Goal: Task Accomplishment & Management: Manage account settings

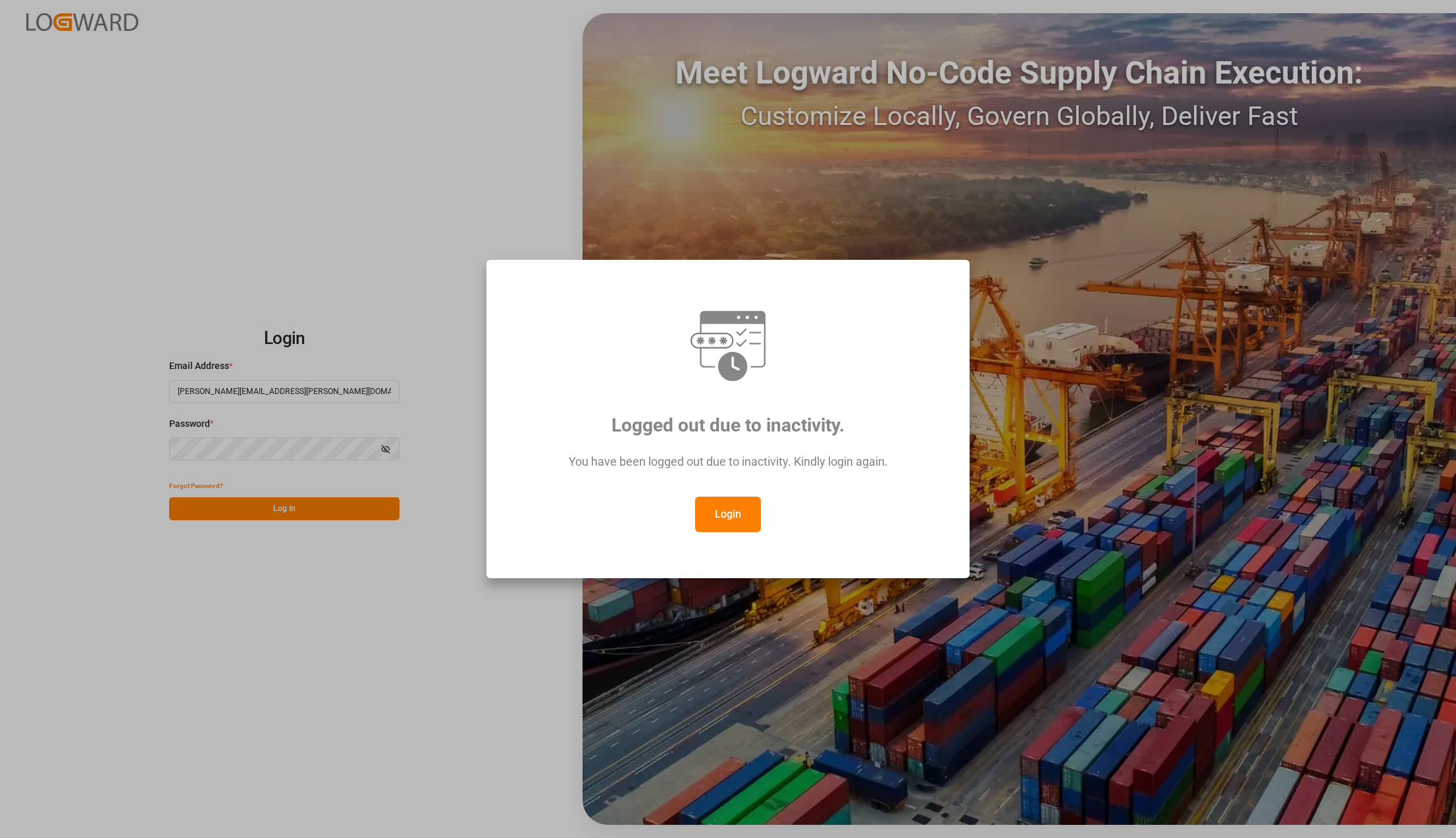
click at [722, 516] on button "Login" at bounding box center [728, 514] width 66 height 36
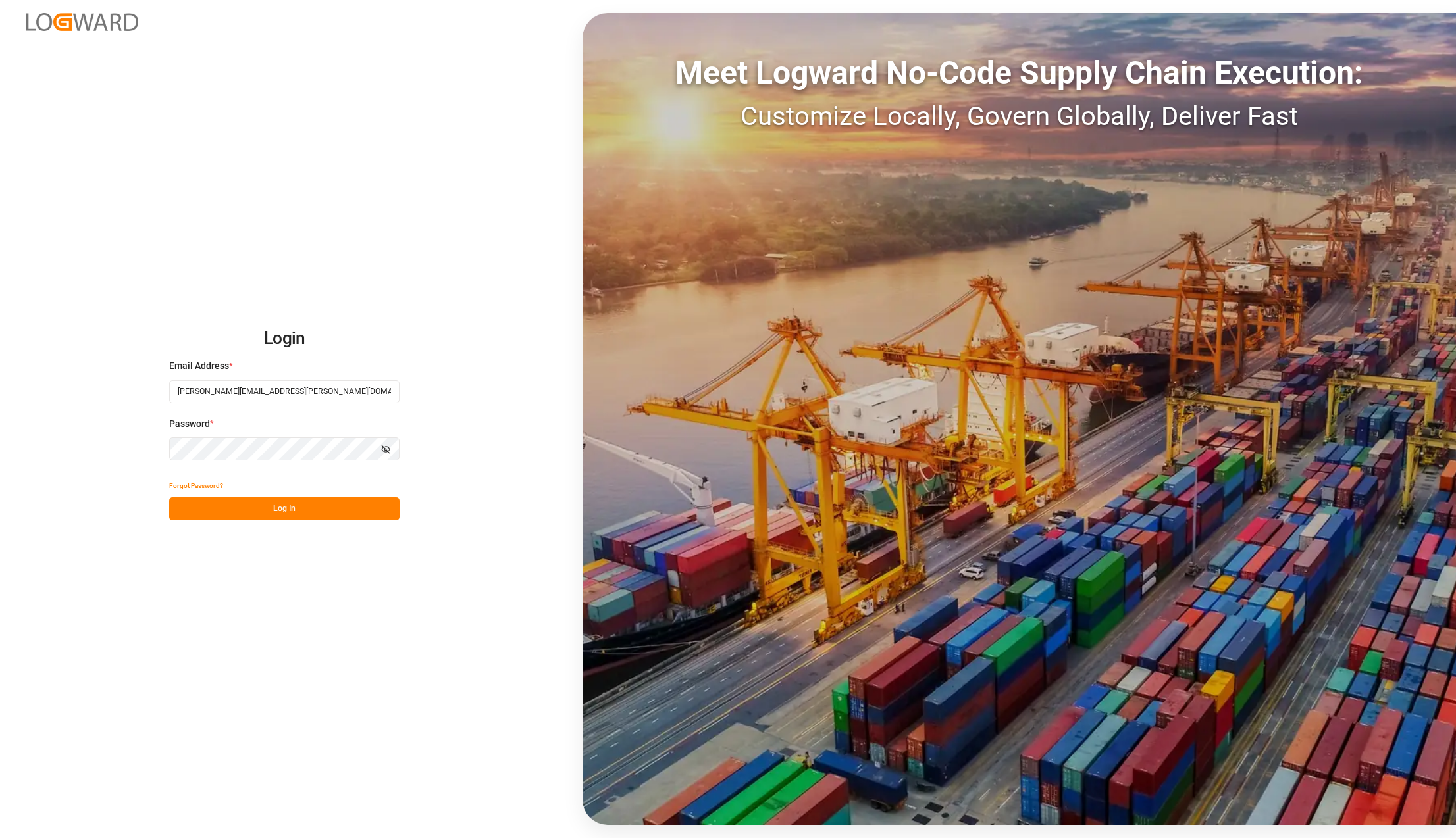
click at [358, 506] on button "Log In" at bounding box center [284, 509] width 231 height 23
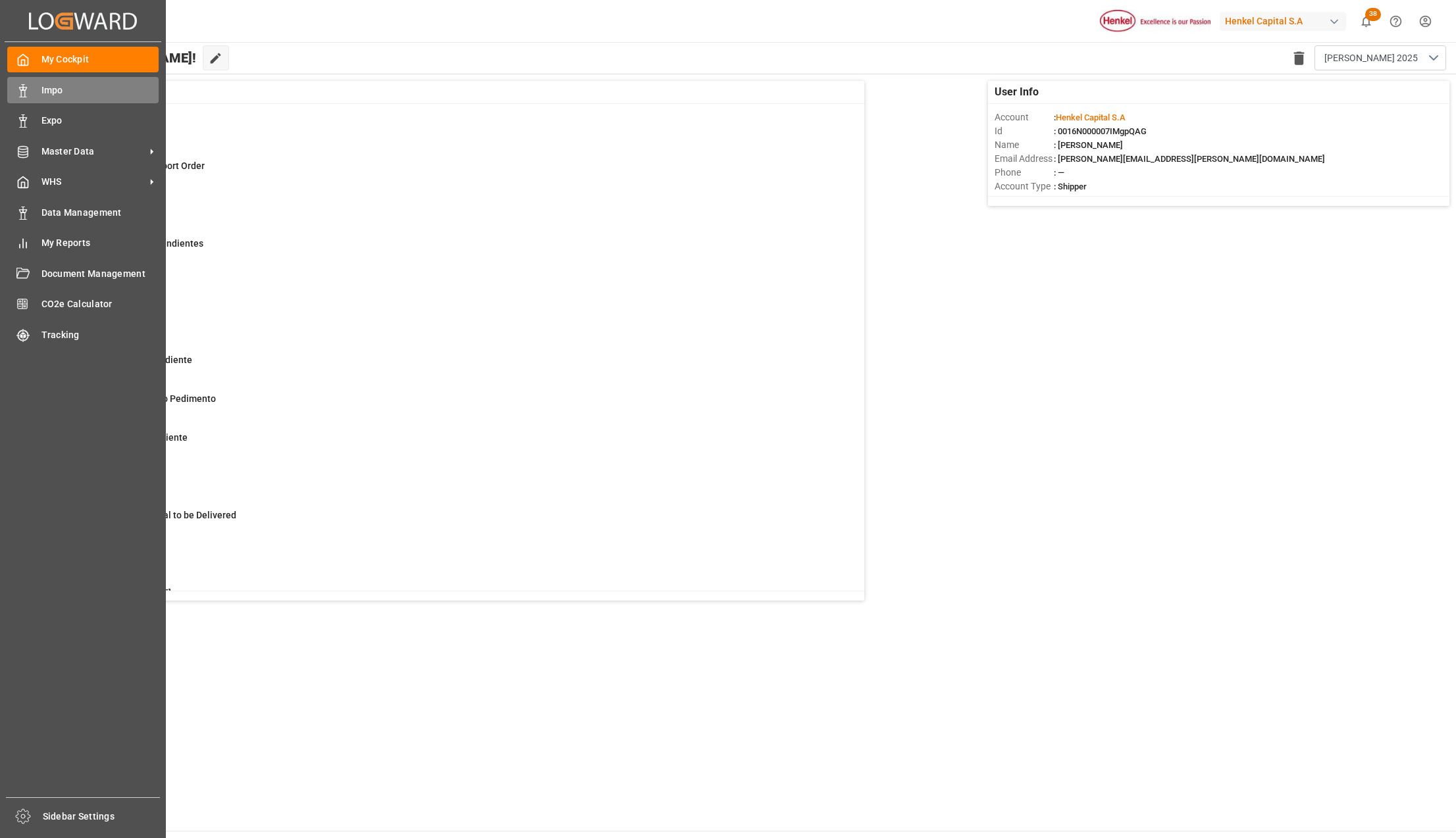
click at [50, 93] on span "Impo" at bounding box center [100, 90] width 118 height 13
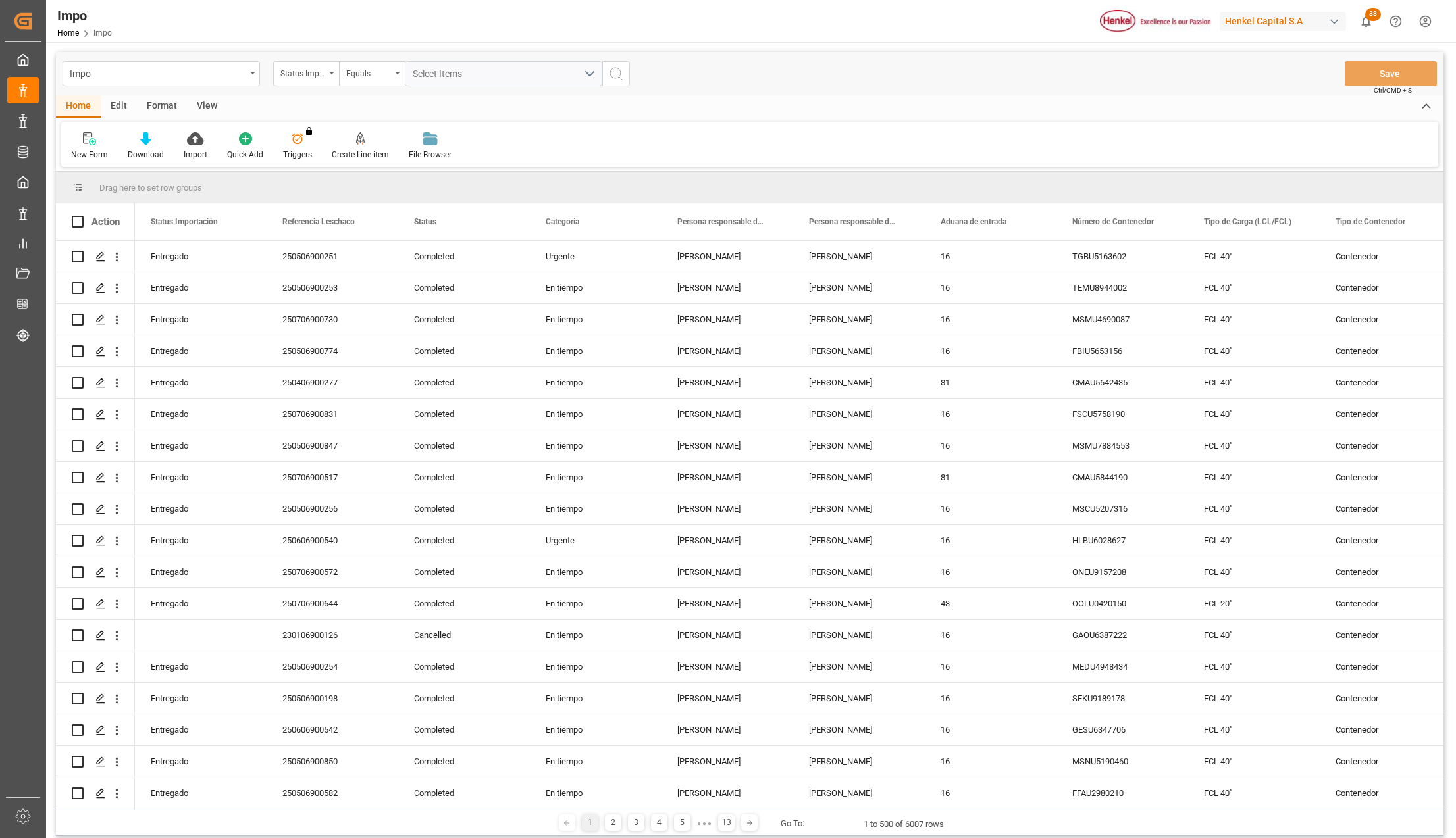
click at [158, 108] on div "Format" at bounding box center [162, 106] width 50 height 22
click at [91, 141] on icon at bounding box center [90, 139] width 10 height 11
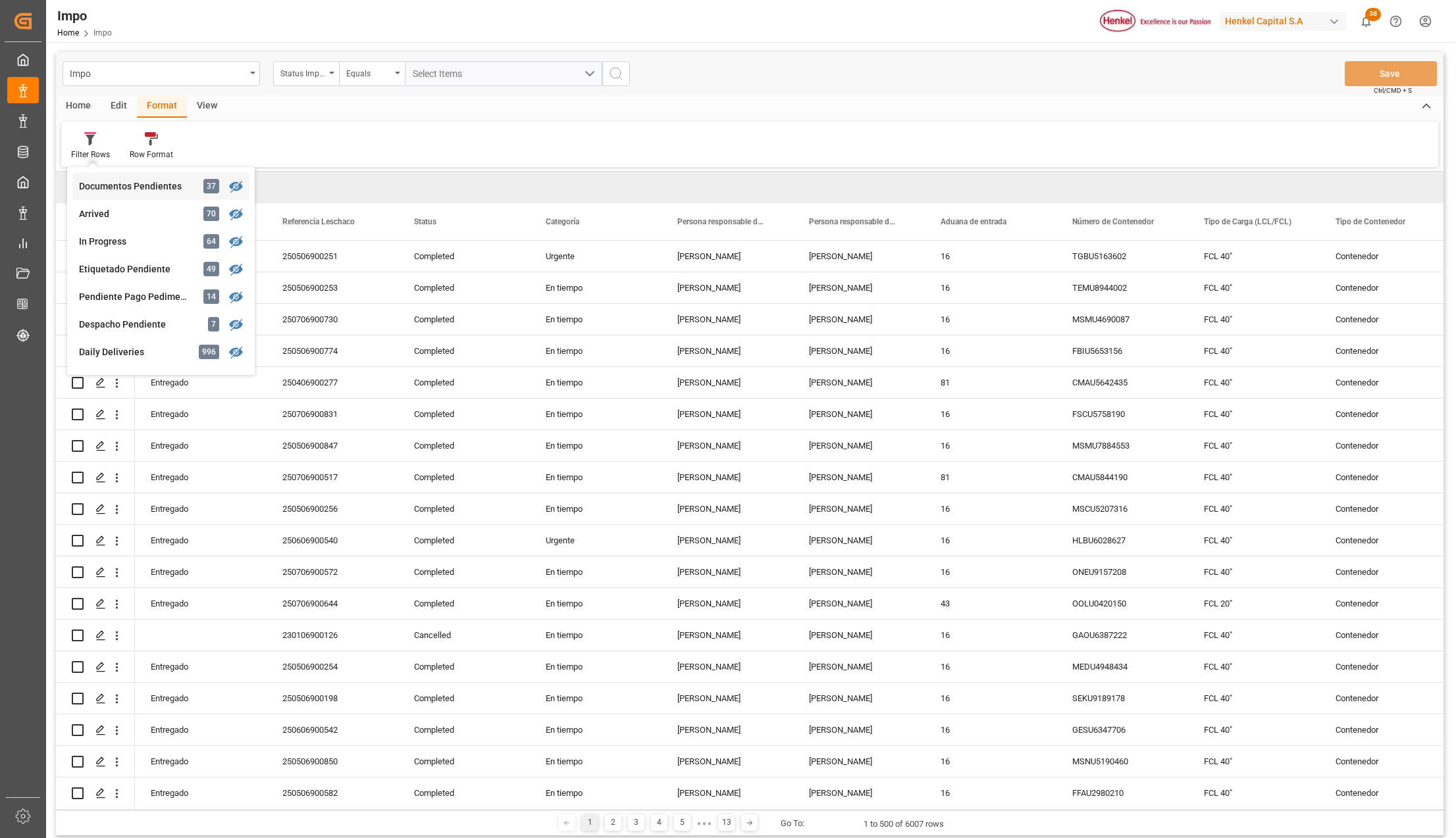
click at [97, 180] on div "Documentos Pendientes" at bounding box center [136, 186] width 115 height 13
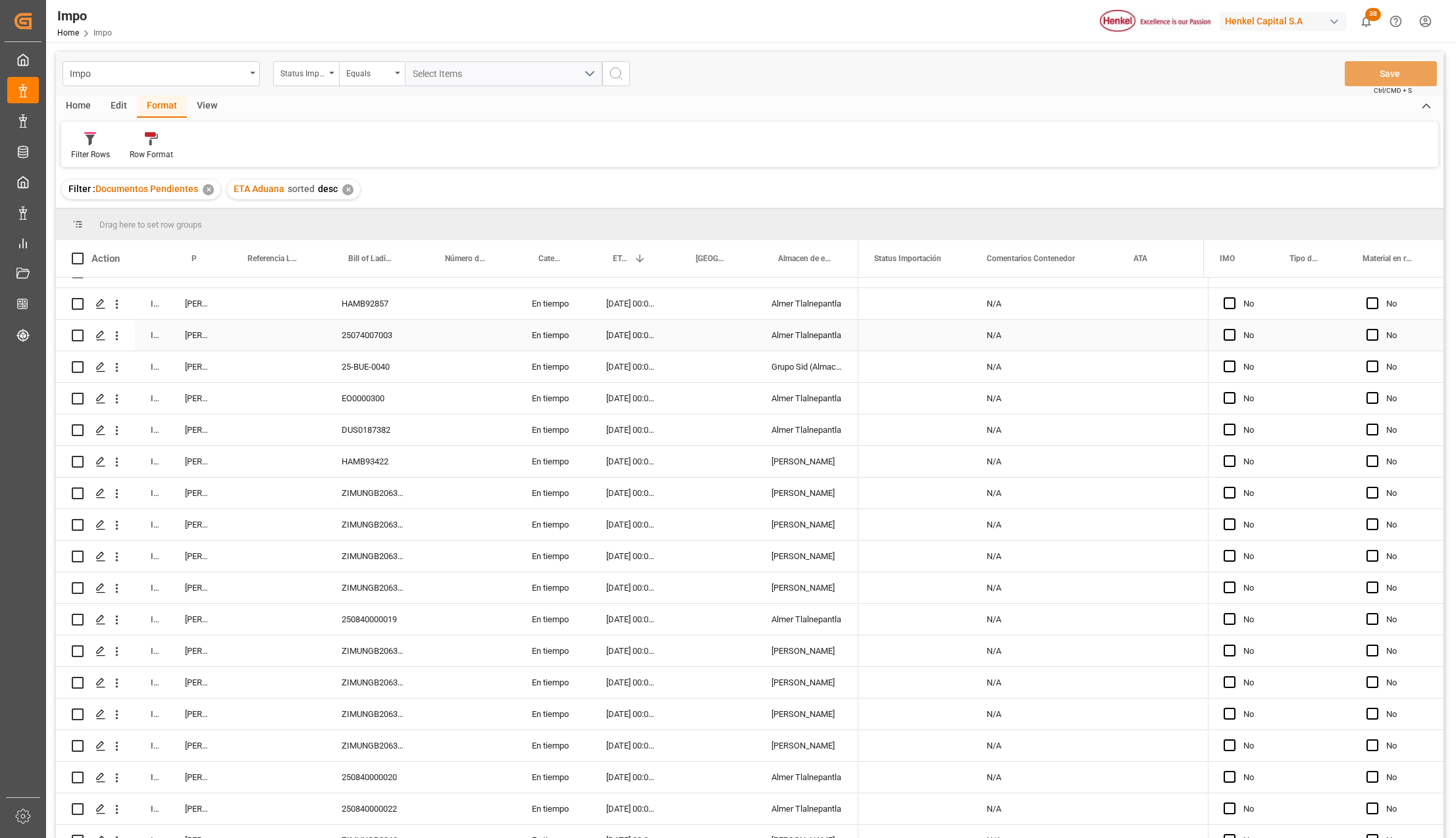
scroll to position [608, 0]
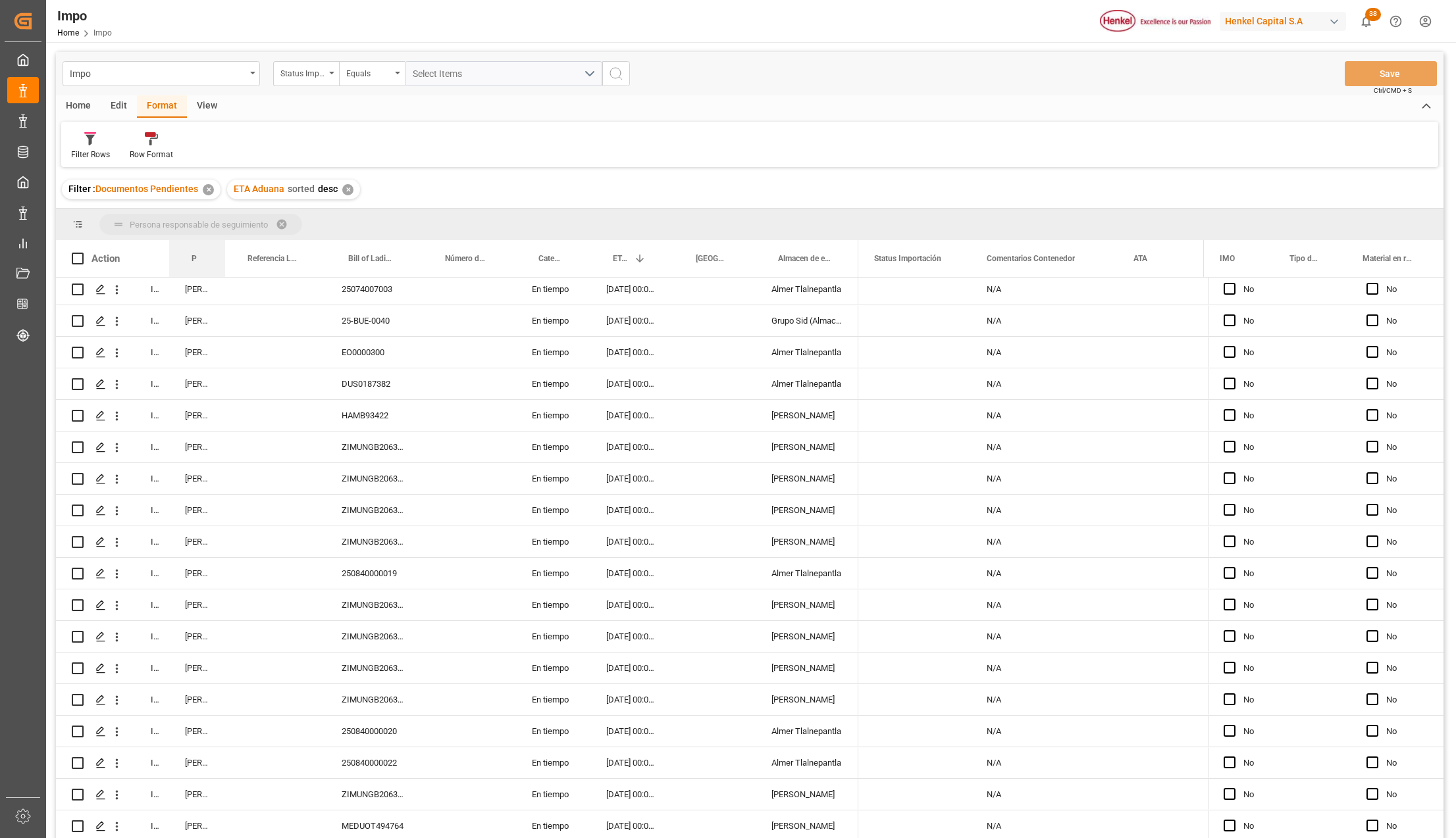
drag, startPoint x: 196, startPoint y: 256, endPoint x: 191, endPoint y: 234, distance: 22.6
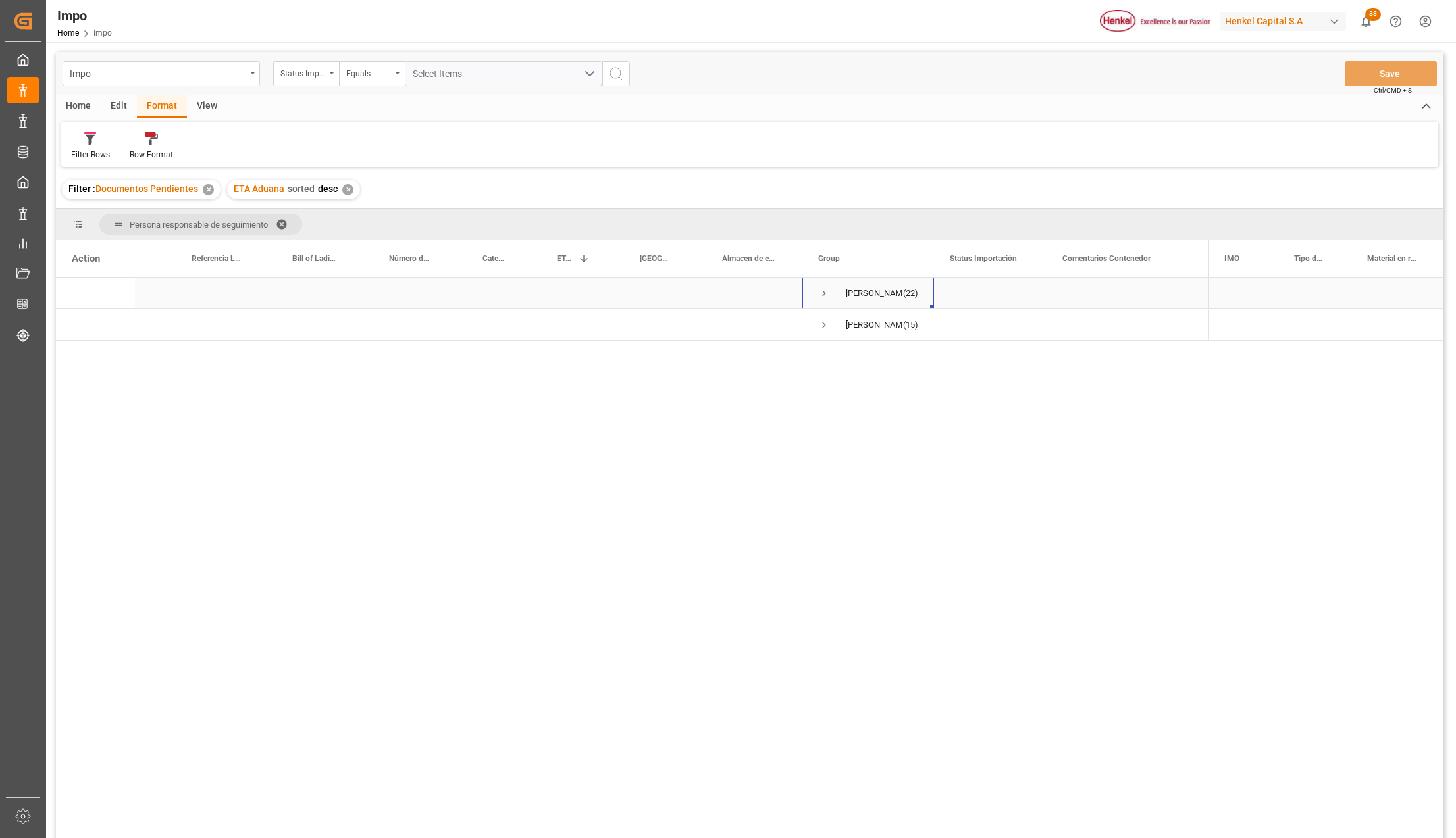
click at [825, 290] on span "Press SPACE to select this row." at bounding box center [824, 293] width 12 height 12
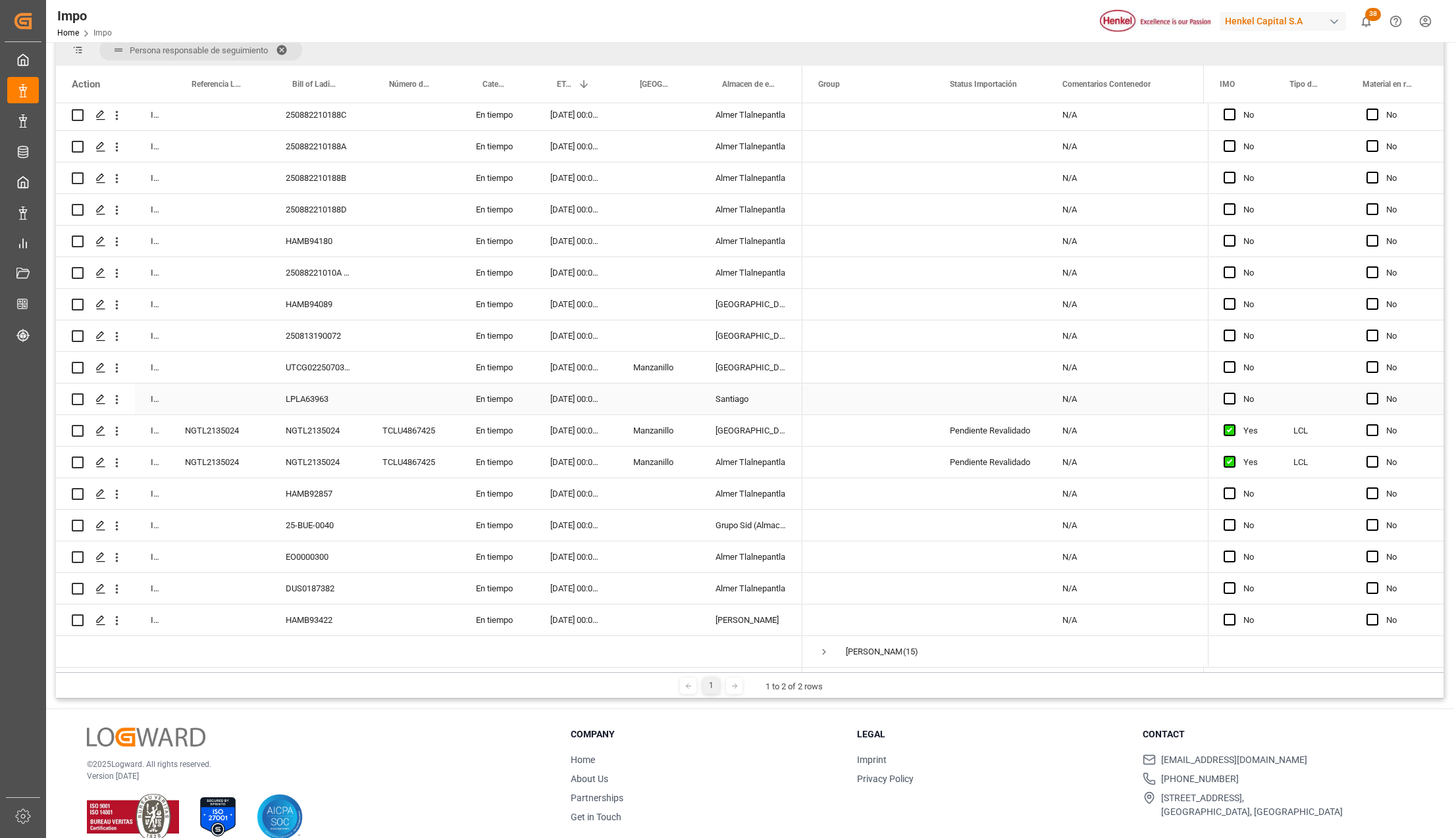
scroll to position [175, 0]
click at [678, 430] on div "Manzanillo" at bounding box center [659, 430] width 83 height 31
click at [1003, 432] on div "Pendiente Revalidado" at bounding box center [990, 430] width 81 height 31
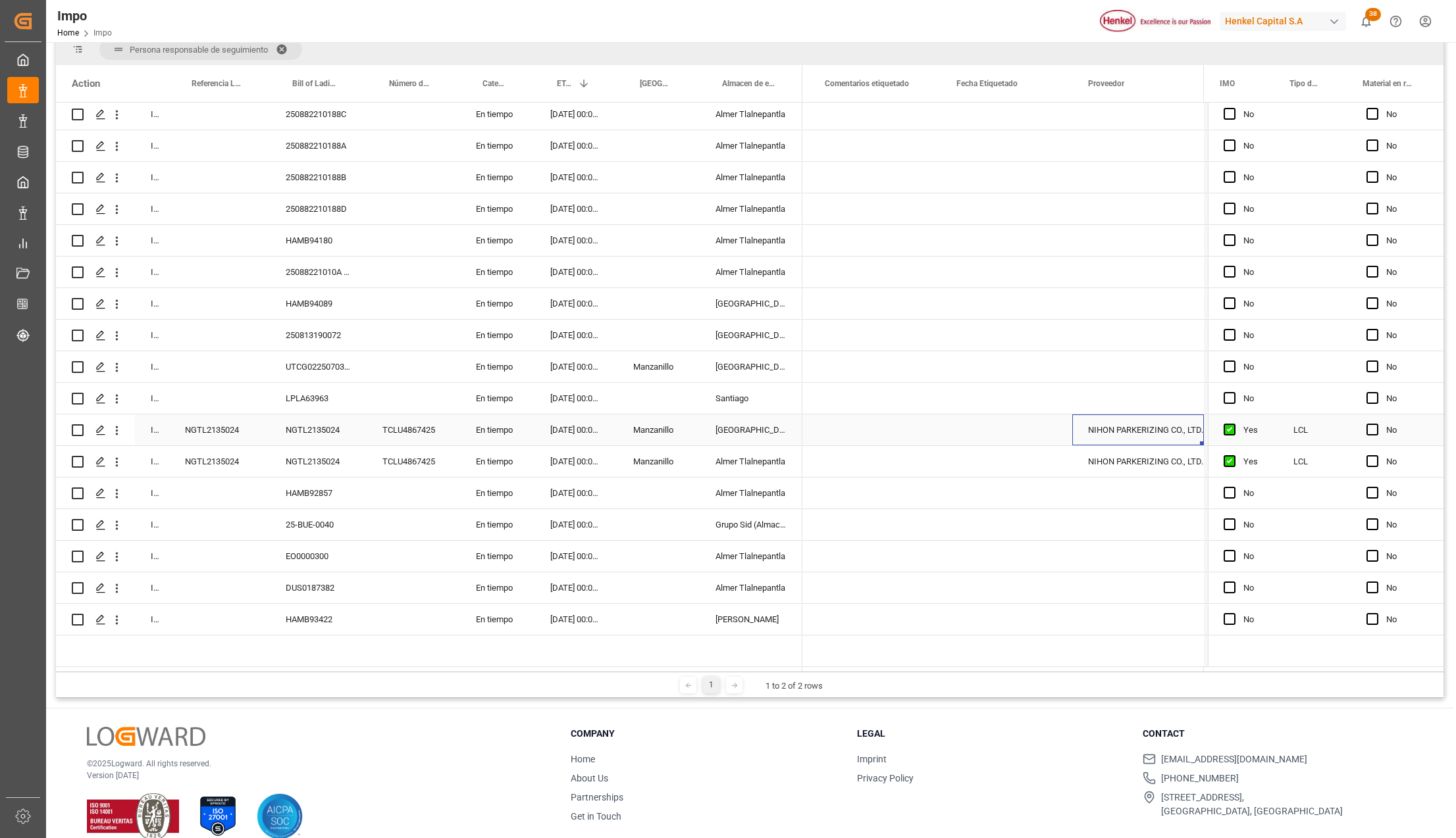
scroll to position [0, 0]
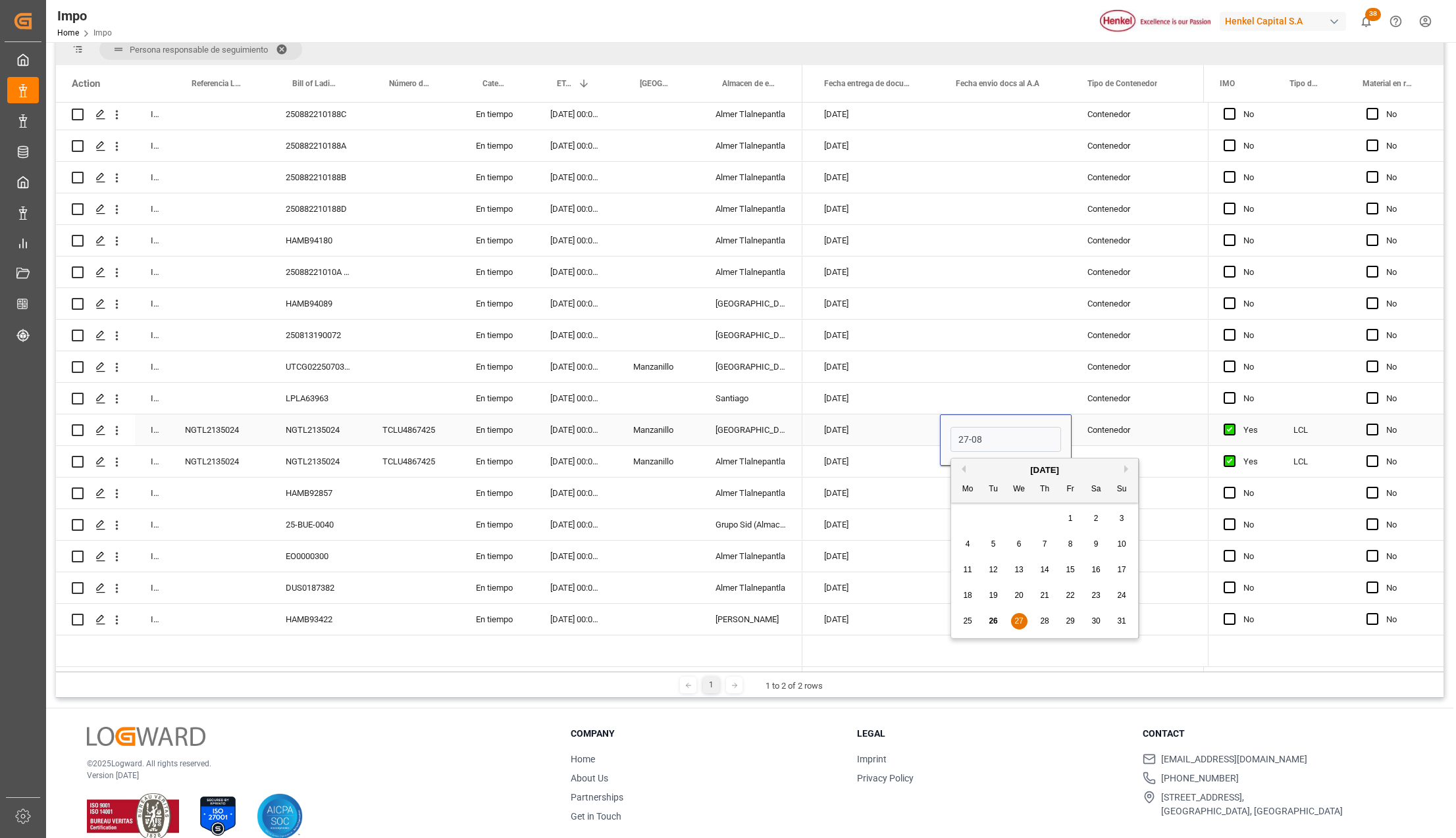
type input "27-08-2025"
click at [957, 511] on div "Press SPACE to select this row." at bounding box center [1006, 524] width 132 height 31
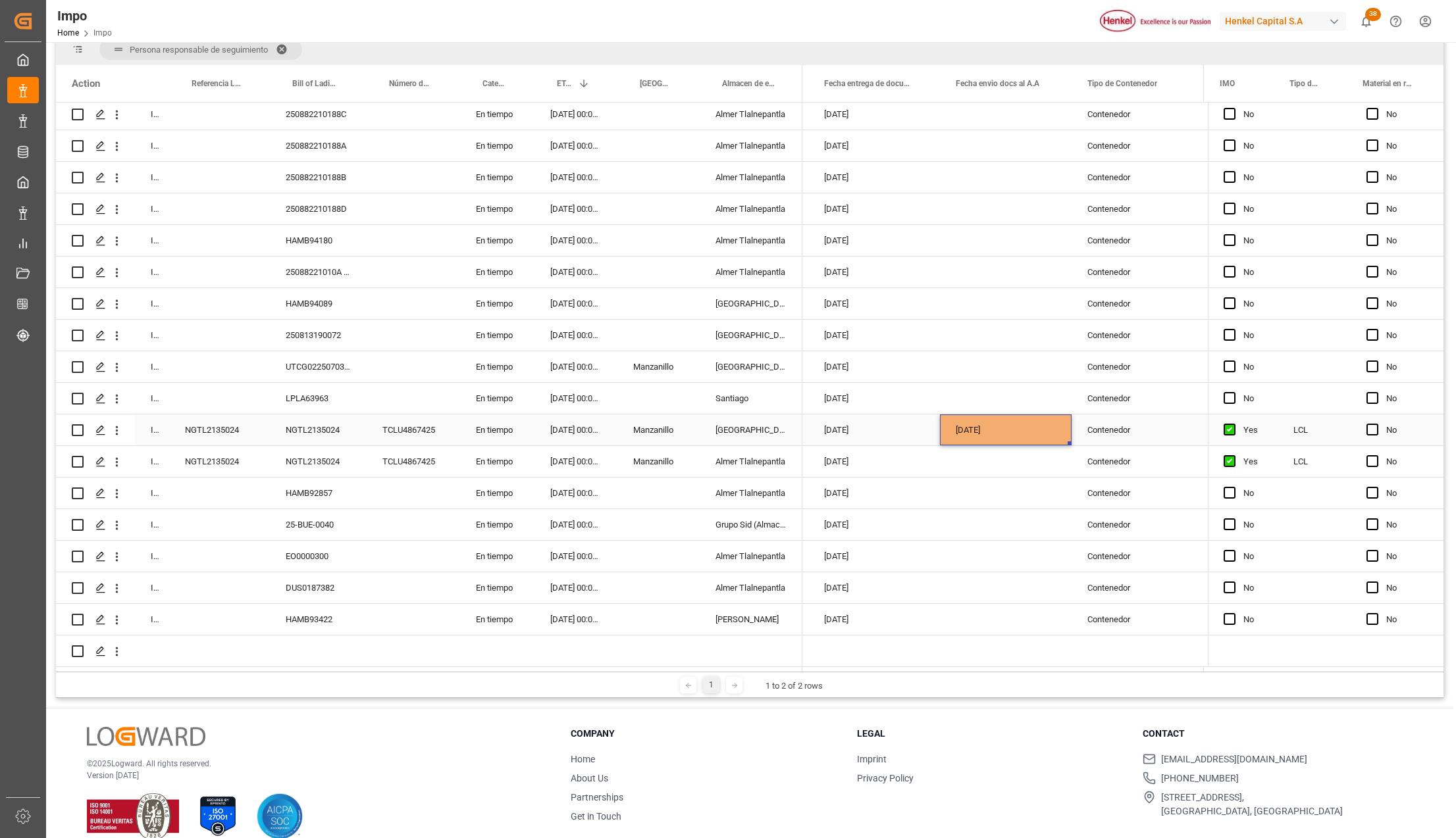
click at [969, 433] on div "27-08-2025" at bounding box center [1006, 430] width 132 height 31
click at [967, 456] on div "Press SPACE to select this row." at bounding box center [1006, 462] width 132 height 31
click at [983, 509] on div "Press SPACE to select this row." at bounding box center [1006, 524] width 132 height 31
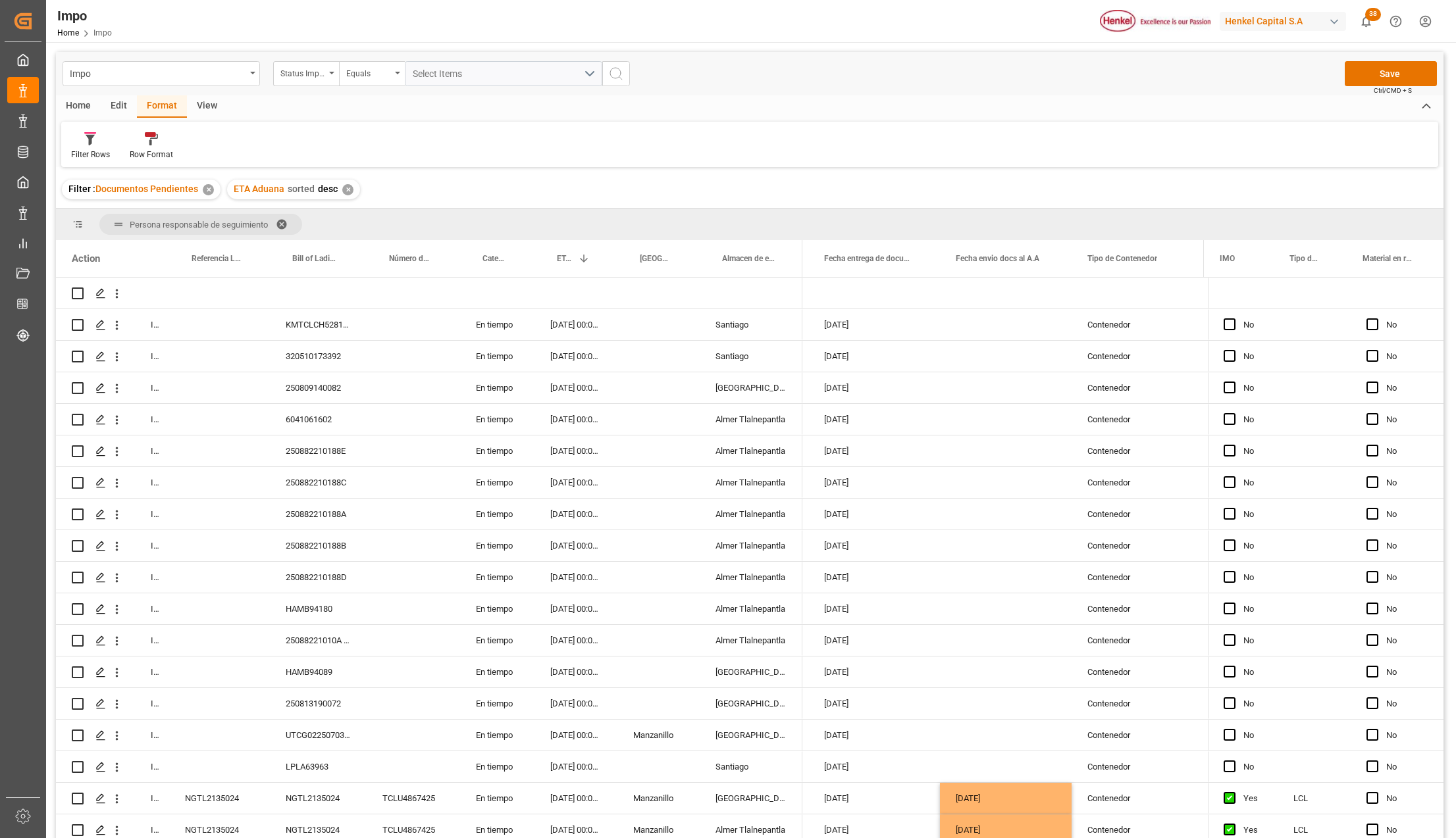
click at [1394, 60] on div "Impo Status Importación Equals Select Items Save Ctrl/CMD + S" at bounding box center [749, 73] width 1388 height 43
click at [1389, 69] on button "Save" at bounding box center [1391, 74] width 92 height 25
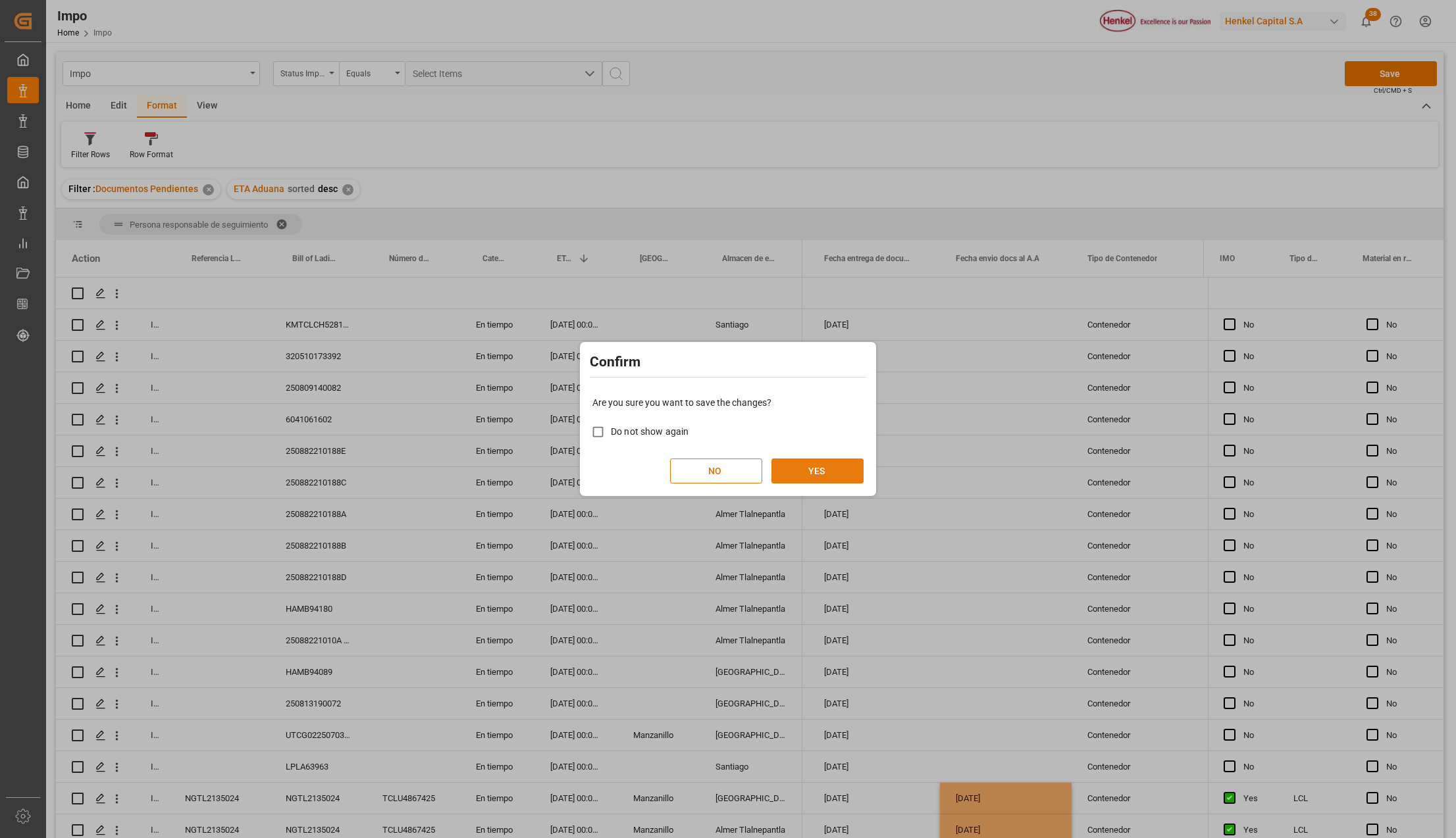
click at [827, 464] on button "YES" at bounding box center [817, 471] width 92 height 25
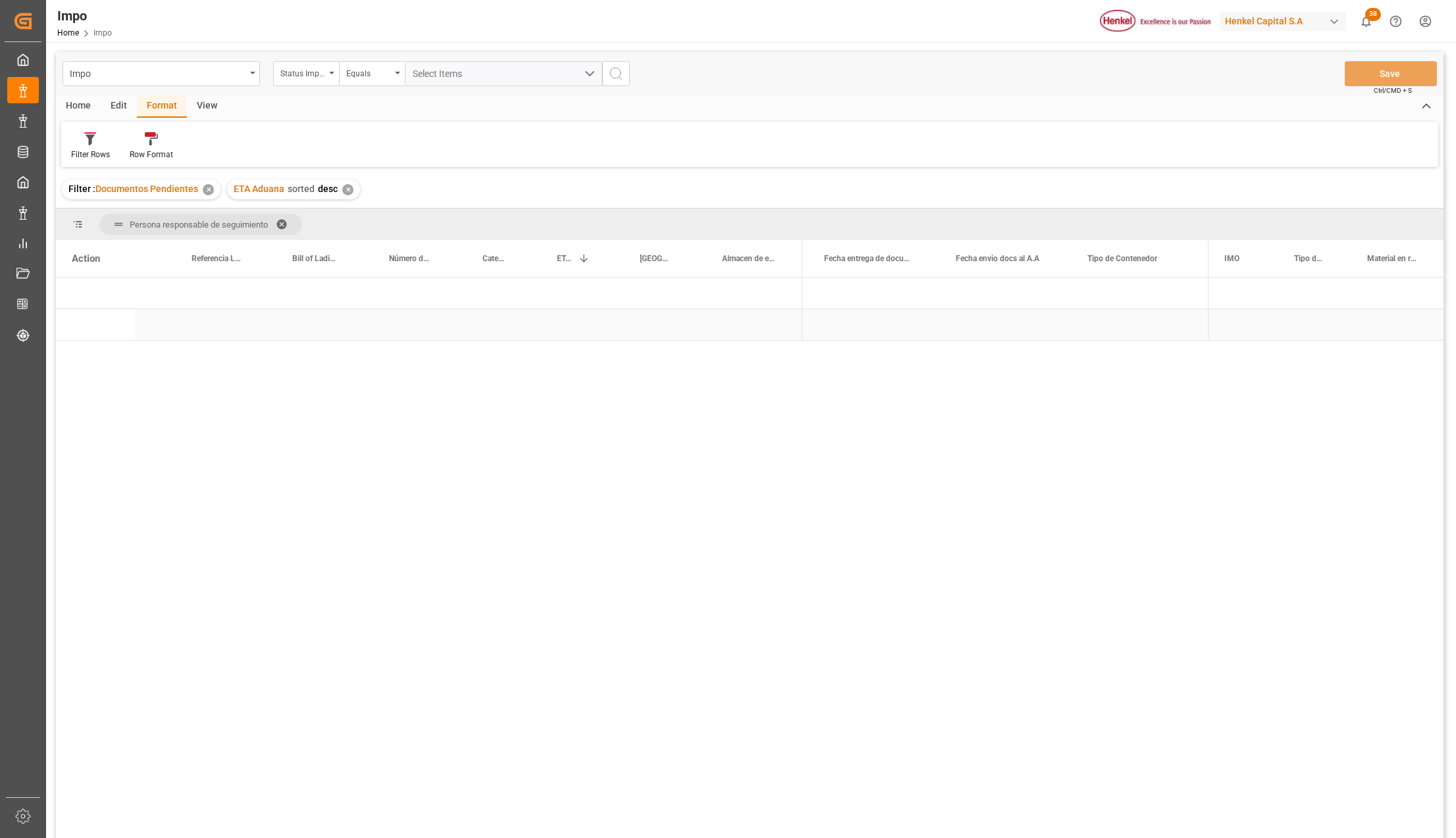
click at [372, 317] on div "Press SPACE to select this row." at bounding box center [413, 324] width 93 height 31
click at [823, 287] on span "Press SPACE to select this row." at bounding box center [824, 293] width 12 height 12
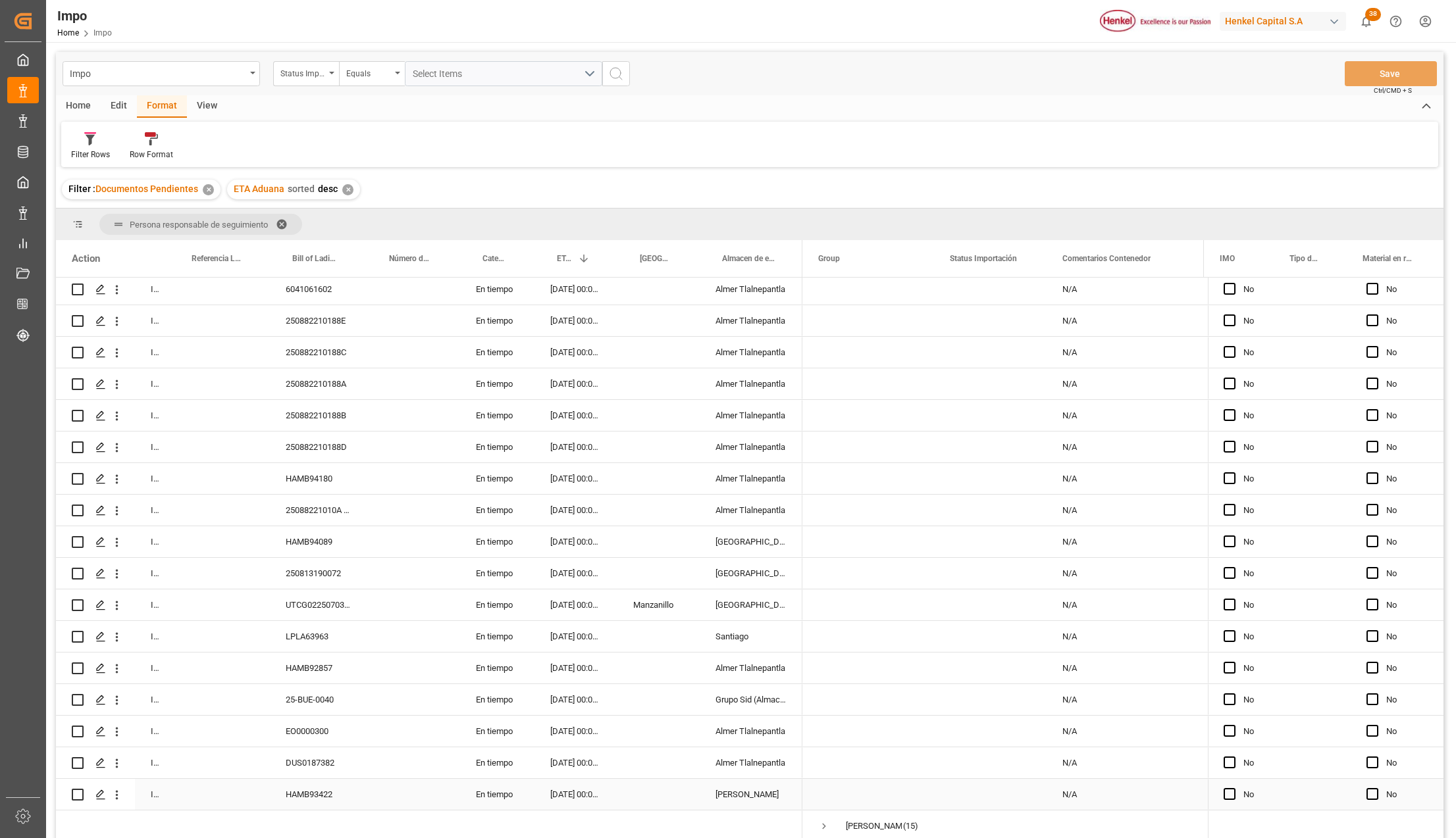
click at [569, 790] on div "[DATE] 00:00:00" at bounding box center [575, 794] width 83 height 31
click at [313, 784] on div "HAMB93422" at bounding box center [318, 794] width 97 height 31
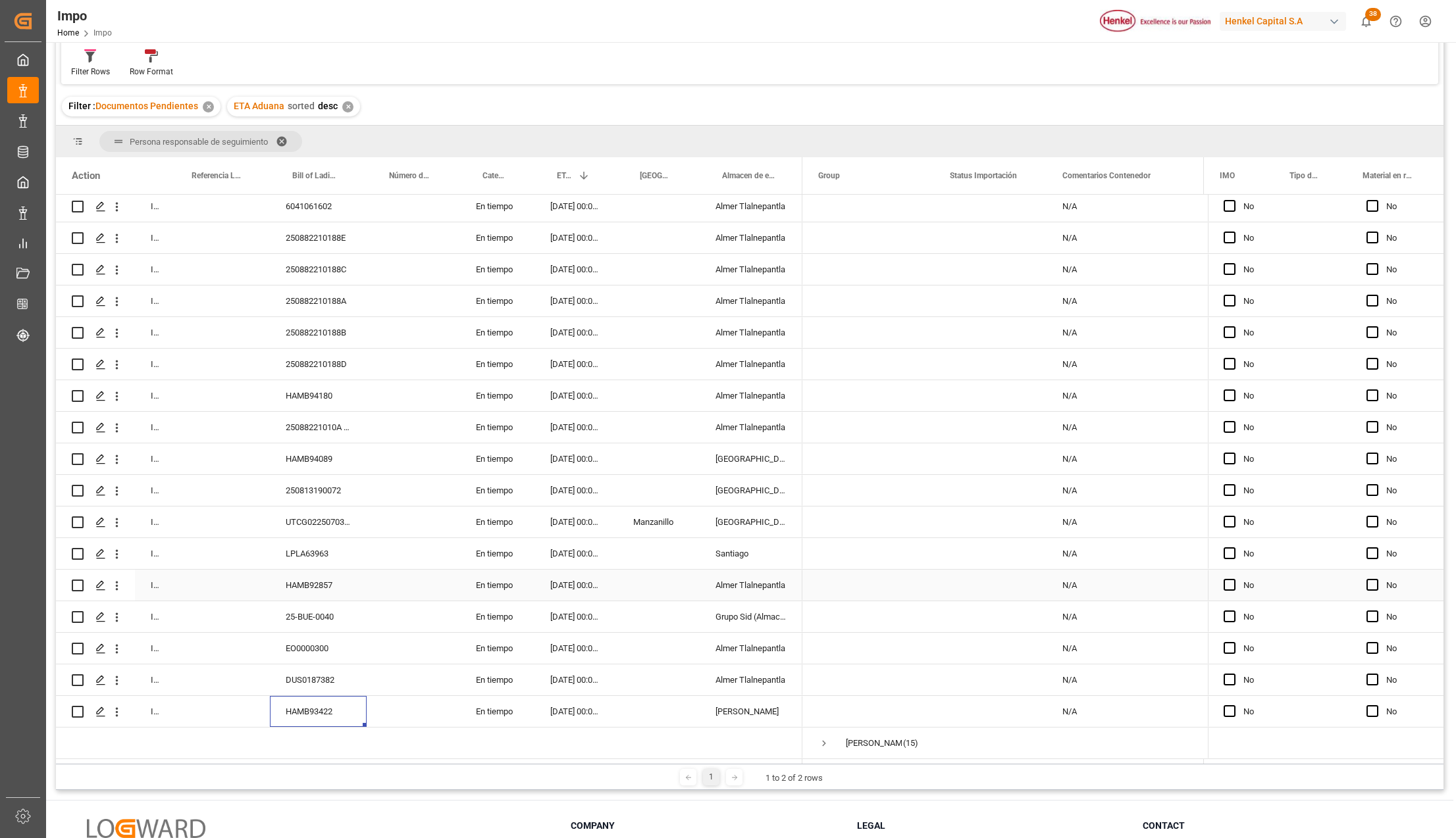
scroll to position [195, 0]
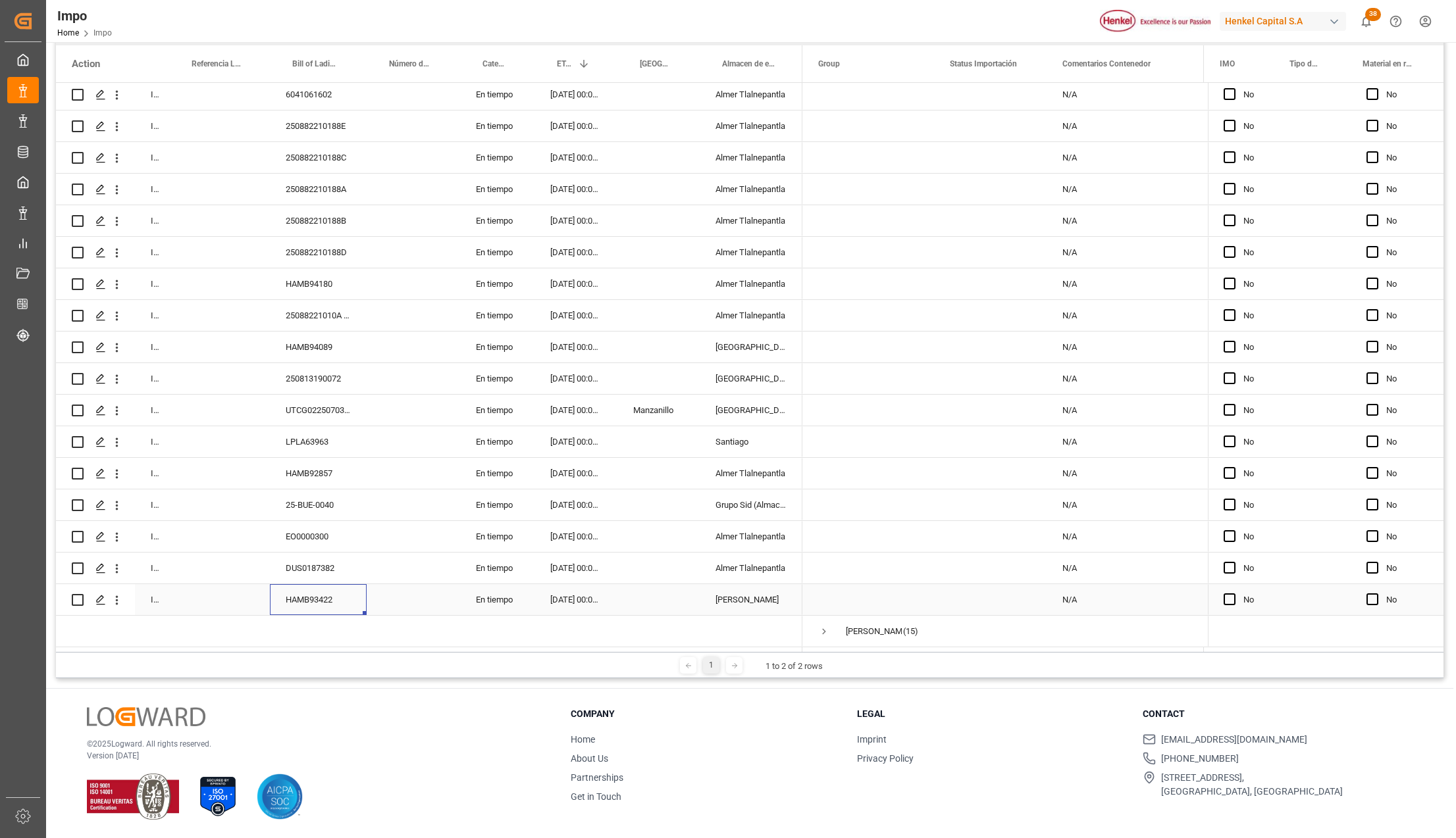
click at [302, 603] on div "HAMB93422" at bounding box center [318, 600] width 97 height 31
click at [120, 595] on icon "open menu" at bounding box center [116, 600] width 13 height 13
click at [125, 615] on div "Open in new tab" at bounding box center [191, 624] width 162 height 28
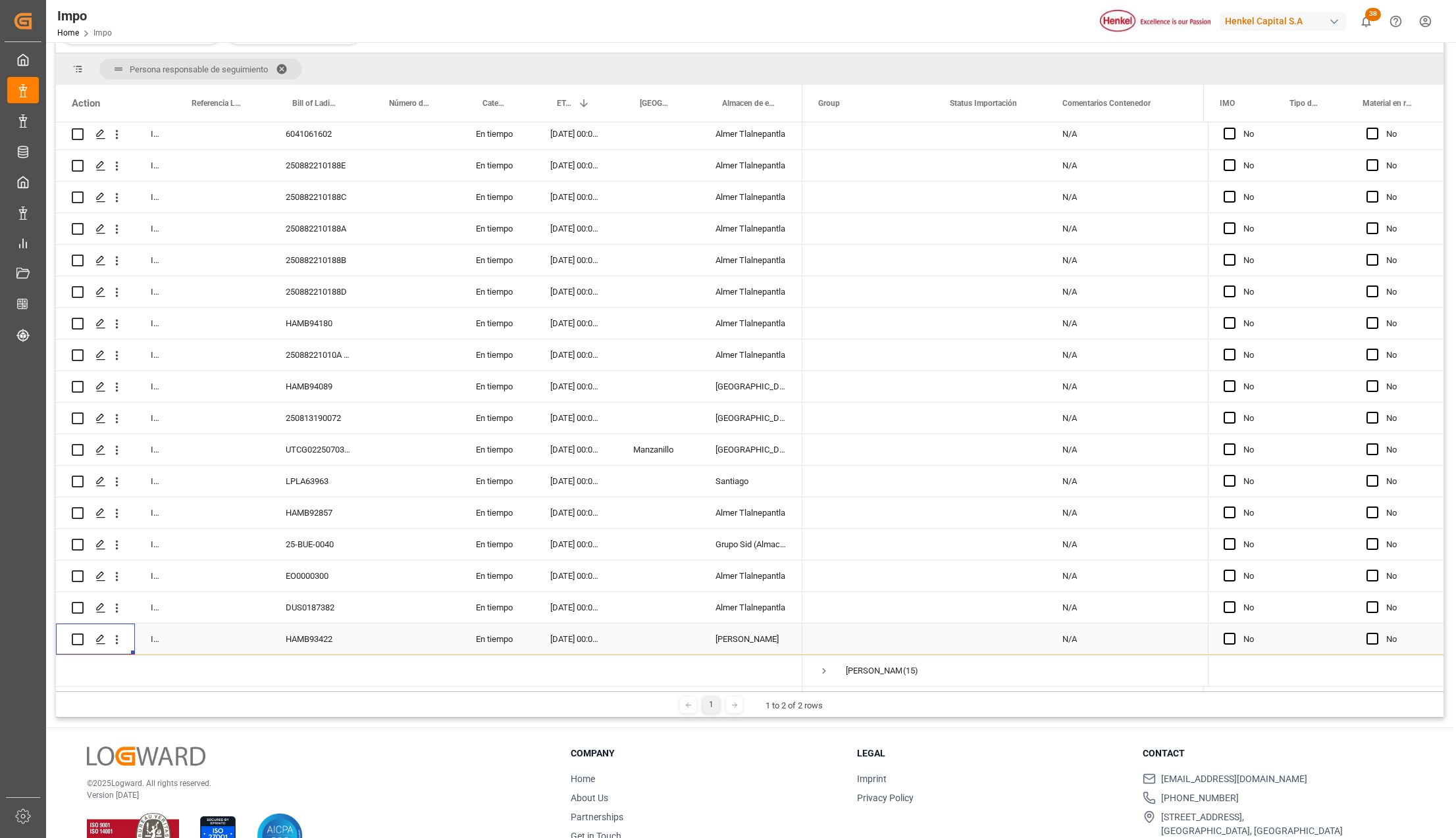
scroll to position [134, 0]
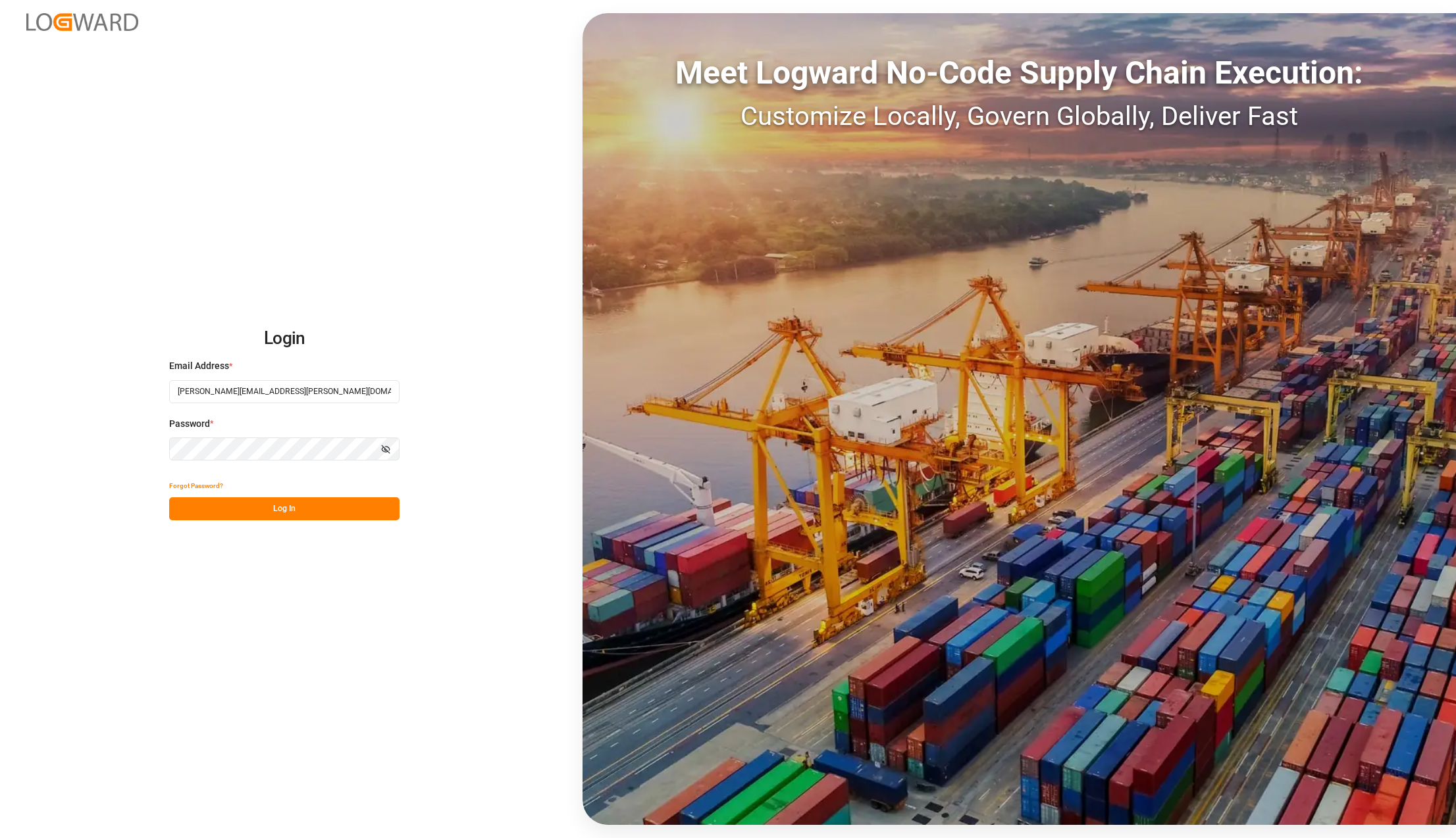
click at [255, 509] on button "Log In" at bounding box center [284, 509] width 231 height 23
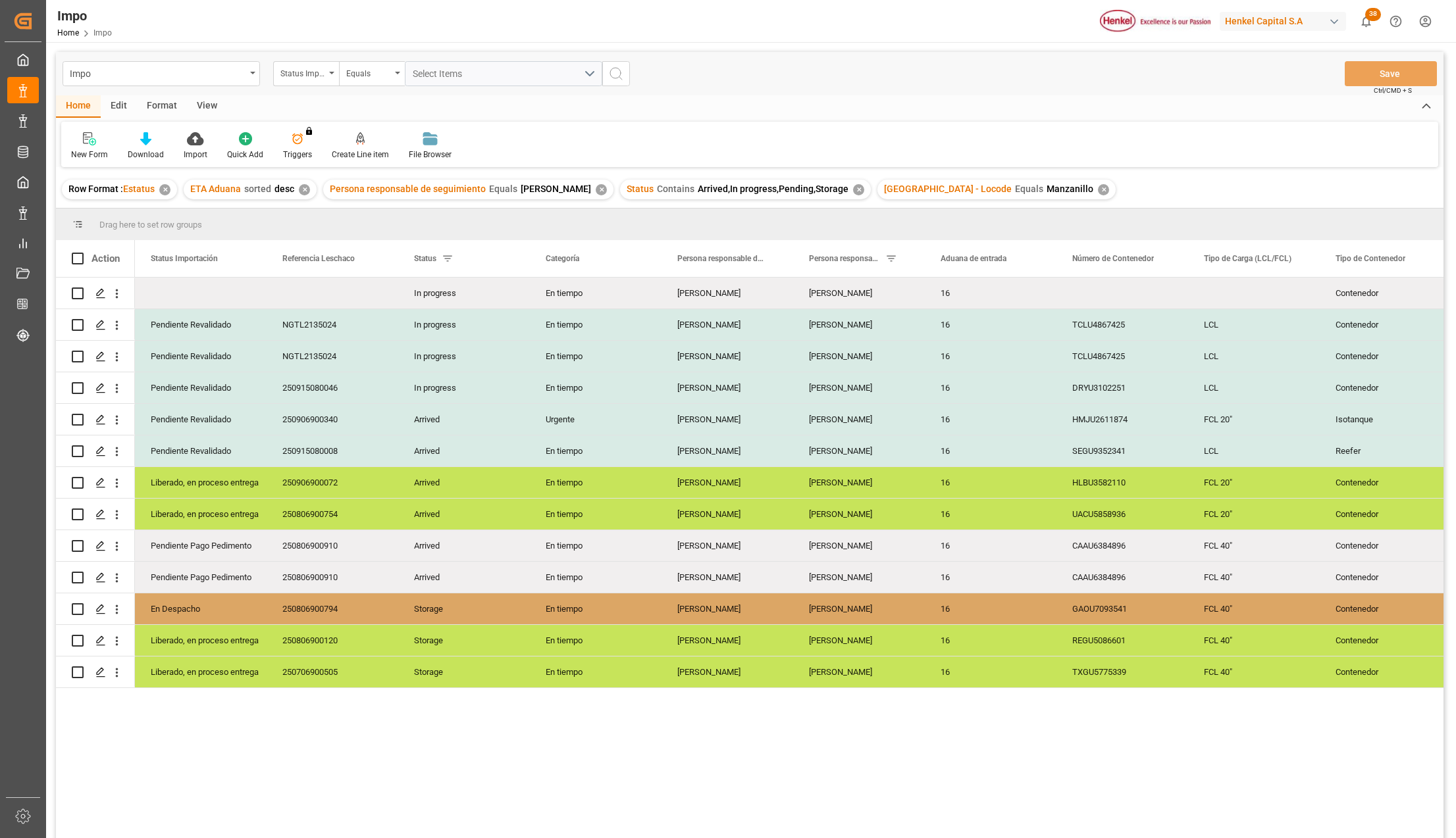
click at [203, 97] on div "View" at bounding box center [207, 106] width 40 height 22
click at [145, 143] on icon at bounding box center [150, 139] width 13 height 13
click at [146, 137] on icon at bounding box center [150, 139] width 13 height 13
click at [151, 150] on div "Standard Templates" at bounding box center [149, 155] width 66 height 12
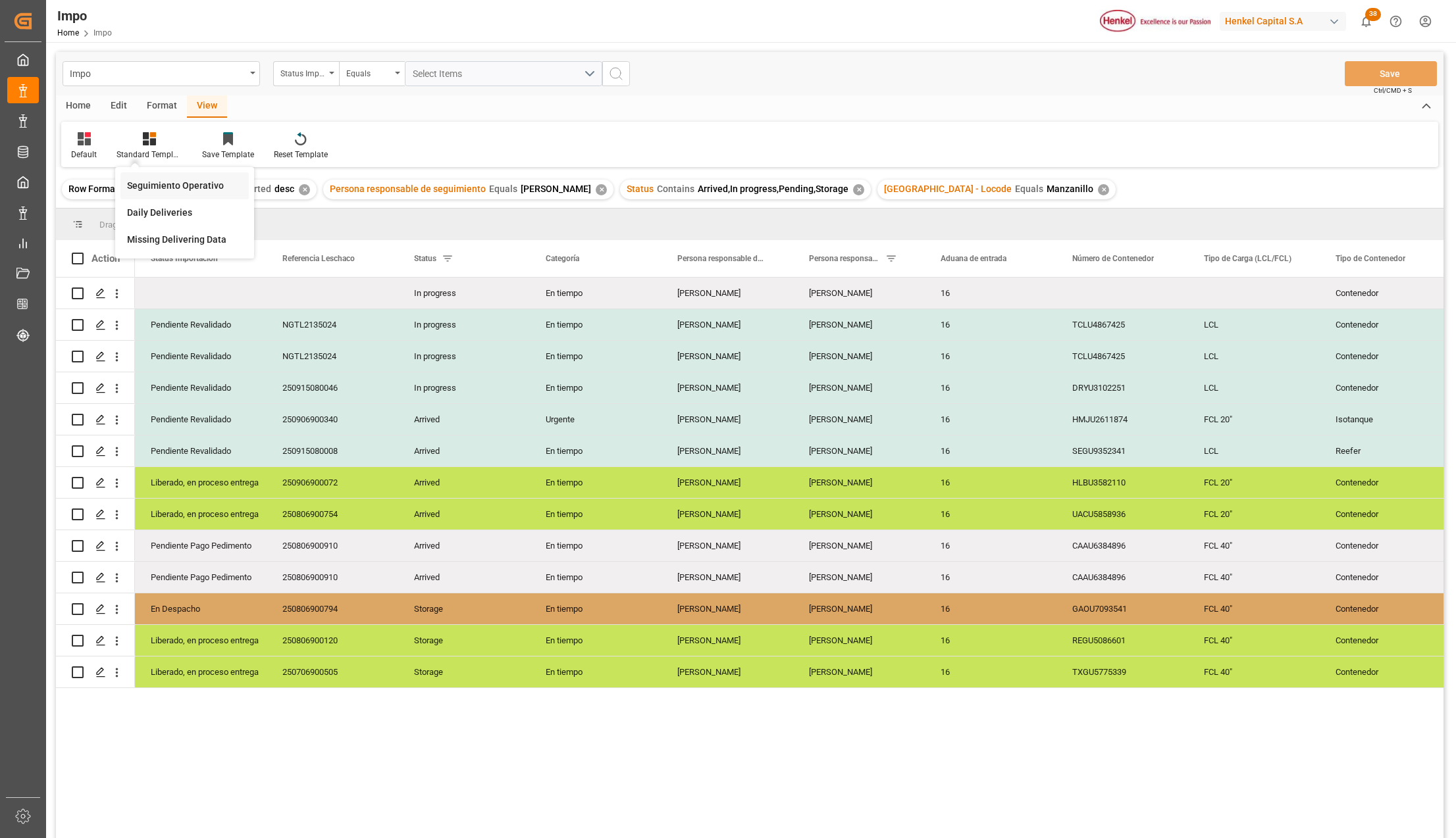
click at [168, 185] on div "Seguimiento Operativo" at bounding box center [184, 185] width 115 height 13
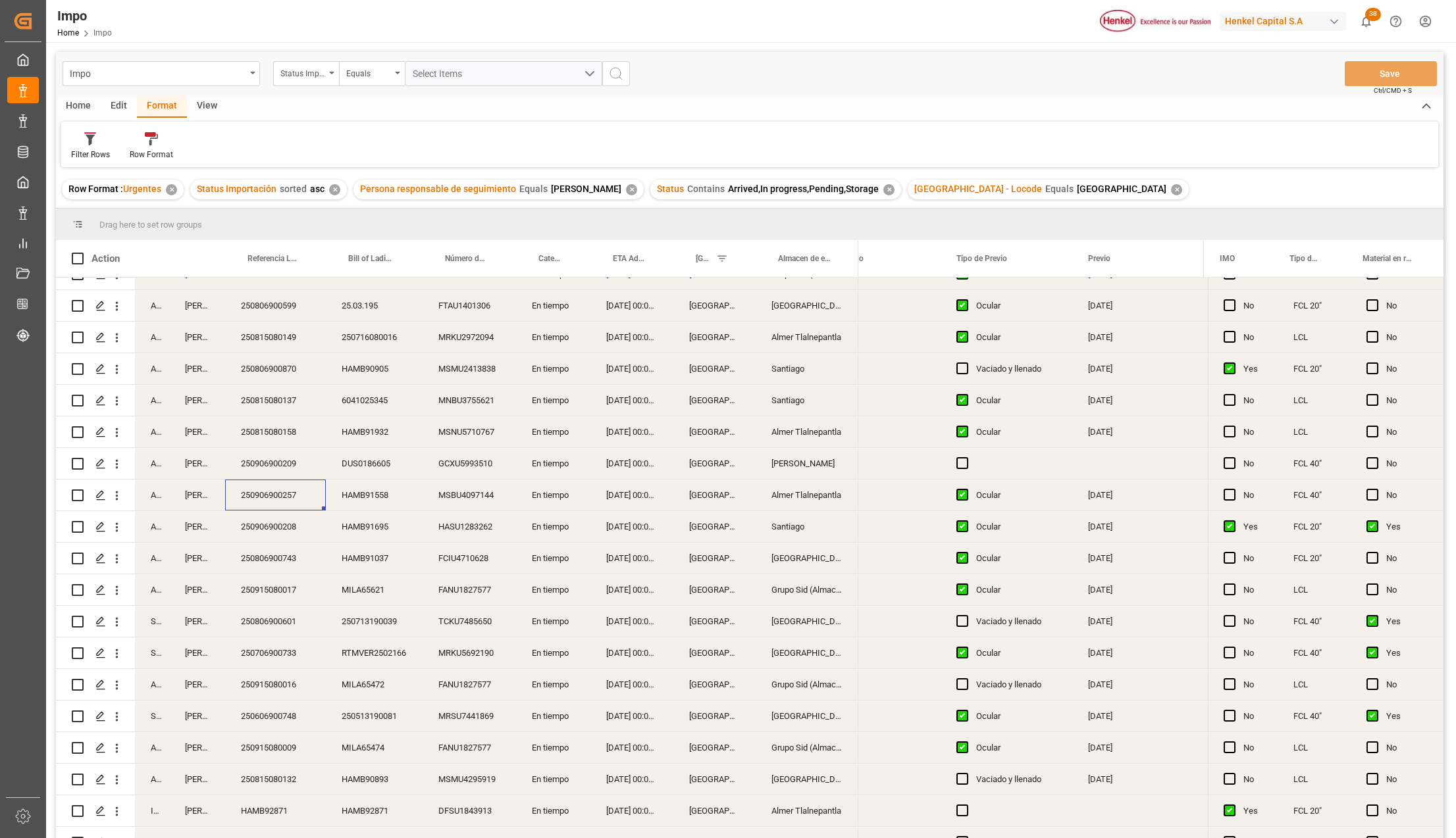
scroll to position [0, 2623]
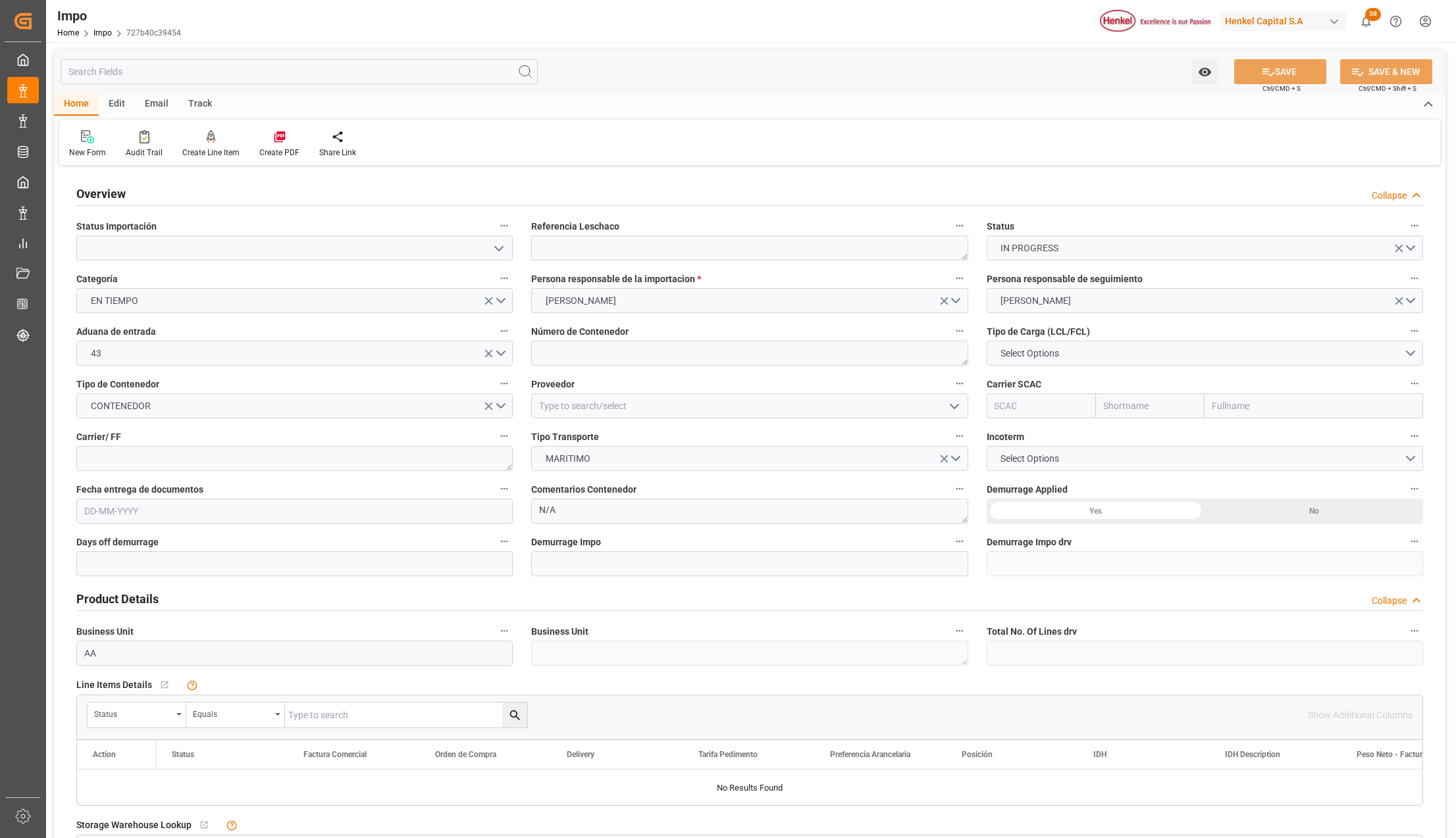
type input "[DATE]"
drag, startPoint x: 498, startPoint y: 250, endPoint x: 478, endPoint y: 255, distance: 20.6
click at [498, 250] on polyline "open menu" at bounding box center [498, 249] width 8 height 4
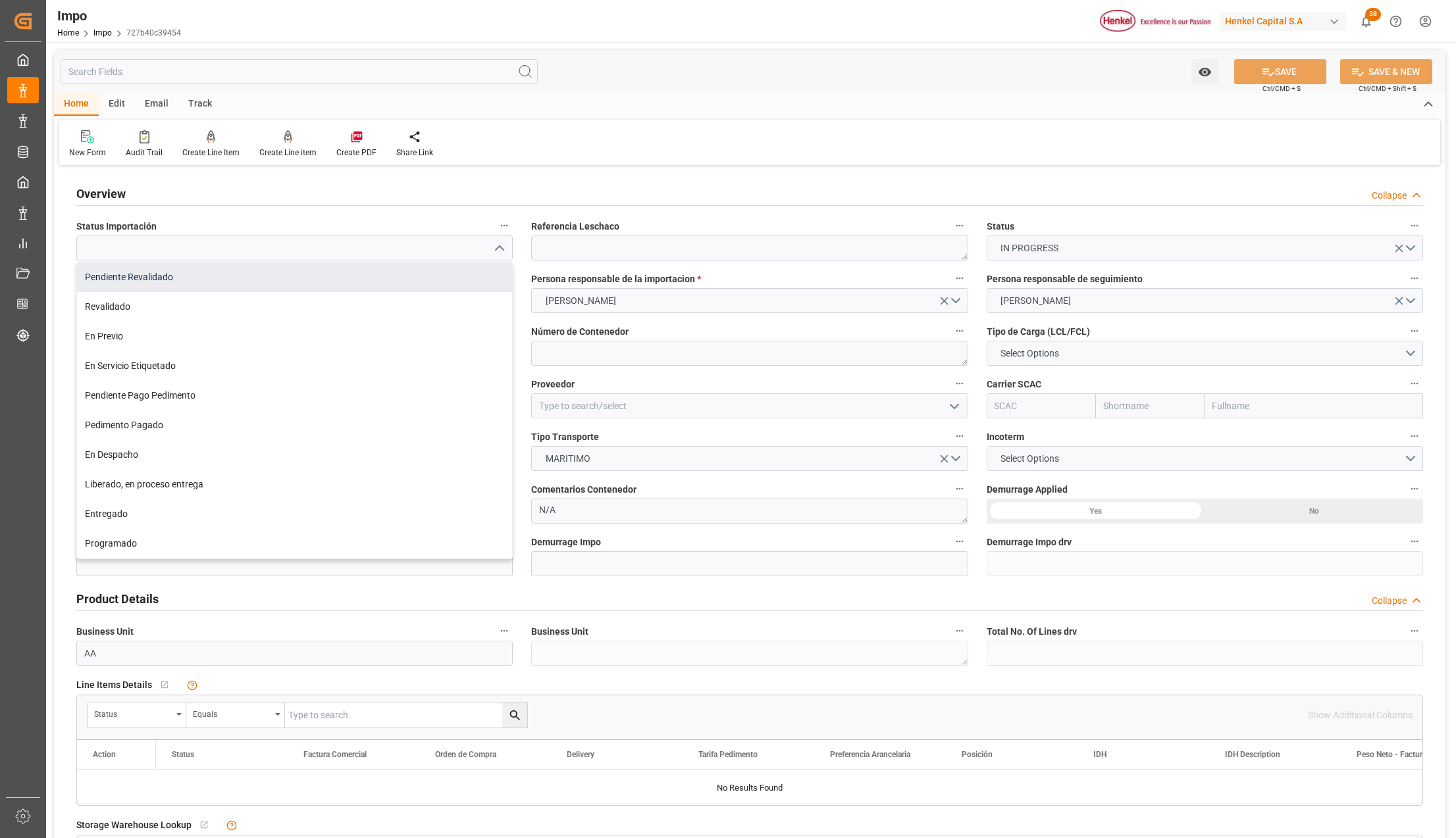
click at [223, 271] on div "Pendiente Revalidado" at bounding box center [294, 276] width 435 height 30
type input "Pendiente Revalidado"
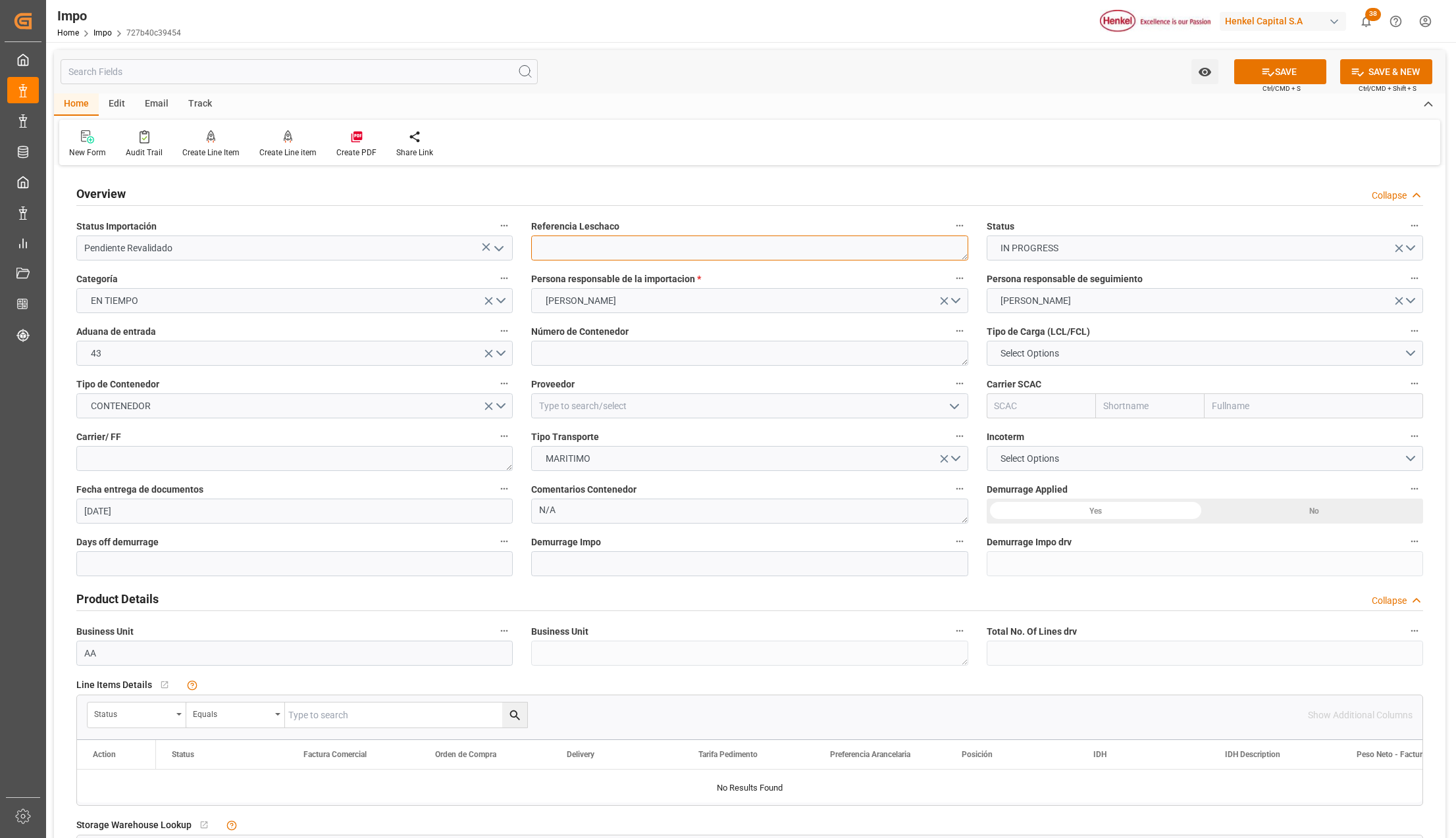
click at [570, 246] on textarea at bounding box center [749, 248] width 436 height 25
paste textarea "HAMB93422"
type textarea "HAMB93422"
drag, startPoint x: 743, startPoint y: 356, endPoint x: 1049, endPoint y: 335, distance: 306.7
click at [743, 356] on textarea at bounding box center [749, 353] width 436 height 25
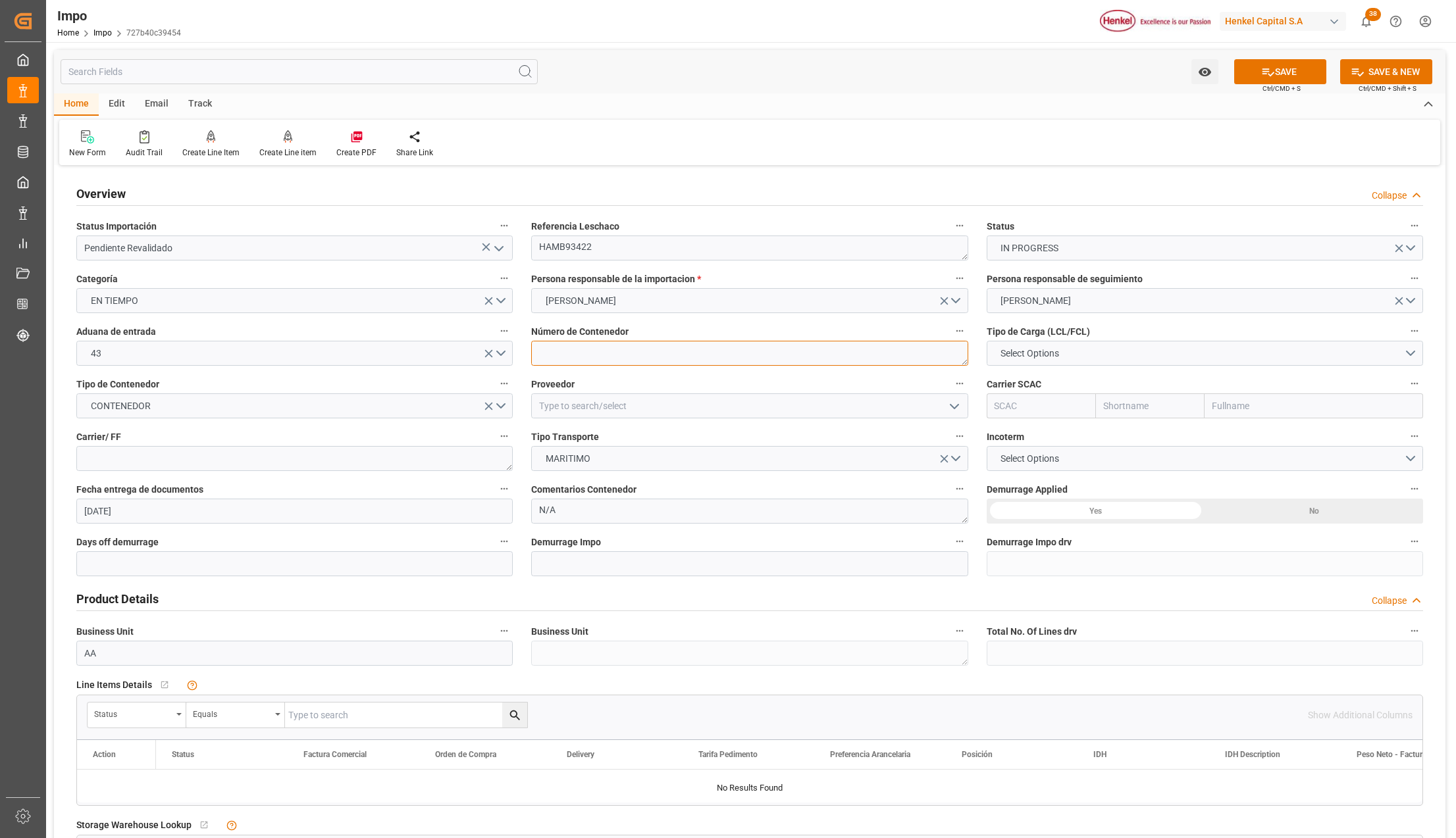
paste textarea "TCLU5496674"
type textarea "TCLU5496674"
click at [1098, 353] on button "Select Options" at bounding box center [1204, 353] width 436 height 25
click at [1017, 358] on div "LCL" at bounding box center [1204, 356] width 435 height 28
click at [628, 415] on input at bounding box center [749, 406] width 436 height 25
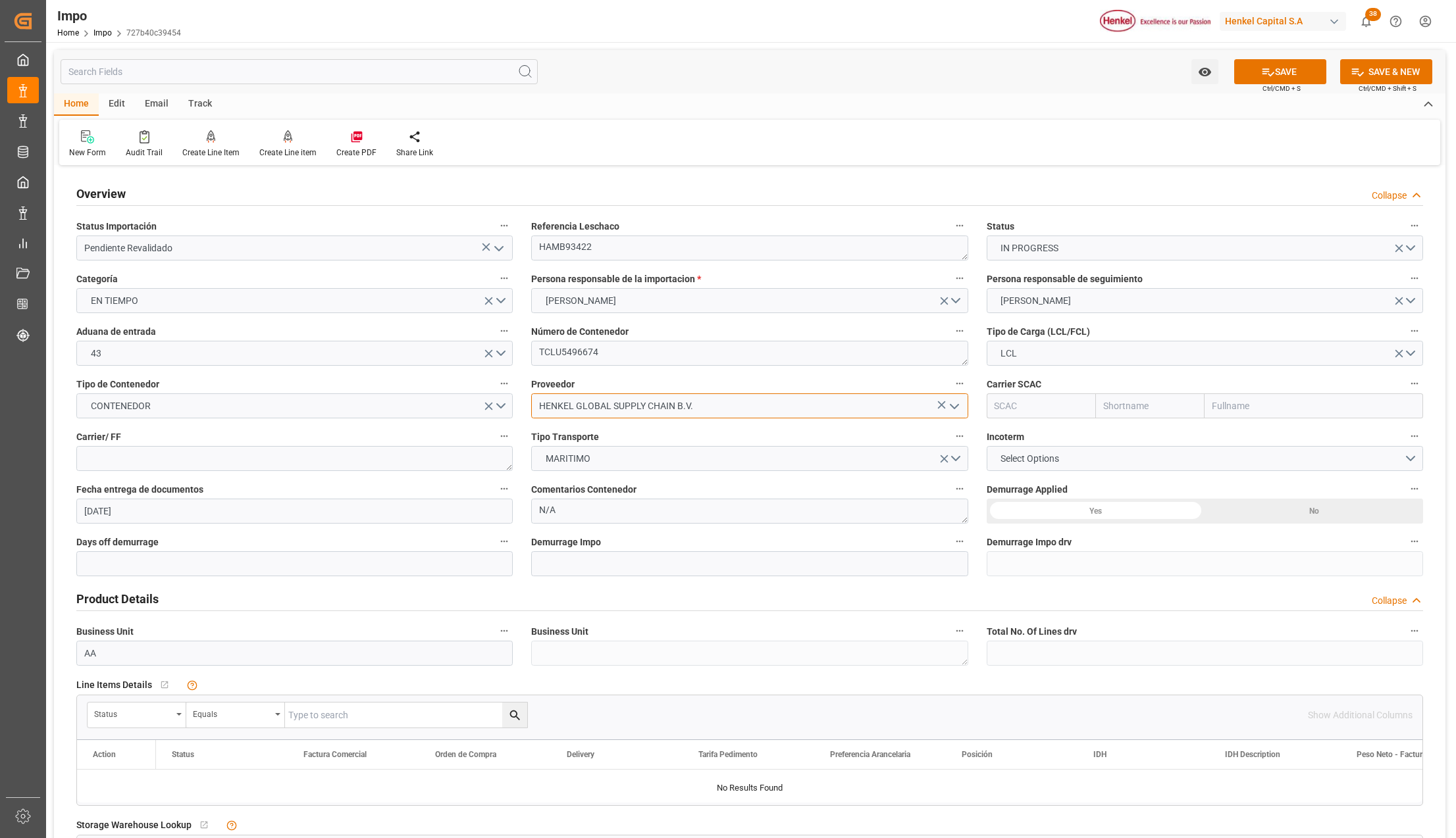
type input "HENKEL GLOBAL SUPPLY CHAIN B.V."
click at [1262, 405] on input "text" at bounding box center [1314, 406] width 219 height 25
type input "msc"
click at [1241, 436] on b "Mediterranean Shipping Company" at bounding box center [1284, 434] width 143 height 11
type input "MSCU"
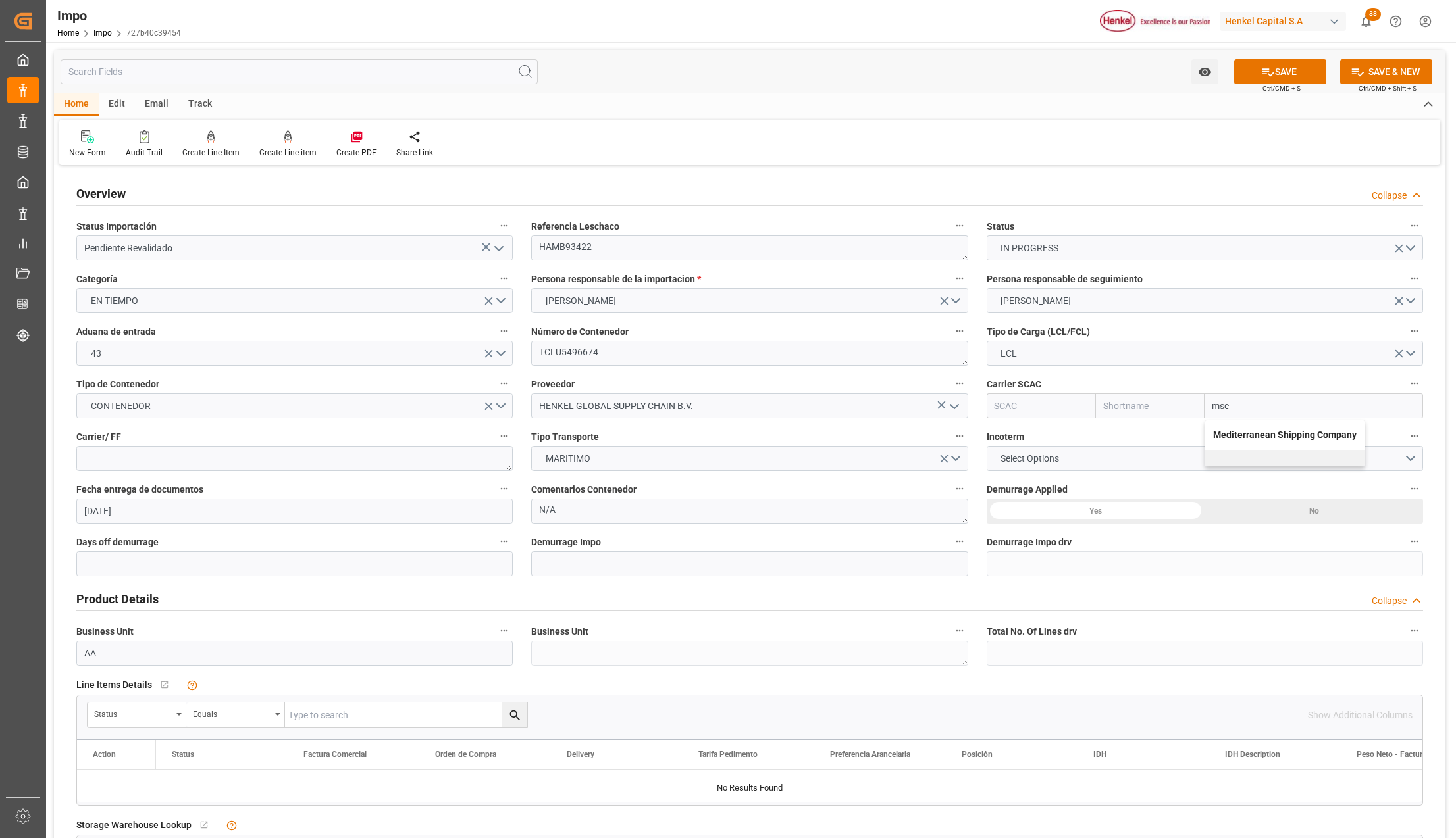
type input "MSC"
type input "Mediterranean Shipping Company"
click at [235, 472] on div "Carrier/ FF" at bounding box center [295, 449] width 455 height 53
click at [237, 463] on textarea at bounding box center [294, 459] width 436 height 25
type textarea "DHL"
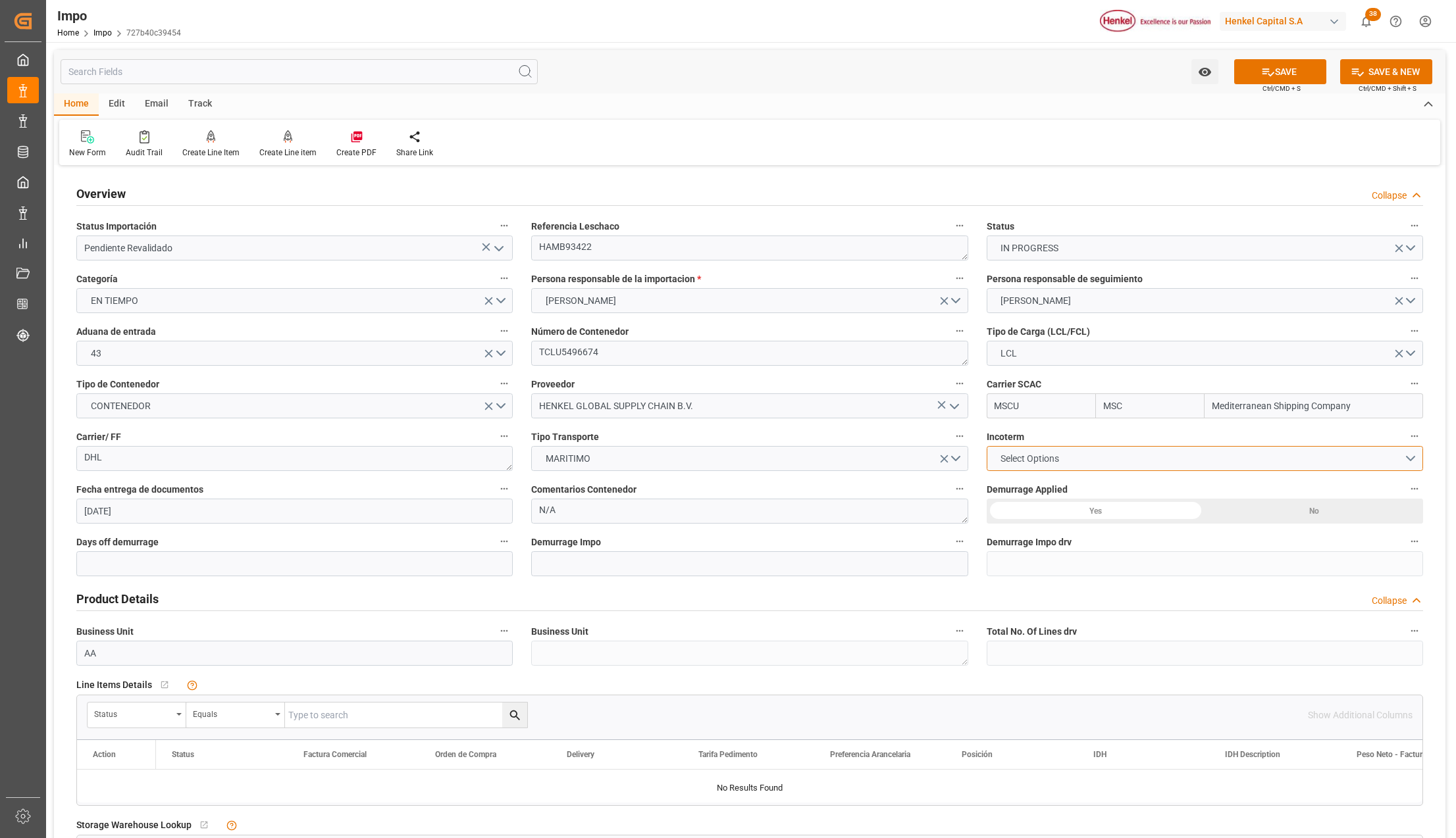
drag, startPoint x: 1046, startPoint y: 457, endPoint x: 1043, endPoint y: 492, distance: 35.1
click at [1046, 457] on span "Select Options" at bounding box center [1030, 459] width 72 height 13
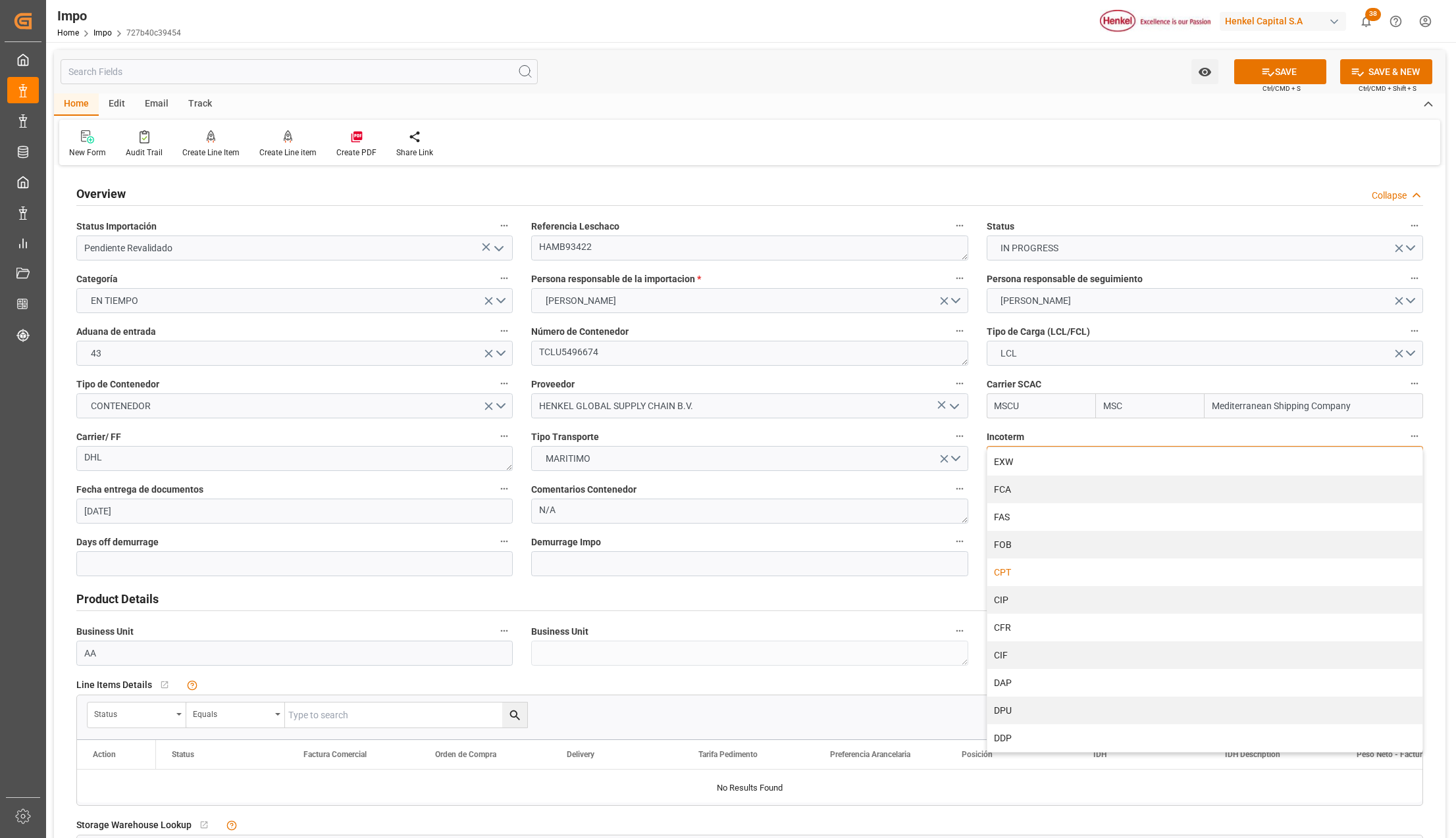
click at [1011, 577] on div "CPT" at bounding box center [1204, 572] width 435 height 28
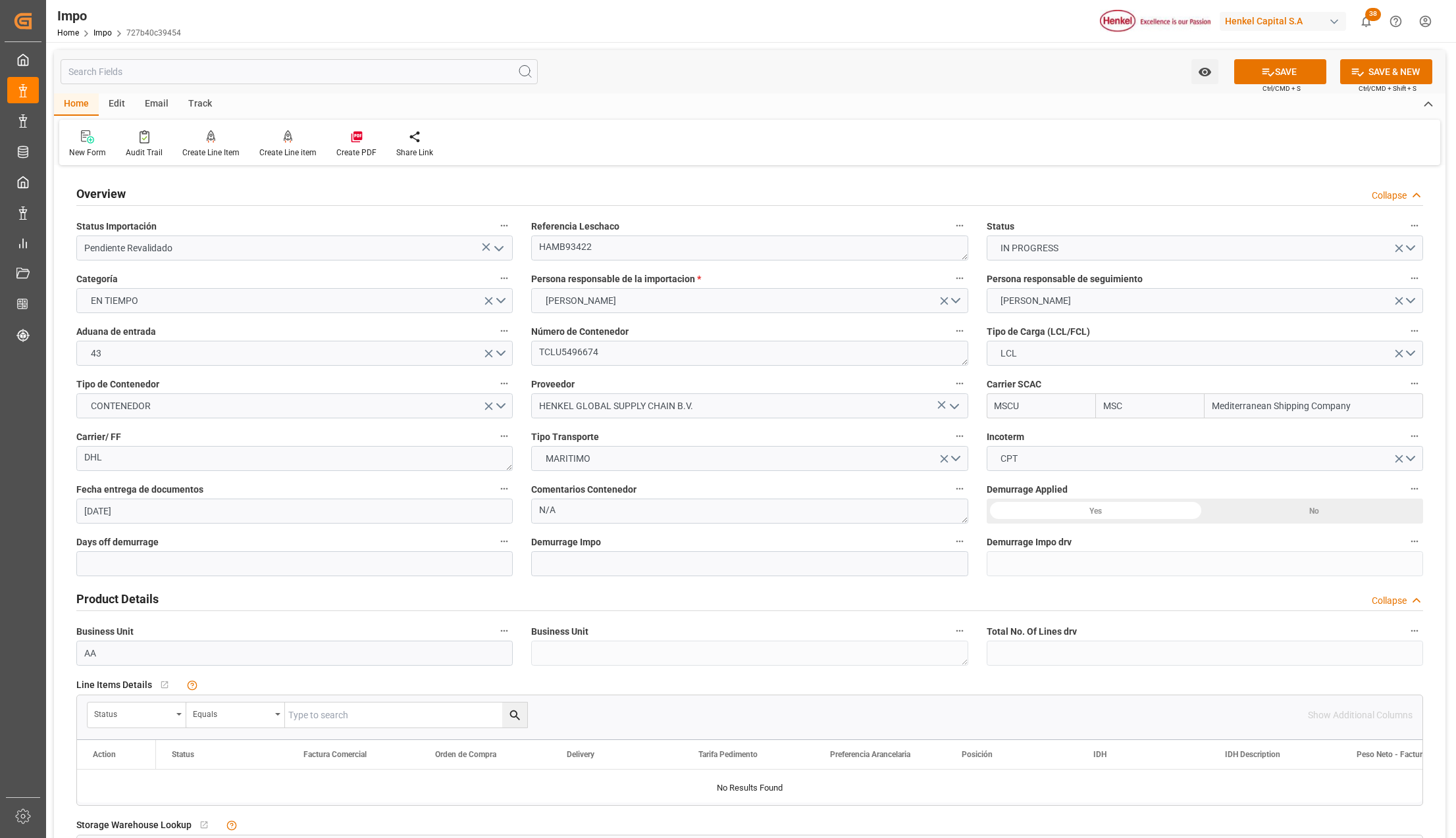
click at [1274, 515] on div "No" at bounding box center [1314, 511] width 219 height 25
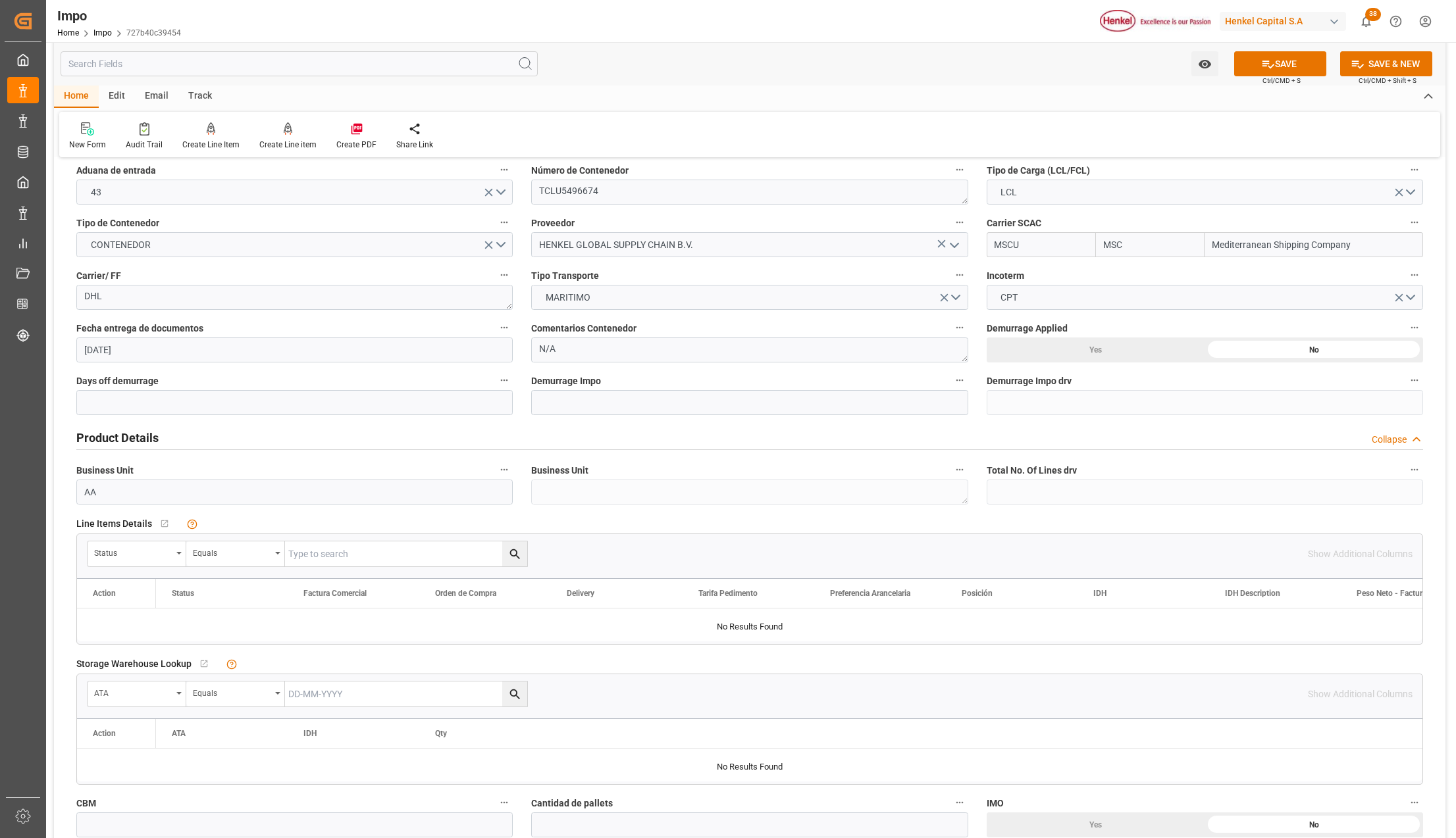
scroll to position [175, 0]
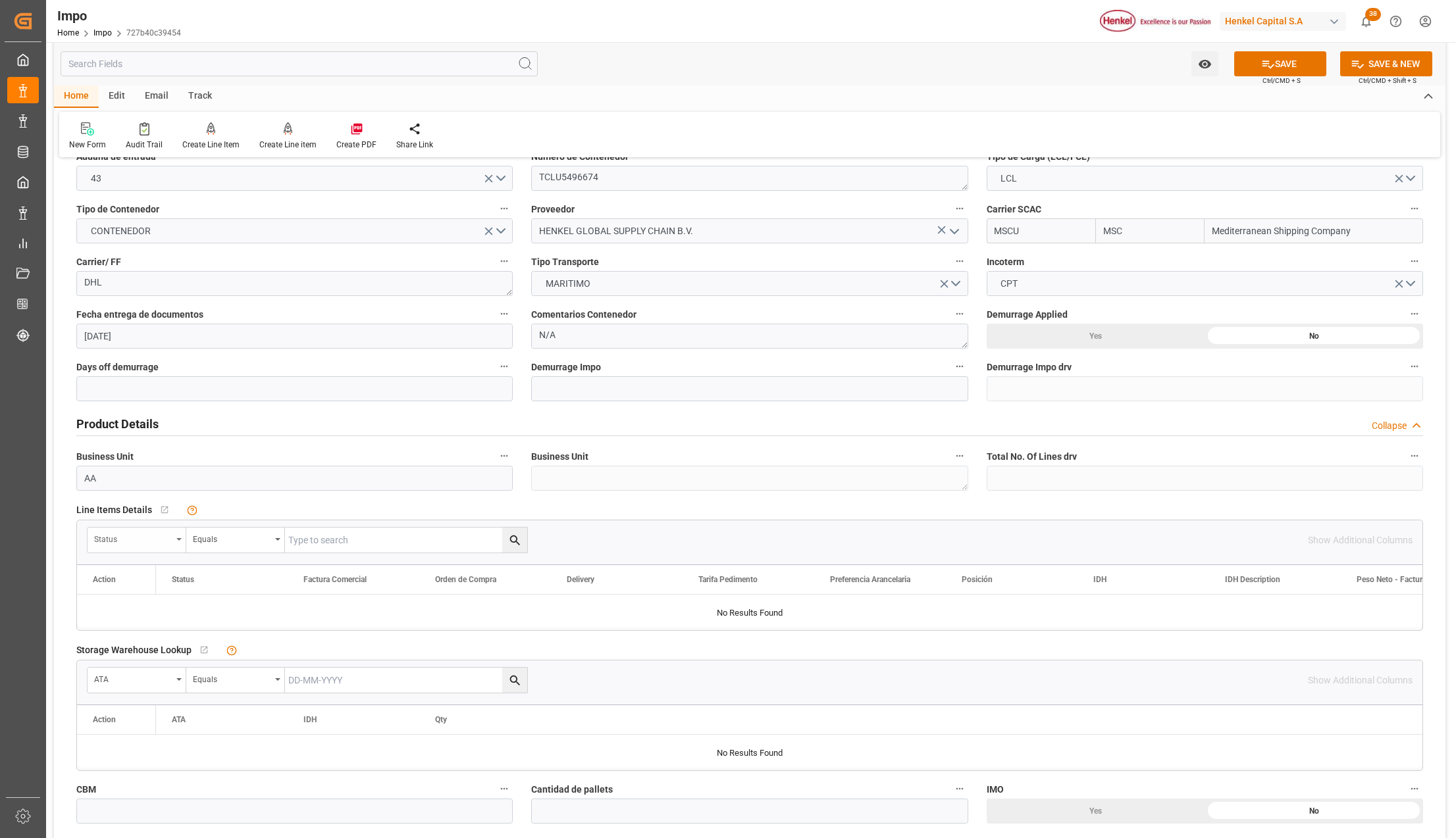
click at [172, 540] on div "Status" at bounding box center [136, 540] width 99 height 25
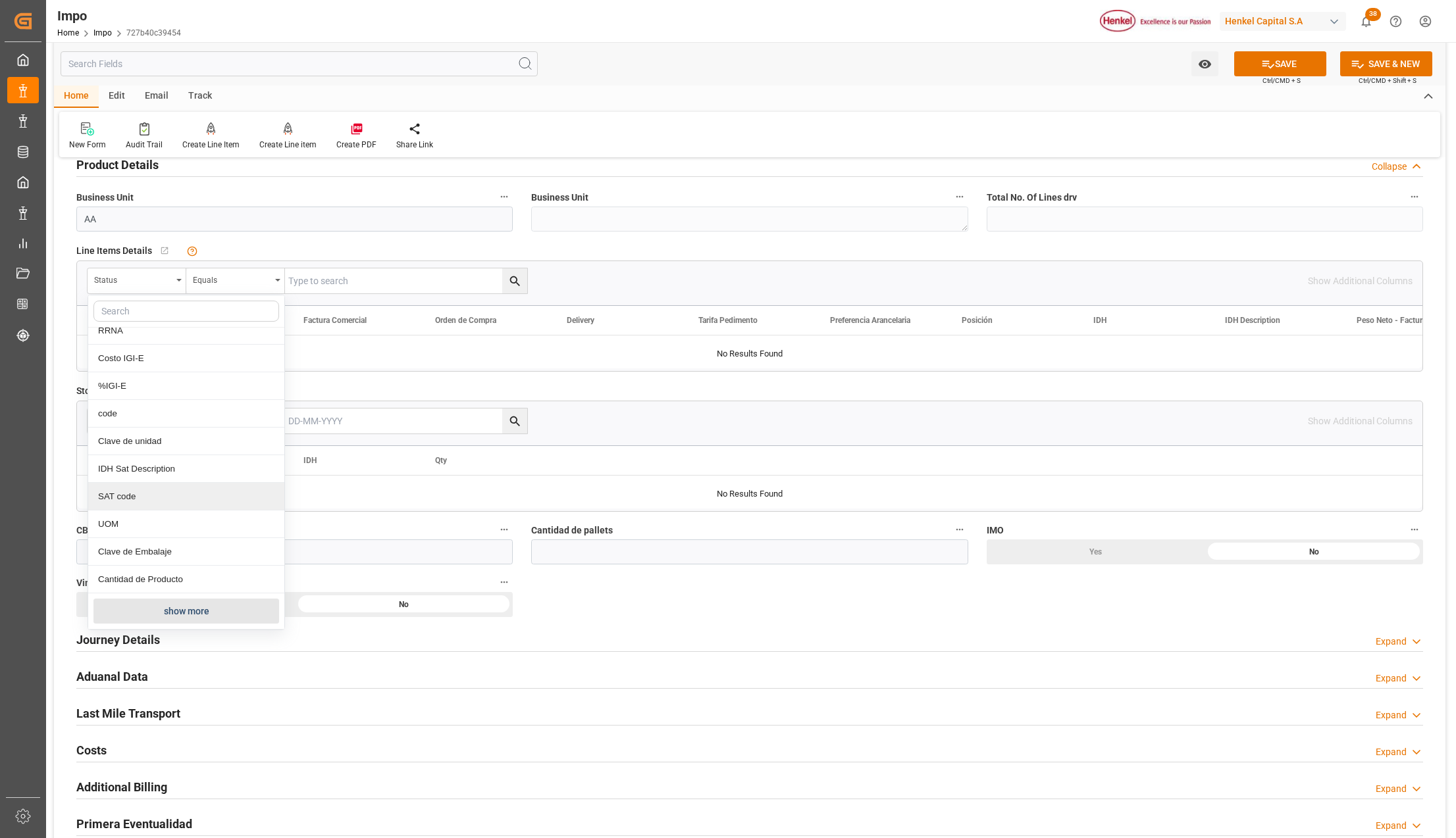
scroll to position [438, 0]
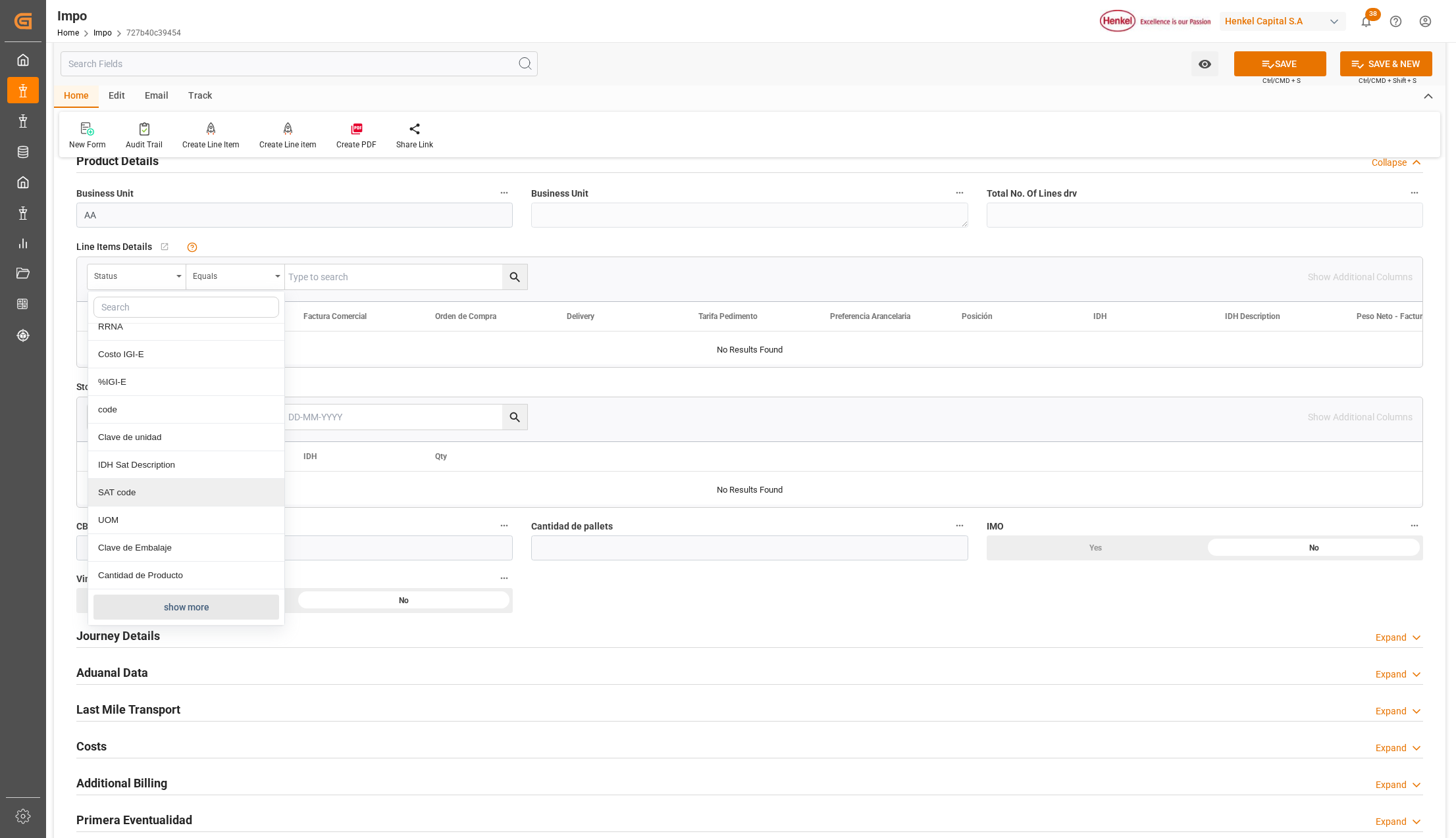
click at [167, 611] on button "show more" at bounding box center [185, 607] width 185 height 25
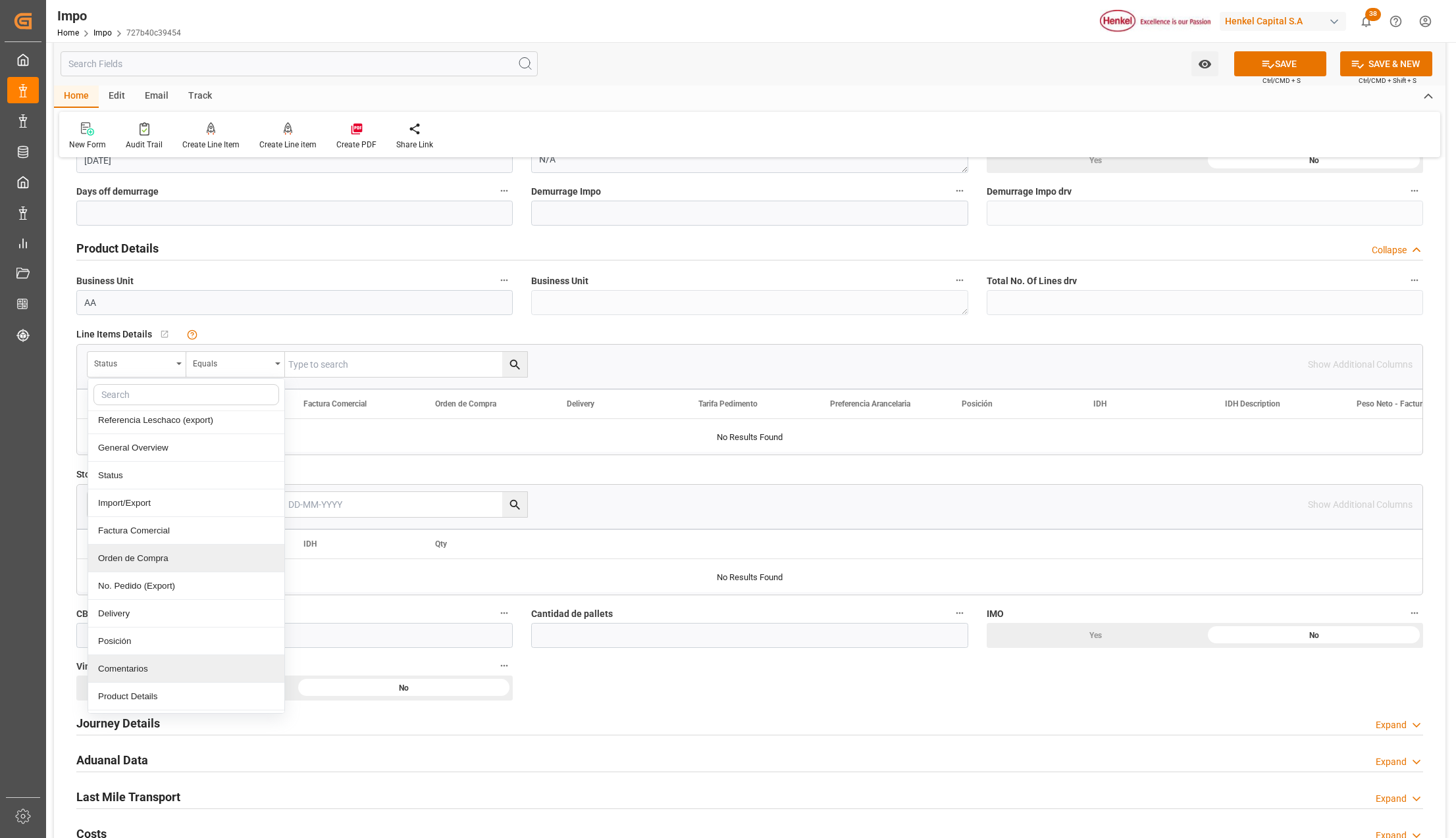
scroll to position [175, 0]
click at [177, 578] on div "Comentarios" at bounding box center [186, 581] width 196 height 28
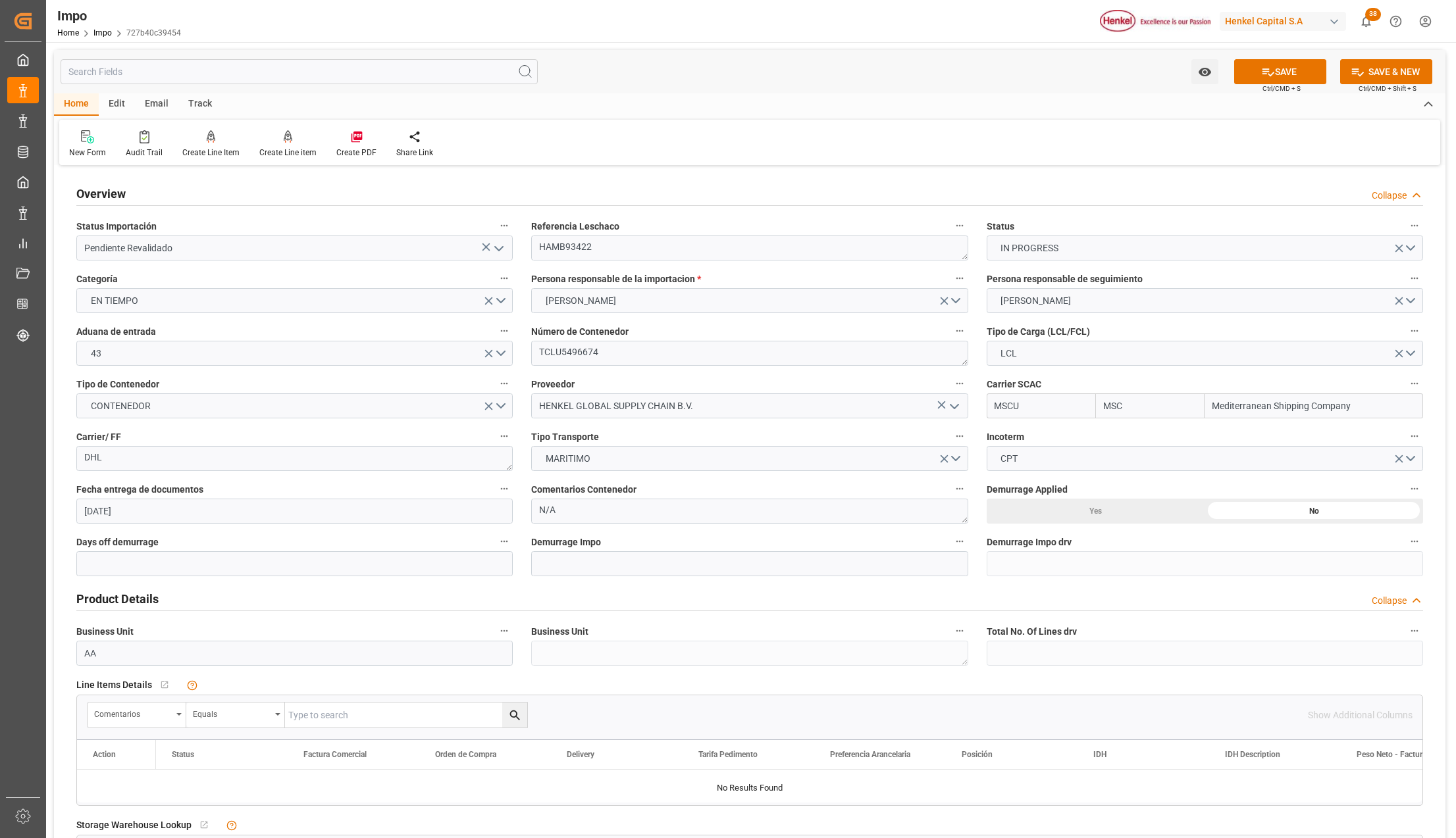
scroll to position [0, 0]
click at [569, 246] on textarea "HAMB93422" at bounding box center [749, 248] width 436 height 25
click at [361, 709] on input "text" at bounding box center [406, 715] width 242 height 25
paste input "HAMB93422"
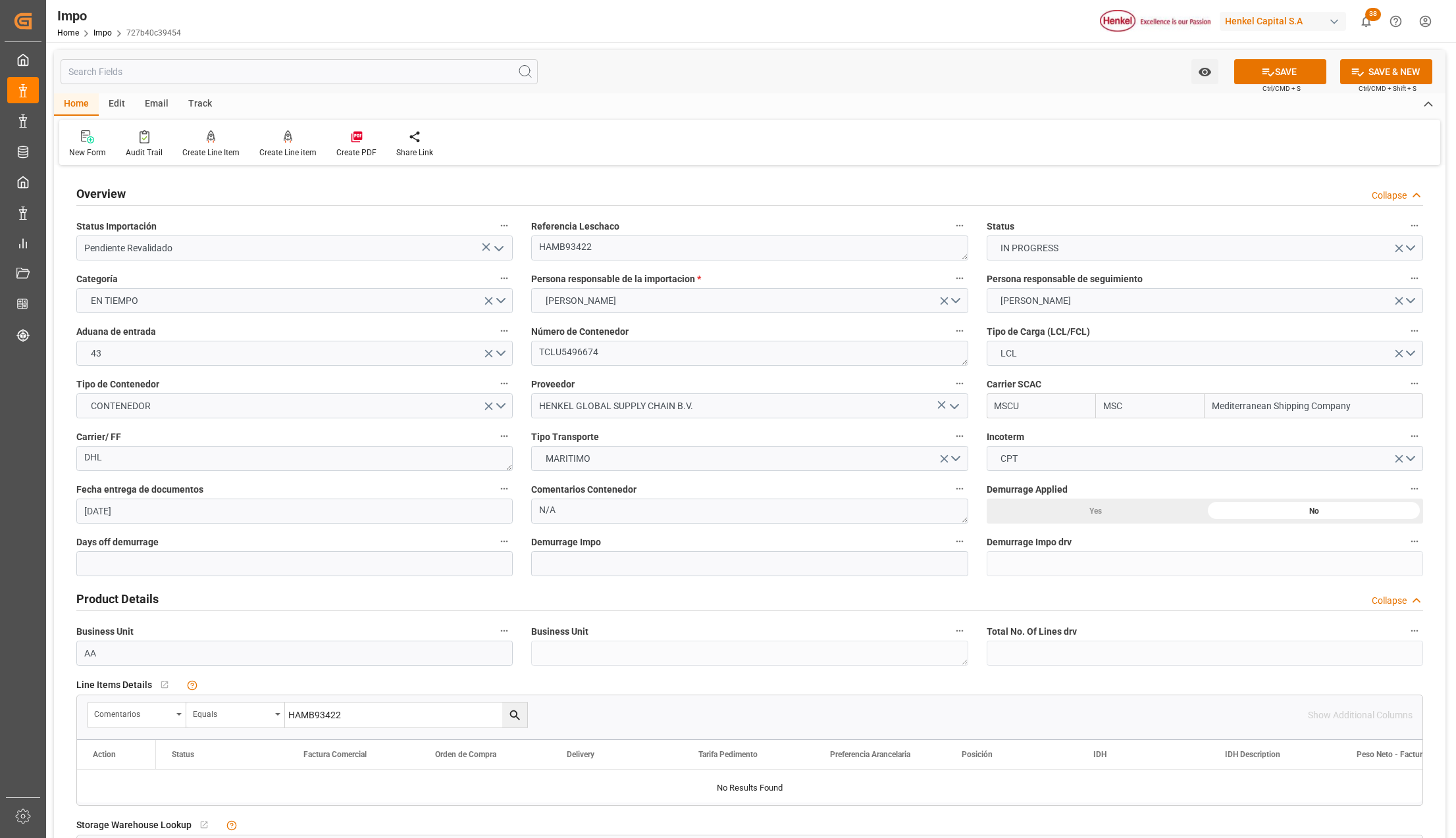
type input "HAMB93422"
click at [522, 724] on button "search button" at bounding box center [515, 715] width 25 height 25
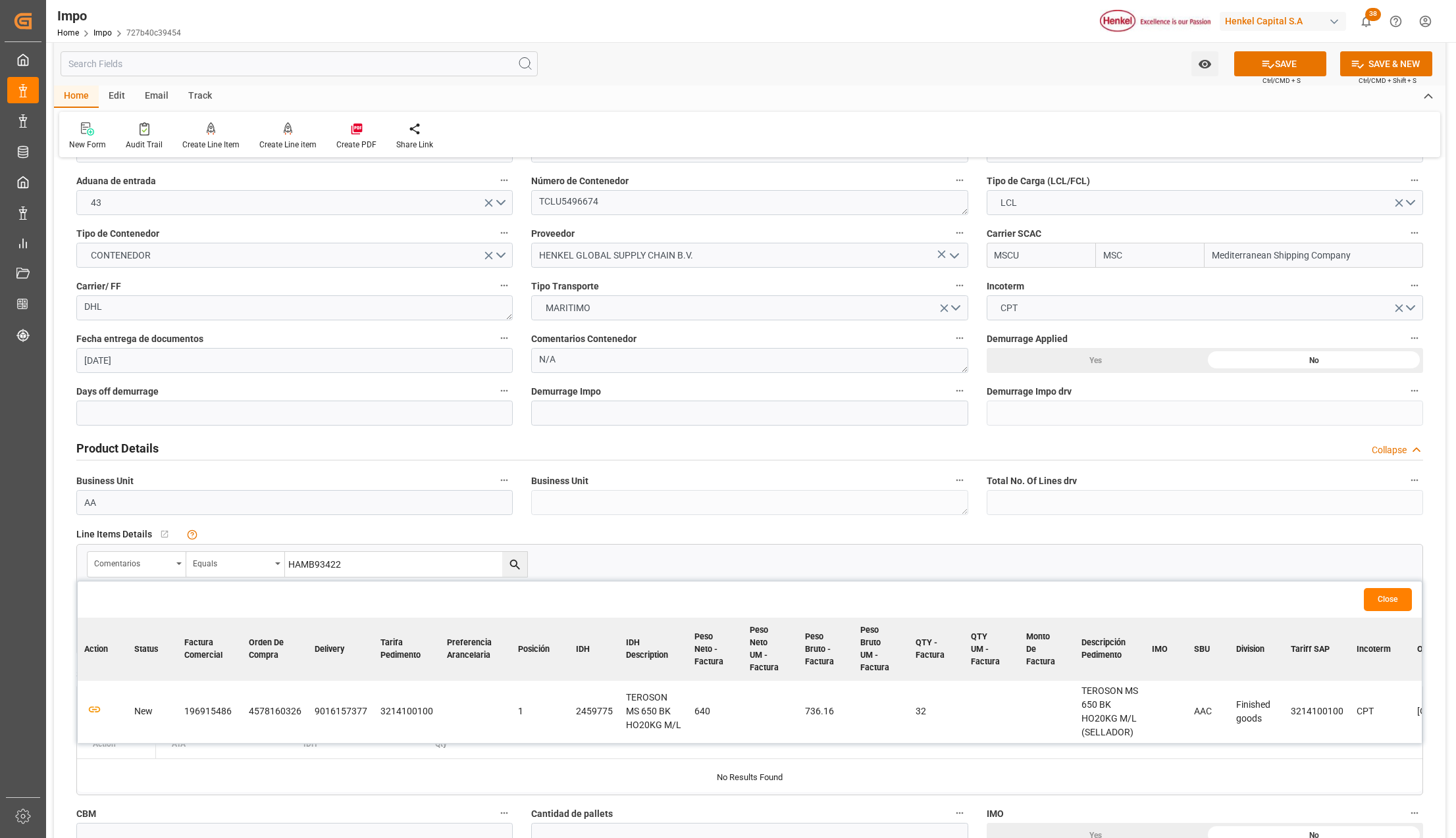
scroll to position [175, 0]
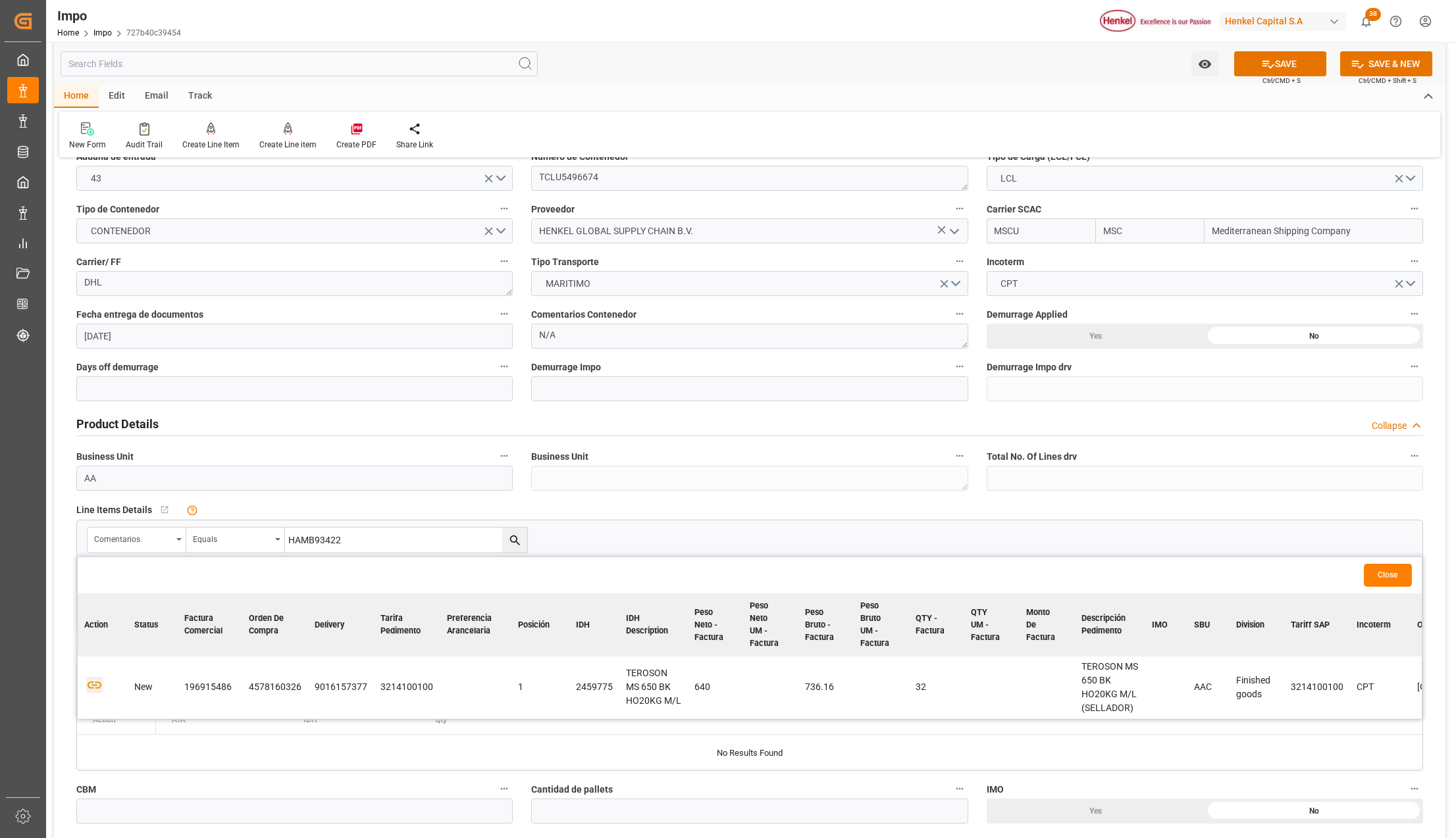
click at [95, 681] on icon "button" at bounding box center [94, 684] width 16 height 16
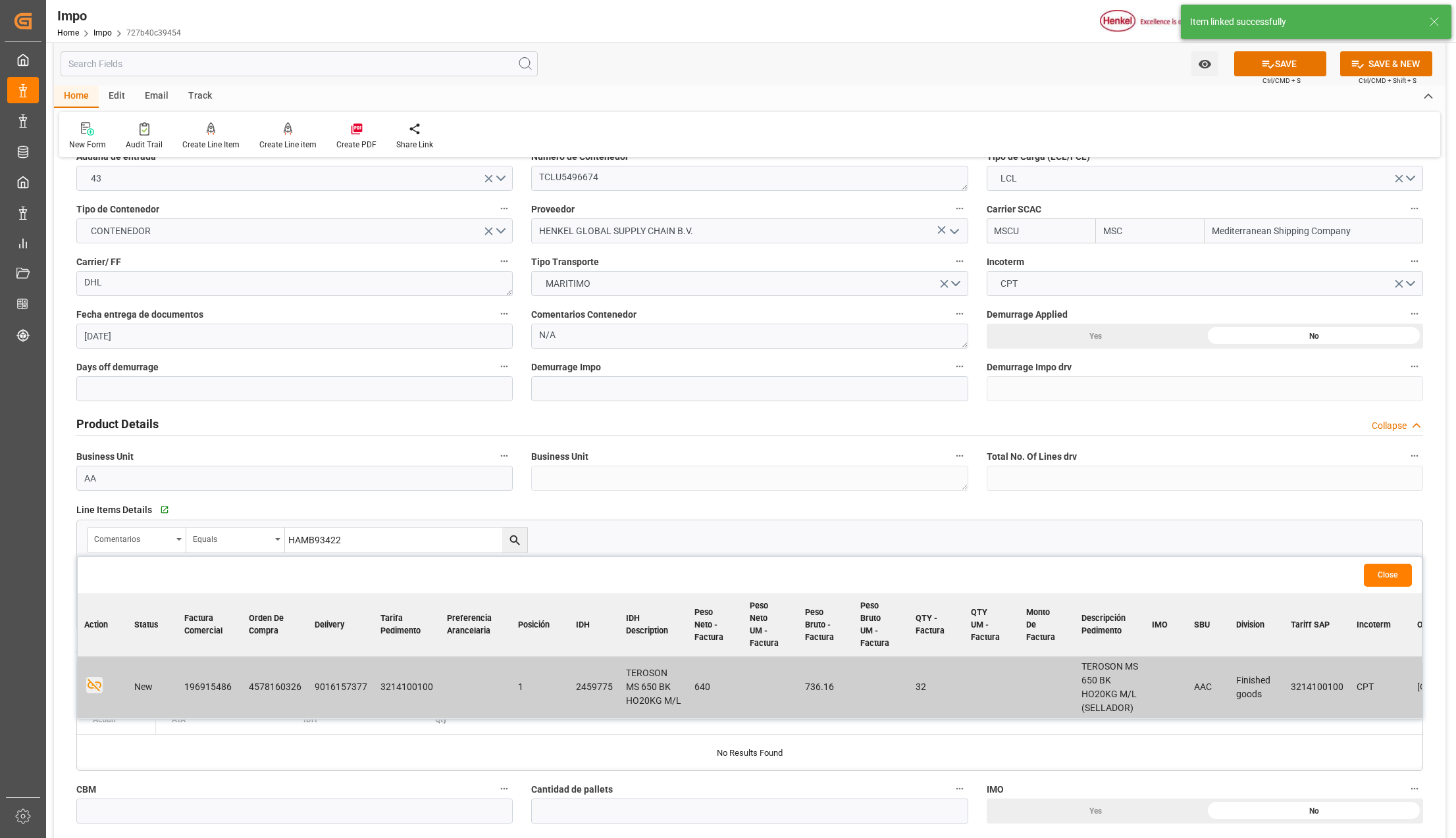
click at [1378, 577] on button "Close" at bounding box center [1388, 575] width 48 height 23
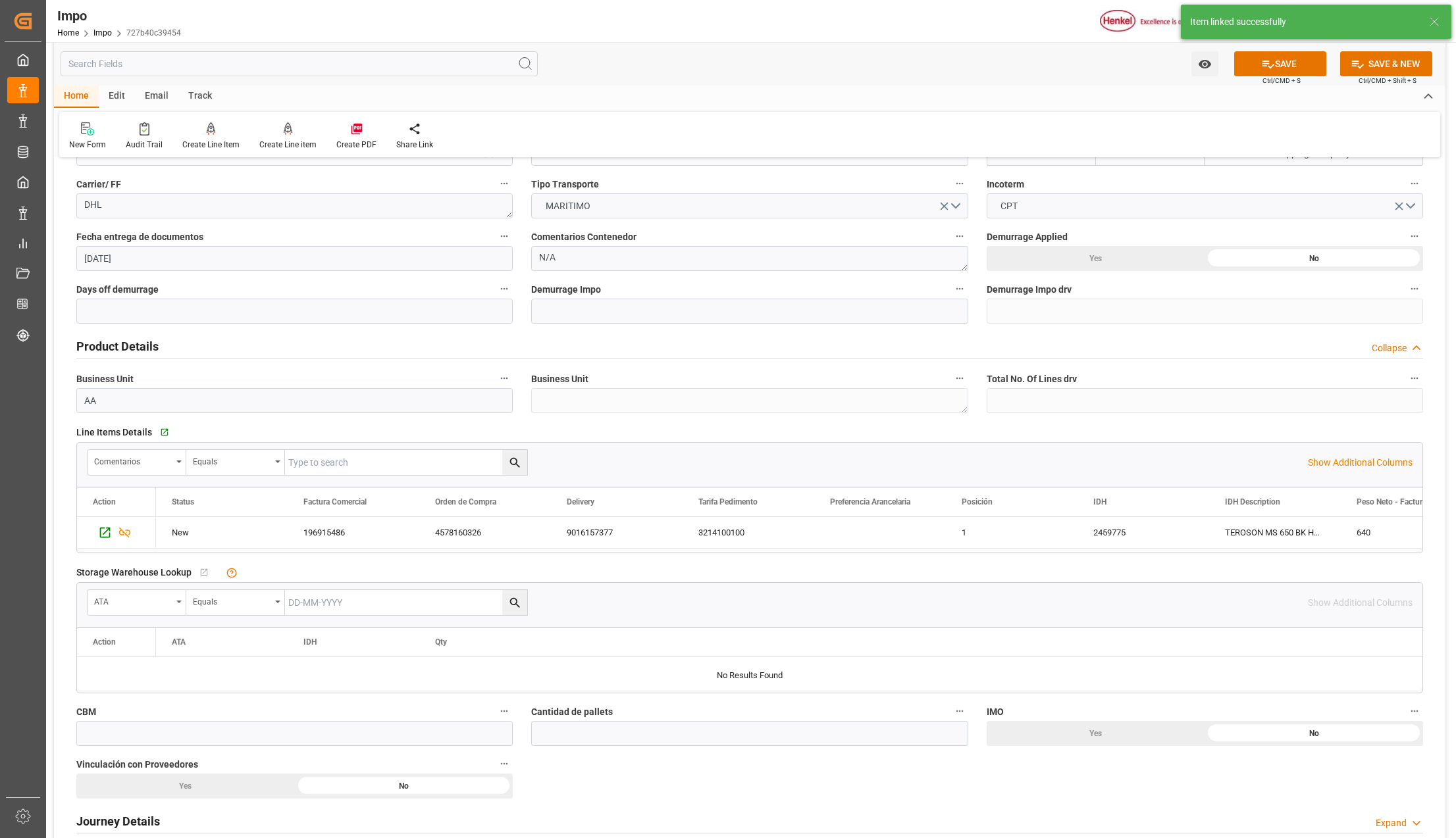
scroll to position [350, 0]
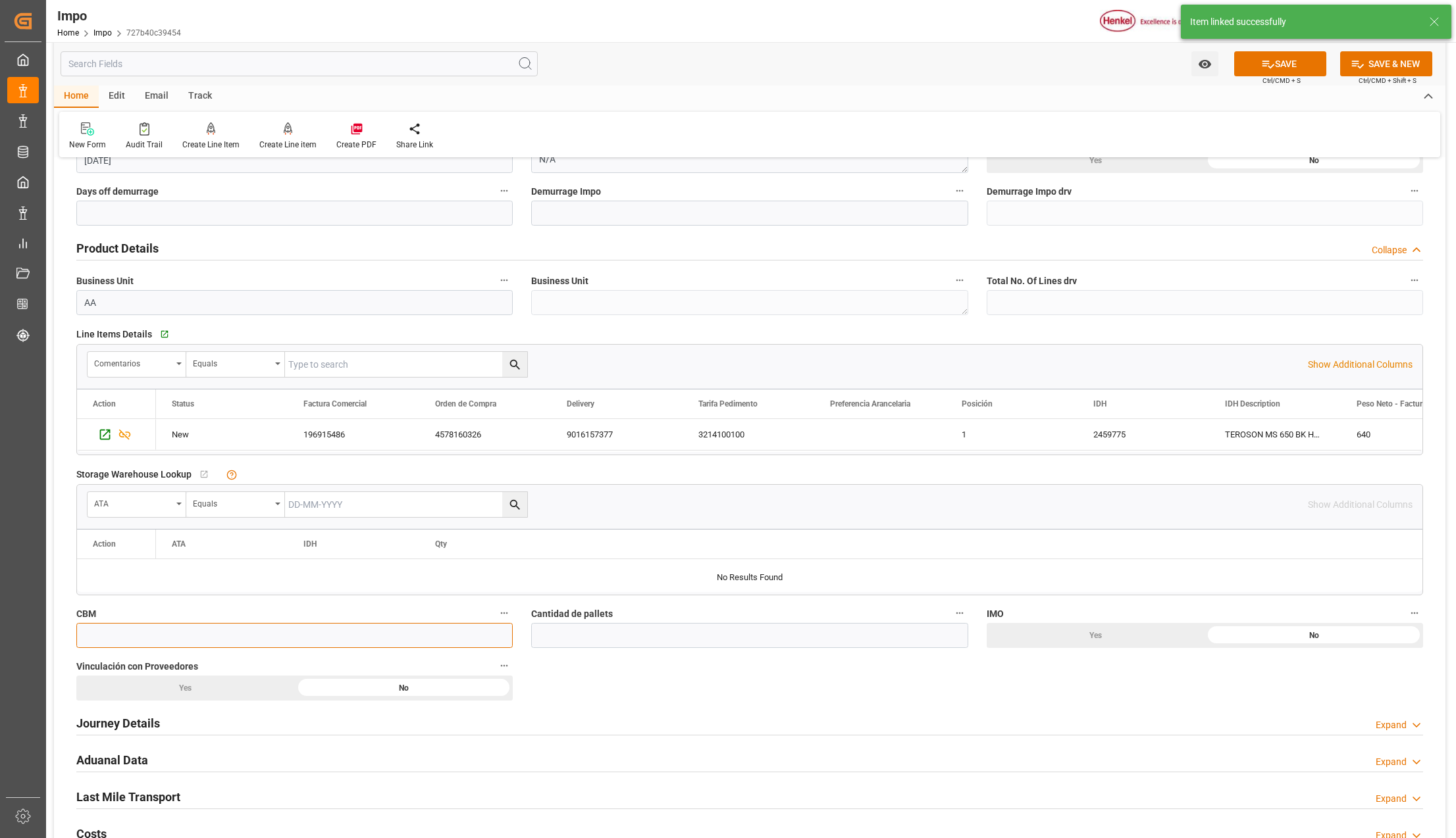
click at [185, 639] on input "text" at bounding box center [294, 635] width 436 height 25
click at [128, 645] on input "text" at bounding box center [294, 635] width 436 height 25
type input "1.80"
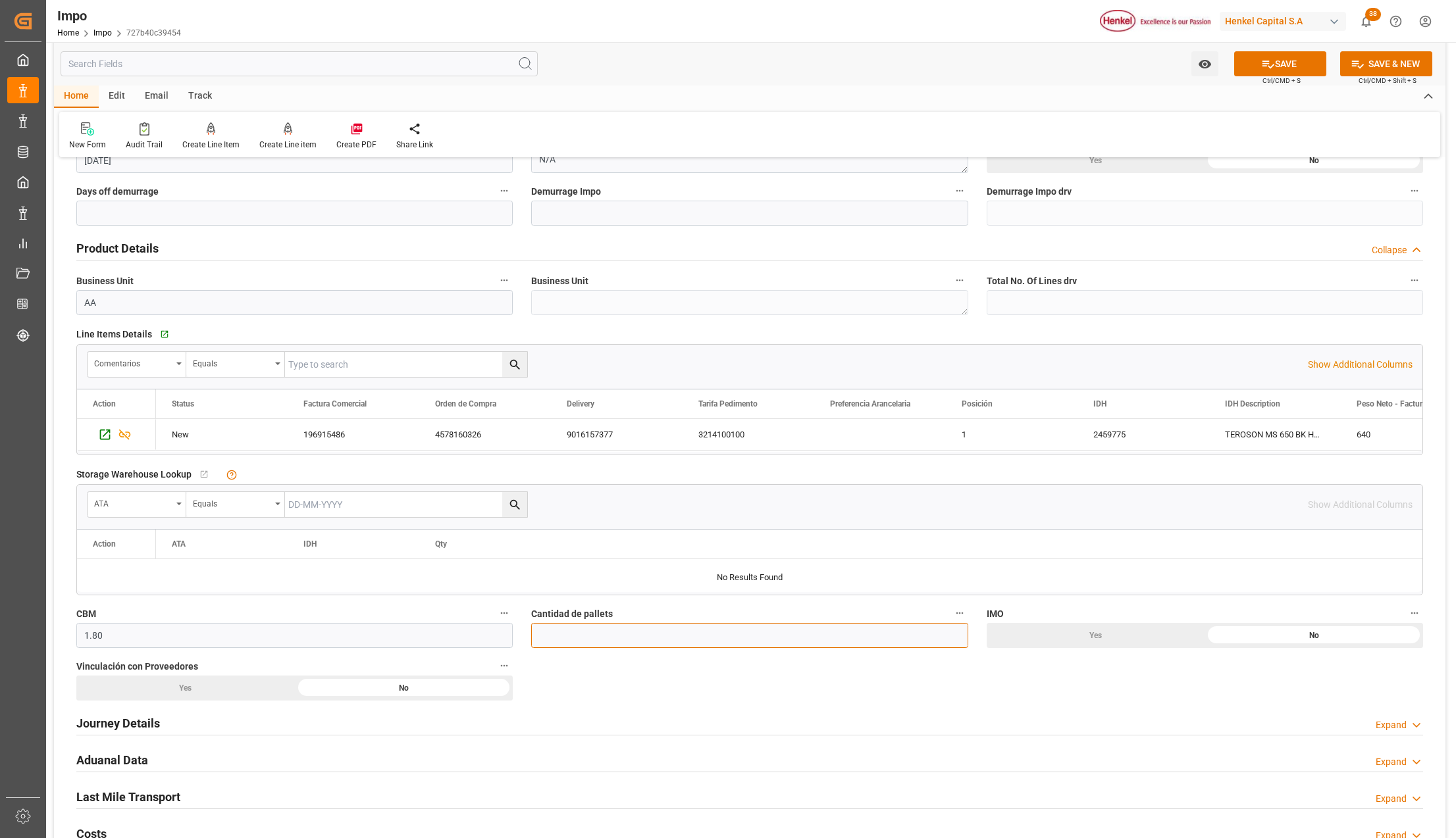
click at [695, 640] on input "text" at bounding box center [749, 635] width 436 height 25
type input "2"
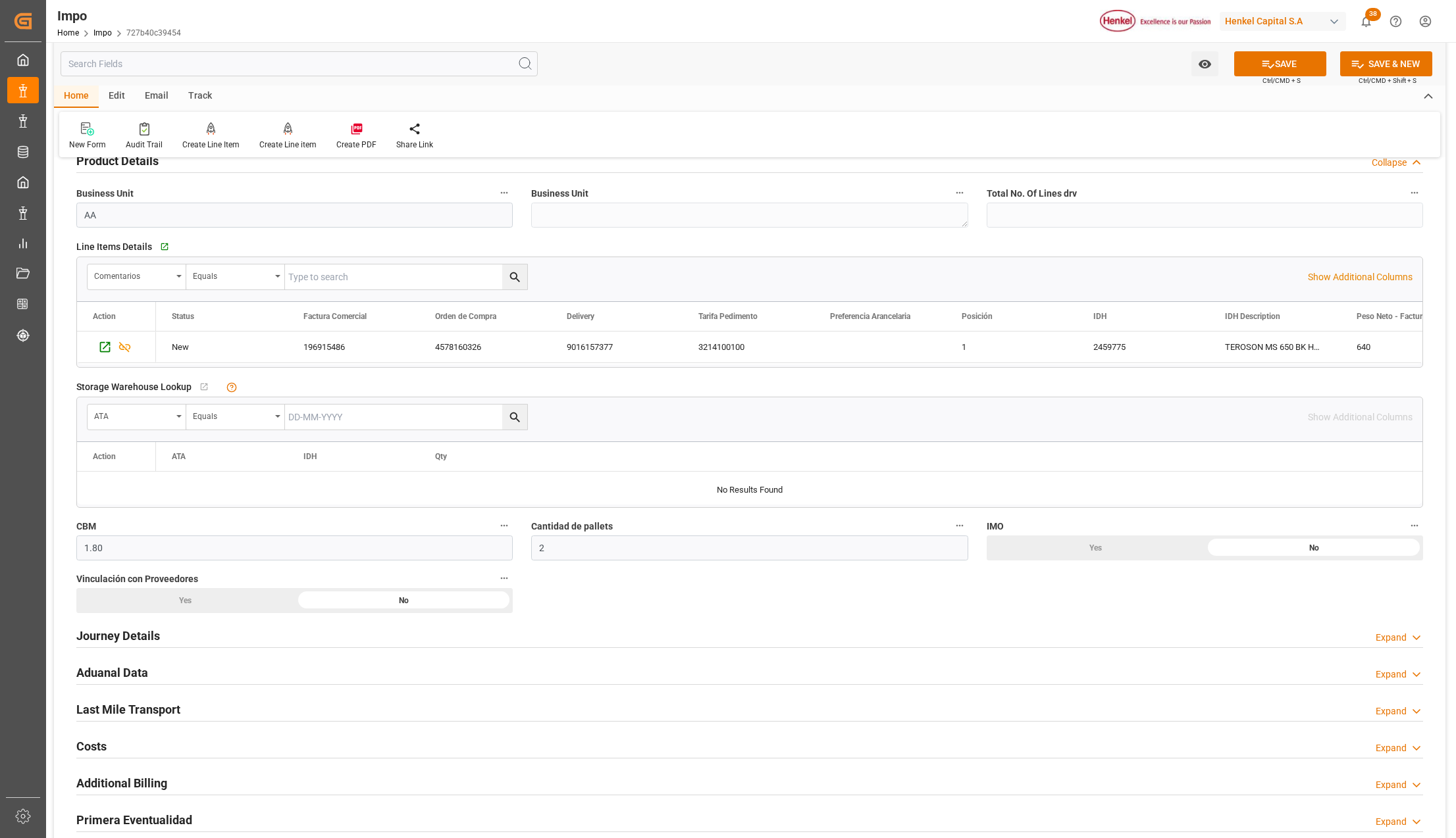
click at [232, 596] on div "Yes" at bounding box center [185, 601] width 219 height 25
click at [158, 630] on h2 "Journey Details" at bounding box center [117, 635] width 84 height 18
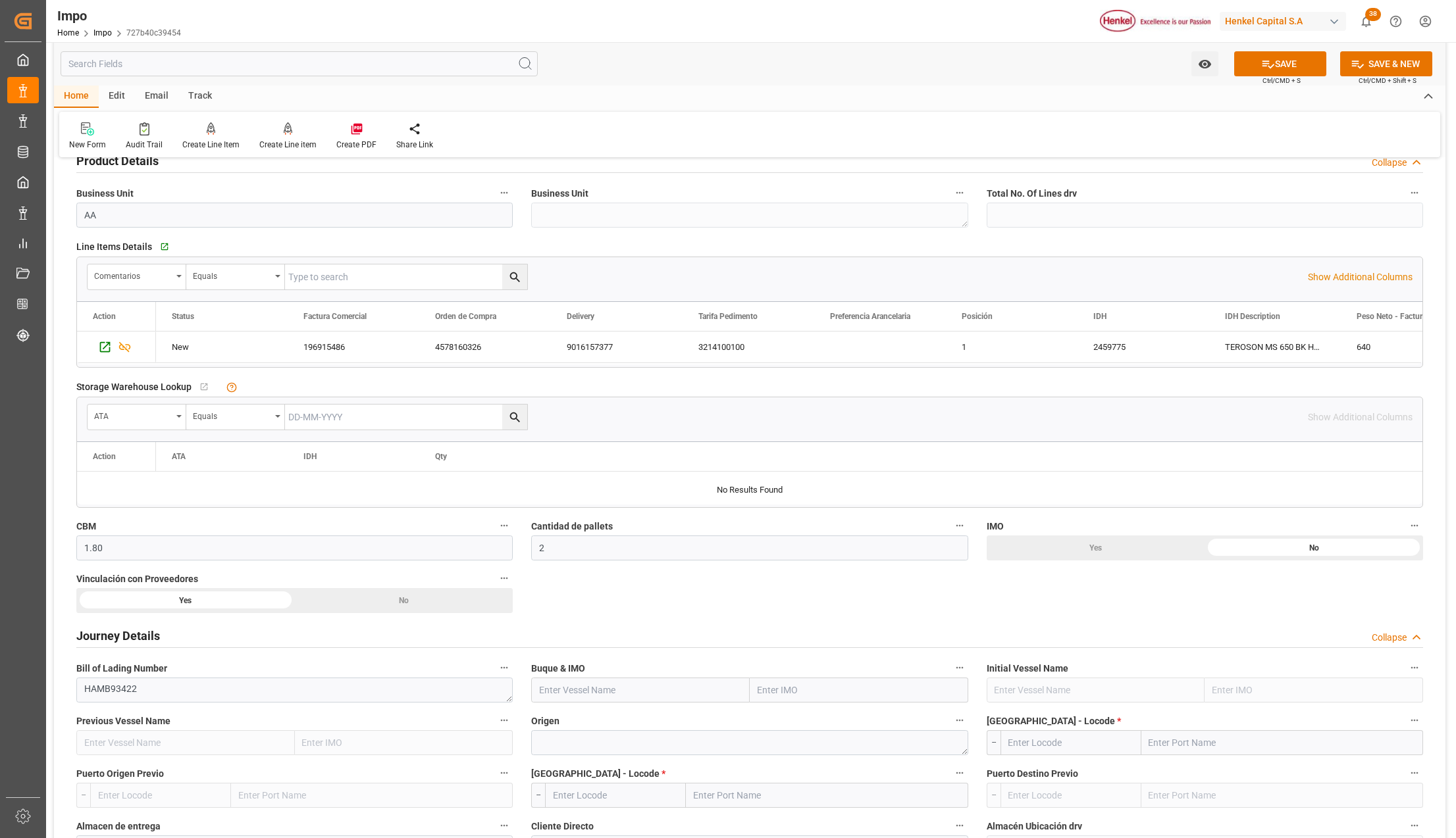
click at [770, 696] on input "text" at bounding box center [860, 690] width 219 height 25
type input "MSC SHANGHAI"
click at [795, 713] on div "9231822 - MSC SHANGHAI V" at bounding box center [815, 719] width 131 height 30
type input "MSC SHANGHAI V"
type input "9231822"
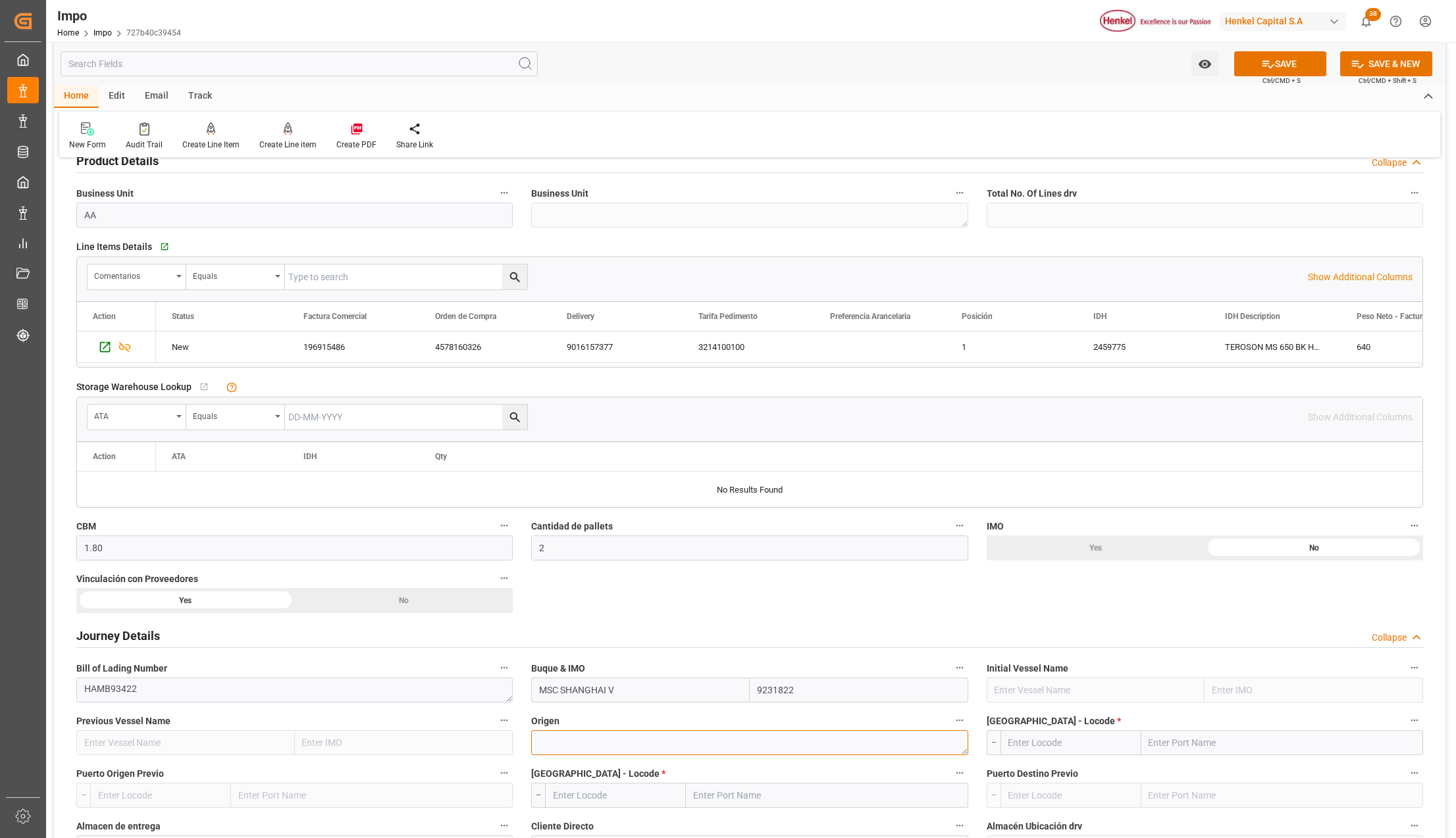
click at [591, 737] on textarea at bounding box center [749, 743] width 436 height 25
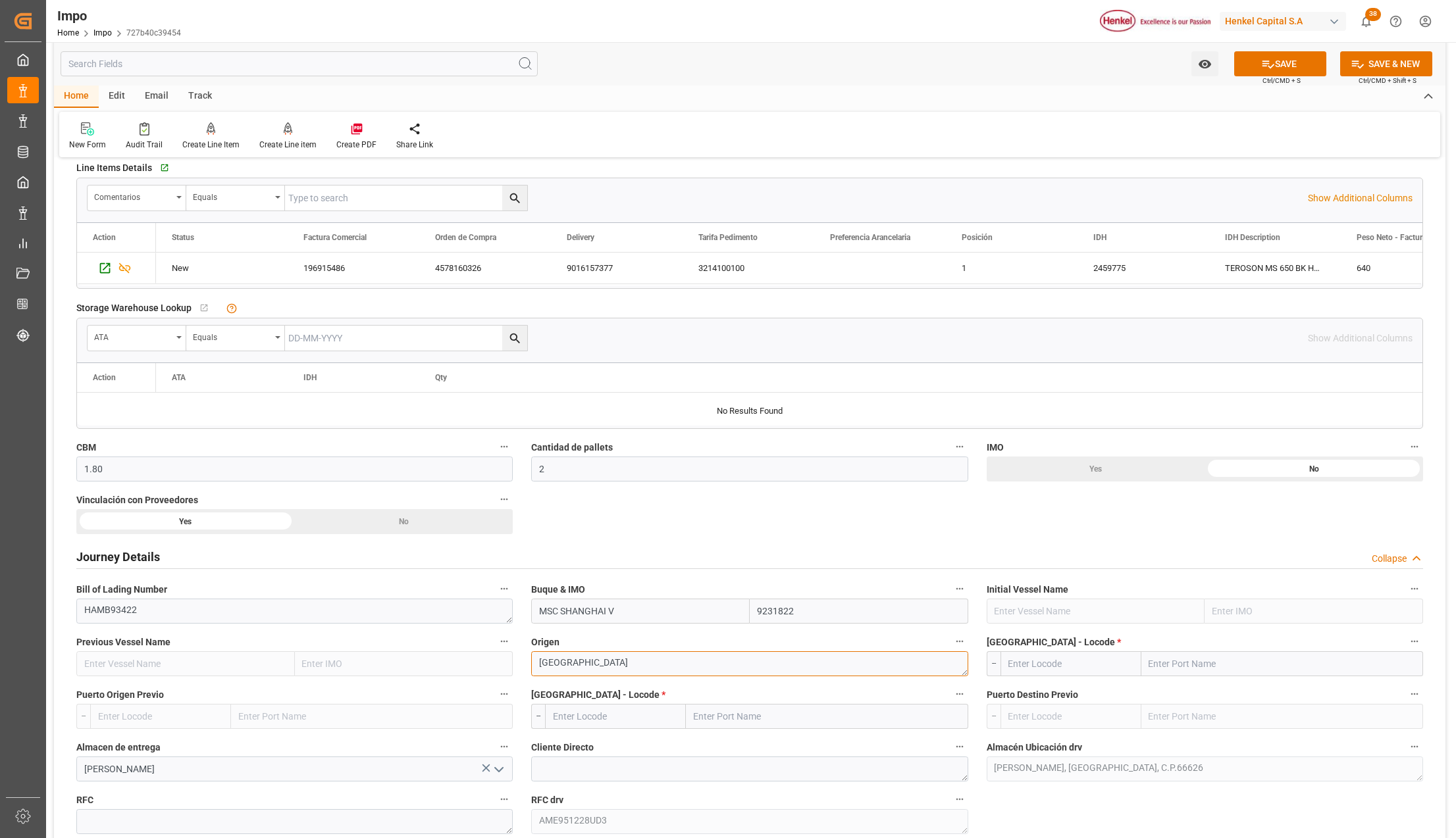
scroll to position [613, 0]
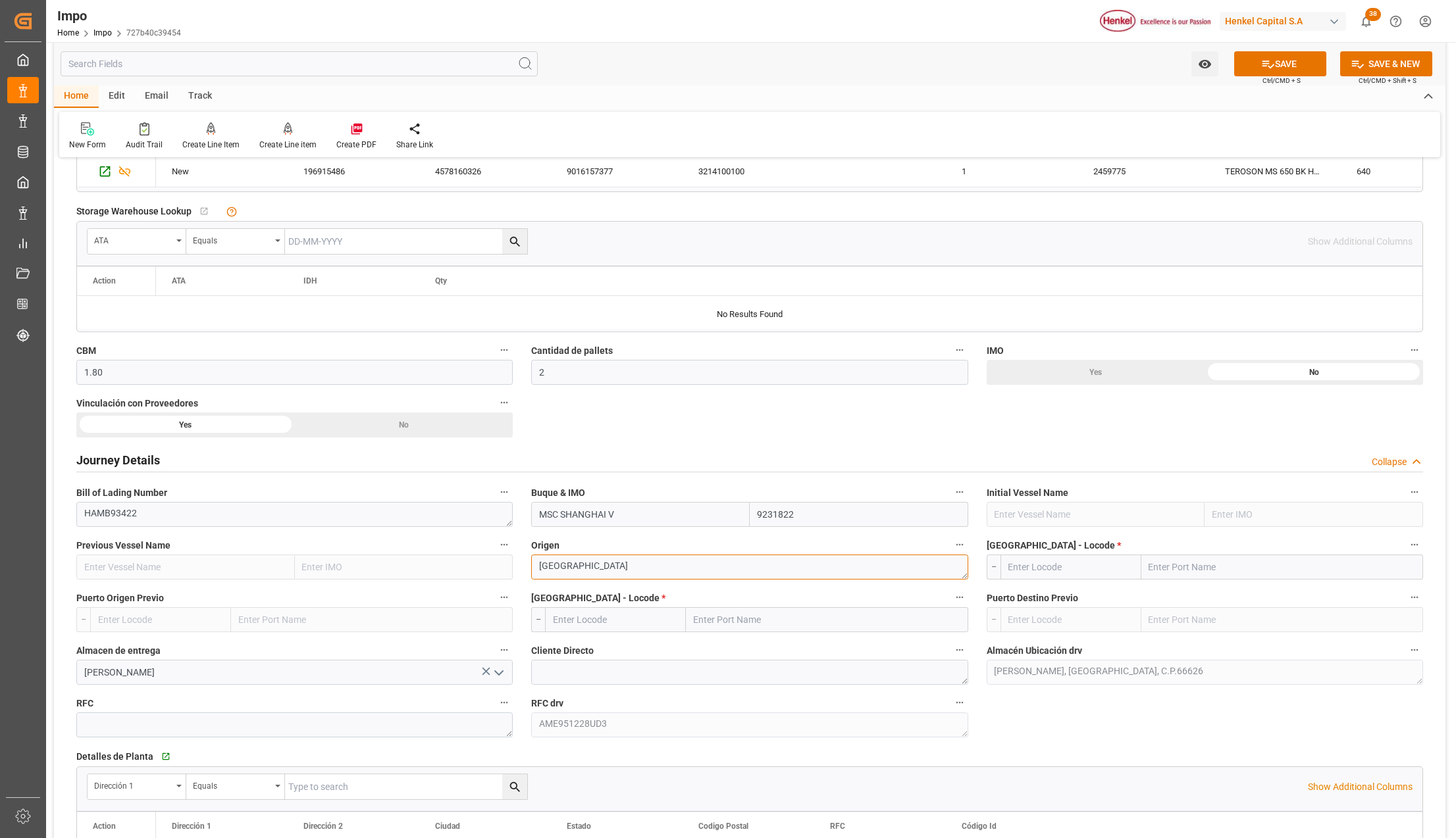
type textarea "AMSTERDAM"
click at [1170, 568] on input "text" at bounding box center [1281, 567] width 281 height 25
type input "BREMERHAVEN"
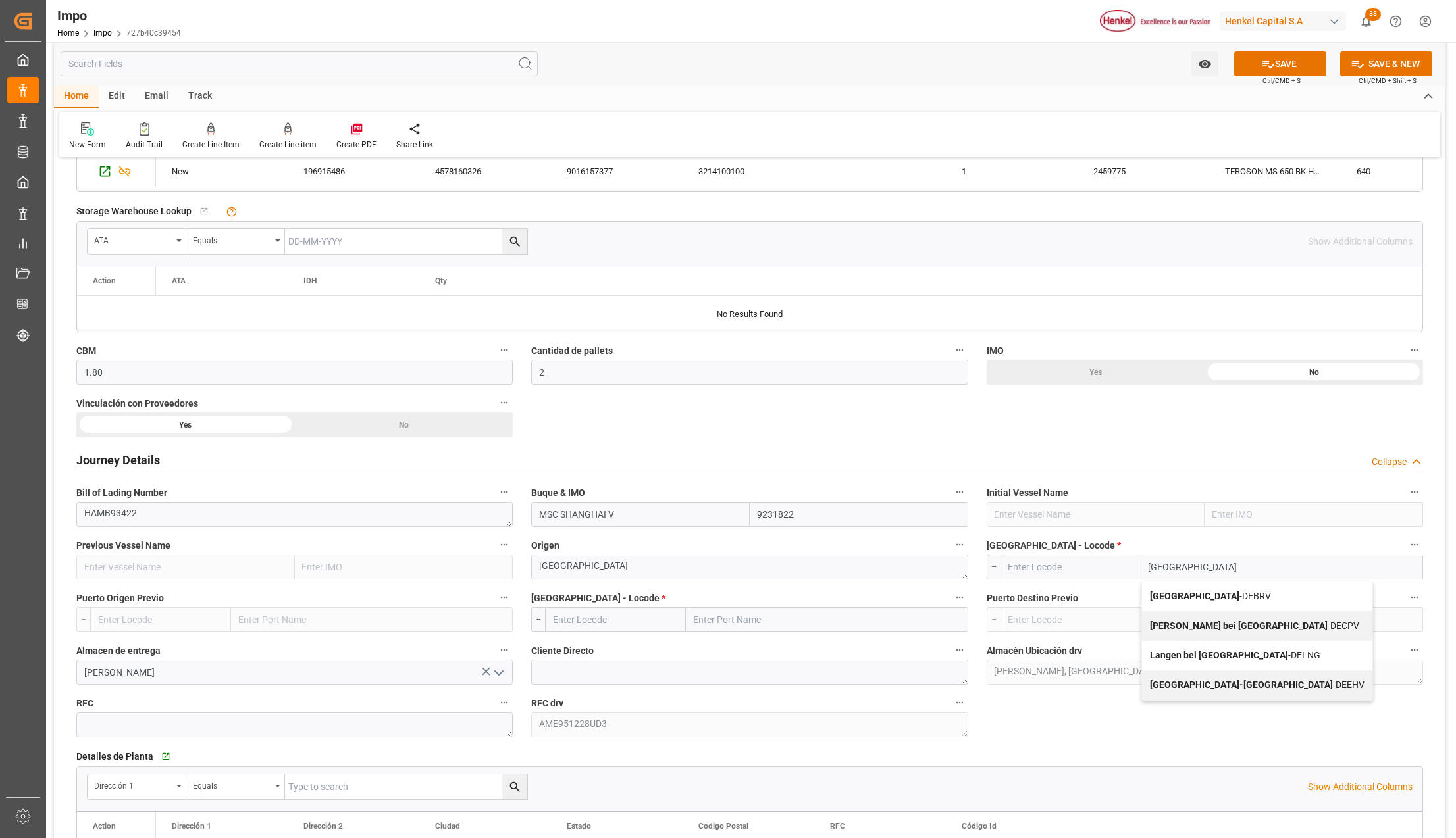
click at [1180, 595] on b "Bremerhaven" at bounding box center [1194, 595] width 89 height 11
type input "DEBRV"
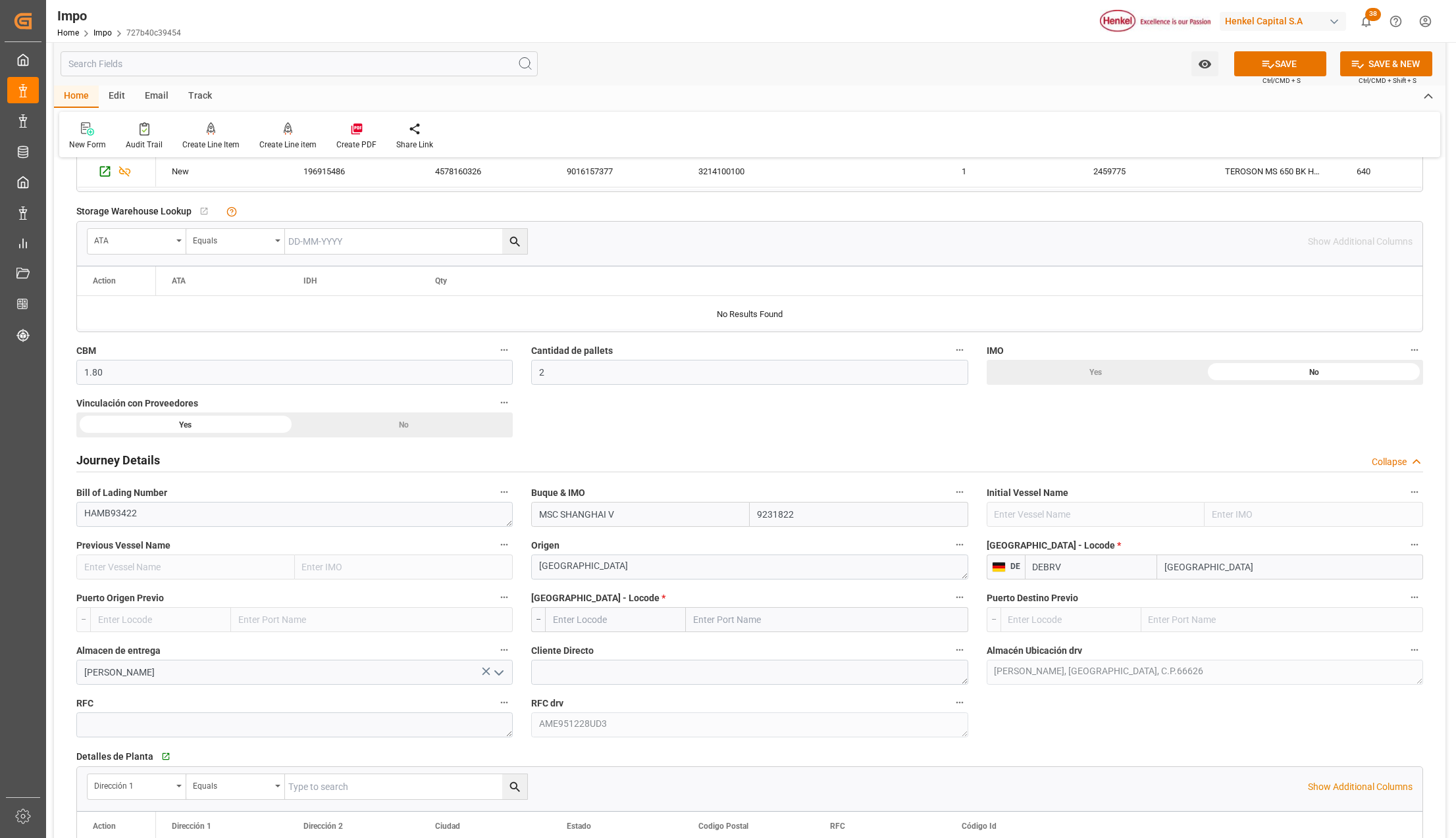
type input "Bremerhaven"
click at [731, 610] on input "text" at bounding box center [826, 620] width 281 height 25
type input "VERACRUZ"
click at [758, 654] on span "Veracruz - MXVER" at bounding box center [756, 648] width 123 height 11
type input "MXVER"
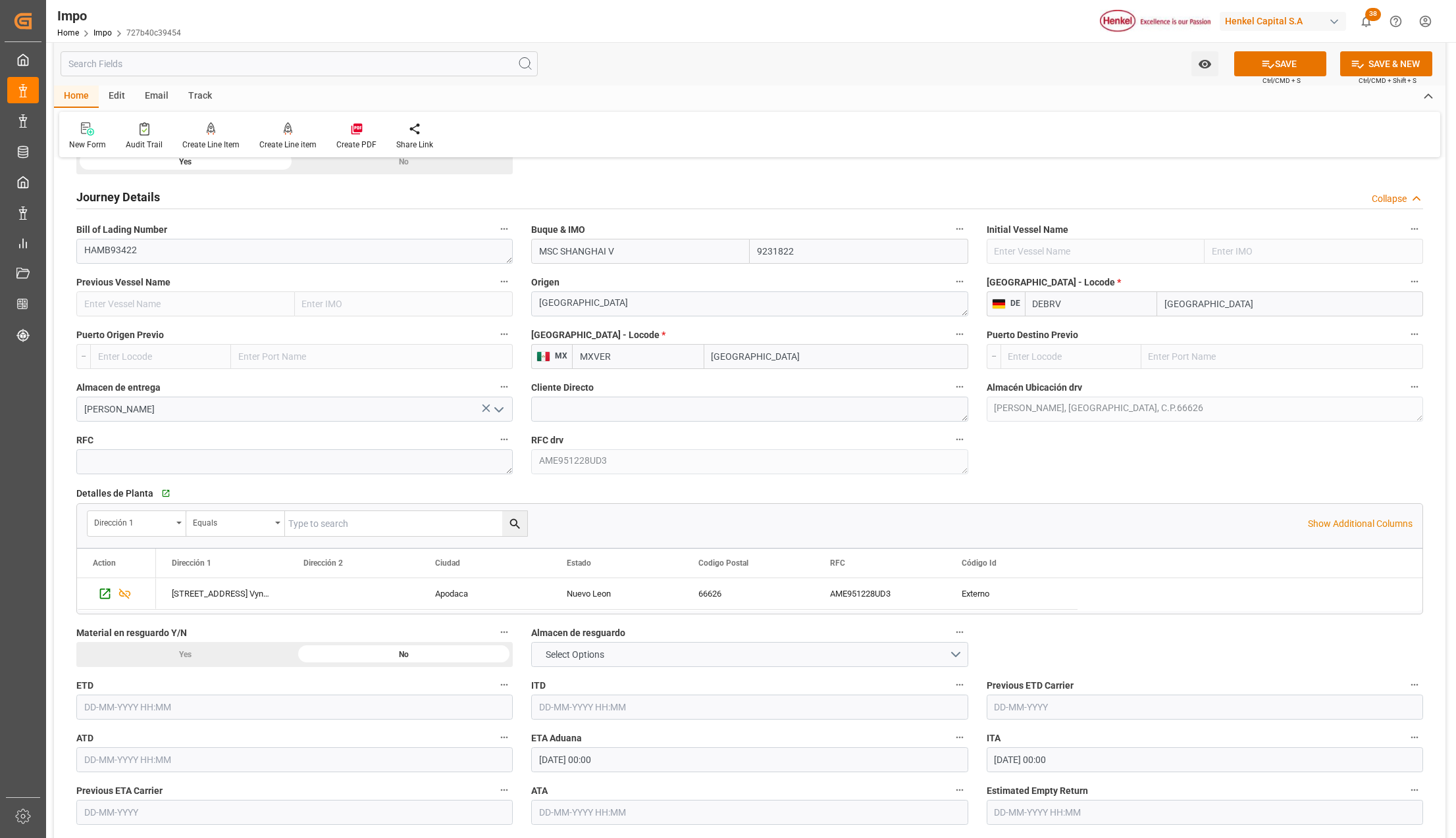
scroll to position [965, 0]
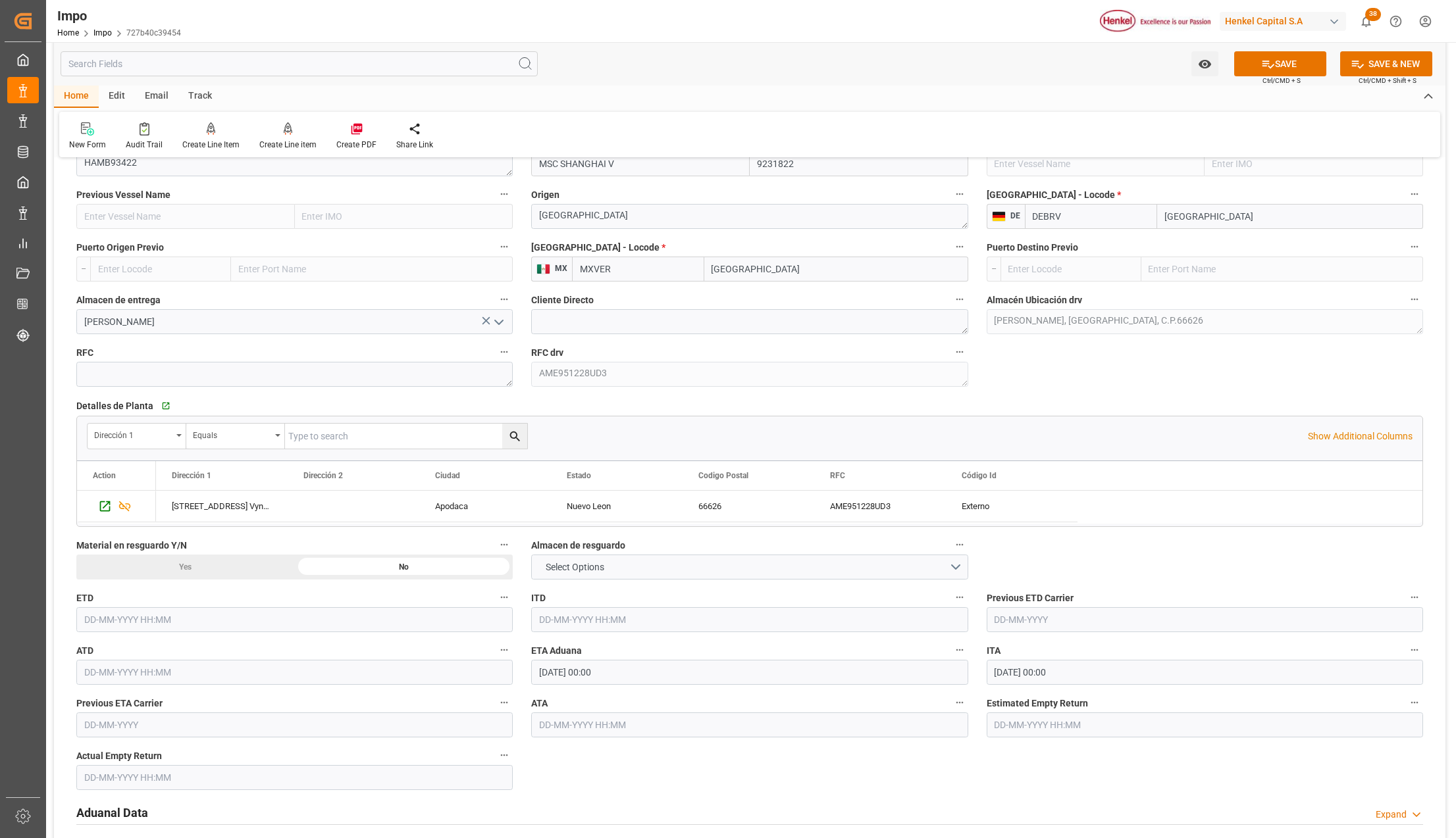
type input "[GEOGRAPHIC_DATA]"
click at [572, 677] on input "01-09-2025 00:00" at bounding box center [749, 672] width 436 height 25
click at [596, 530] on div "3" at bounding box center [599, 531] width 16 height 15
type input "03-09-2025 00:00"
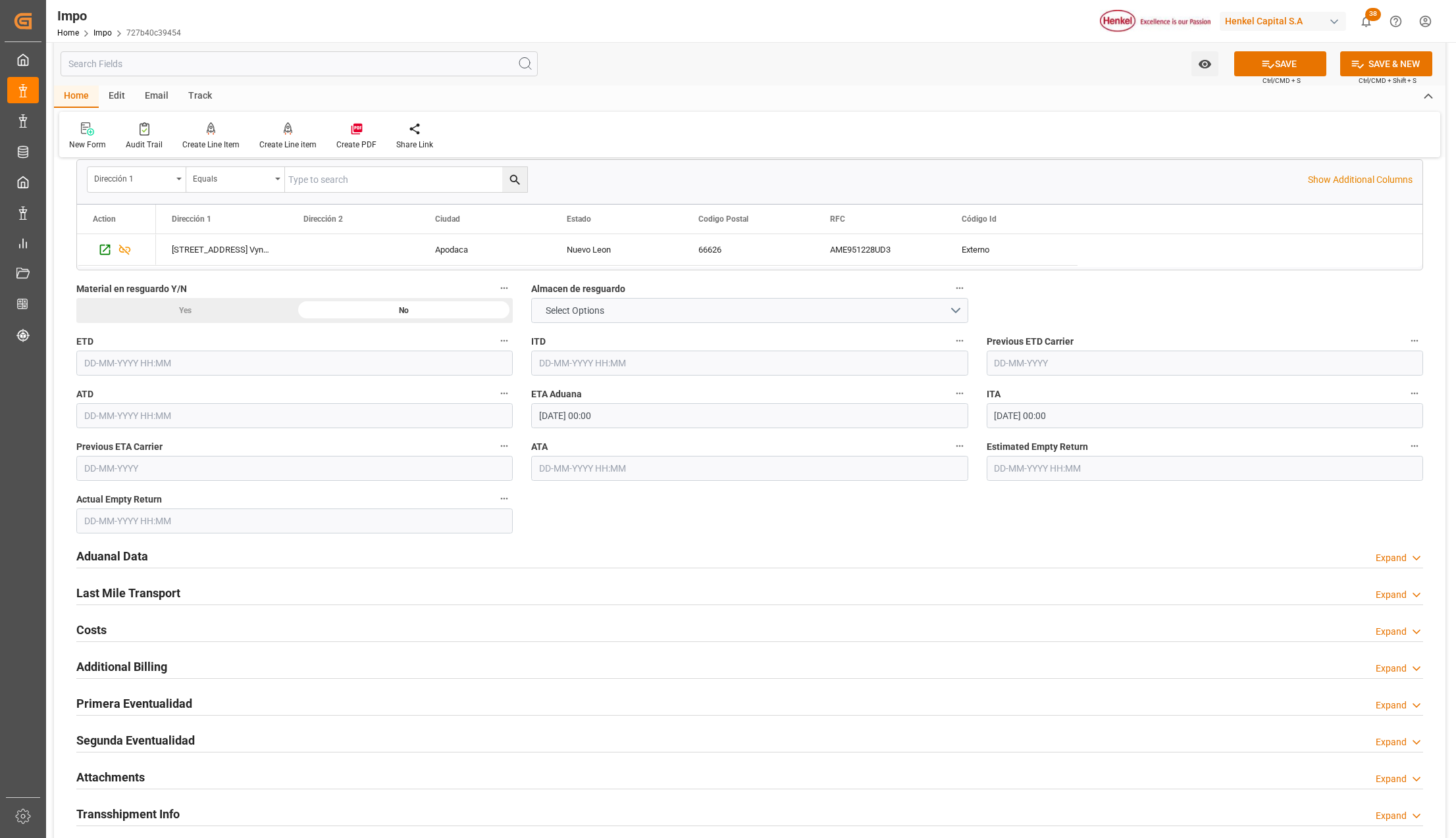
scroll to position [1228, 0]
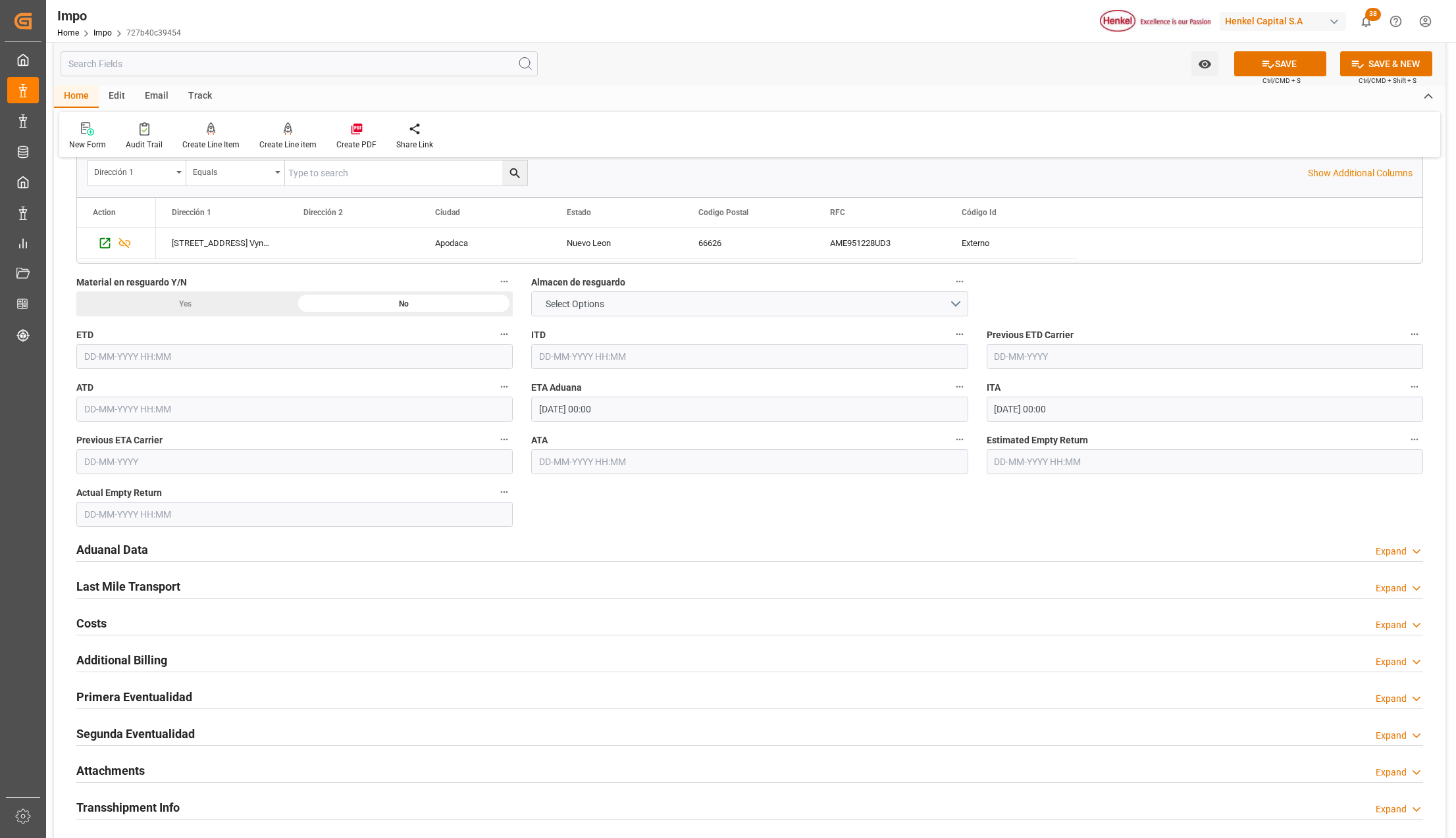
click at [127, 550] on h2 "Aduanal Data" at bounding box center [111, 549] width 72 height 18
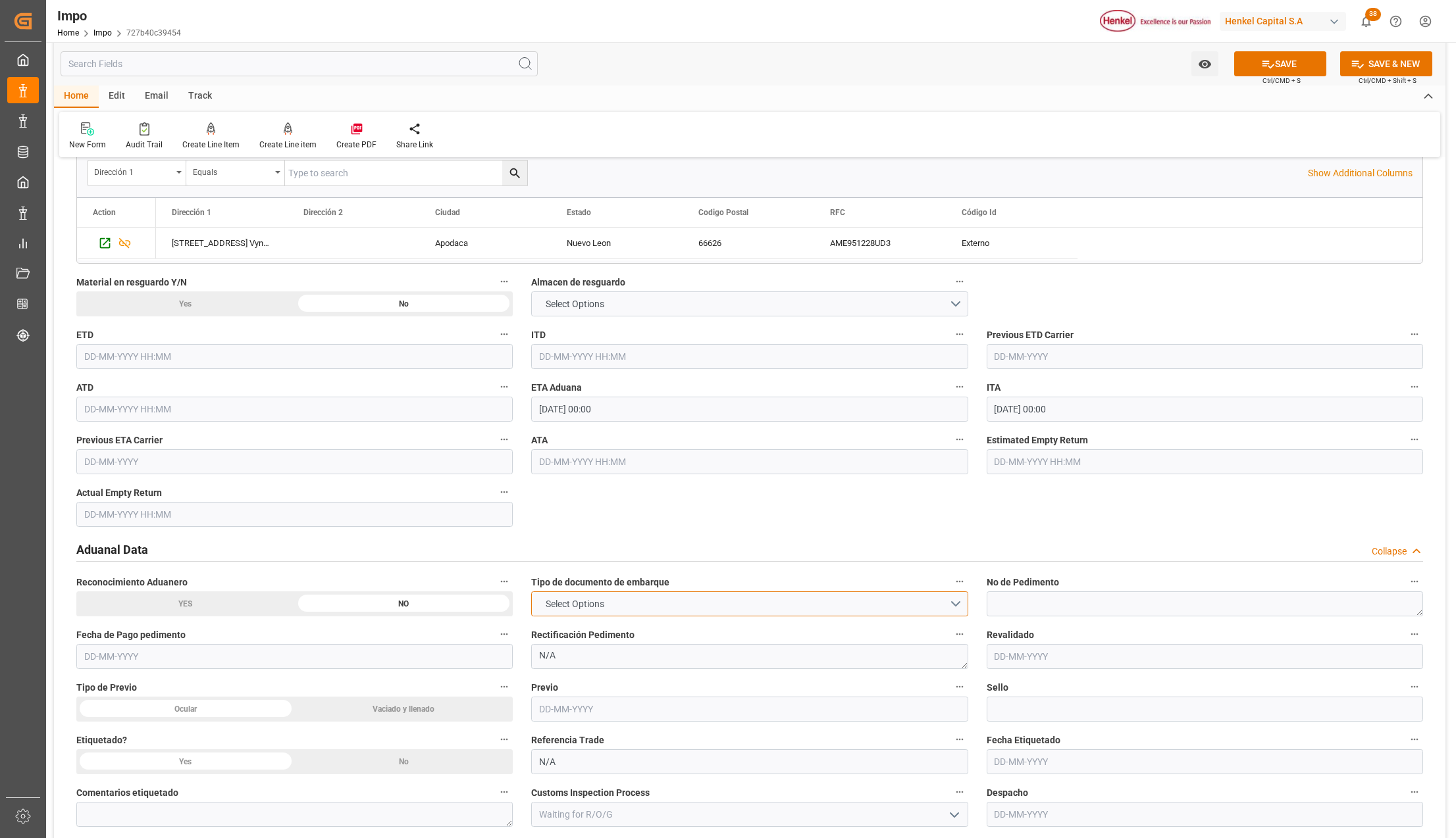
click at [686, 606] on button "Select Options" at bounding box center [749, 604] width 436 height 25
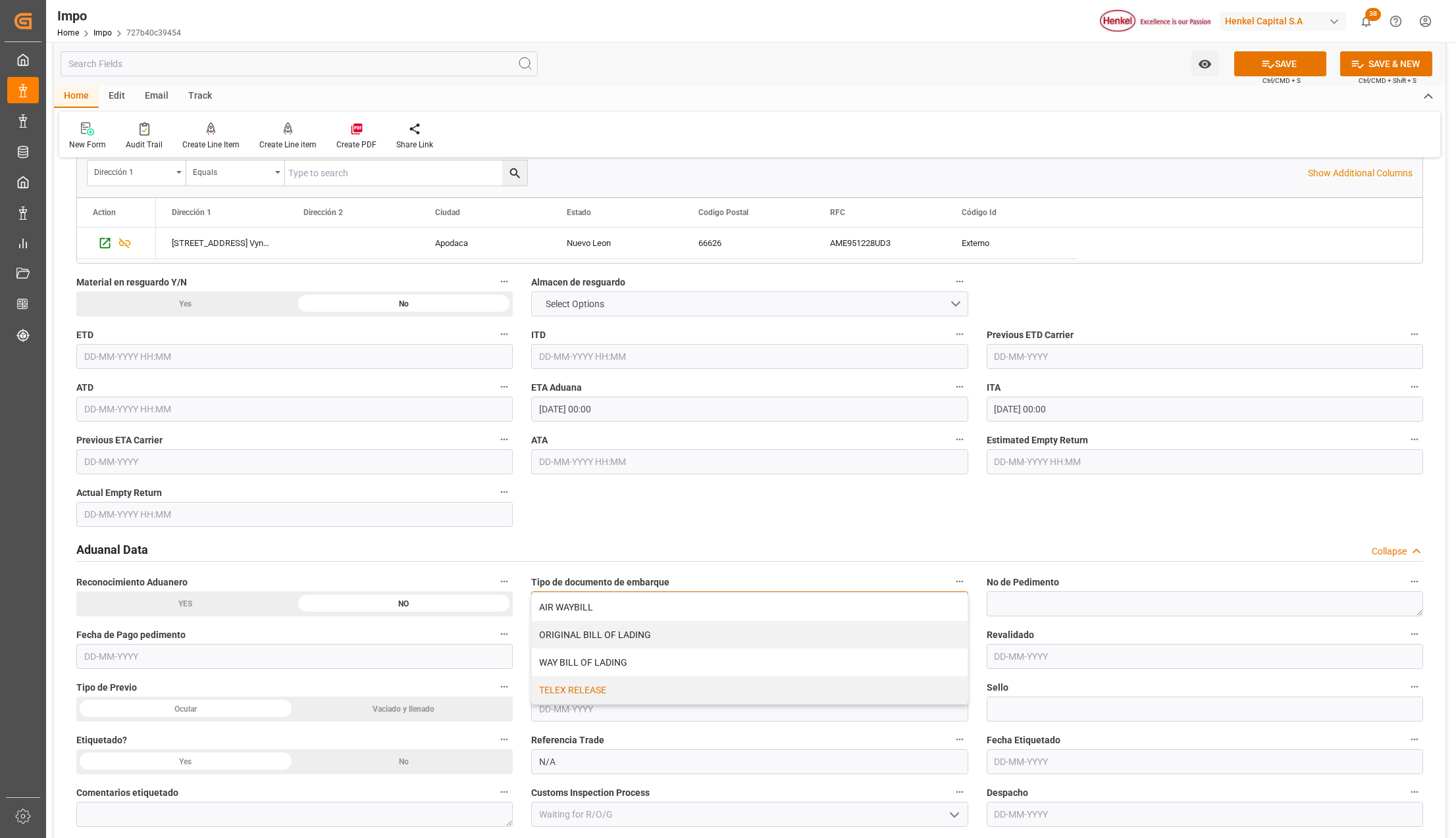
click at [562, 687] on div "TELEX RELEASE" at bounding box center [749, 689] width 435 height 28
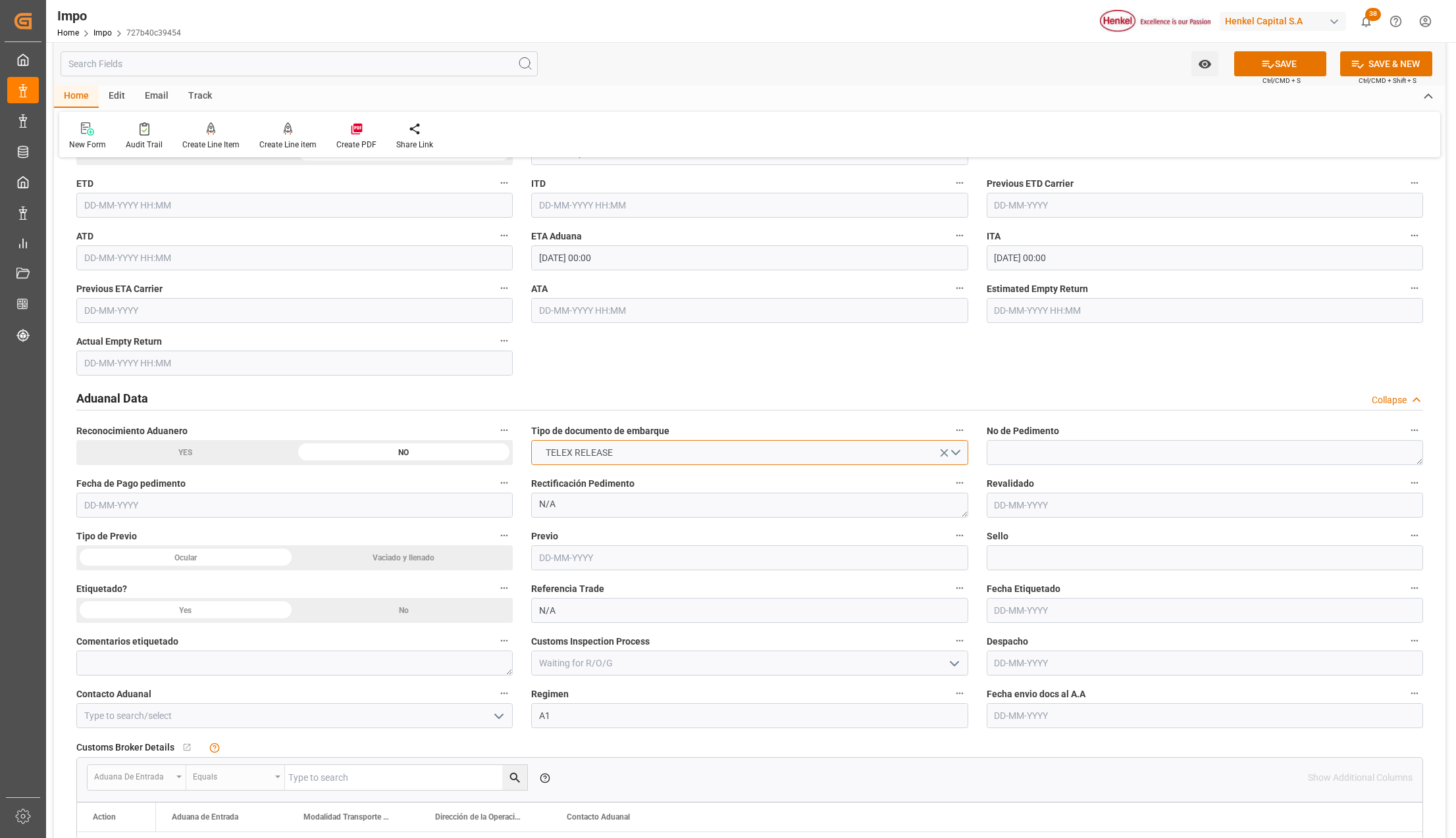
scroll to position [1403, 0]
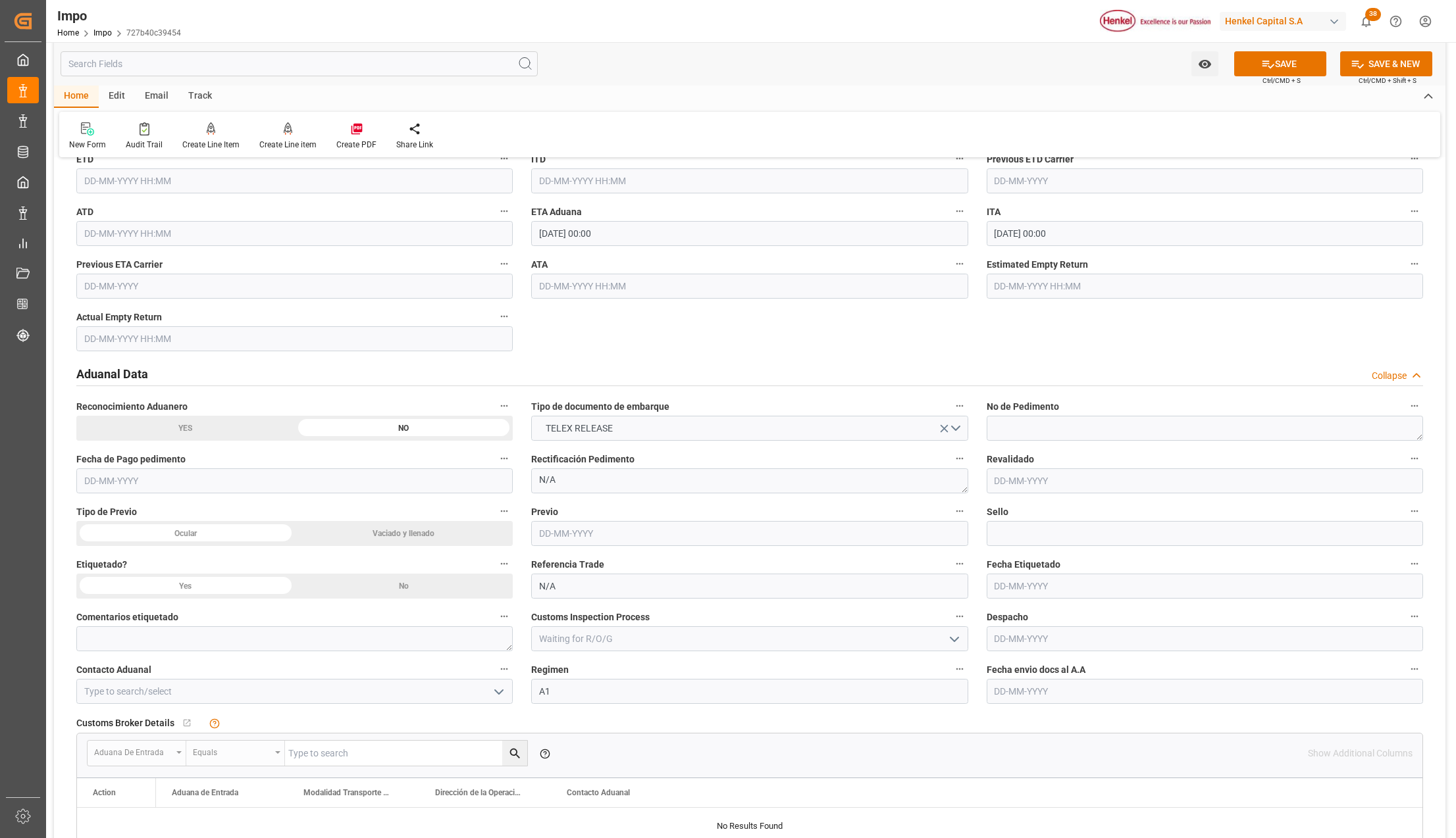
click at [1017, 689] on input "text" at bounding box center [1204, 691] width 436 height 25
type input "27-08-2025"
drag, startPoint x: 482, startPoint y: 695, endPoint x: 493, endPoint y: 695, distance: 11.0
click at [490, 695] on div at bounding box center [294, 691] width 436 height 25
click at [491, 697] on icon "open menu" at bounding box center [498, 692] width 15 height 15
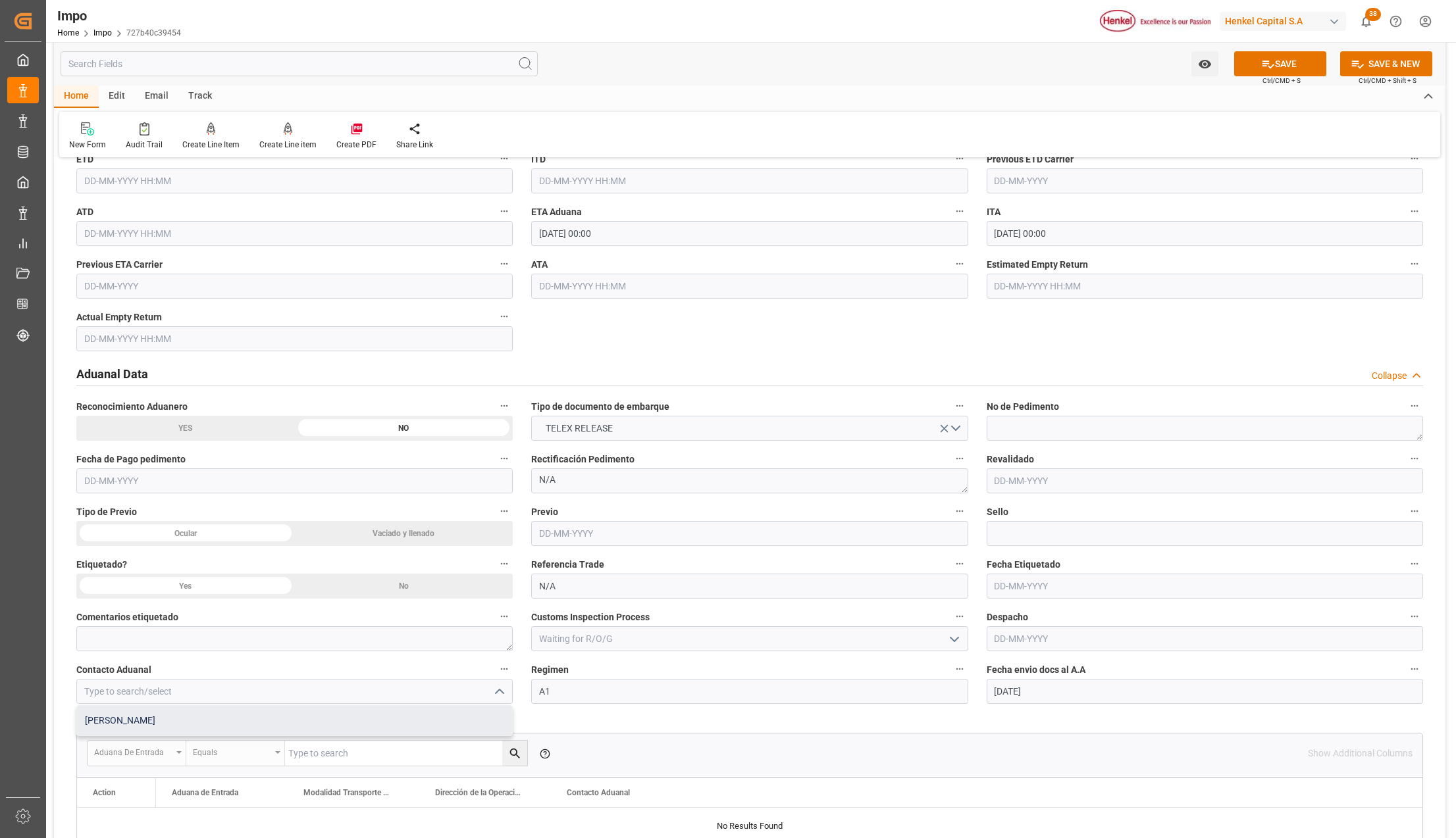
click at [261, 718] on div "ALFREDO SALINAS JACOBO" at bounding box center [294, 720] width 435 height 30
type input "ALFREDO SALINAS JACOBO"
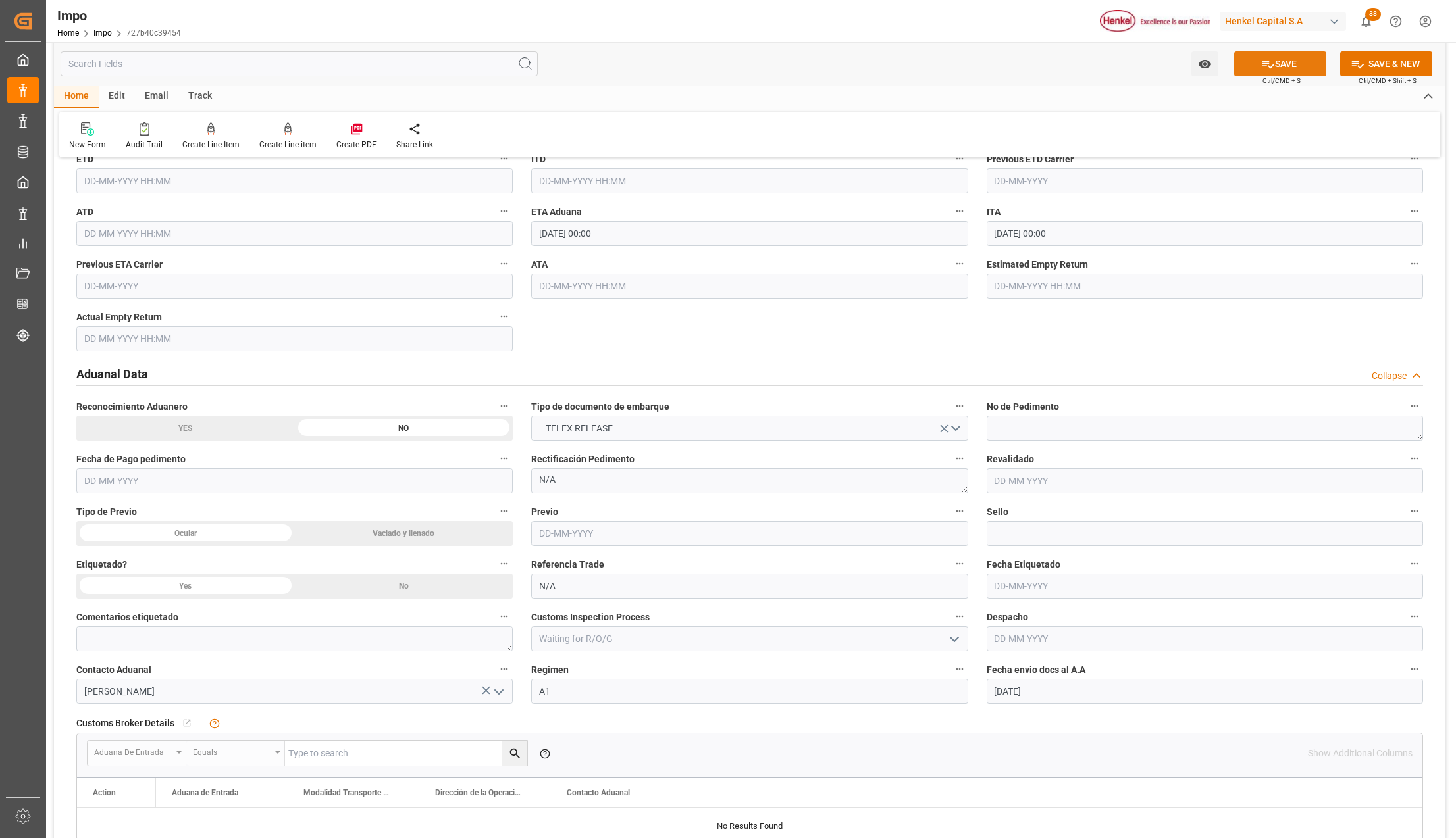
click at [1264, 61] on icon at bounding box center [1268, 64] width 13 height 13
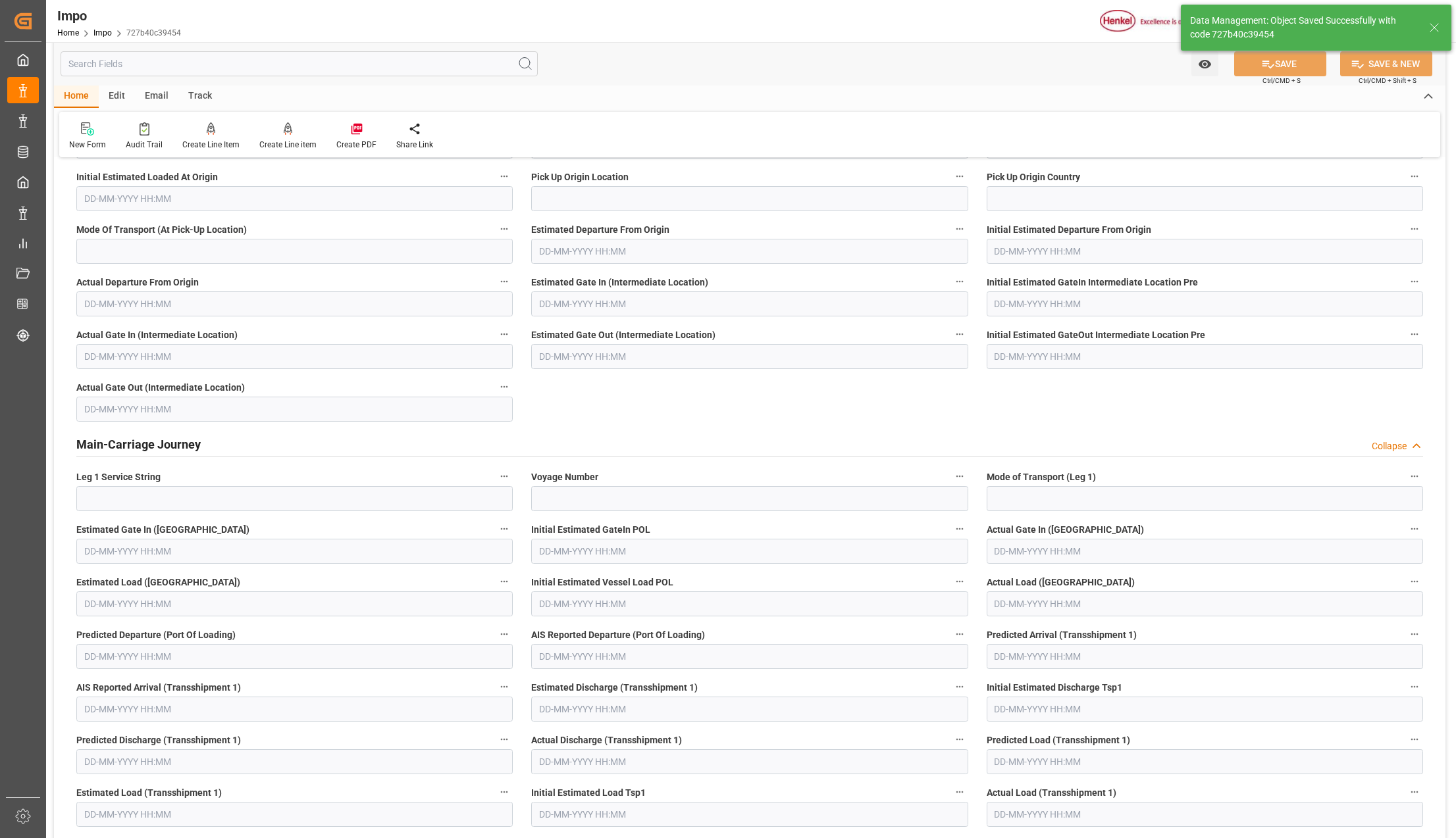
type textarea "AA"
type input "0"
type input "1"
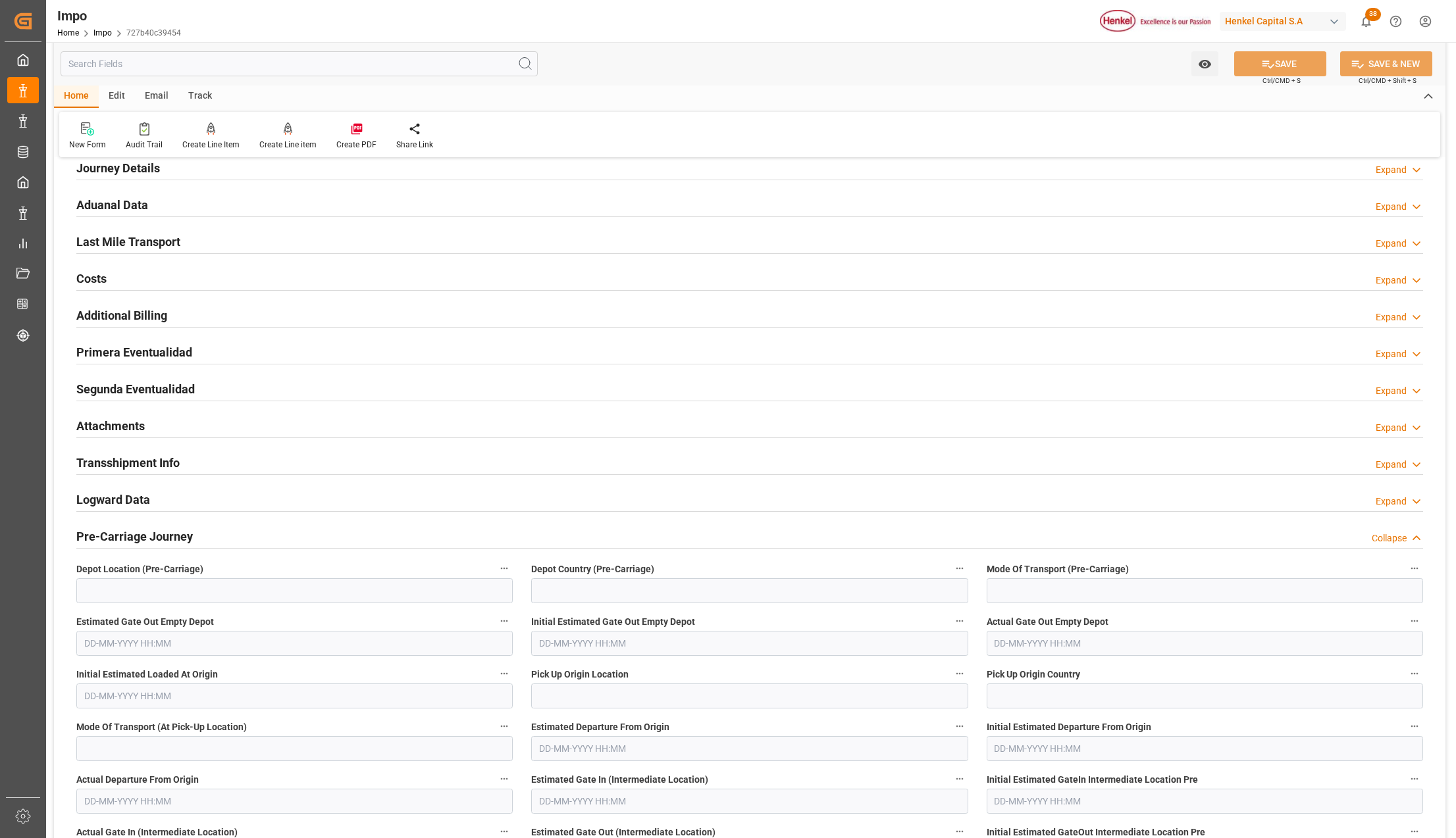
scroll to position [912, 0]
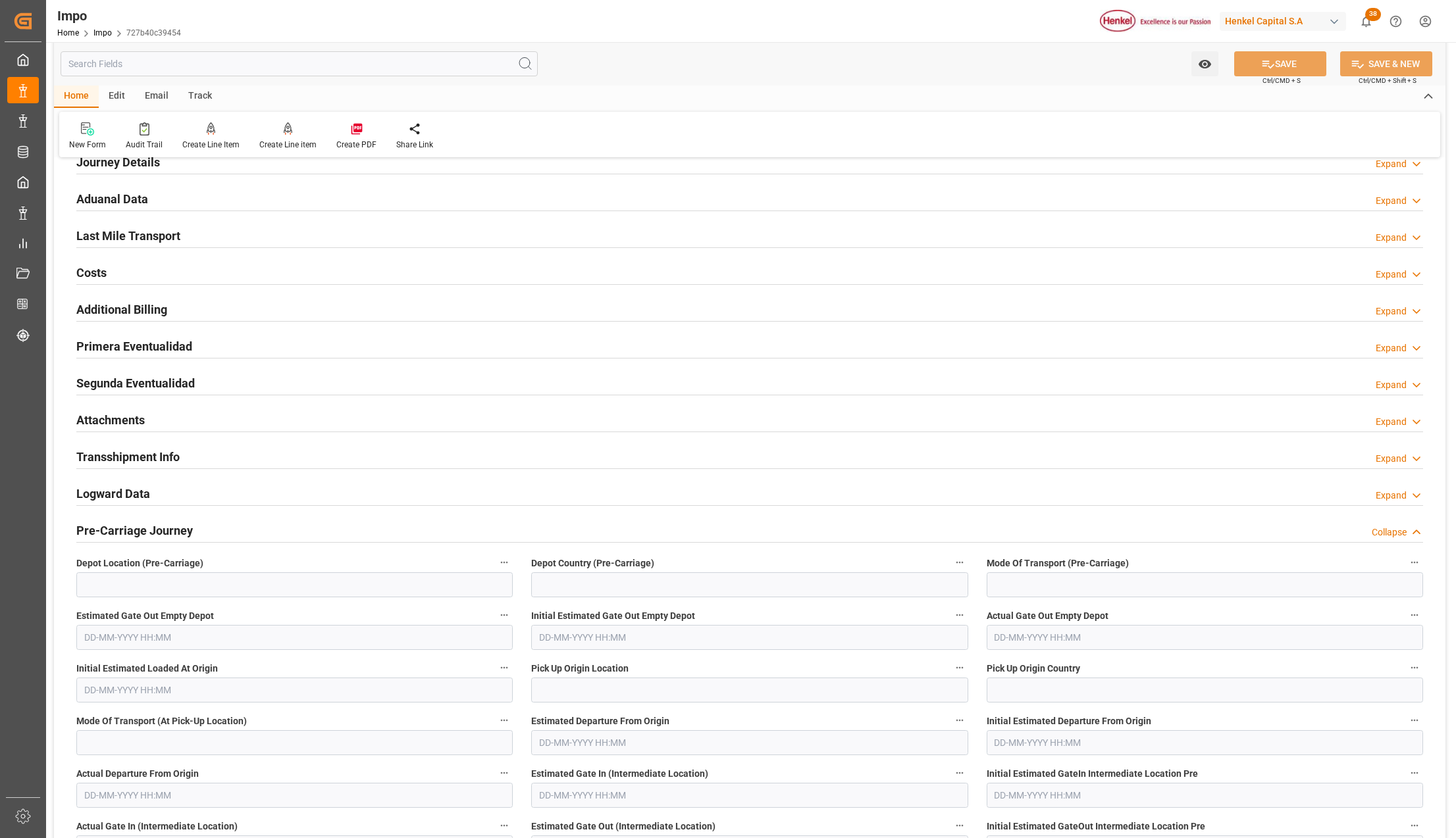
click at [124, 437] on div "Attachments Expand" at bounding box center [749, 420] width 1365 height 36
click at [125, 425] on h2 "Attachments" at bounding box center [109, 419] width 68 height 18
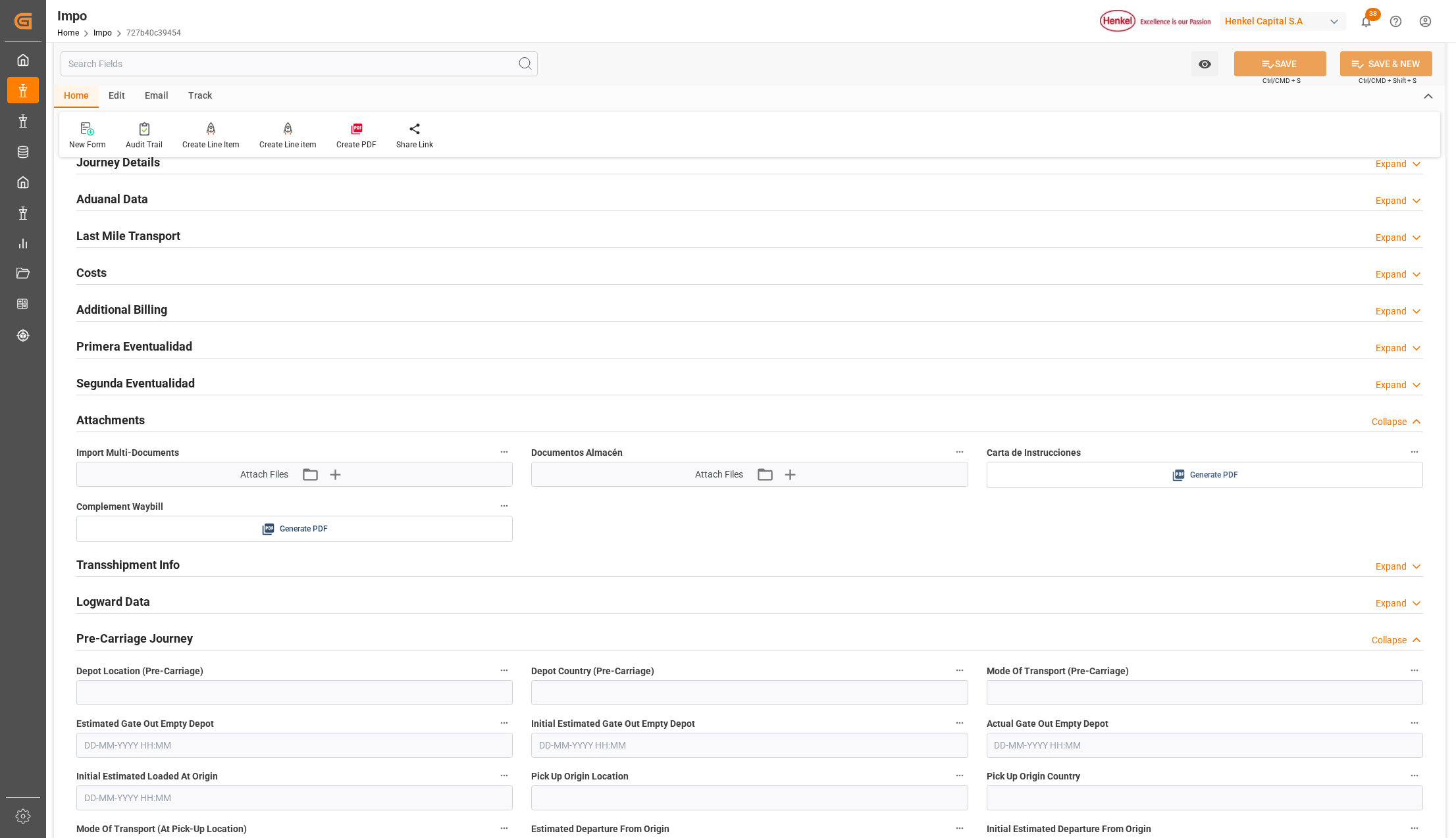
click at [1223, 471] on span "Generate PDF" at bounding box center [1214, 475] width 48 height 16
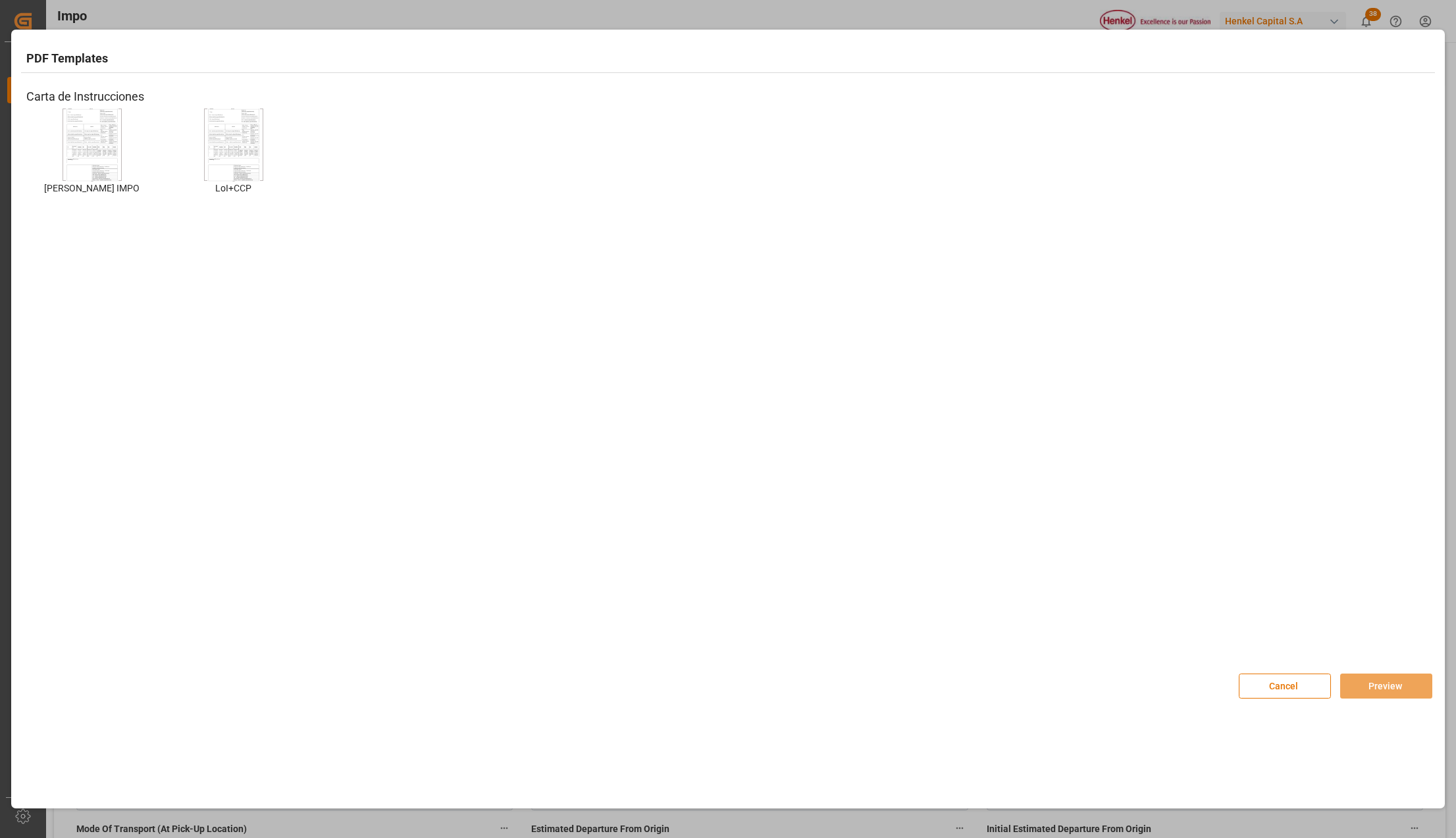
click at [91, 152] on img at bounding box center [92, 144] width 53 height 74
click at [119, 162] on div at bounding box center [92, 144] width 60 height 72
click at [99, 162] on img at bounding box center [92, 144] width 53 height 74
click at [1400, 685] on button "Preview" at bounding box center [1386, 686] width 92 height 25
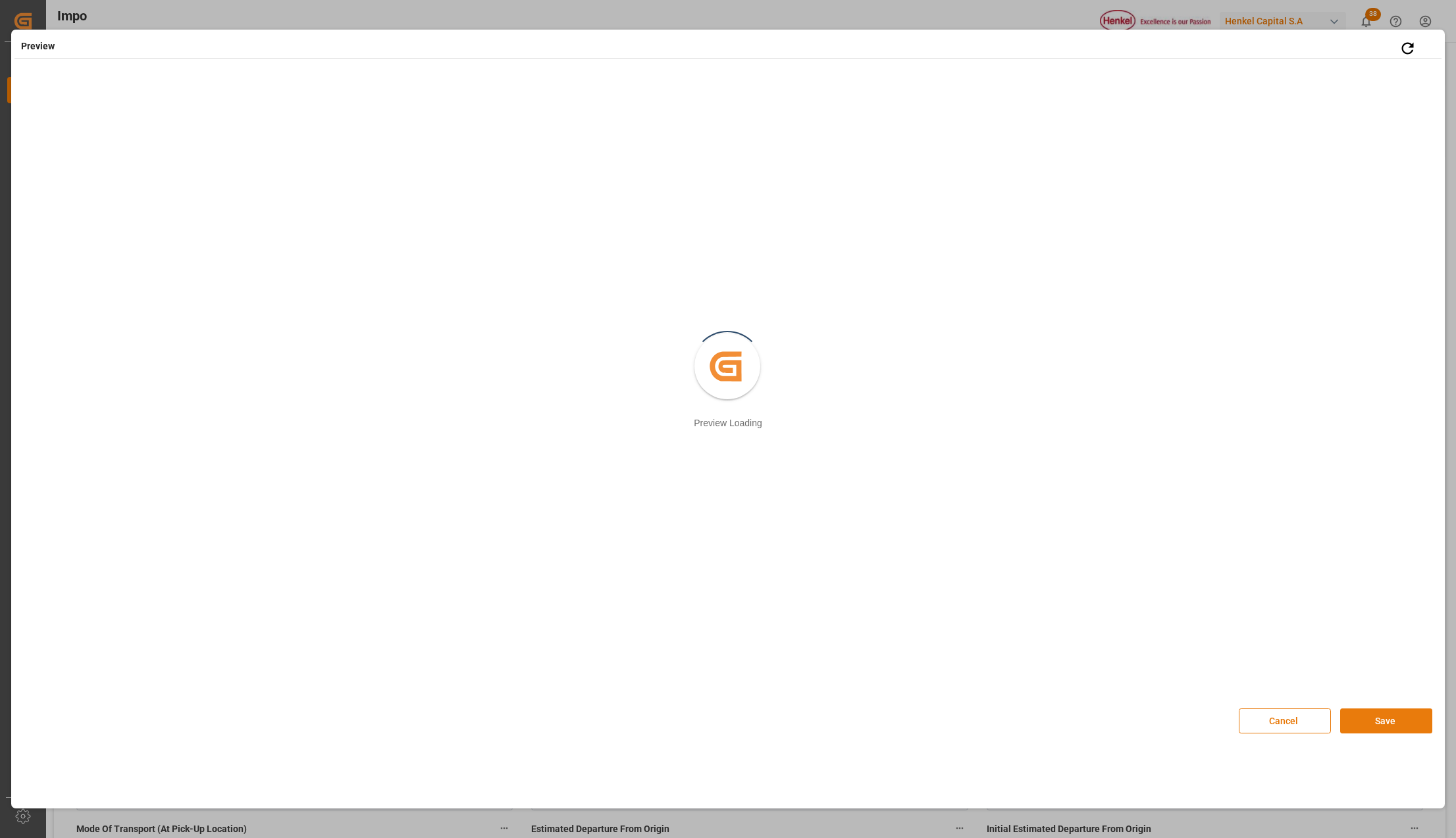
click at [1386, 719] on button "Save" at bounding box center [1386, 721] width 92 height 25
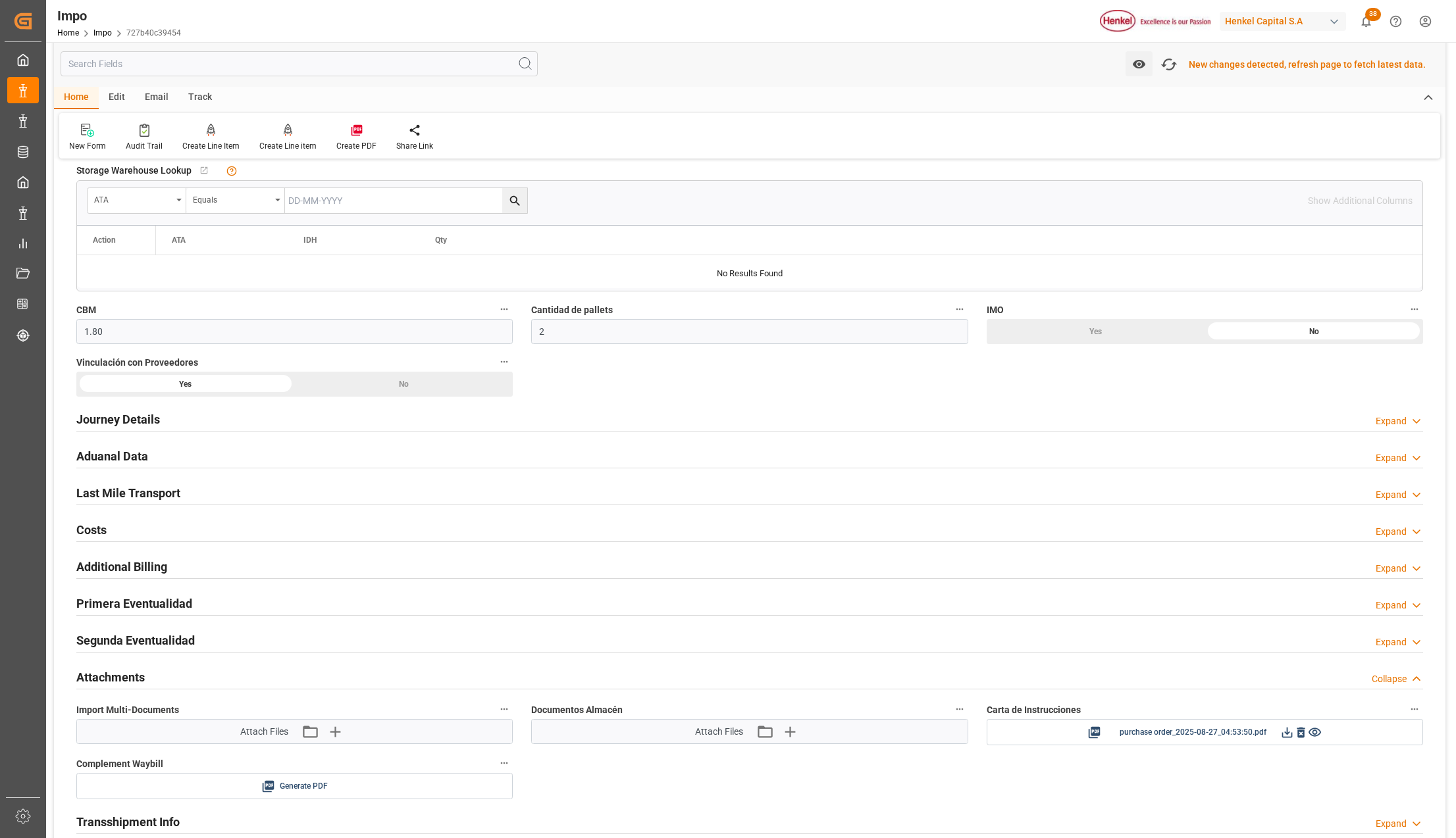
scroll to position [650, 0]
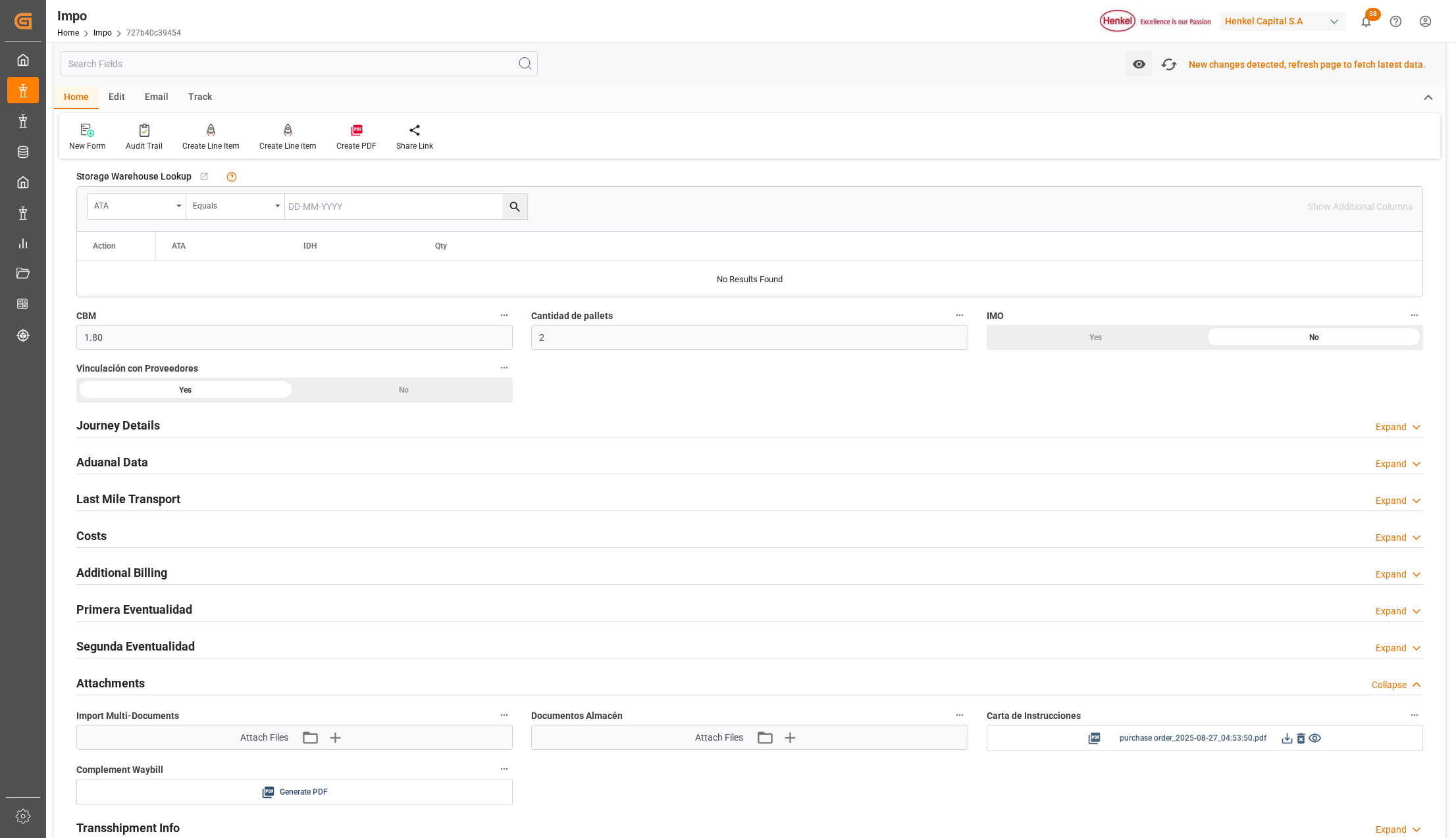
click at [1288, 737] on icon at bounding box center [1287, 738] width 13 height 13
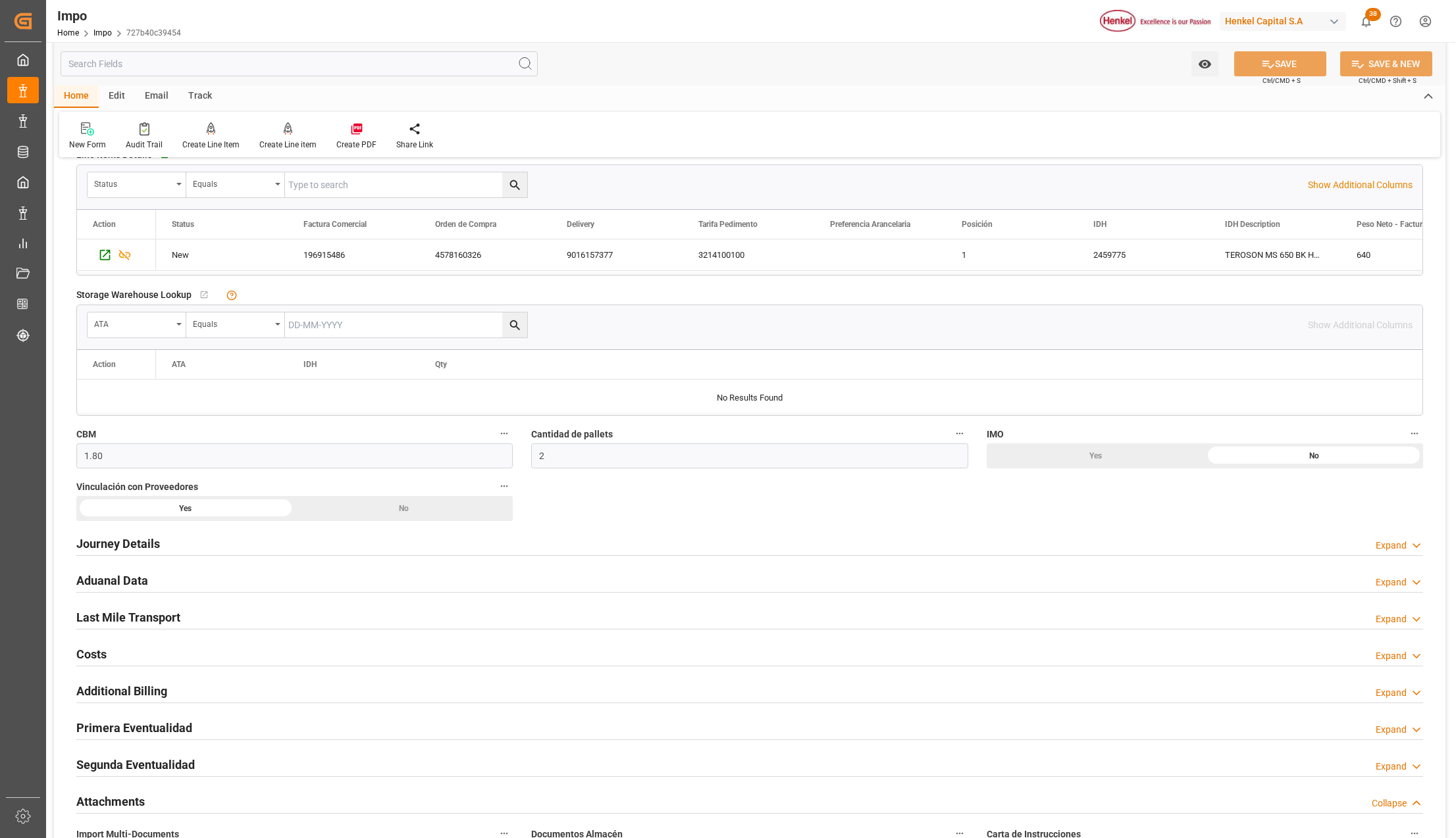
scroll to position [613, 0]
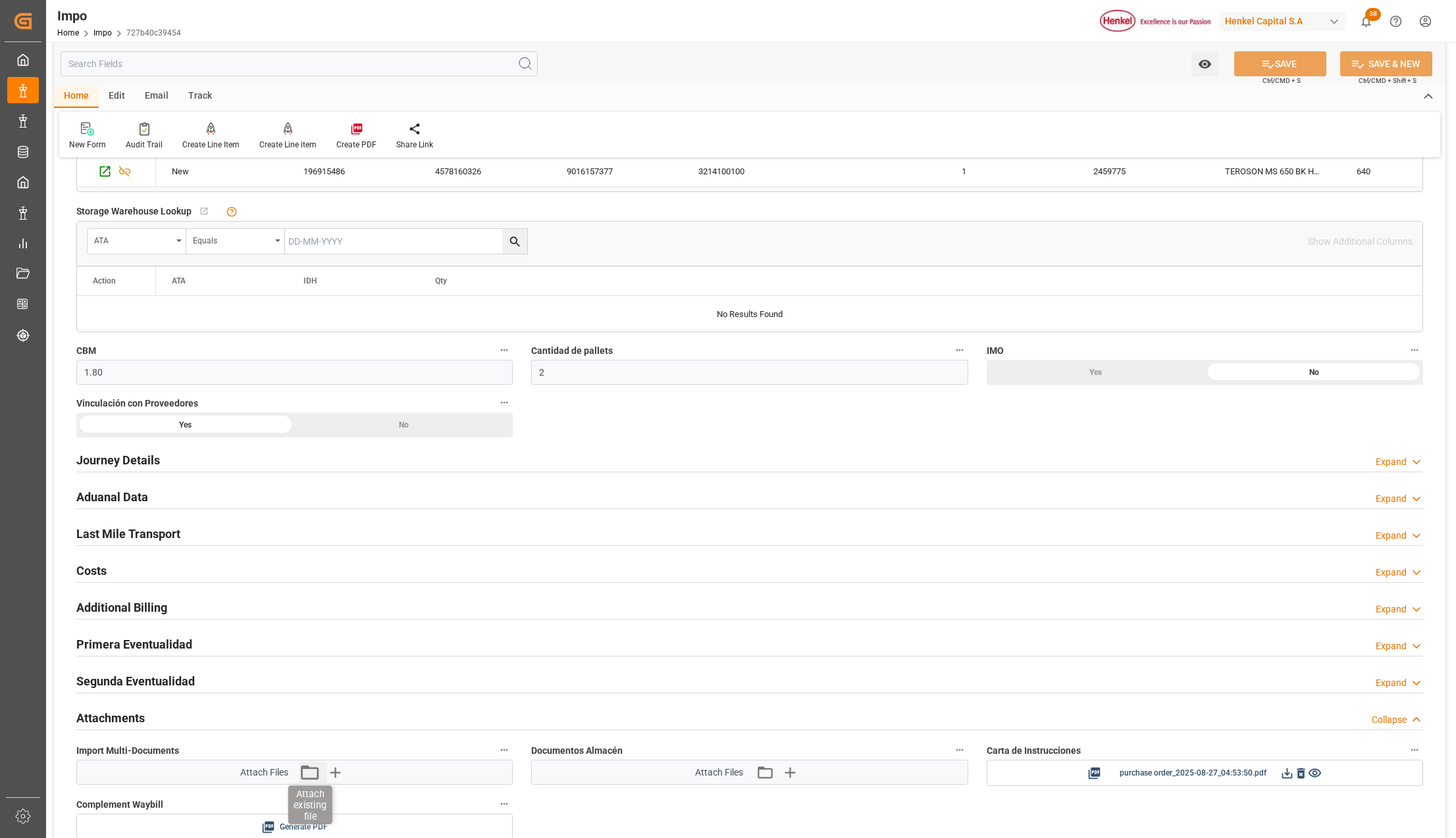
click at [308, 775] on icon "button" at bounding box center [309, 773] width 21 height 21
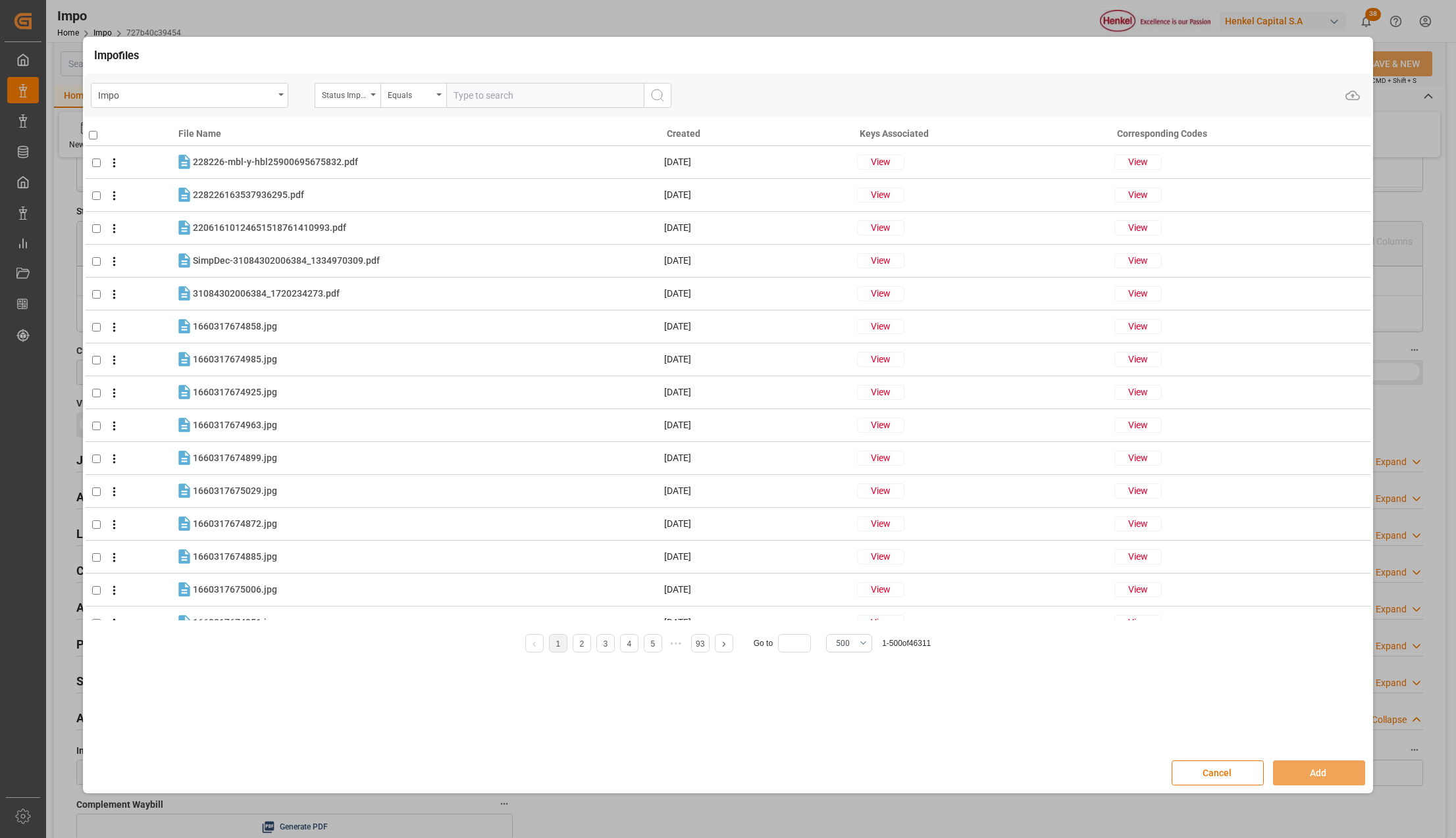
click at [1232, 774] on button "Cancel" at bounding box center [1218, 773] width 92 height 25
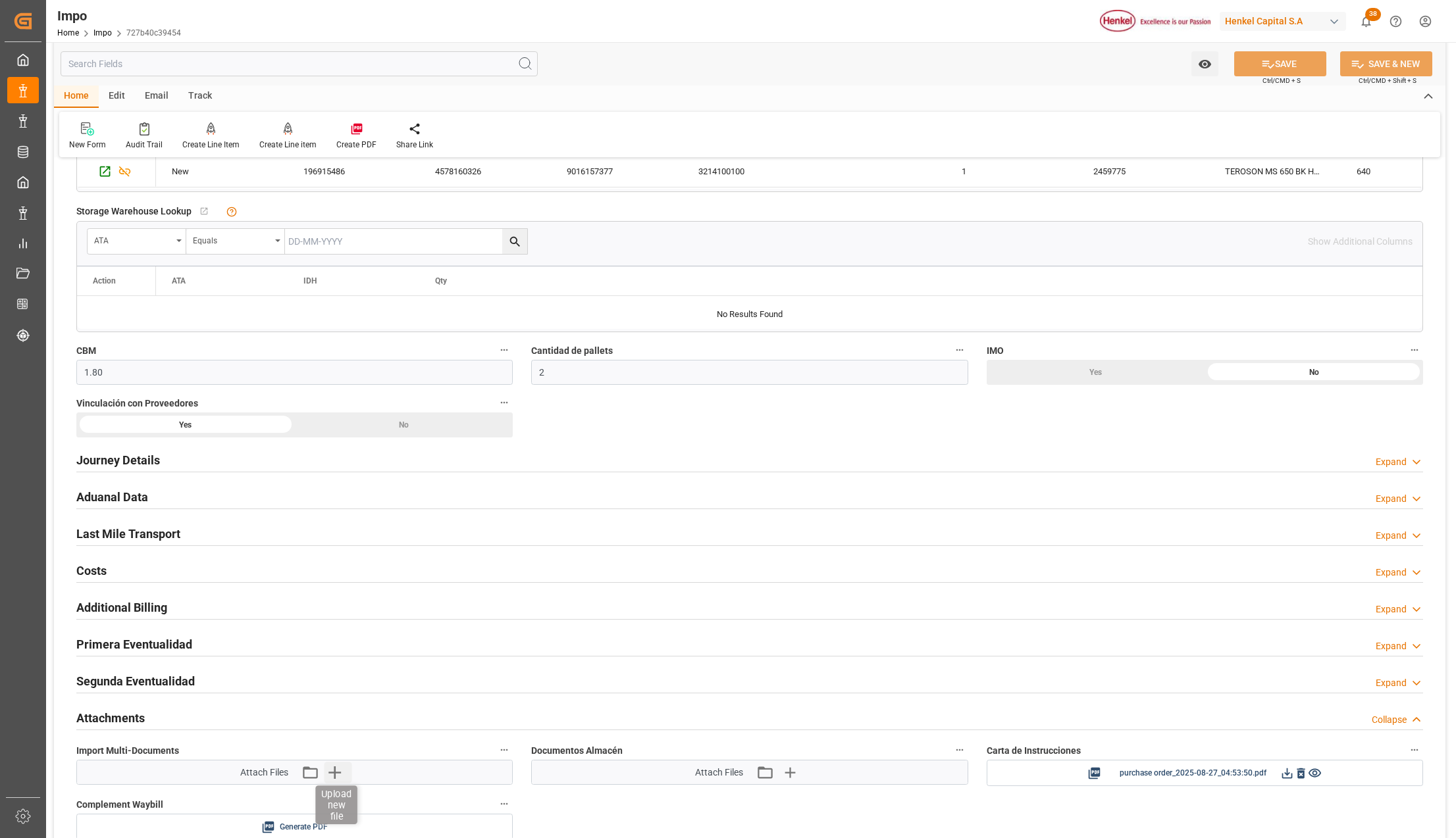
click at [331, 769] on icon "button" at bounding box center [334, 773] width 21 height 21
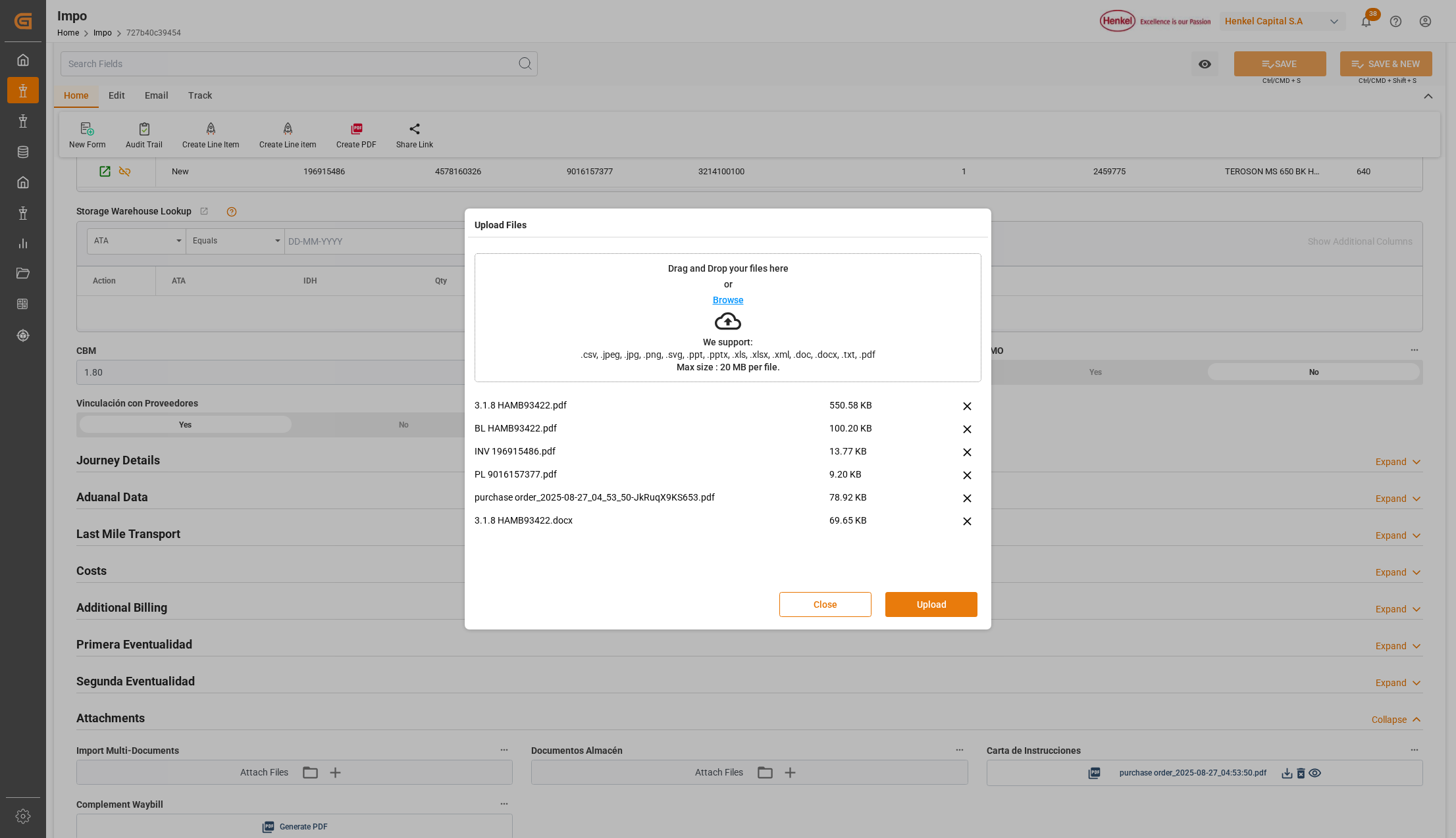
click at [953, 604] on button "Upload" at bounding box center [932, 605] width 92 height 25
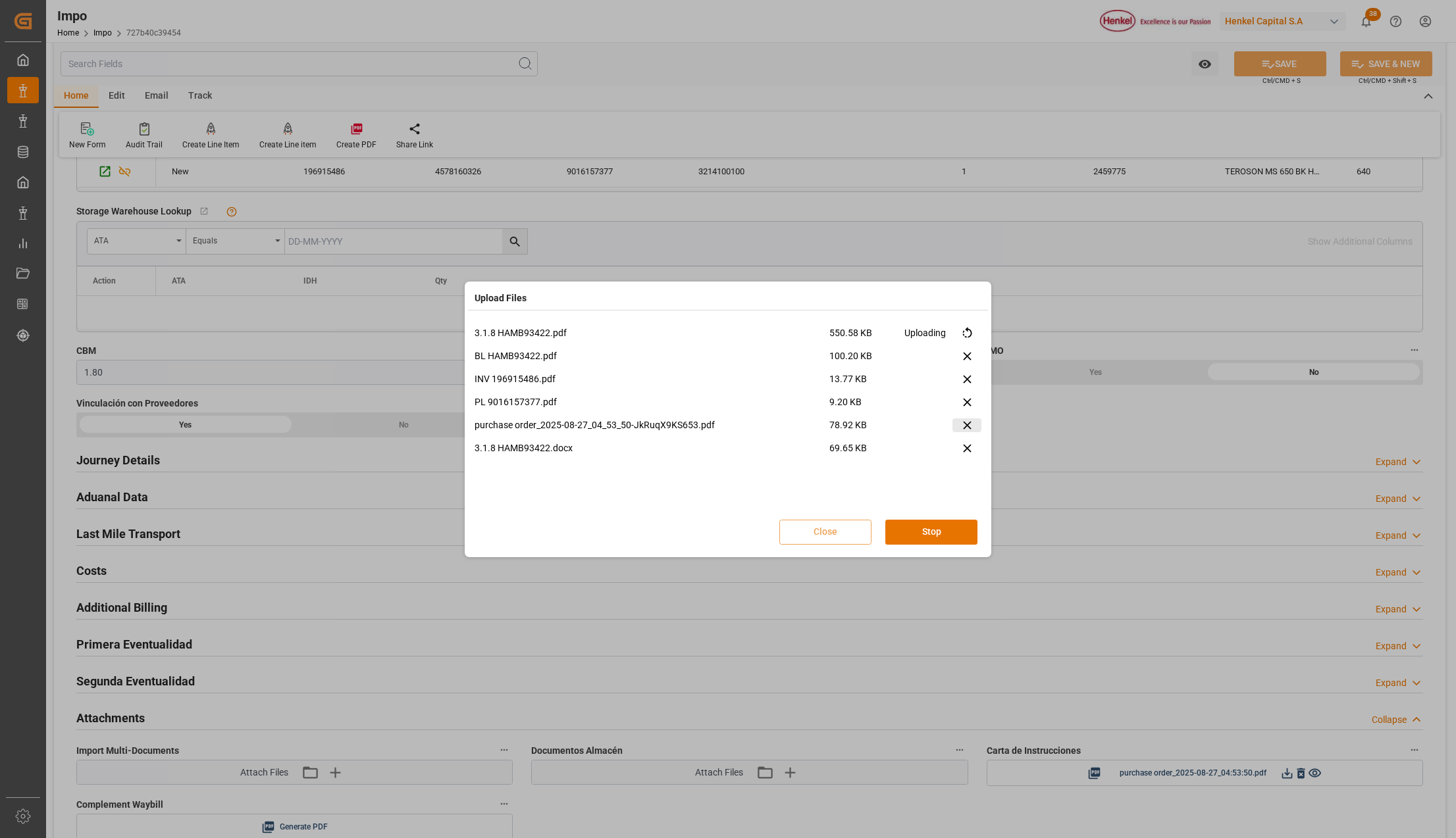
click at [967, 423] on icon at bounding box center [967, 425] width 13 height 13
click at [951, 536] on button "Retry All" at bounding box center [932, 532] width 92 height 25
click at [951, 530] on button "Stop" at bounding box center [932, 532] width 92 height 25
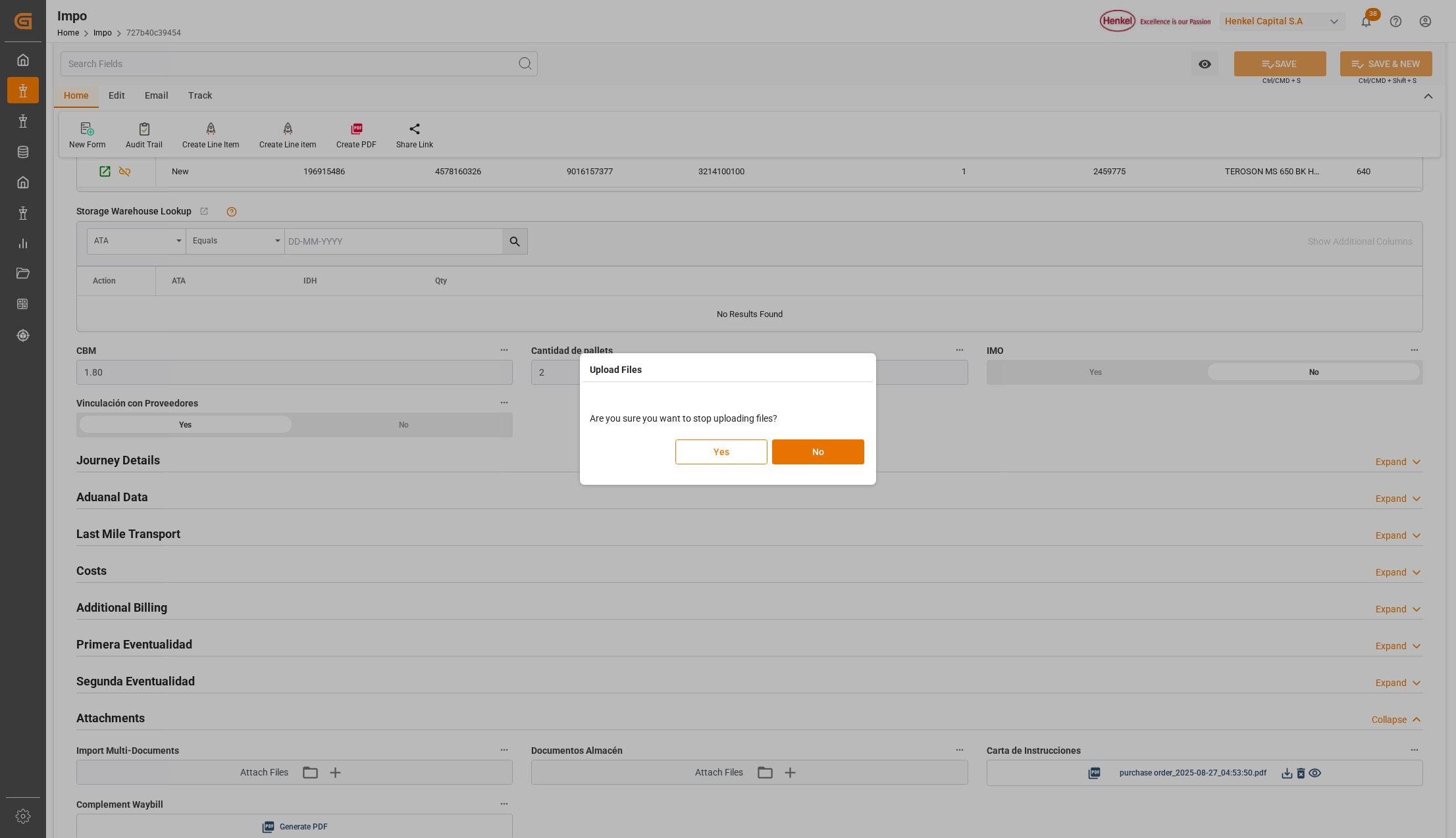
click at [754, 452] on button "Yes" at bounding box center [721, 452] width 92 height 25
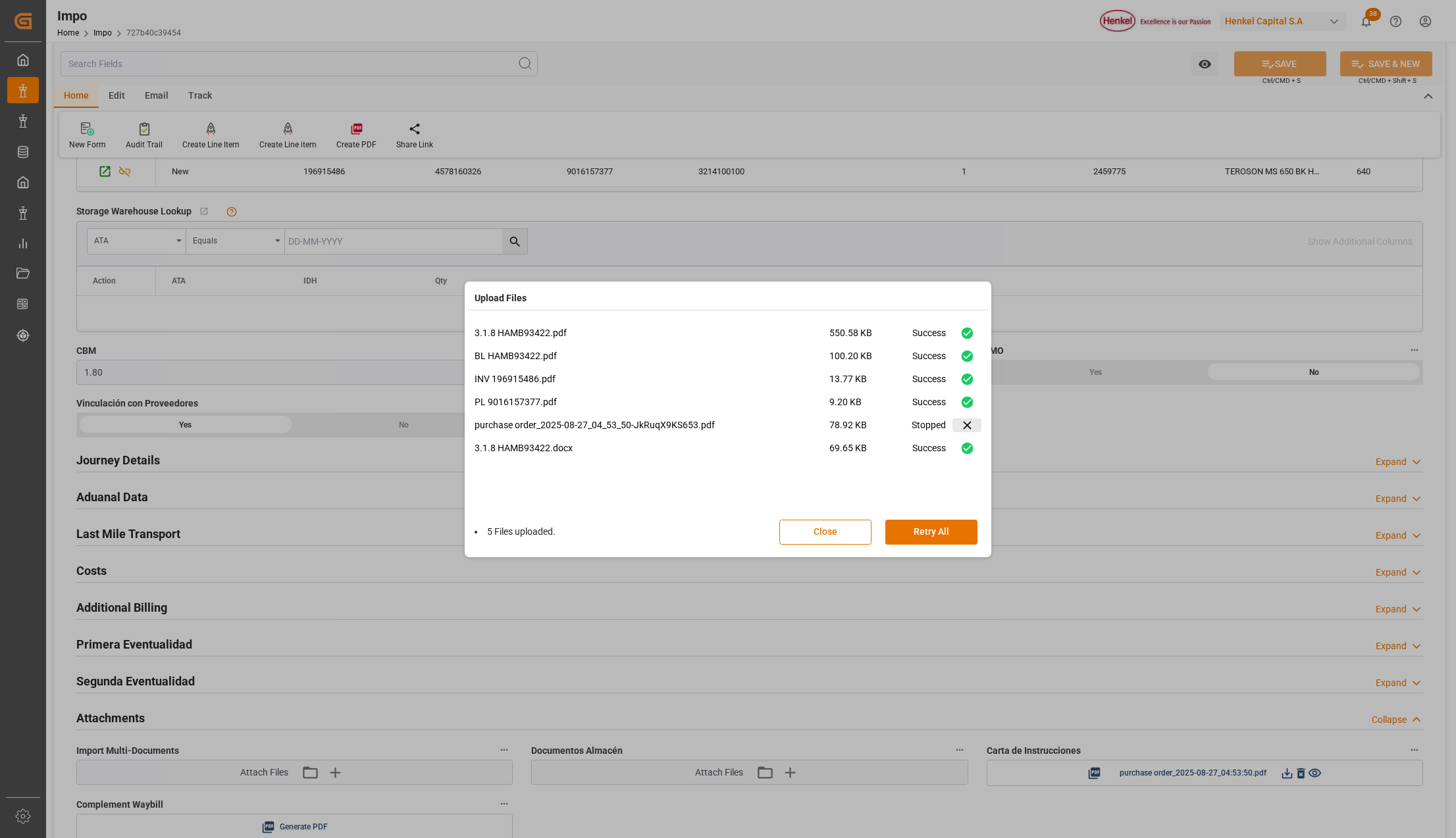
click at [965, 423] on icon at bounding box center [967, 425] width 8 height 8
click at [951, 542] on button "Done" at bounding box center [932, 532] width 92 height 25
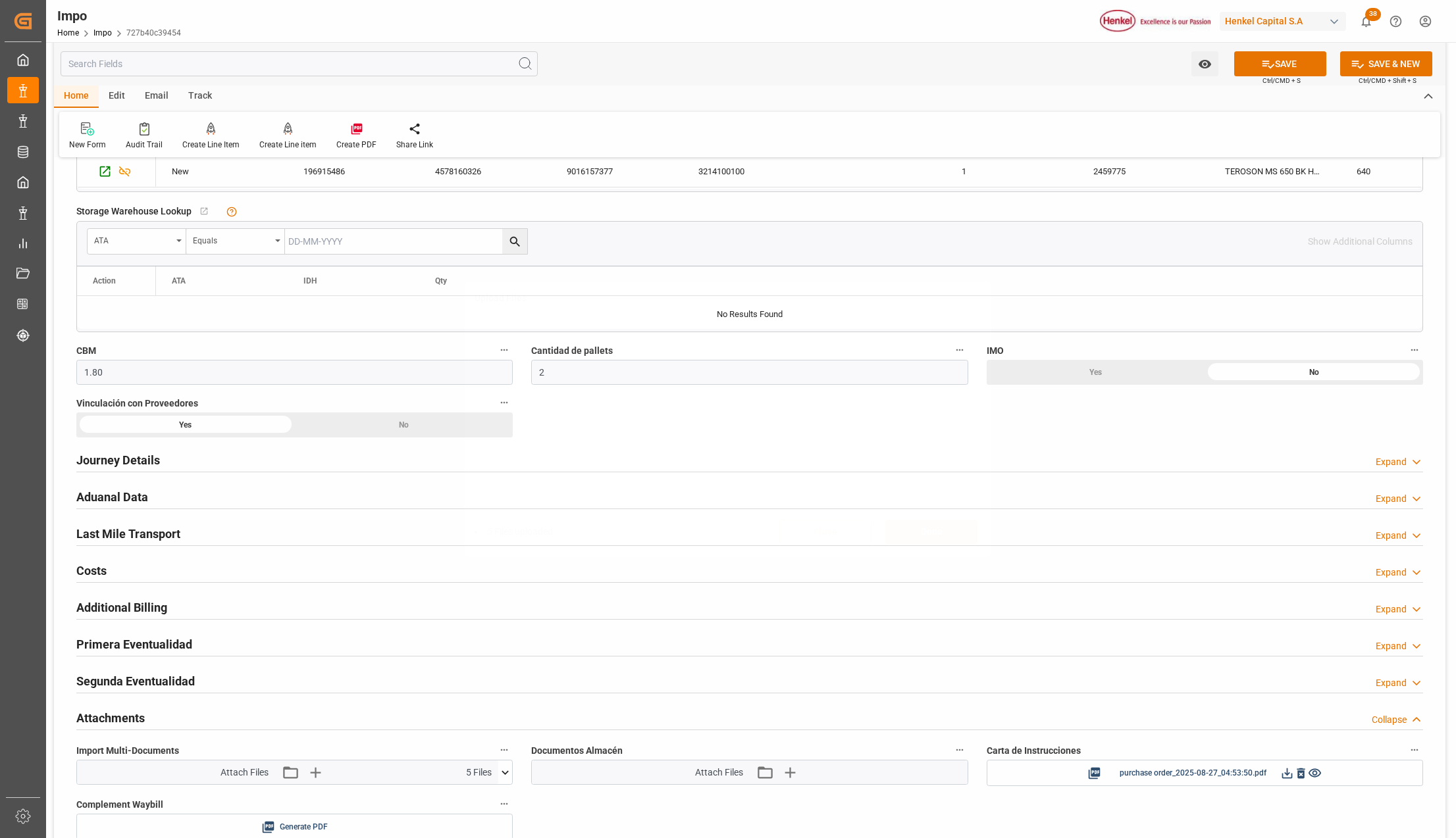
click at [951, 532] on button "Done" at bounding box center [932, 532] width 92 height 25
click at [1298, 63] on button "SAVE" at bounding box center [1280, 63] width 92 height 25
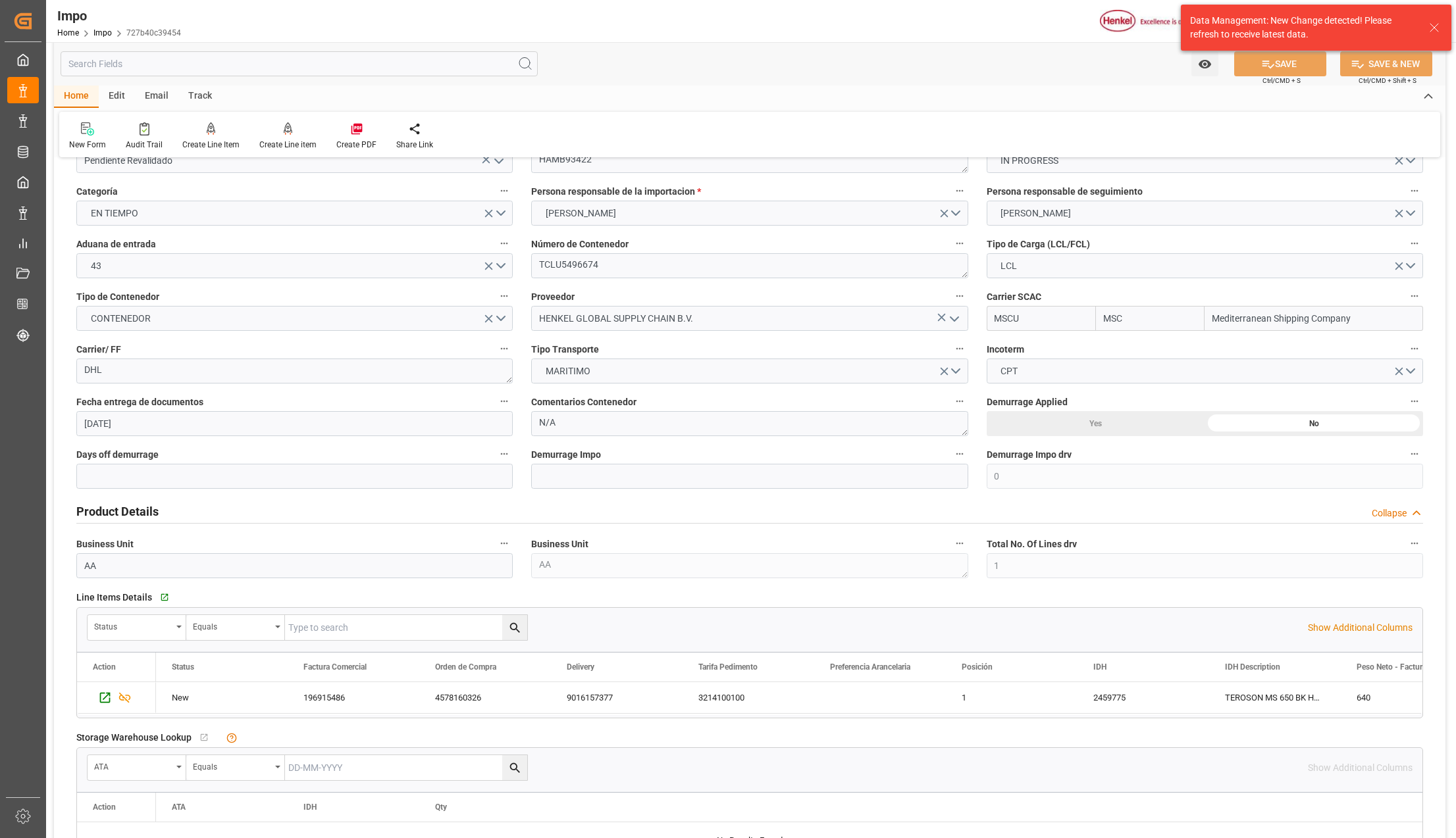
scroll to position [0, 0]
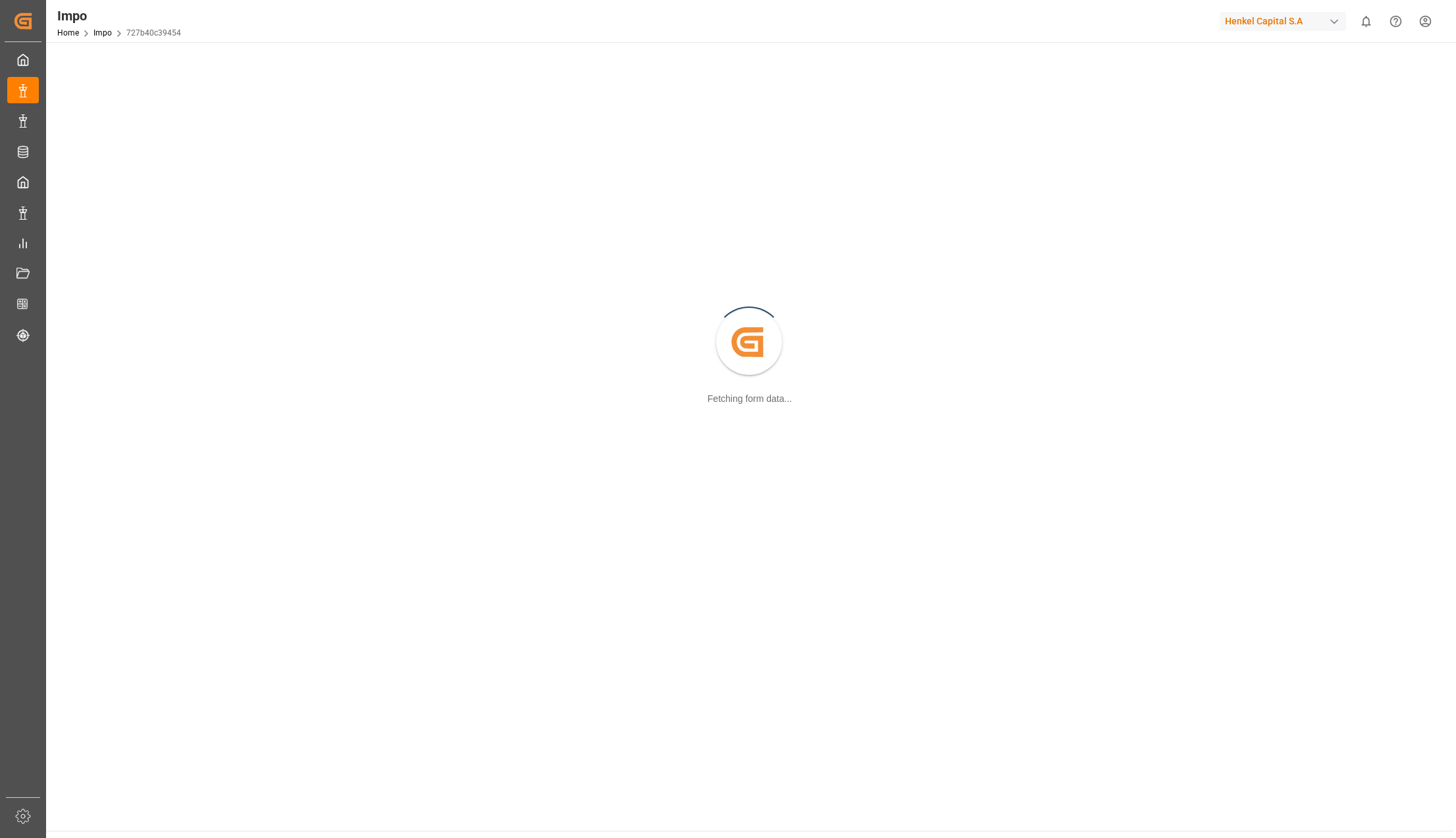
scroll to position [143, 0]
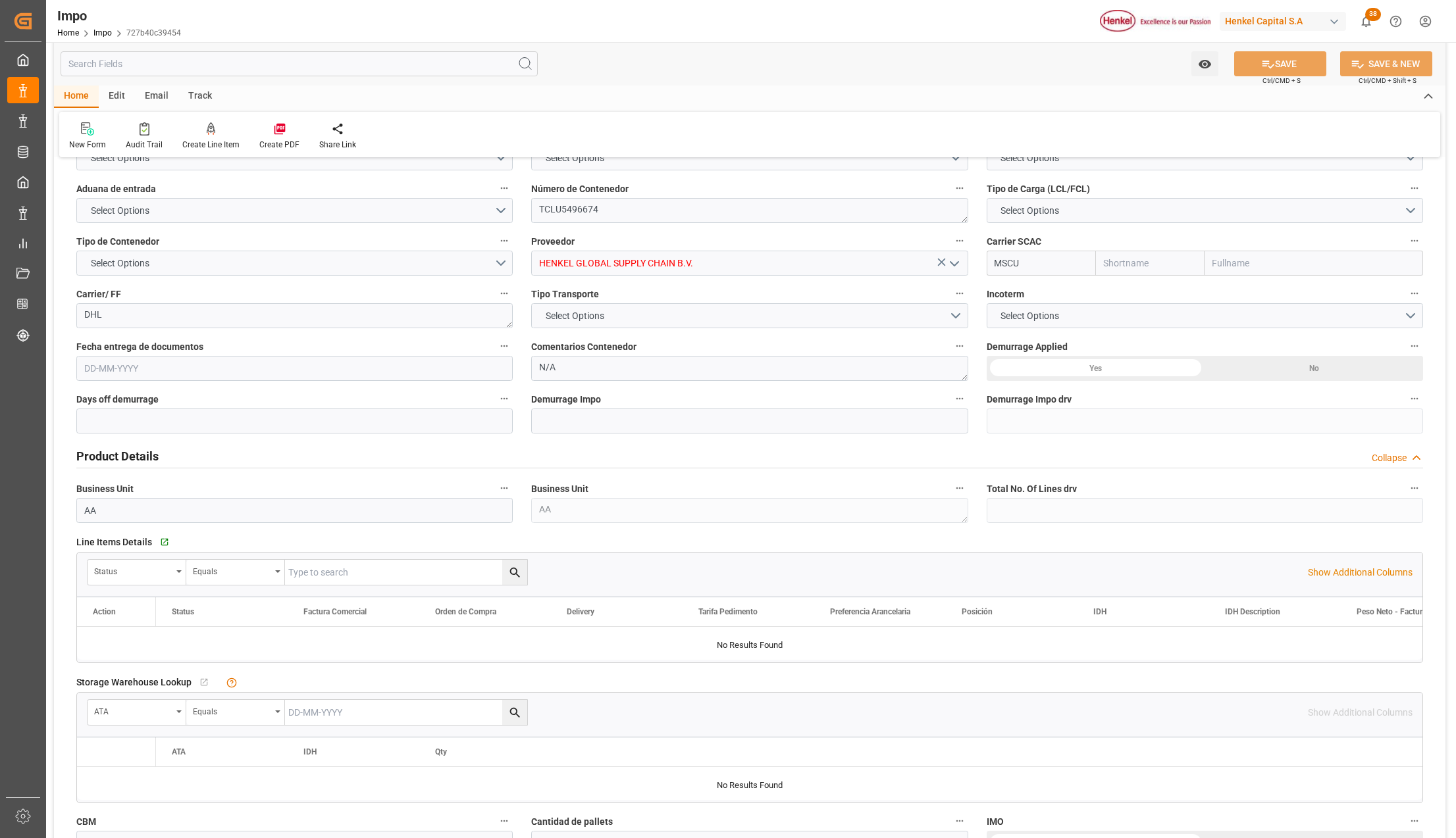
type input "MSC"
type input "Mediterranean Shipping Company"
type input "0"
type input "1"
type input "1.8"
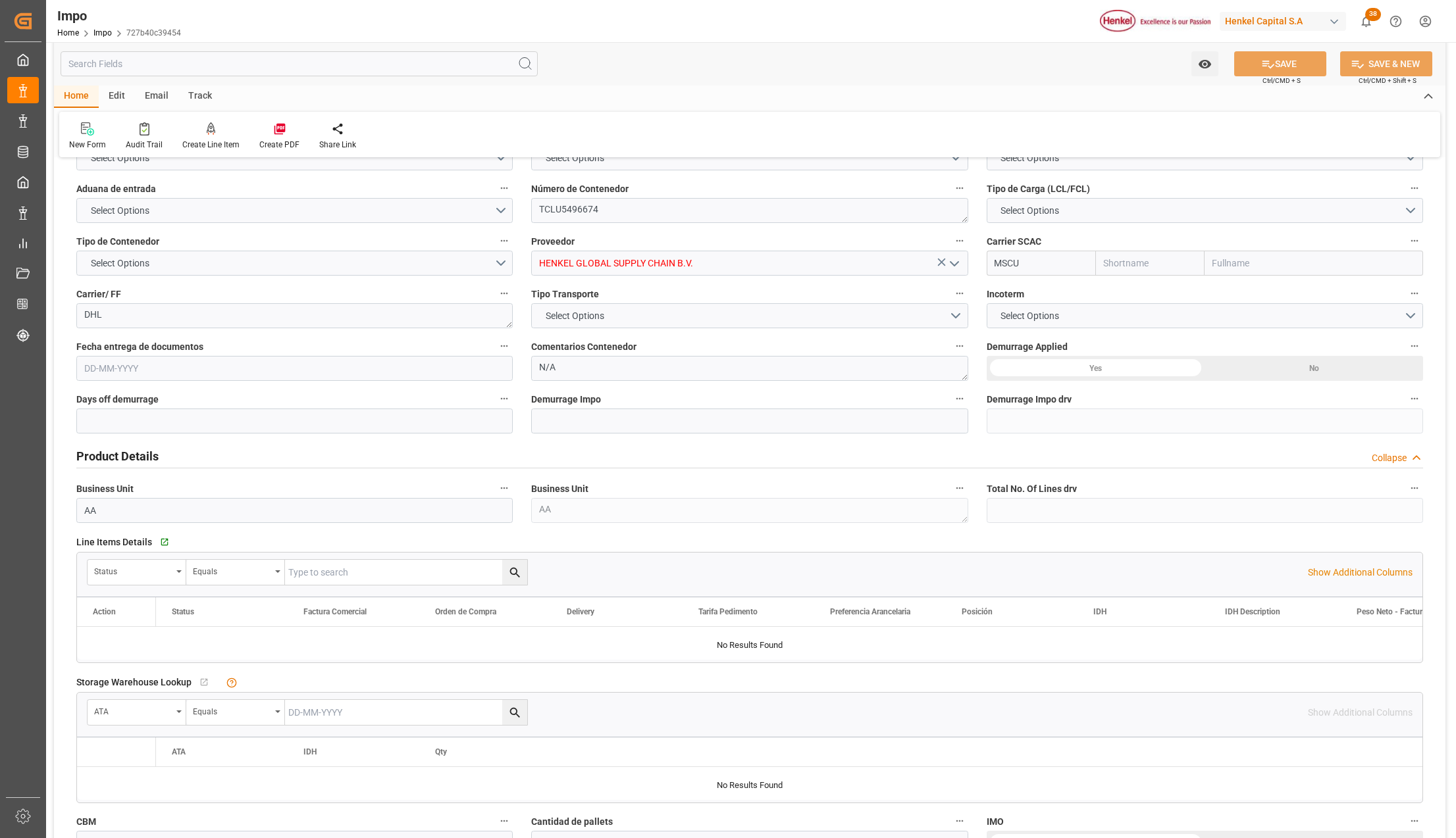
type input "2"
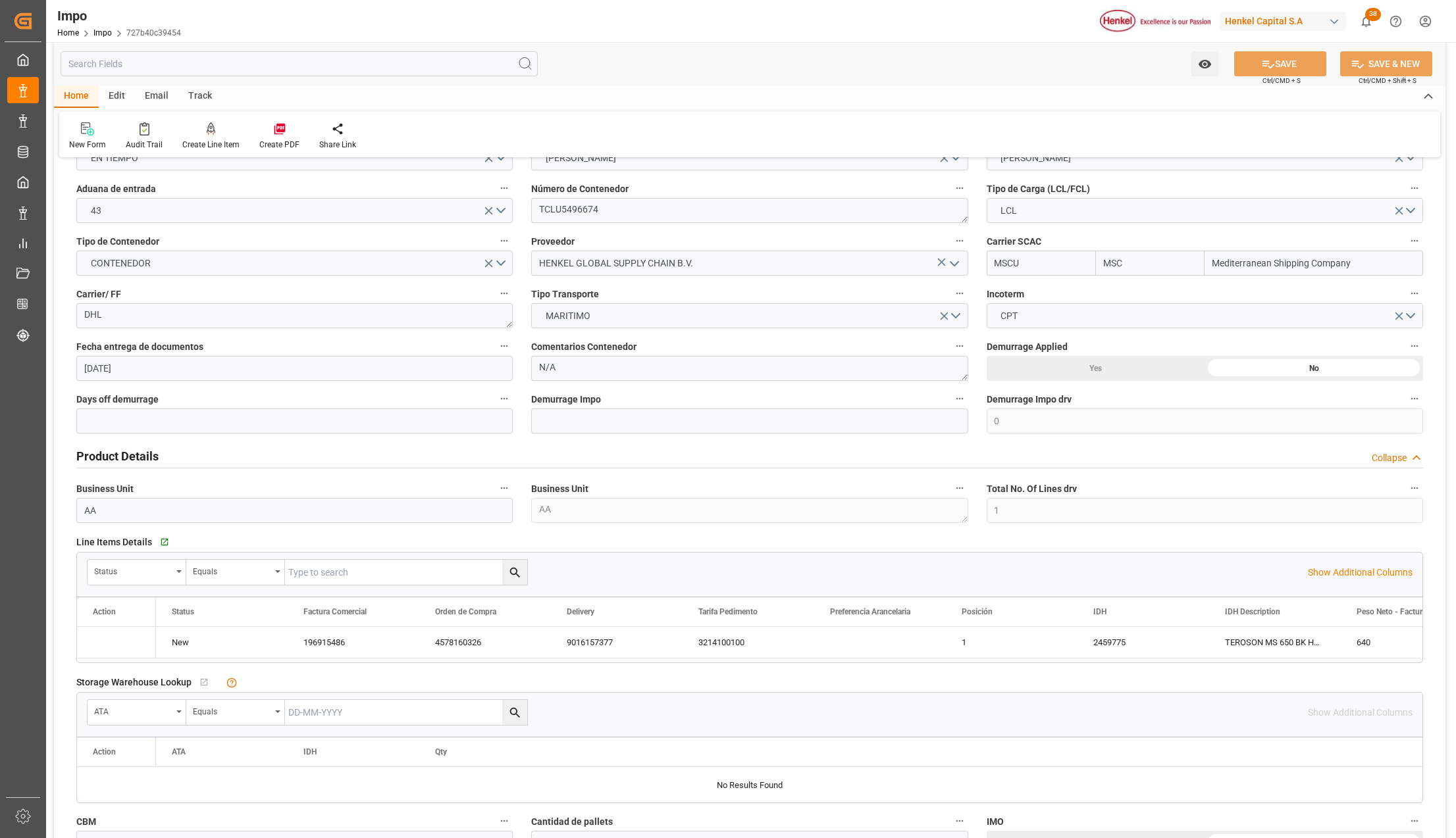
type input "22-08-2025"
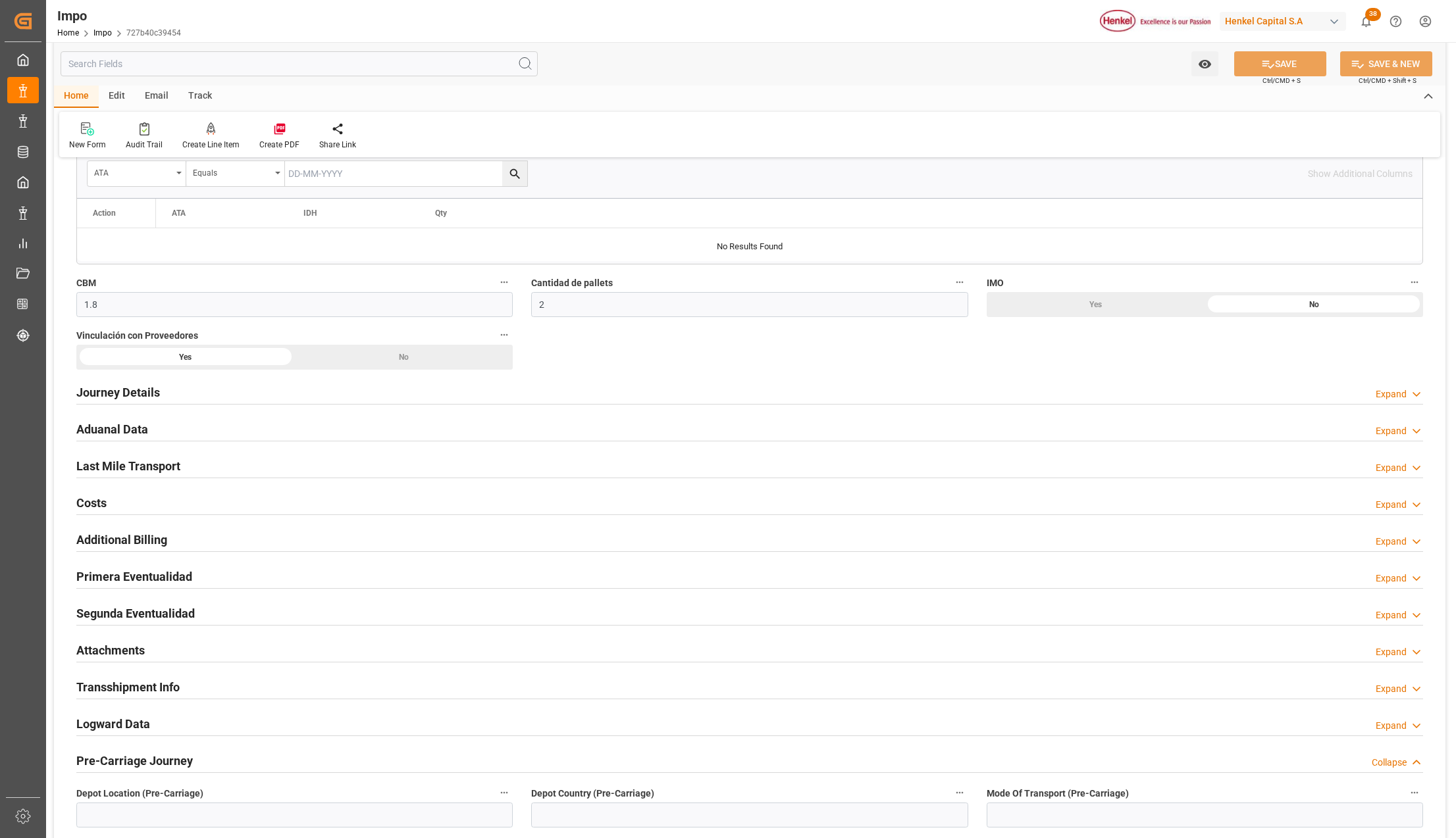
scroll to position [756, 0]
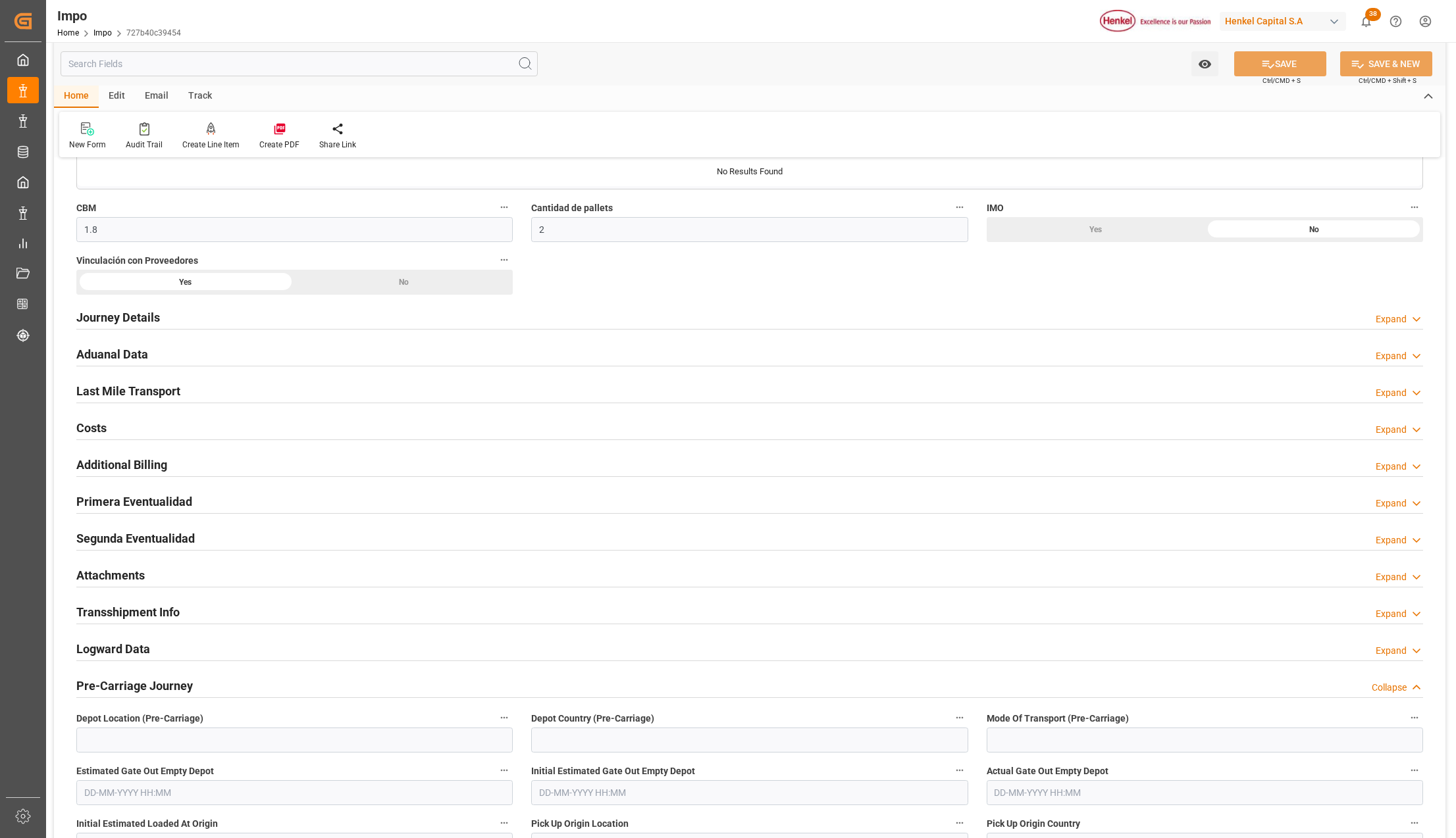
click at [103, 575] on h2 "Attachments" at bounding box center [109, 575] width 68 height 18
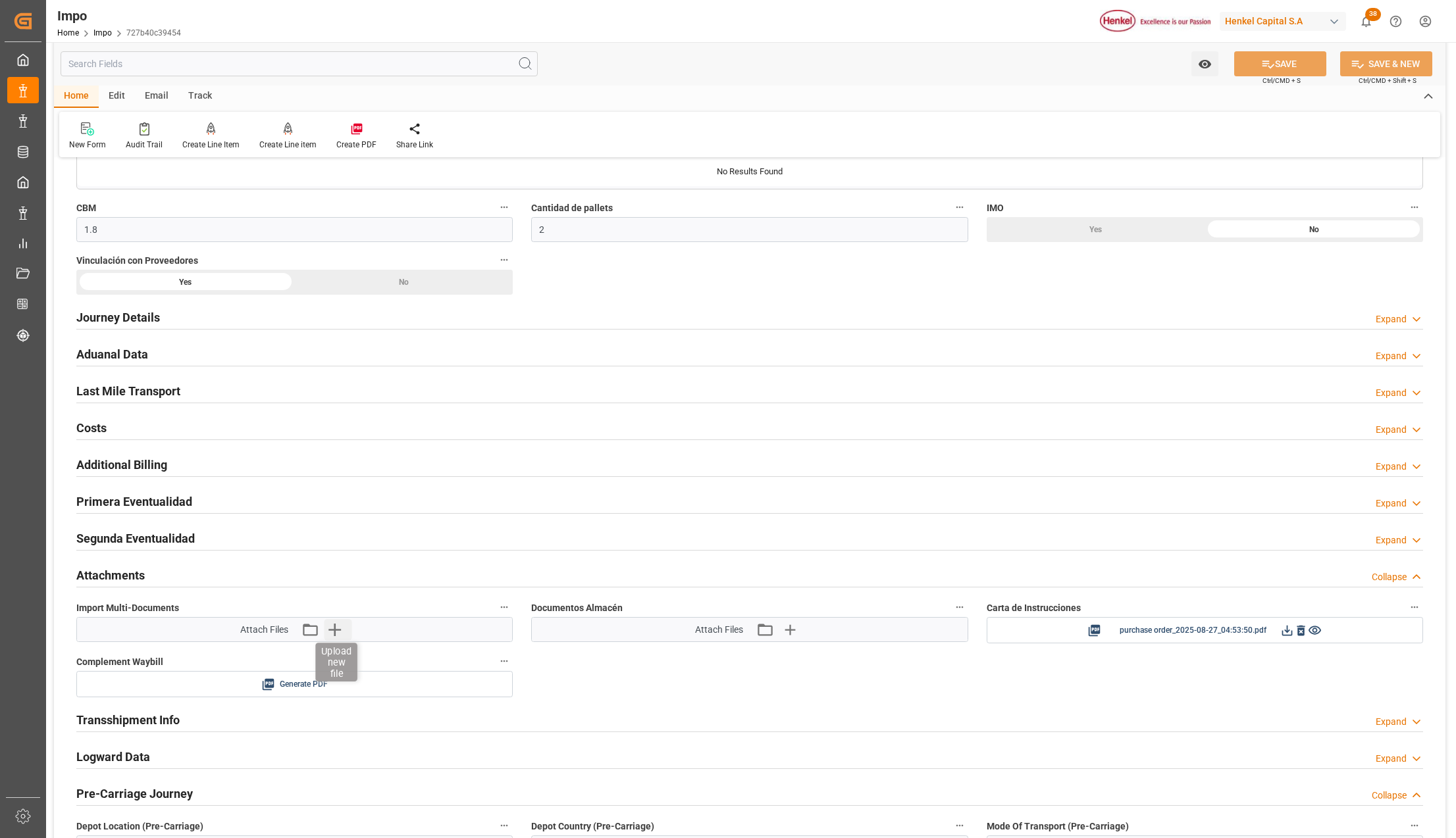
click at [331, 632] on icon "button" at bounding box center [334, 630] width 21 height 21
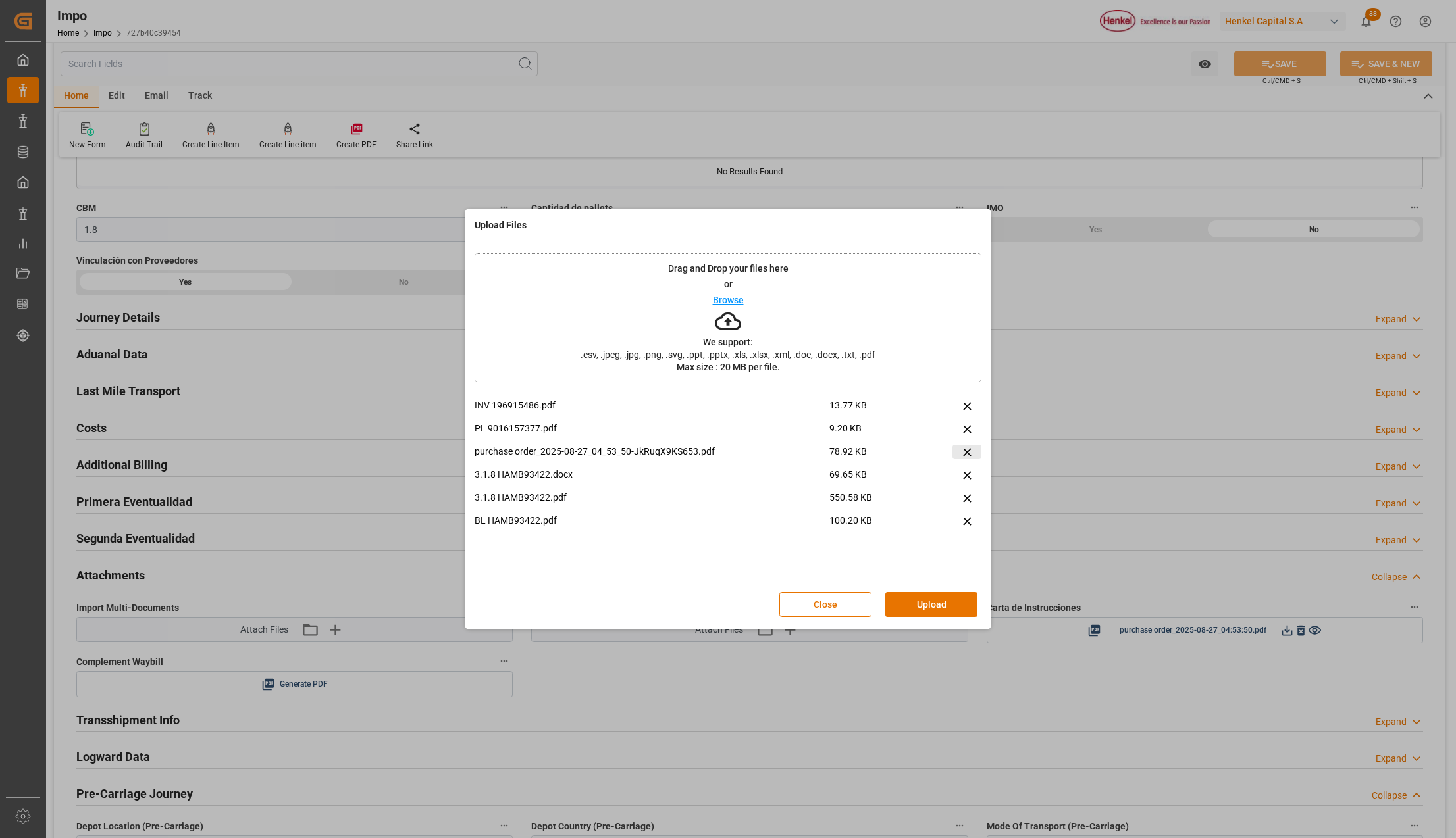
click at [962, 450] on icon at bounding box center [967, 452] width 13 height 13
click at [928, 611] on button "Upload" at bounding box center [932, 605] width 92 height 25
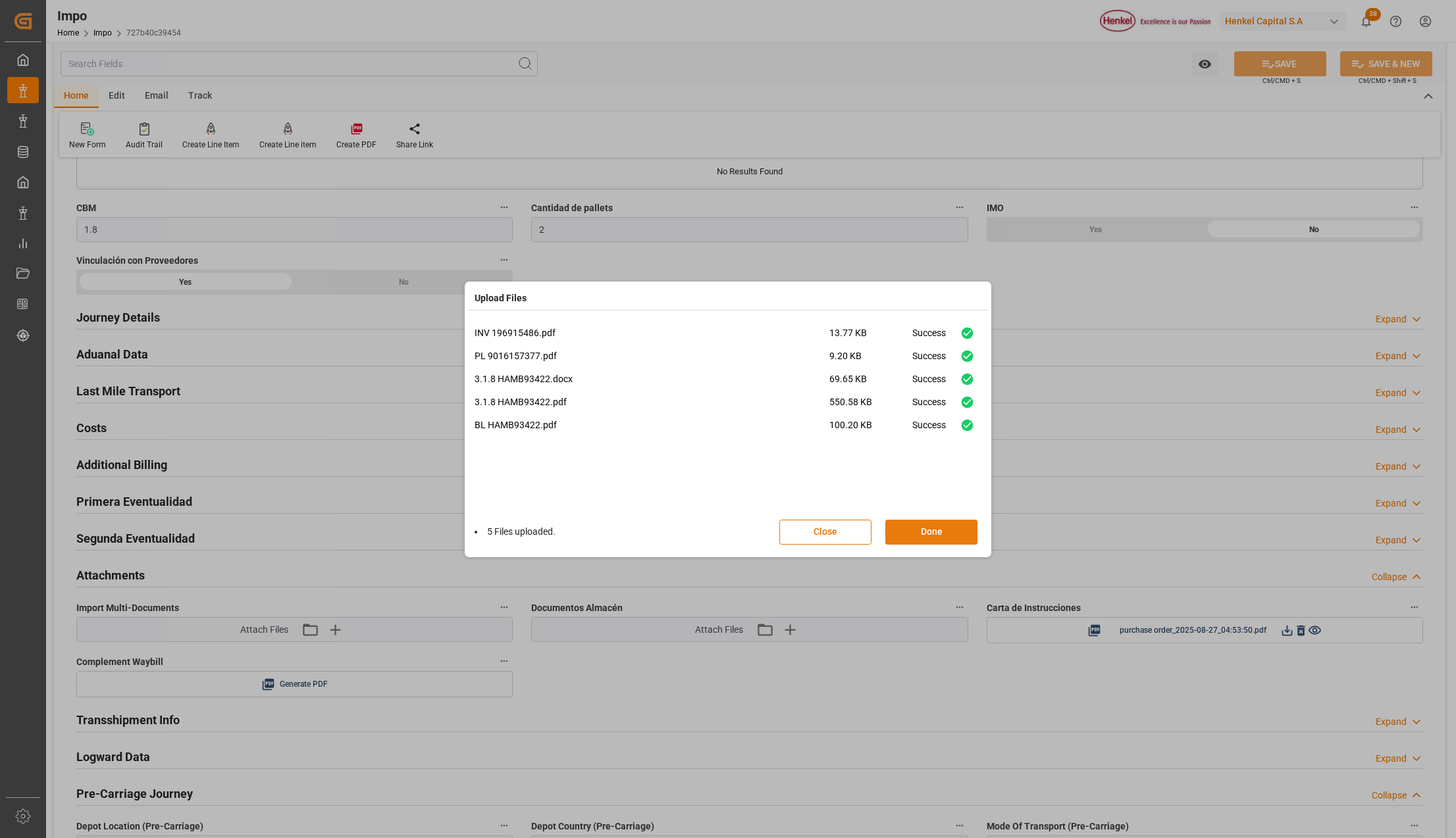
click at [949, 526] on button "Done" at bounding box center [932, 532] width 92 height 25
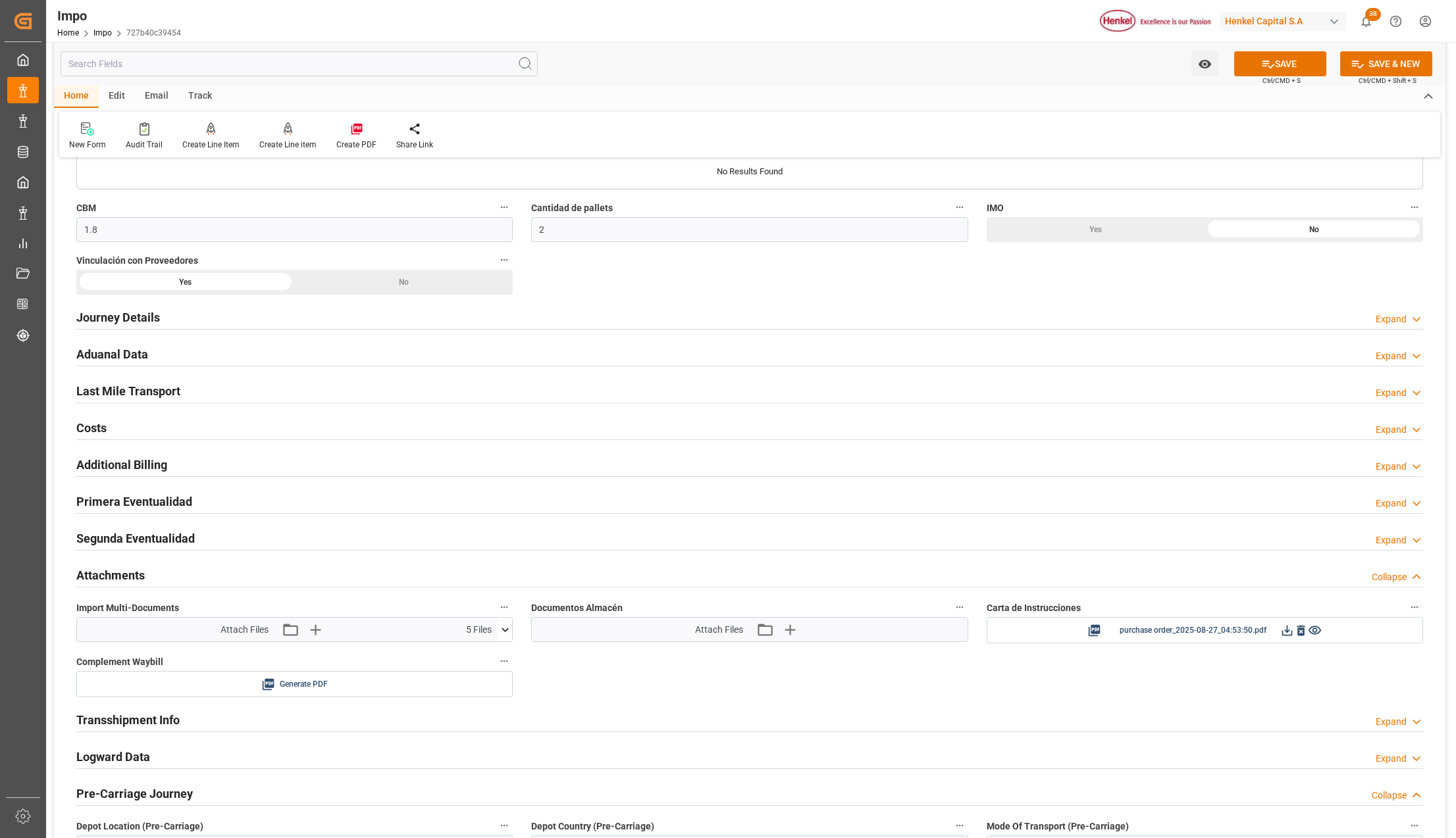
click at [1273, 63] on button "SAVE" at bounding box center [1280, 63] width 92 height 25
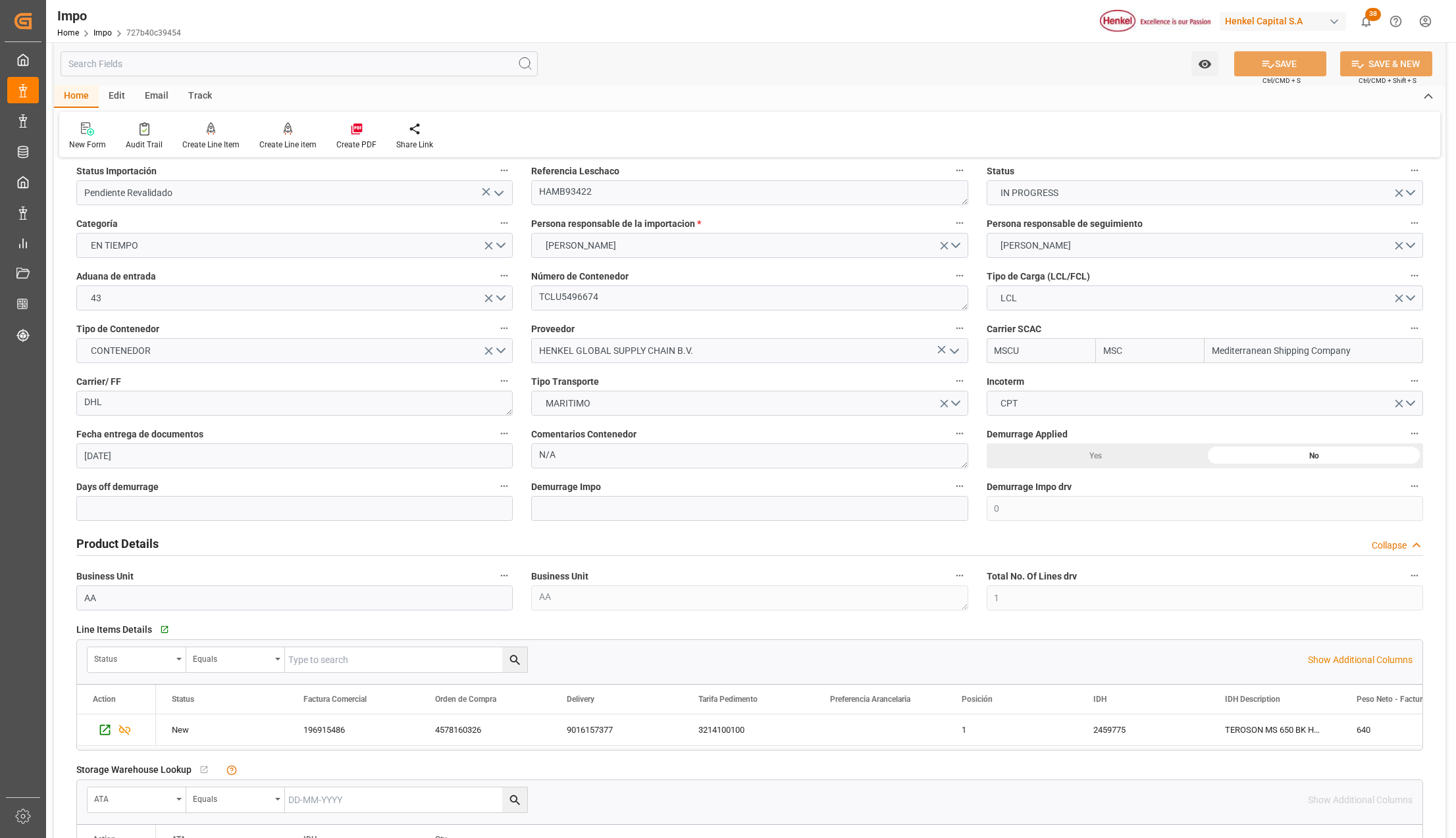
scroll to position [0, 0]
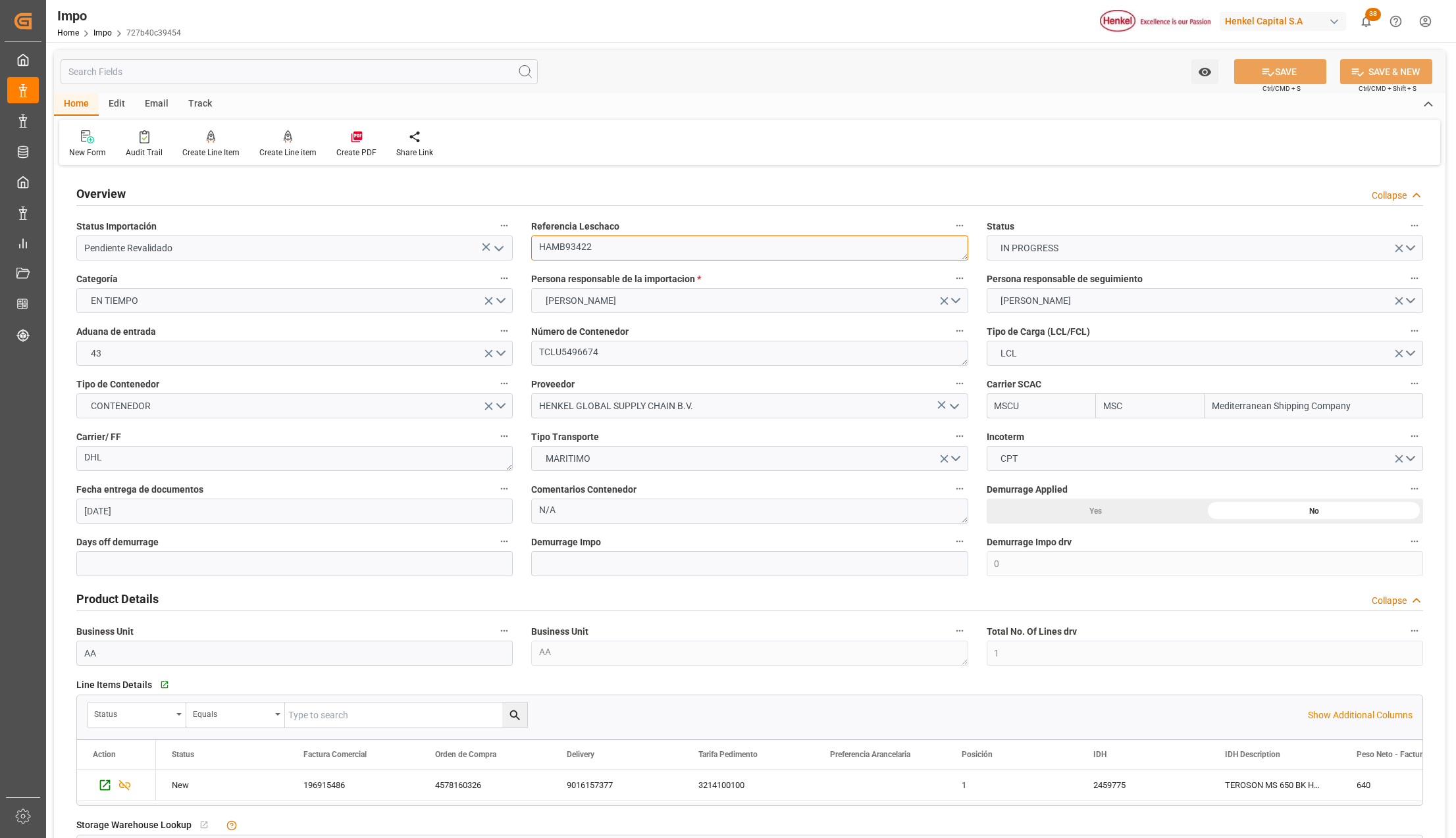
click at [586, 249] on textarea "HAMB93422" at bounding box center [749, 248] width 436 height 25
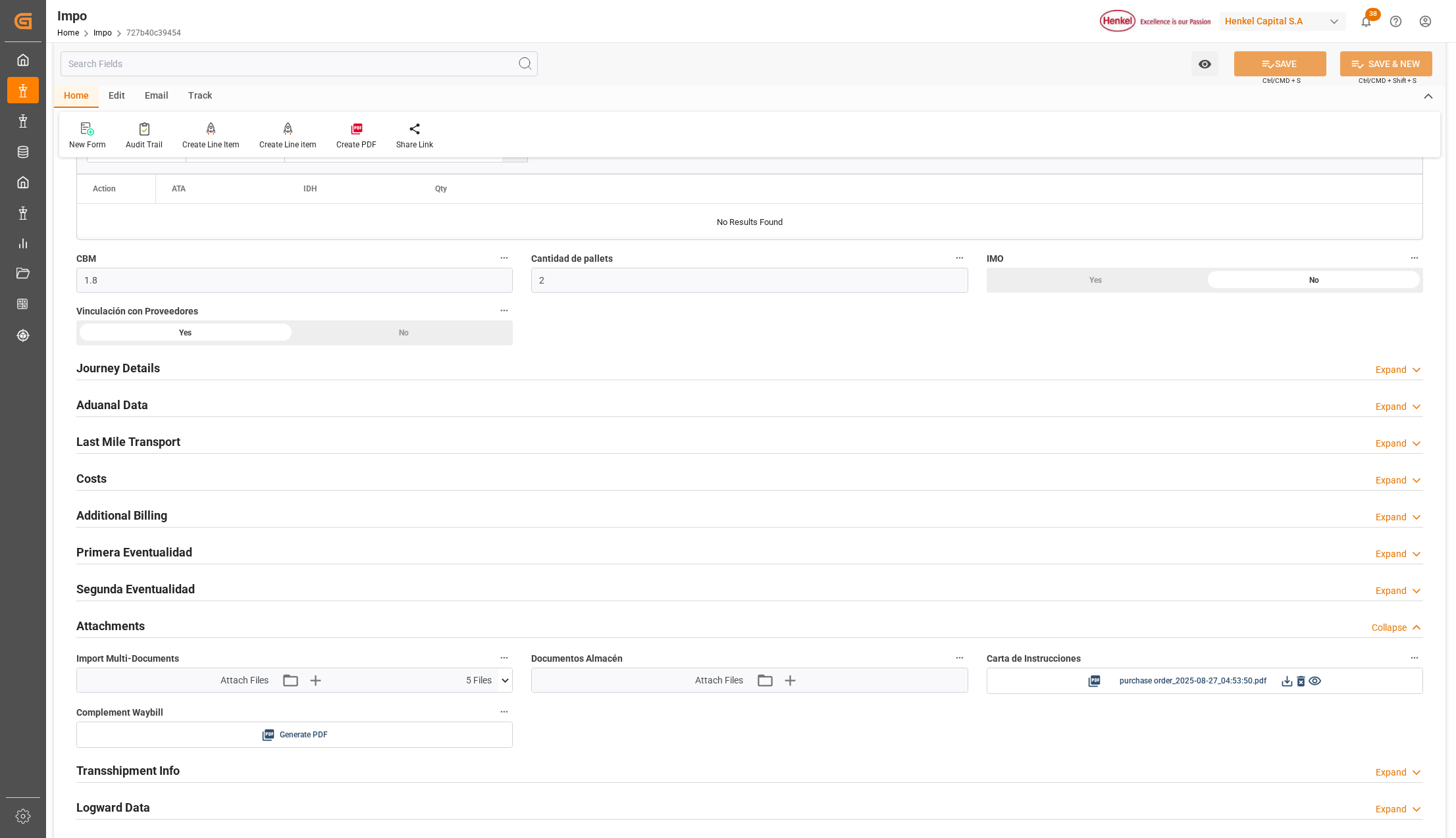
scroll to position [789, 0]
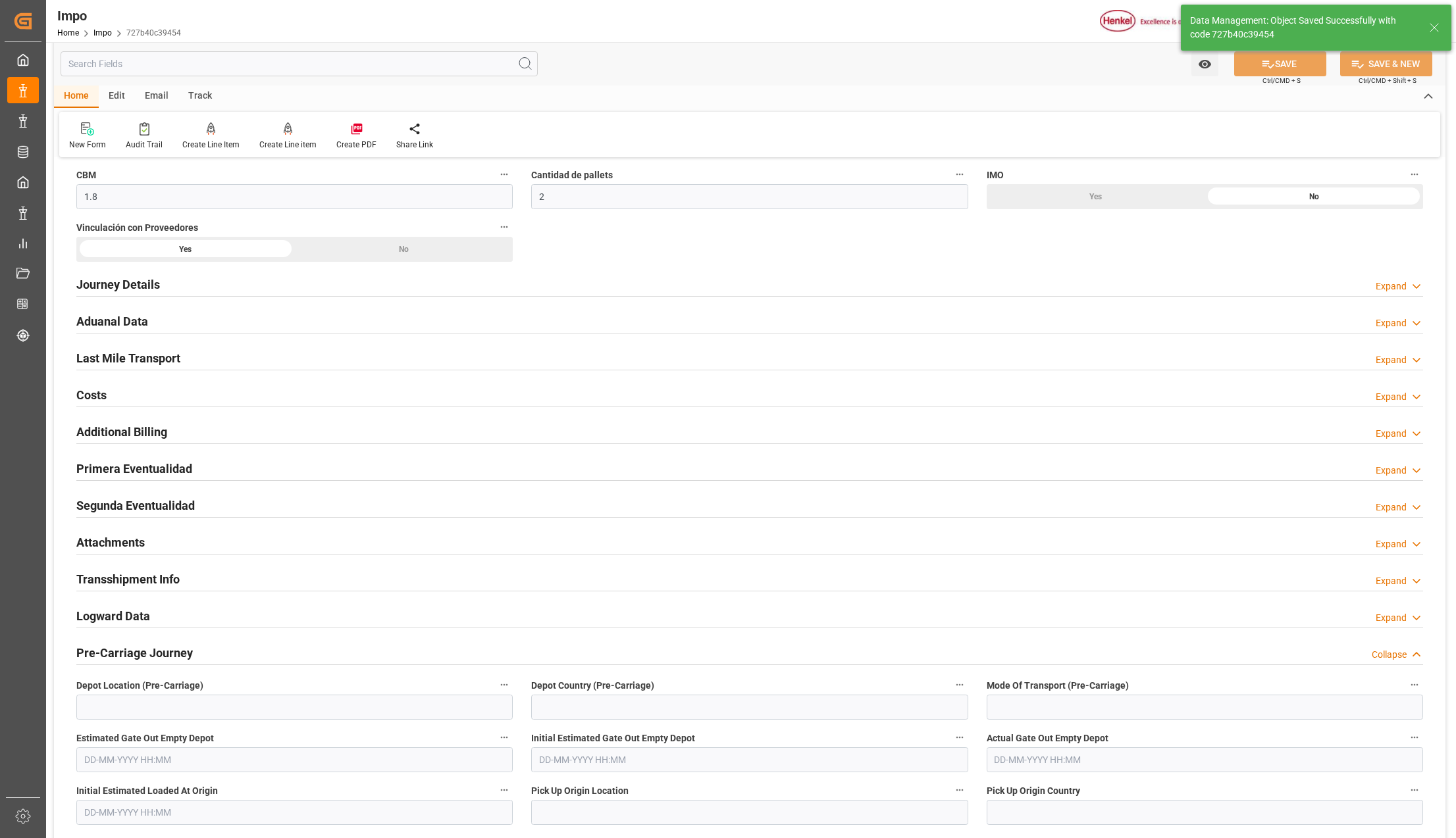
click at [95, 542] on h2 "Attachments" at bounding box center [109, 542] width 68 height 18
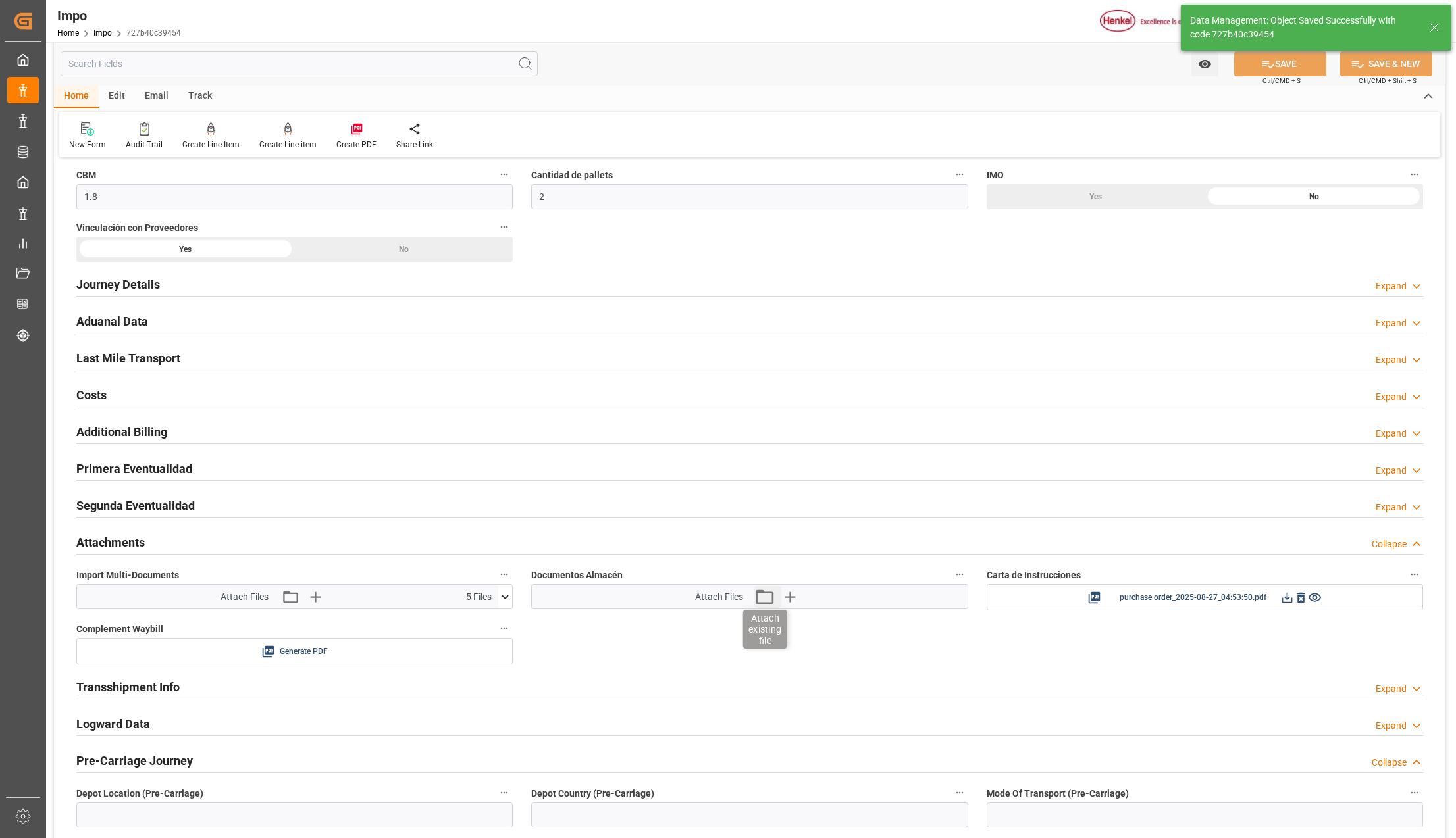
click at [771, 600] on icon "button" at bounding box center [764, 597] width 21 height 21
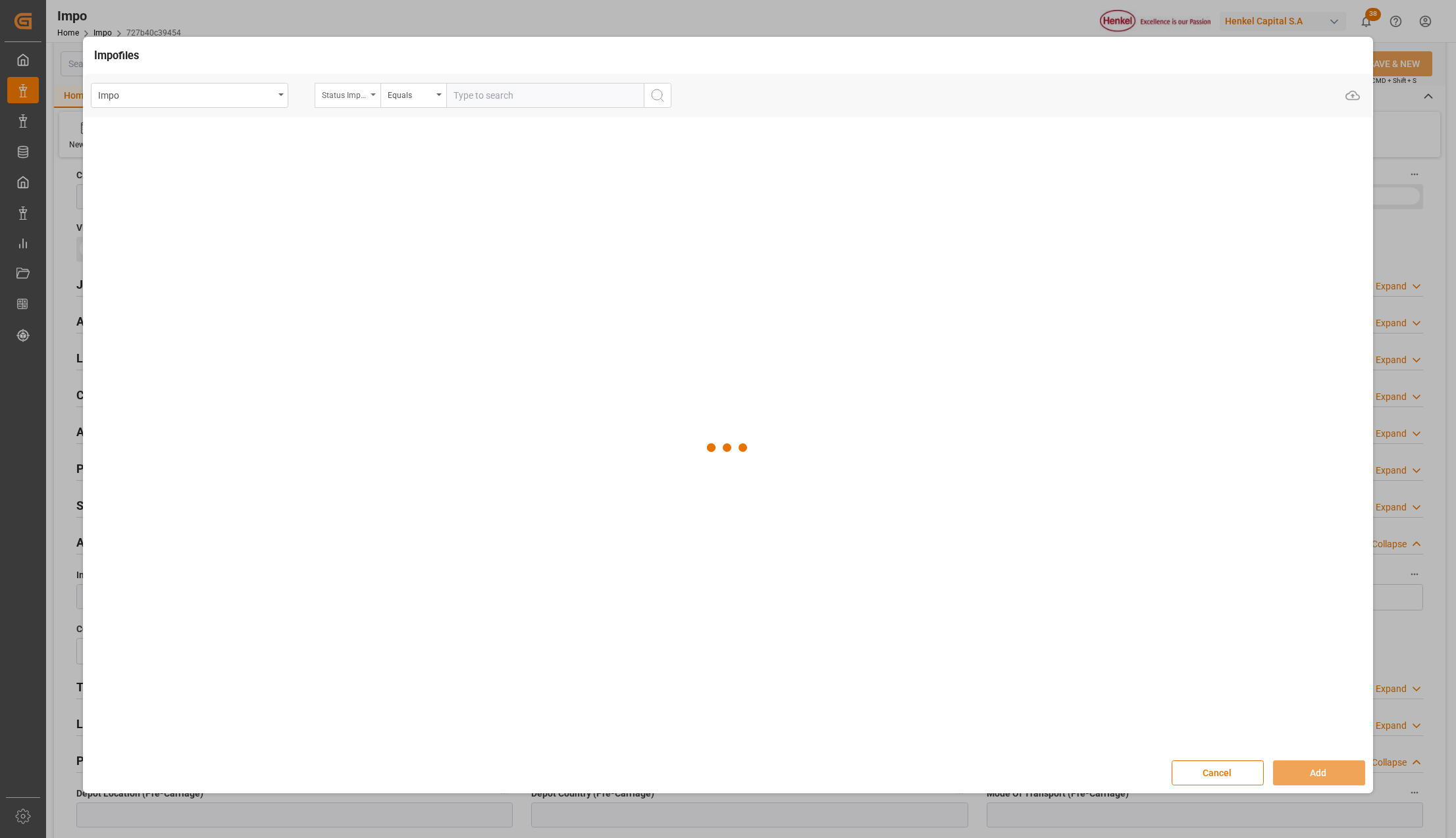
click at [374, 90] on div "Status Importación" at bounding box center [348, 95] width 66 height 25
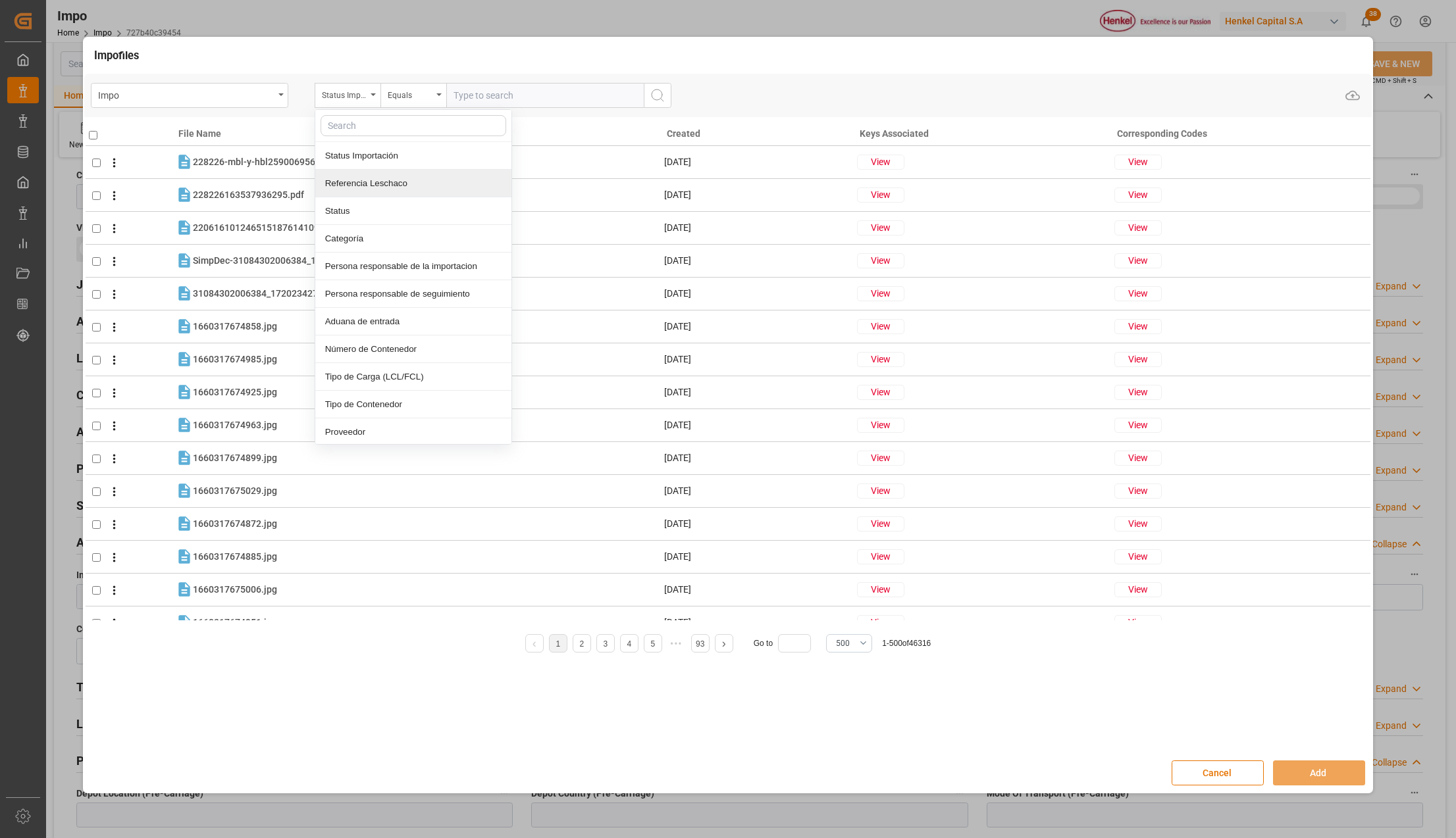
click at [384, 187] on div "Referencia Leschaco" at bounding box center [413, 183] width 196 height 28
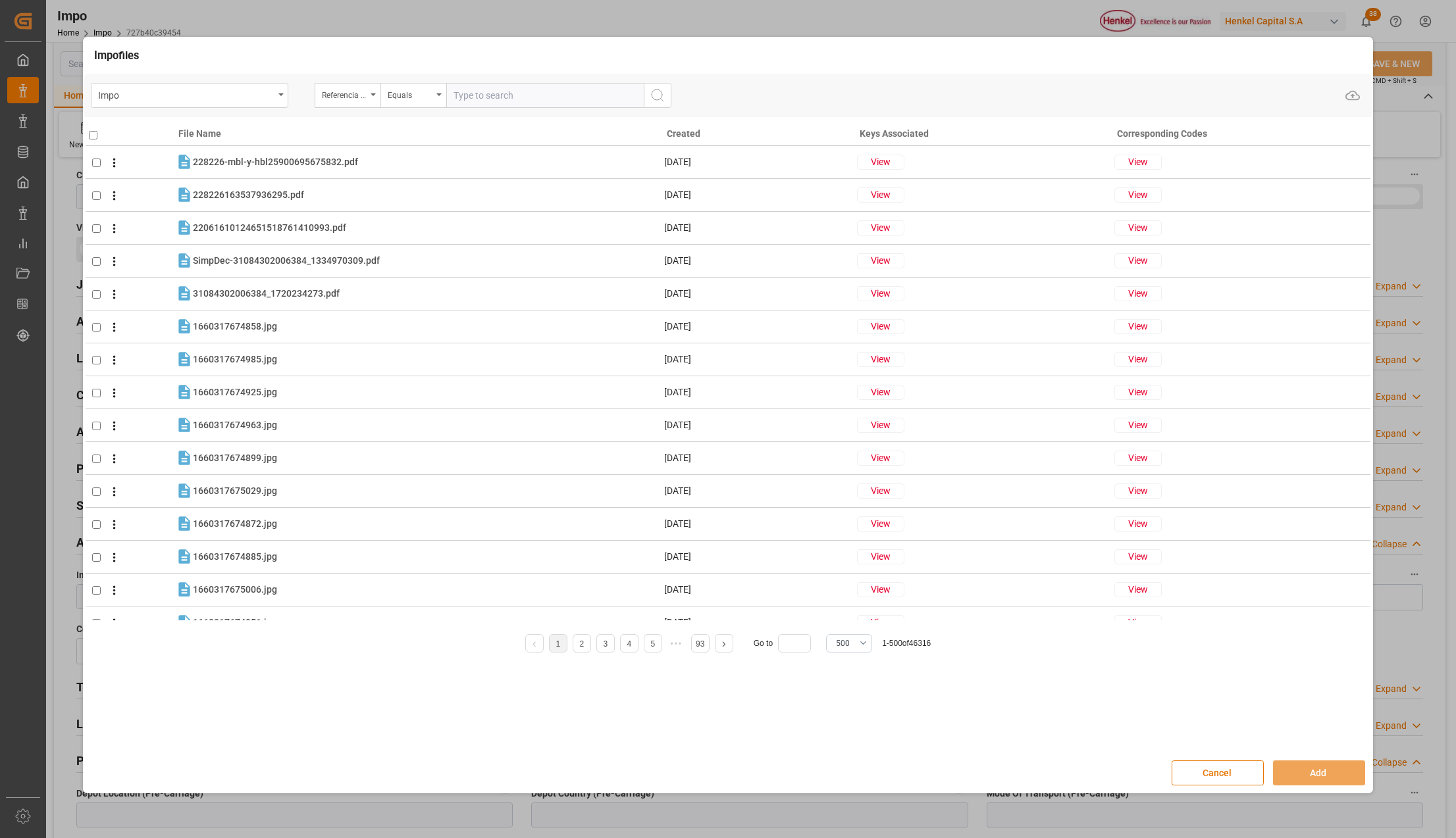
click at [496, 97] on input "text" at bounding box center [546, 95] width 198 height 25
paste input "HAMB93422"
type input "HAMB93422"
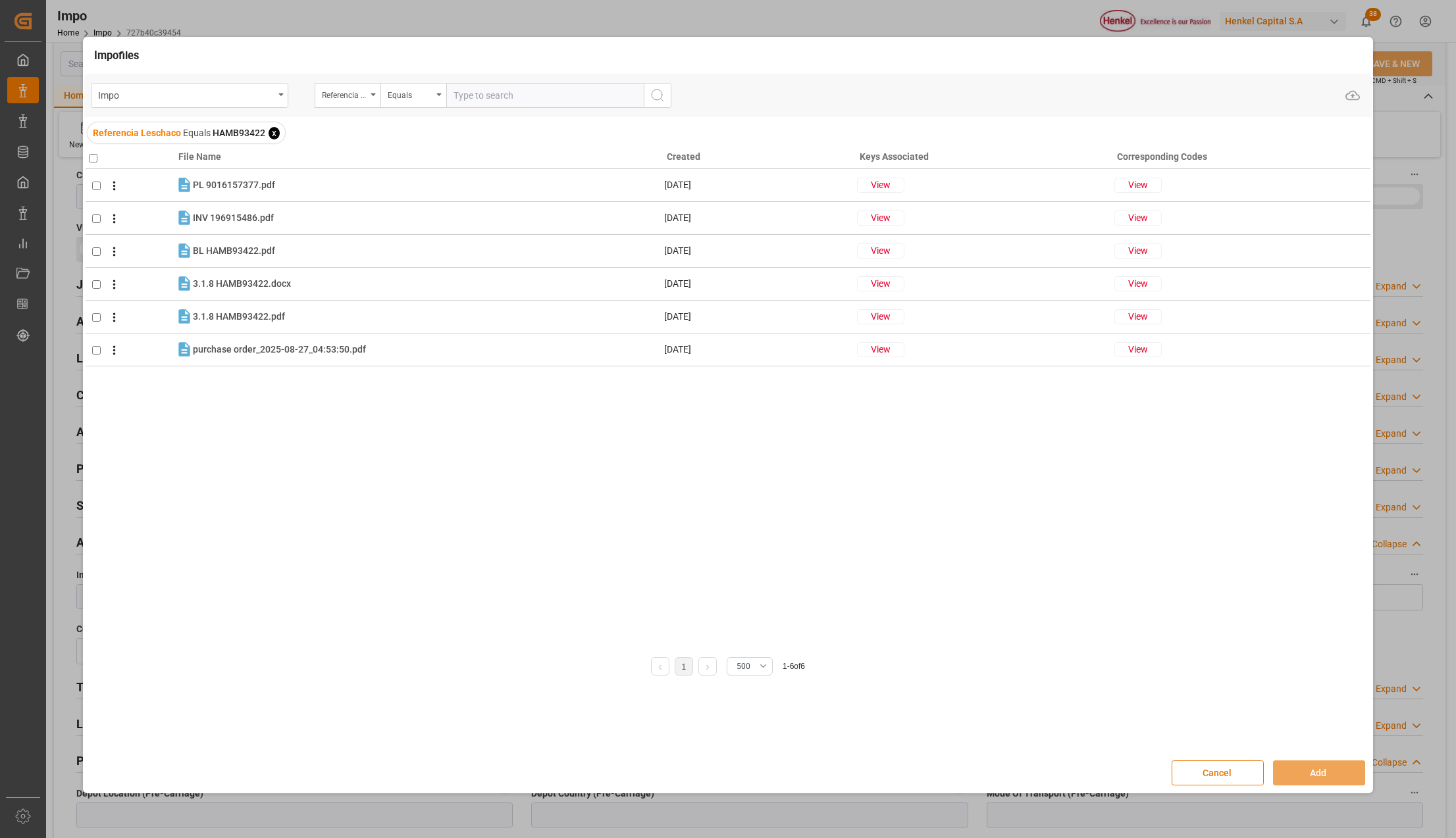
click at [93, 156] on input "checkbox" at bounding box center [93, 157] width 9 height 9
checkbox input "true"
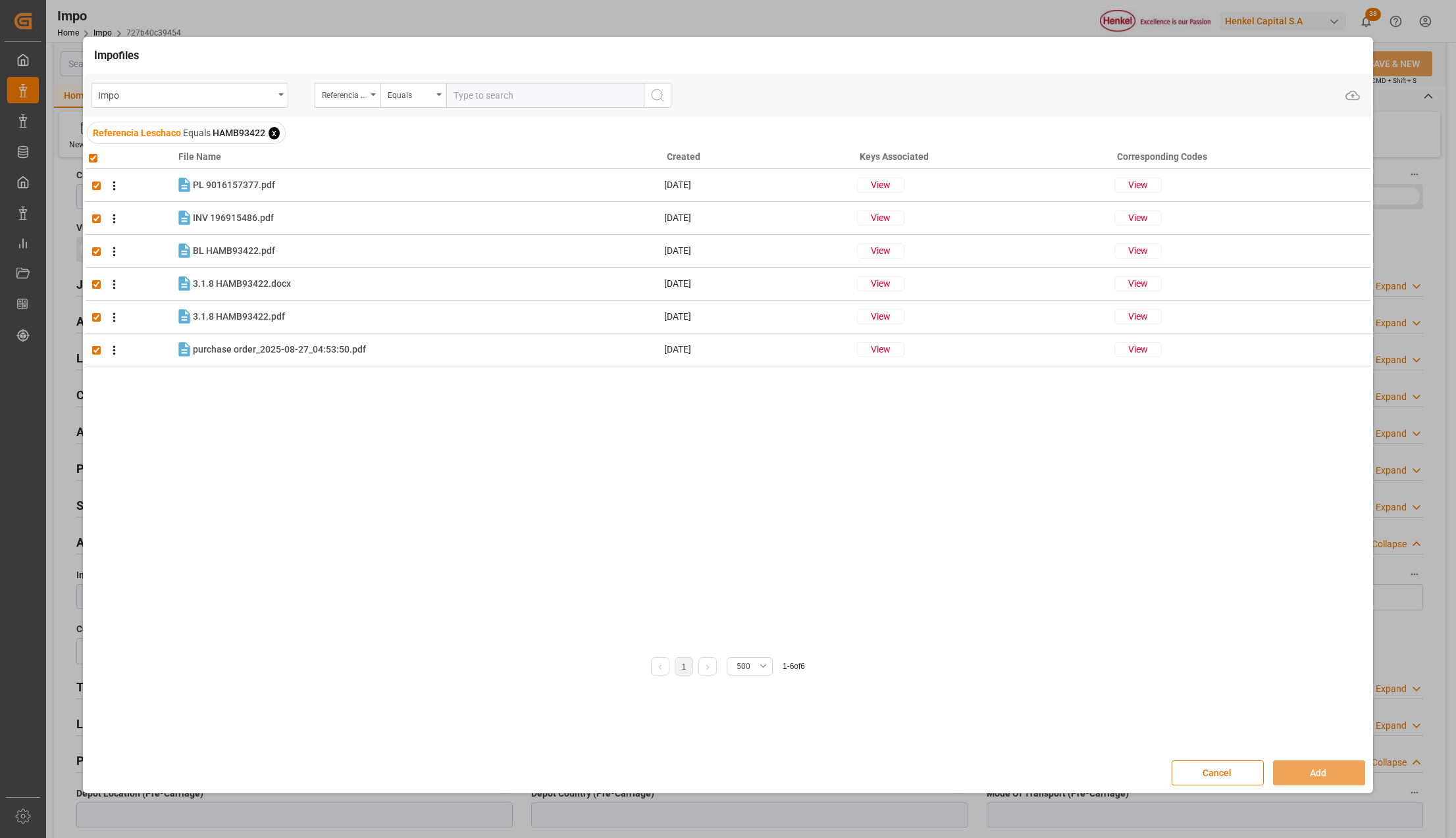
checkbox input "true"
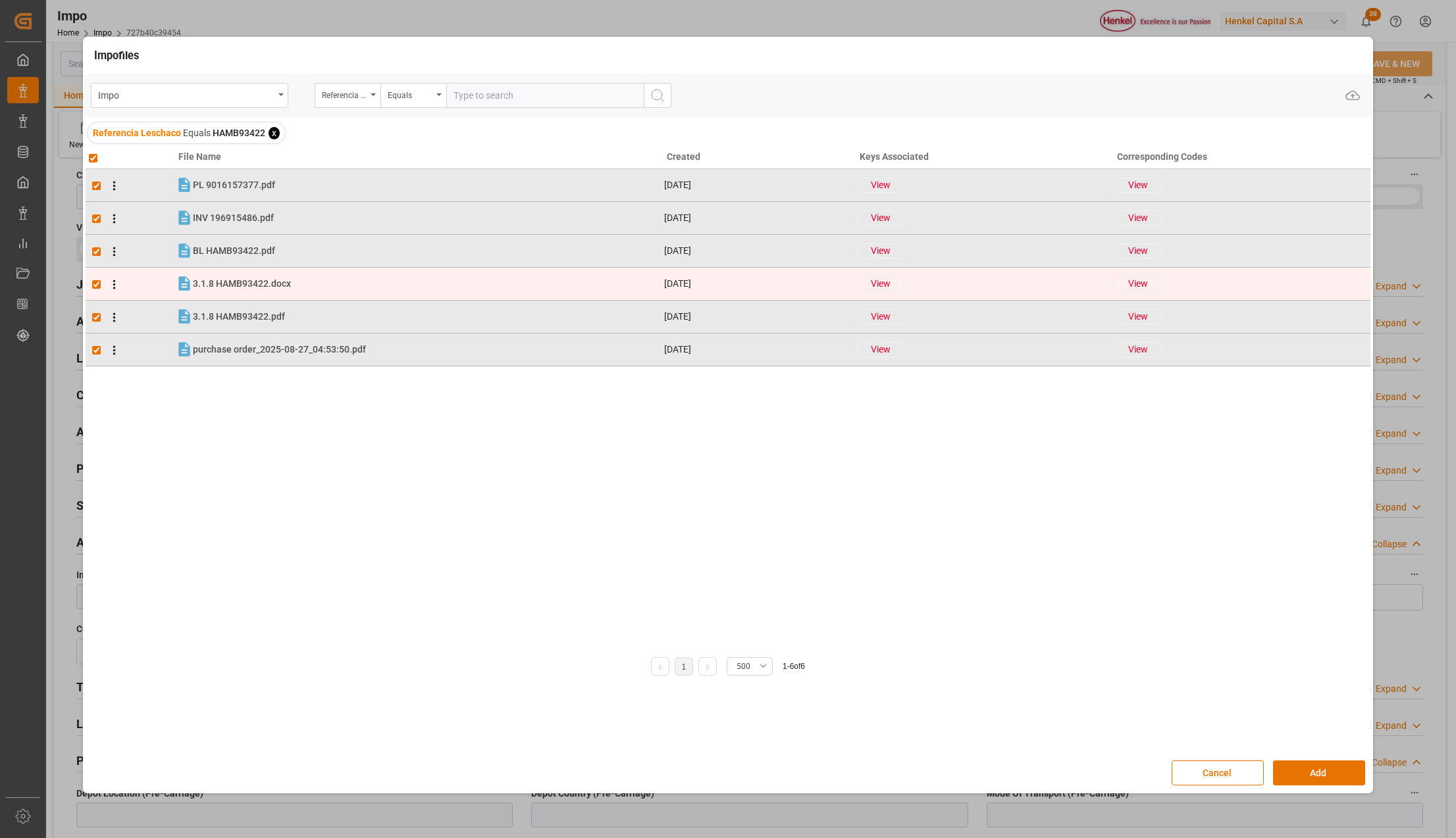
click at [99, 284] on input "checkbox" at bounding box center [96, 284] width 9 height 9
checkbox input "false"
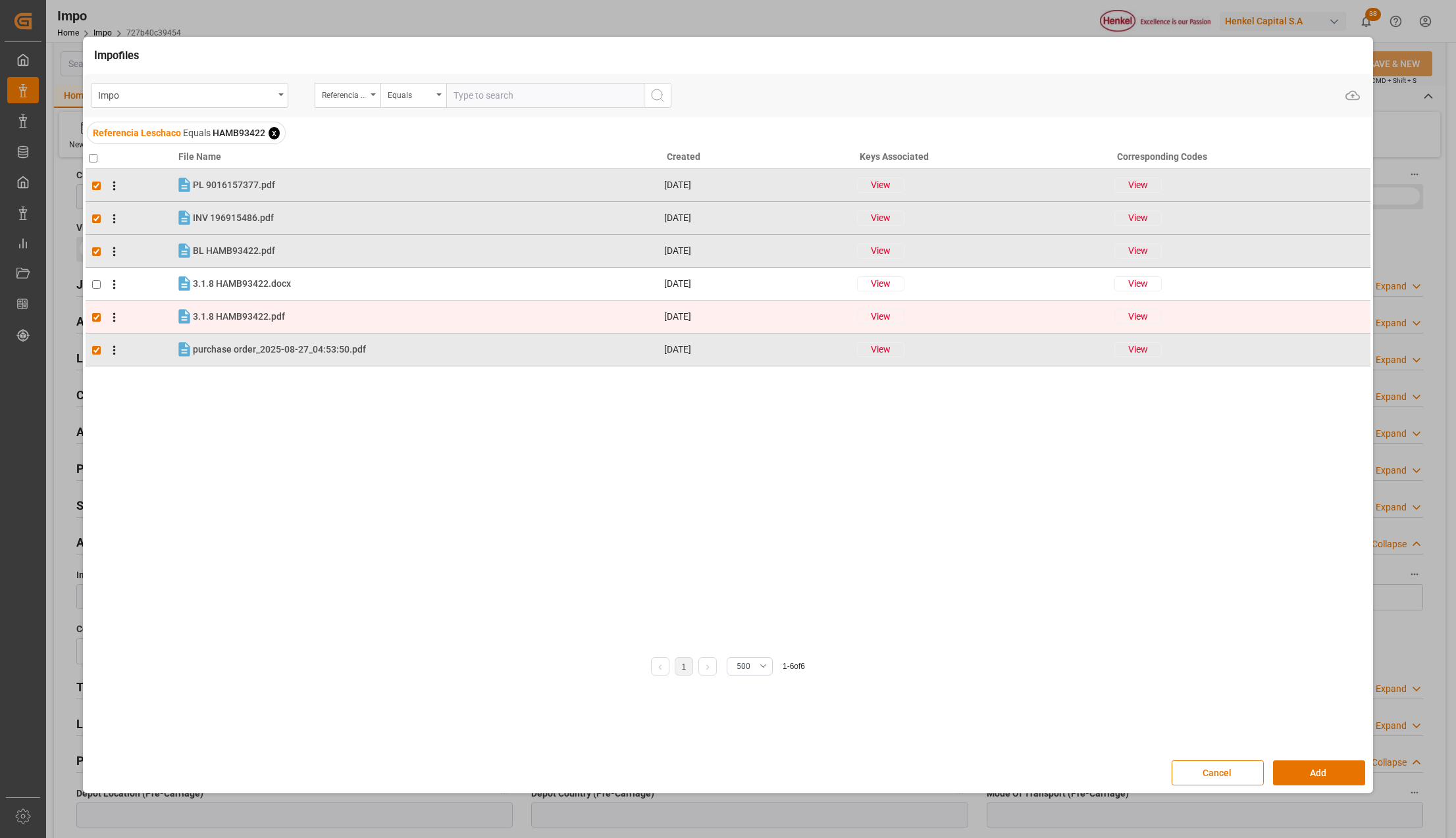
click at [99, 310] on td at bounding box center [131, 317] width 90 height 33
checkbox input "false"
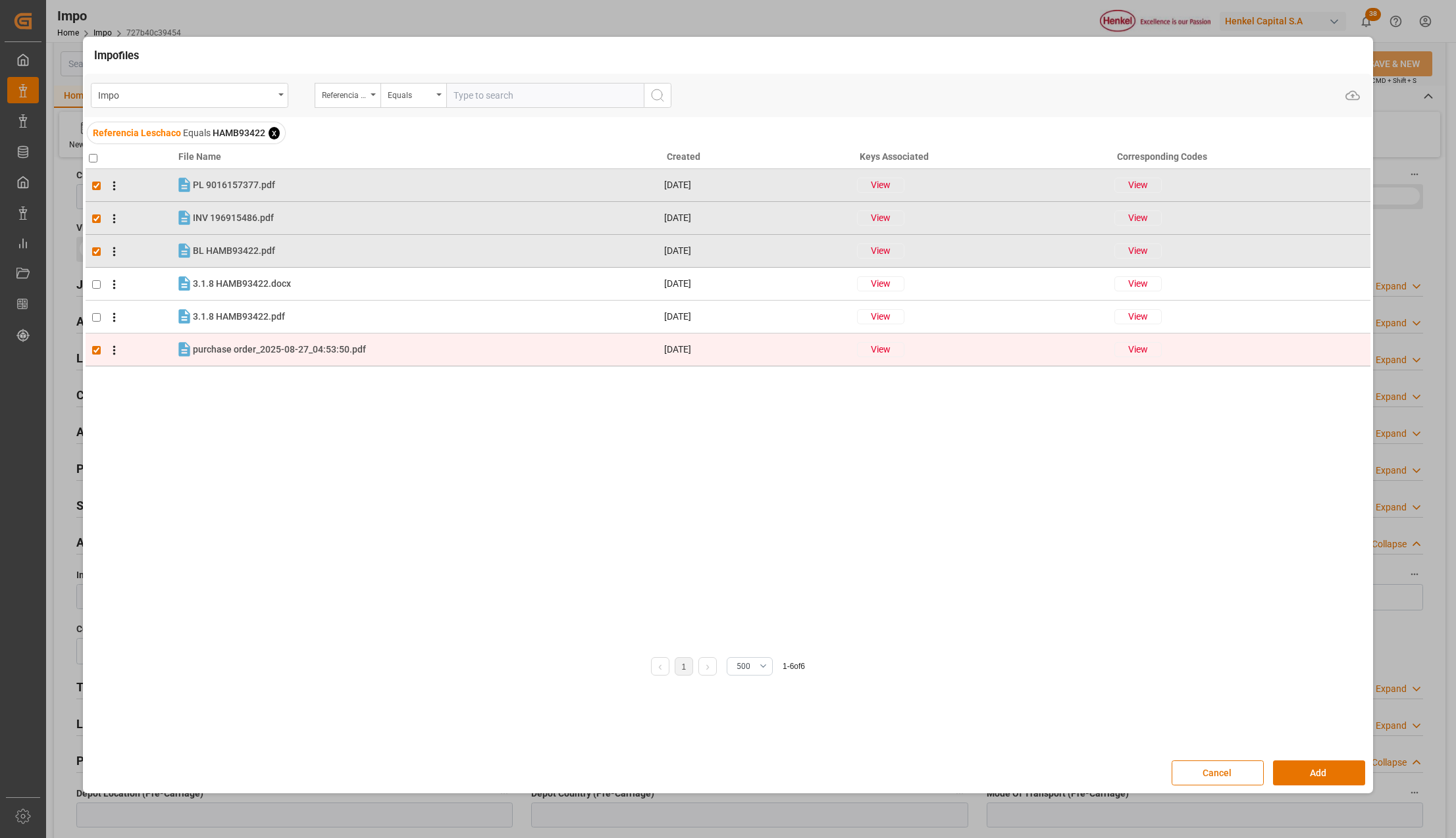
click at [100, 347] on input "checkbox" at bounding box center [96, 349] width 9 height 9
checkbox input "false"
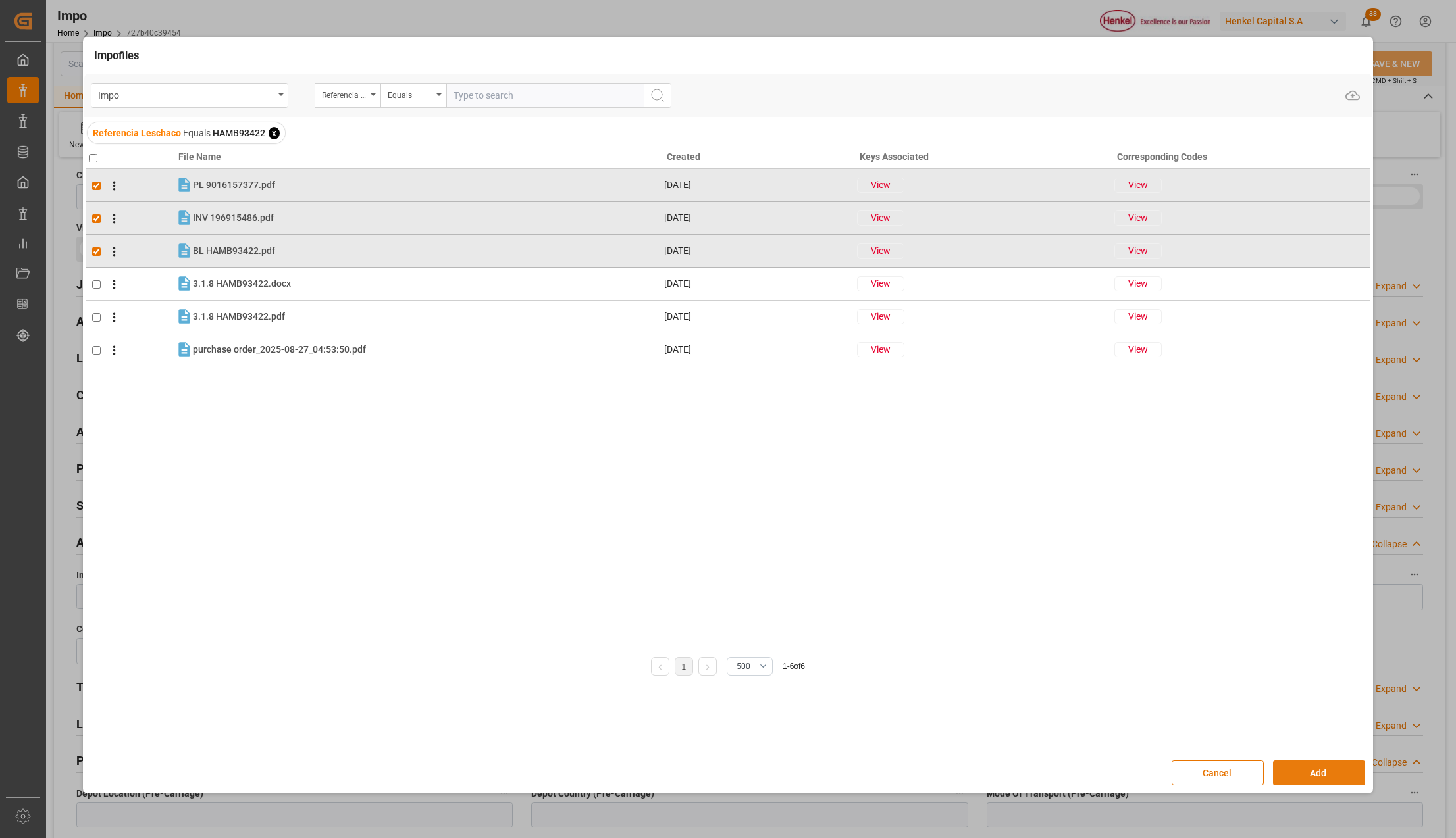
click at [1343, 770] on button "Add" at bounding box center [1319, 773] width 92 height 25
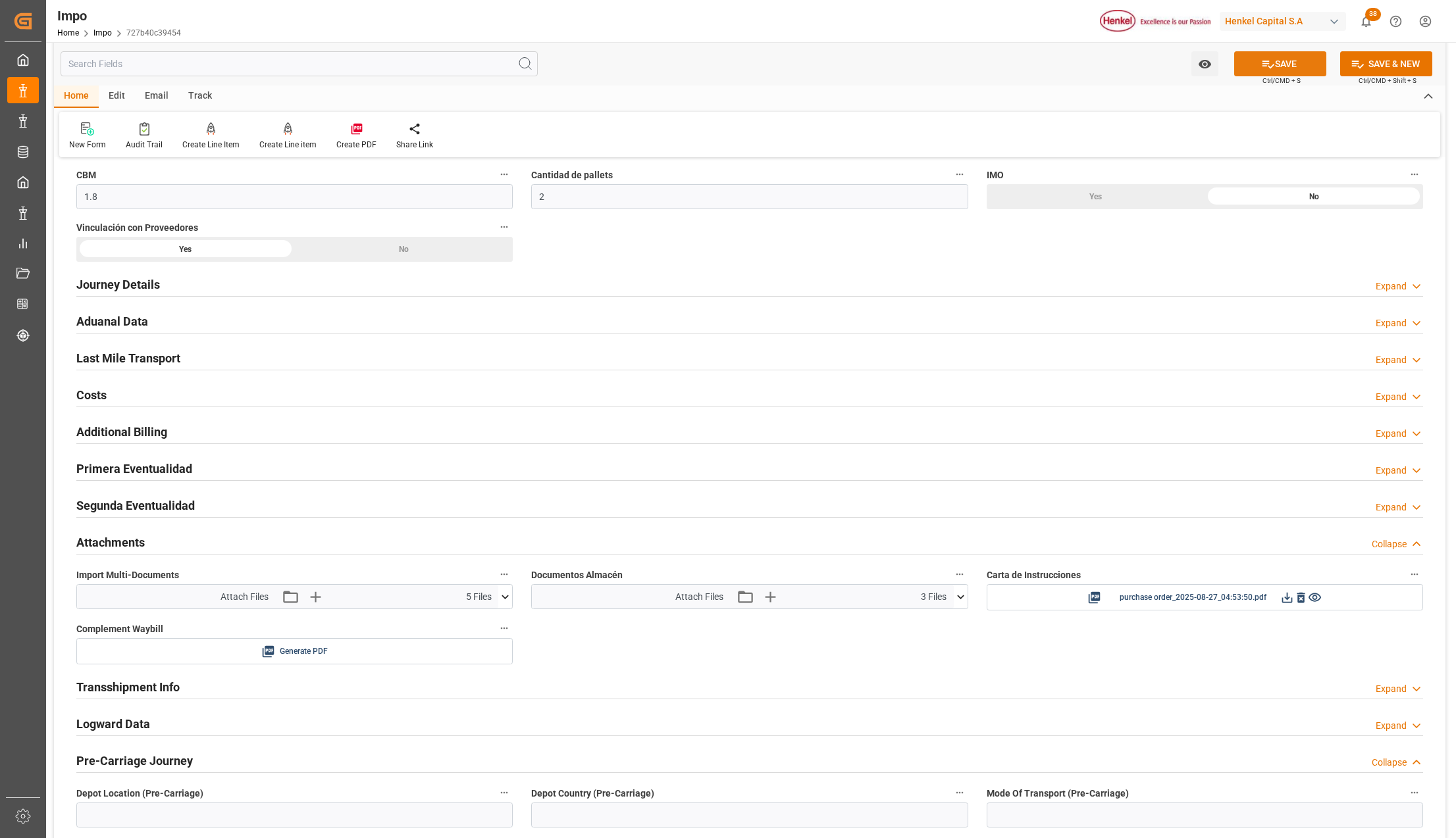
click at [1262, 66] on icon at bounding box center [1268, 64] width 12 height 8
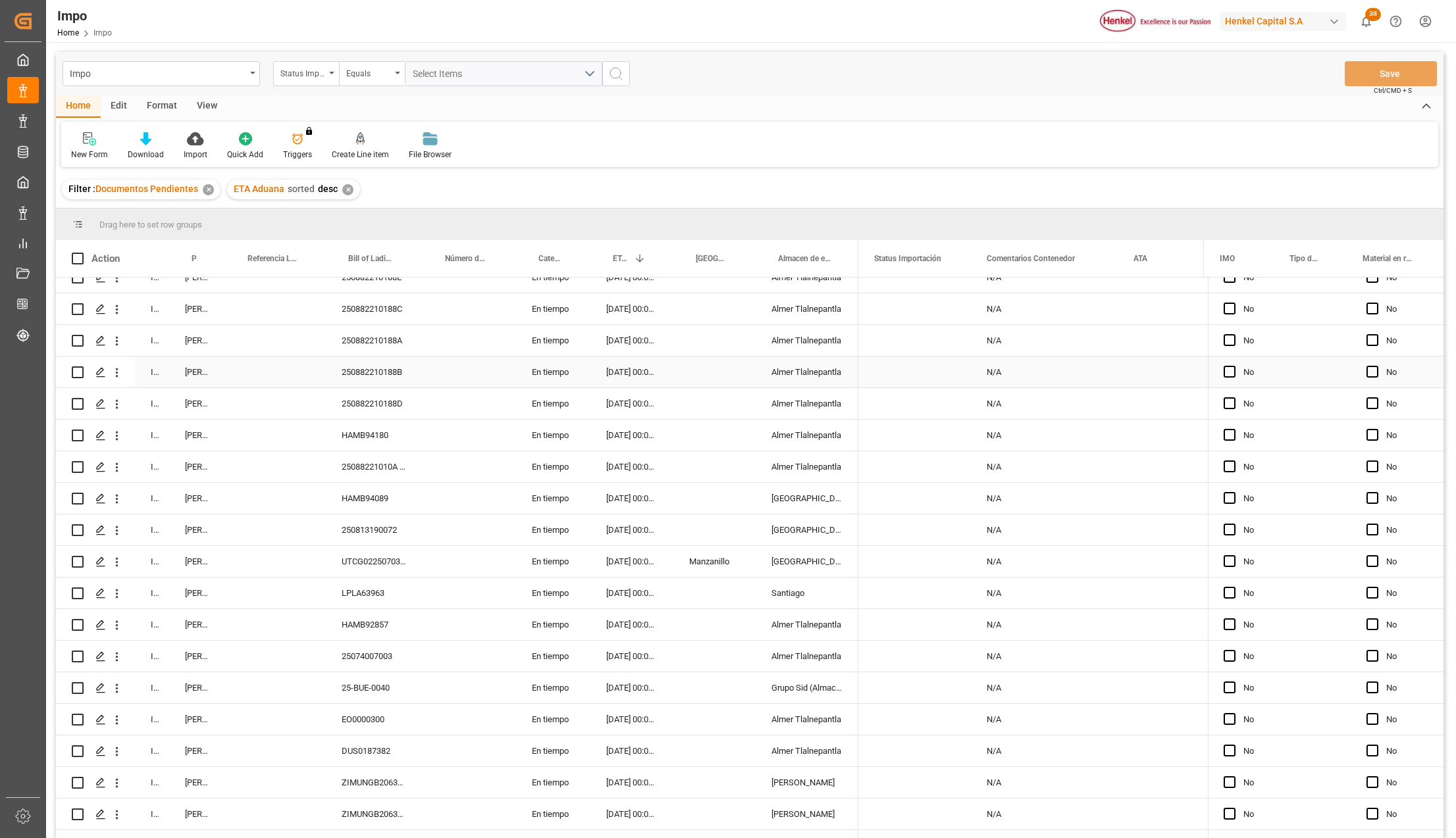
scroll to position [175, 0]
click at [206, 331] on div "[PERSON_NAME]" at bounding box center [197, 339] width 56 height 31
click at [204, 256] on span at bounding box center [204, 258] width 12 height 12
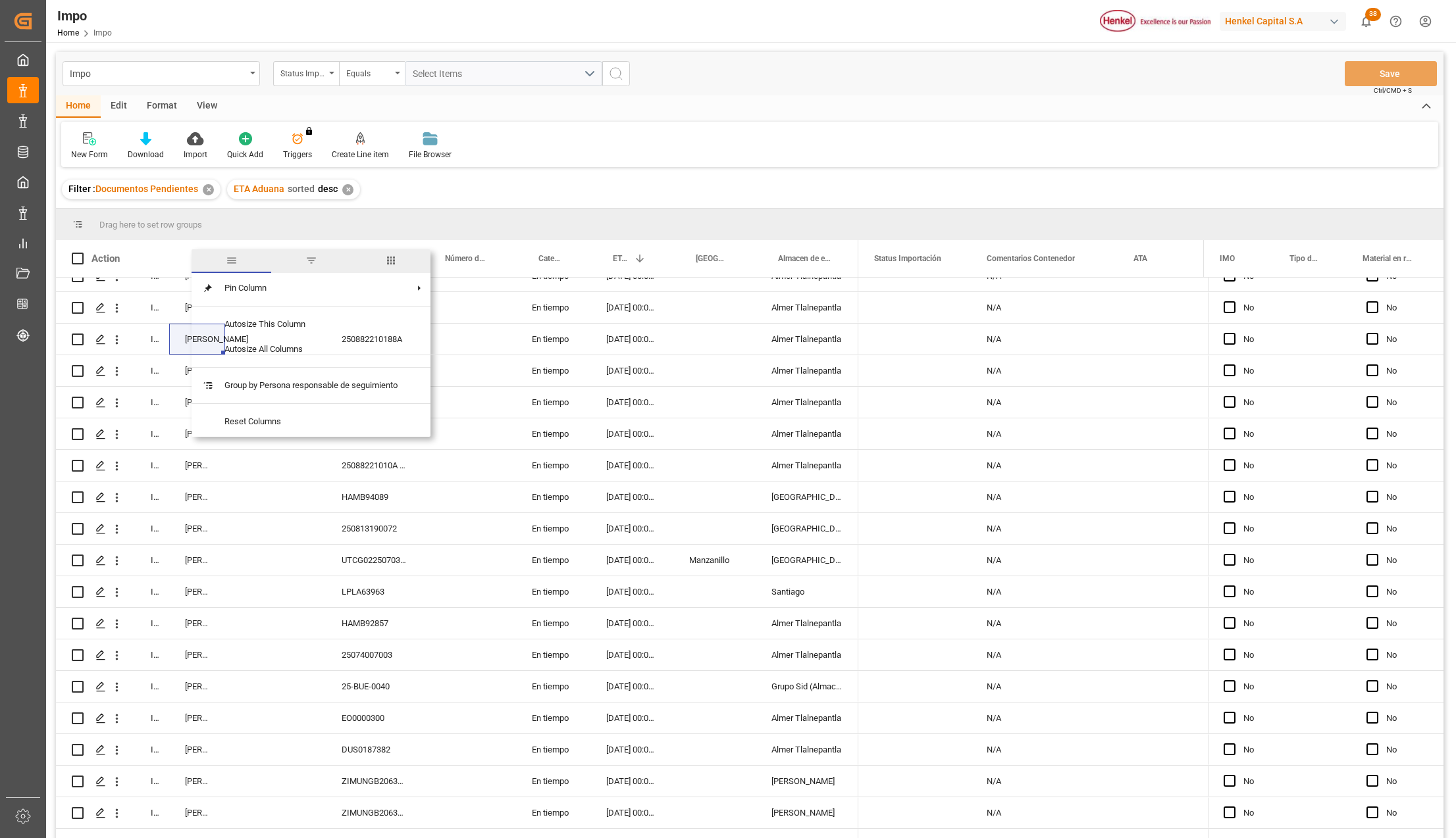
click at [308, 263] on span "filter" at bounding box center [311, 260] width 12 height 12
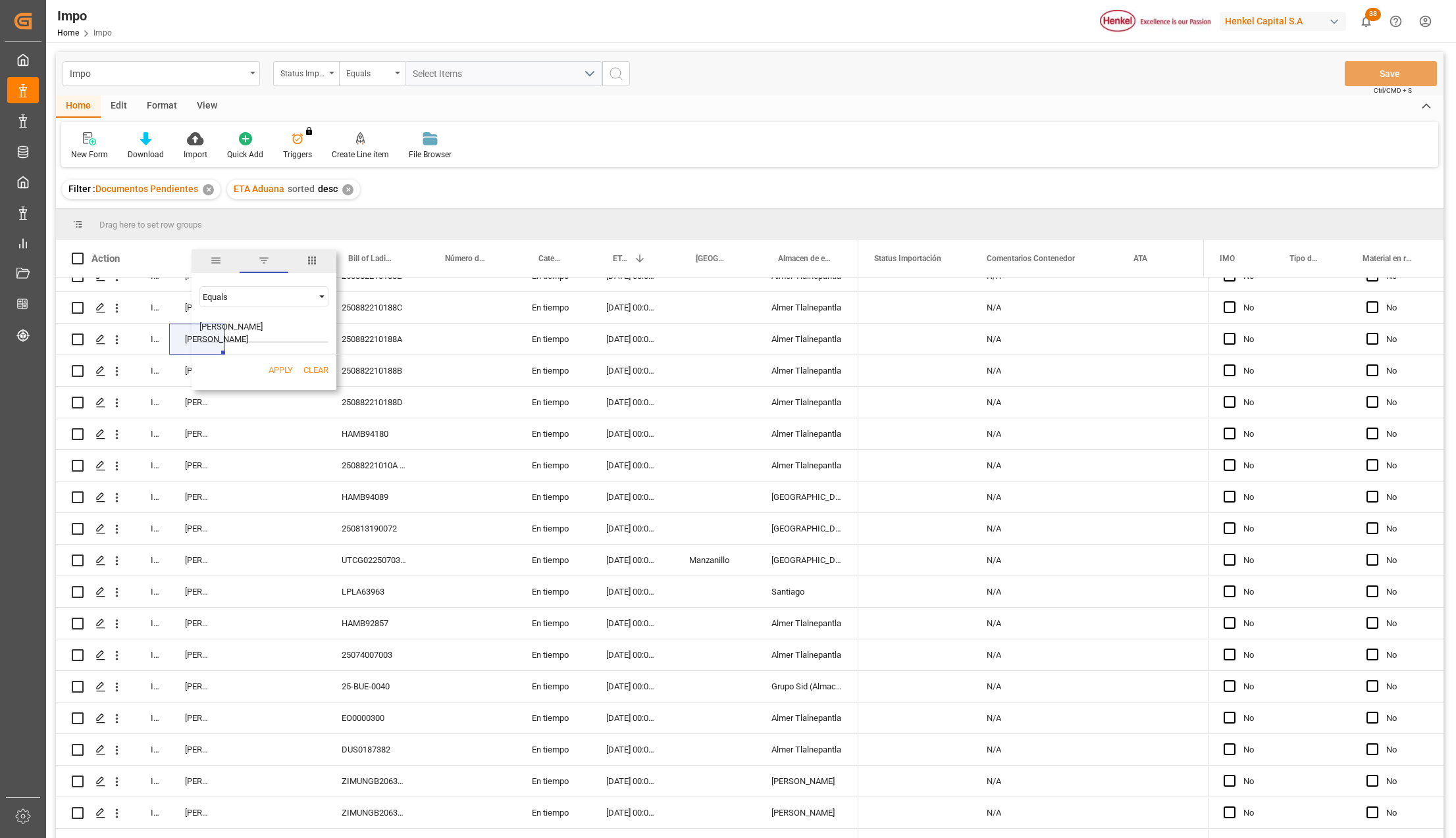
type input "[PERSON_NAME]"
click at [279, 367] on button "Apply" at bounding box center [280, 371] width 24 height 13
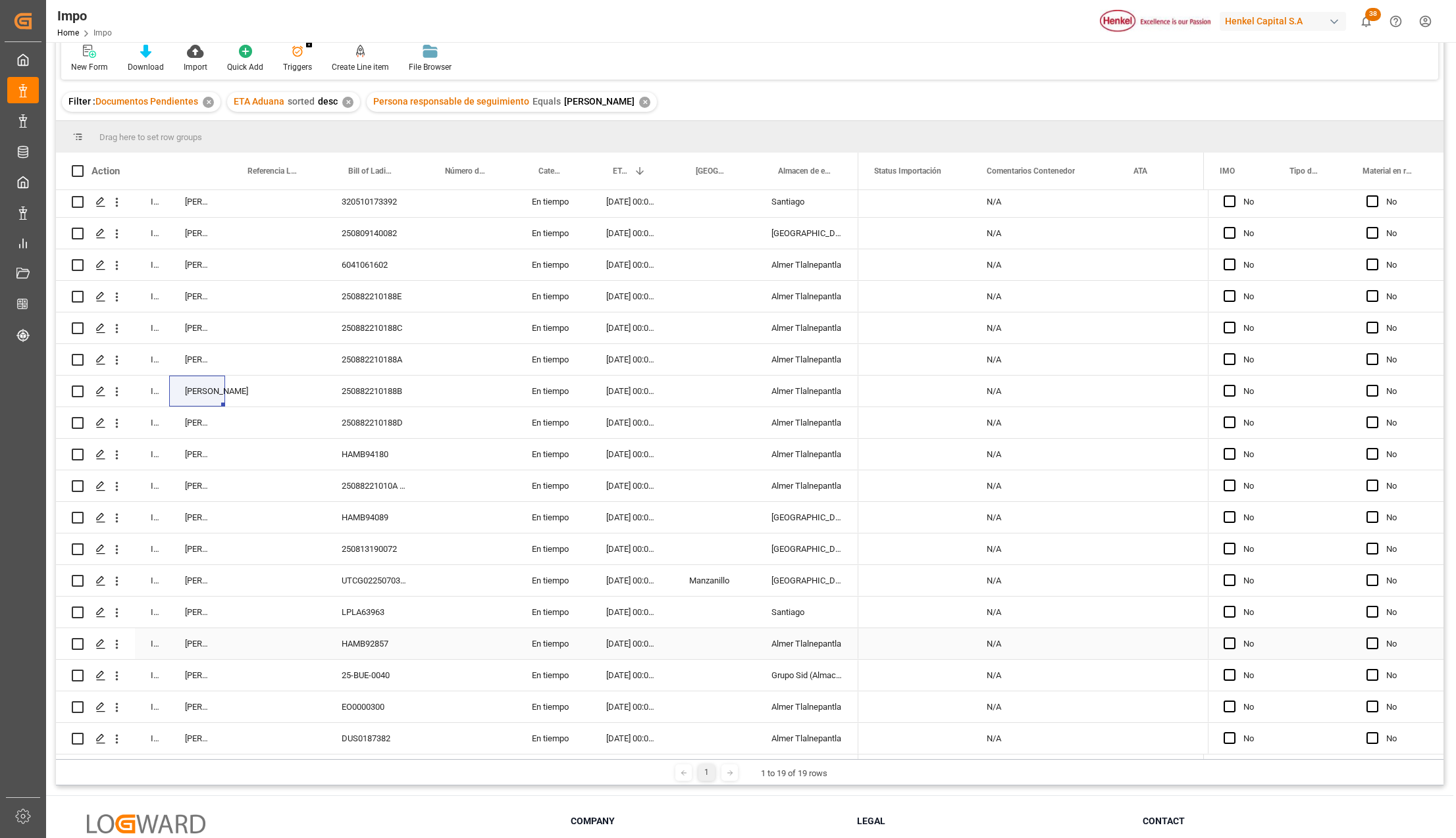
scroll to position [175, 0]
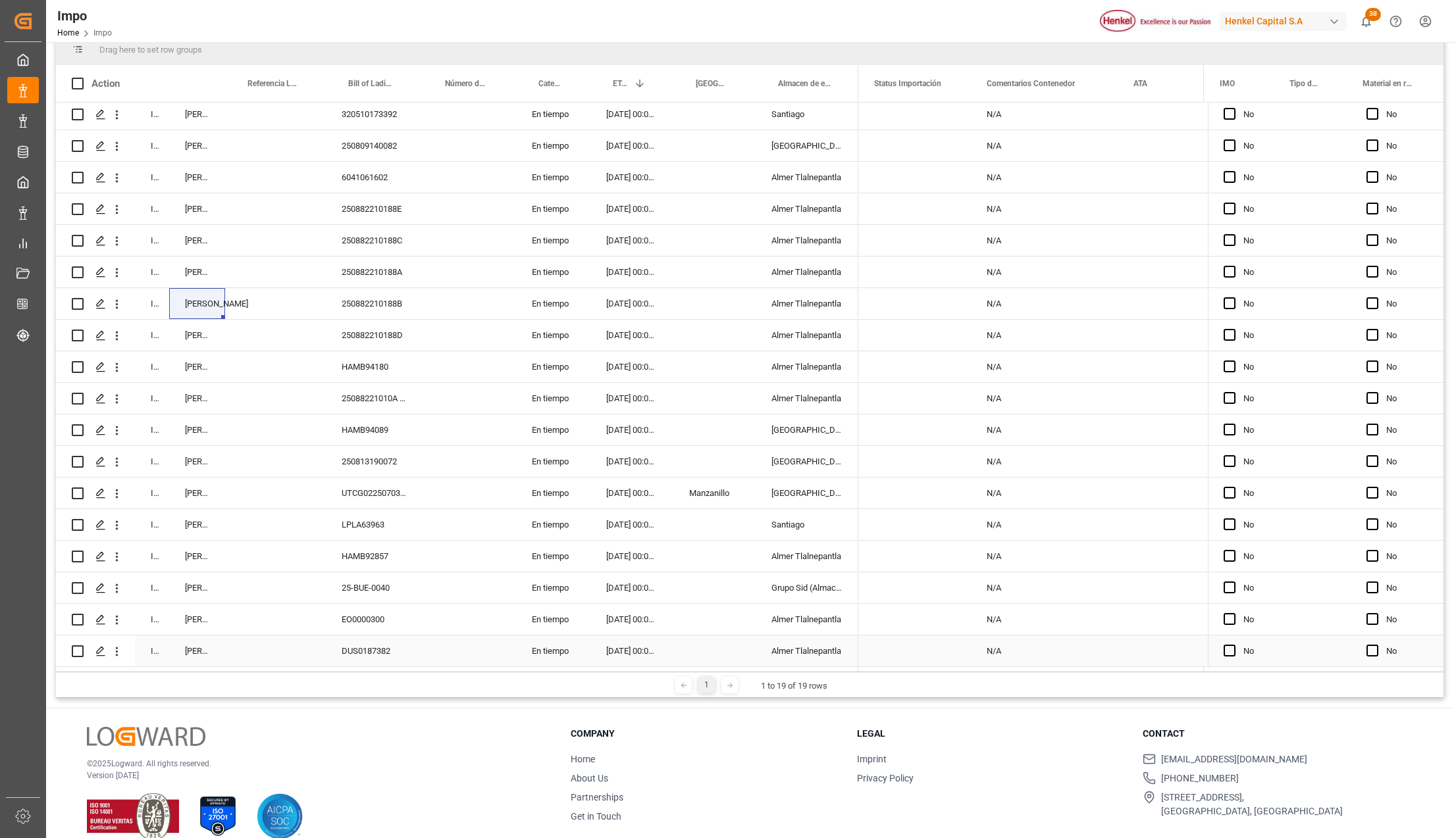
click at [369, 649] on div "DUS0187382" at bounding box center [374, 651] width 97 height 31
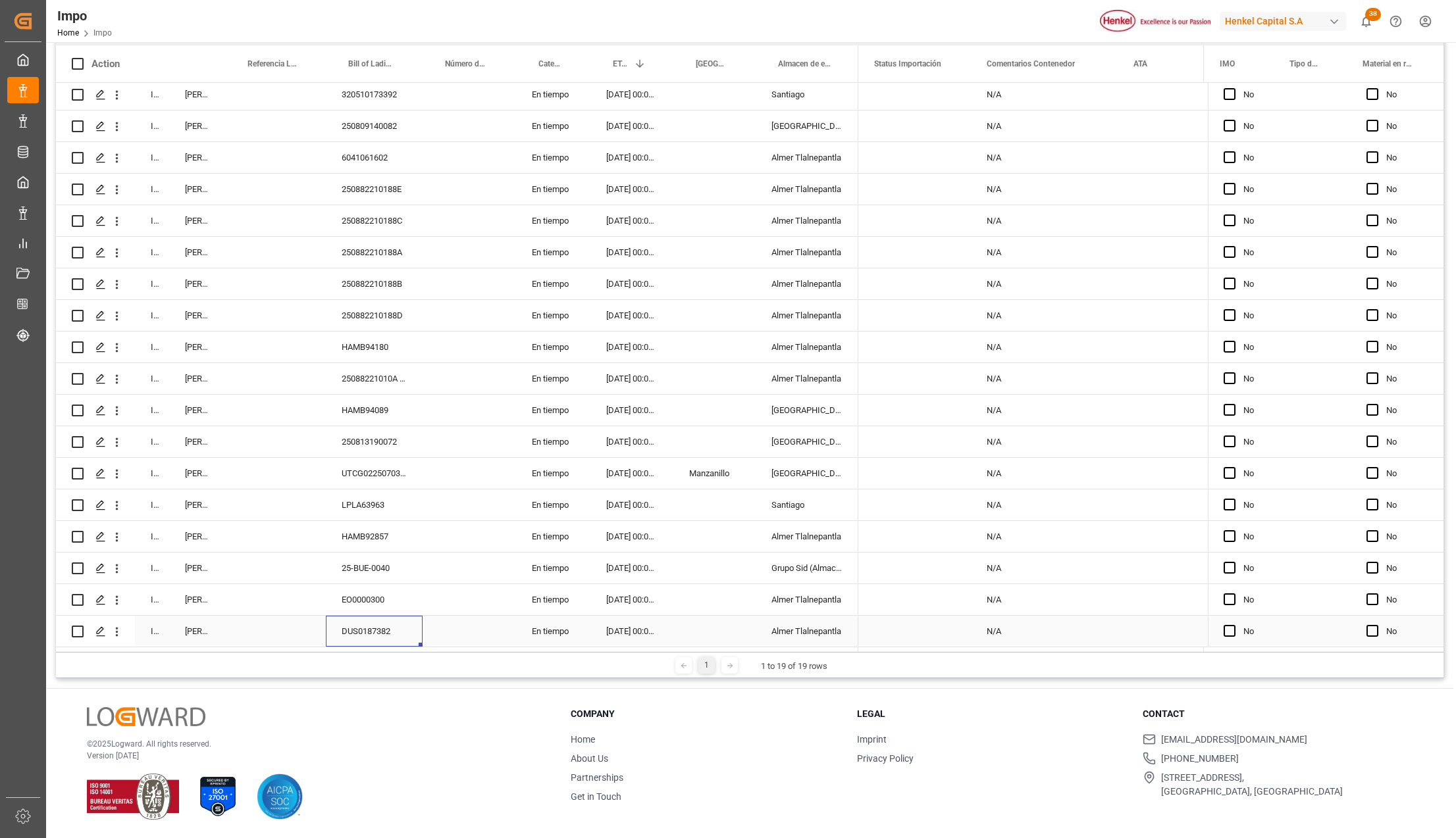
click at [377, 626] on div "DUS0187382" at bounding box center [374, 631] width 97 height 31
click at [113, 627] on icon "open menu" at bounding box center [116, 632] width 13 height 13
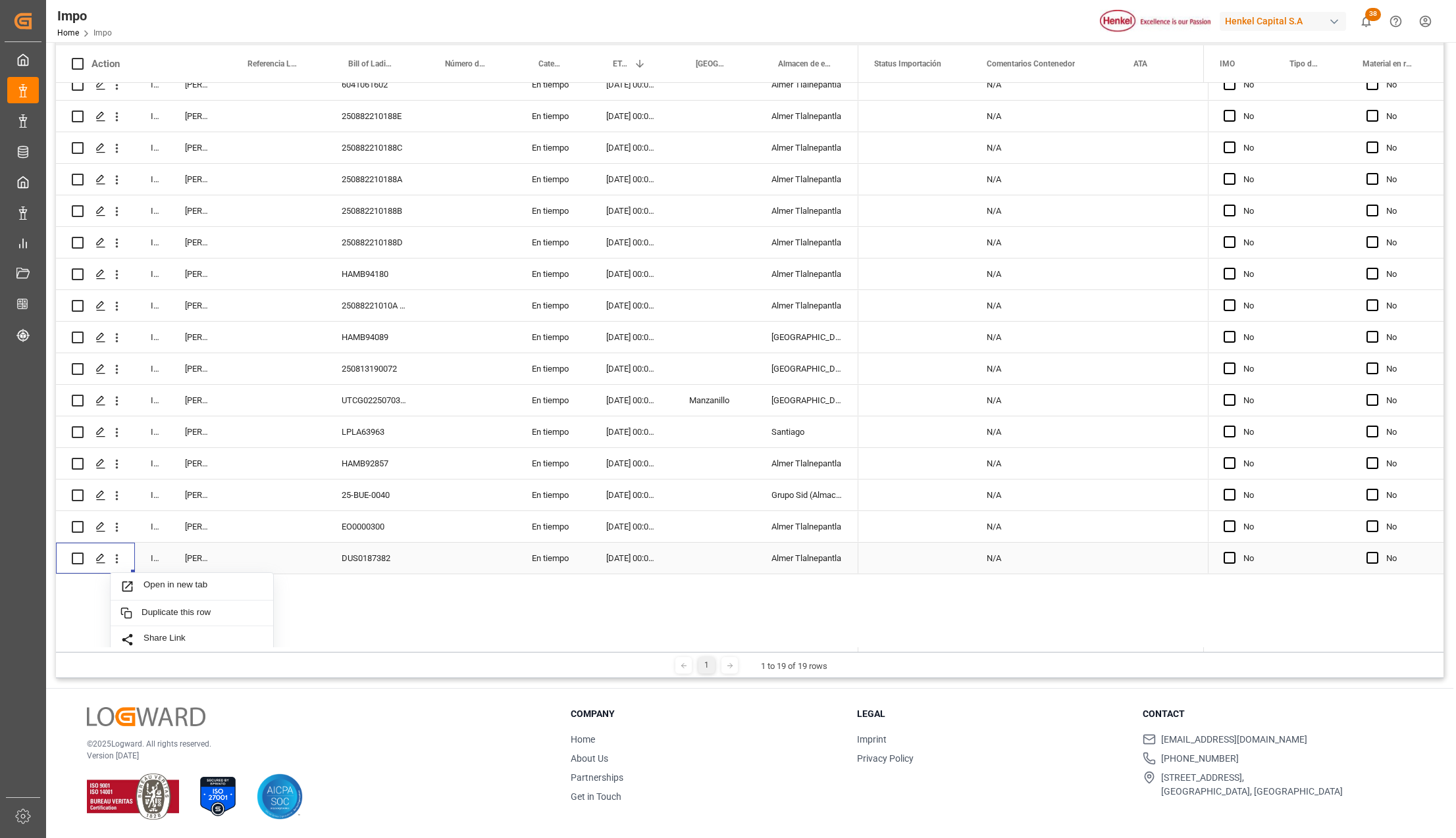
scroll to position [214, 0]
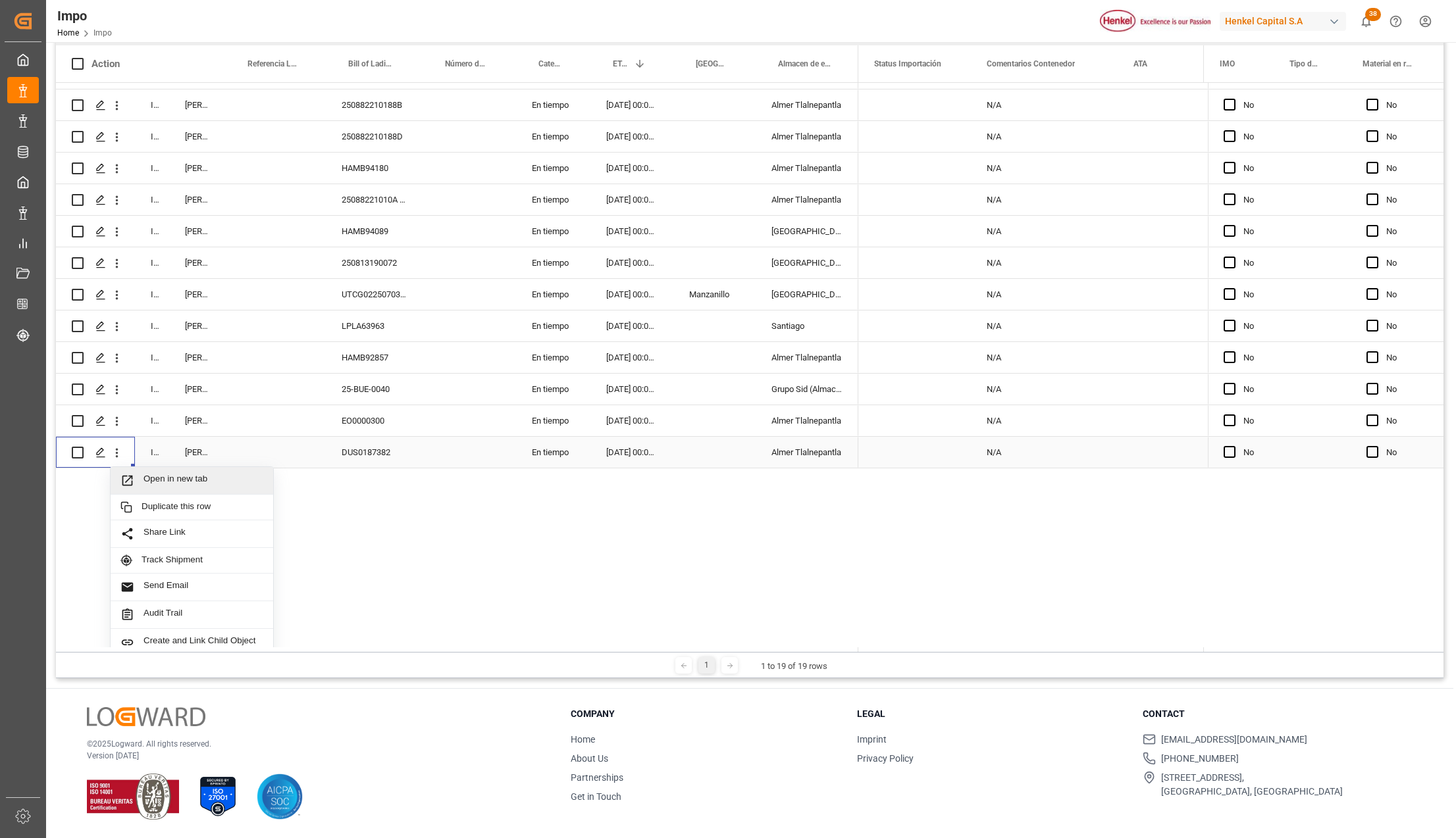
click at [154, 484] on span "Open in new tab" at bounding box center [203, 480] width 120 height 13
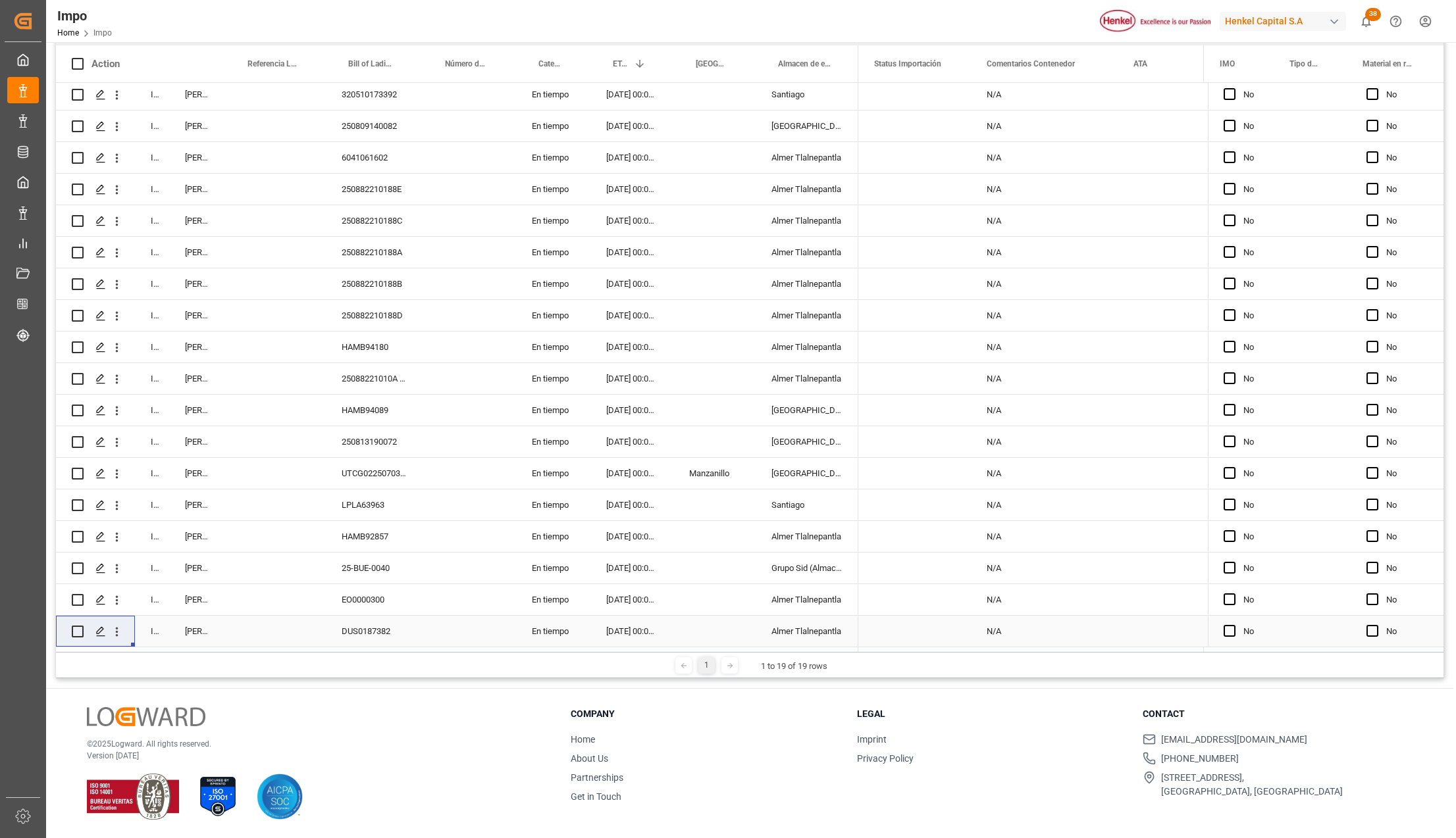
scroll to position [39, 0]
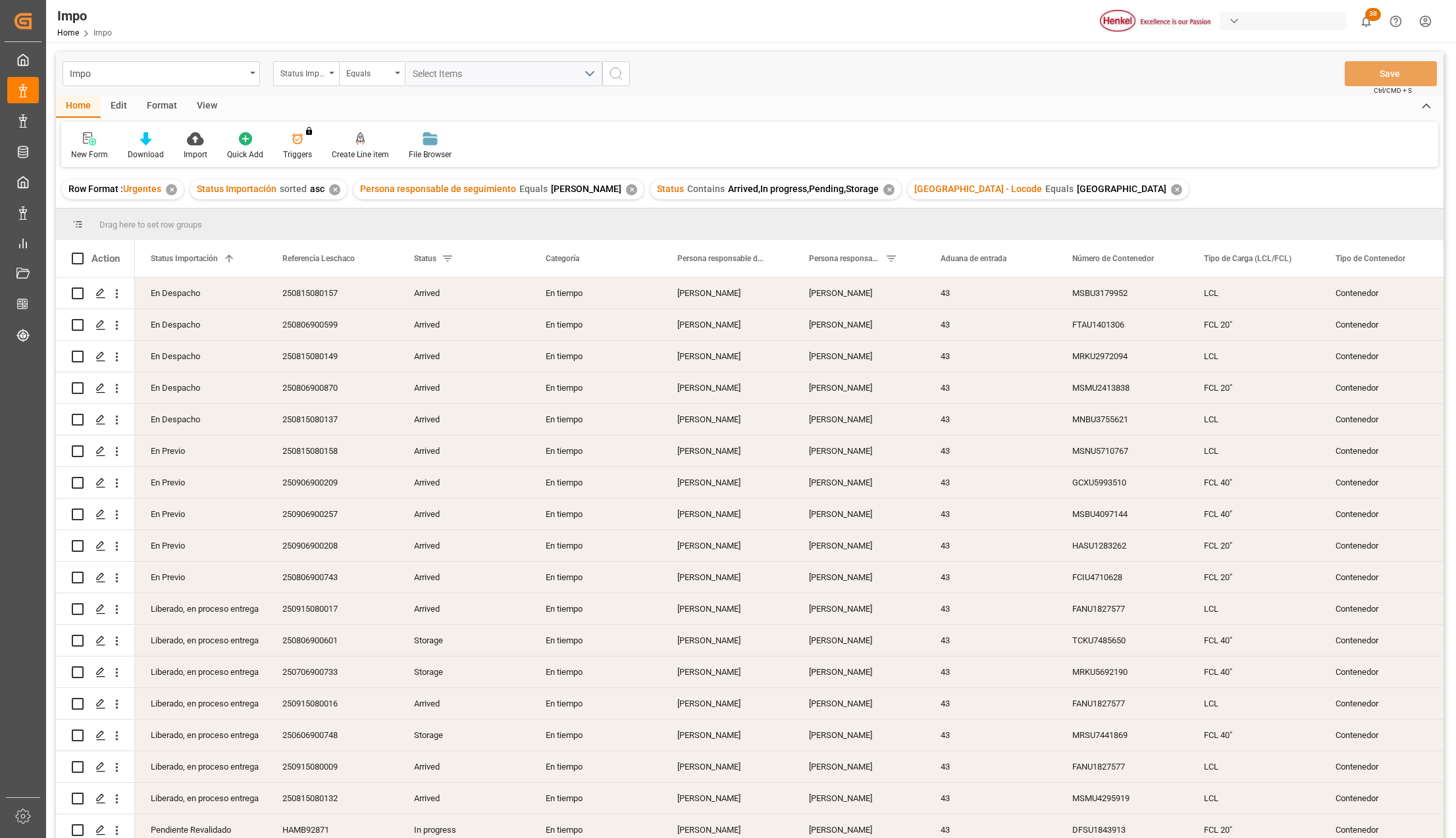
scroll to position [492, 0]
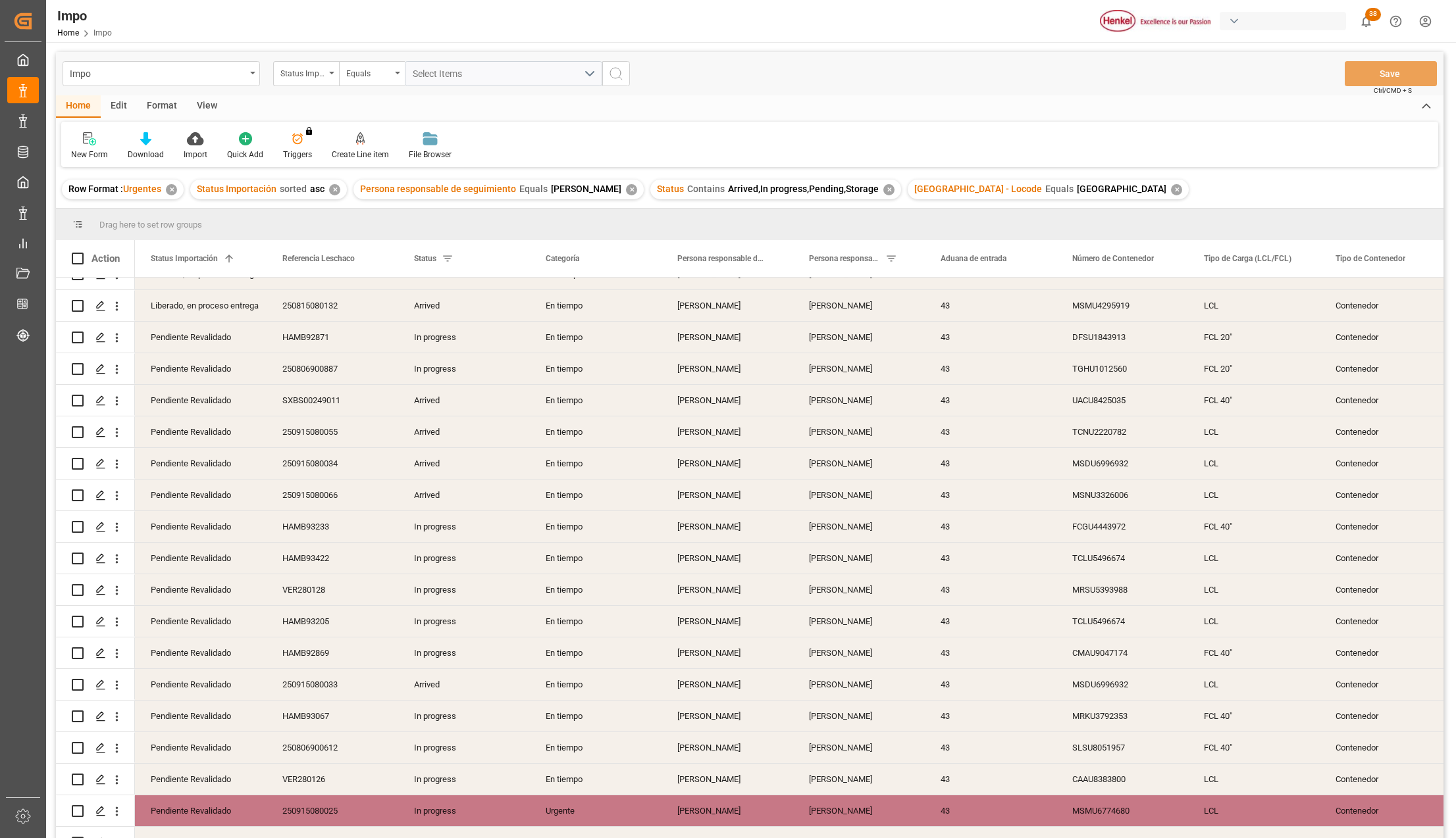
click at [208, 103] on div "View" at bounding box center [207, 106] width 40 height 22
click at [171, 145] on div at bounding box center [149, 138] width 66 height 13
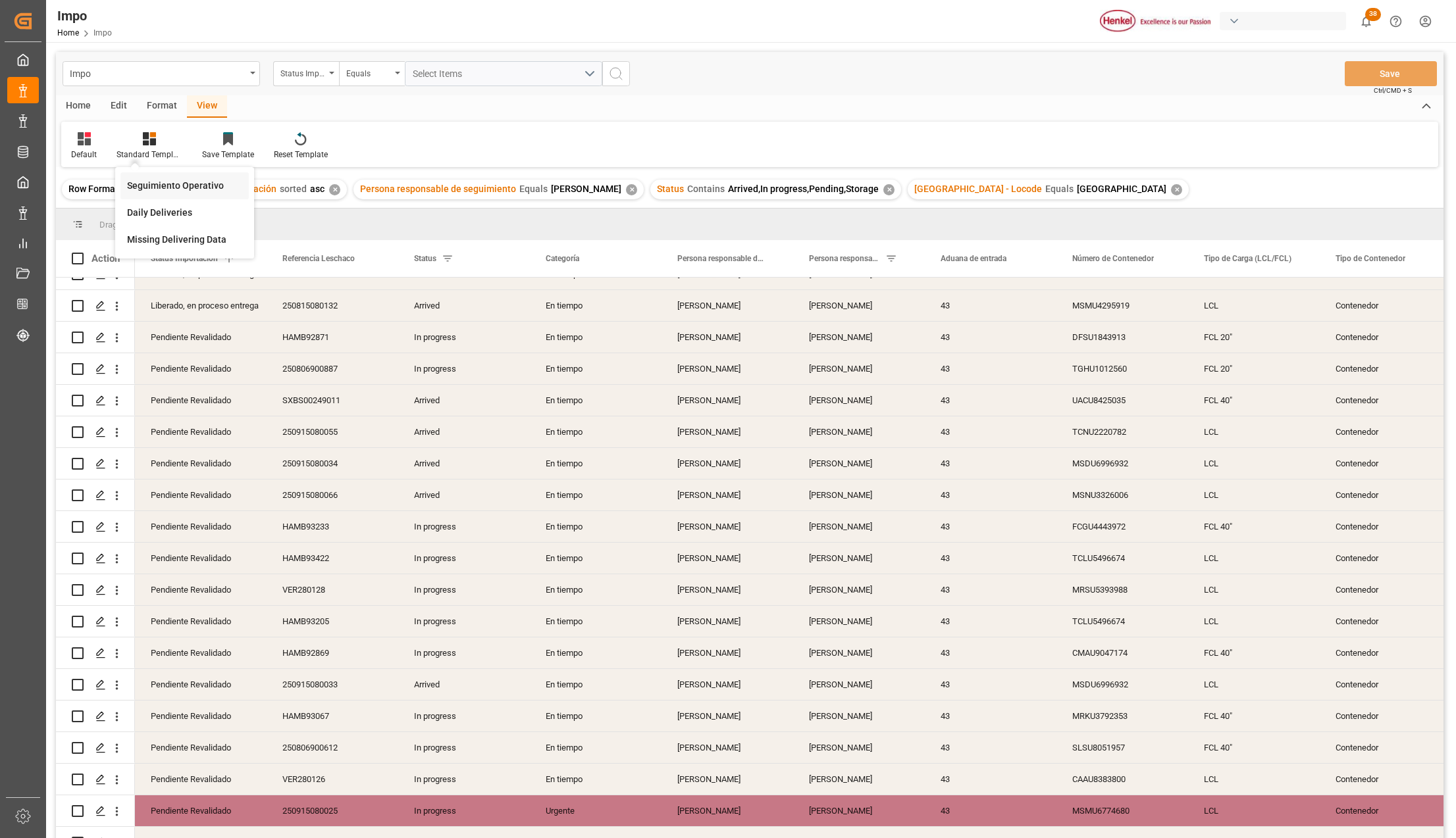
click at [170, 188] on div "Seguimiento Operativo" at bounding box center [184, 185] width 115 height 13
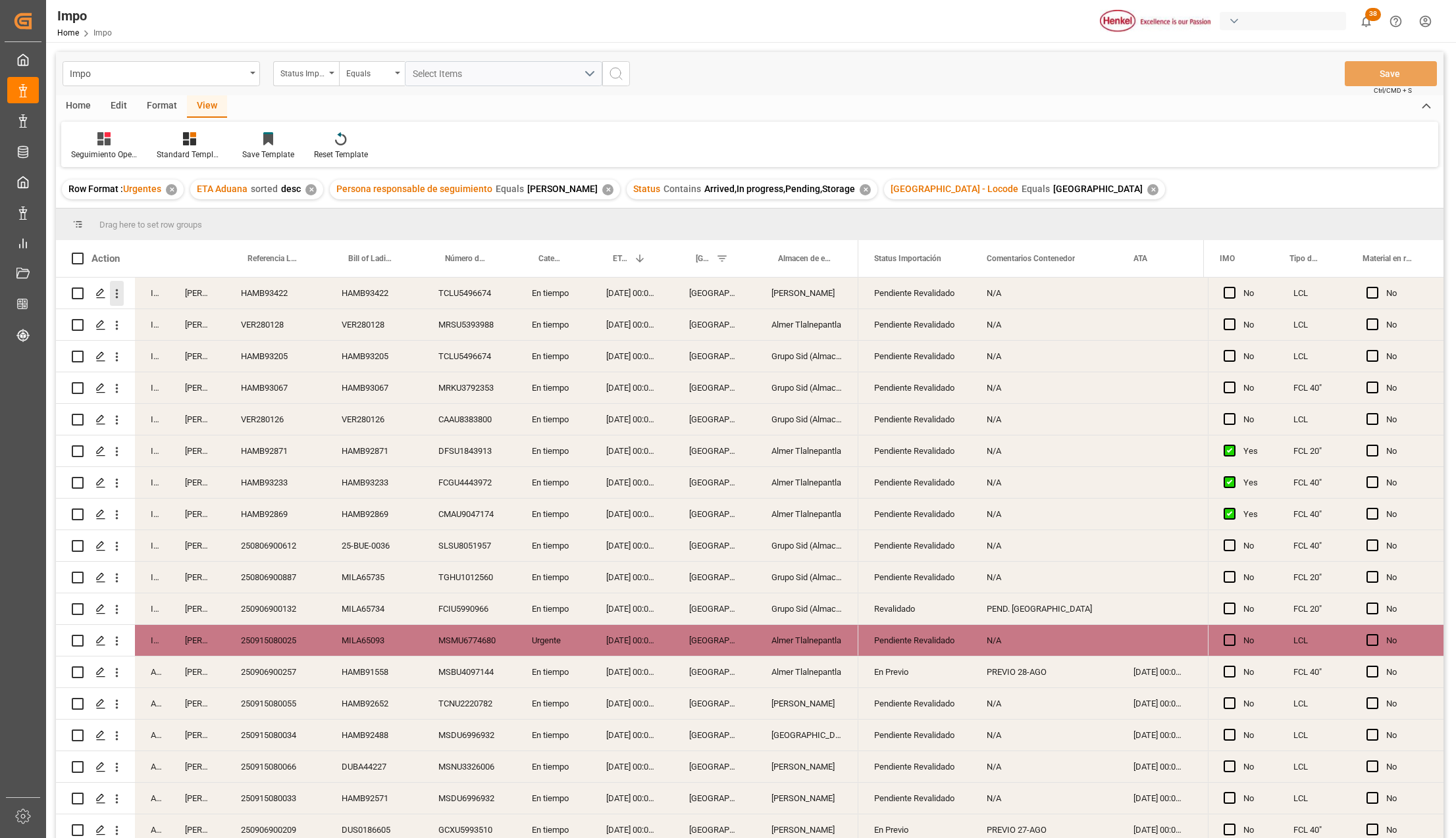
click at [118, 292] on icon "open menu" at bounding box center [116, 294] width 13 height 13
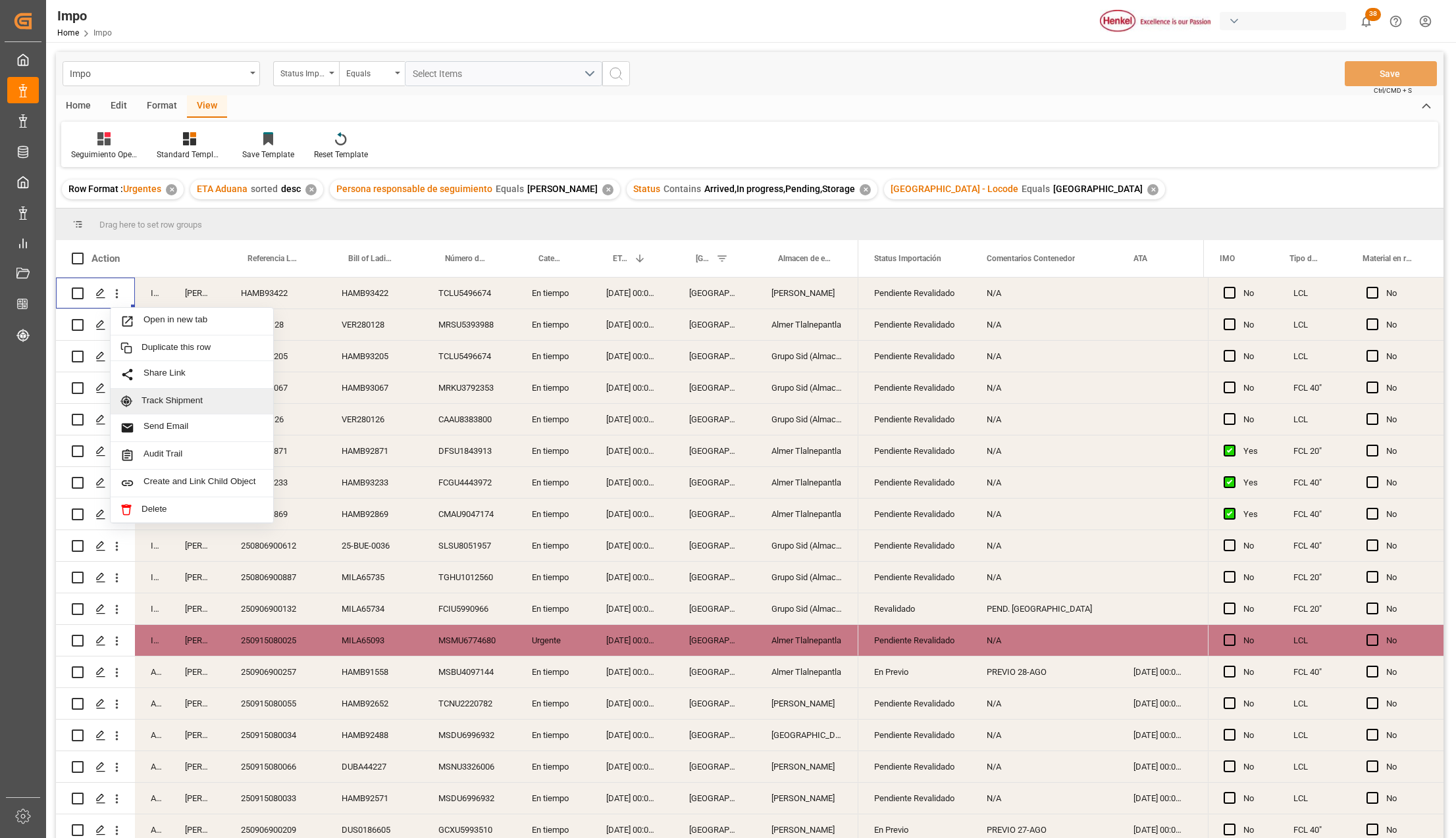
click at [178, 402] on span "Track Shipment" at bounding box center [202, 401] width 122 height 12
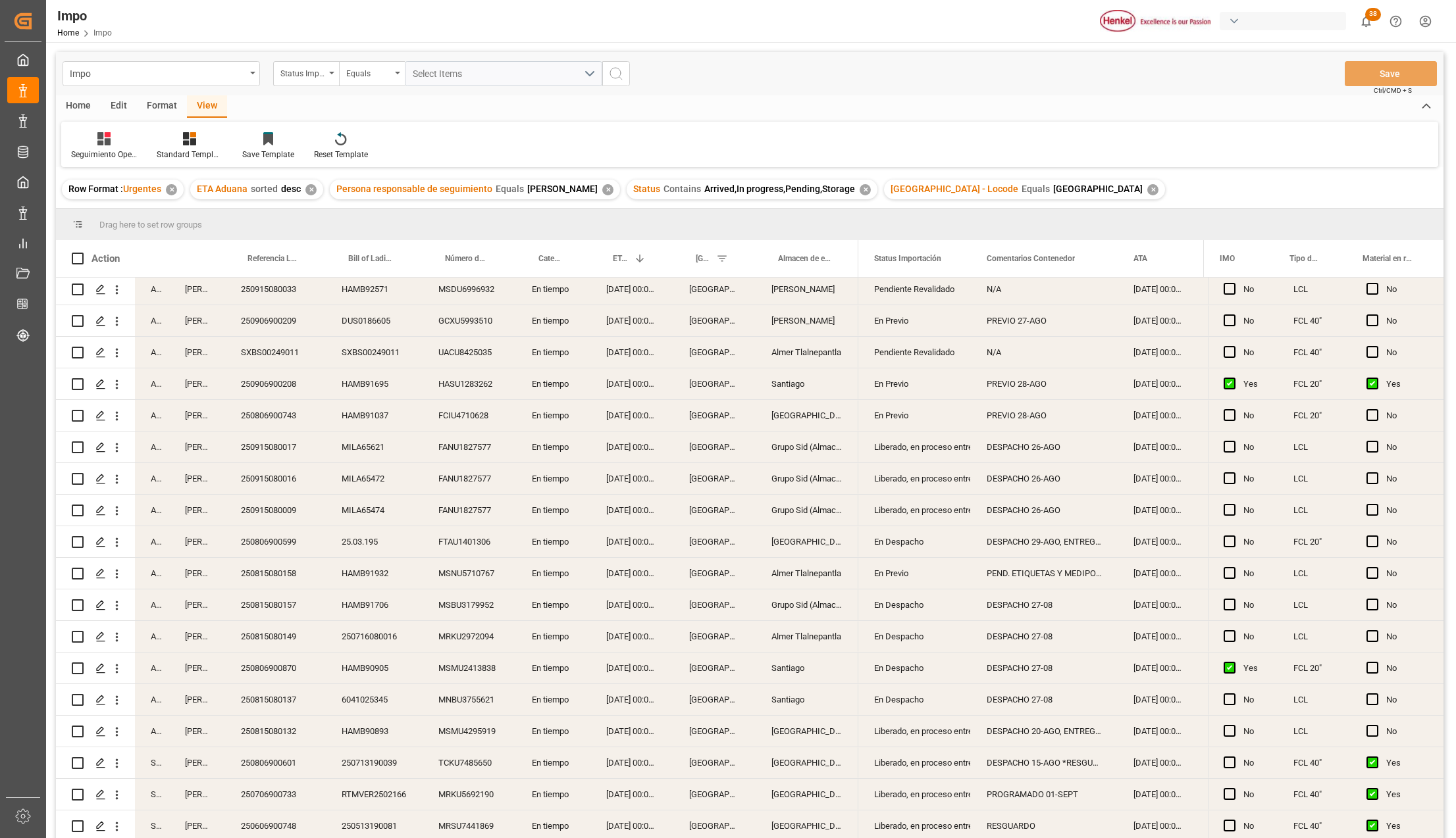
scroll to position [514, 0]
click at [159, 97] on div "Format" at bounding box center [162, 106] width 50 height 22
click at [178, 152] on div "Row Format" at bounding box center [152, 146] width 63 height 29
click at [171, 175] on div "Estatus" at bounding box center [157, 186] width 51 height 27
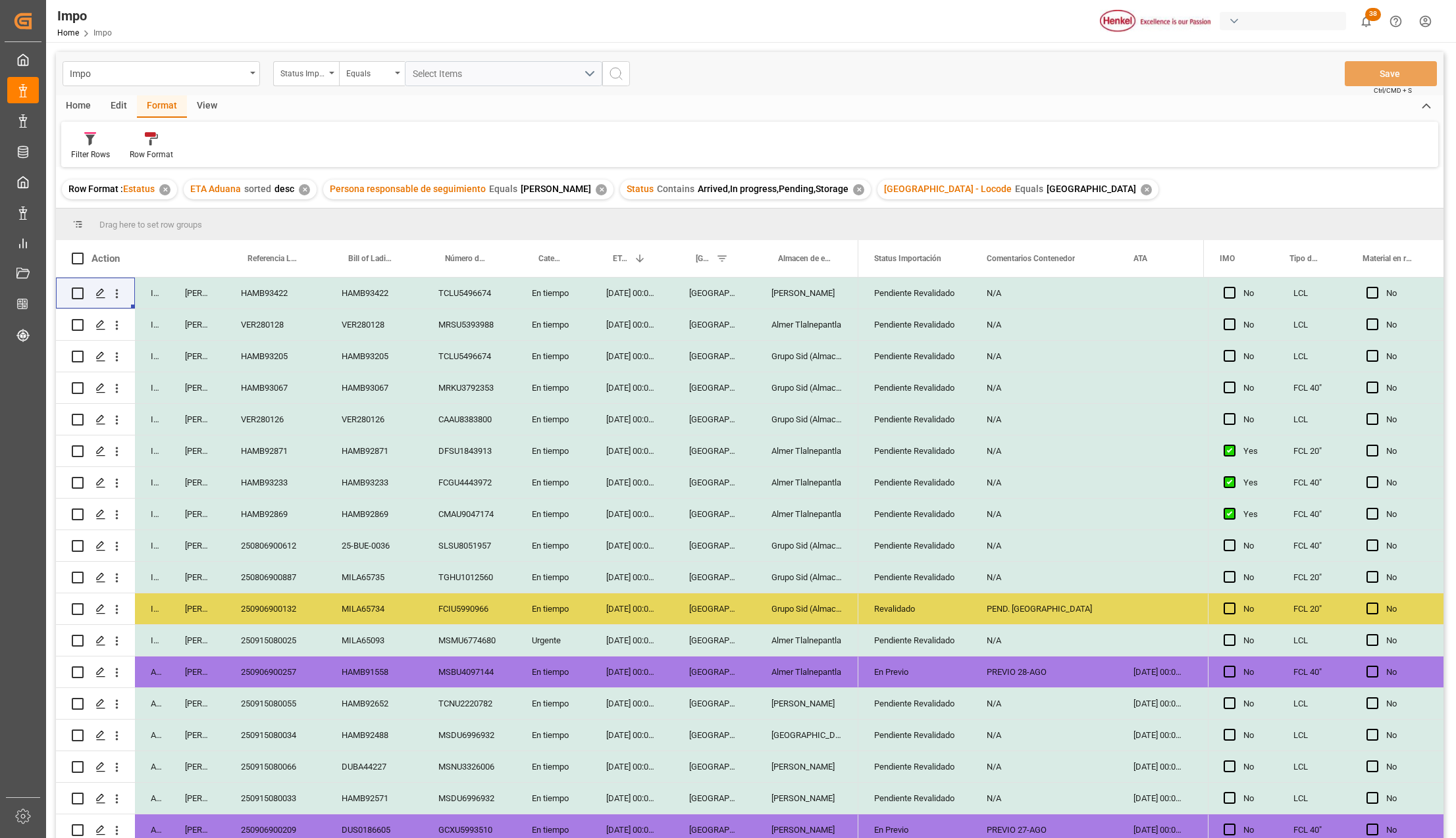
click at [117, 106] on div "Edit" at bounding box center [119, 106] width 36 height 22
click at [313, 145] on icon at bounding box center [322, 139] width 18 height 13
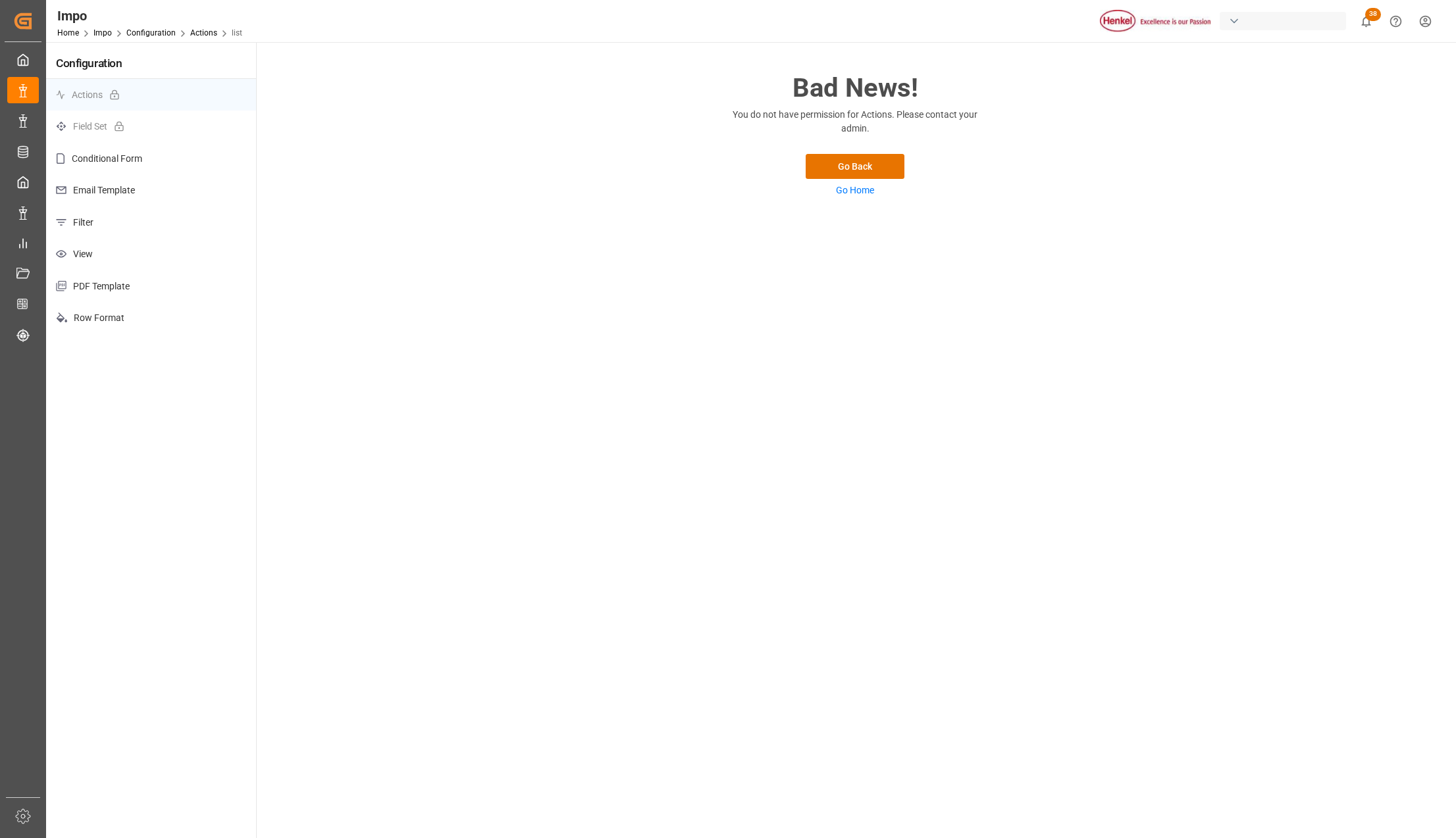
click at [98, 228] on p "Filter" at bounding box center [151, 223] width 210 height 33
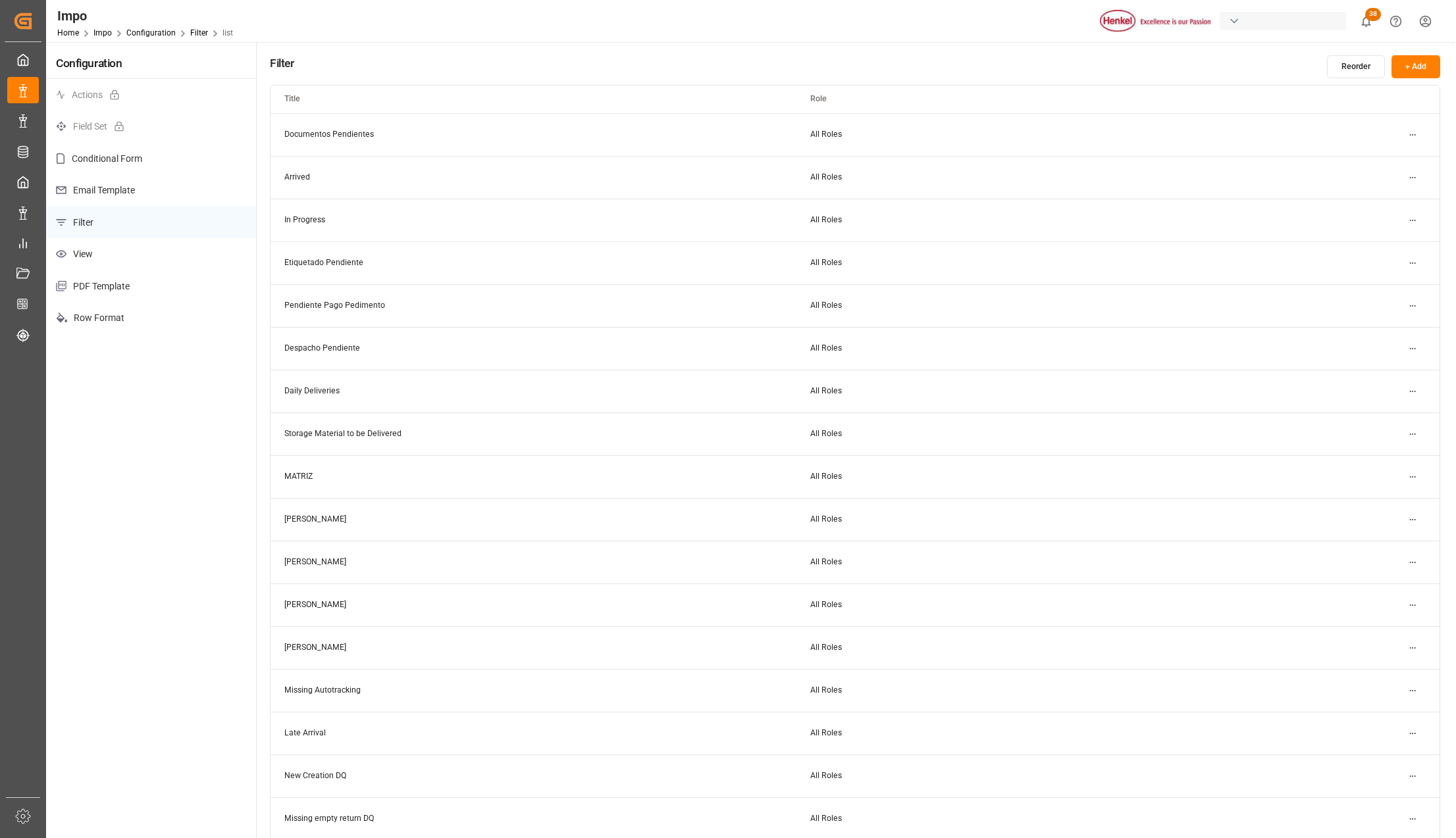
click at [95, 315] on p "Row Format" at bounding box center [151, 319] width 210 height 33
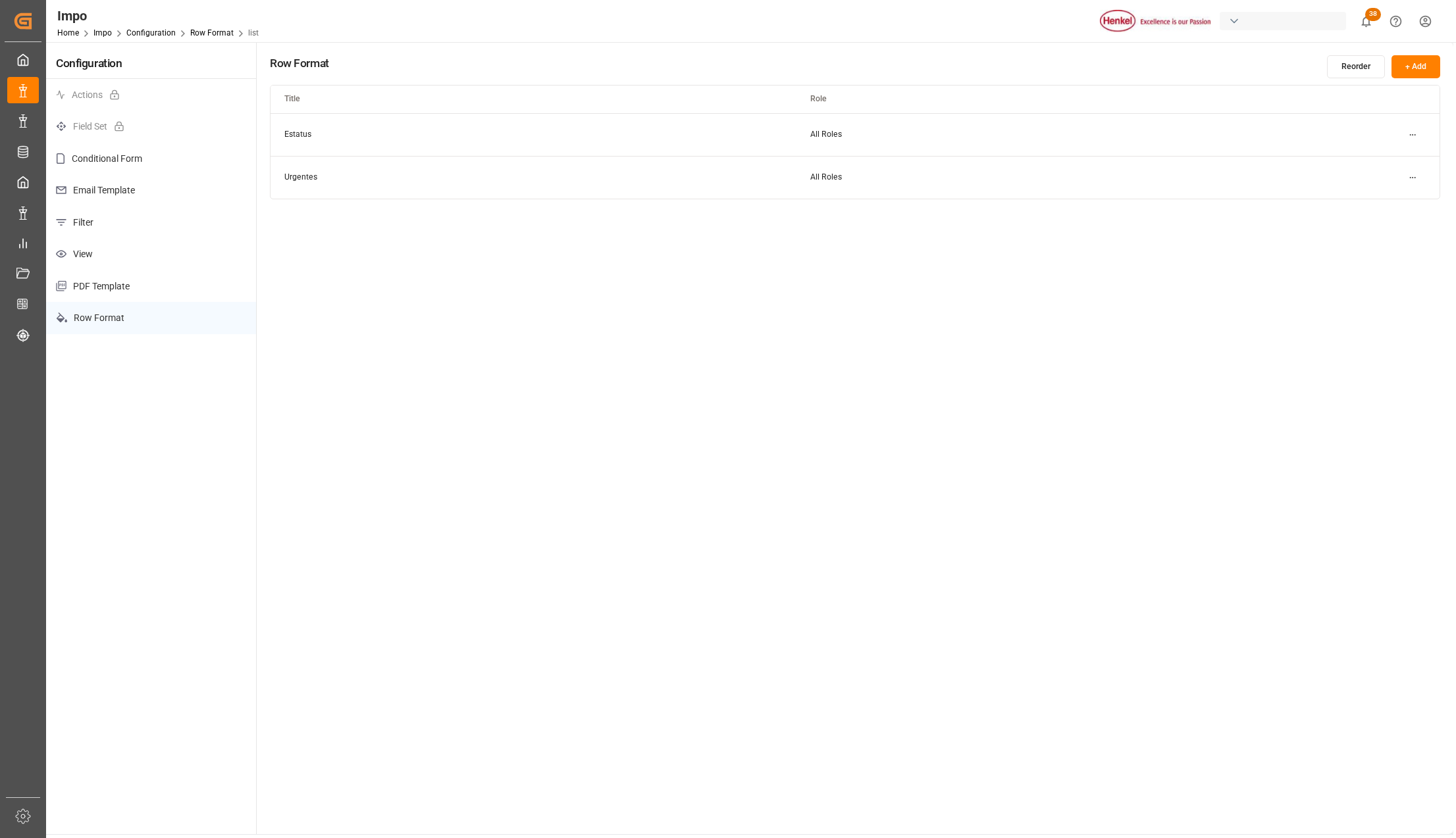
click at [1411, 132] on html "Created by potrace 1.15, written by [PERSON_NAME] [DATE]-[DATE] Created by potr…" at bounding box center [728, 419] width 1456 height 838
click at [1375, 162] on div "Edit" at bounding box center [1388, 160] width 68 height 18
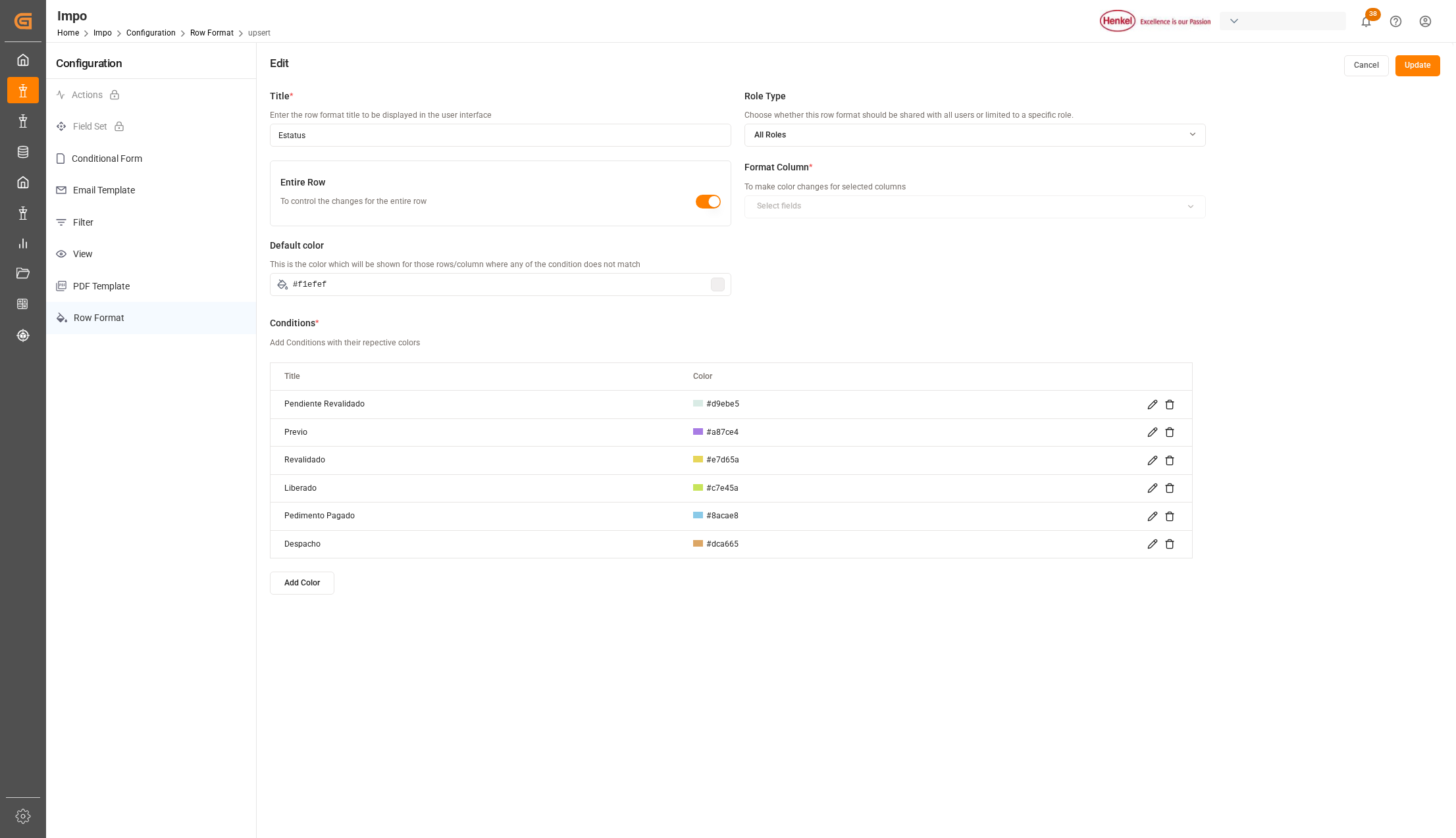
click at [1150, 484] on icon at bounding box center [1152, 488] width 11 height 11
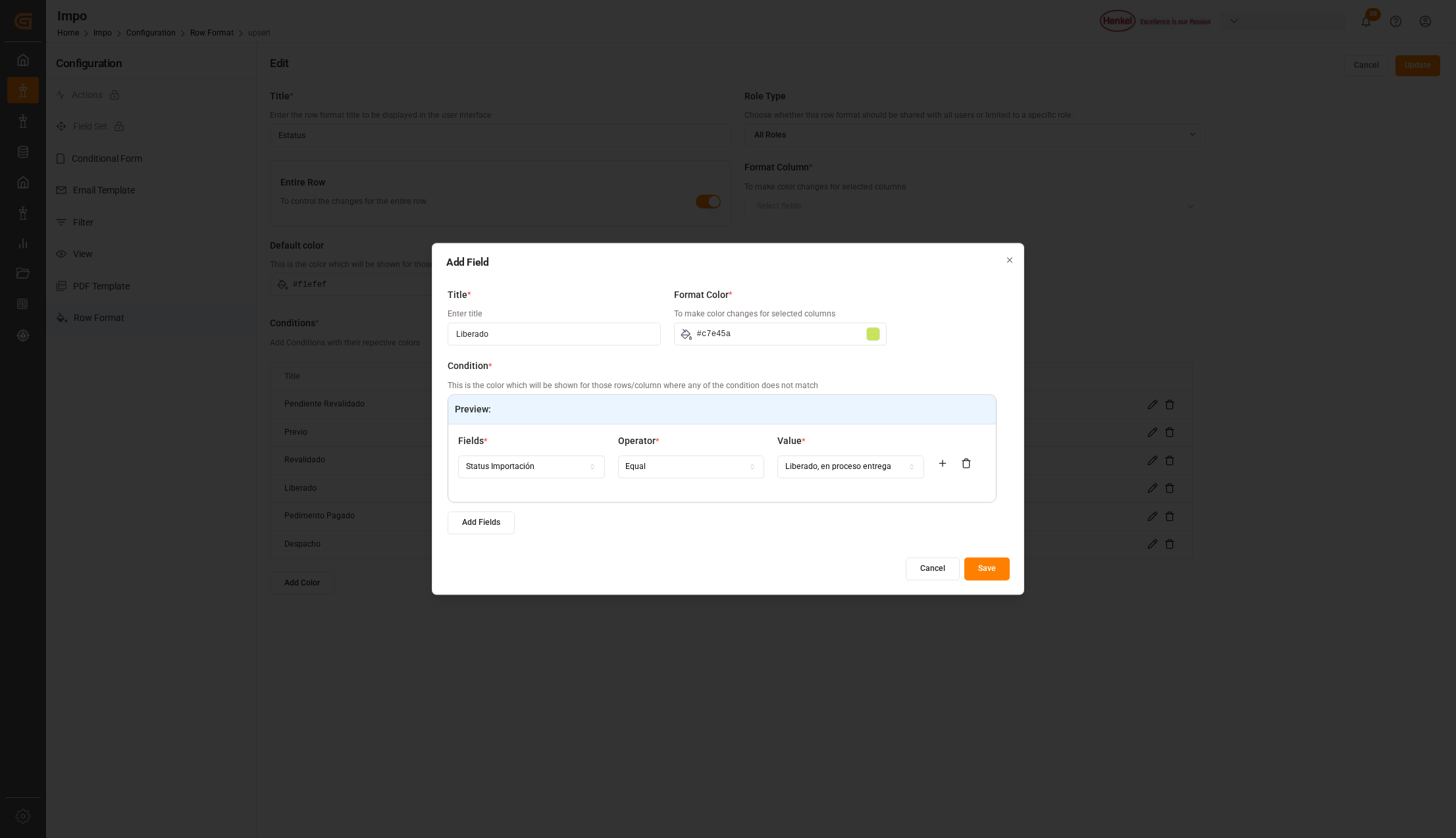
click at [874, 327] on div at bounding box center [873, 334] width 13 height 13
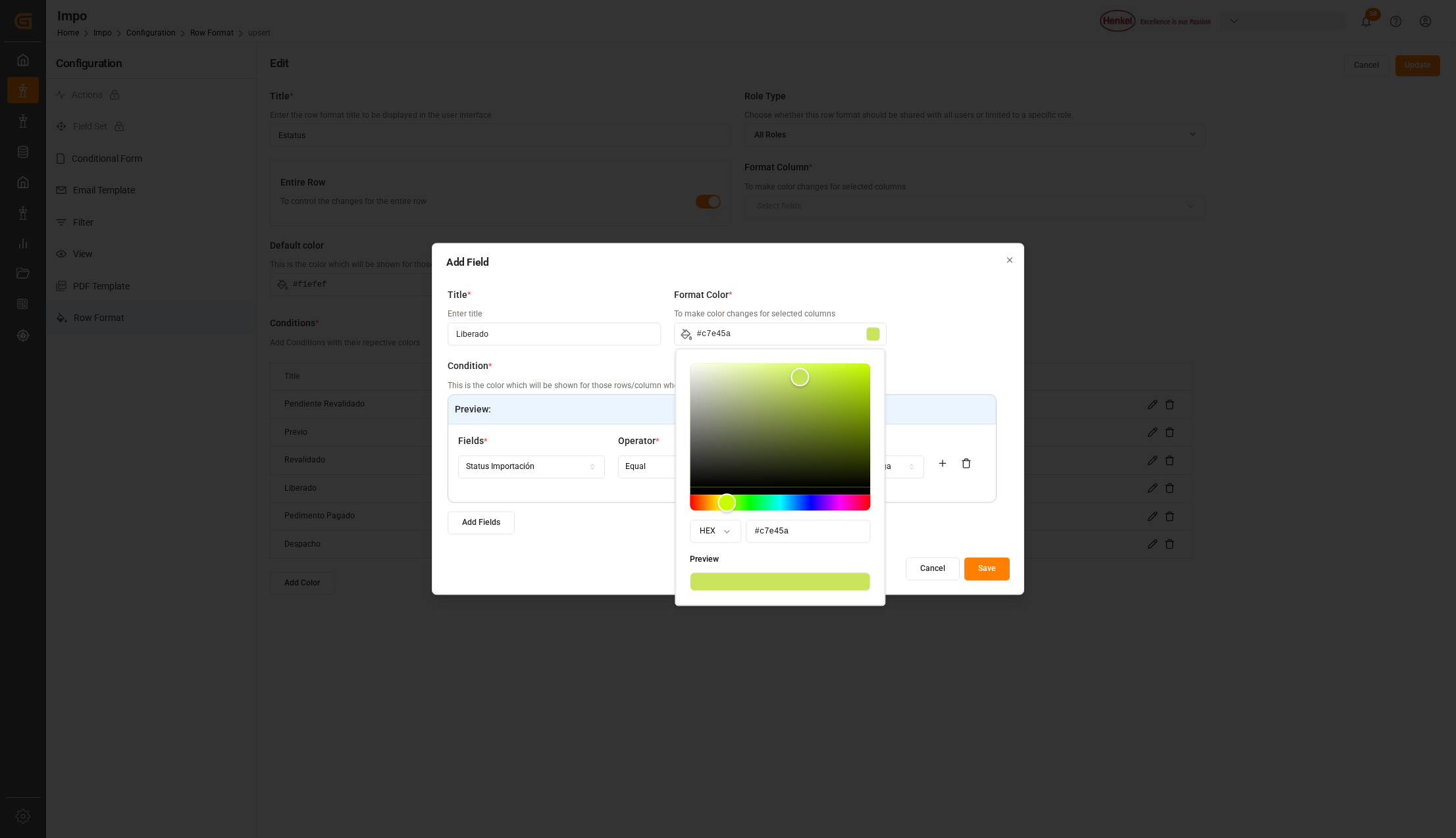
type input "#d0f05c"
type input "#d0f05d"
type input "#d3f360"
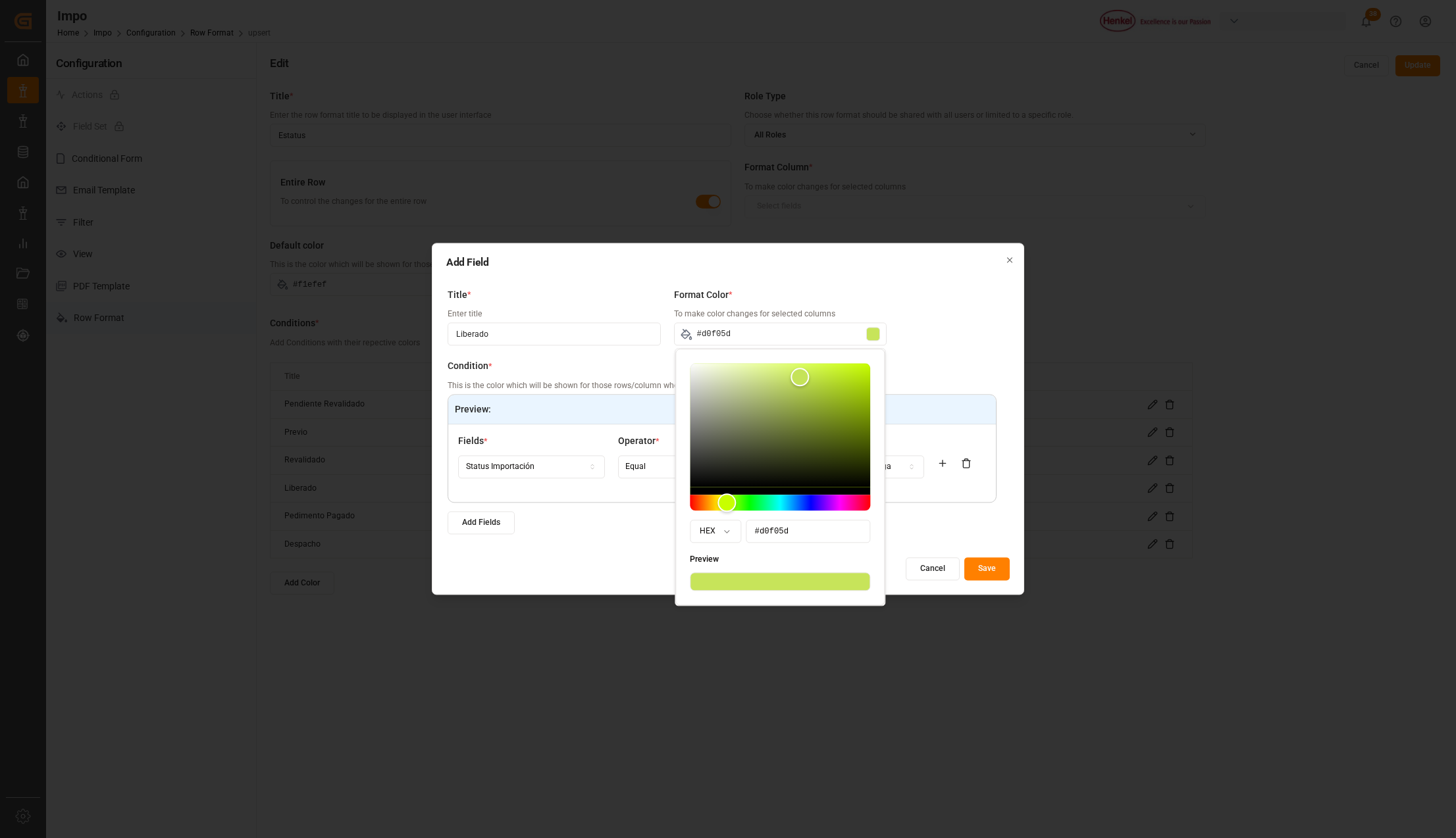
type input "#d3f360"
type input "#d3f361"
type input "#d3f362"
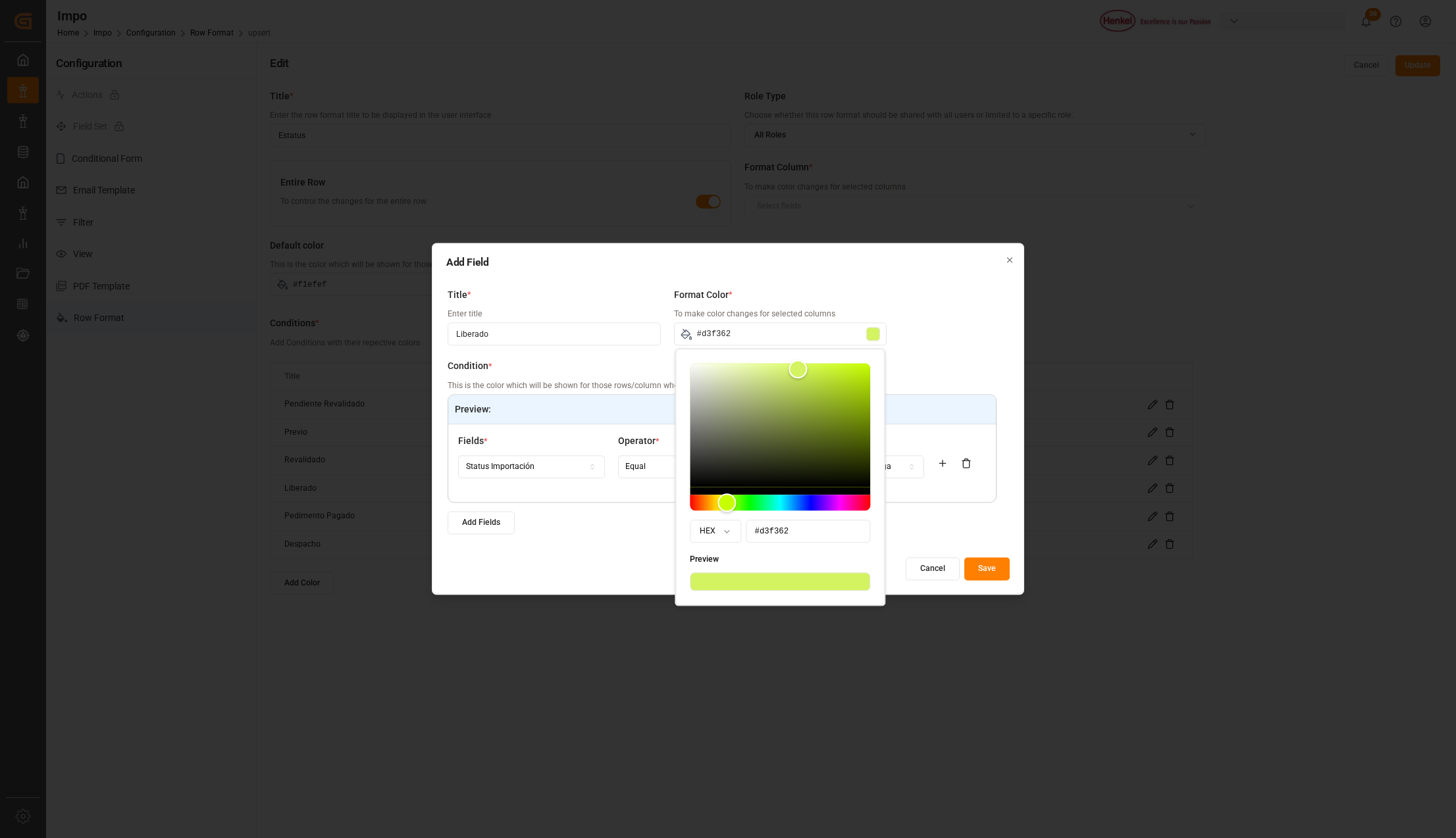
type input "#d4f363"
type input "#d4f364"
type input "#d4f365"
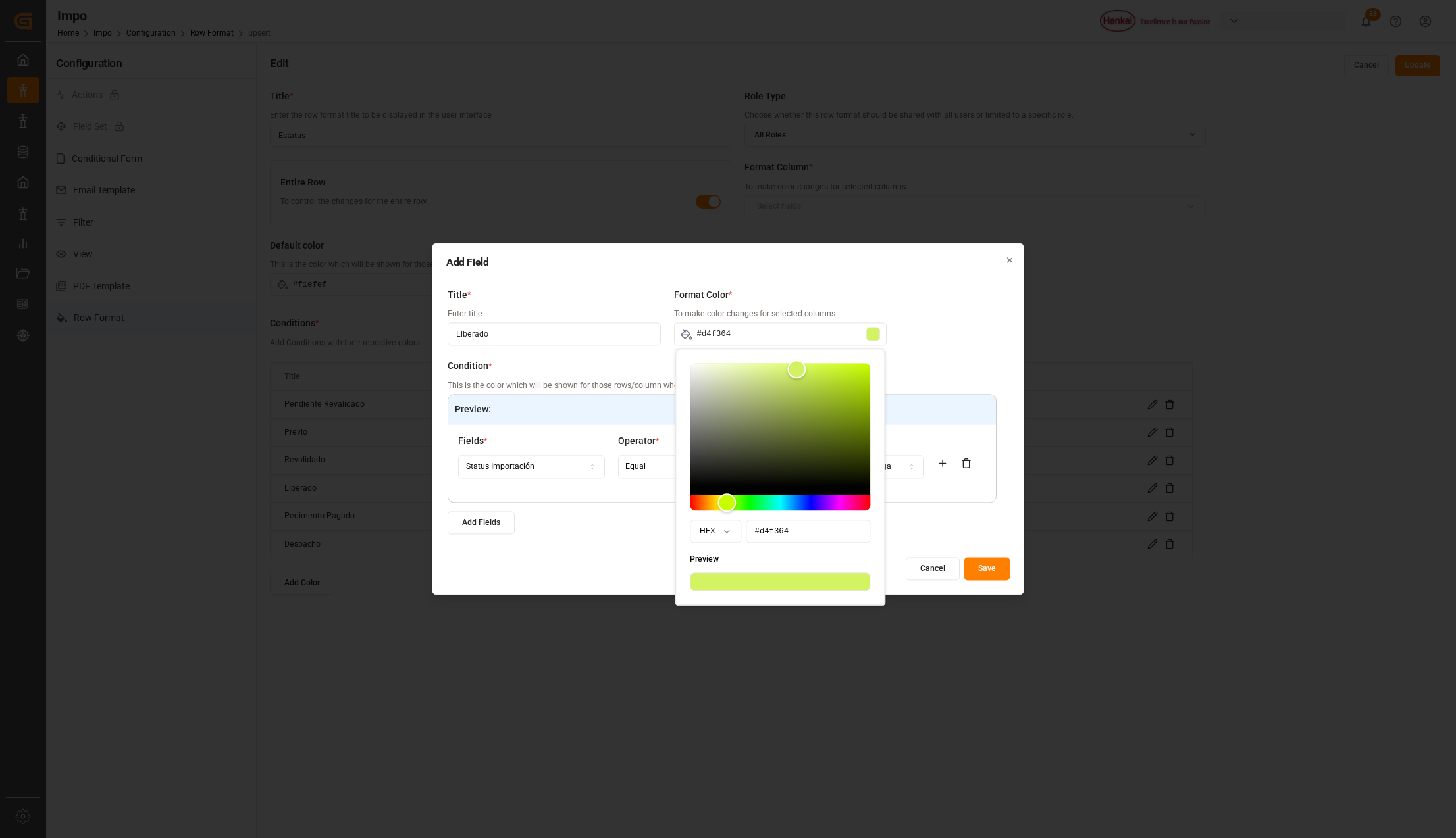
type input "#d4f365"
type input "#d5f367"
type input "#d5f368"
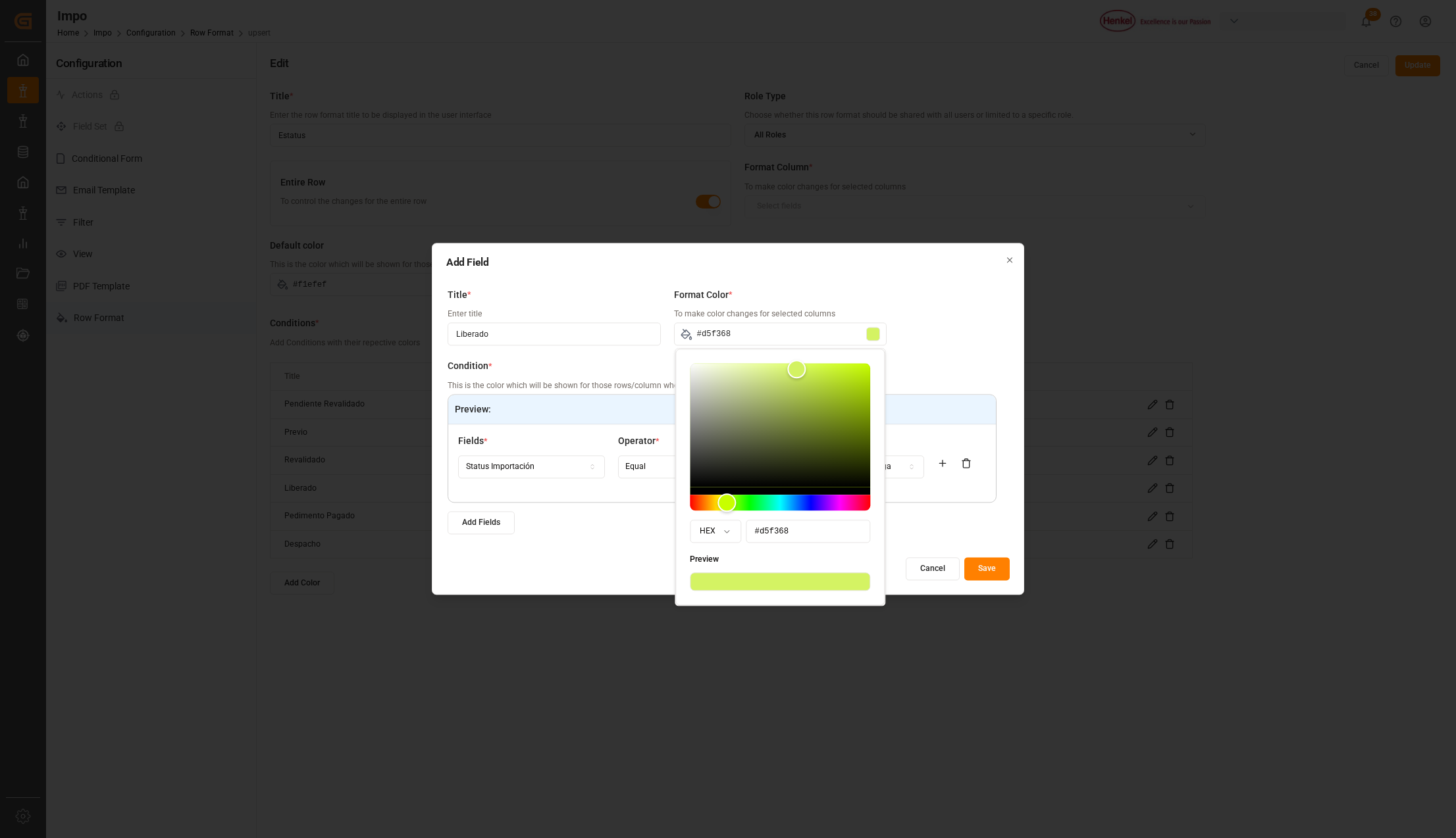
type input "#d5f369"
type input "#d5f36b"
type input "#d3f06b"
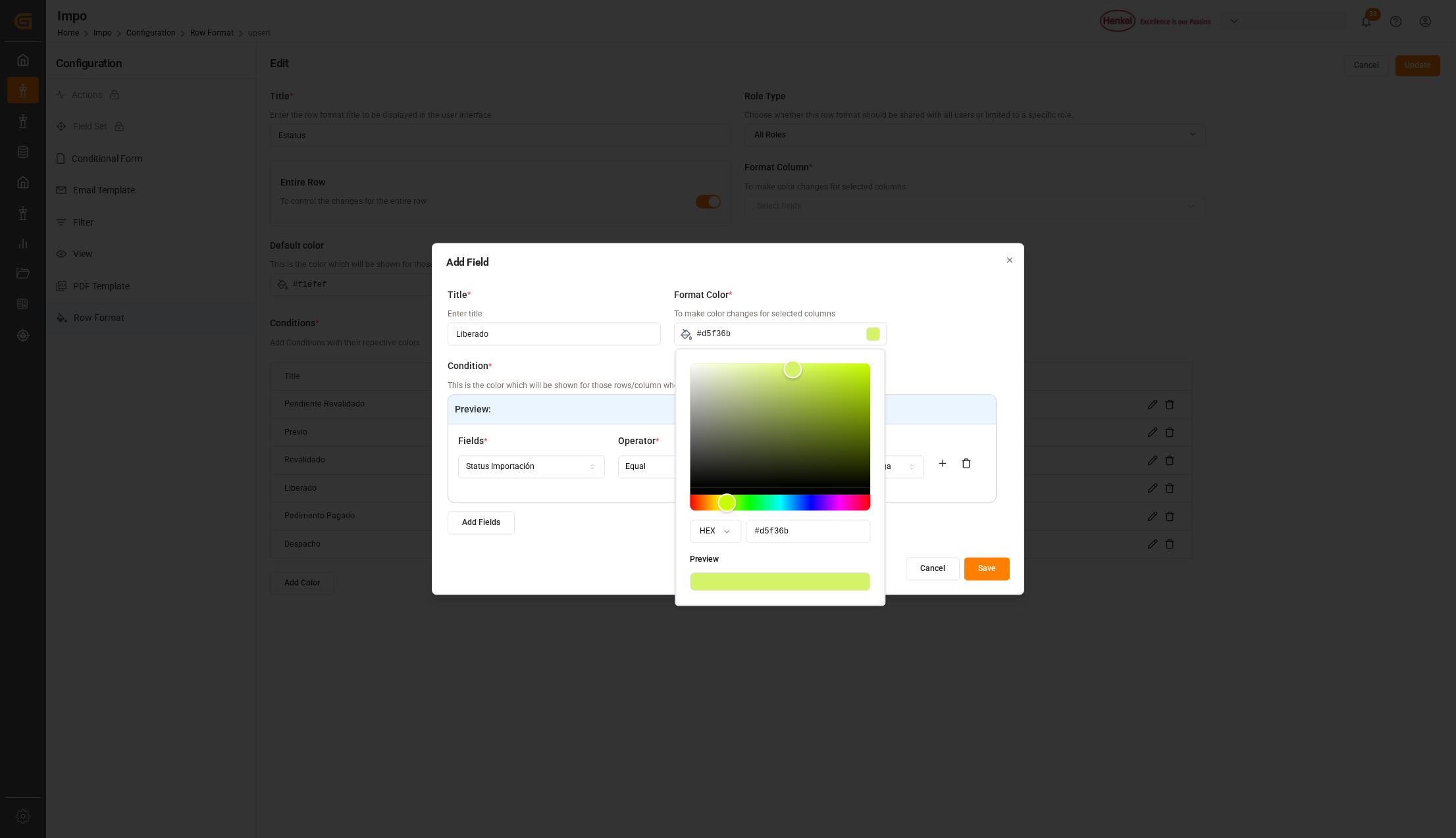
type input "#d3f06b"
type input "#d4f06d"
type input "#d4f06e"
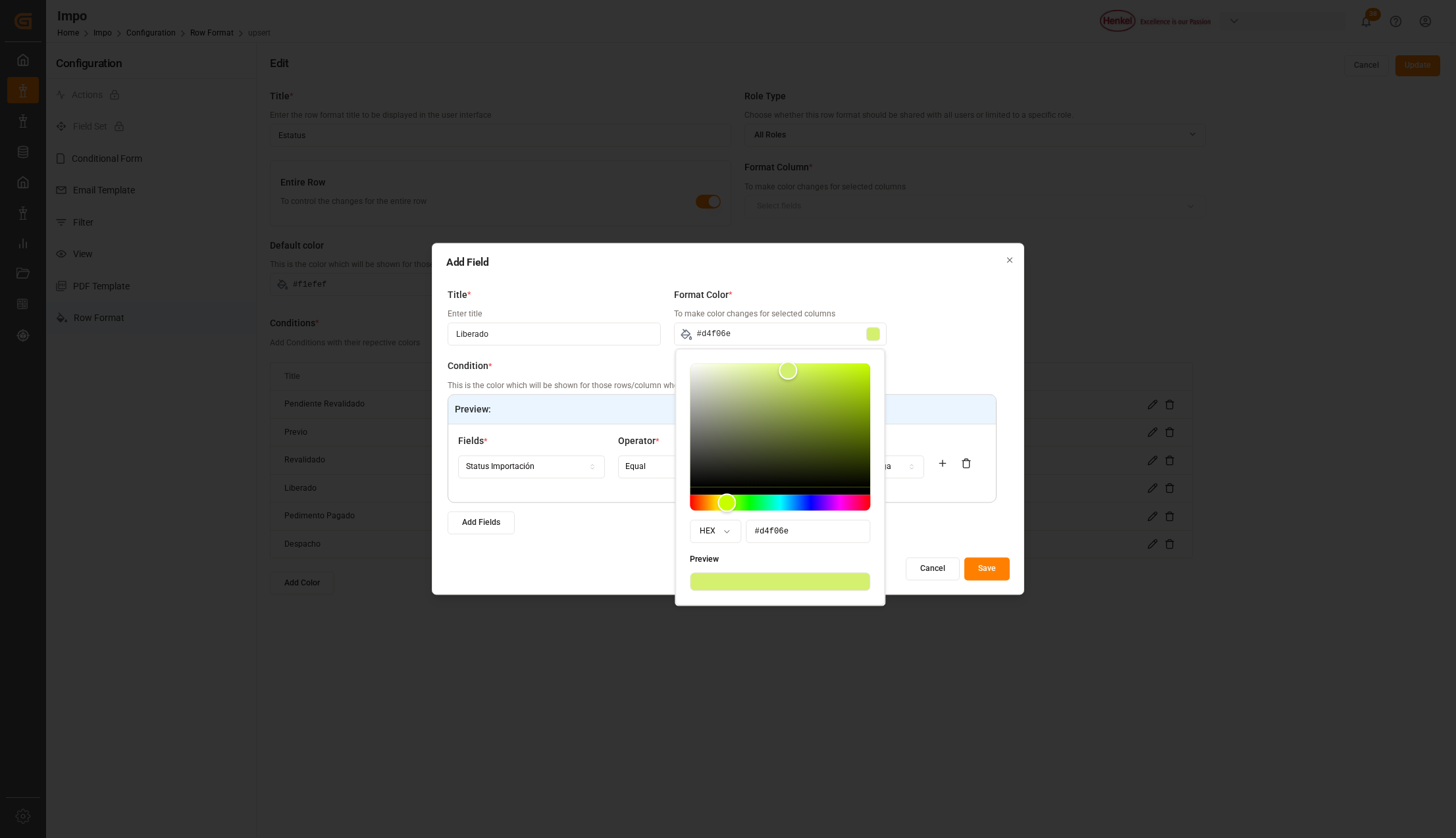
type input "#d4f06f"
type input "#d3ef70"
type input "#d3ef71"
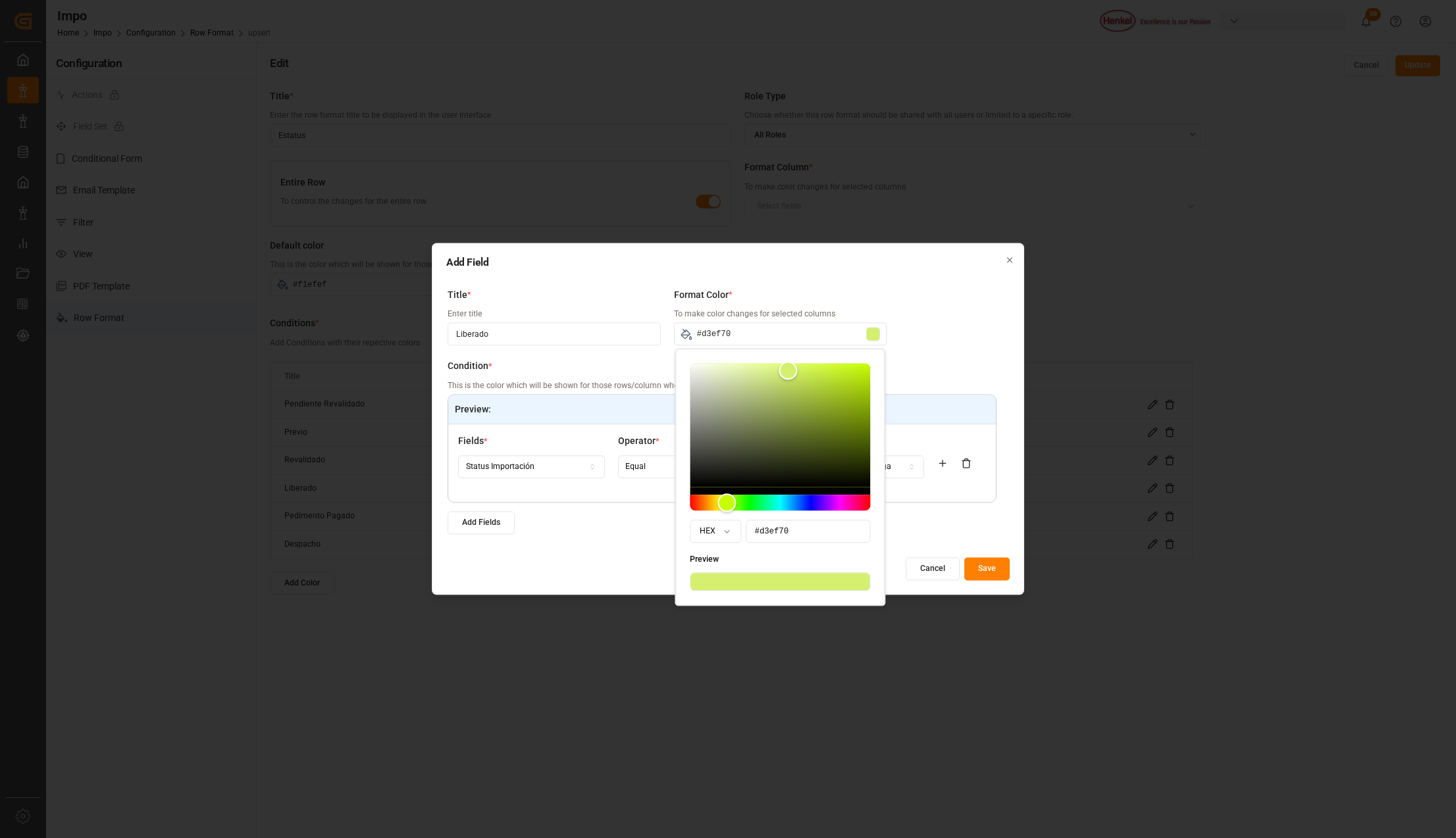
type input "#d3ef71"
type input "#d4ef72"
type input "#d4ef74"
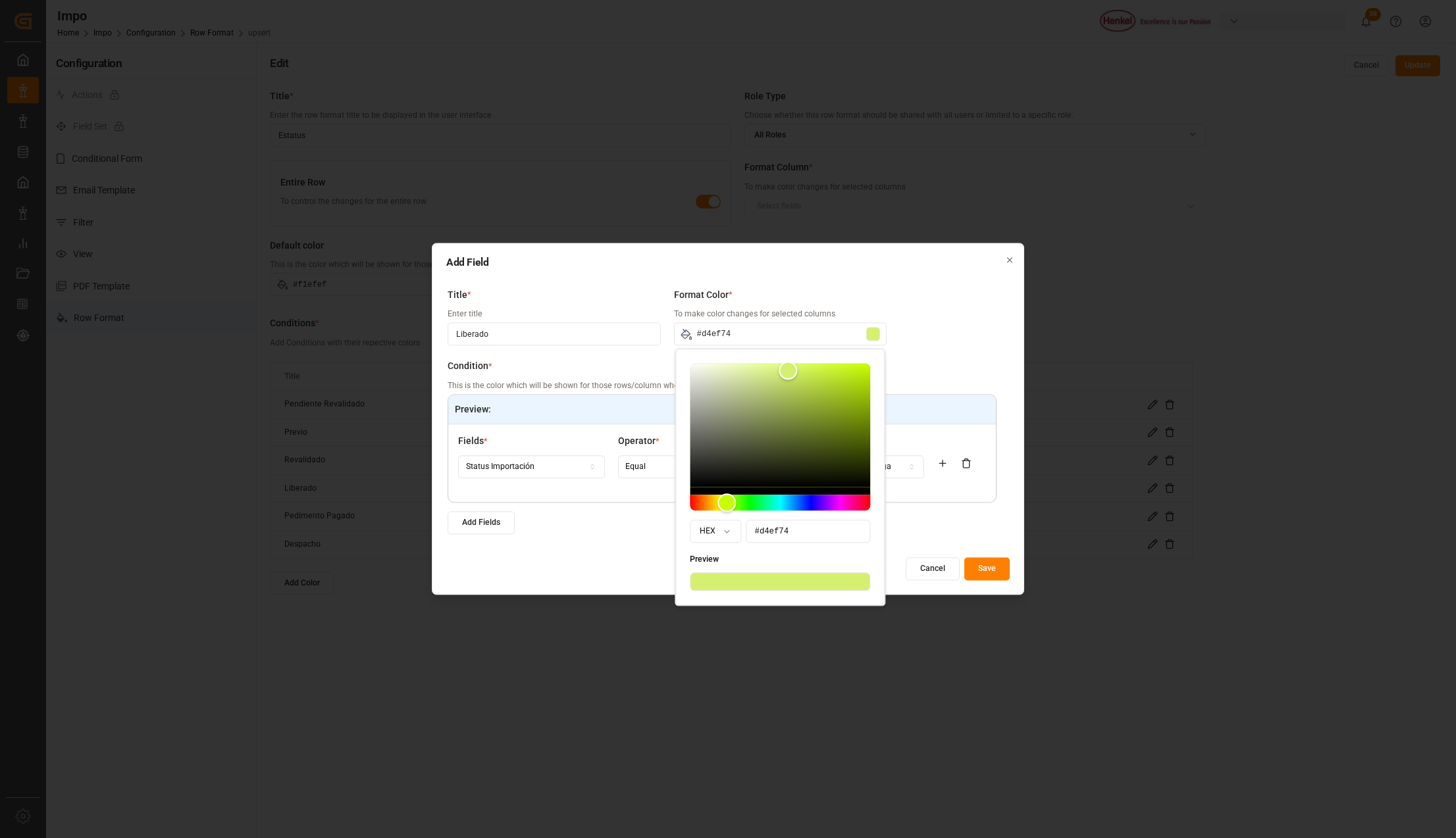
type input "#d4ef75"
type input "#d3ed74"
type input "#d4ed76"
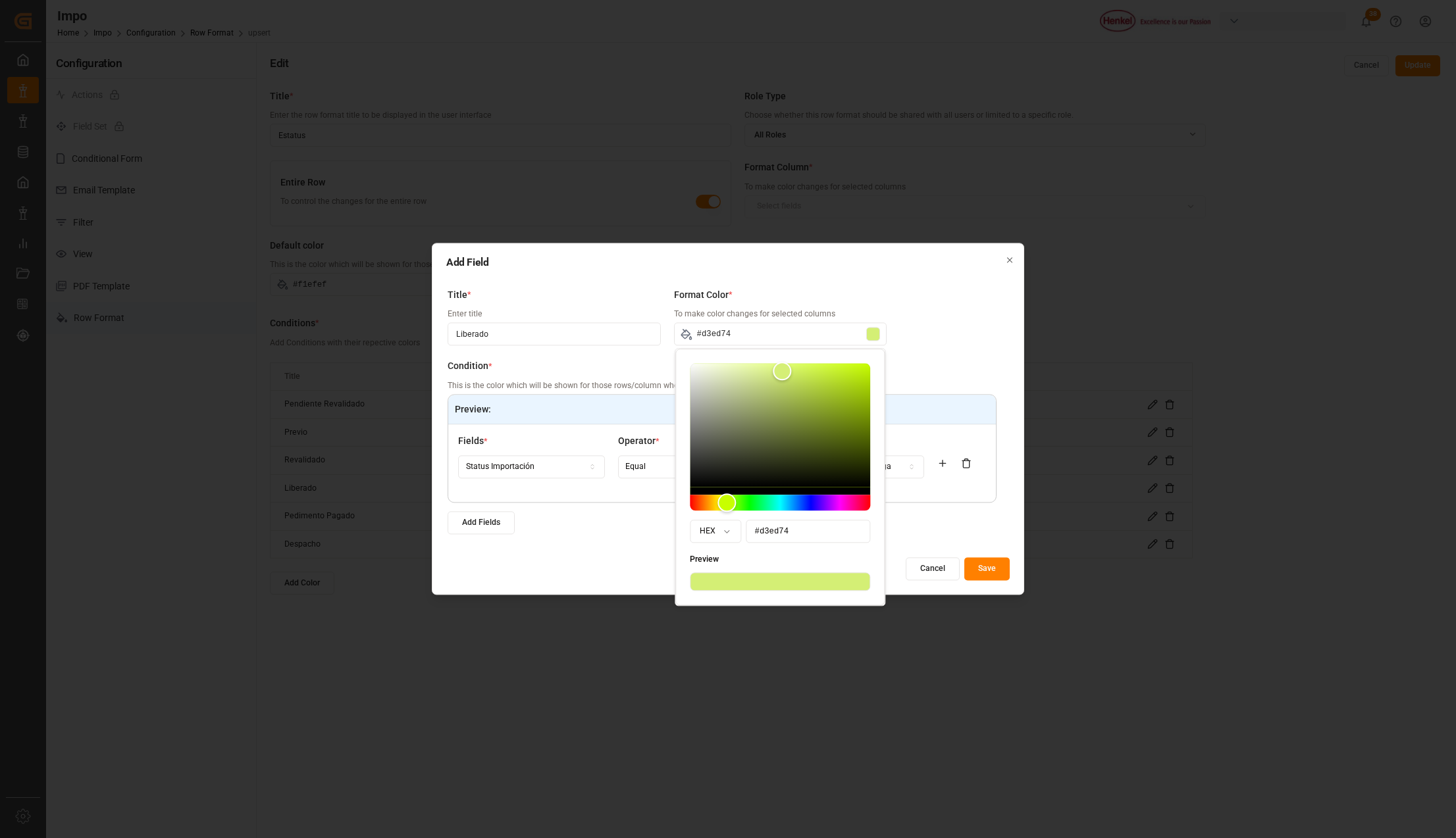
type input "#d4ed76"
type input "#d4ed77"
type input "#d4ed78"
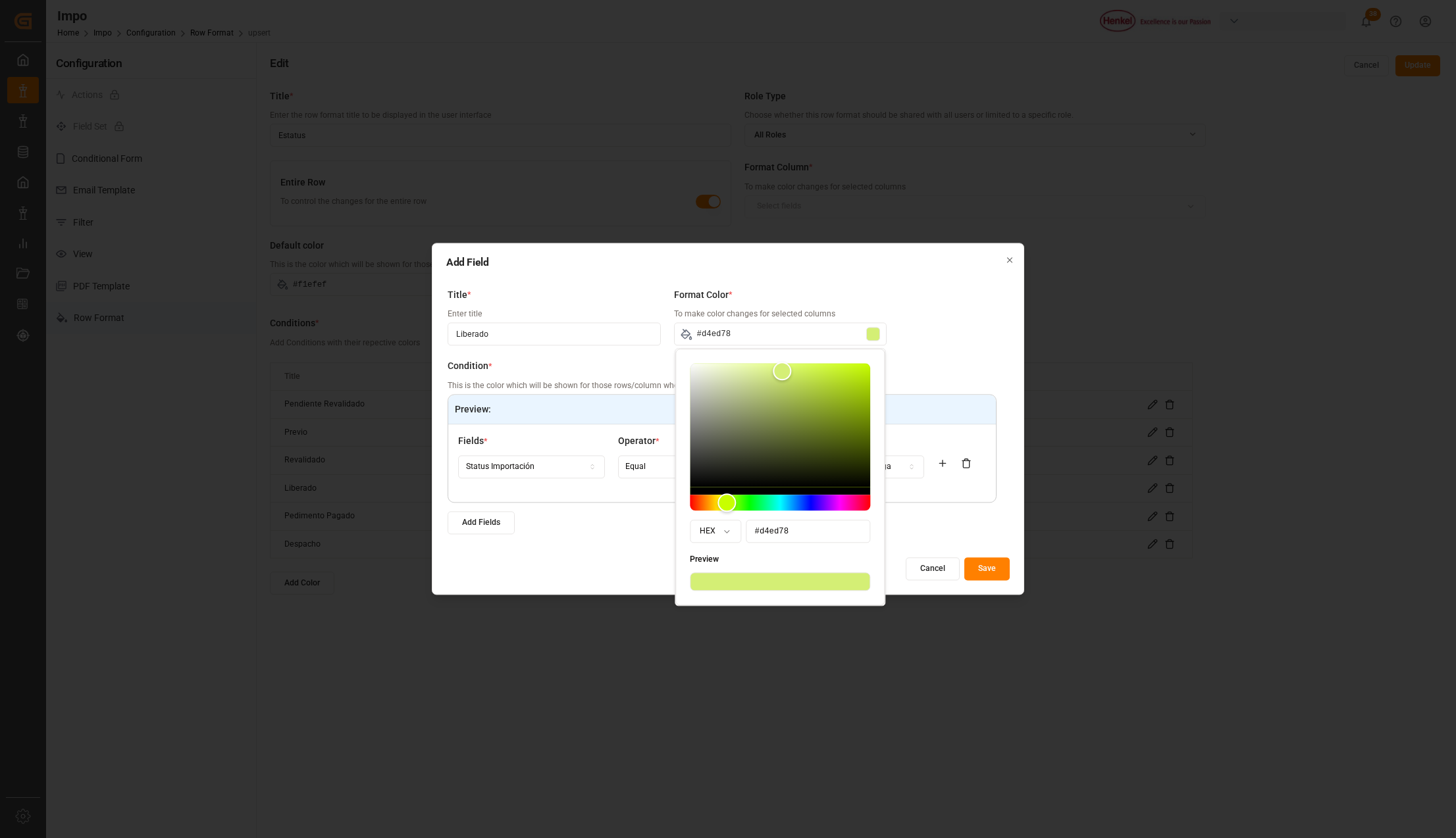
type input "#d4ed7a"
type input "#d2eb78"
type input "#d2eb79"
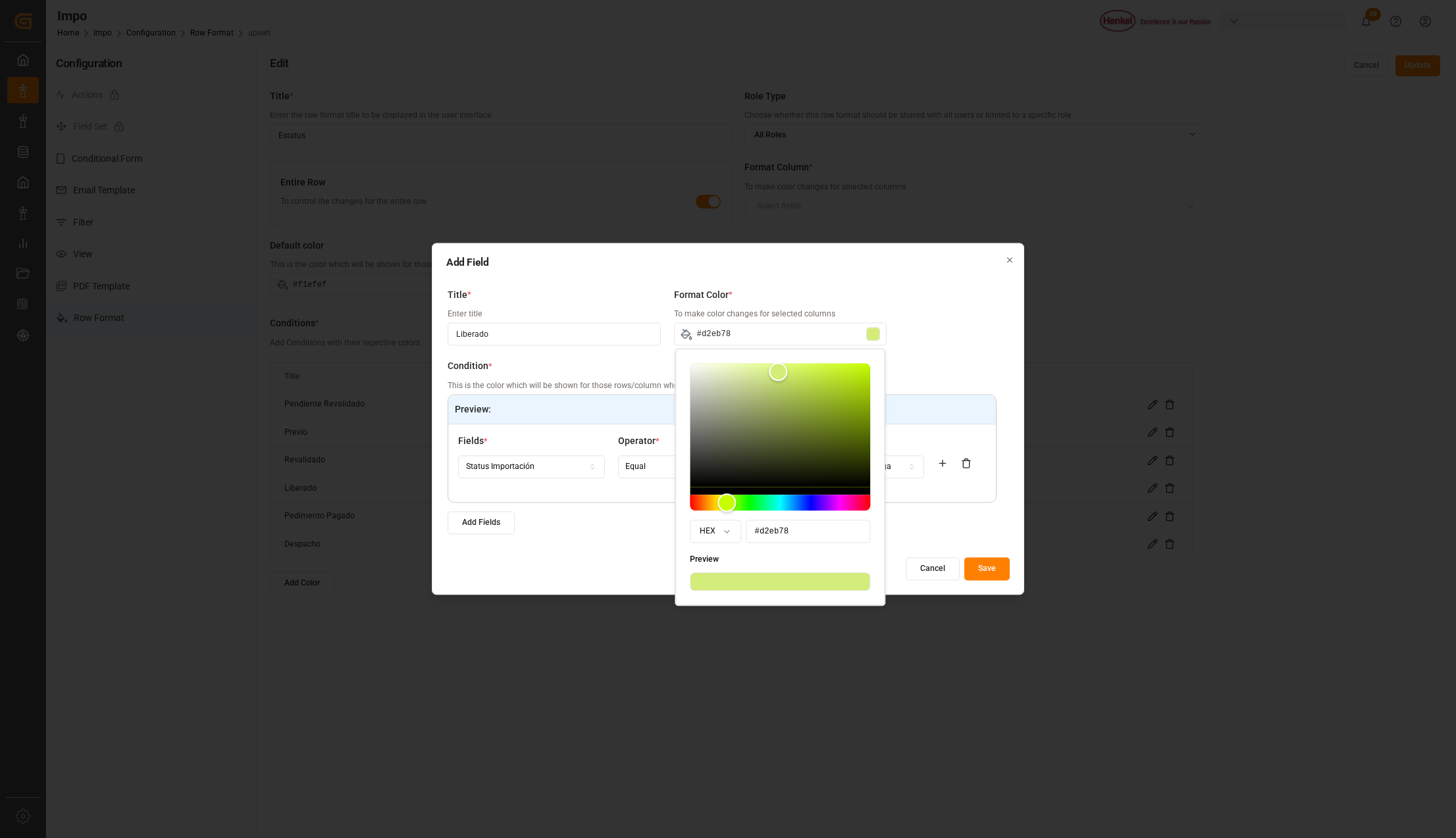
type input "#d2eb79"
type input "#d2eb7a"
type input "#d3eb7c"
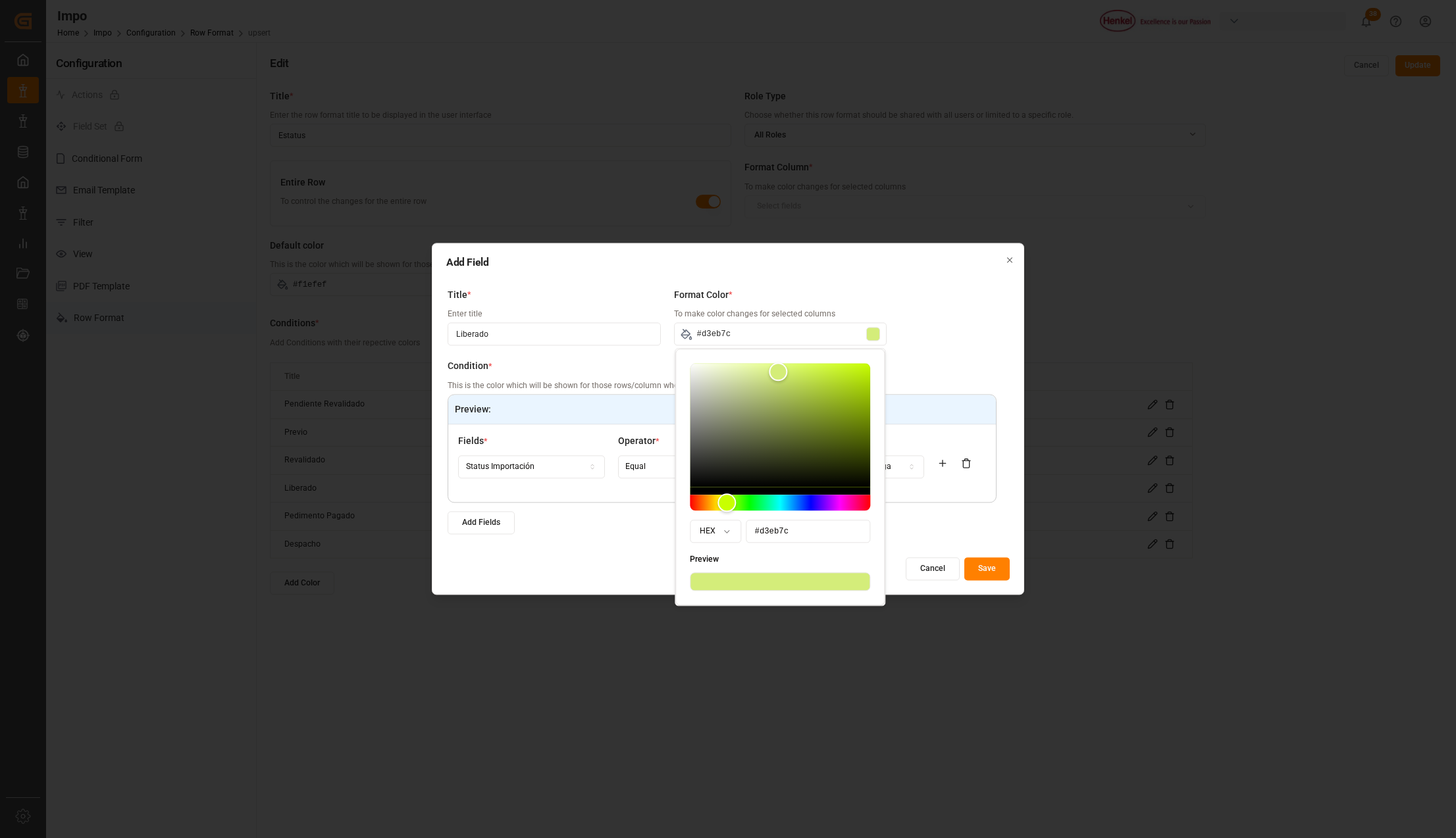
type input "#d1e97b"
type input "#d2e97c"
type input "#d0e87b"
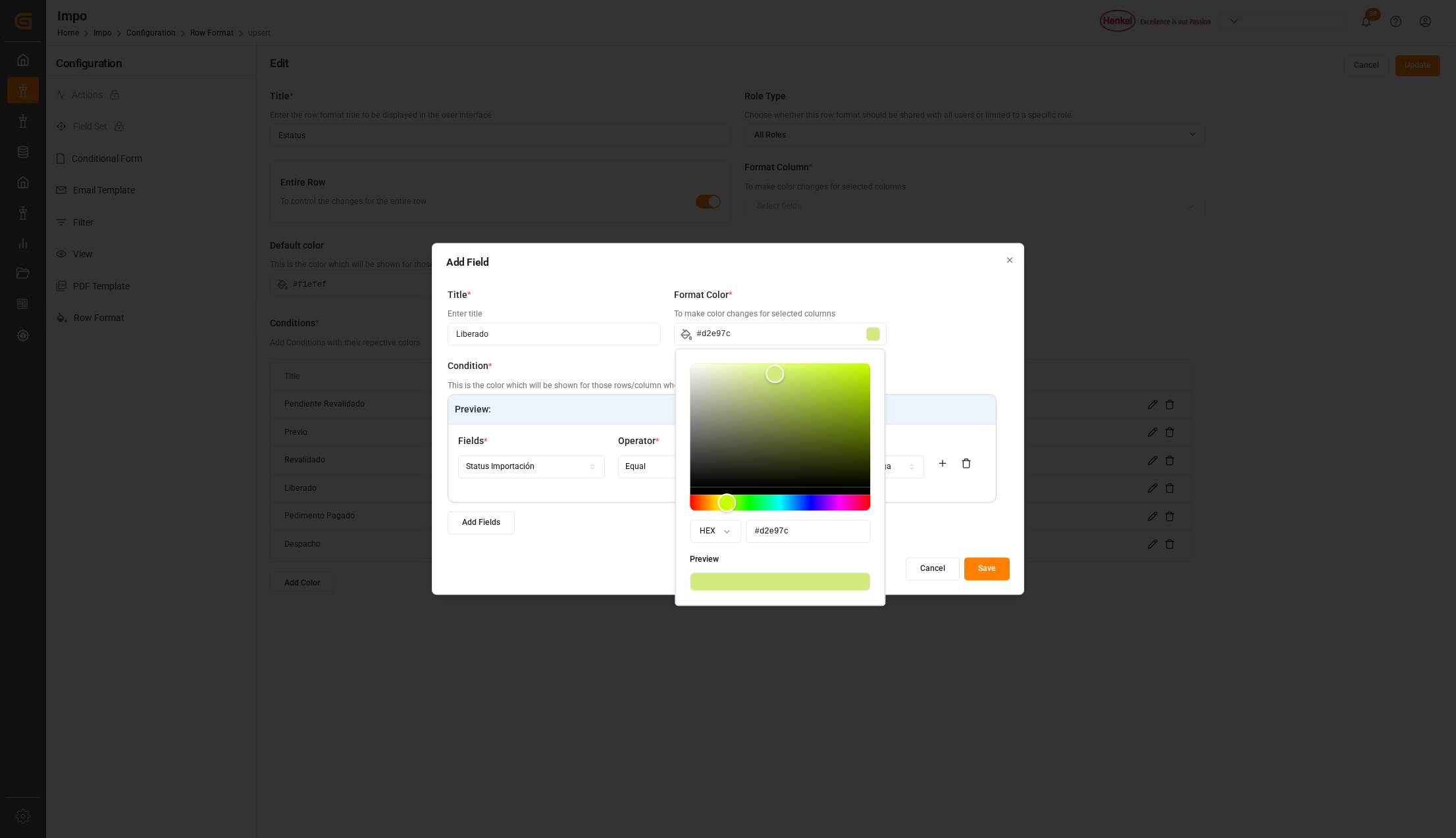
type input "#d0e87b"
type input "#d1e87c"
type input "#d1e87e"
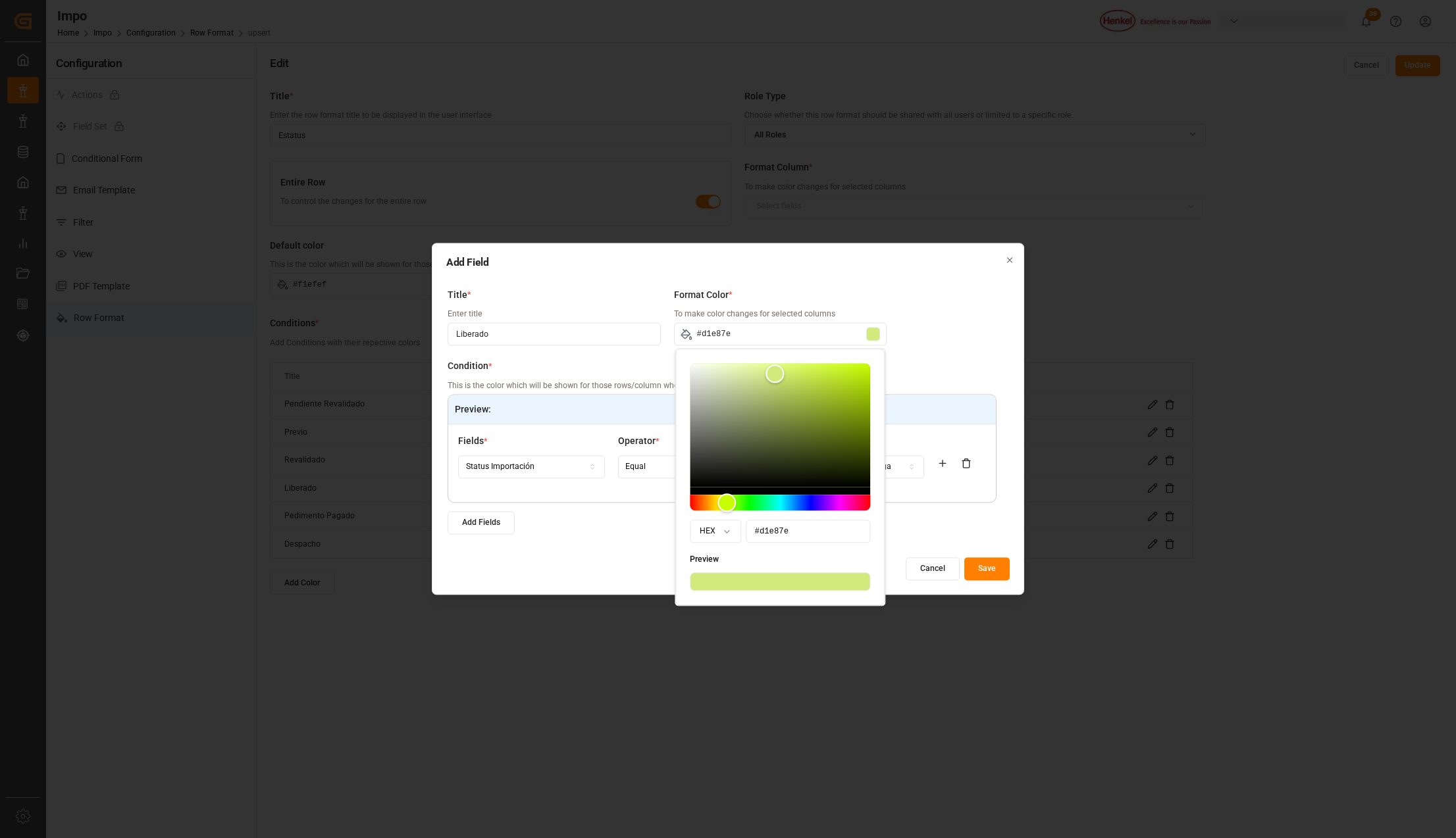
type input "#cfe57d"
type input "#cfe57e"
type input "#cfe580"
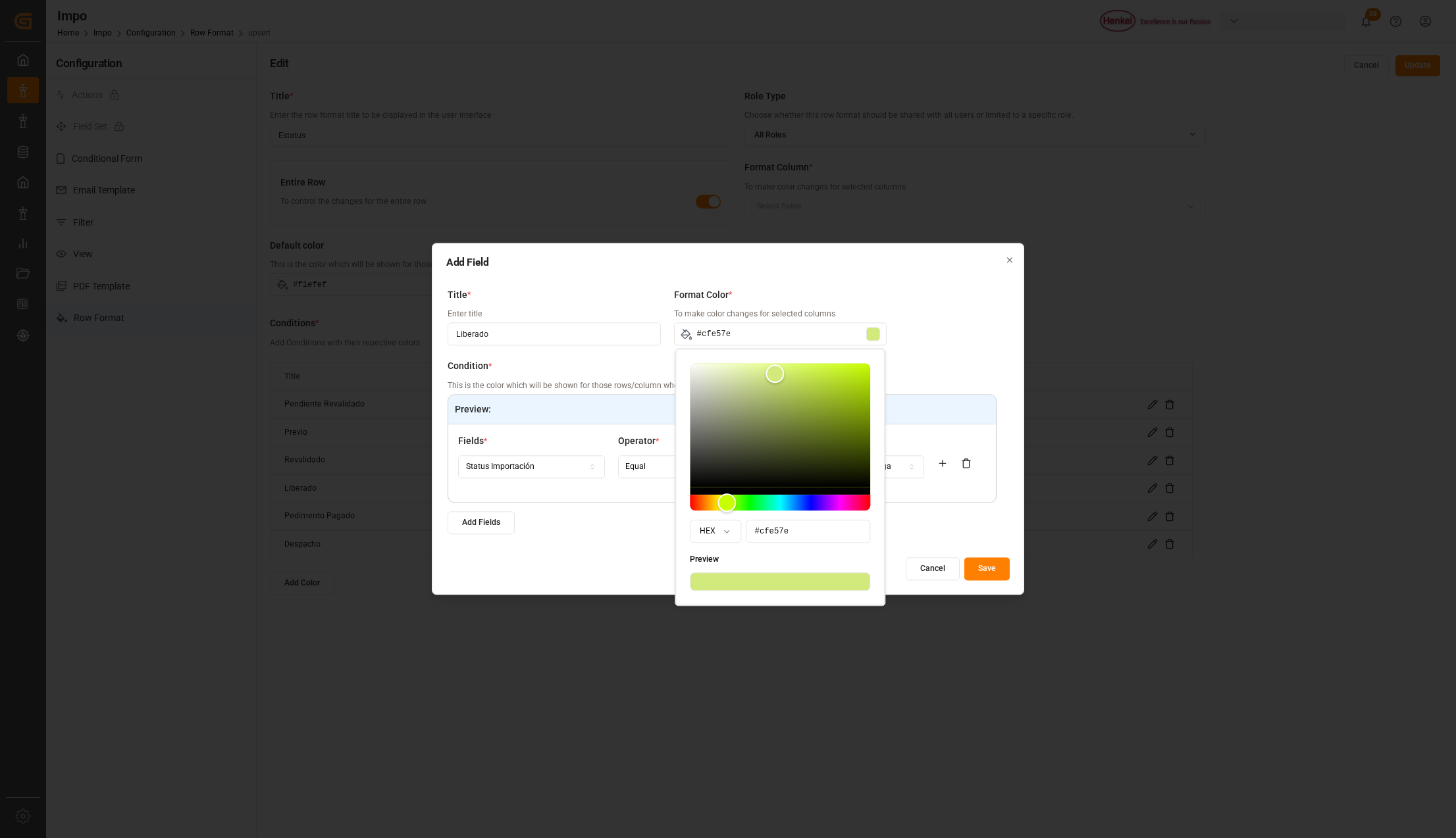
type input "#cfe580"
type input "#d0e581"
type input "#d0e583"
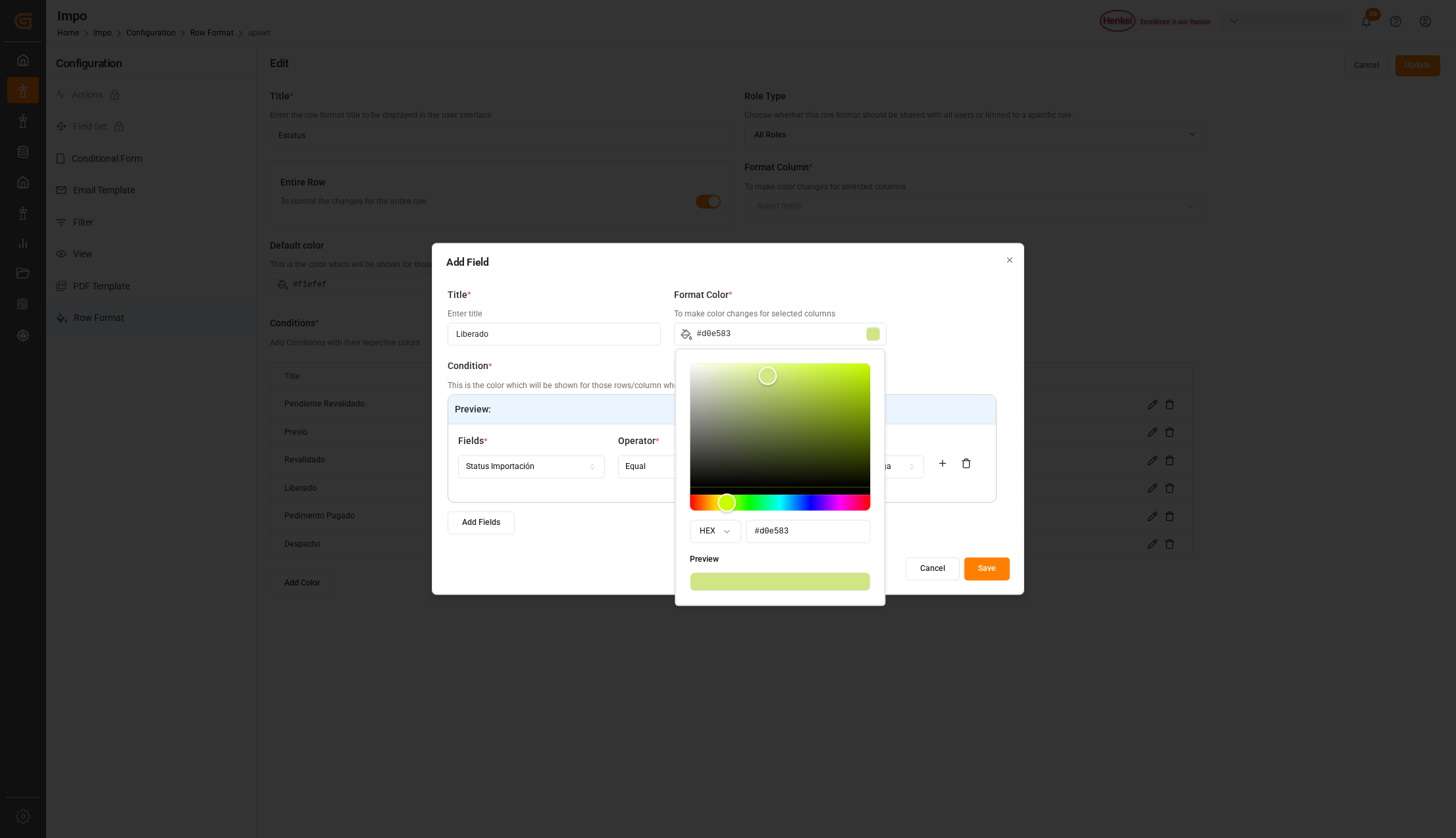
type input "#d0e584"
type input "#d3e886"
type input "#d3e888"
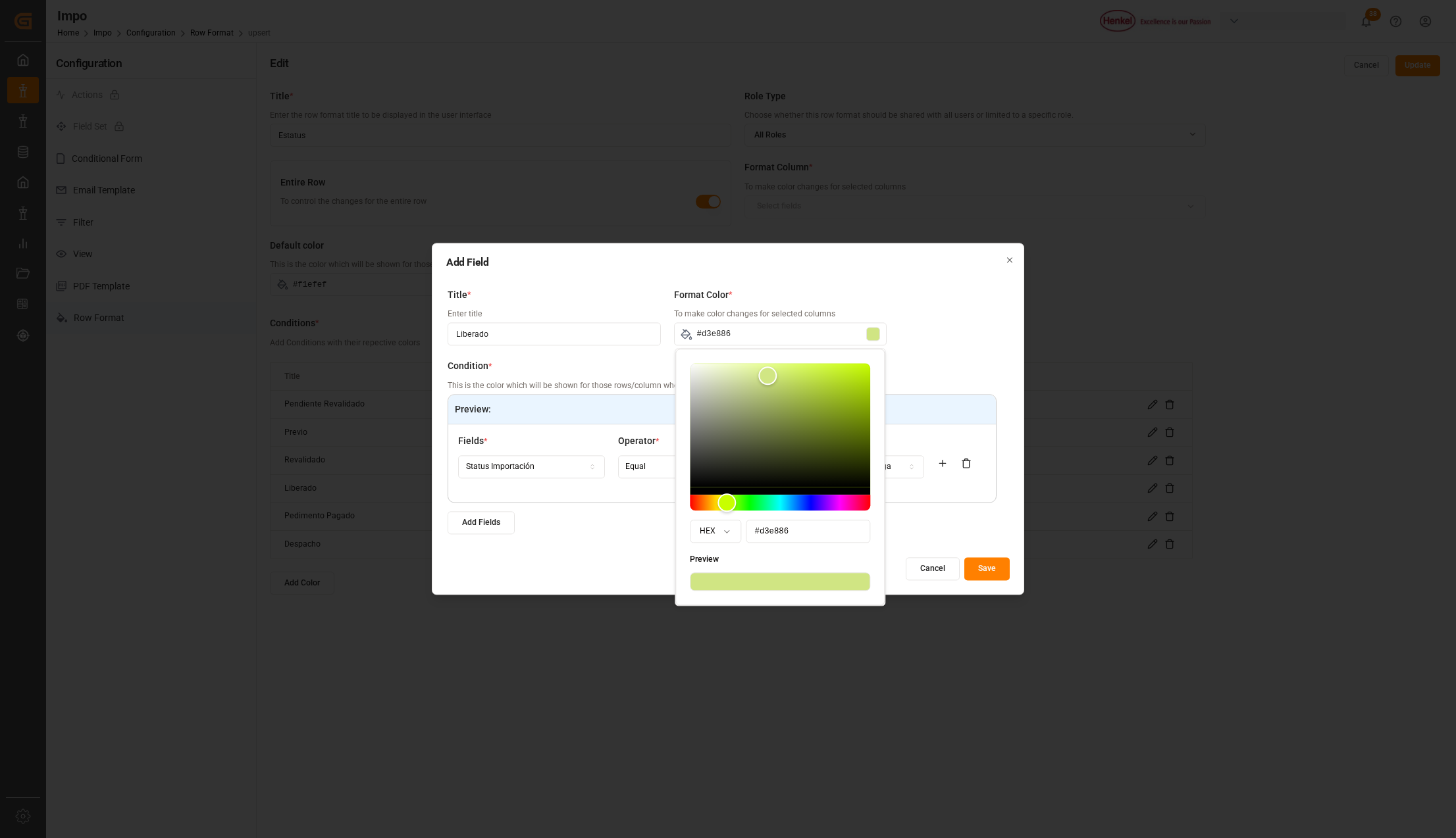
type input "#d3e888"
drag, startPoint x: 801, startPoint y: 371, endPoint x: 764, endPoint y: 375, distance: 37.2
click at [764, 375] on div "Color" at bounding box center [764, 373] width 18 height 18
click at [806, 582] on div at bounding box center [780, 582] width 181 height 18
type input "#def392"
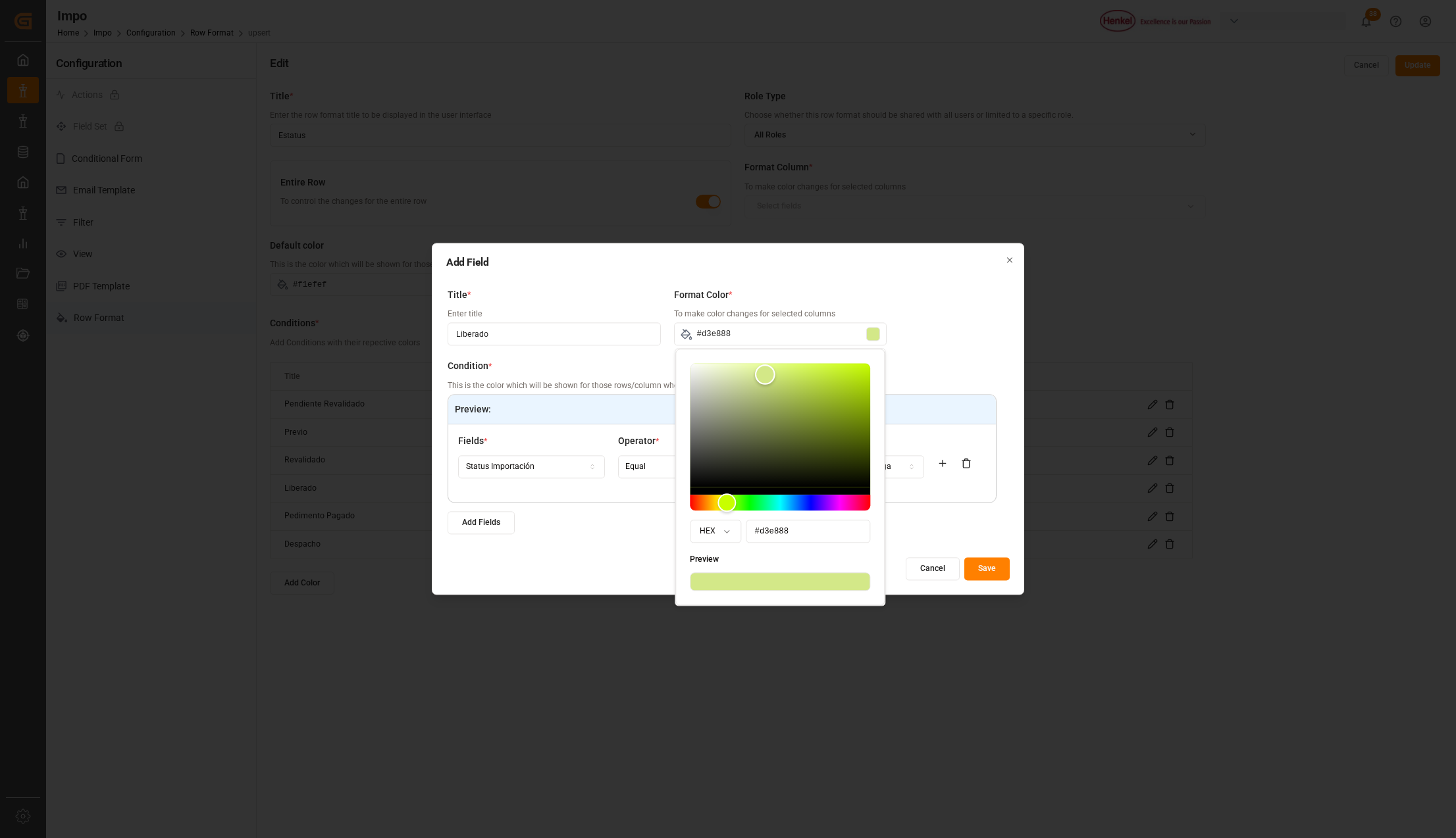
type input "#def392"
click at [763, 370] on div "Color" at bounding box center [762, 369] width 20 height 20
click at [980, 517] on div "Add Fields" at bounding box center [722, 523] width 549 height 23
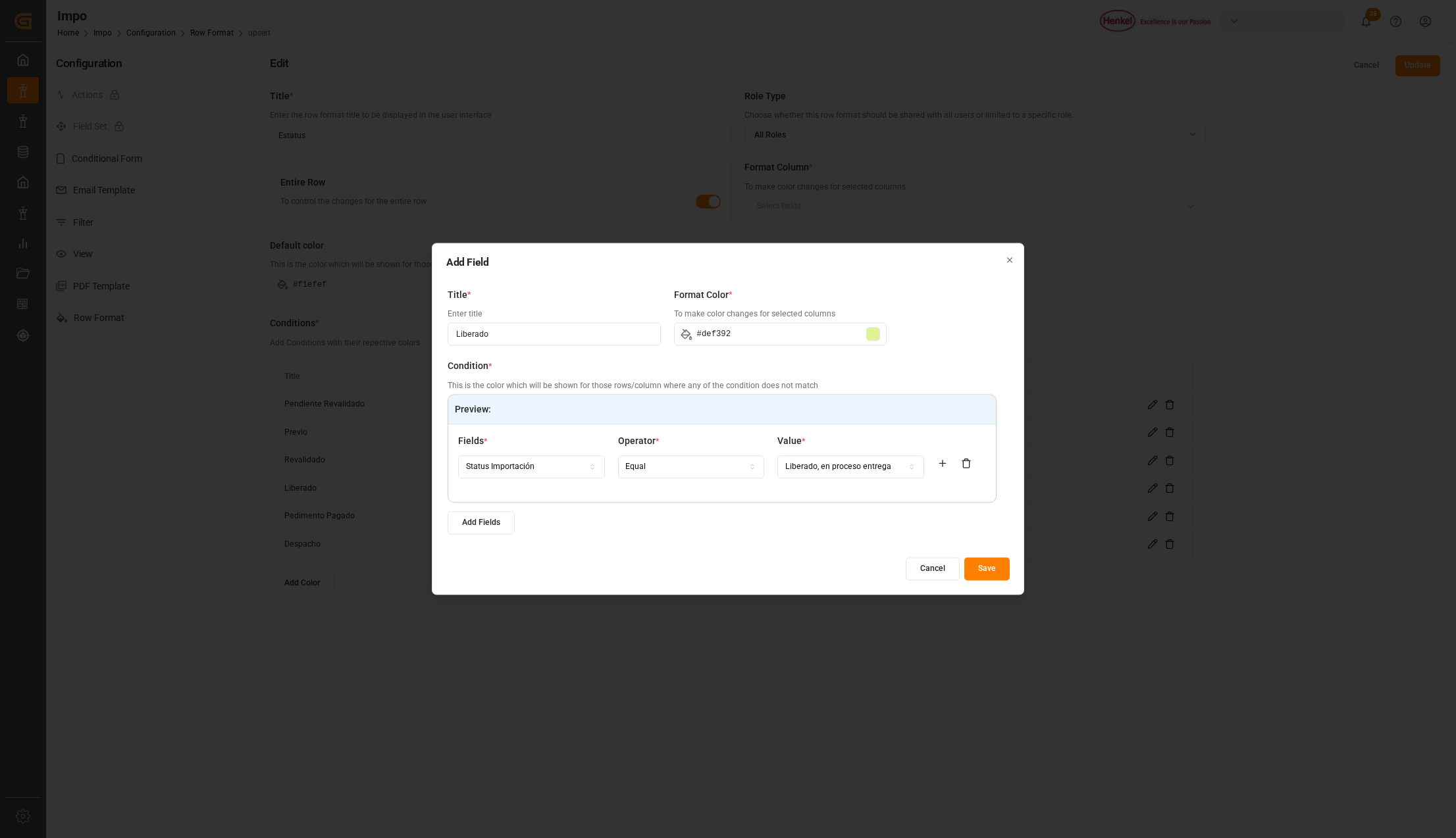
click at [992, 571] on button "Save" at bounding box center [986, 569] width 45 height 23
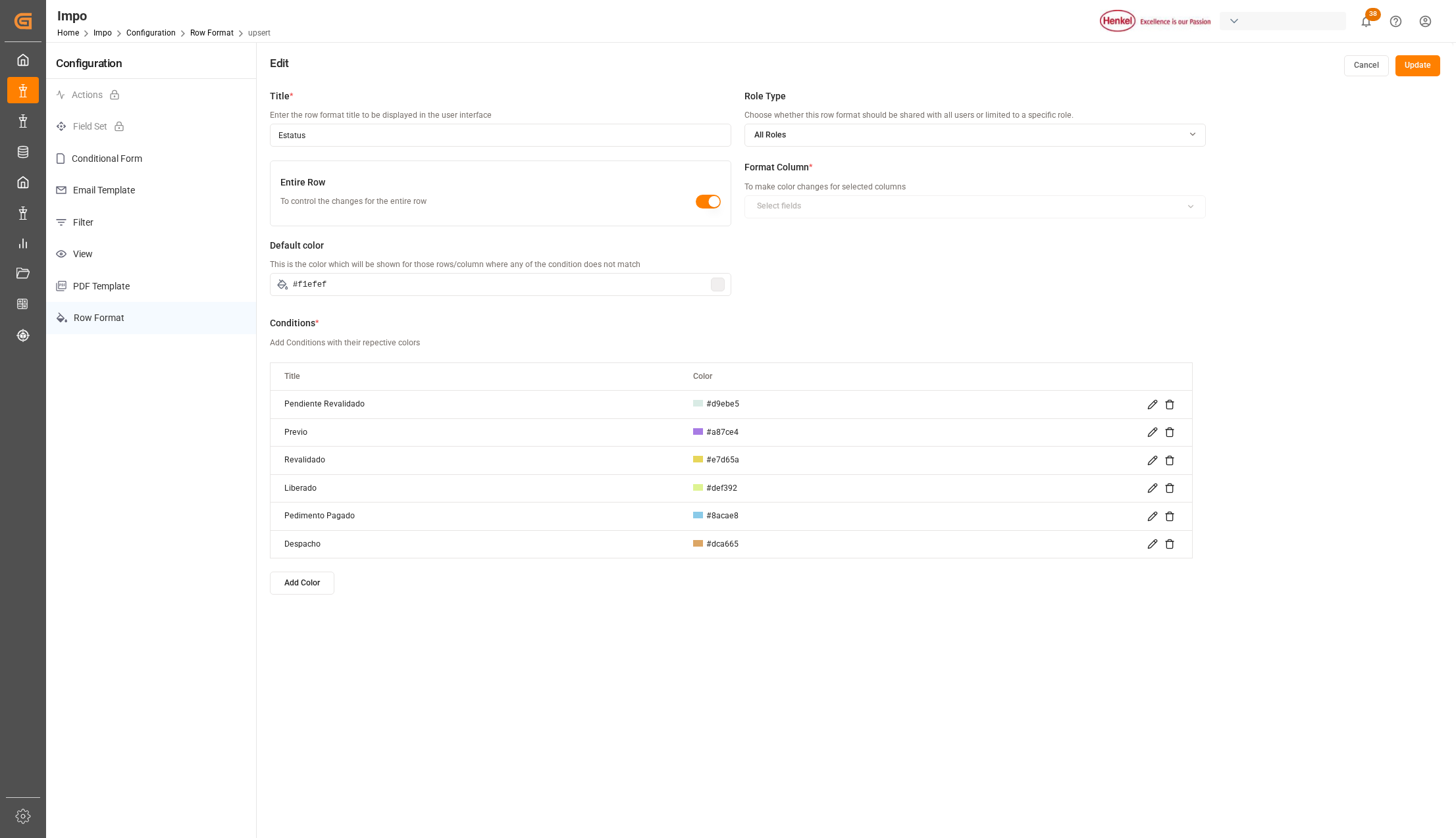
click at [1153, 426] on td at bounding box center [1075, 432] width 235 height 28
click at [1153, 432] on icon at bounding box center [1152, 432] width 11 height 11
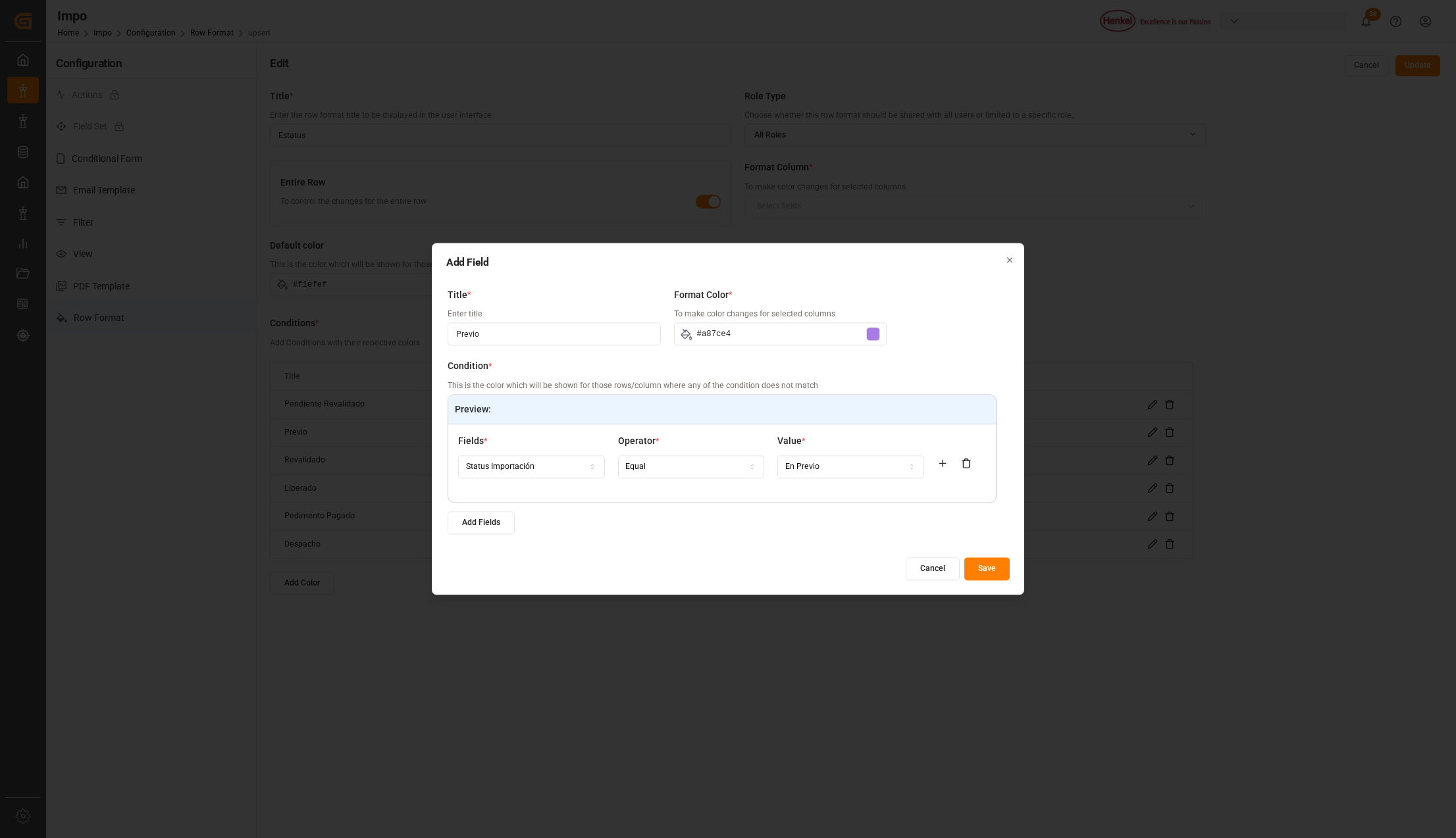
click at [872, 330] on div at bounding box center [873, 334] width 13 height 13
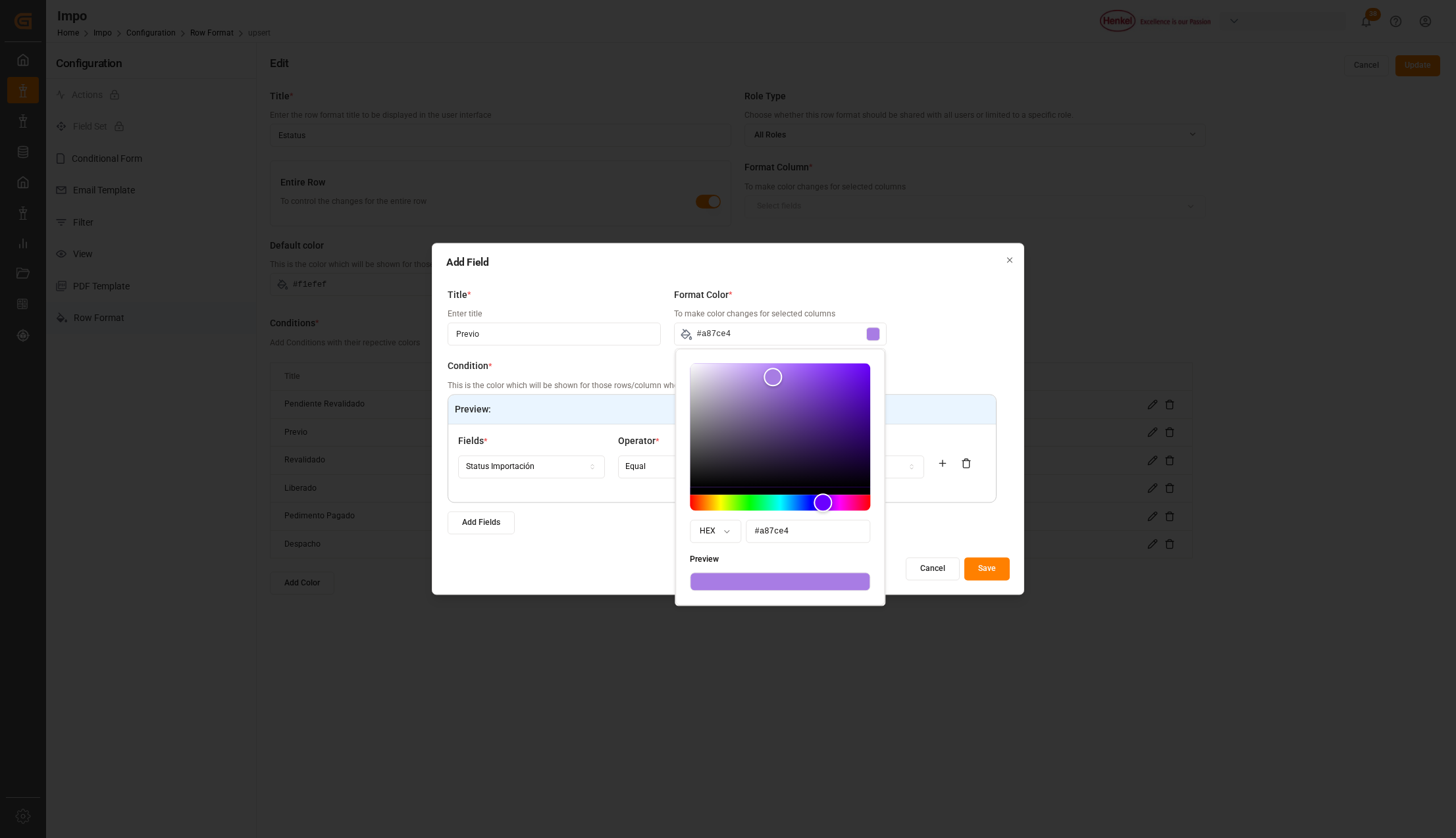
type input "#aa80e4"
type input "#ab82e4"
type input "#ab83e4"
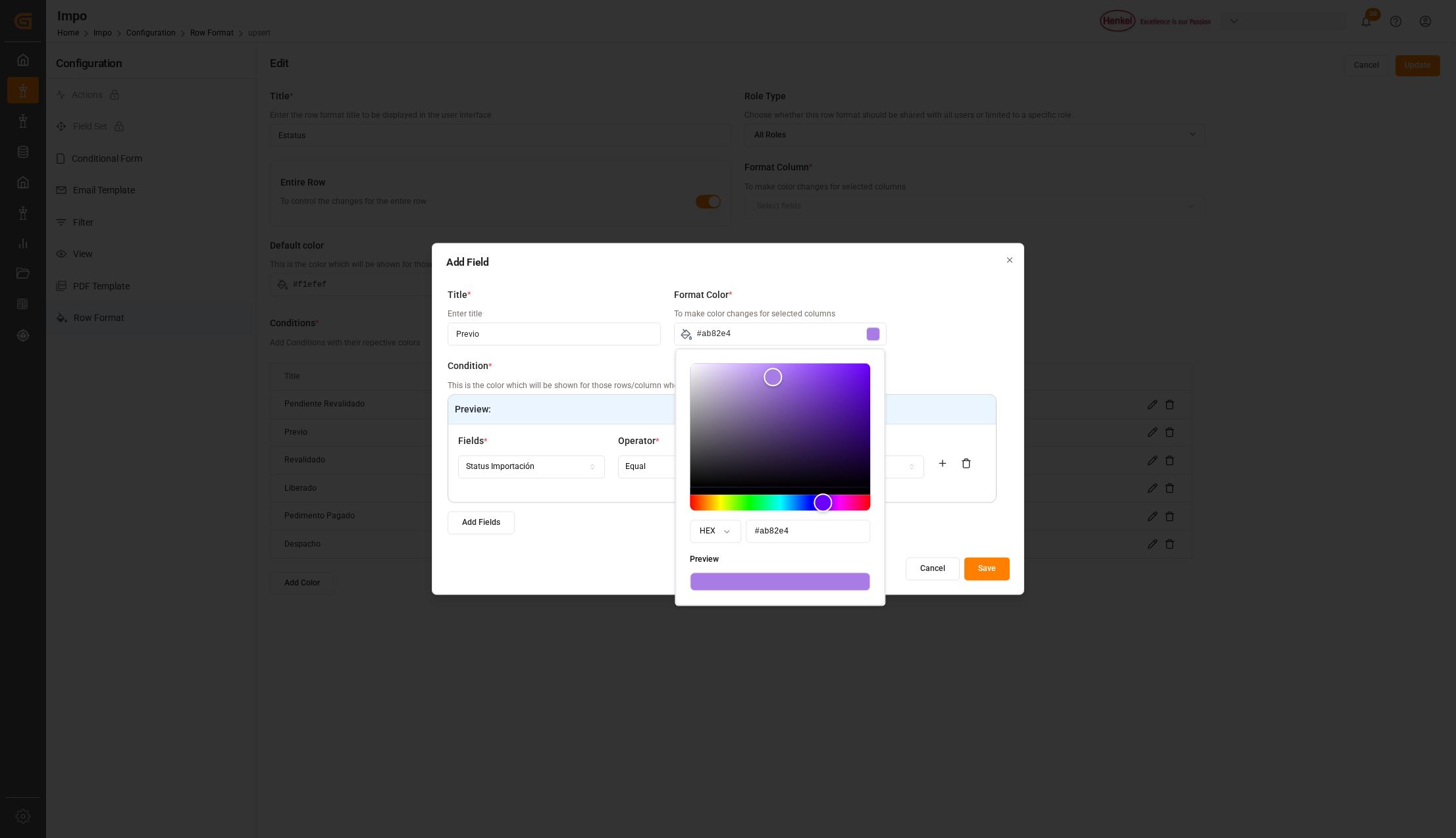
type input "#ab83e4"
type input "#ac84e4"
type input "#ad85e4"
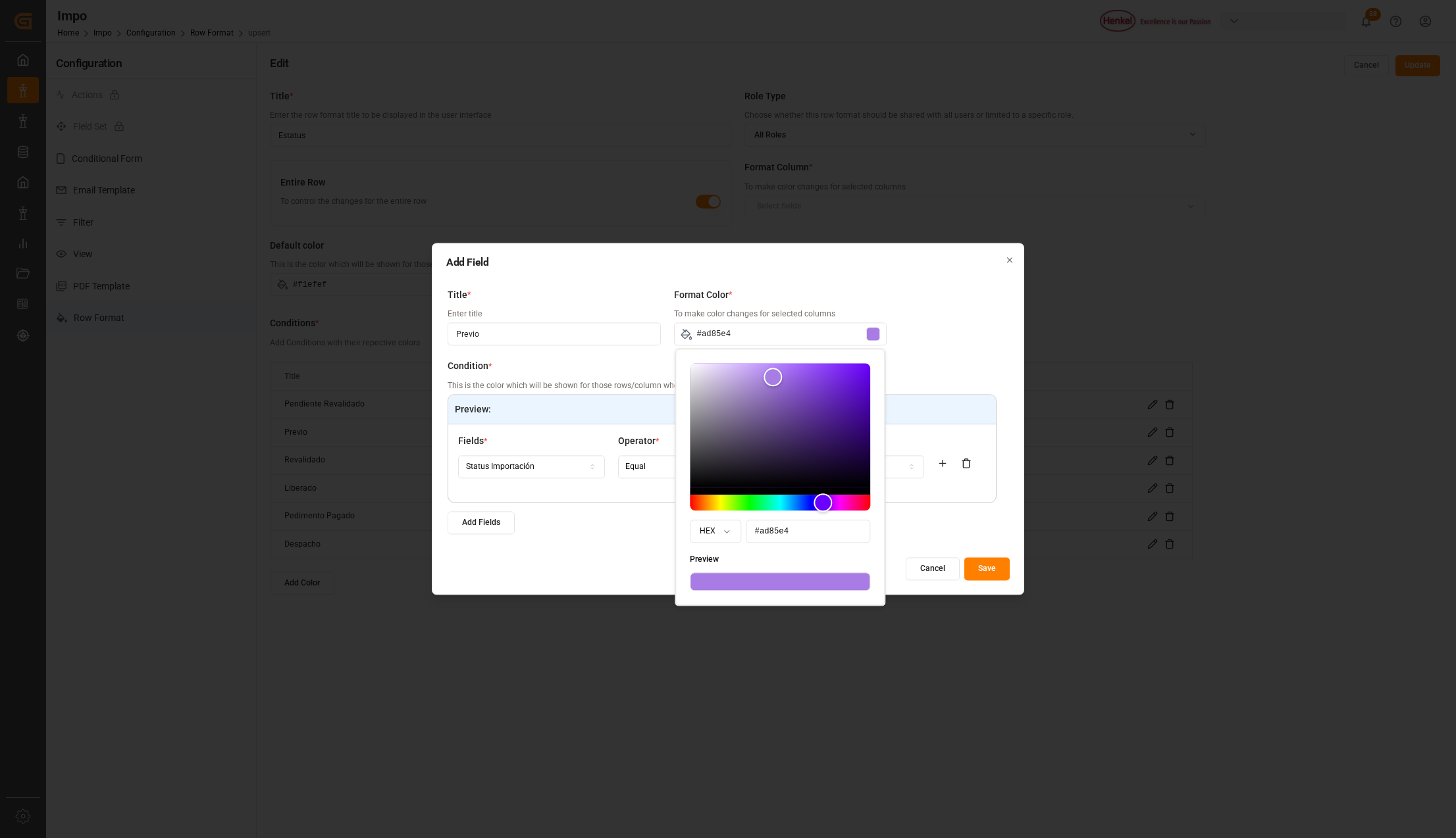
type input "#ae87e5"
type input "#af88e5"
type input "#b08ae5"
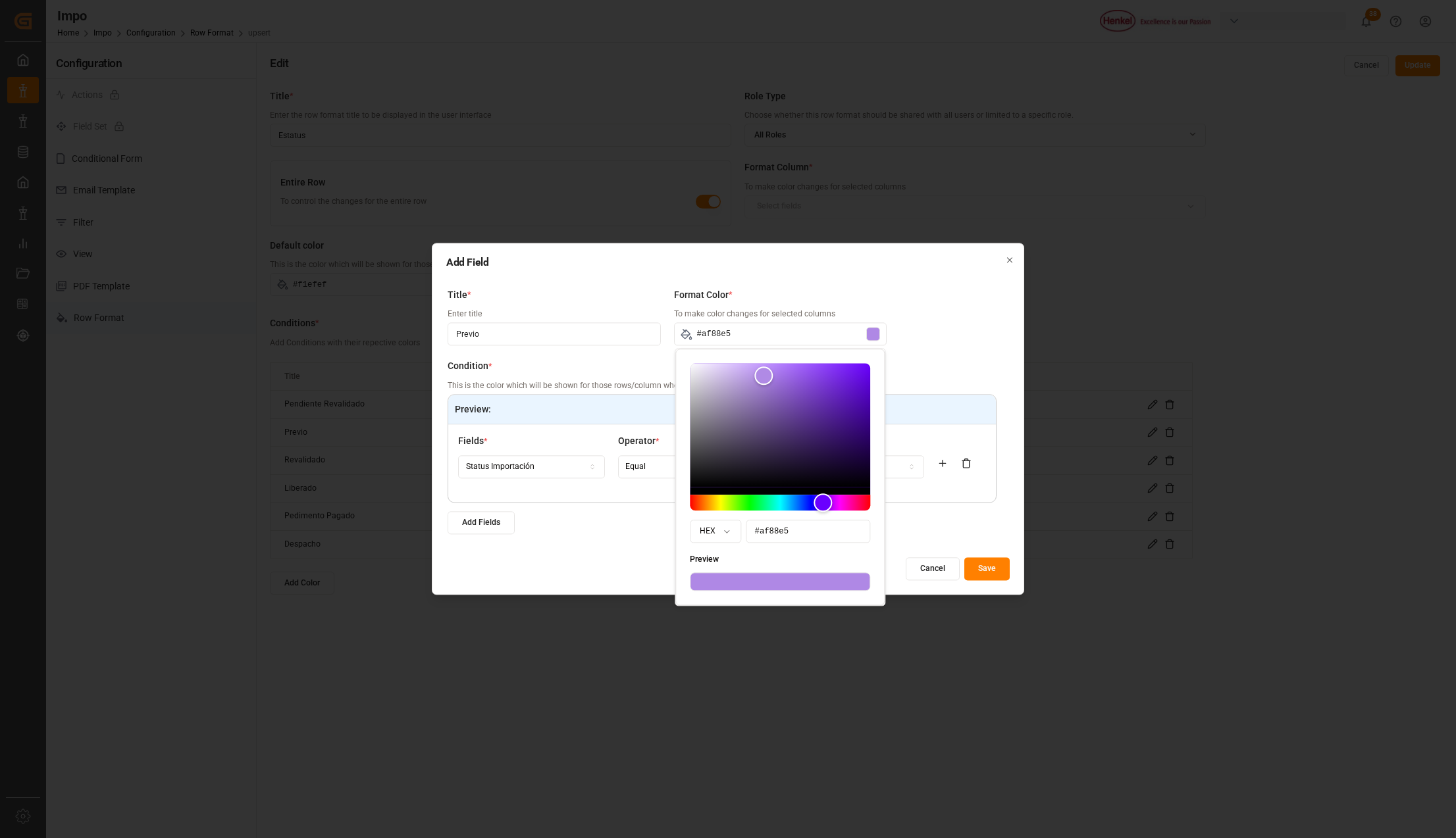
type input "#b08ae5"
type input "#b28ce8"
type input "#b48ee9"
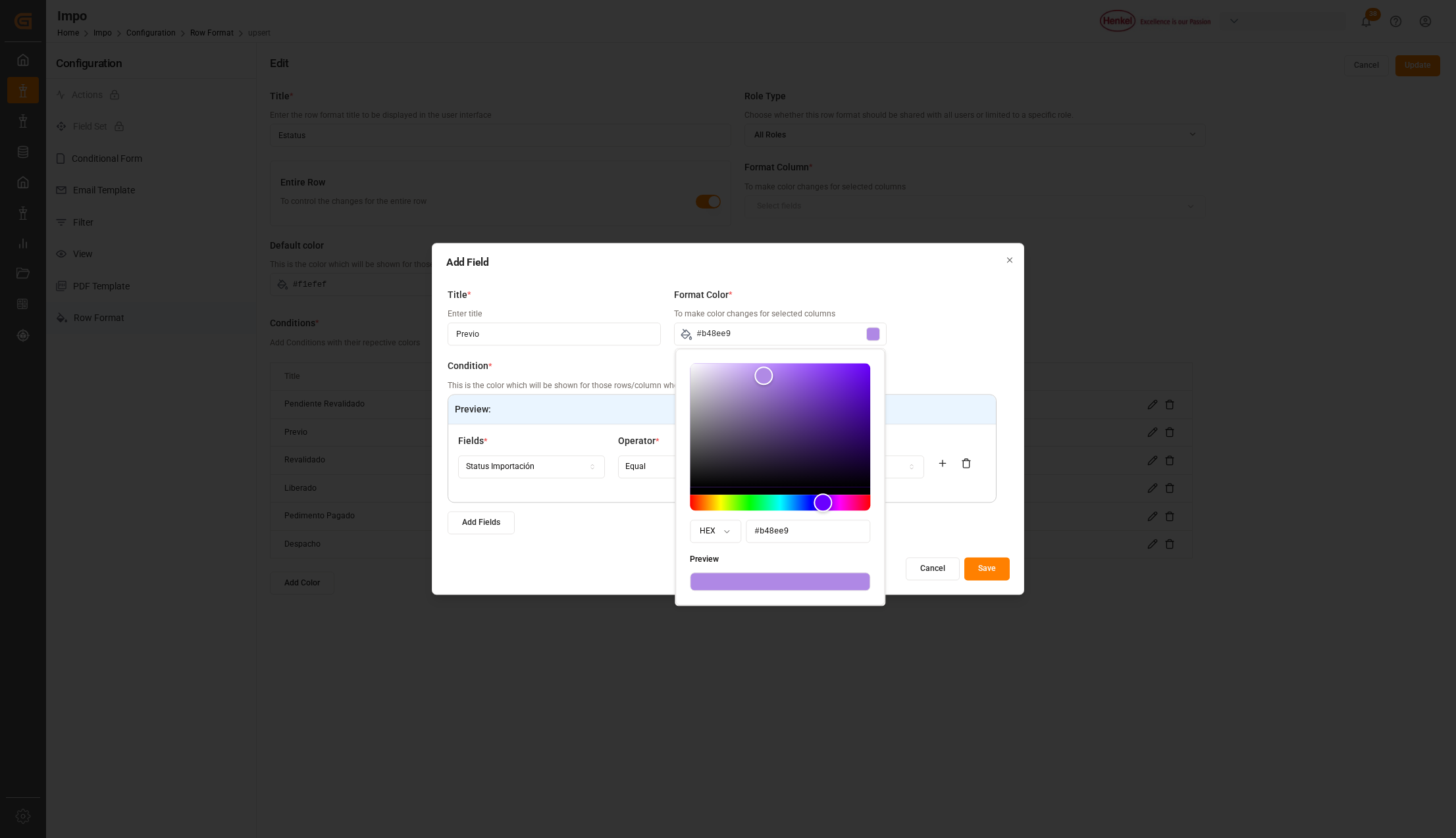
type input "#b58fe9"
type input "#b691eb"
type input "#b792eb"
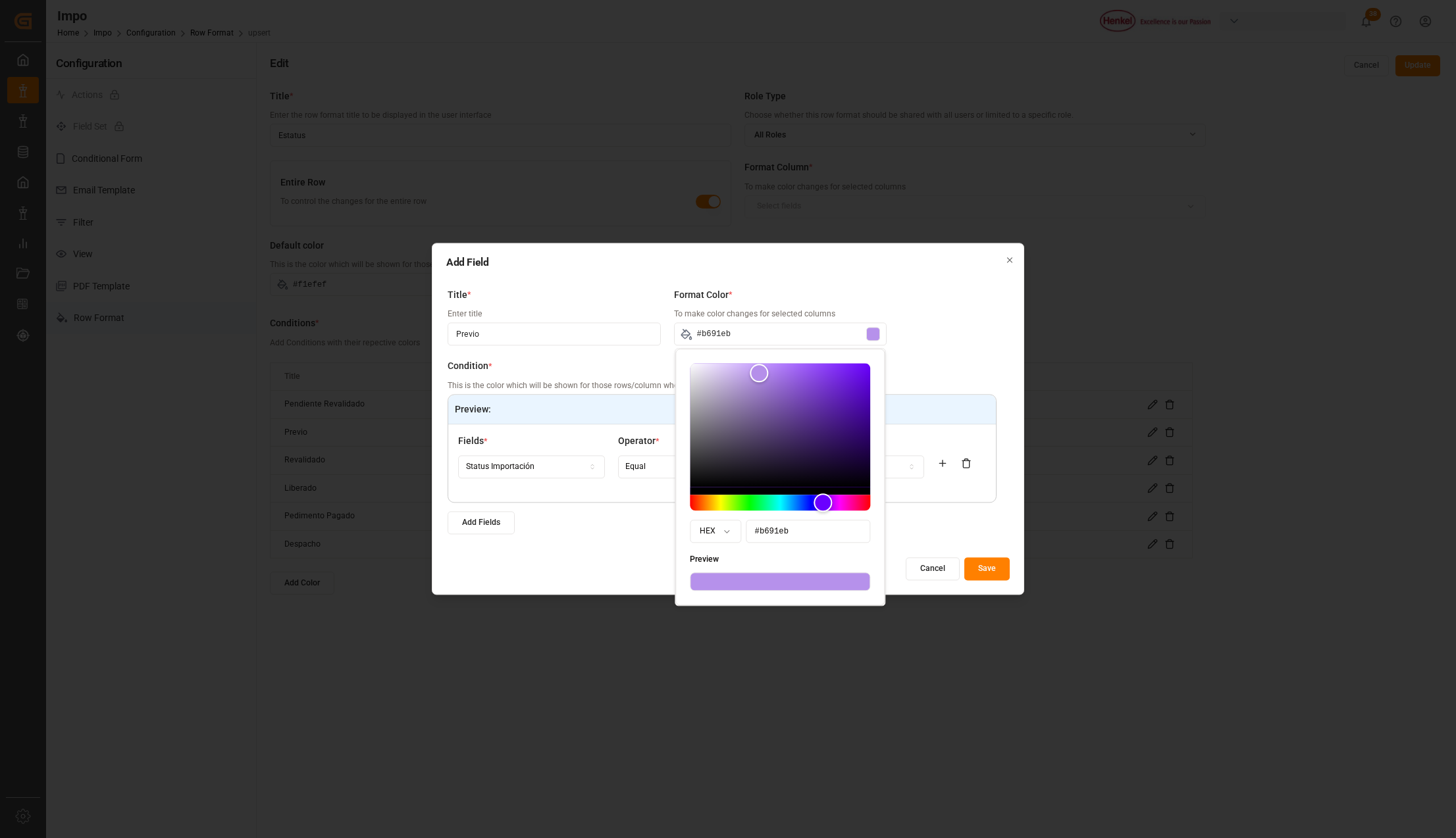
type input "#b792eb"
type input "#b894eb"
type input "#bb96ed"
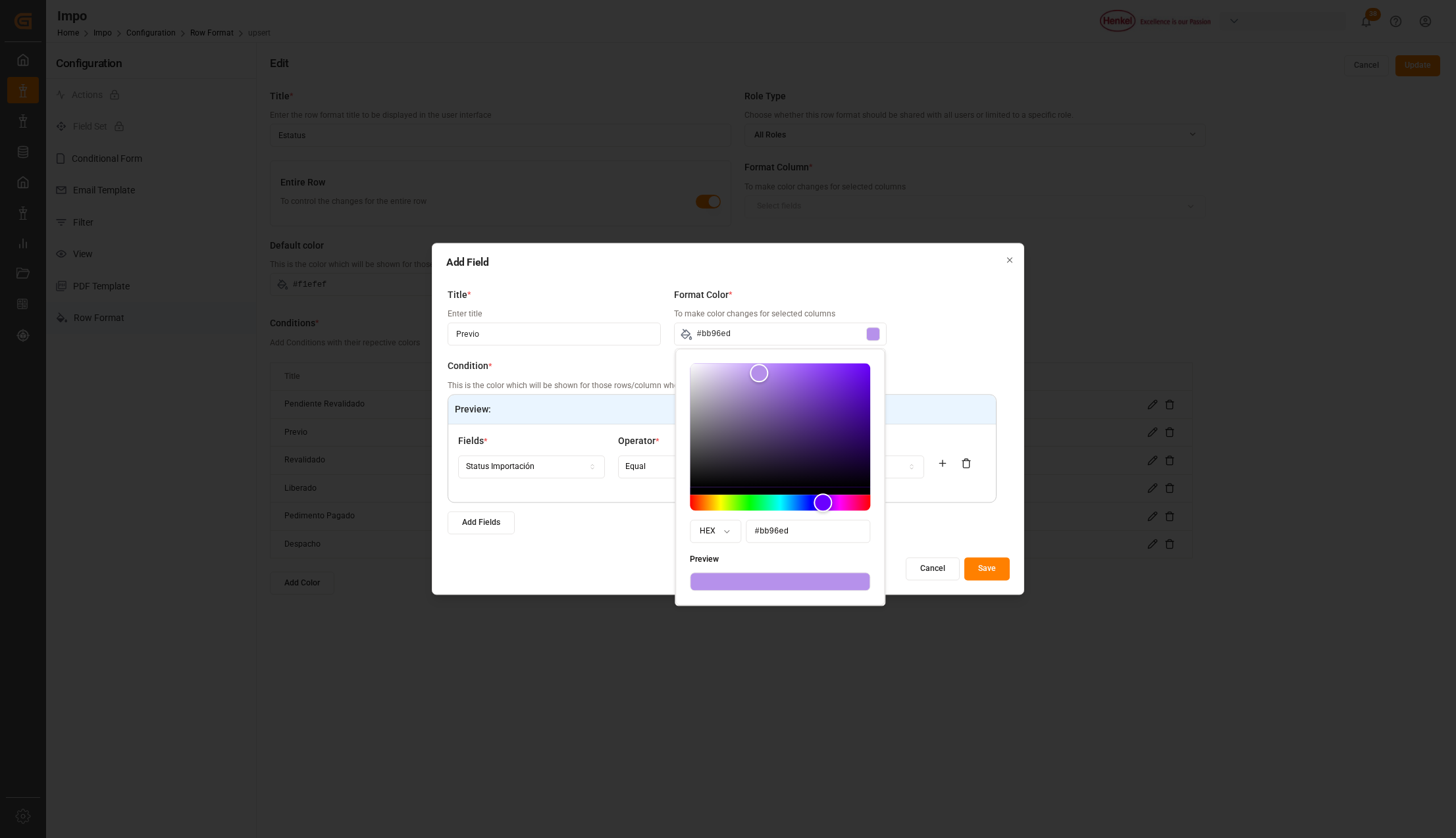
type input "#bb97ed"
type input "#bc99ed"
type input "#bd9aed"
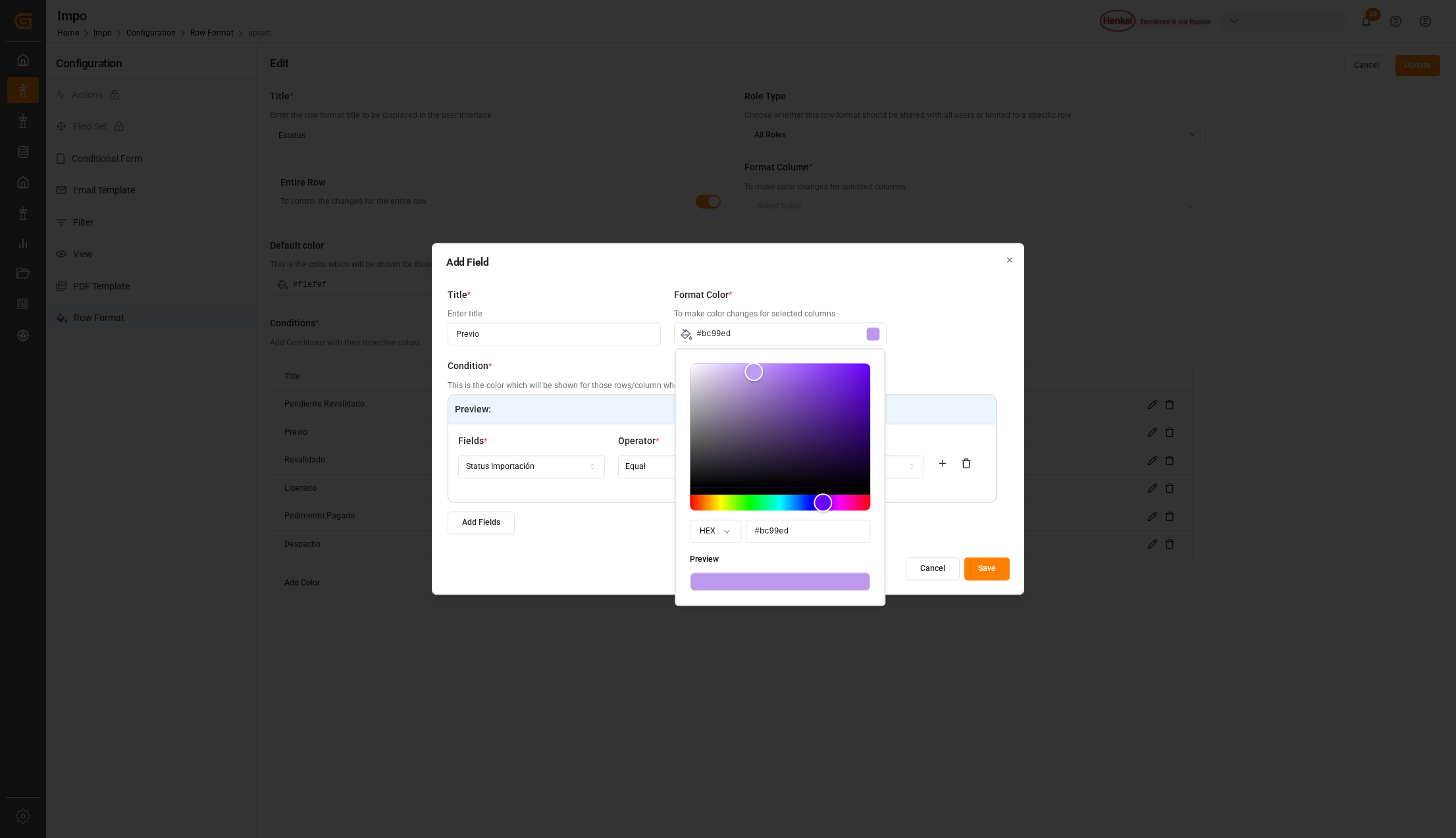
type input "#bd9aed"
type input "#bd9bed"
type input "#be9ced"
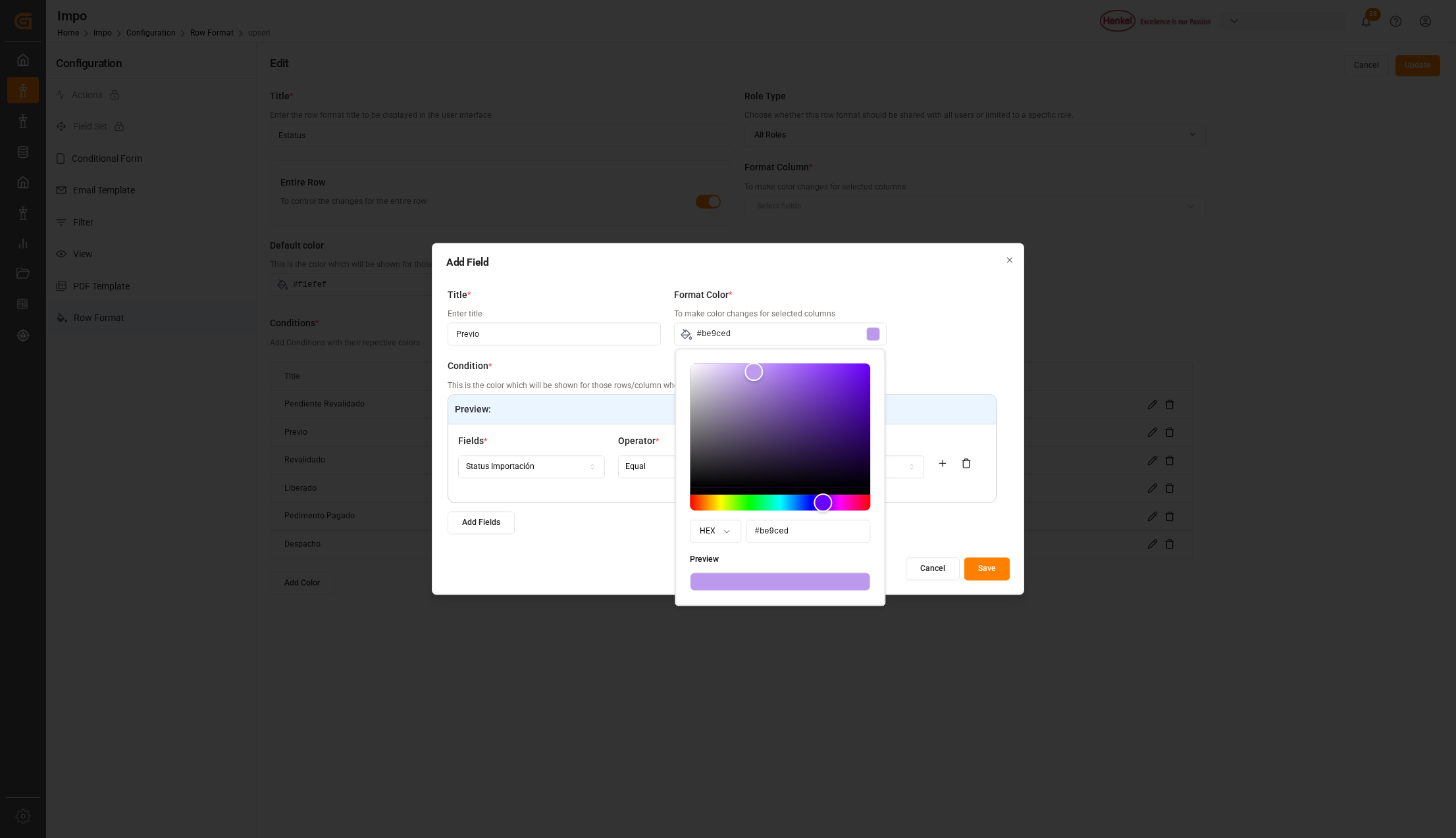
type input "#bf9ded"
type input "#bd9ceb"
type input "#be9eeb"
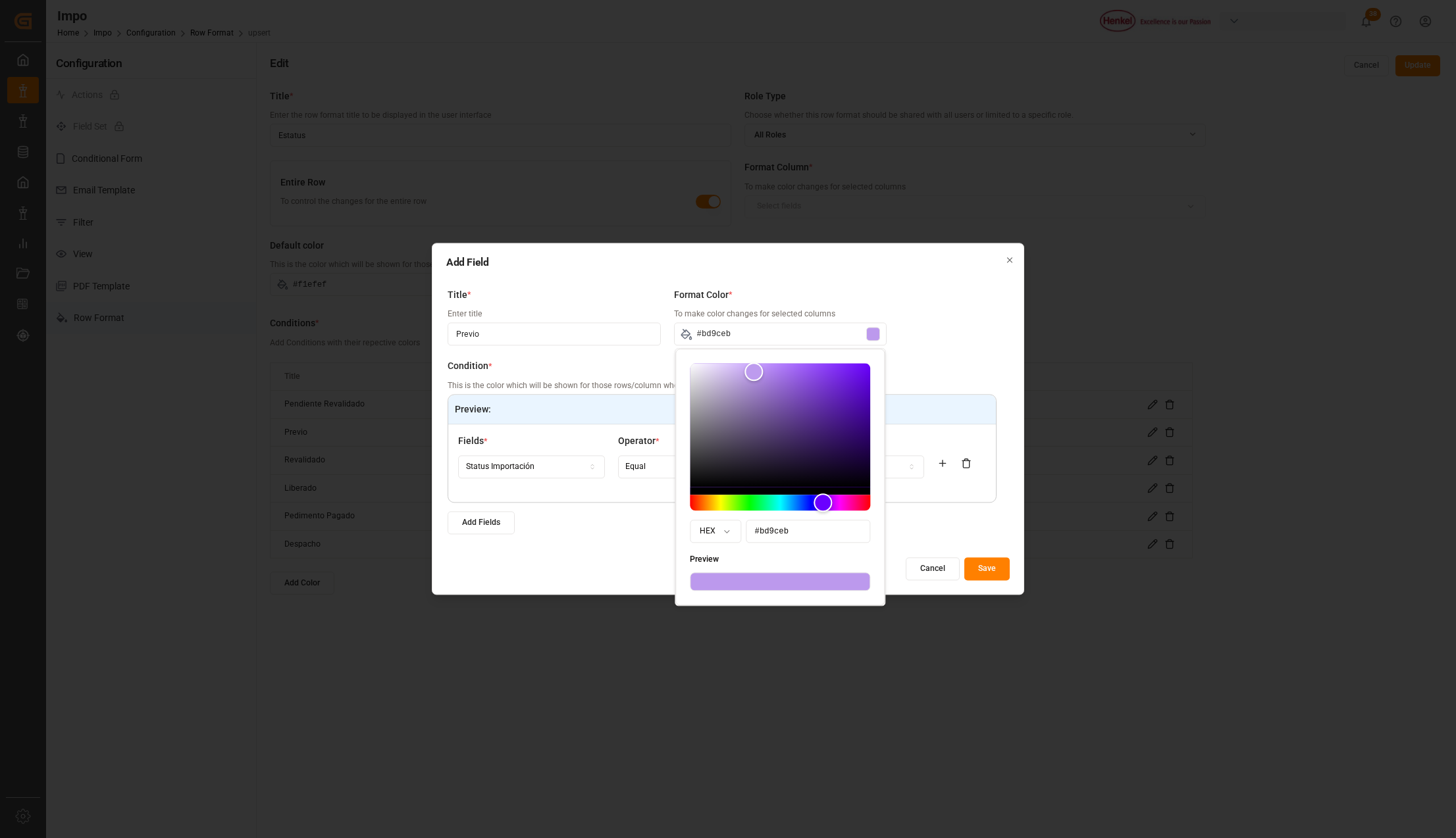
type input "#be9eeb"
type input "#bfa0eb"
type input "#c0a2eb"
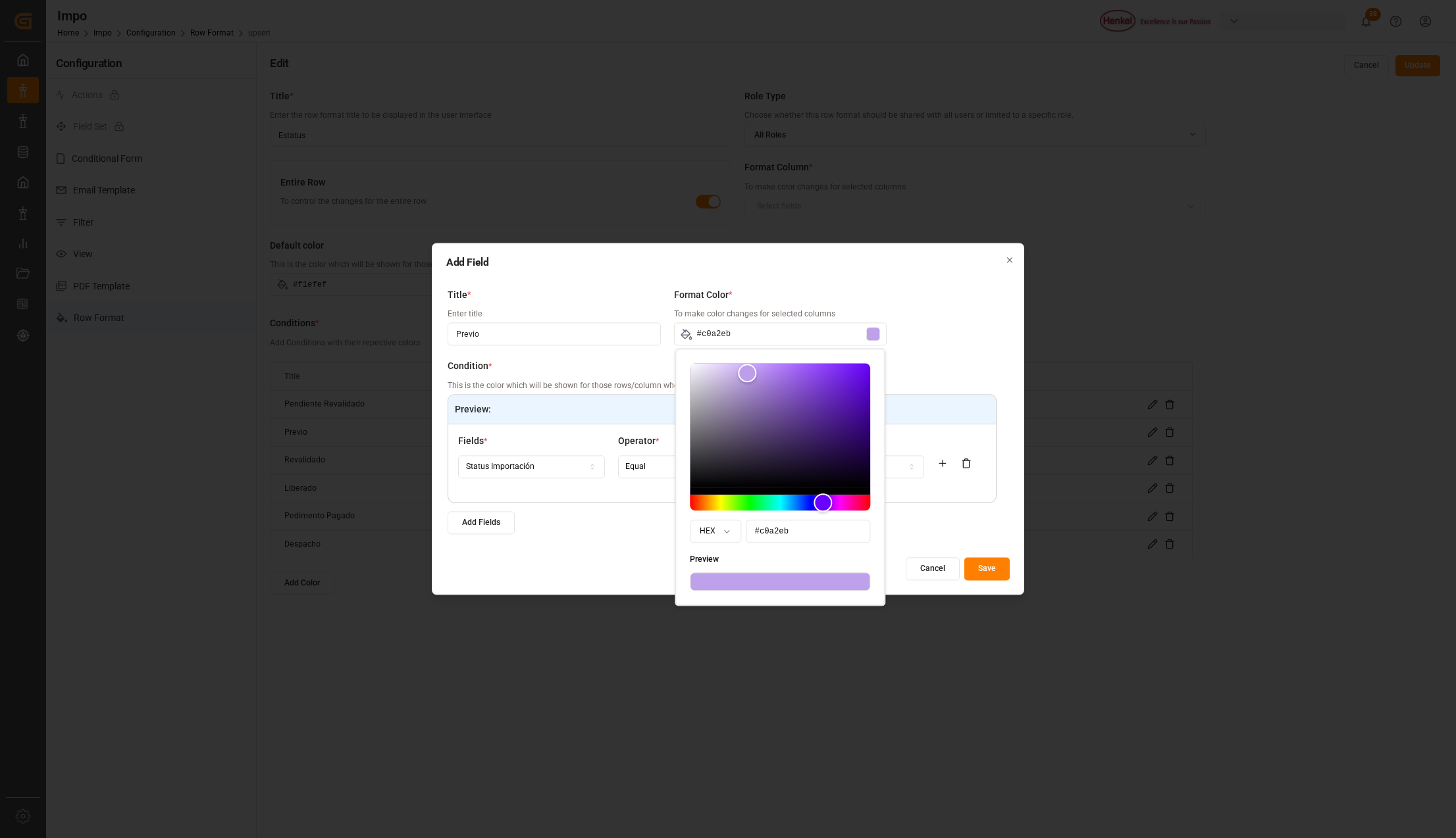
type input "#c1a3eb"
type input "#c2a5eb"
type input "#c2a6eb"
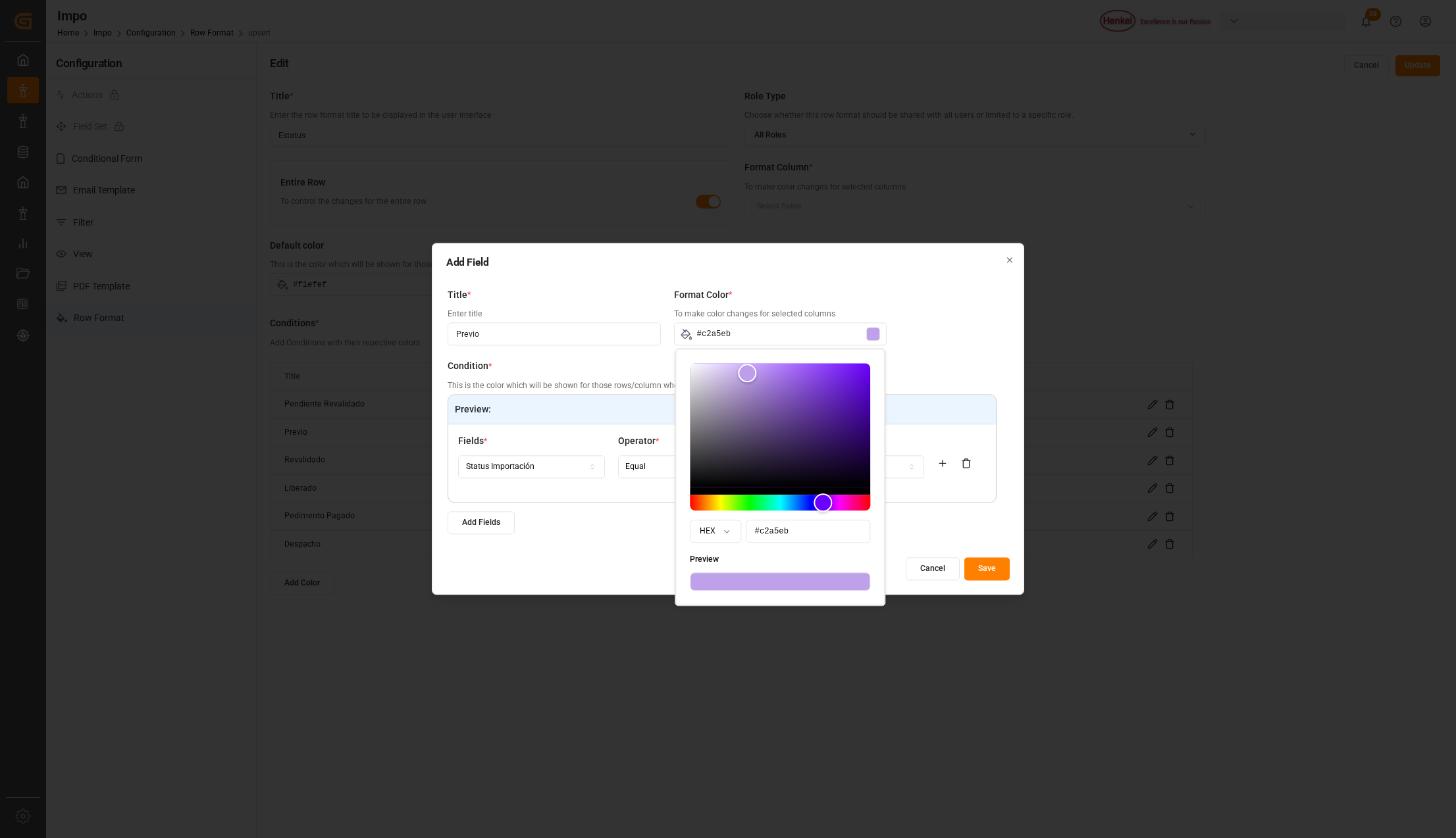
type input "#c2a6eb"
type input "#c3a7eb"
type input "#c4a8eb"
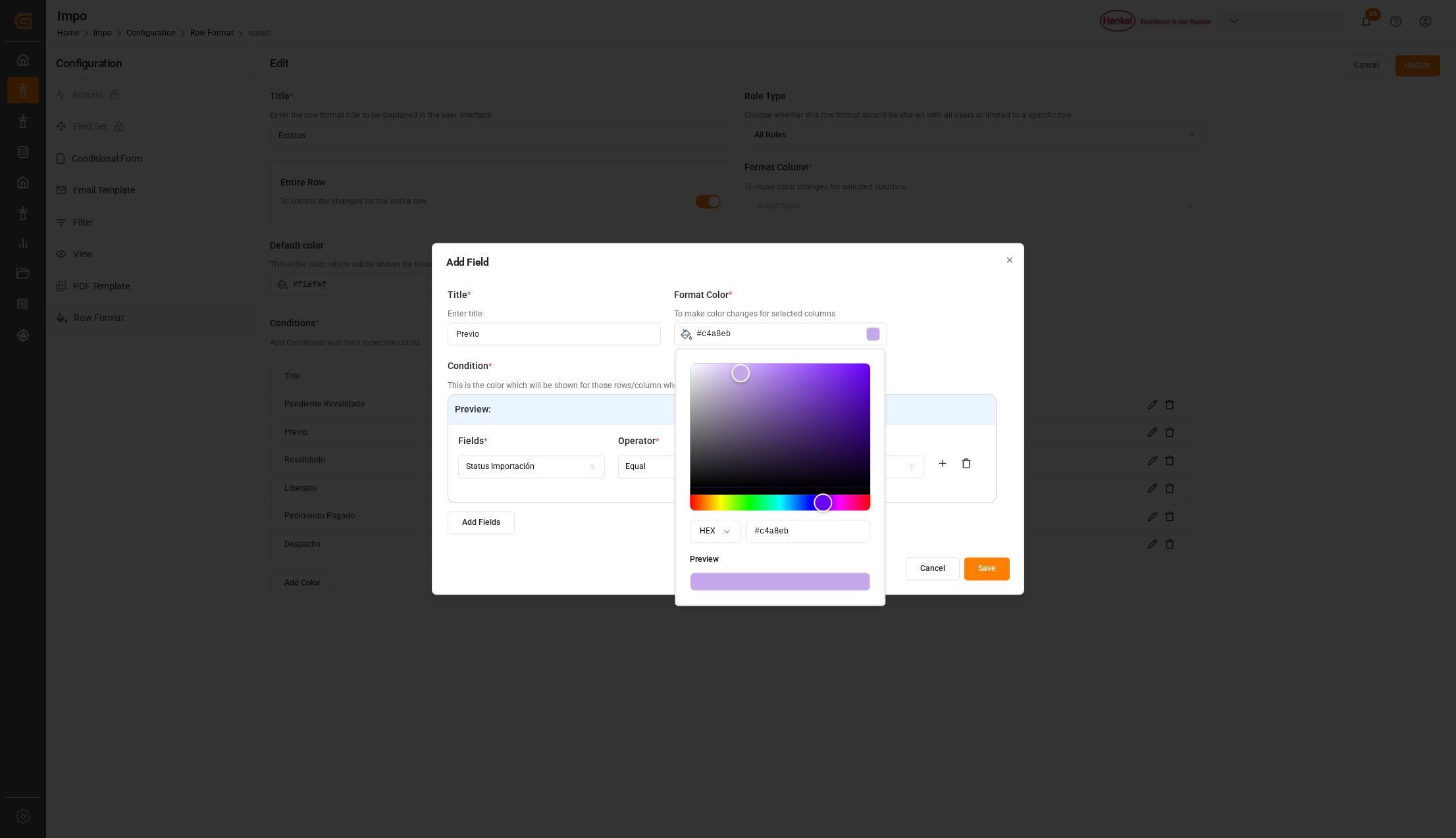
type input "#c5a9eb"
type input "#c5aaeb"
type input "#bea3e3"
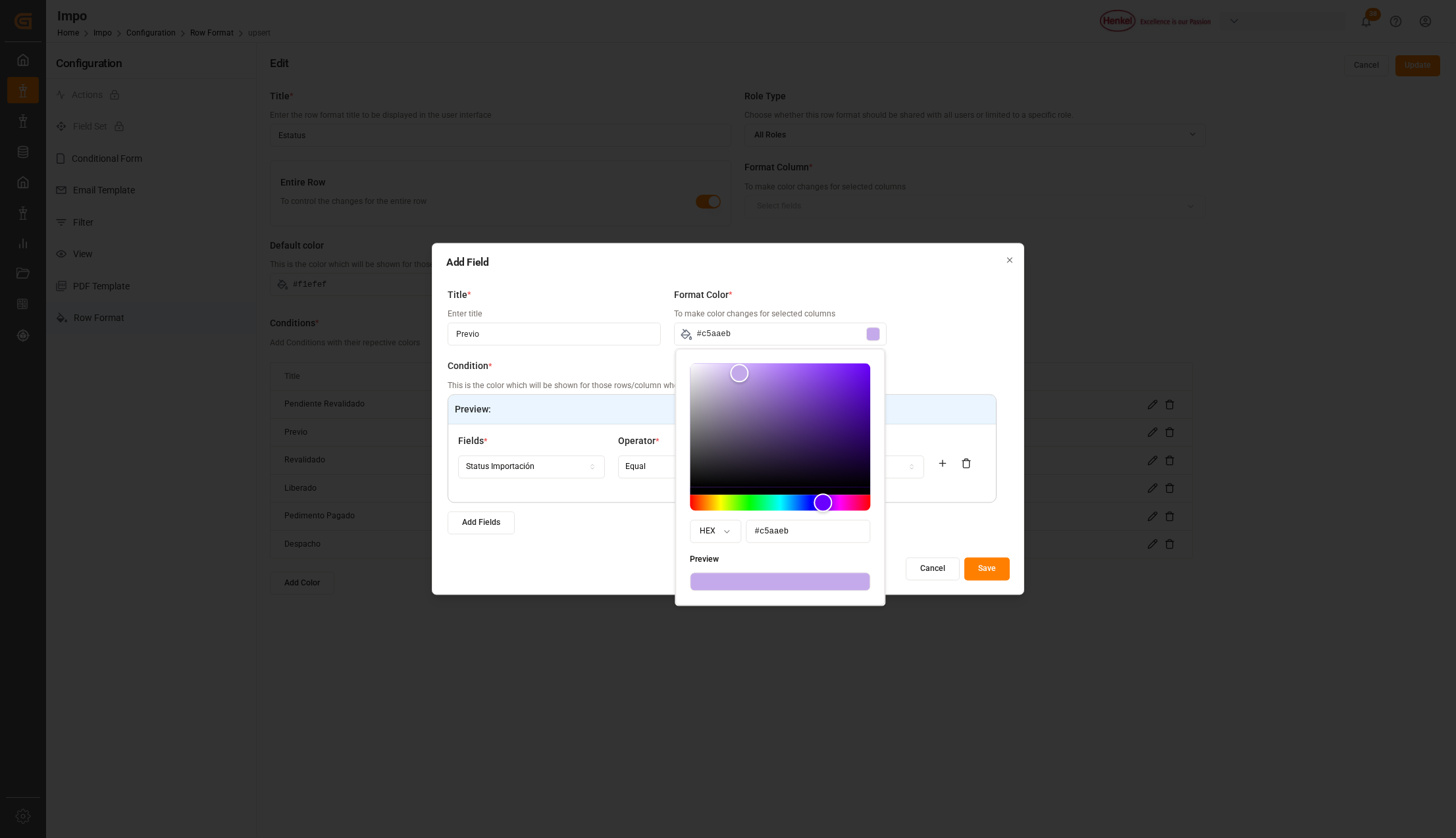
type input "#bea3e3"
type input "#baa0de"
type input "#b196d5"
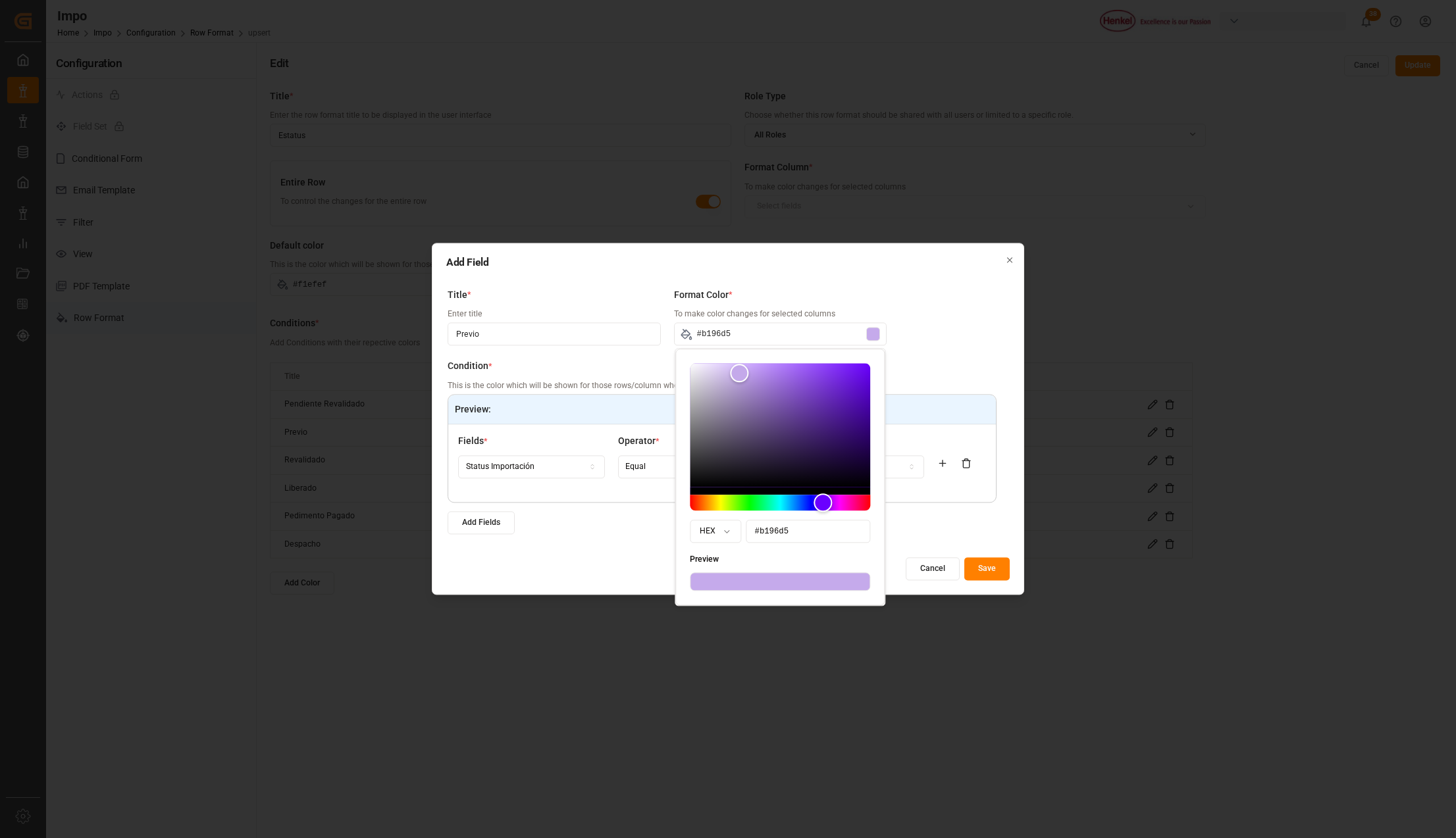
type input "#ae95d2"
type input "#aa91ce"
type input "#a990cd"
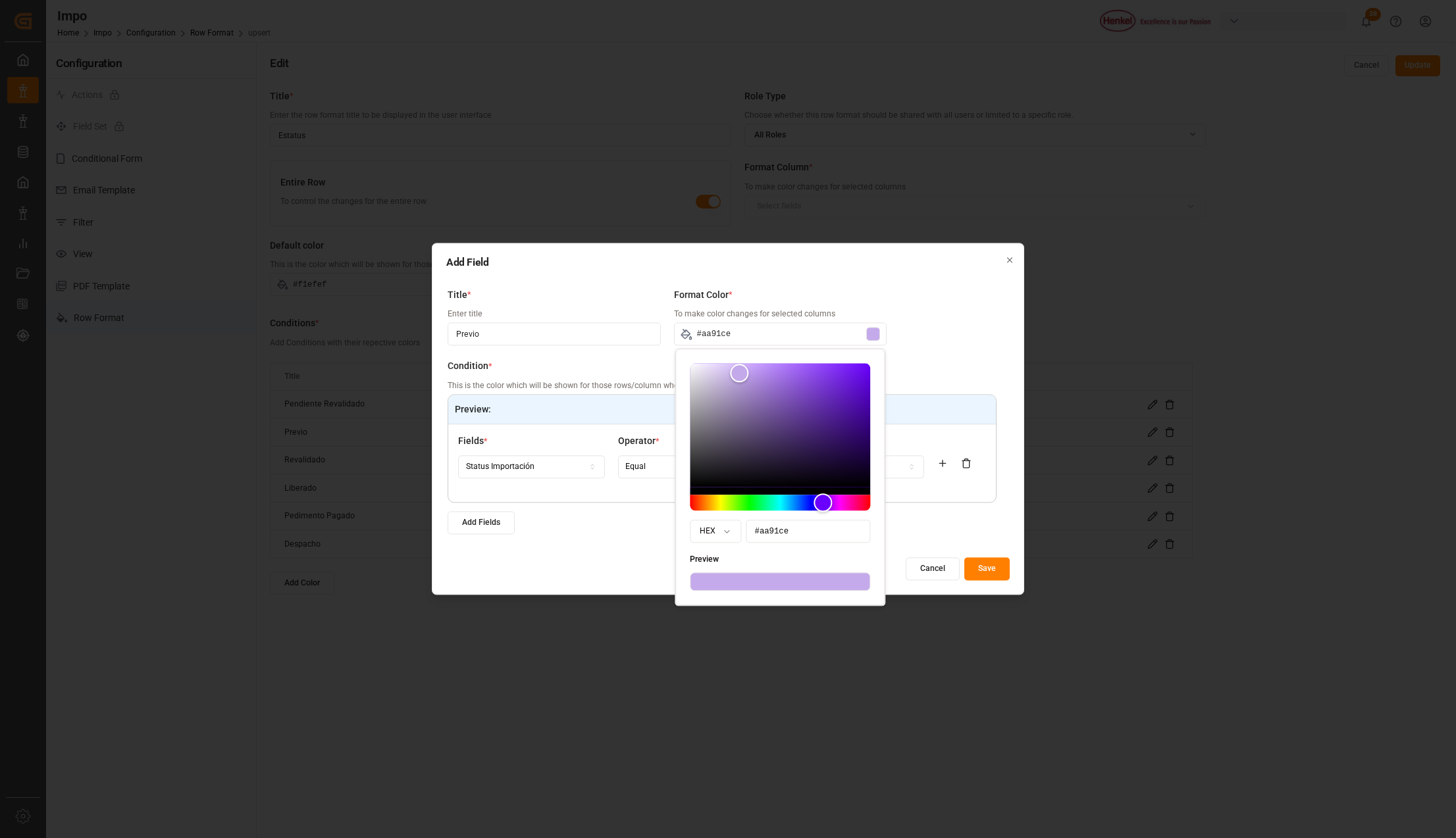
type input "#a990cd"
type input "#aa91cd"
type input "#ab93cd"
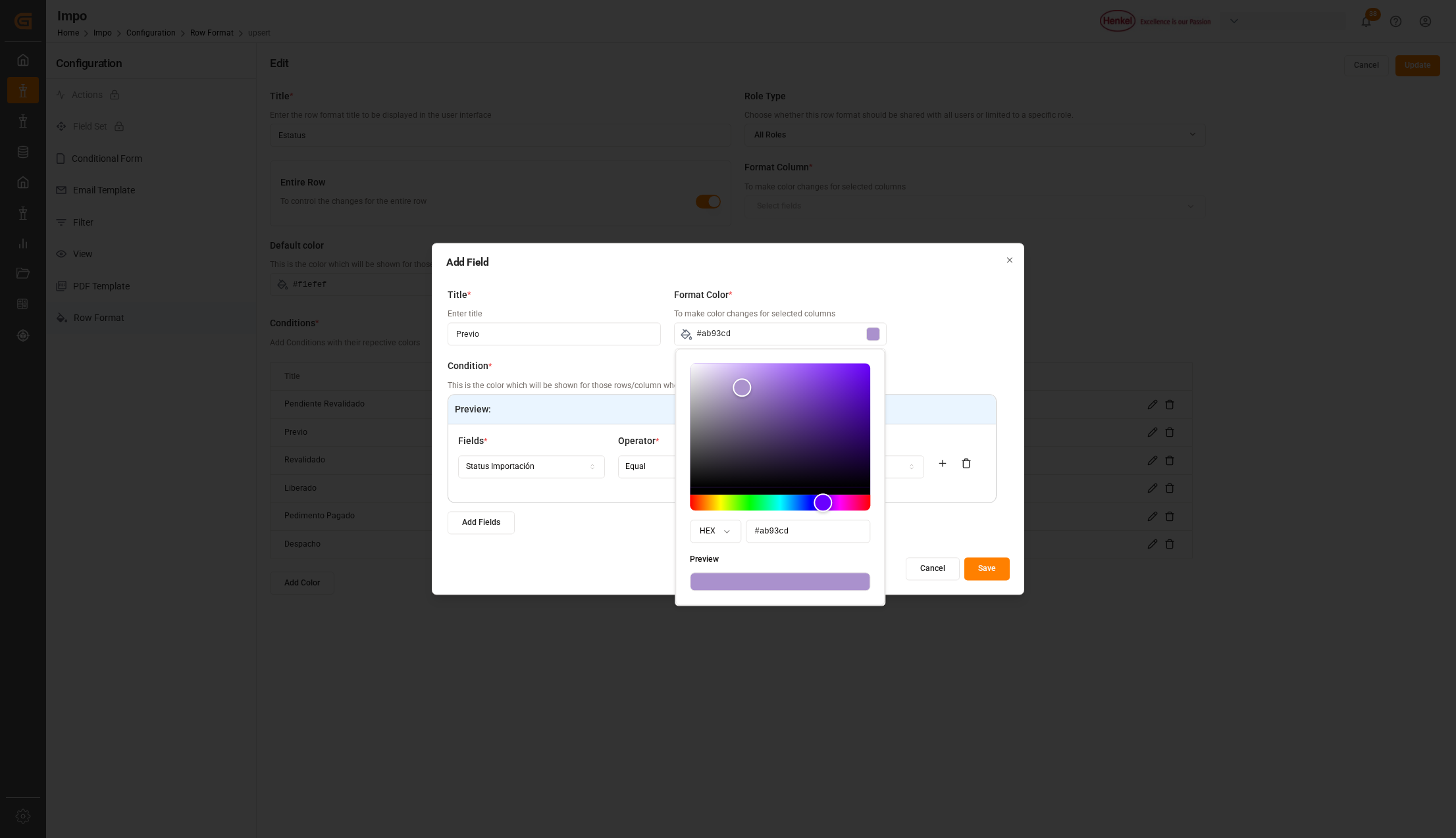
type input "#ac94cd"
type input "#ad96cd"
type input "#ab95ca"
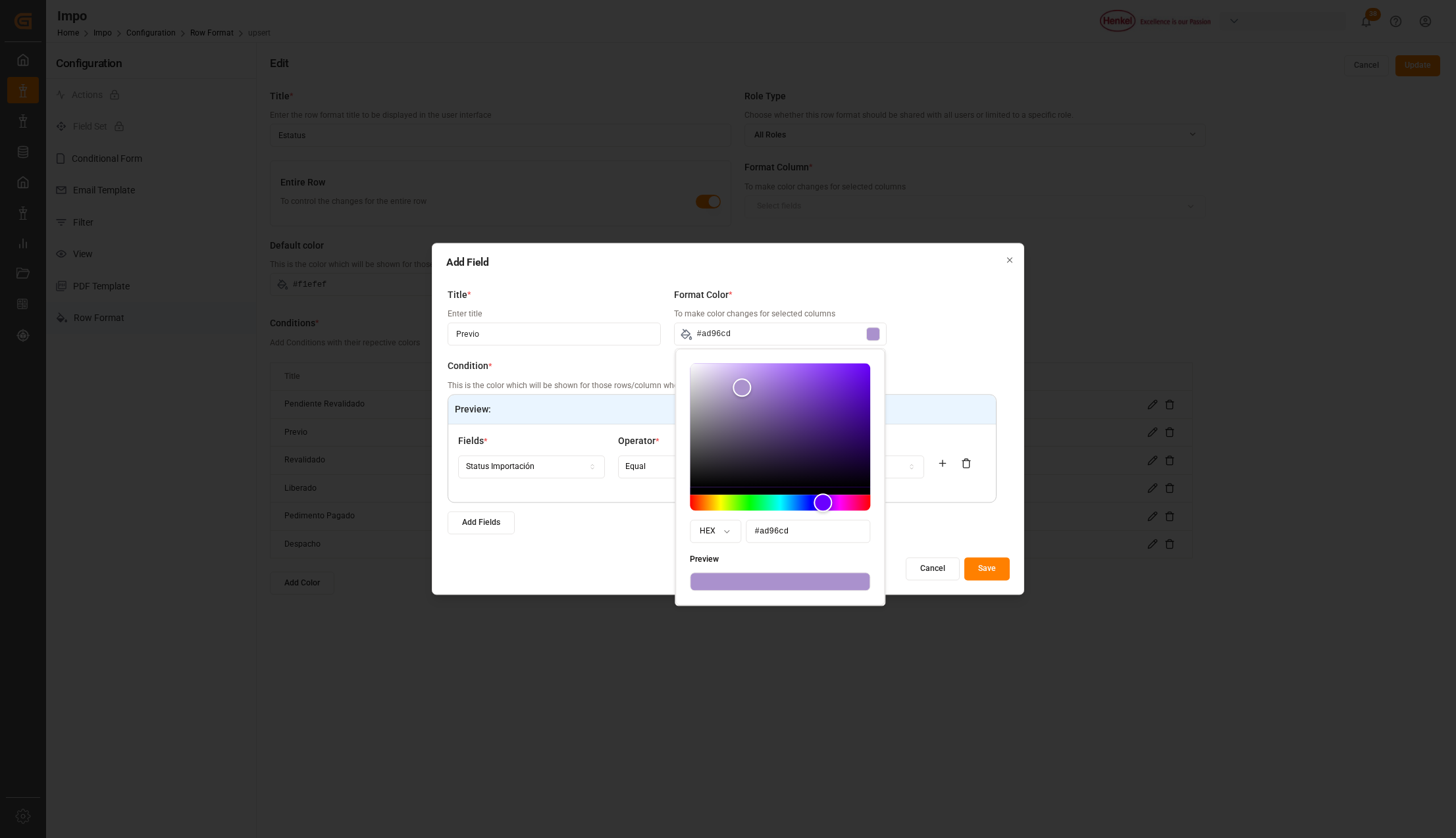
type input "#ab95ca"
type input "#aa94c9"
type input "#a993c7"
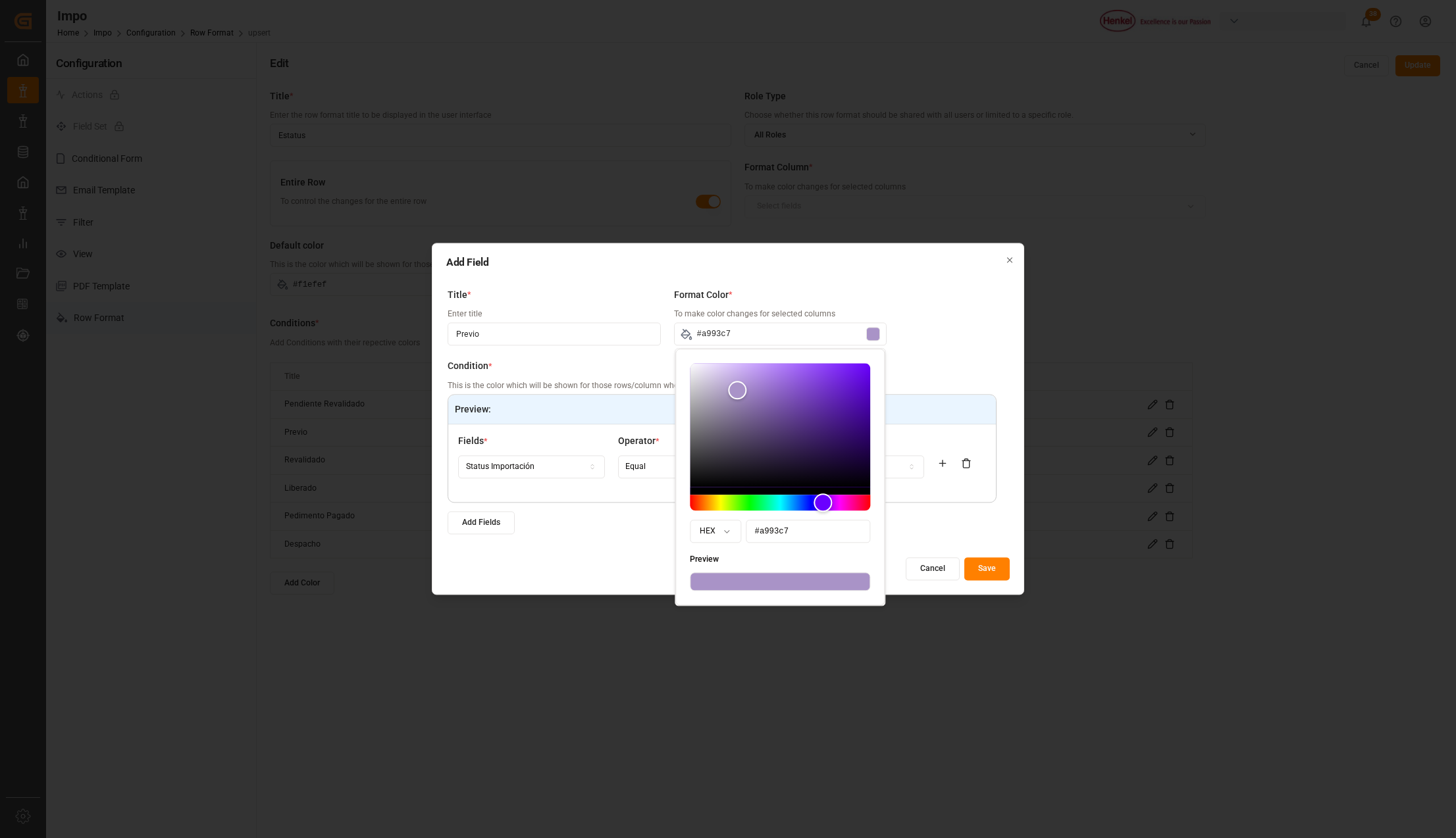
type input "#aa95c7"
type input "#aa96c7"
type input "#ac98c7"
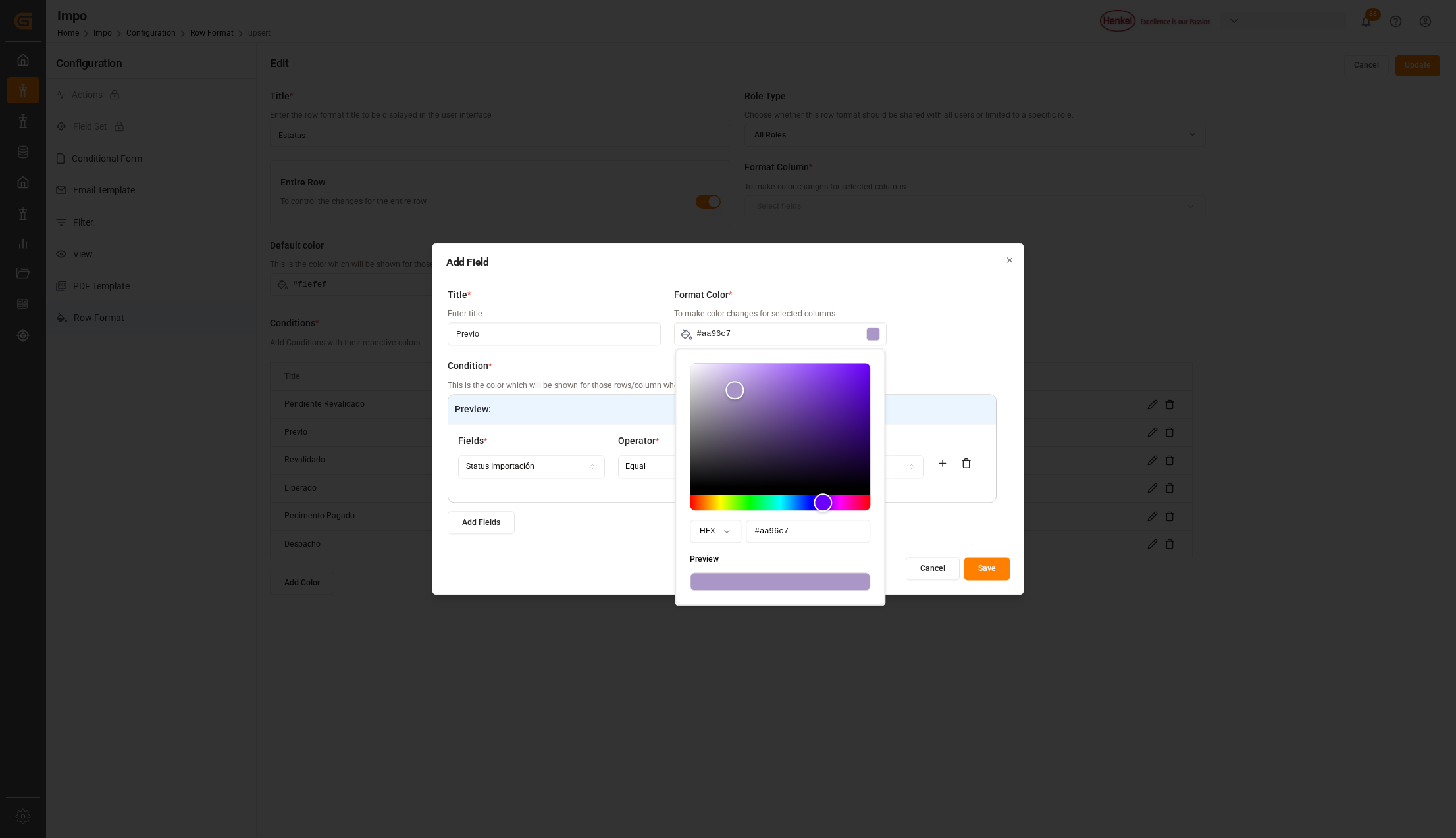
type input "#ac98c7"
type input "#ac99c7"
type input "#ad9ac9"
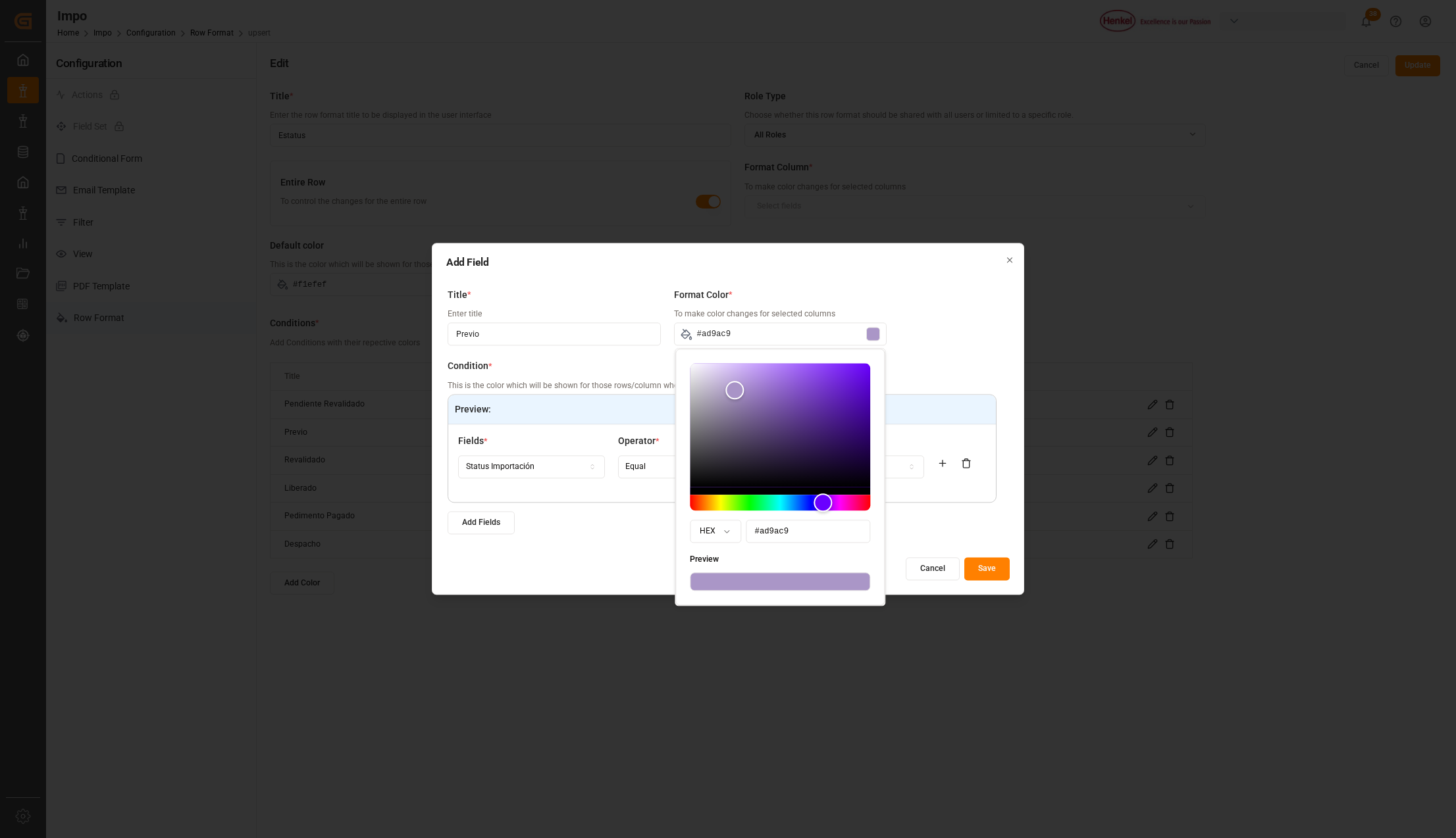
type input "#ae9ac9"
type input "#af9cc9"
type input "#b09dca"
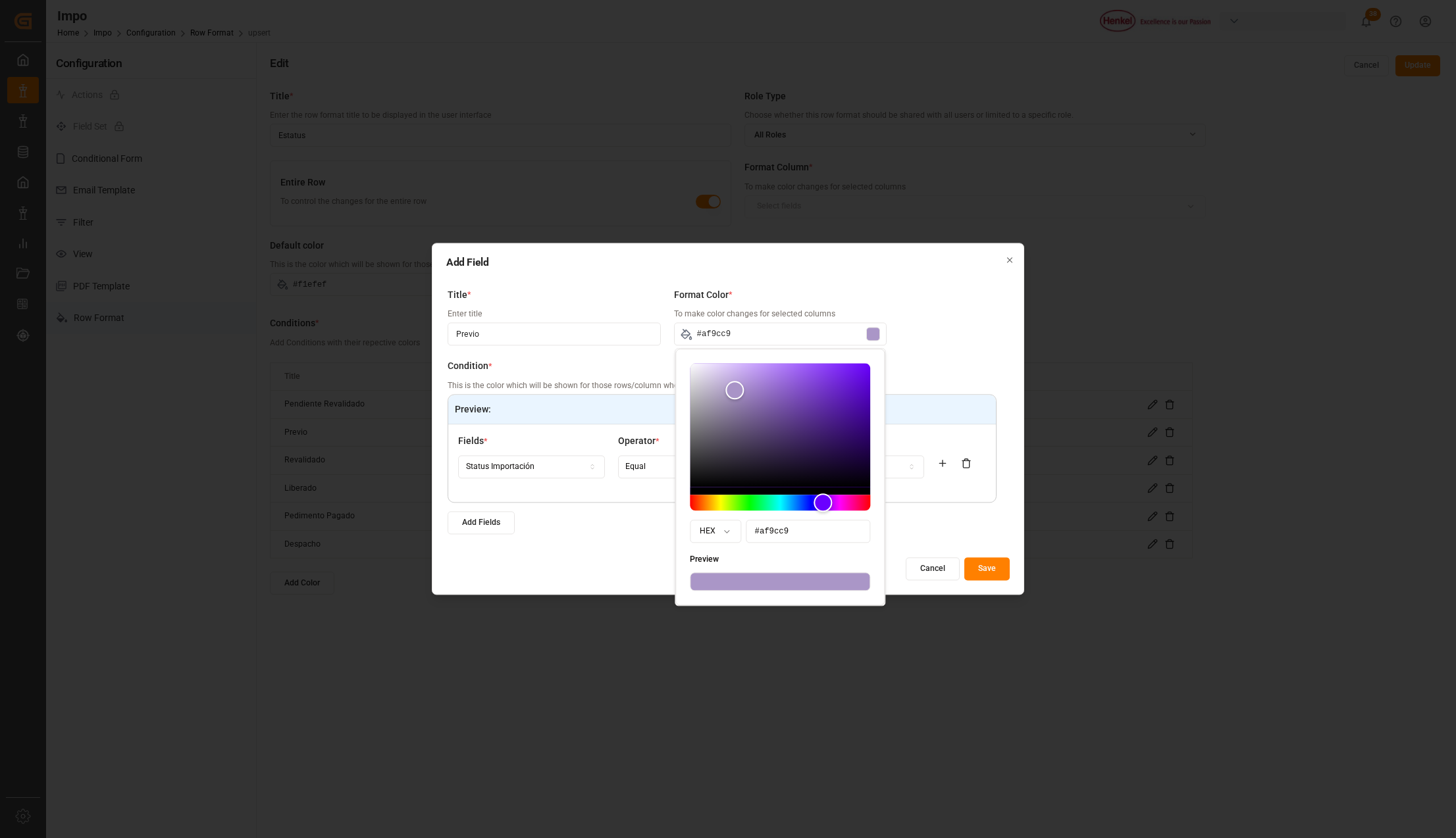
type input "#b09dca"
drag, startPoint x: 768, startPoint y: 377, endPoint x: 731, endPoint y: 390, distance: 39.2
click at [731, 390] on div "Color" at bounding box center [730, 388] width 18 height 18
click at [938, 335] on div "Title * Enter title Previo Format Color * To make color changes for selected co…" at bounding box center [728, 415] width 564 height 267
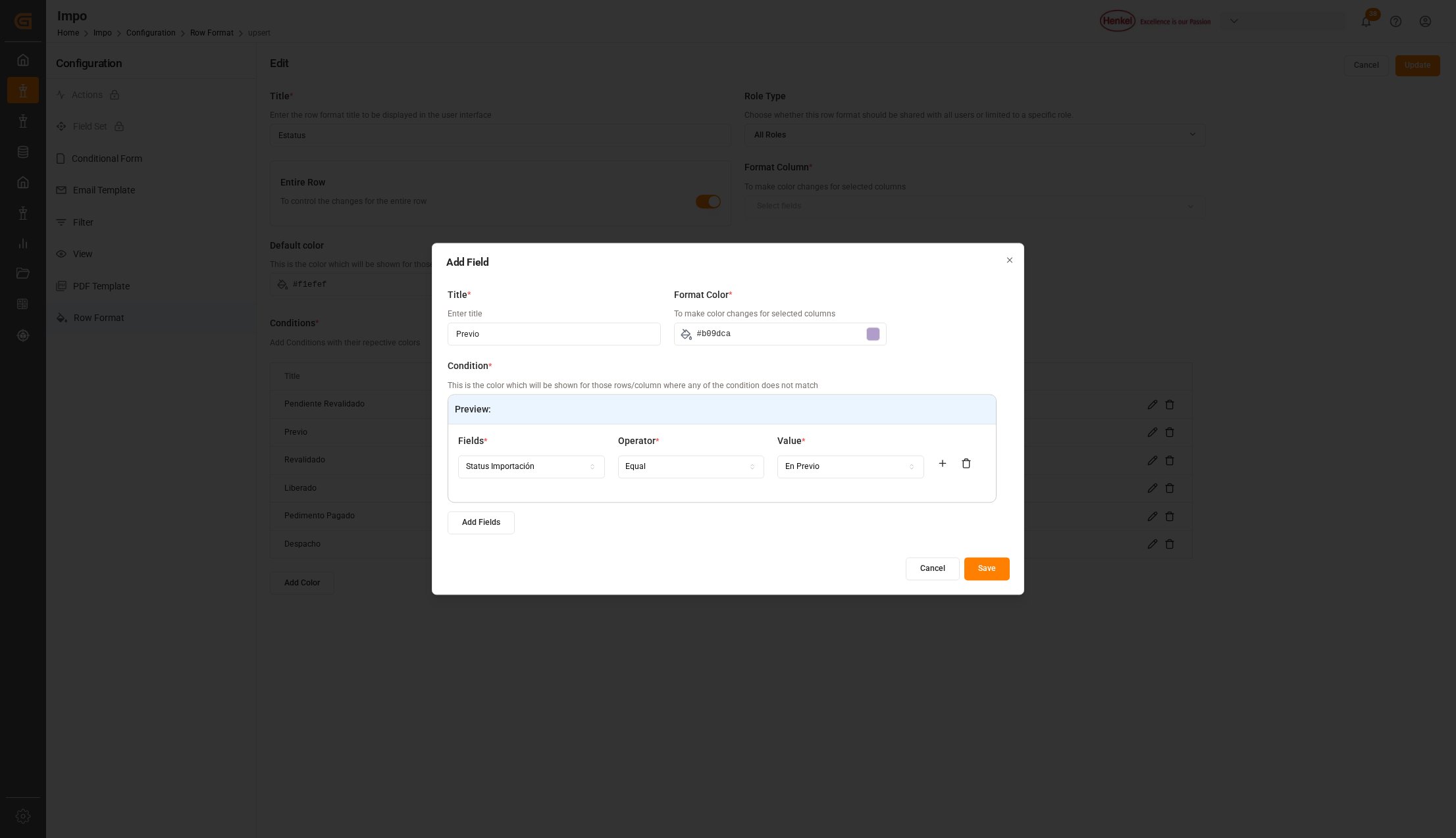
click at [990, 565] on button "Save" at bounding box center [986, 569] width 45 height 23
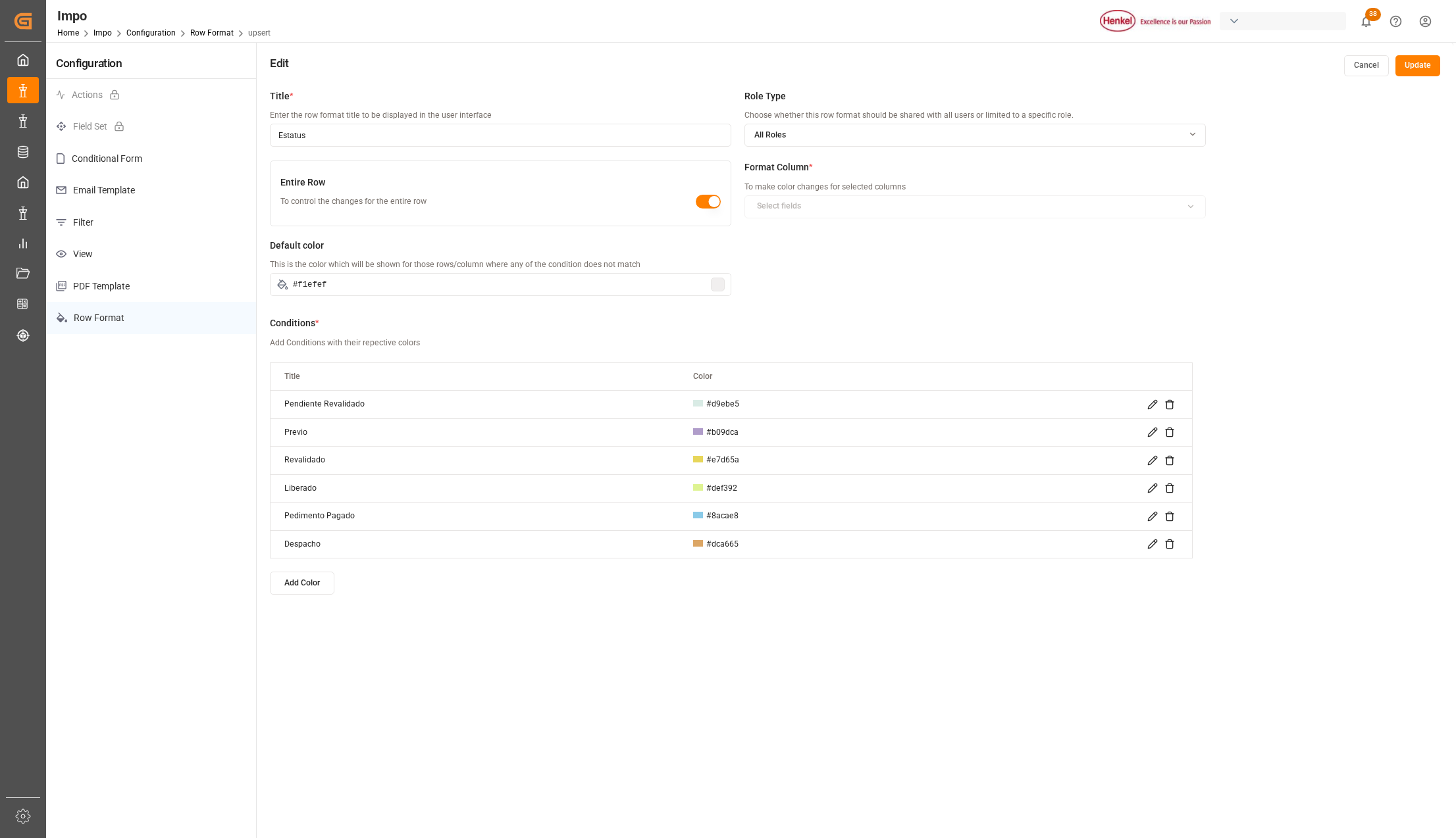
click at [1154, 462] on icon at bounding box center [1152, 460] width 11 height 11
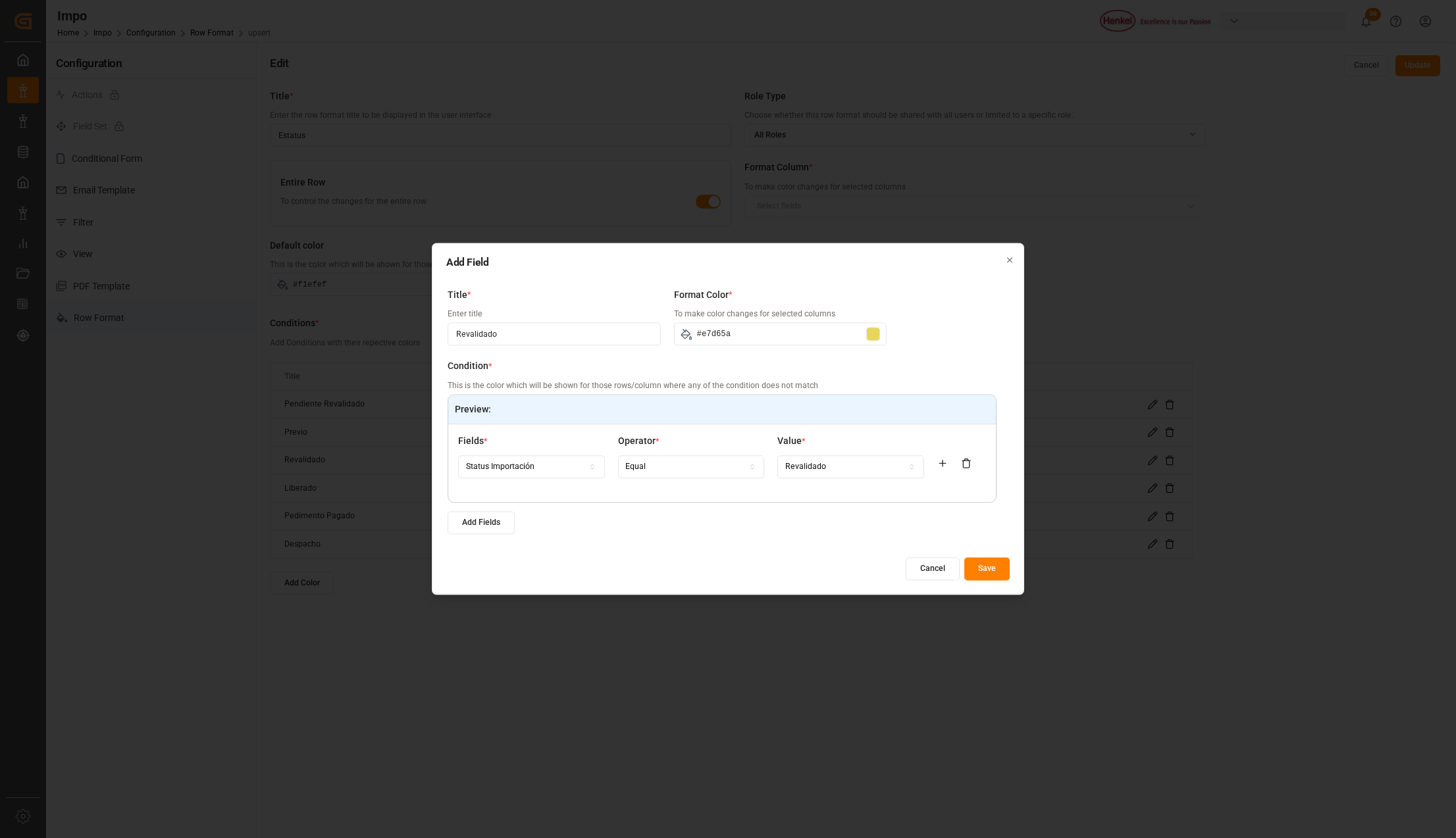
click at [877, 332] on div at bounding box center [873, 334] width 13 height 13
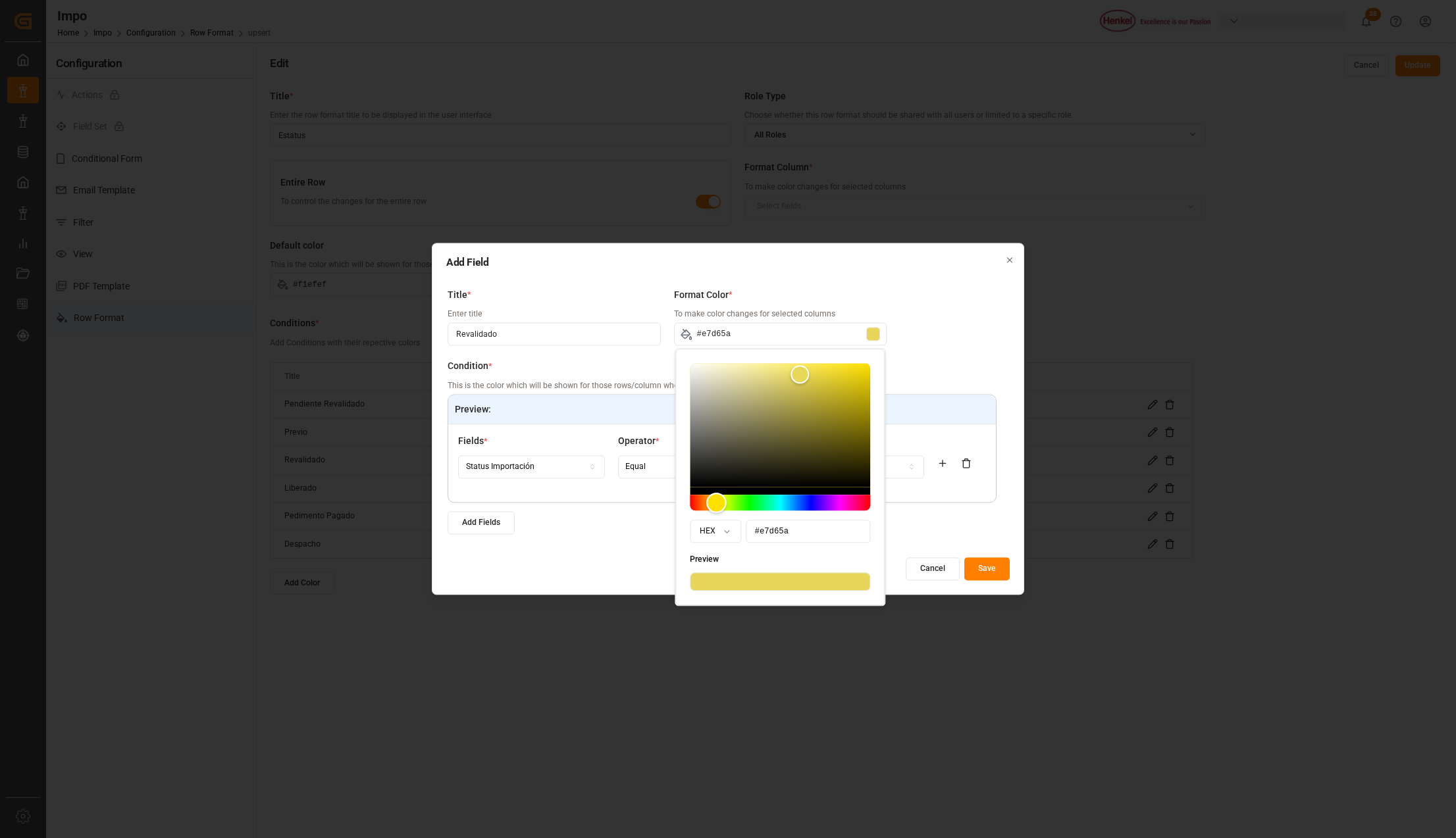
type input "#e0e85a"
type input "#d7e85a"
type input "#d1e85a"
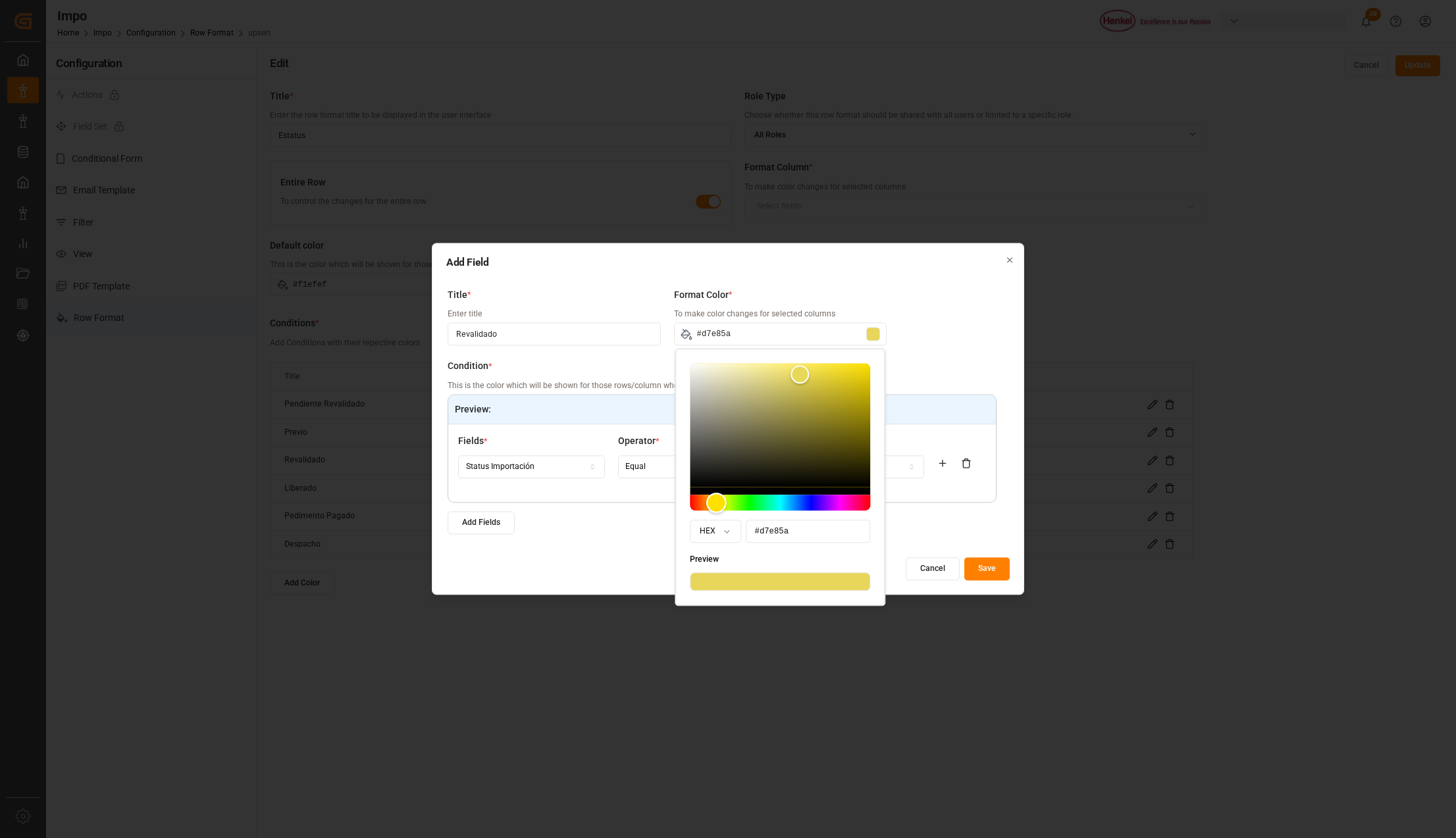
type input "#d1e85a"
drag, startPoint x: 722, startPoint y: 498, endPoint x: 712, endPoint y: 514, distance: 18.9
click at [712, 514] on div "Hue" at bounding box center [712, 502] width 20 height 20
drag, startPoint x: 801, startPoint y: 372, endPoint x: 788, endPoint y: 374, distance: 13.2
click at [788, 374] on div "Color" at bounding box center [787, 373] width 20 height 20
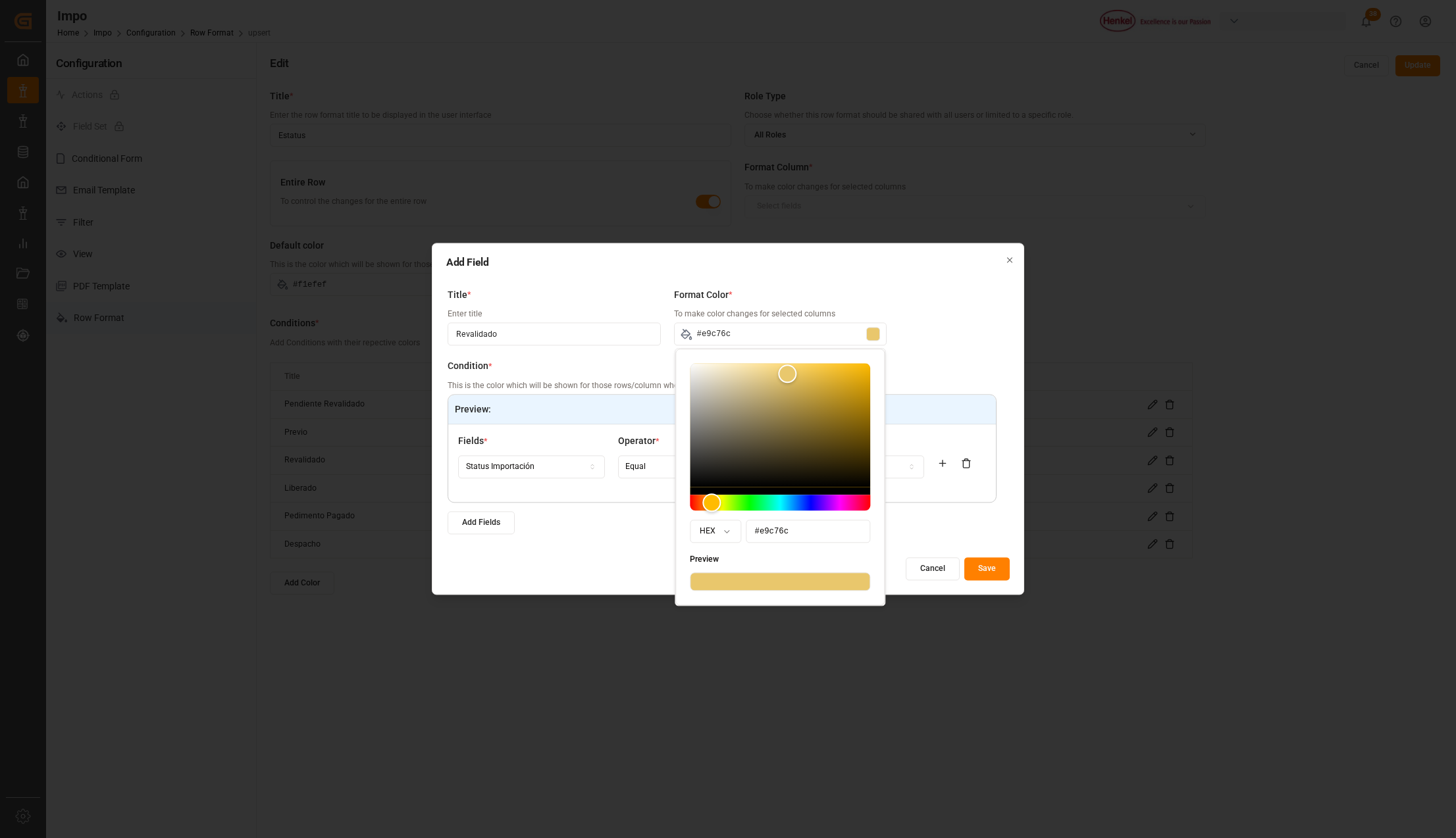
click at [998, 534] on div "Title * Enter title Revalidado Format Color * To make color changes for selecte…" at bounding box center [728, 415] width 564 height 267
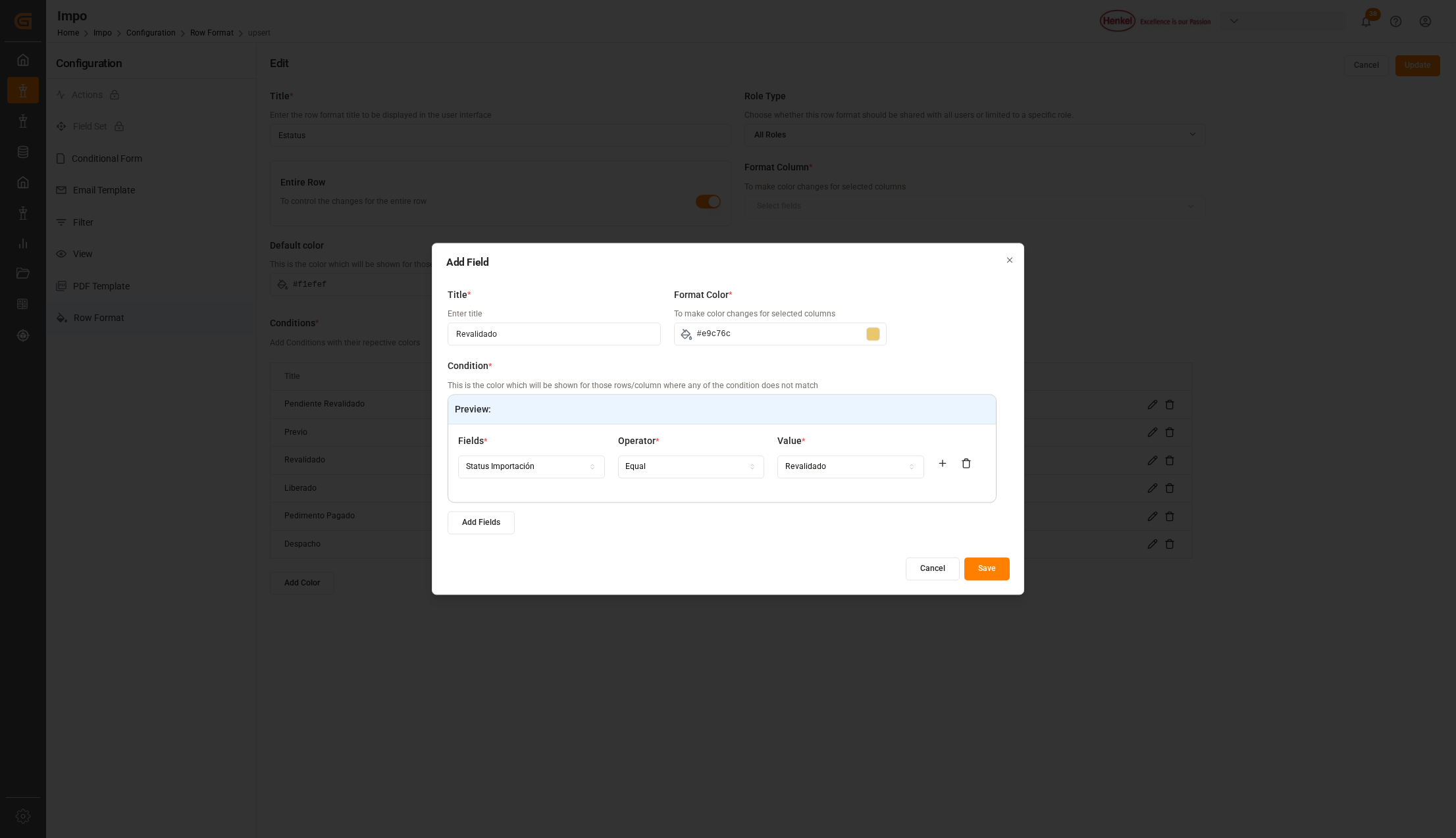
click at [999, 574] on button "Save" at bounding box center [986, 569] width 45 height 23
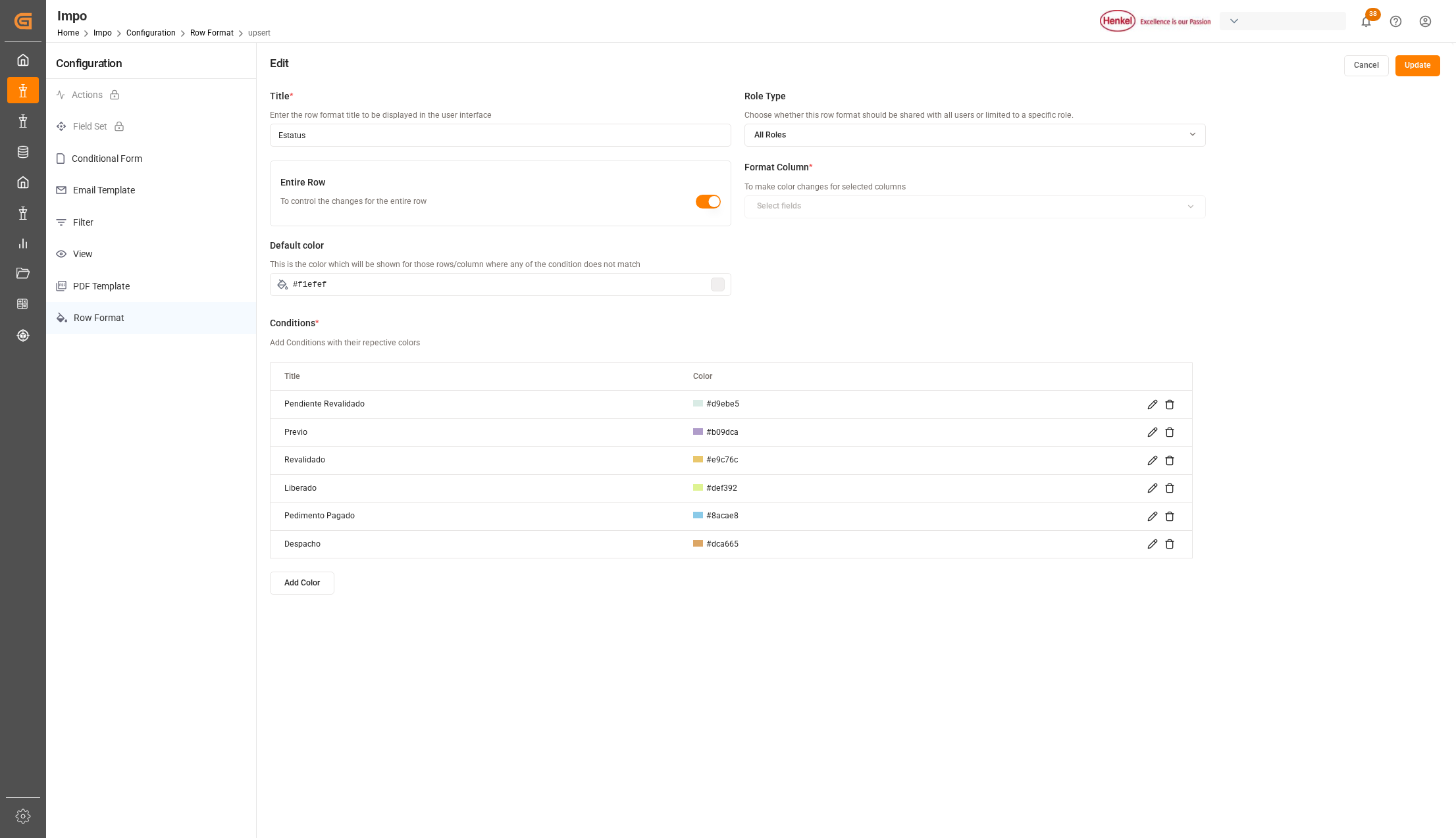
click at [1146, 514] on div at bounding box center [1074, 515] width 206 height 11
click at [1151, 515] on icon at bounding box center [1152, 515] width 11 height 11
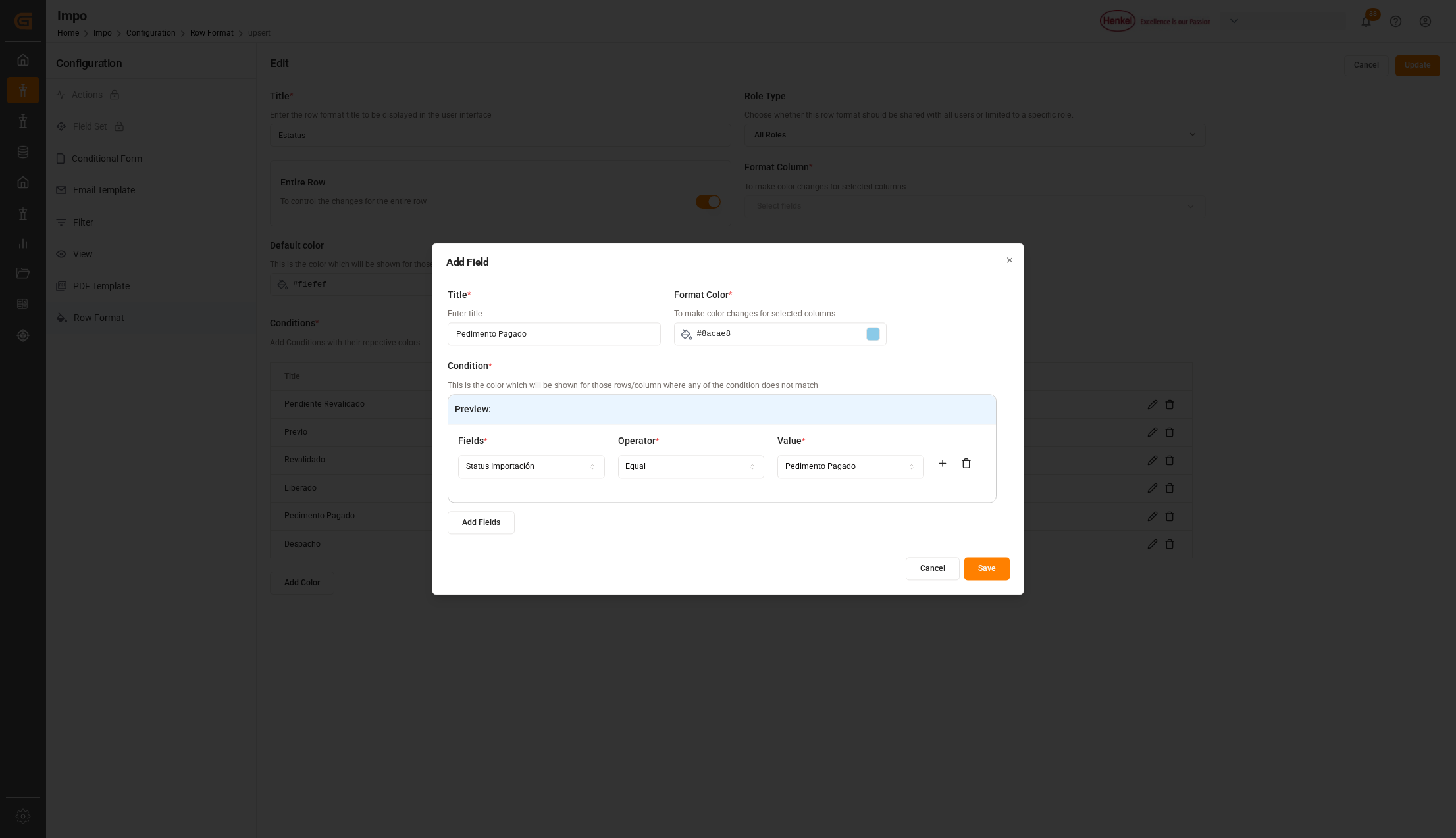
click at [878, 337] on div at bounding box center [873, 334] width 13 height 13
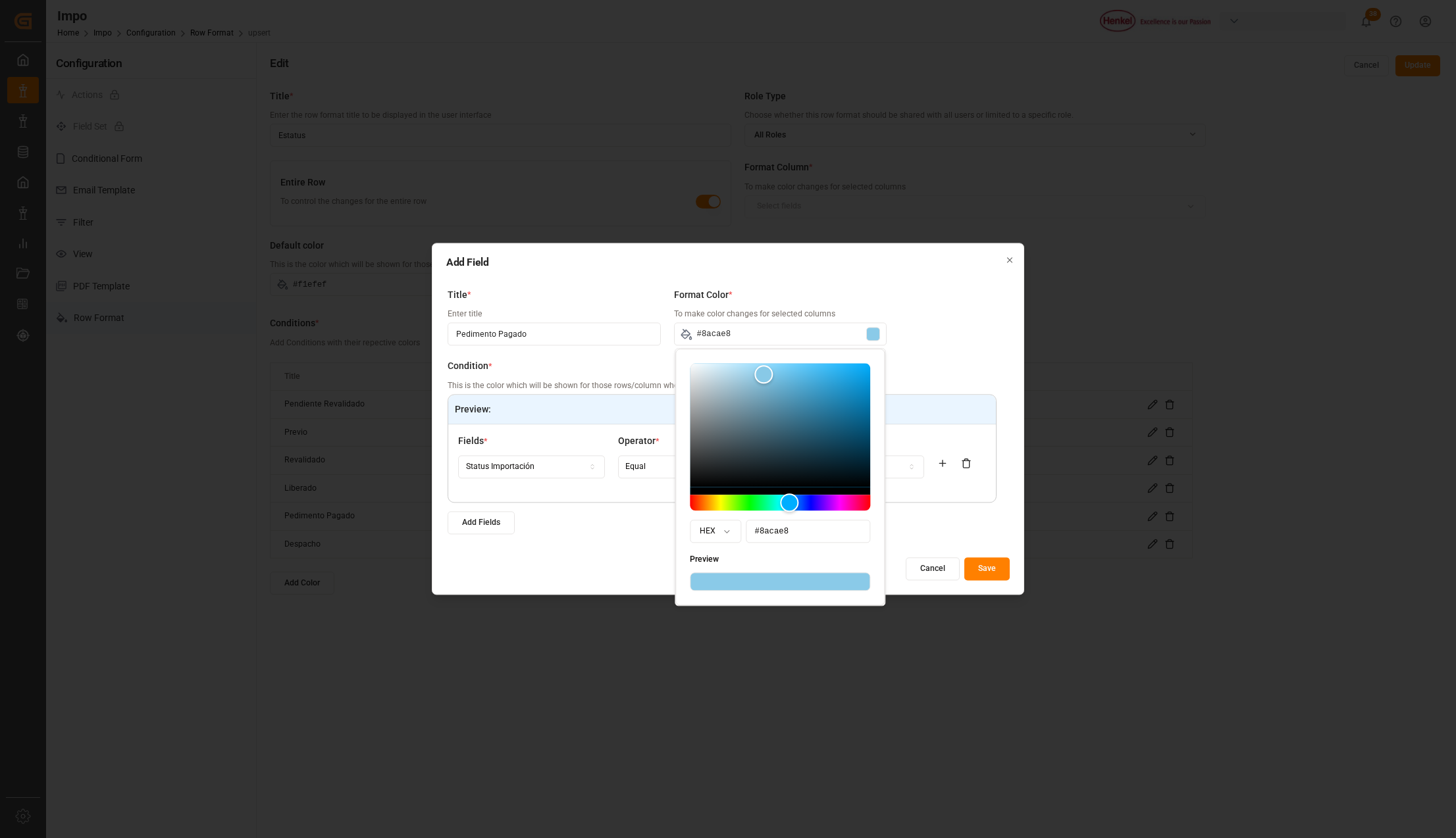
click at [777, 533] on input "#8acae8" at bounding box center [809, 531] width 125 height 23
click at [729, 538] on body "Created by potrace 1.15, written by Peter Selinger 2001-2017 Created by potrace…" at bounding box center [728, 419] width 1456 height 838
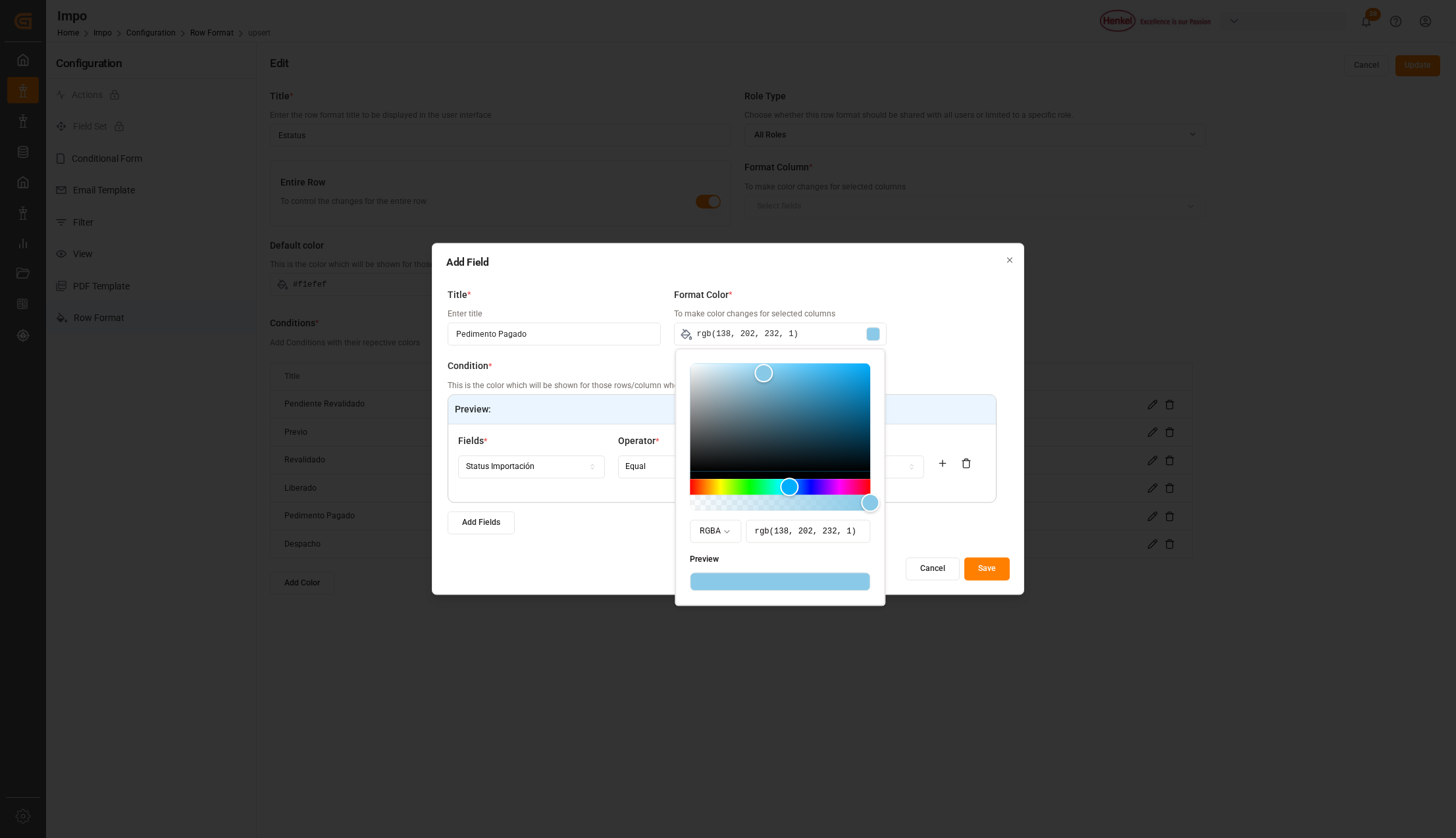
click at [780, 540] on input "rgb(138, 202, 232, 1)" at bounding box center [809, 531] width 125 height 23
click at [777, 532] on input "rgb(138, 202, 232, 1)" at bounding box center [809, 531] width 125 height 23
click at [727, 527] on body "Created by potrace 1.15, written by Peter Selinger 2001-2017 Created by potrace…" at bounding box center [728, 419] width 1456 height 838
click at [724, 530] on body "Created by potrace 1.15, written by Peter Selinger 2001-2017 Created by potrace…" at bounding box center [728, 419] width 1456 height 838
click at [780, 533] on input "rgb(140, 203, 232, 1)" at bounding box center [809, 531] width 125 height 23
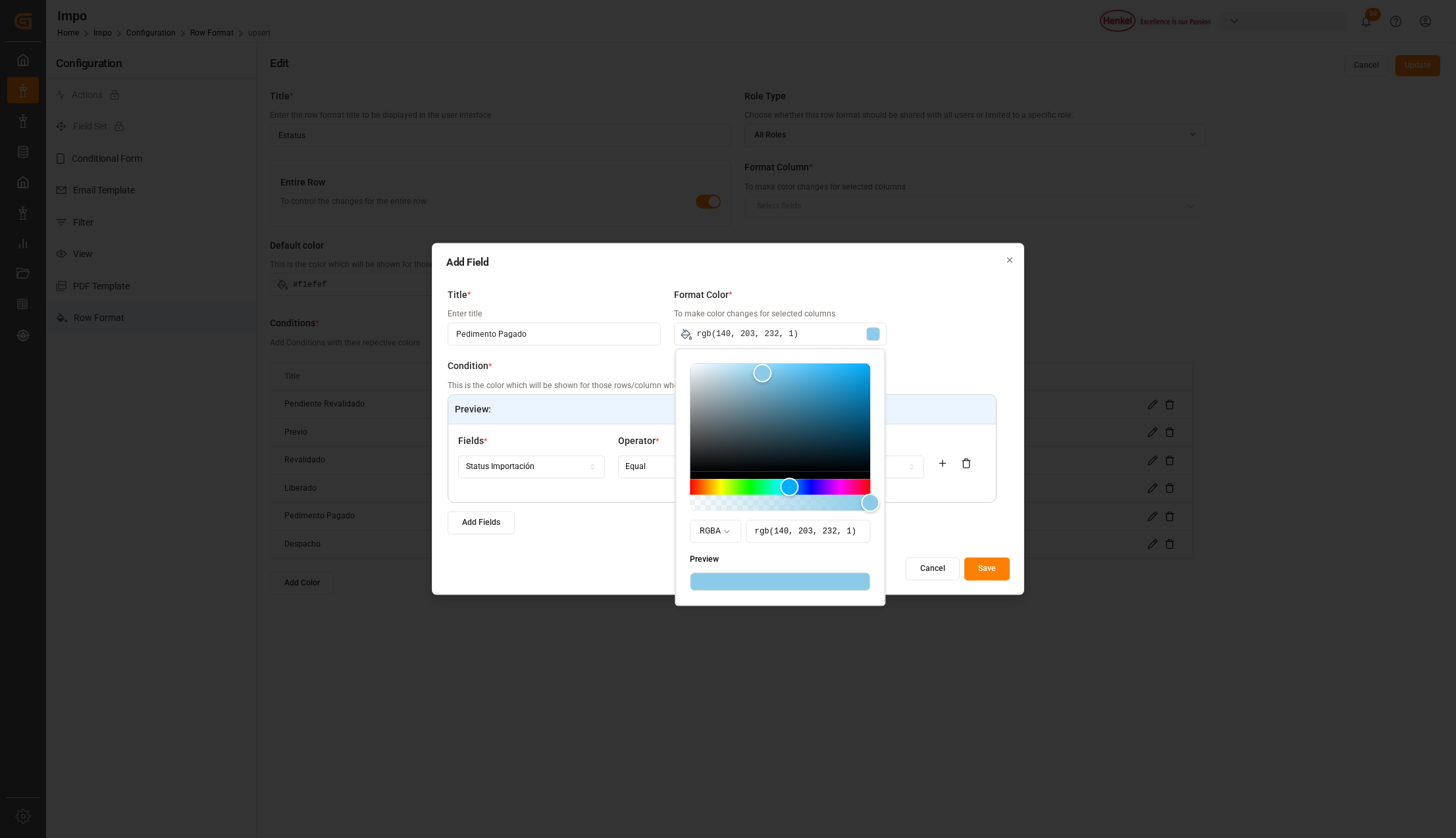
click at [780, 533] on input "rgb(140, 203, 232, 1)" at bounding box center [809, 531] width 125 height 23
click at [803, 534] on input "rgb(140, 203, 232, 1)" at bounding box center [809, 531] width 125 height 23
click at [786, 530] on input "rgb(140, 203, 232, 1)" at bounding box center [809, 531] width 125 height 23
click at [799, 530] on input "rgb(140, 203, 232, 1)" at bounding box center [809, 531] width 125 height 23
click at [799, 539] on input "rgb(140, 203, 232, 1)" at bounding box center [809, 531] width 125 height 23
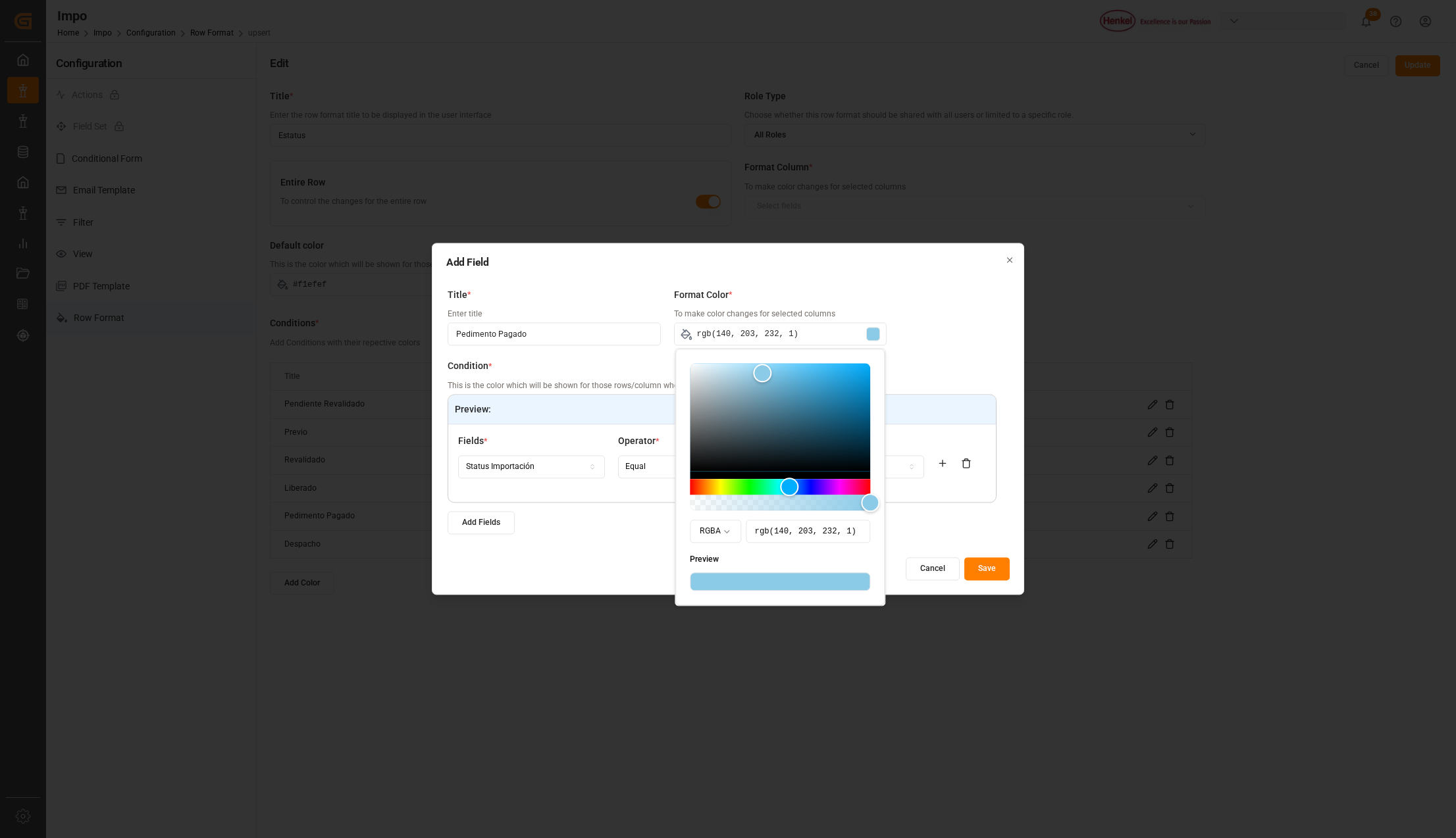
click at [712, 530] on body "Created by potrace 1.15, written by Peter Selinger 2001-2017 Created by potrace…" at bounding box center [728, 419] width 1456 height 838
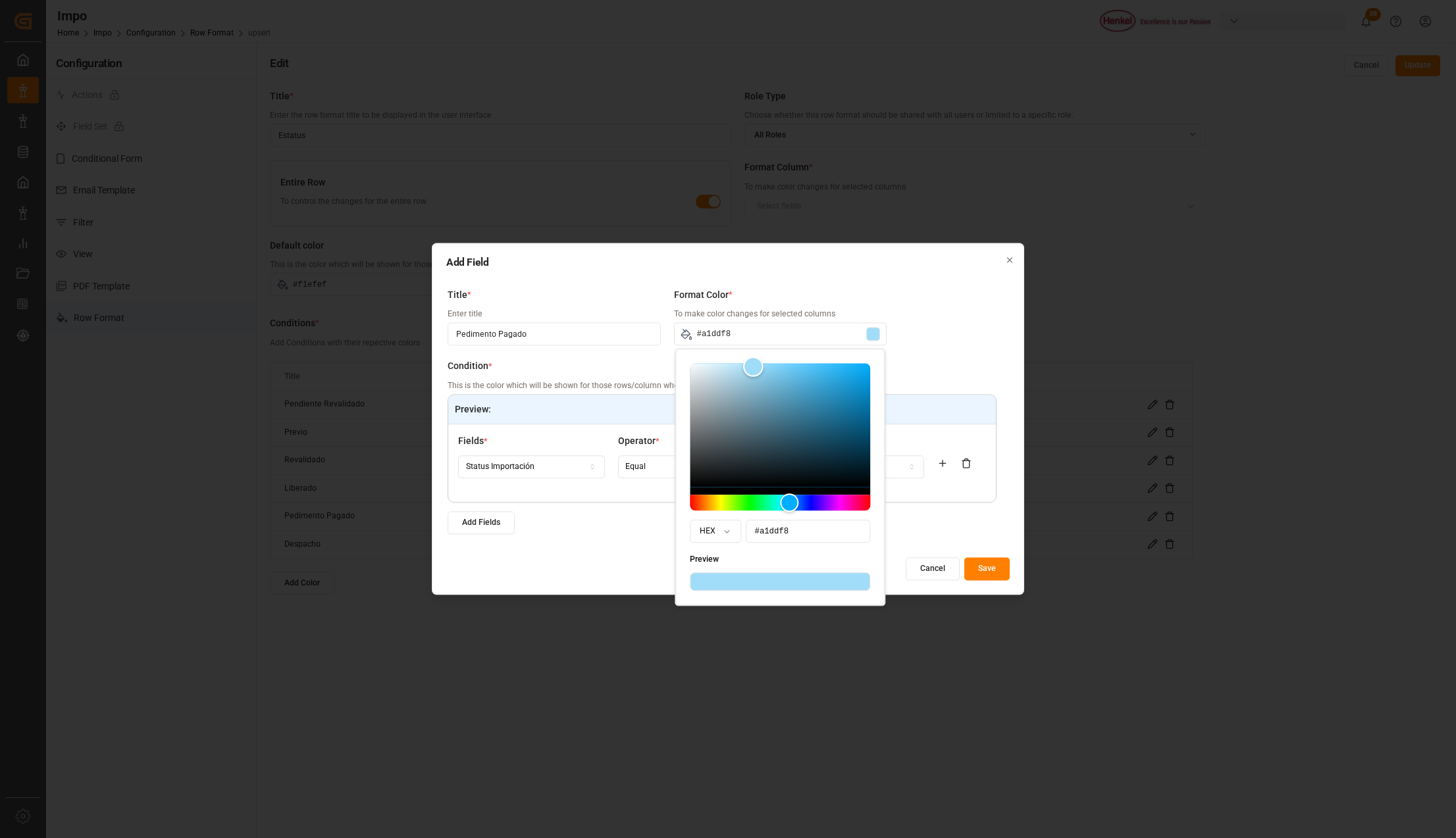
drag, startPoint x: 762, startPoint y: 370, endPoint x: 754, endPoint y: 367, distance: 8.5
click at [754, 367] on div "Color" at bounding box center [753, 366] width 20 height 20
click at [934, 335] on div "Title * Enter title Pedimento Pagado Format Color * To make color changes for s…" at bounding box center [728, 415] width 564 height 267
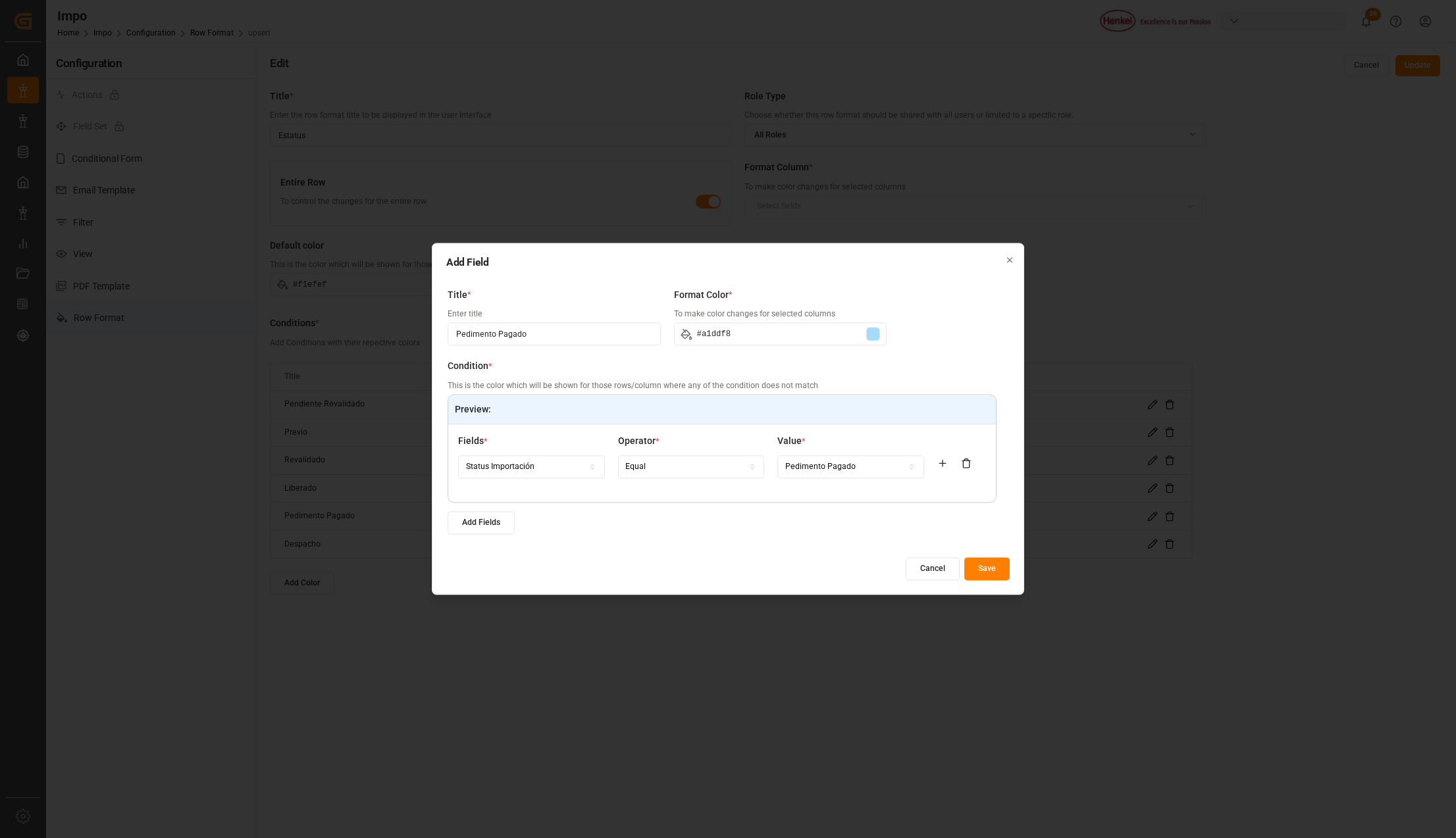
click at [977, 571] on button "Save" at bounding box center [986, 569] width 45 height 23
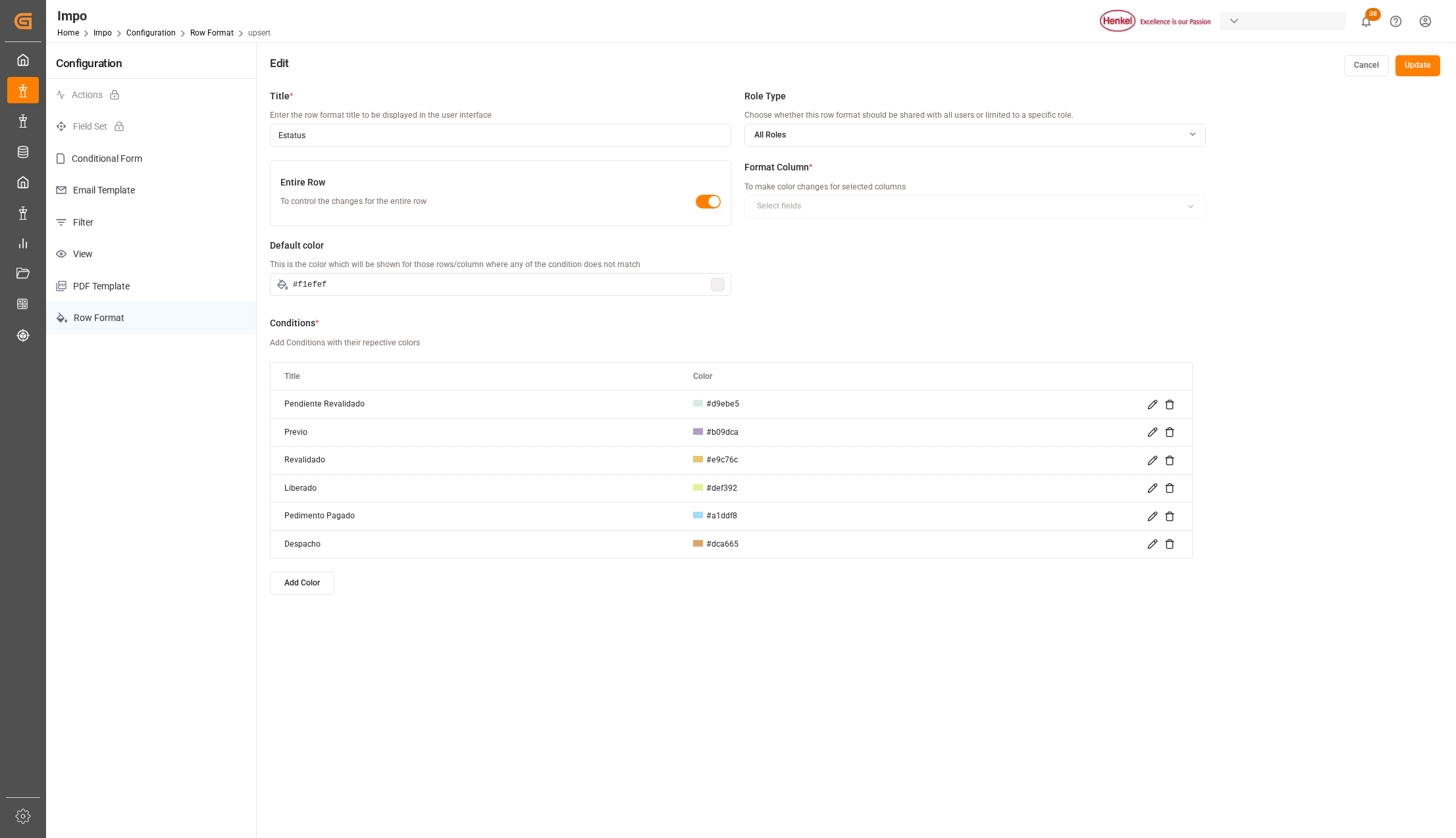
click at [1425, 64] on button "Update" at bounding box center [1418, 66] width 45 height 21
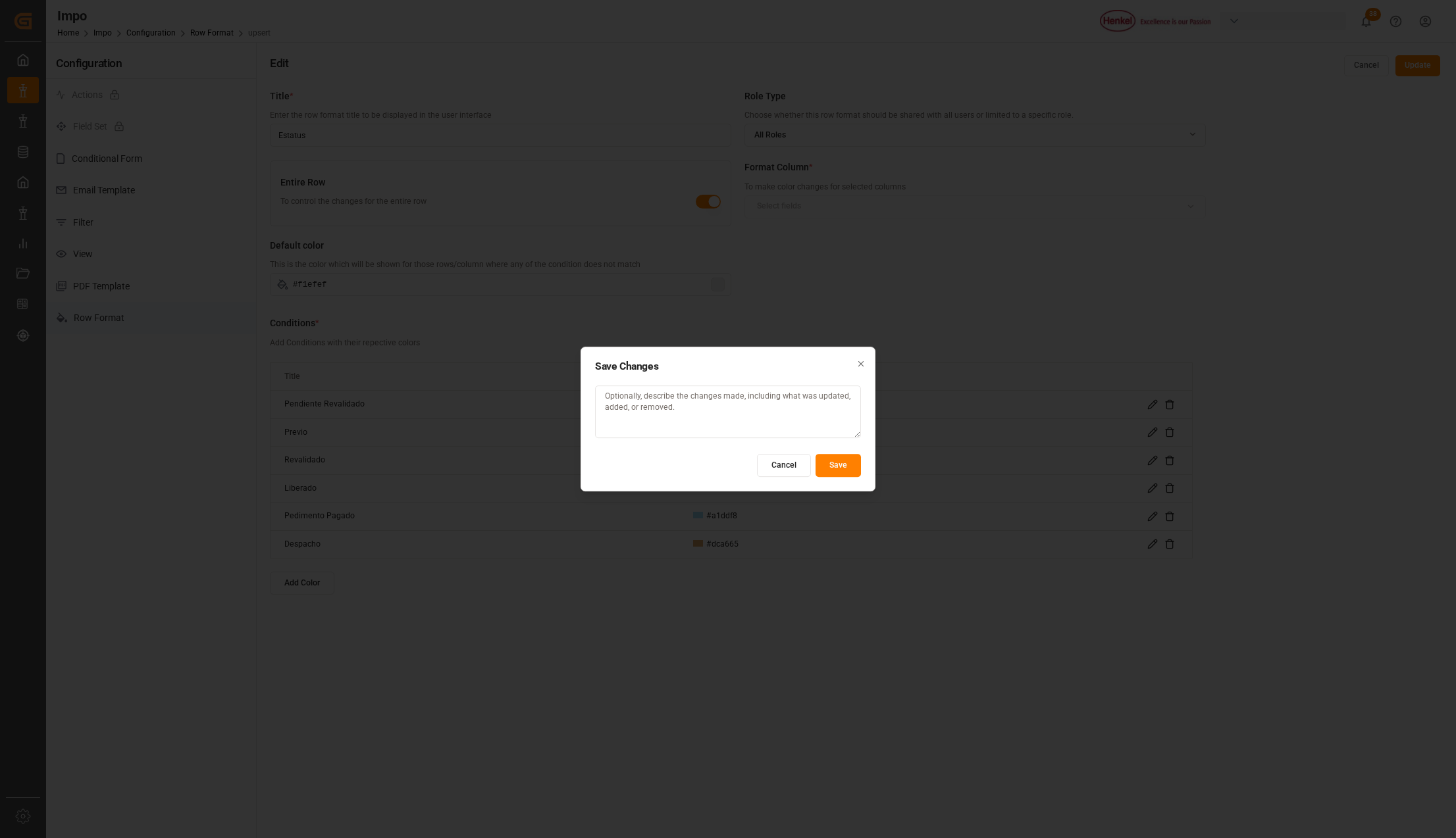
drag, startPoint x: 436, startPoint y: 14, endPoint x: 349, endPoint y: 198, distance: 203.5
click at [377, 122] on div "Save Changes Cancel Save Close" at bounding box center [728, 419] width 1456 height 838
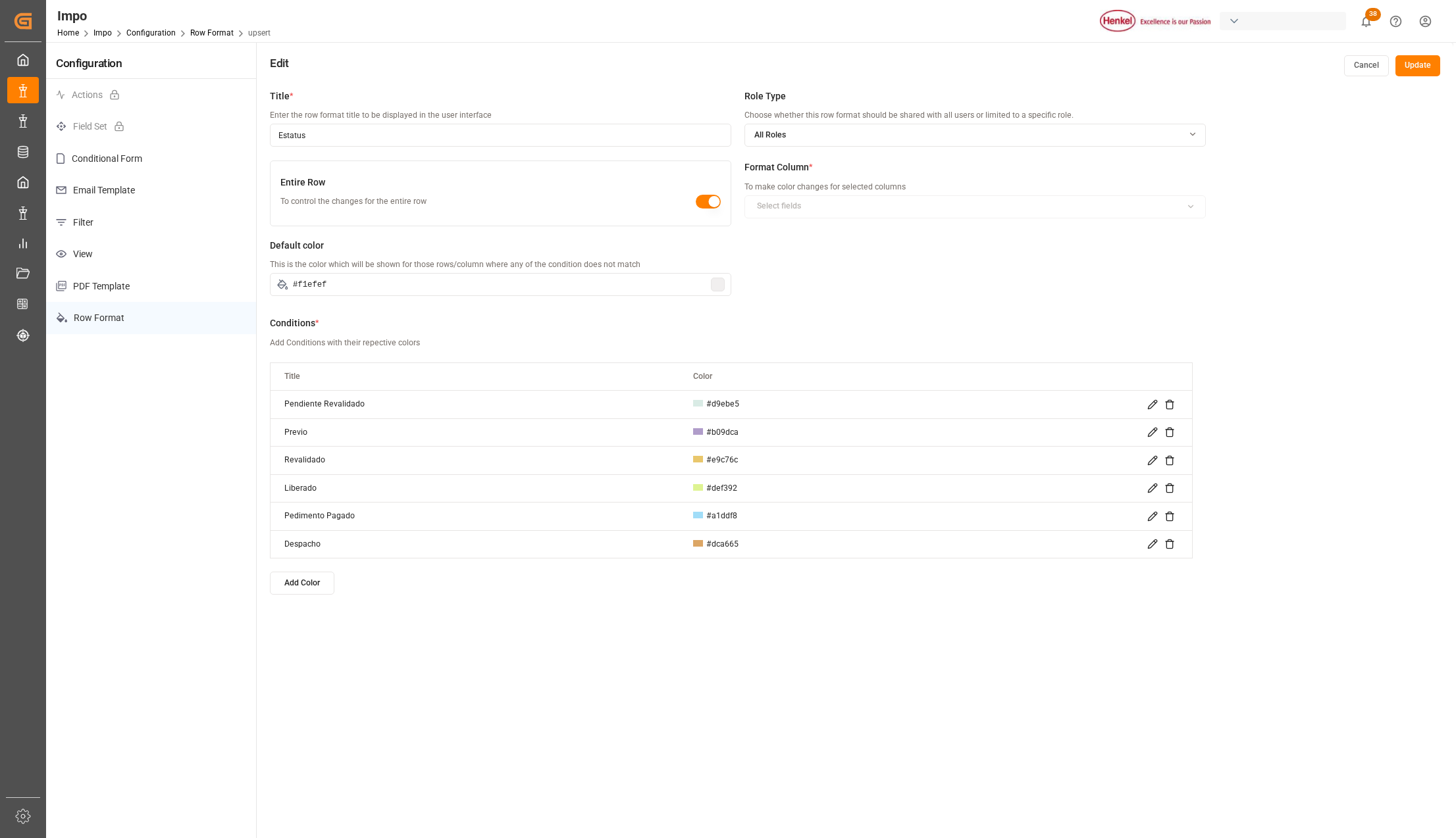
click at [1422, 61] on button "Update" at bounding box center [1418, 66] width 45 height 21
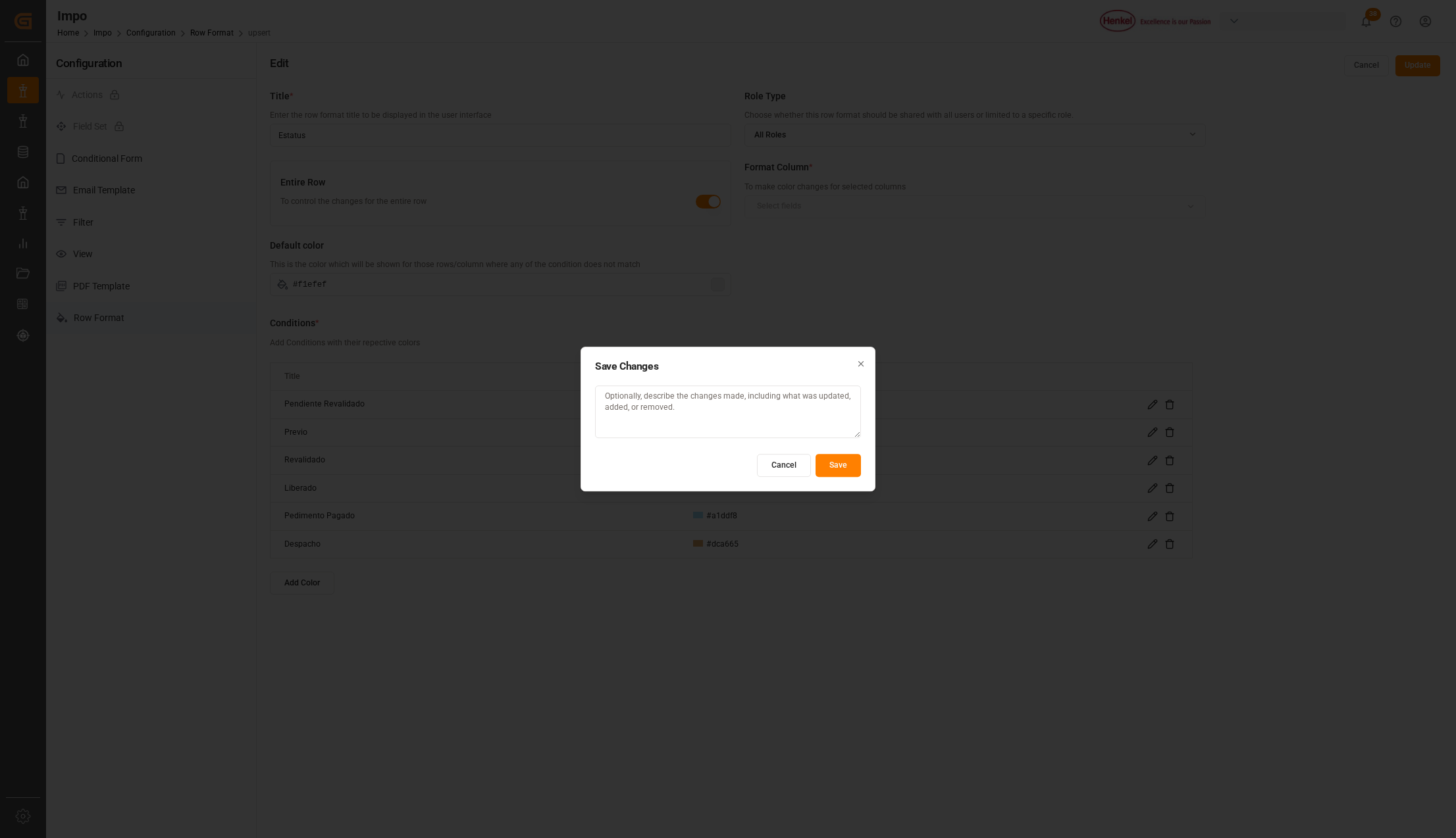
click at [838, 459] on button "Save" at bounding box center [837, 466] width 45 height 23
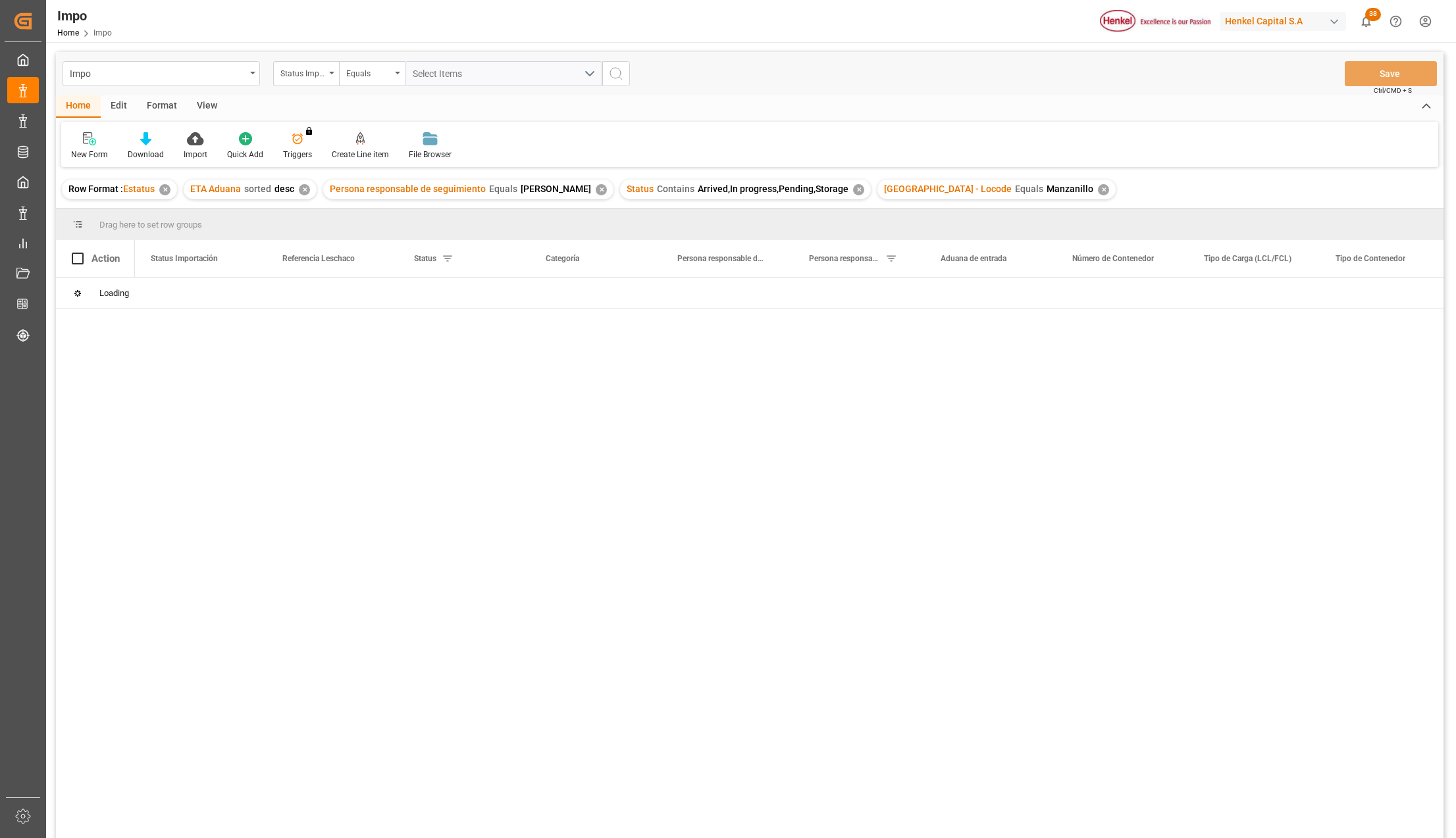
click at [1098, 185] on div "✕" at bounding box center [1104, 190] width 12 height 12
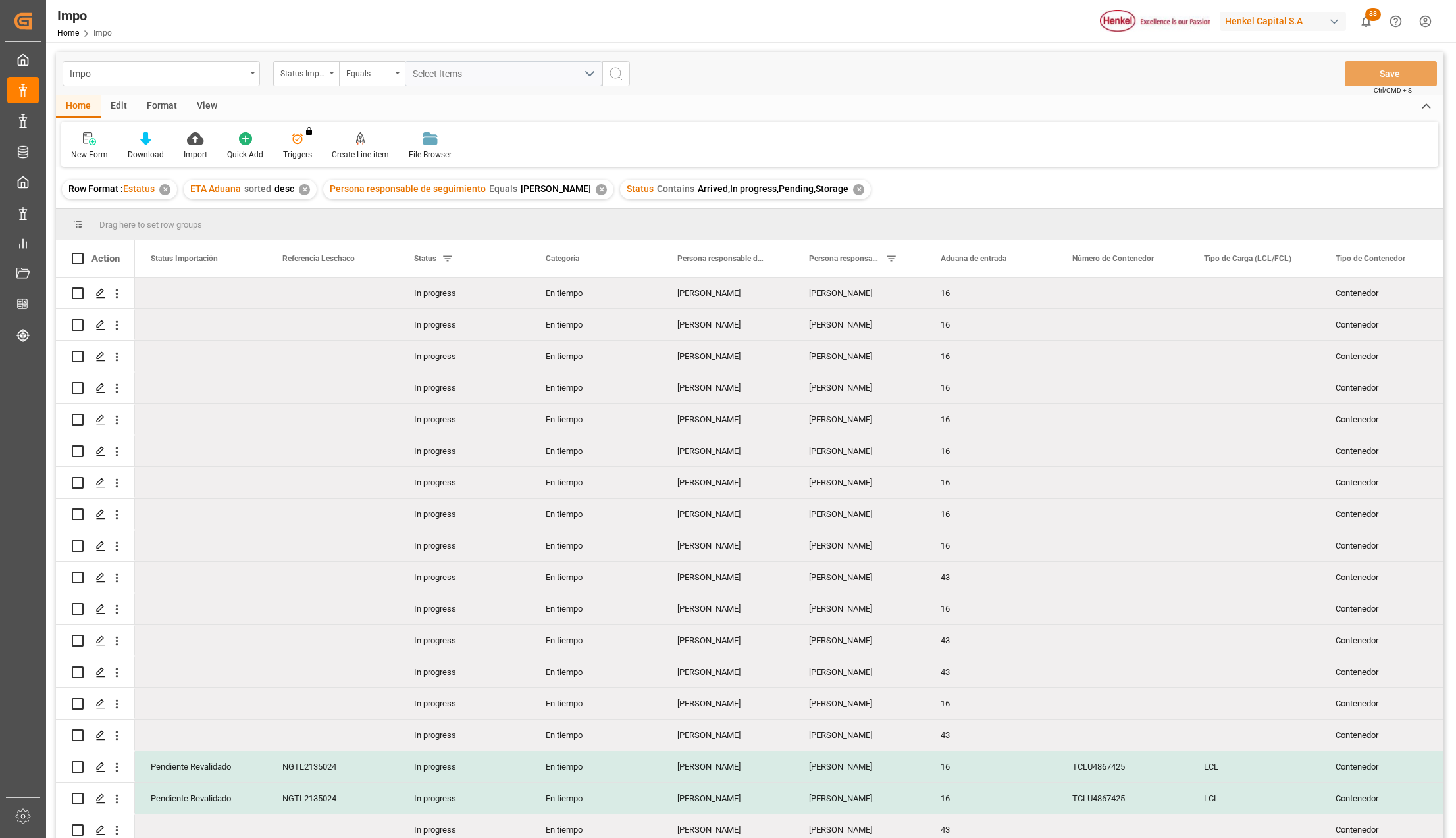
click at [201, 103] on div "View" at bounding box center [207, 106] width 40 height 22
click at [158, 145] on div at bounding box center [149, 138] width 66 height 13
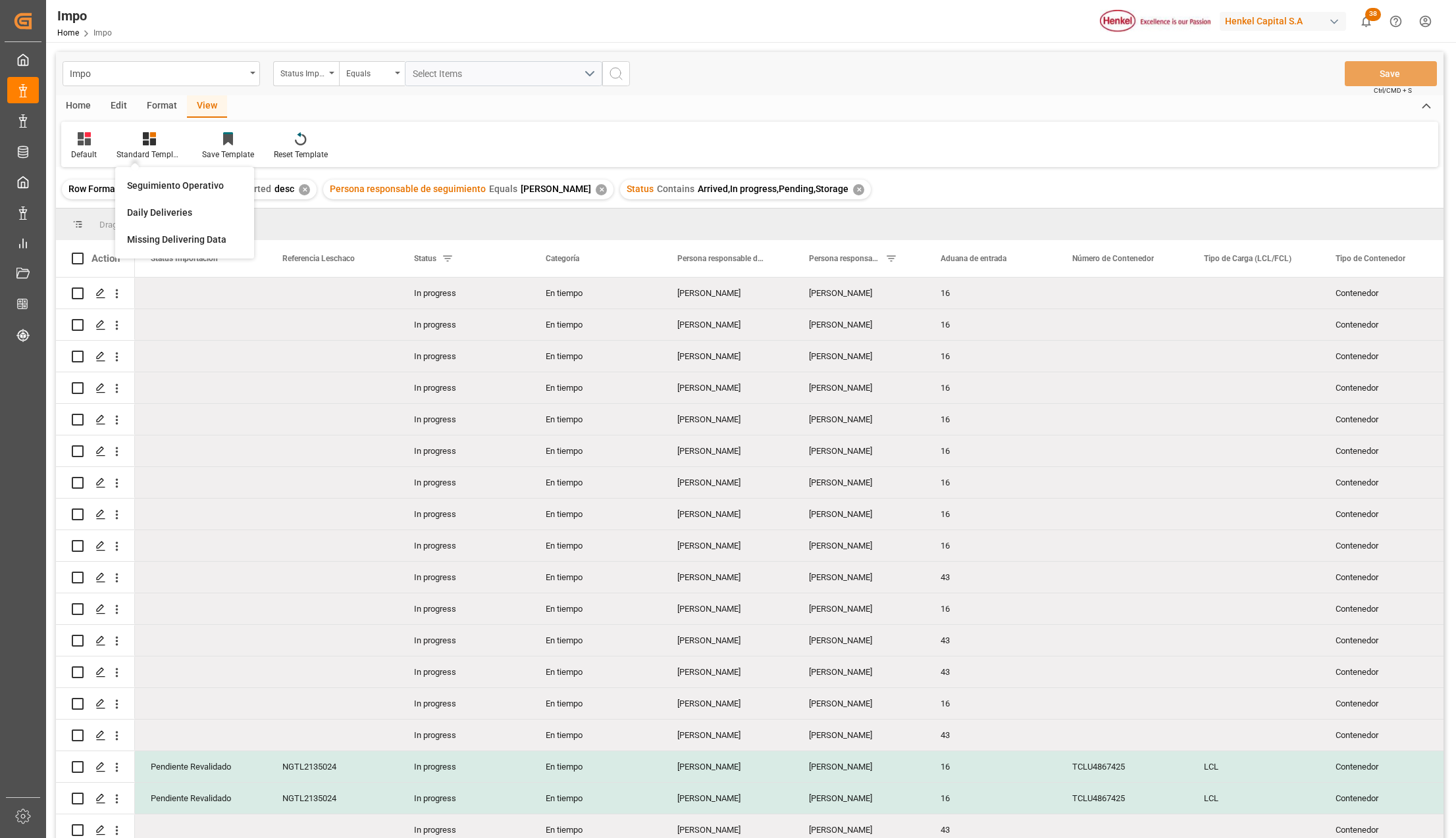
click at [172, 175] on div "Seguimiento Operativo" at bounding box center [184, 186] width 129 height 27
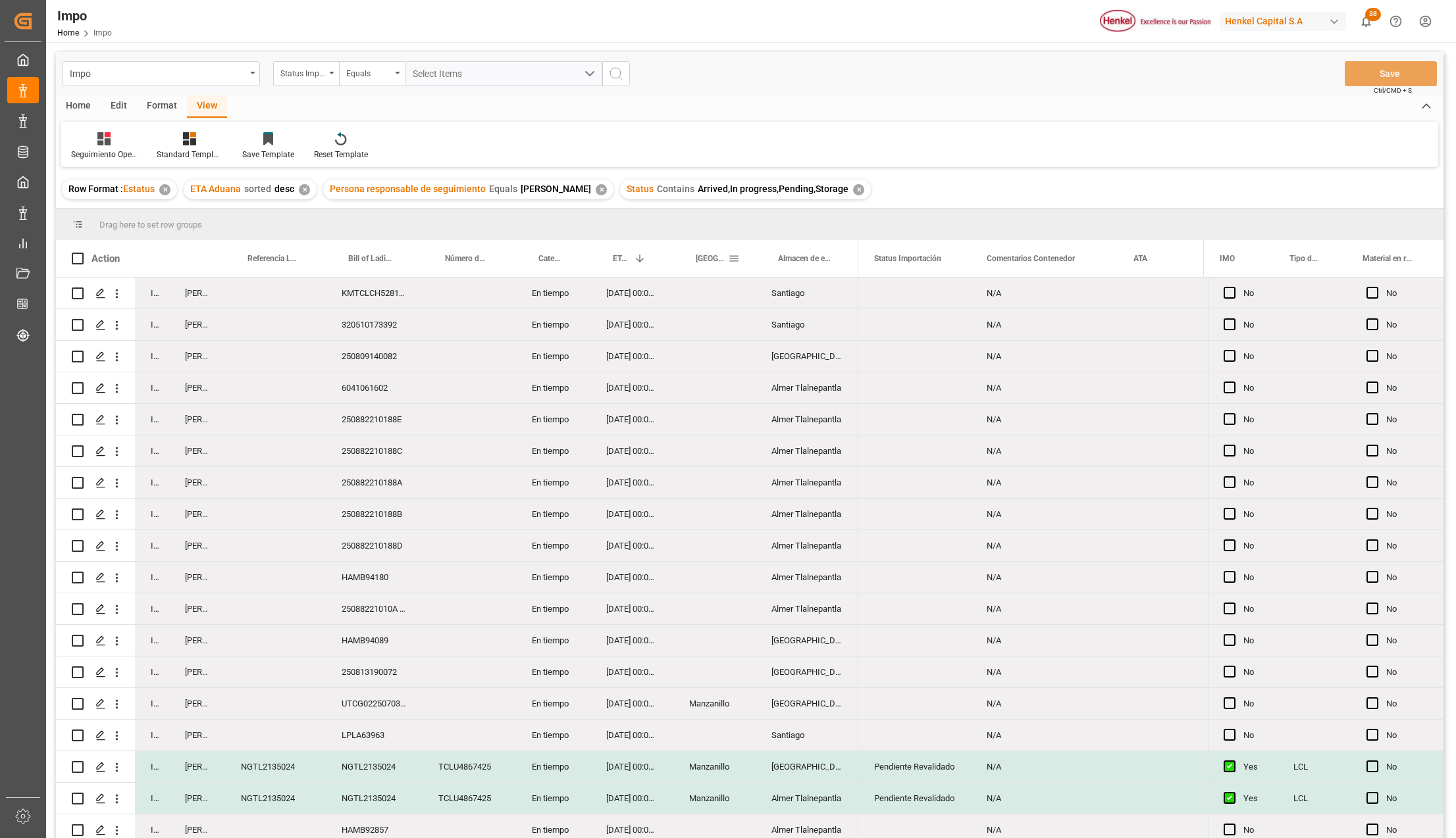
click at [735, 258] on span at bounding box center [734, 258] width 12 height 12
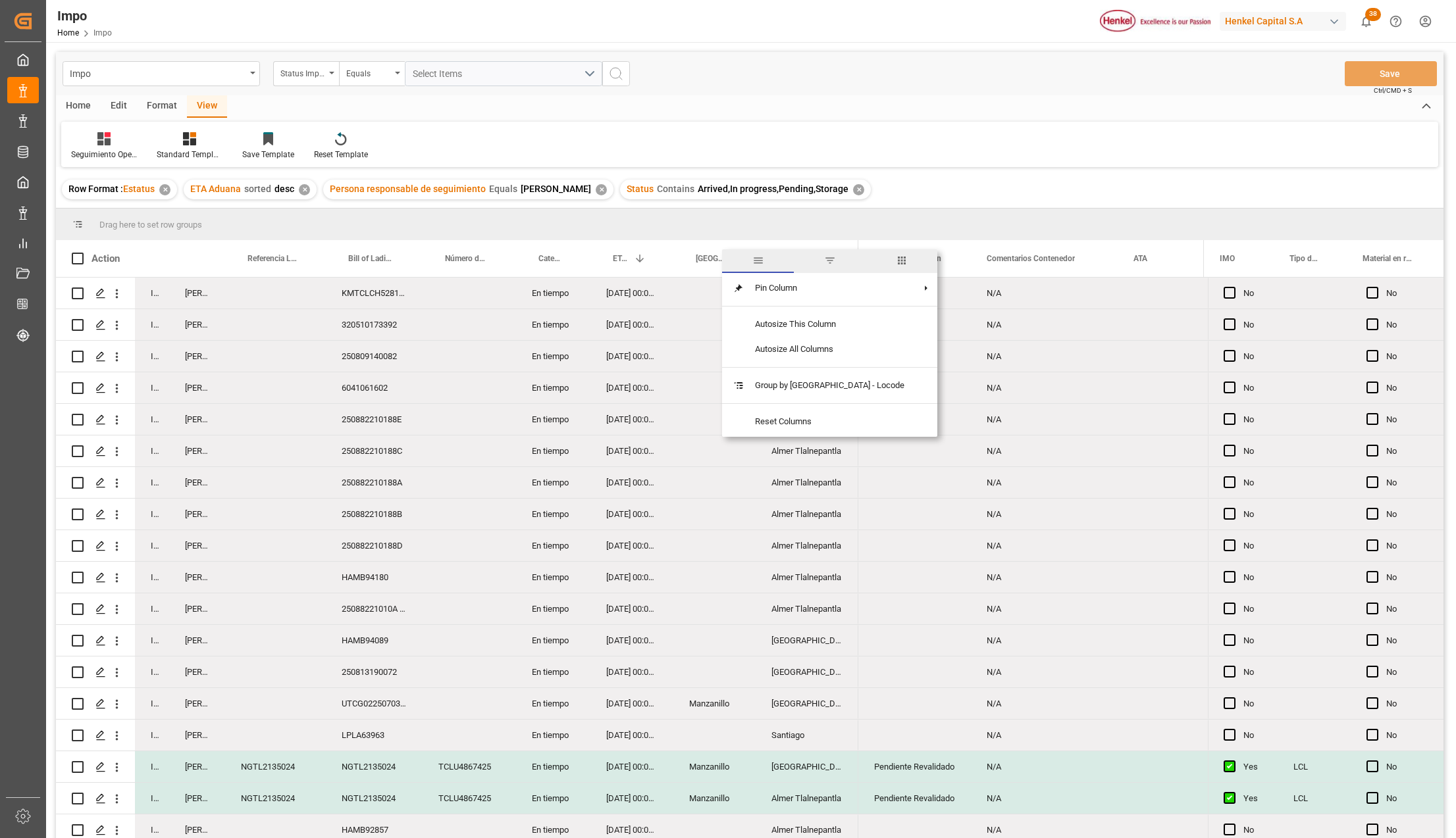
click at [824, 258] on span "filter" at bounding box center [830, 260] width 12 height 12
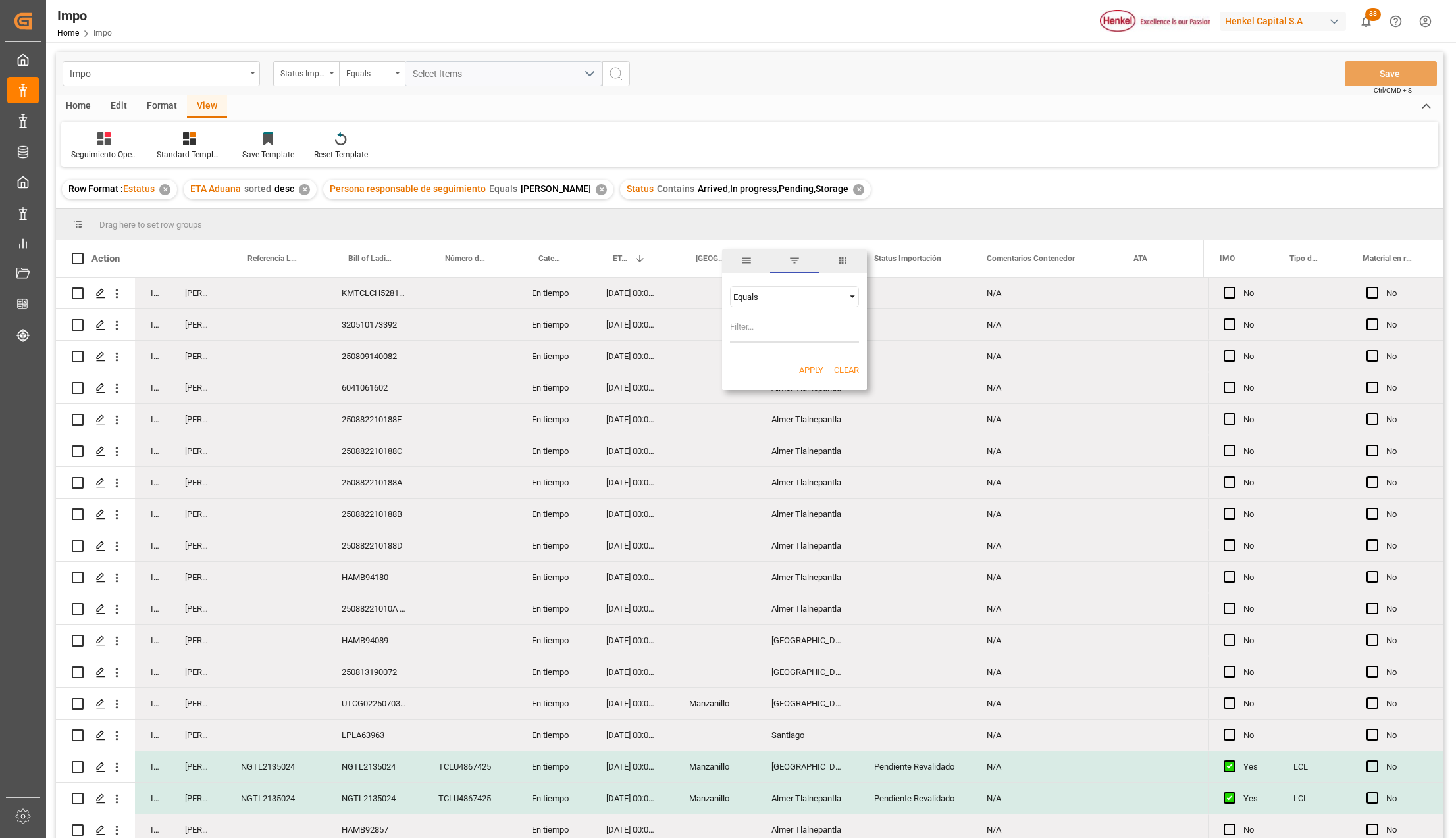
click at [778, 326] on input "Filter Value" at bounding box center [794, 329] width 129 height 26
type input "[GEOGRAPHIC_DATA]"
click at [803, 366] on button "Apply" at bounding box center [811, 371] width 24 height 13
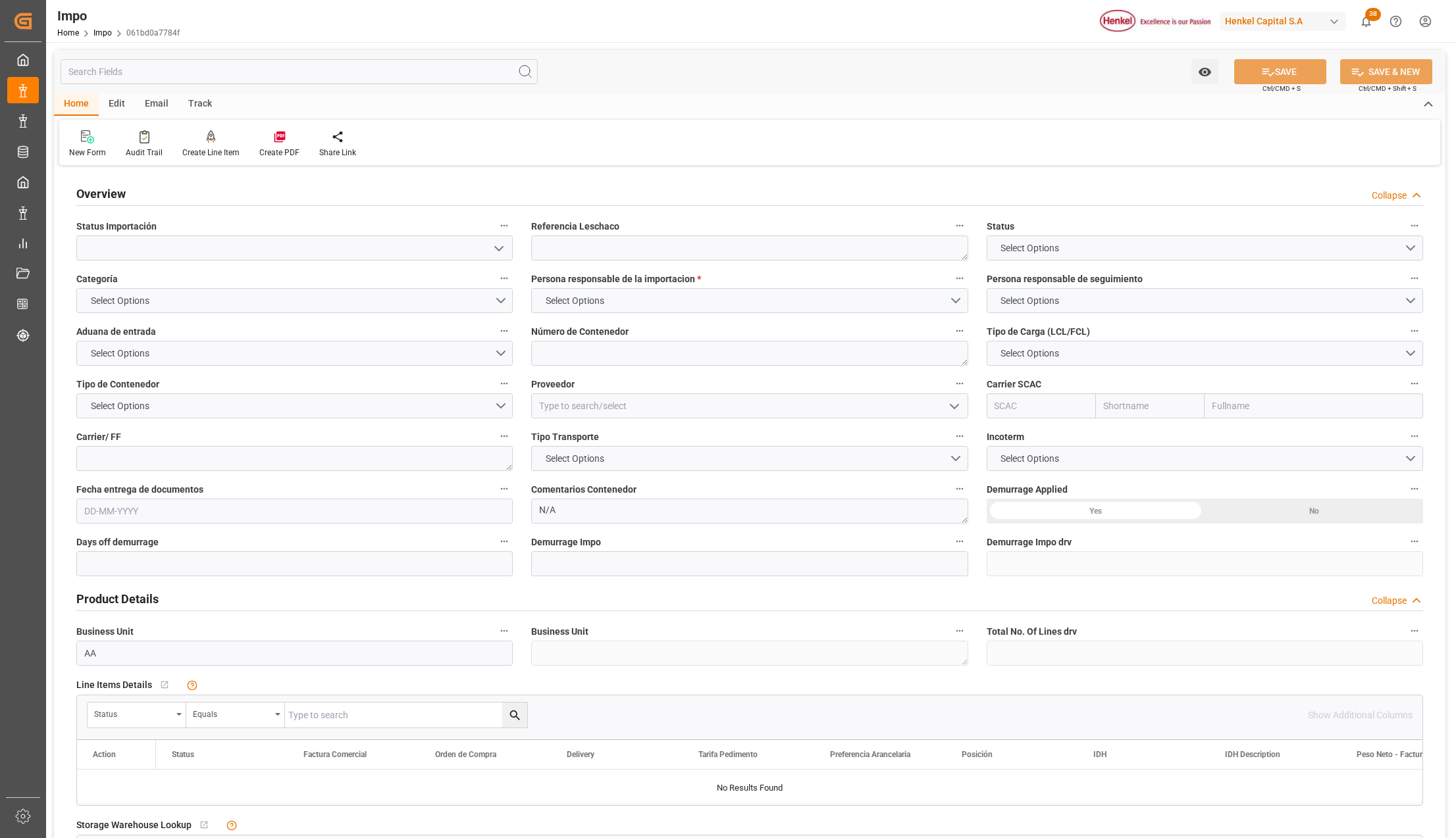
type textarea "N/A"
type input "AA"
type input "[DATE]"
drag, startPoint x: 570, startPoint y: 358, endPoint x: 593, endPoint y: 365, distance: 24.0
click at [570, 358] on textarea at bounding box center [749, 353] width 436 height 25
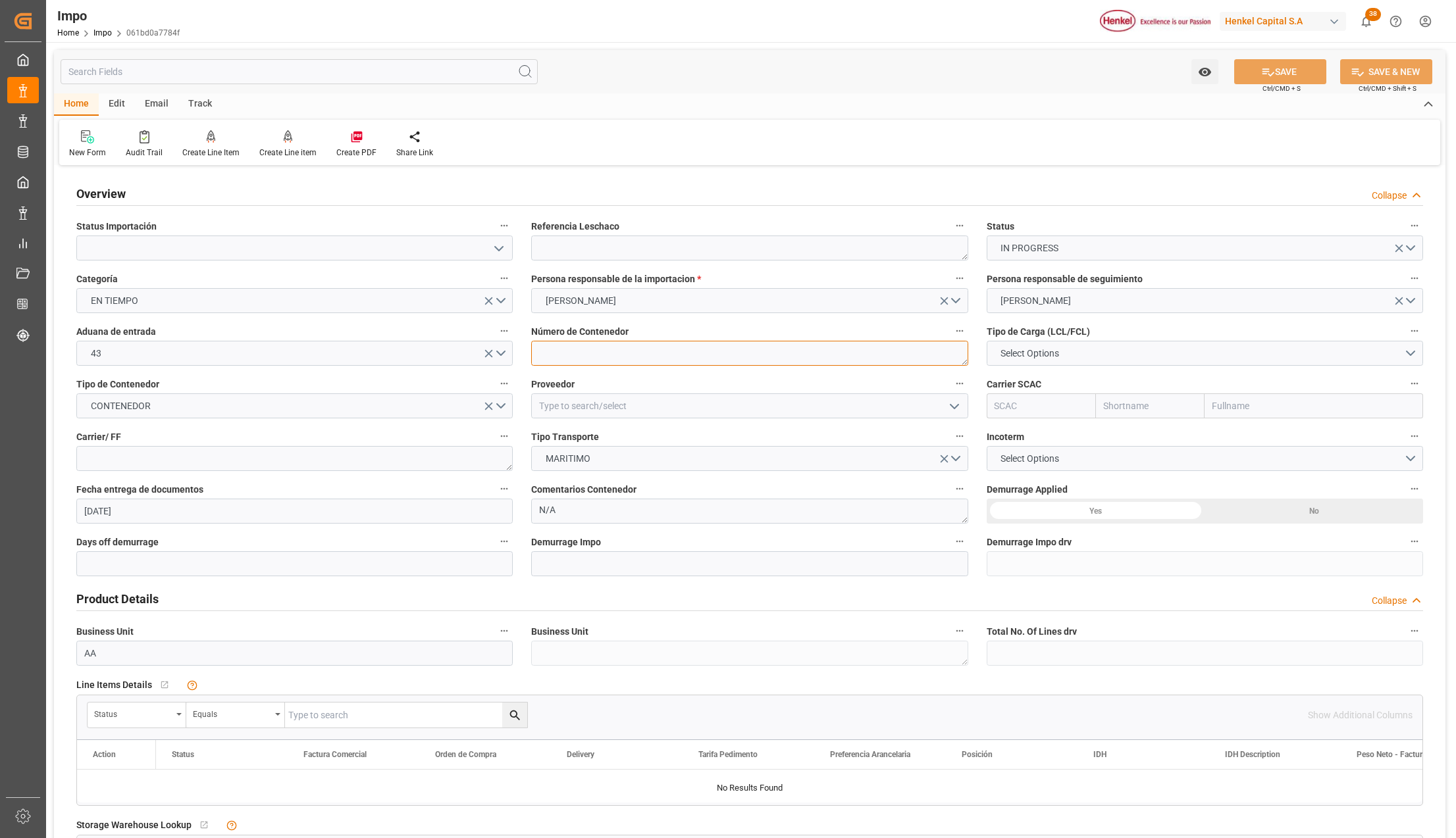
paste textarea "HLXU5380630"
type textarea "HLXU5380630"
click at [571, 251] on textarea at bounding box center [749, 248] width 436 height 25
click at [565, 237] on textarea at bounding box center [749, 248] width 436 height 25
paste textarea "DUS0187382"
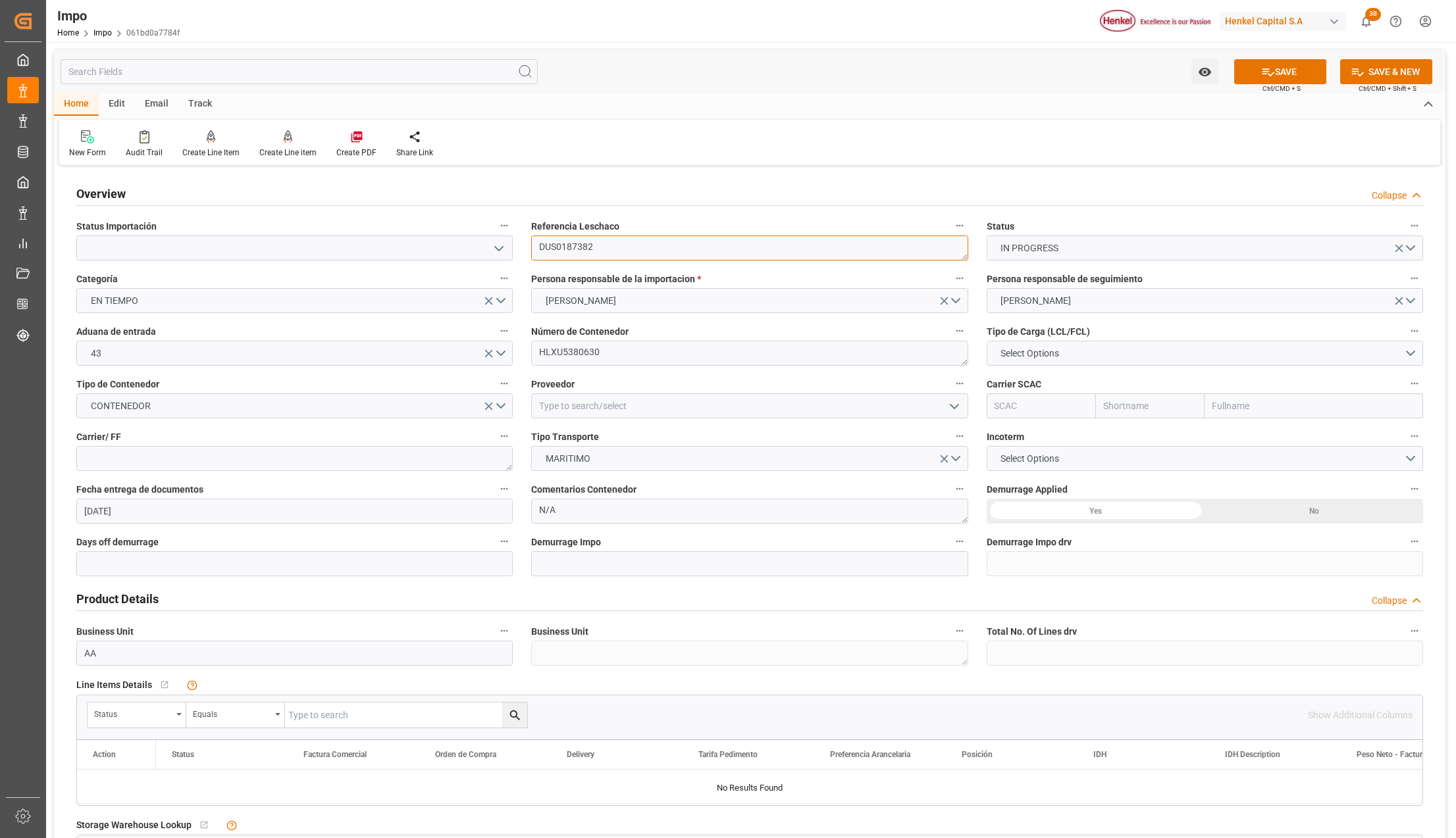
type textarea "DUS0187382"
click at [491, 245] on button "open menu" at bounding box center [497, 248] width 20 height 20
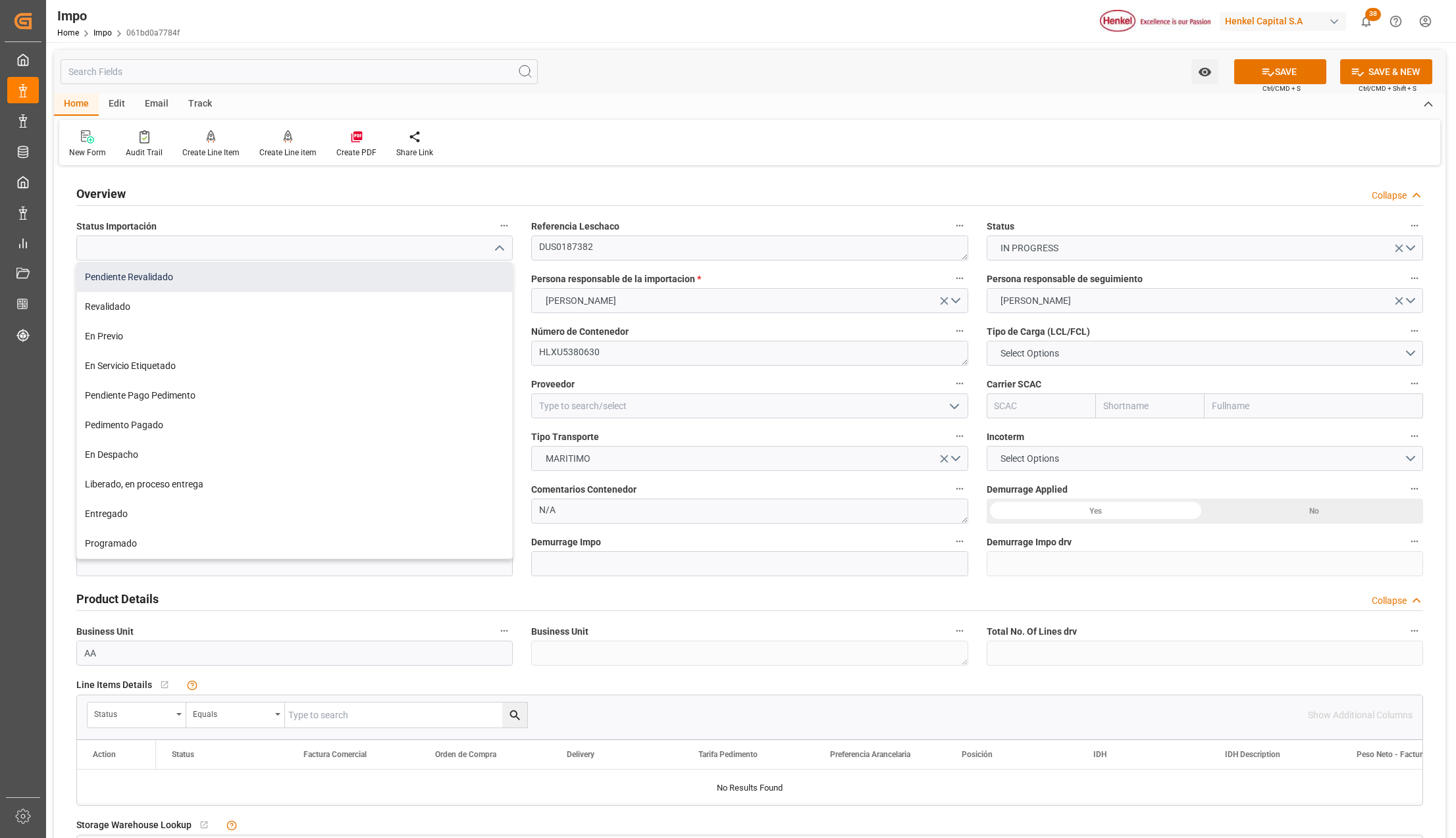
click at [97, 277] on div "Pendiente Revalidado" at bounding box center [294, 276] width 435 height 30
type input "Pendiente Revalidado"
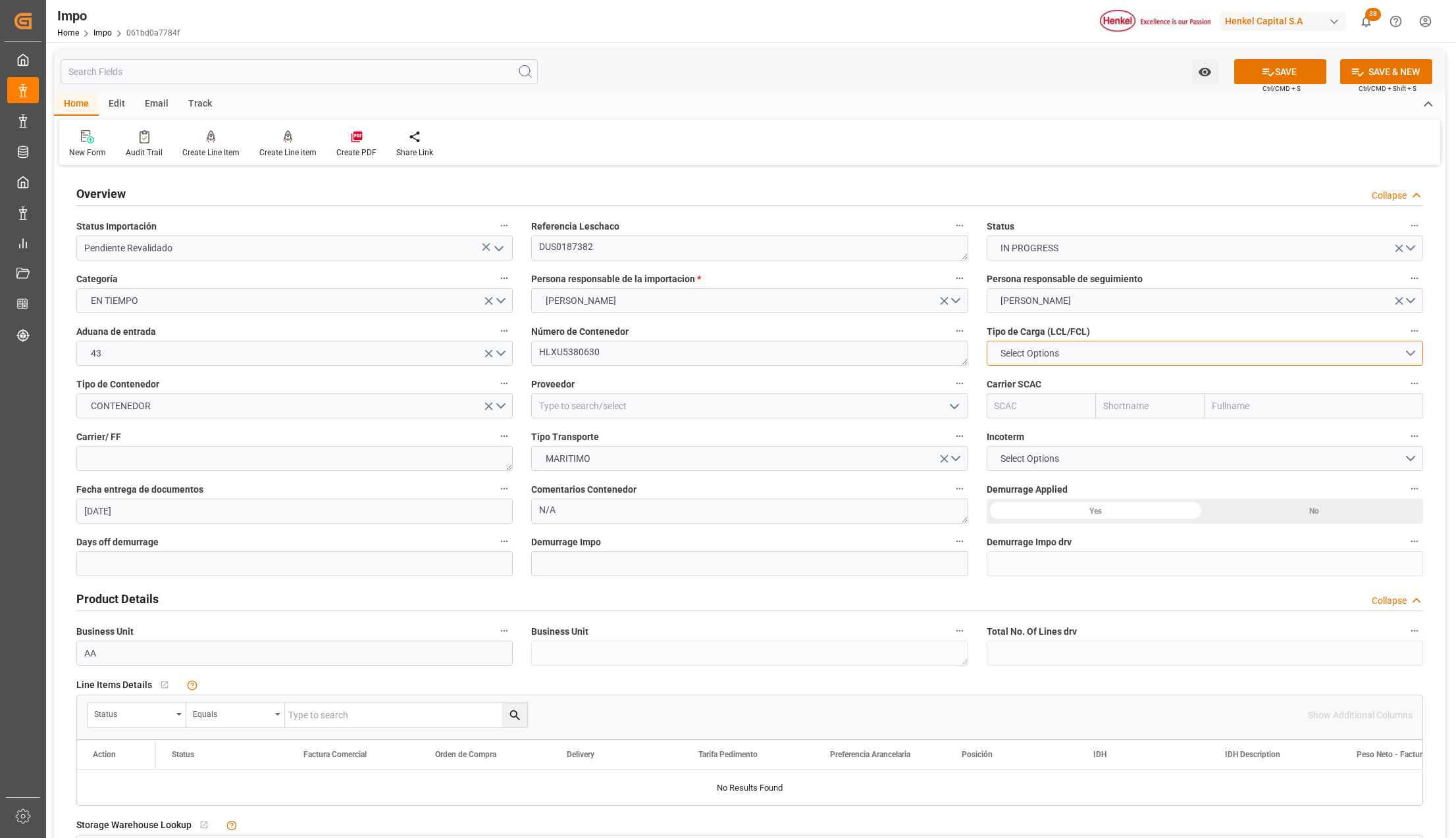
click at [1009, 347] on span "Select Options" at bounding box center [1030, 353] width 72 height 13
click at [1038, 409] on div "FCL 40"" at bounding box center [1204, 412] width 435 height 28
click at [580, 411] on input at bounding box center [749, 406] width 436 height 25
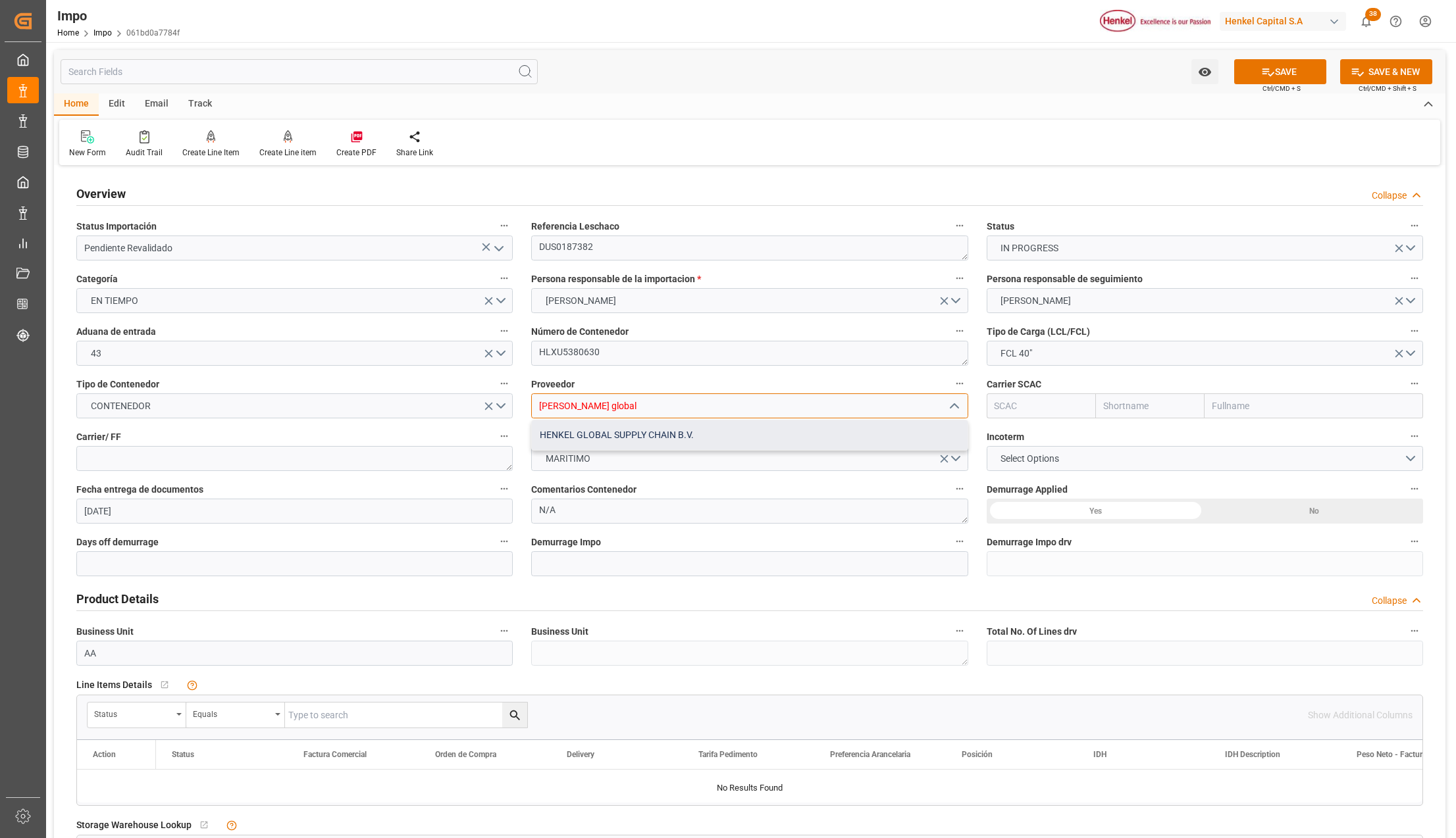
click at [667, 426] on div "HENKEL GLOBAL SUPPLY CHAIN B.V." at bounding box center [749, 435] width 435 height 30
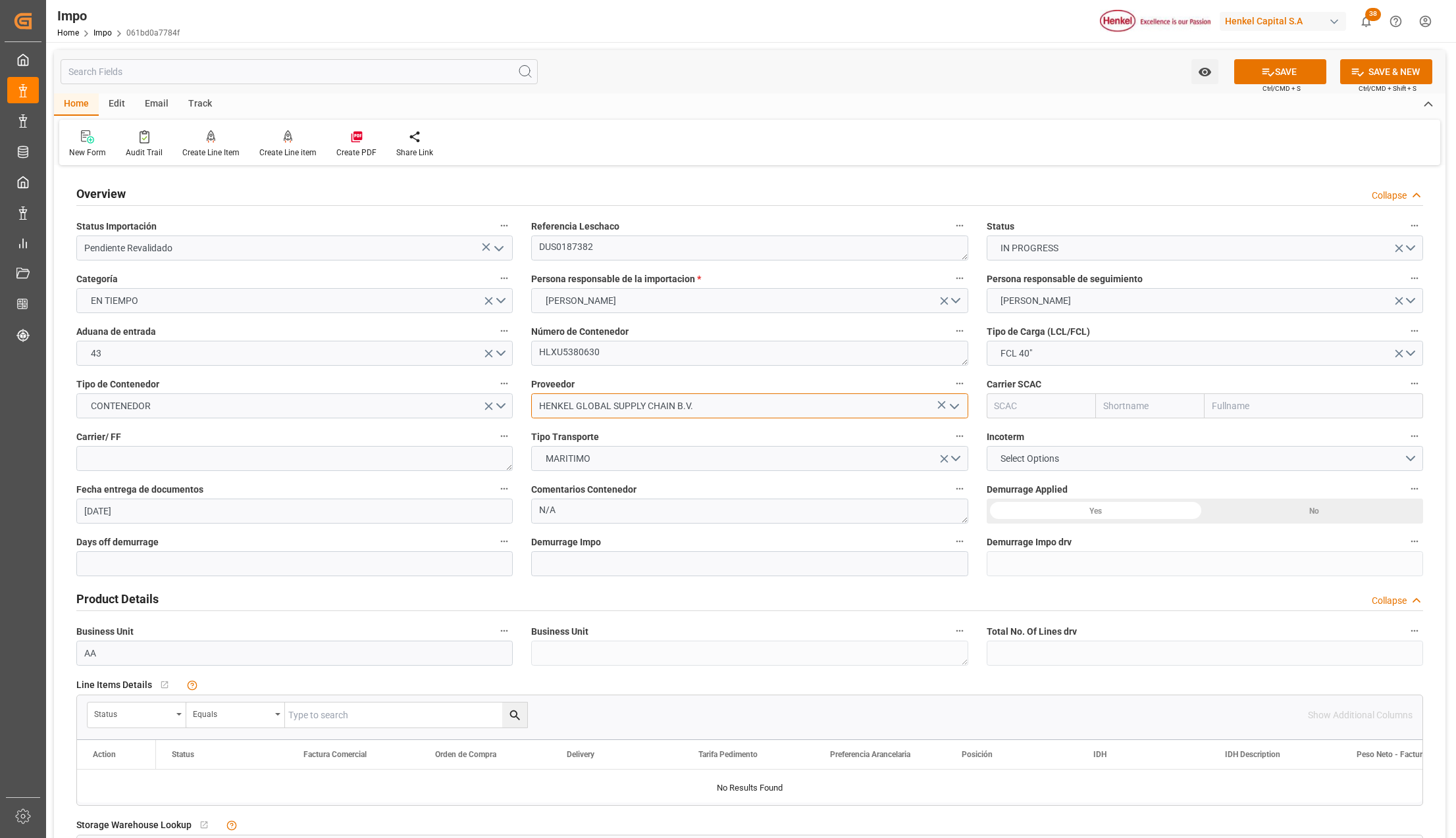
type input "HENKEL GLOBAL SUPPLY CHAIN B.V."
click at [580, 356] on textarea "HLXU5380630" at bounding box center [749, 353] width 436 height 25
click at [1270, 406] on input "text" at bounding box center [1314, 406] width 219 height 25
type input "hapag"
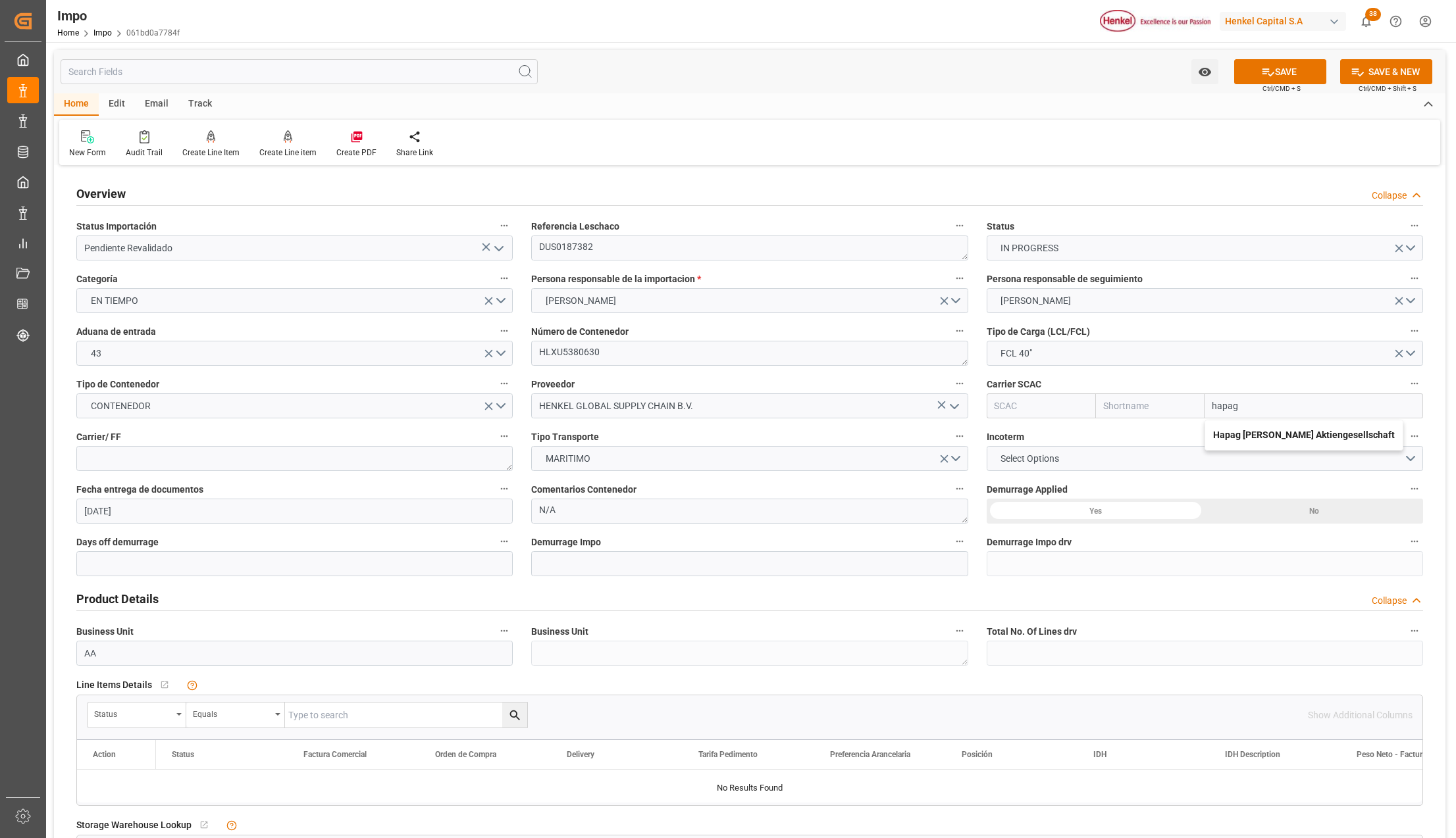
click at [1221, 435] on b "Hapag Lloyd Aktiengesellschaft" at bounding box center [1303, 434] width 182 height 11
type input "HLCU"
type input "Hapag Lloyd"
type input "Hapag Lloyd Aktiengesellschaft"
click at [1030, 453] on span "Select Options" at bounding box center [1030, 459] width 72 height 13
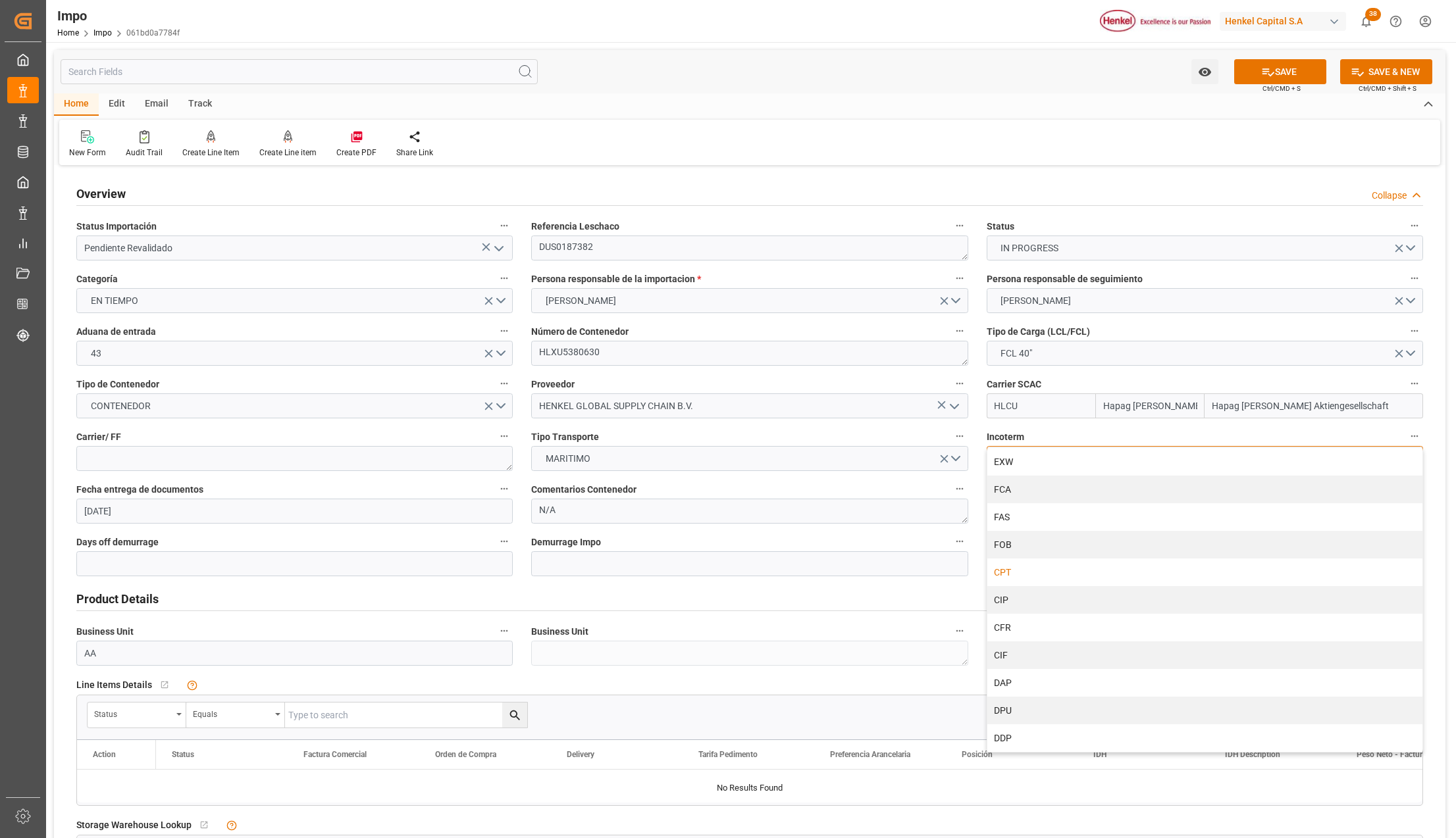
click at [1006, 569] on div "CPT" at bounding box center [1204, 572] width 435 height 28
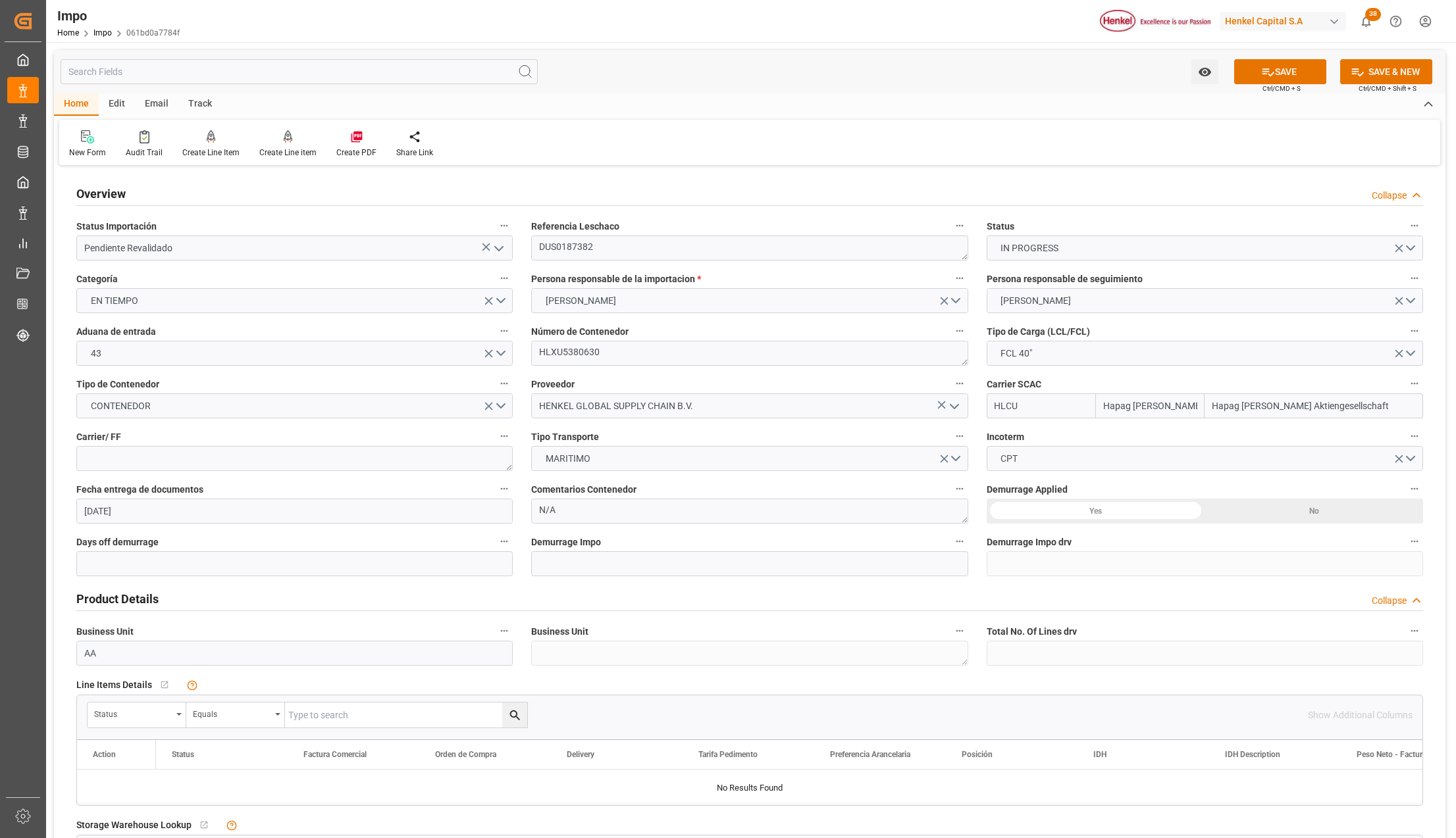
click at [1104, 506] on div "Yes" at bounding box center [1096, 511] width 219 height 25
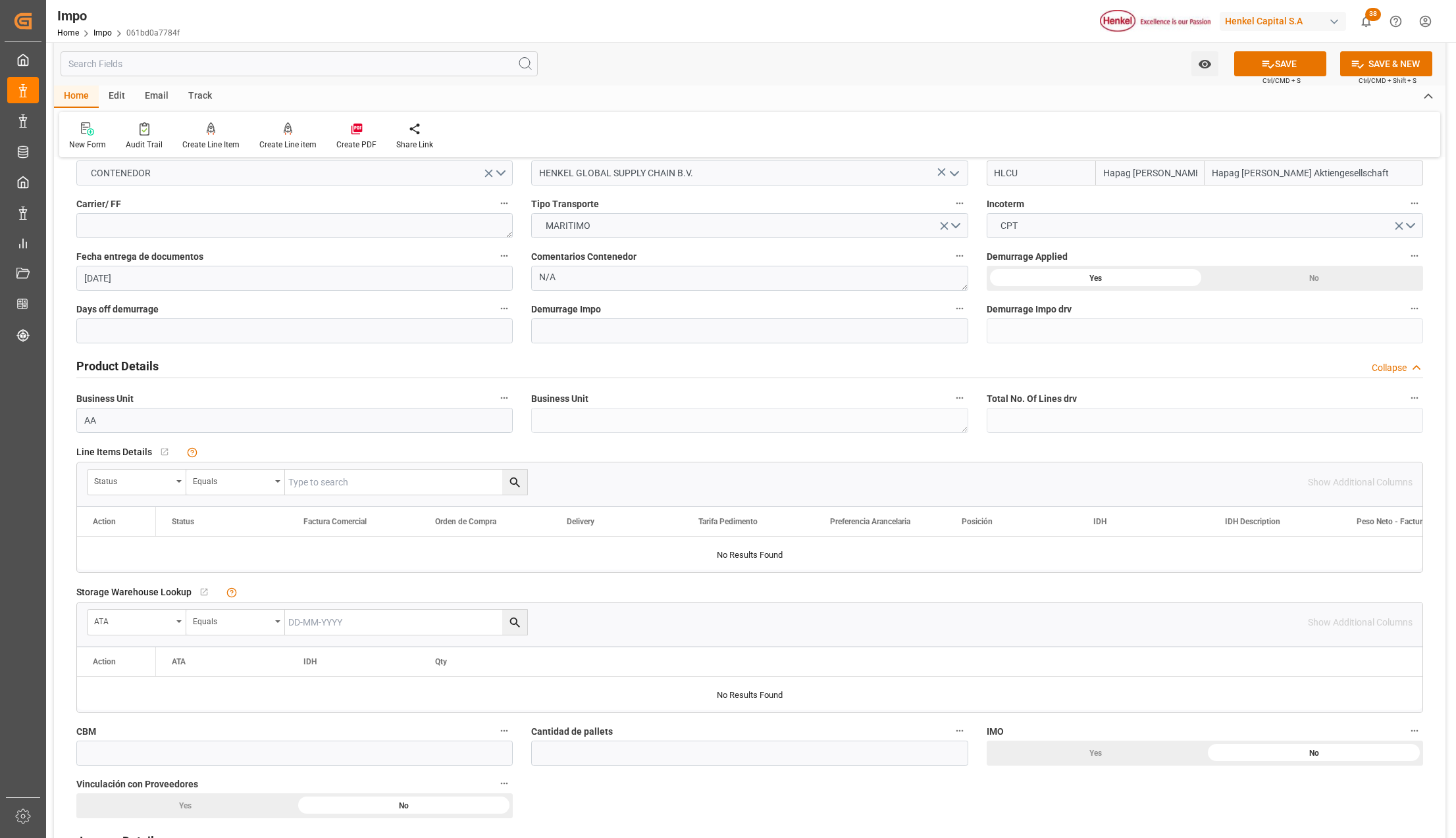
scroll to position [263, 0]
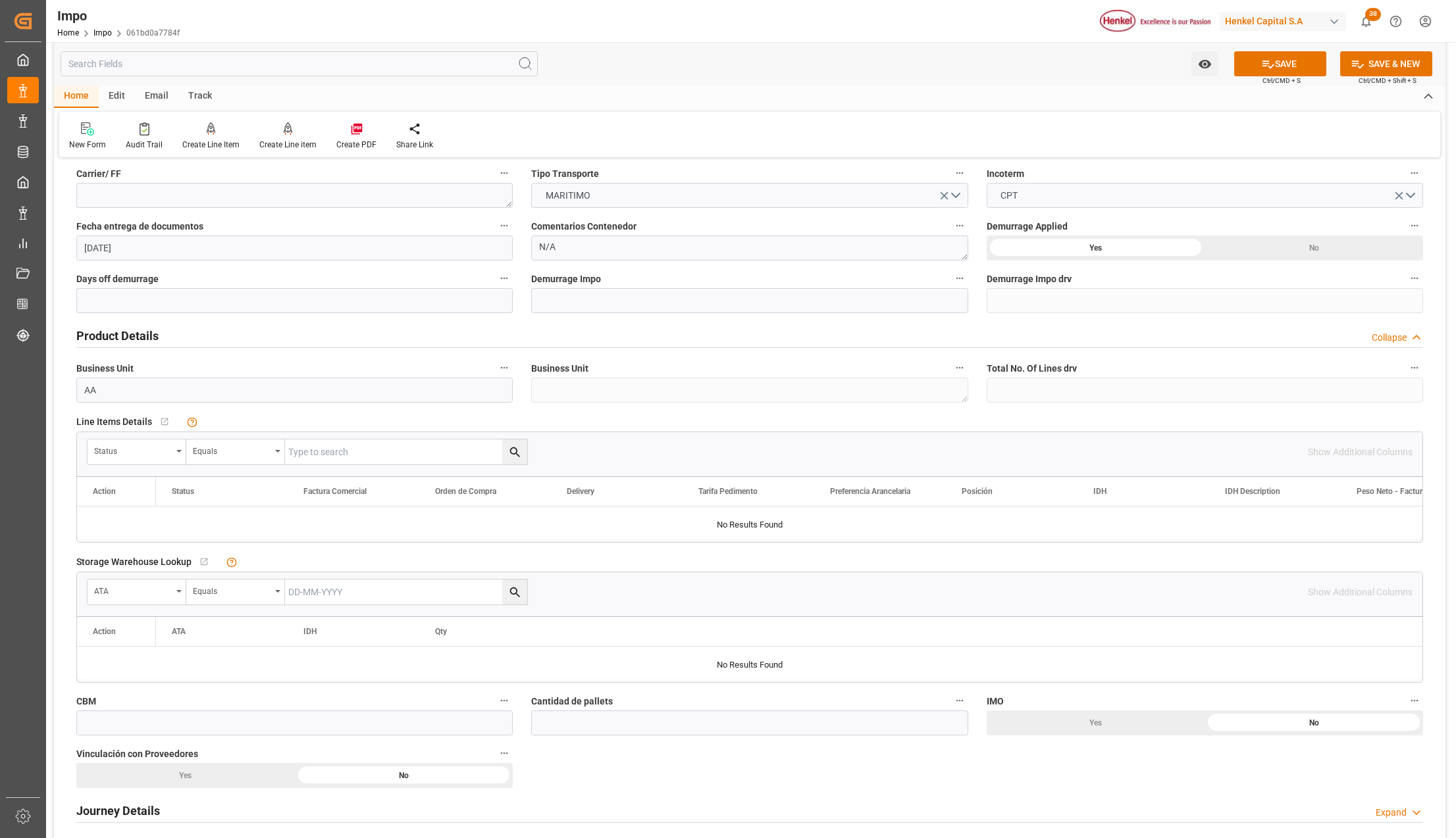
click at [182, 452] on icon "open menu" at bounding box center [179, 451] width 5 height 3
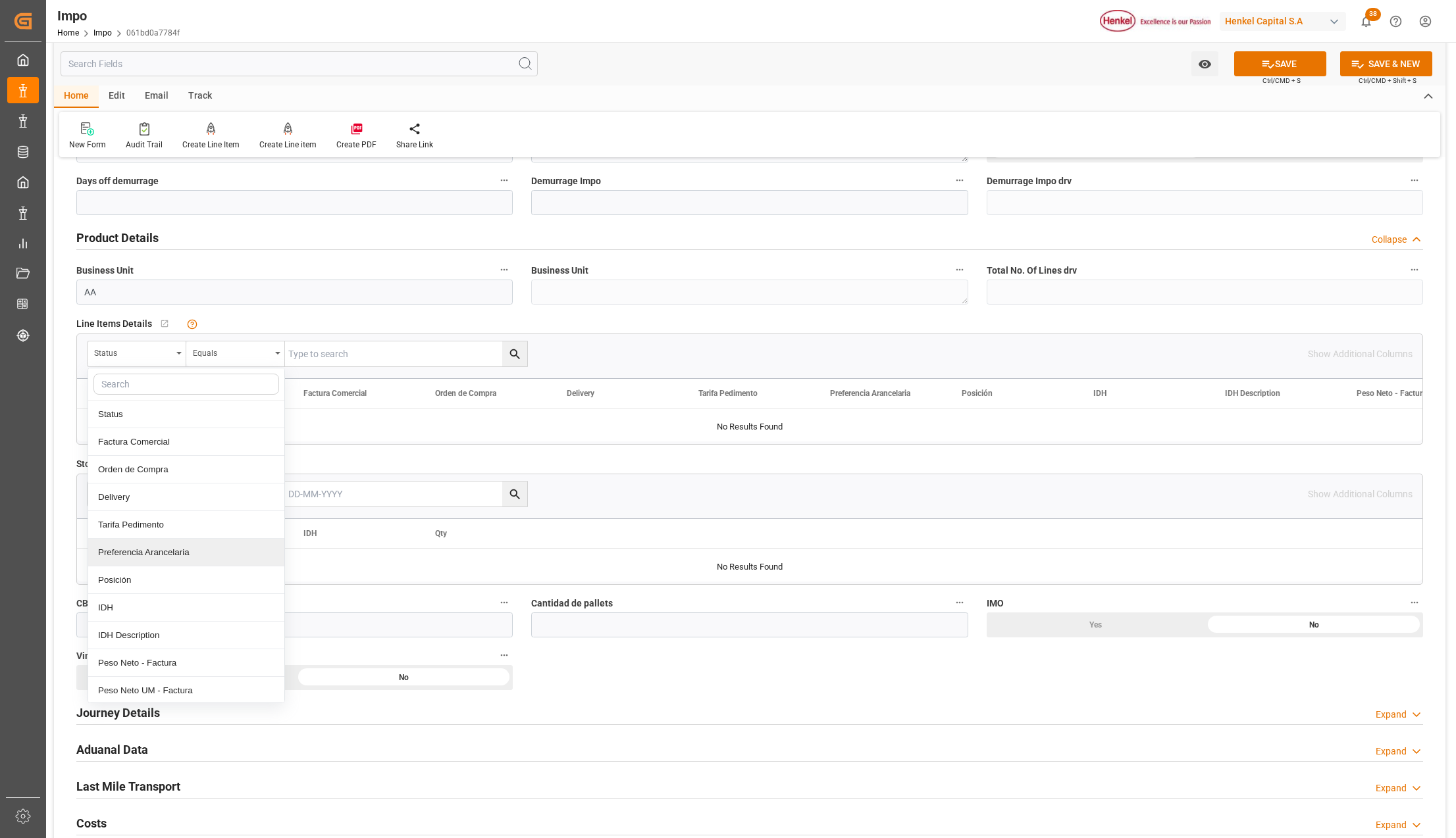
scroll to position [789, 0]
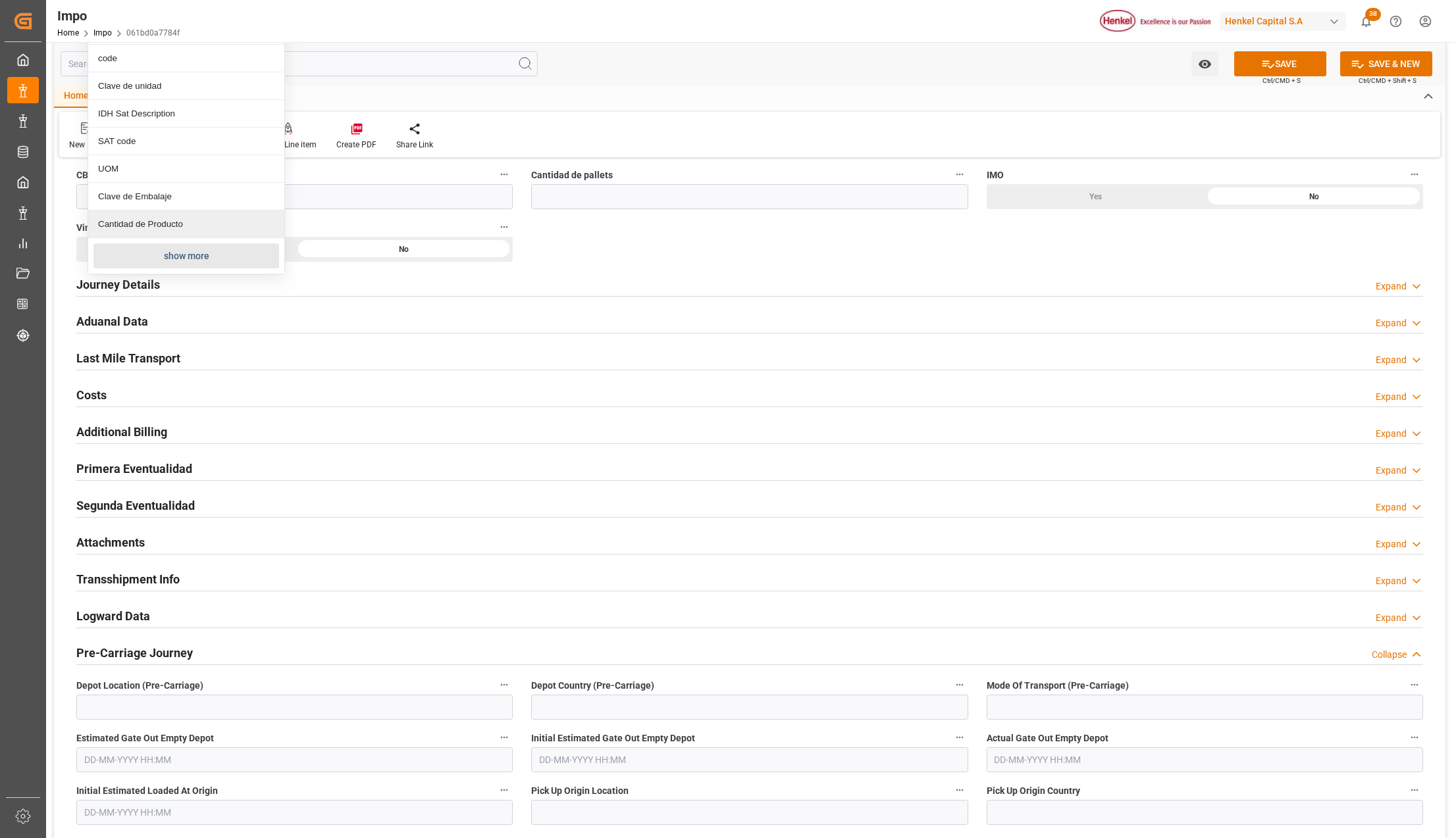
click at [159, 260] on button "show more" at bounding box center [185, 256] width 185 height 25
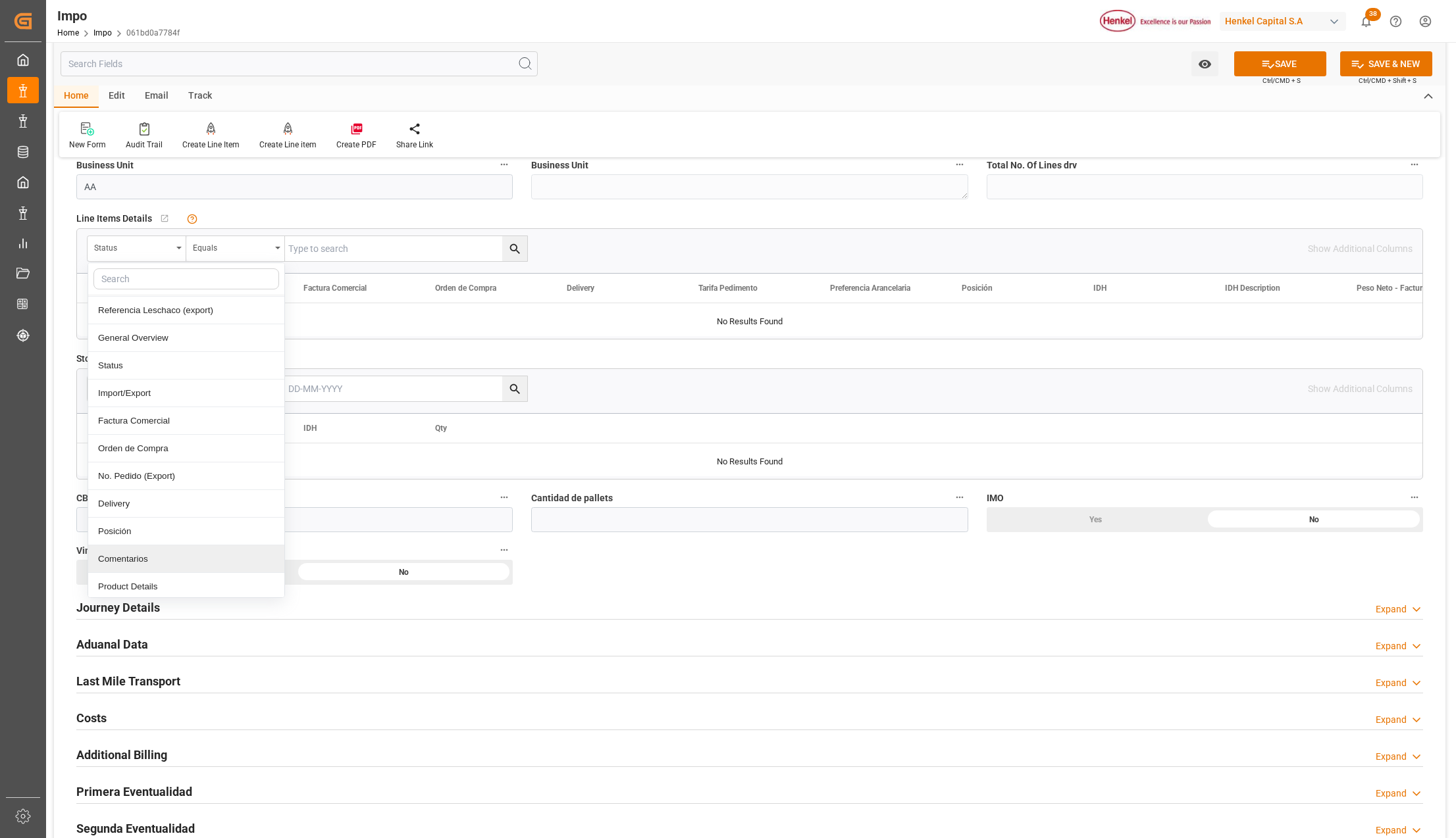
scroll to position [108, 0]
click at [139, 542] on div "Comentarios" at bounding box center [186, 533] width 196 height 28
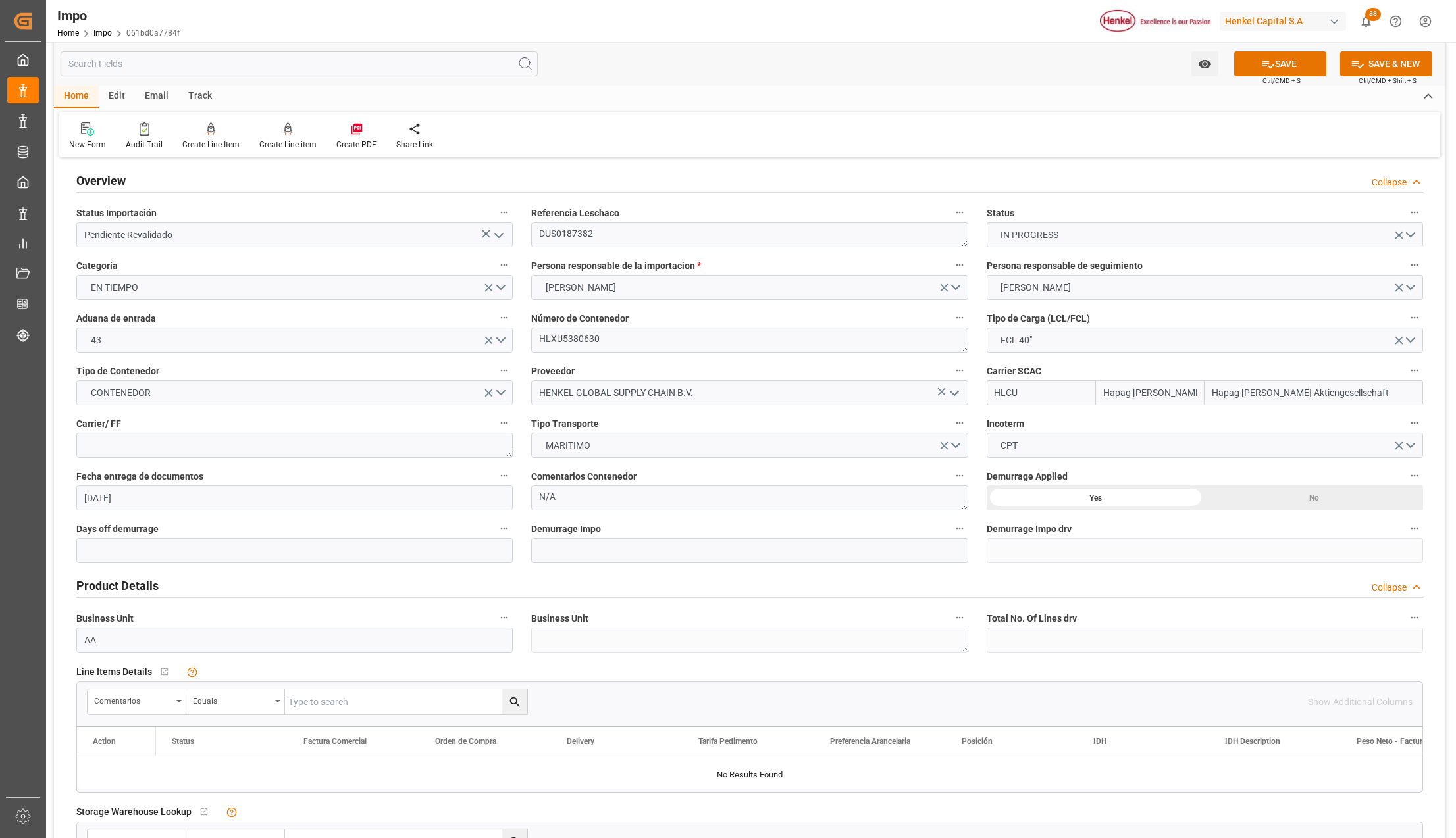
scroll to position [0, 0]
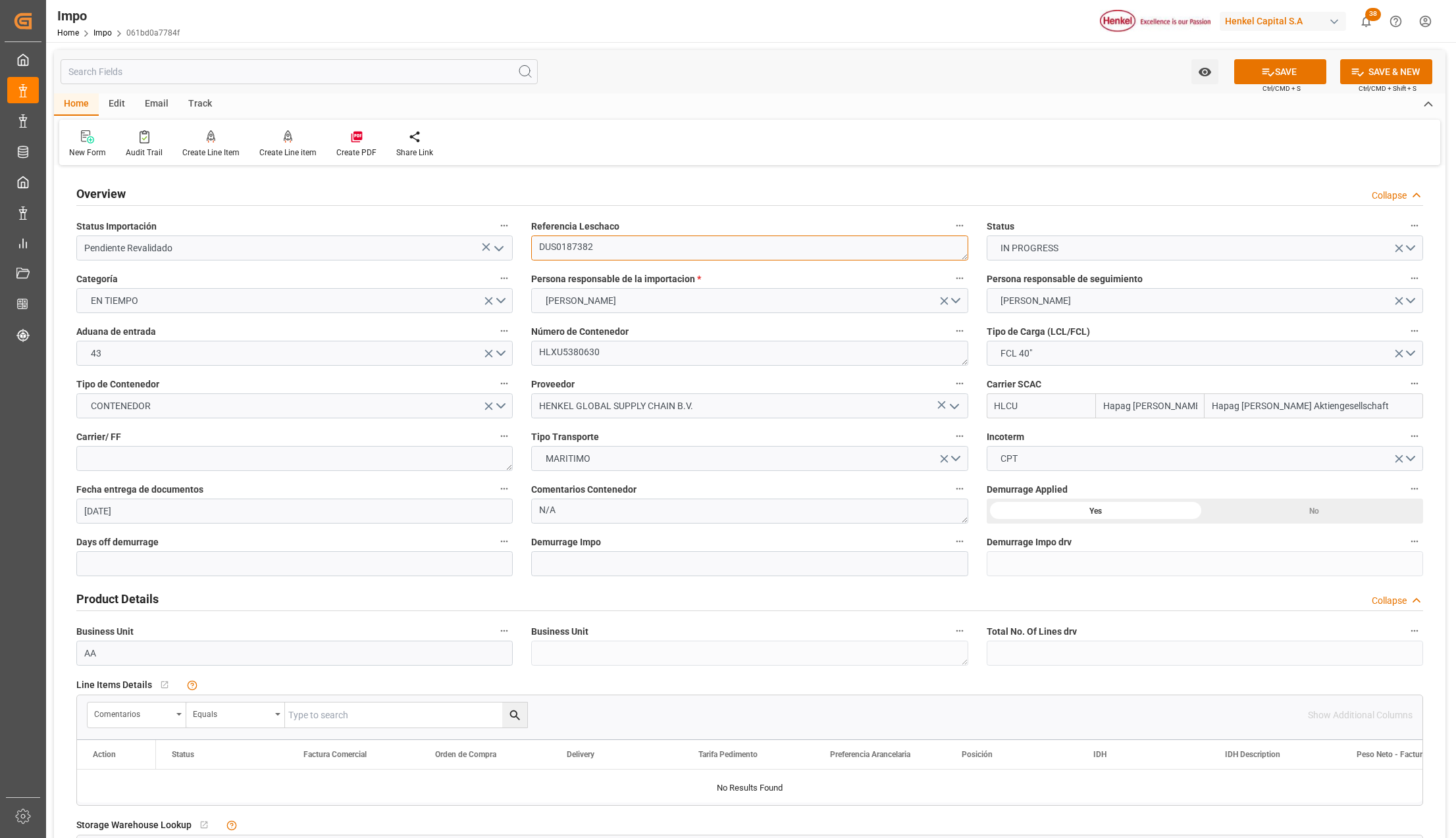
click at [559, 237] on textarea "DUS0187382" at bounding box center [749, 248] width 436 height 25
click at [330, 711] on input "text" at bounding box center [406, 715] width 242 height 25
paste input "DUS0187382"
type input "DUS0187382"
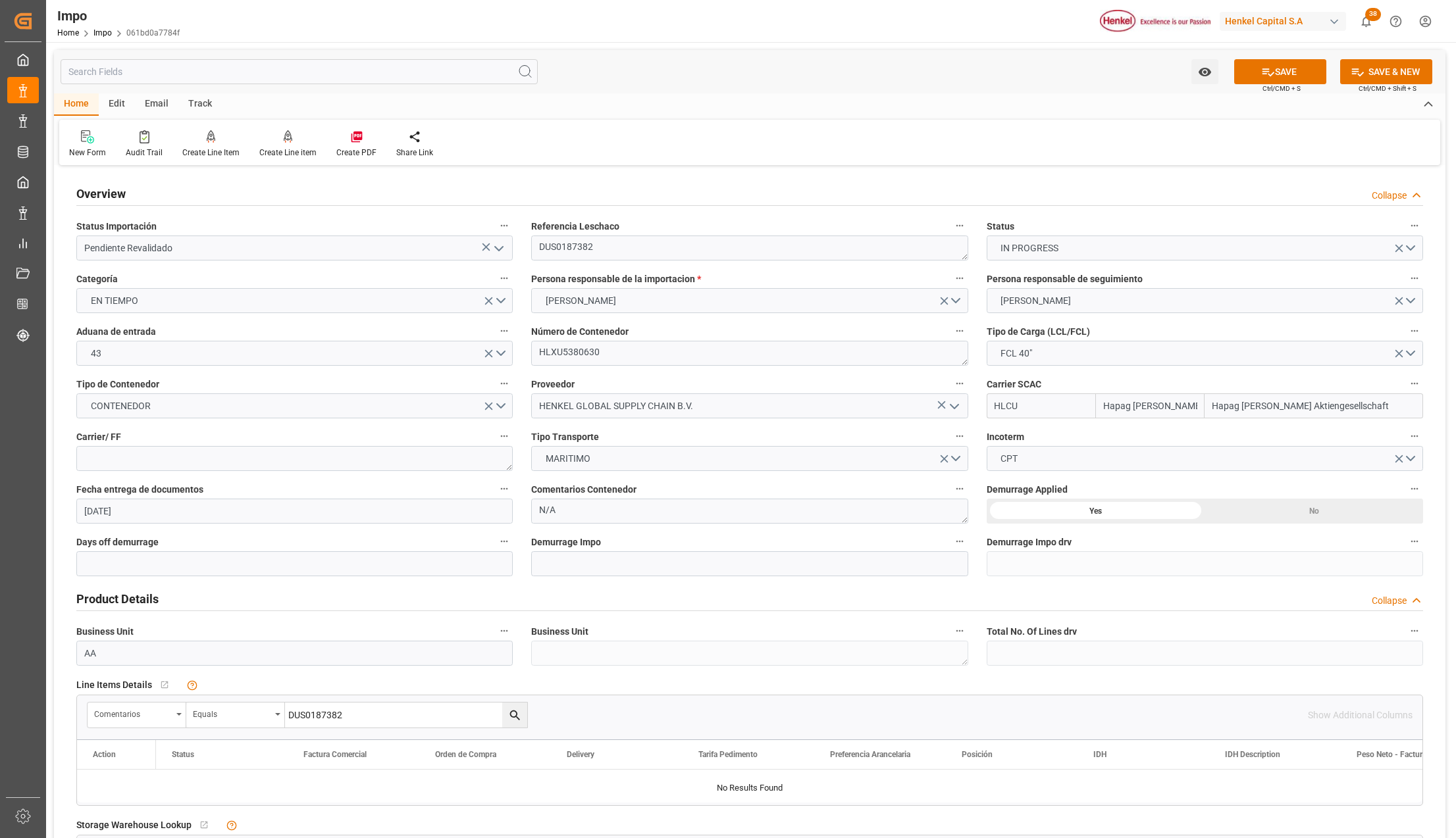
click at [516, 720] on icon "search button" at bounding box center [515, 715] width 13 height 13
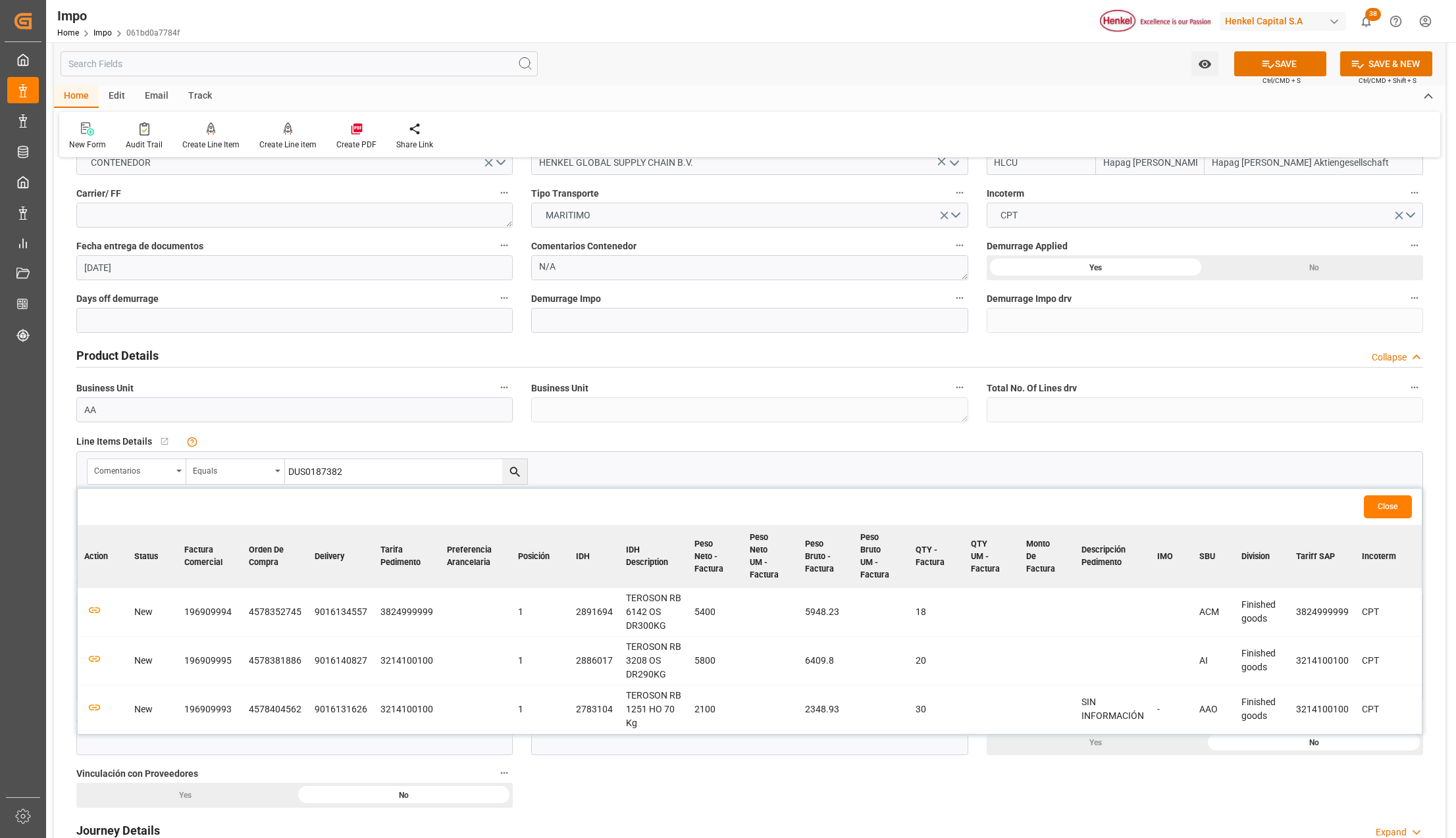
scroll to position [263, 0]
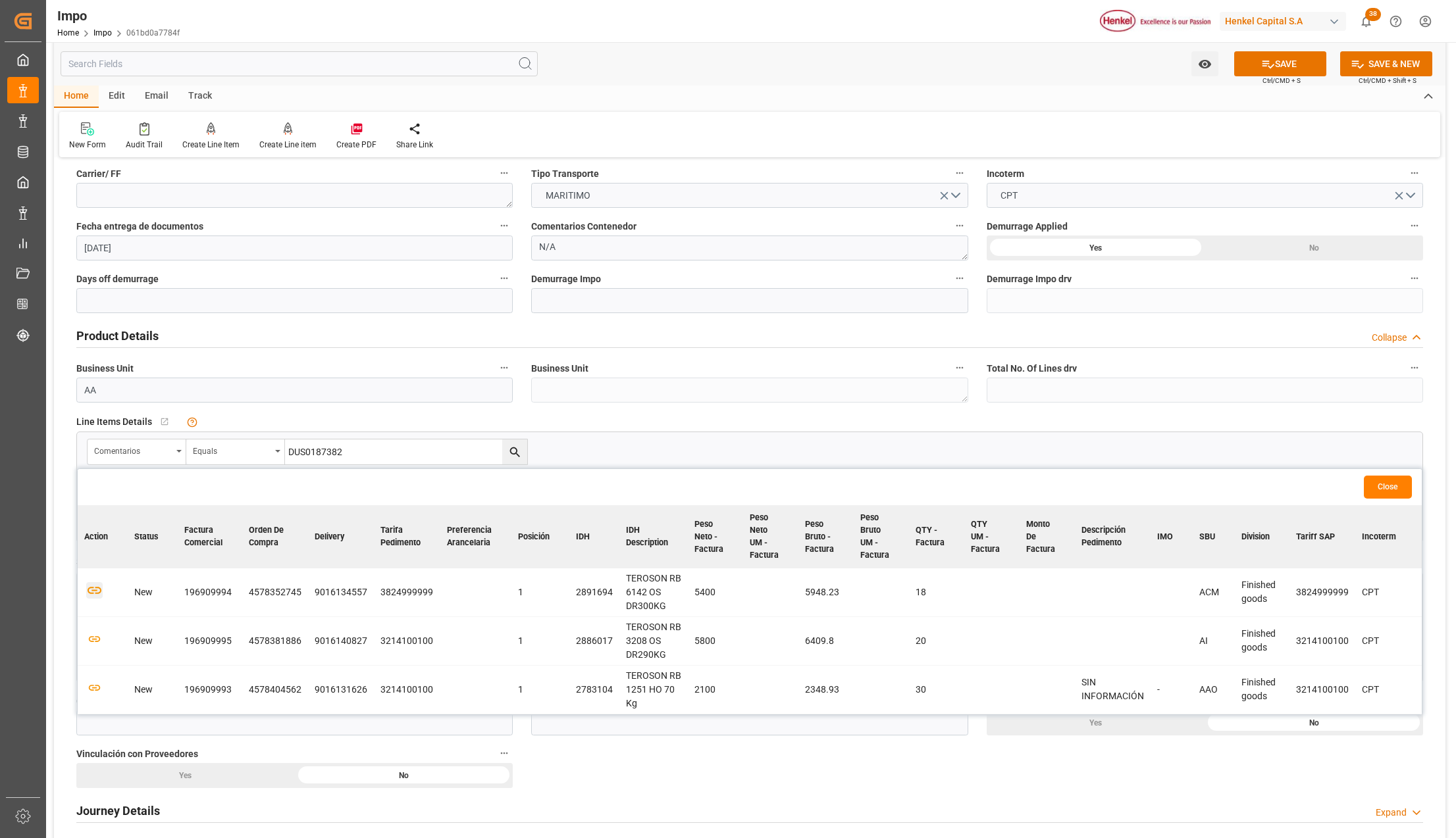
click at [93, 589] on icon "button" at bounding box center [94, 589] width 16 height 16
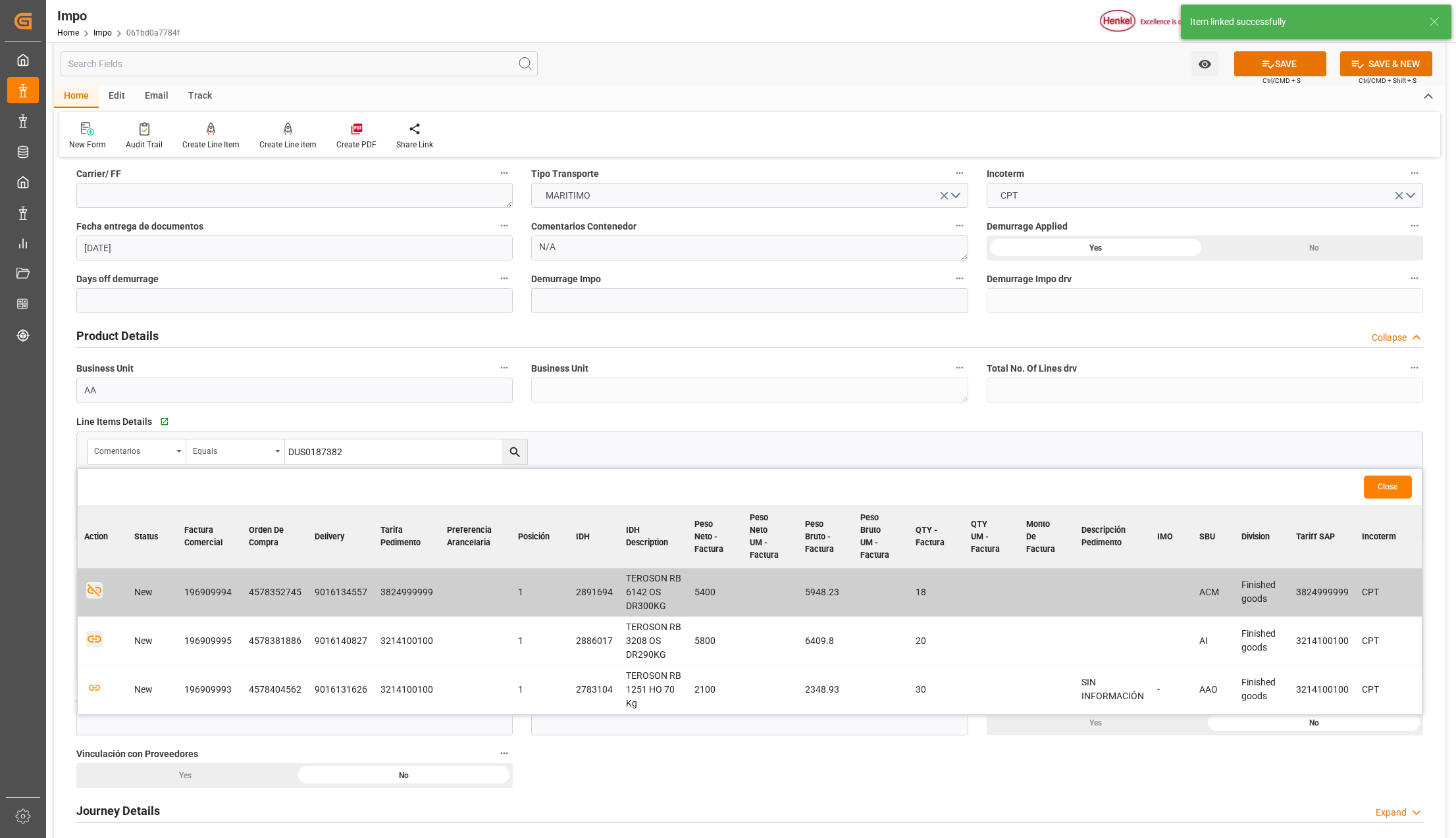
click at [92, 636] on icon "button" at bounding box center [94, 639] width 13 height 8
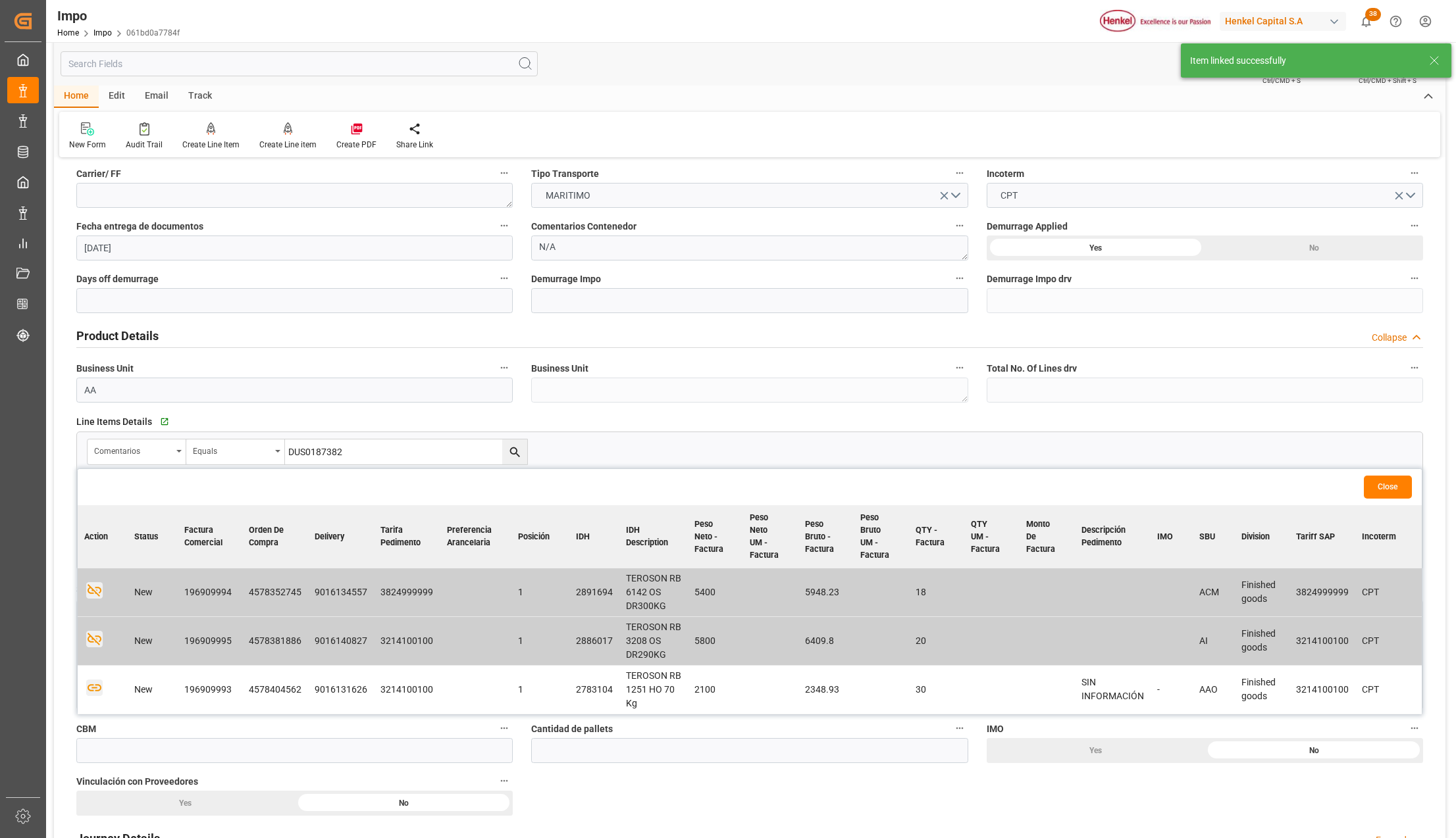
click at [93, 691] on icon "button" at bounding box center [94, 688] width 13 height 8
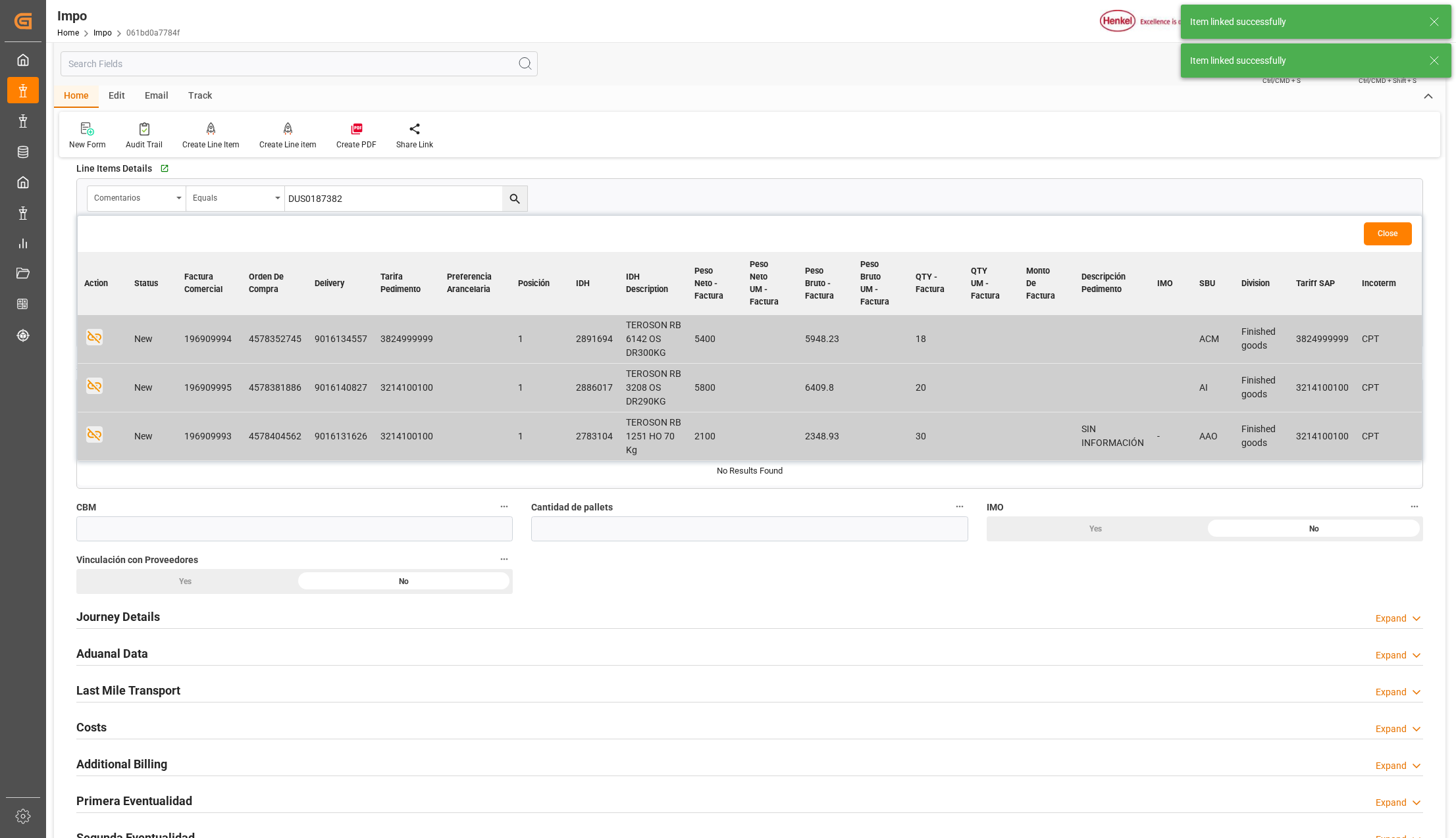
scroll to position [526, 0]
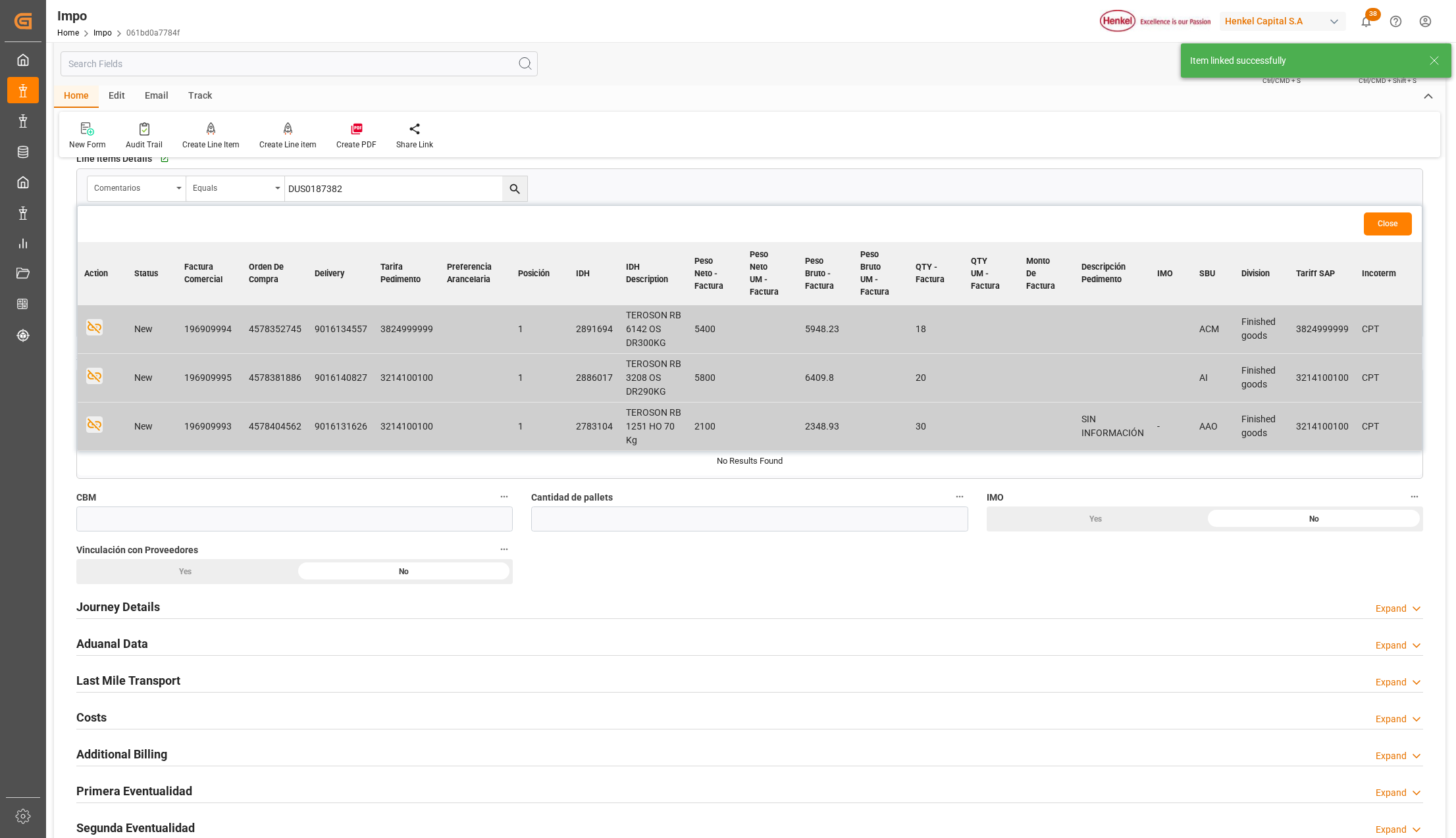
click at [1377, 221] on button "Close" at bounding box center [1388, 224] width 48 height 23
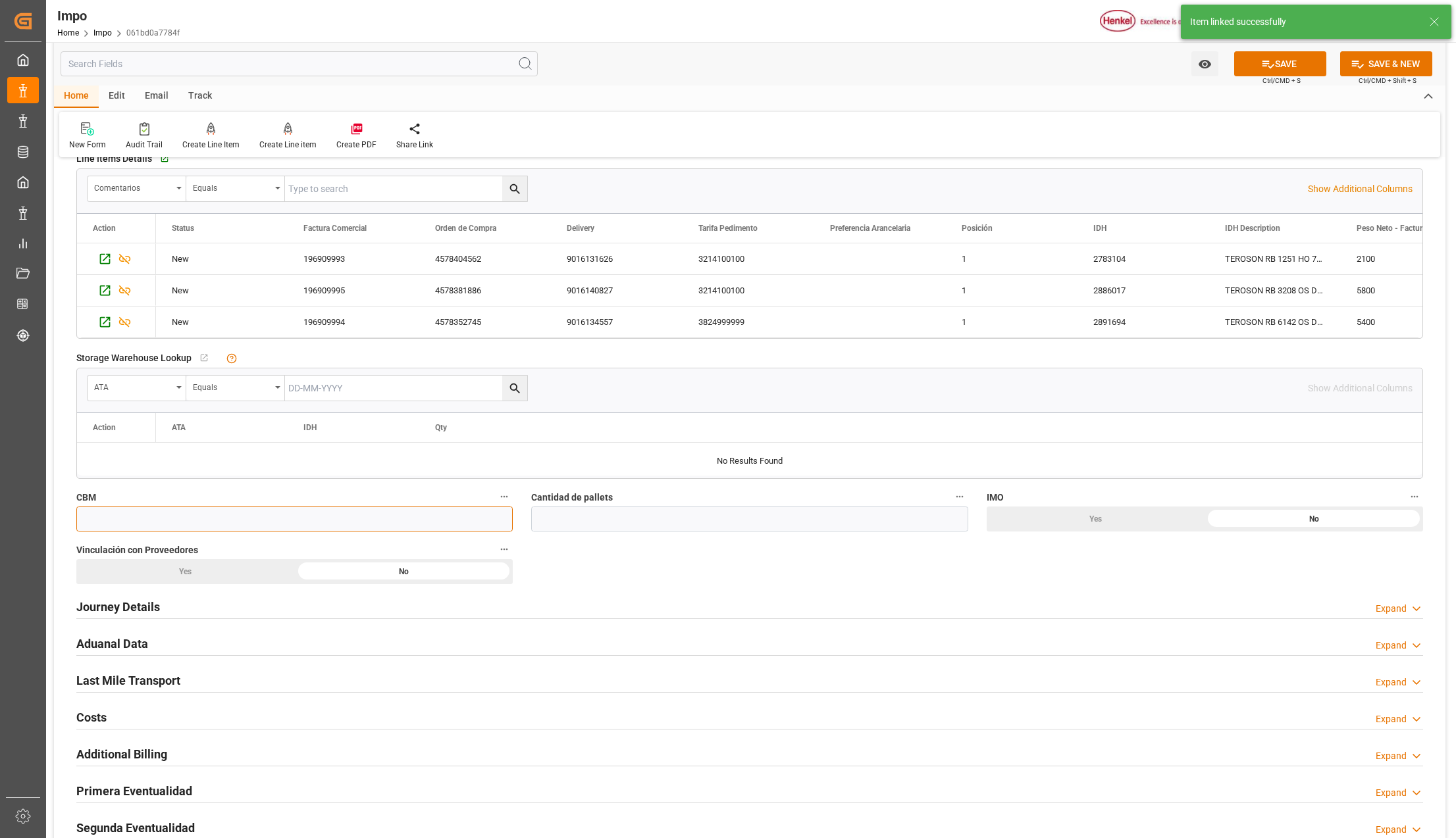
click at [145, 530] on input "text" at bounding box center [294, 519] width 436 height 25
type input "40"
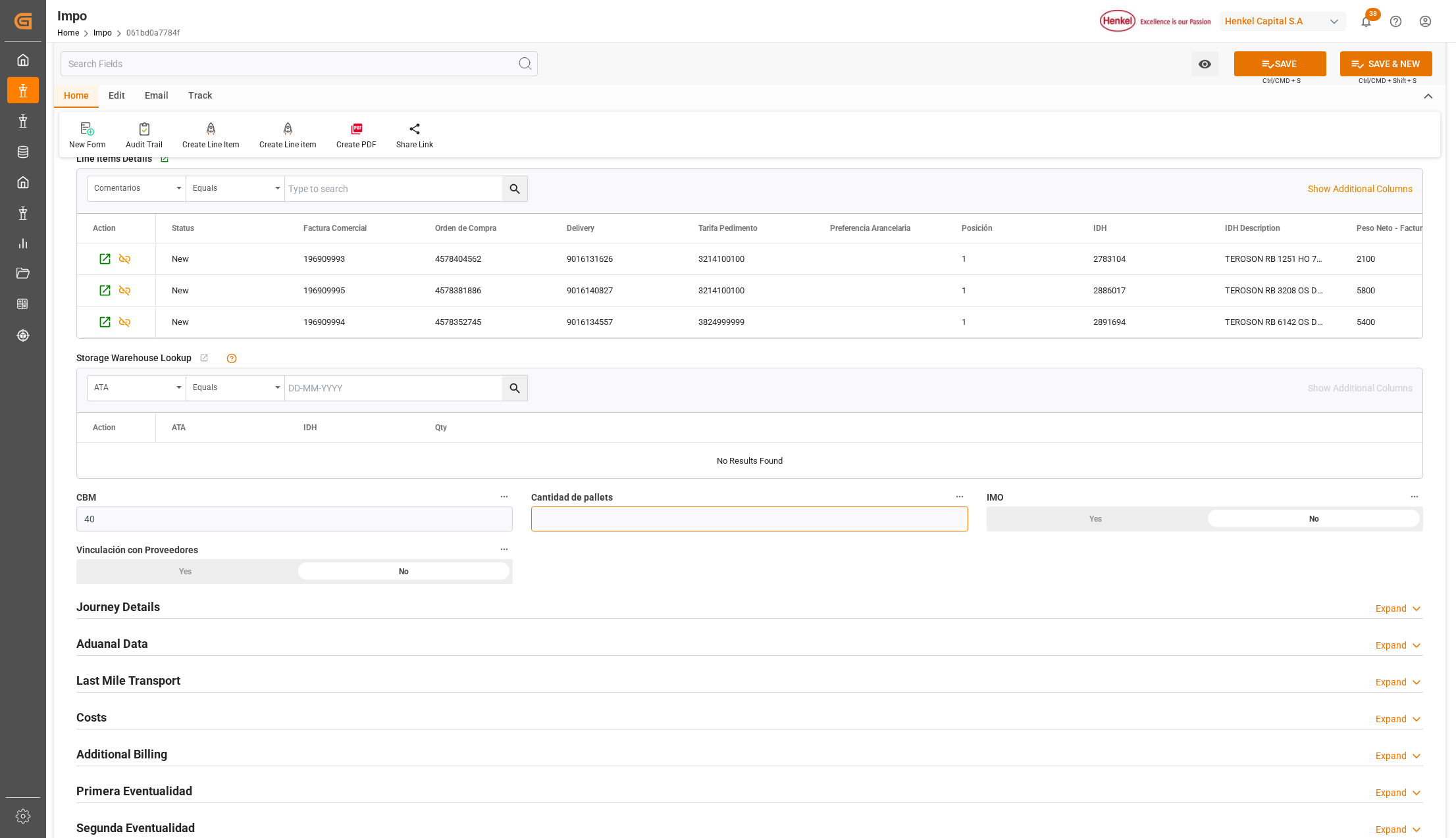
click at [543, 522] on input "text" at bounding box center [749, 519] width 436 height 25
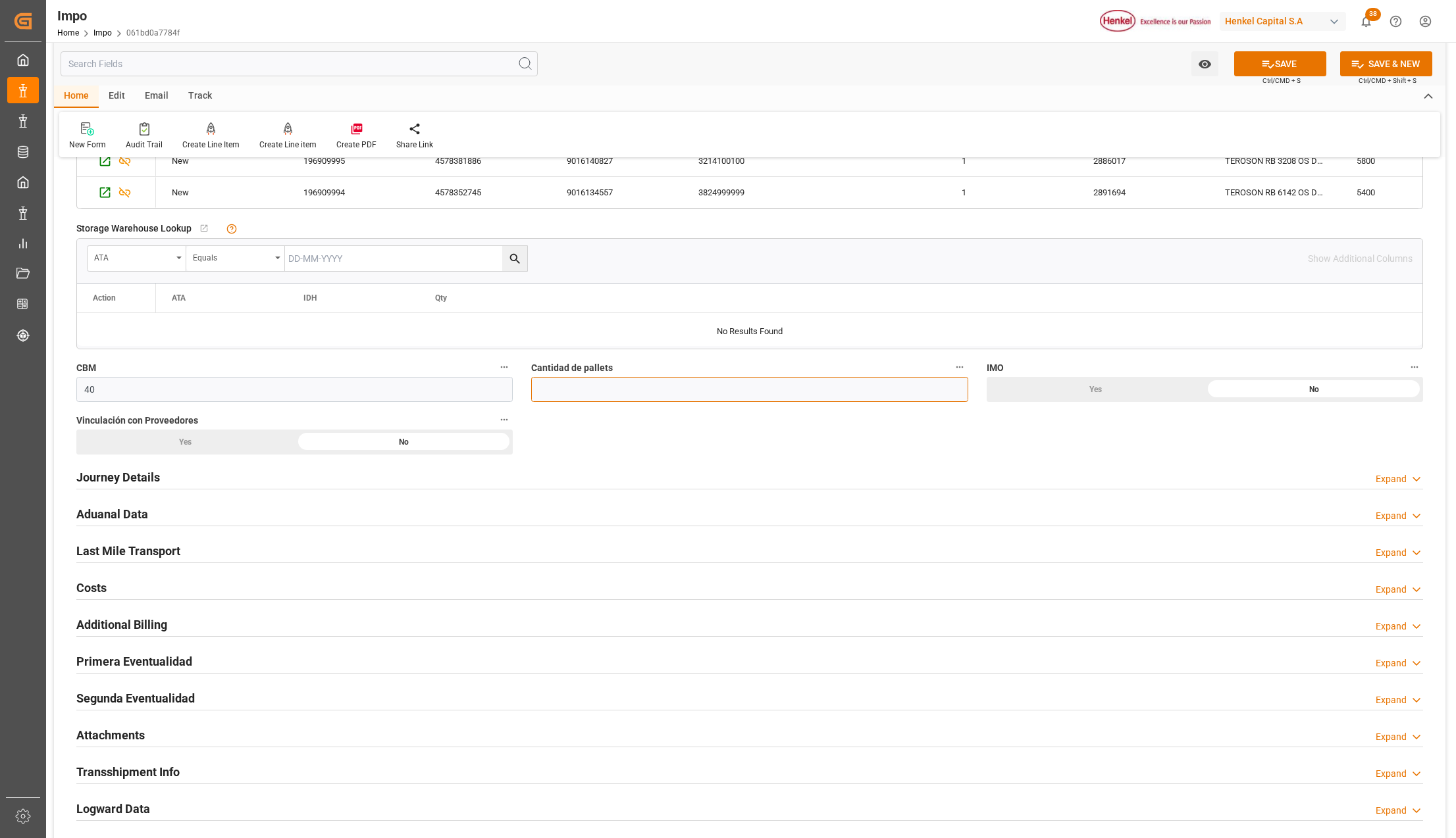
scroll to position [702, 0]
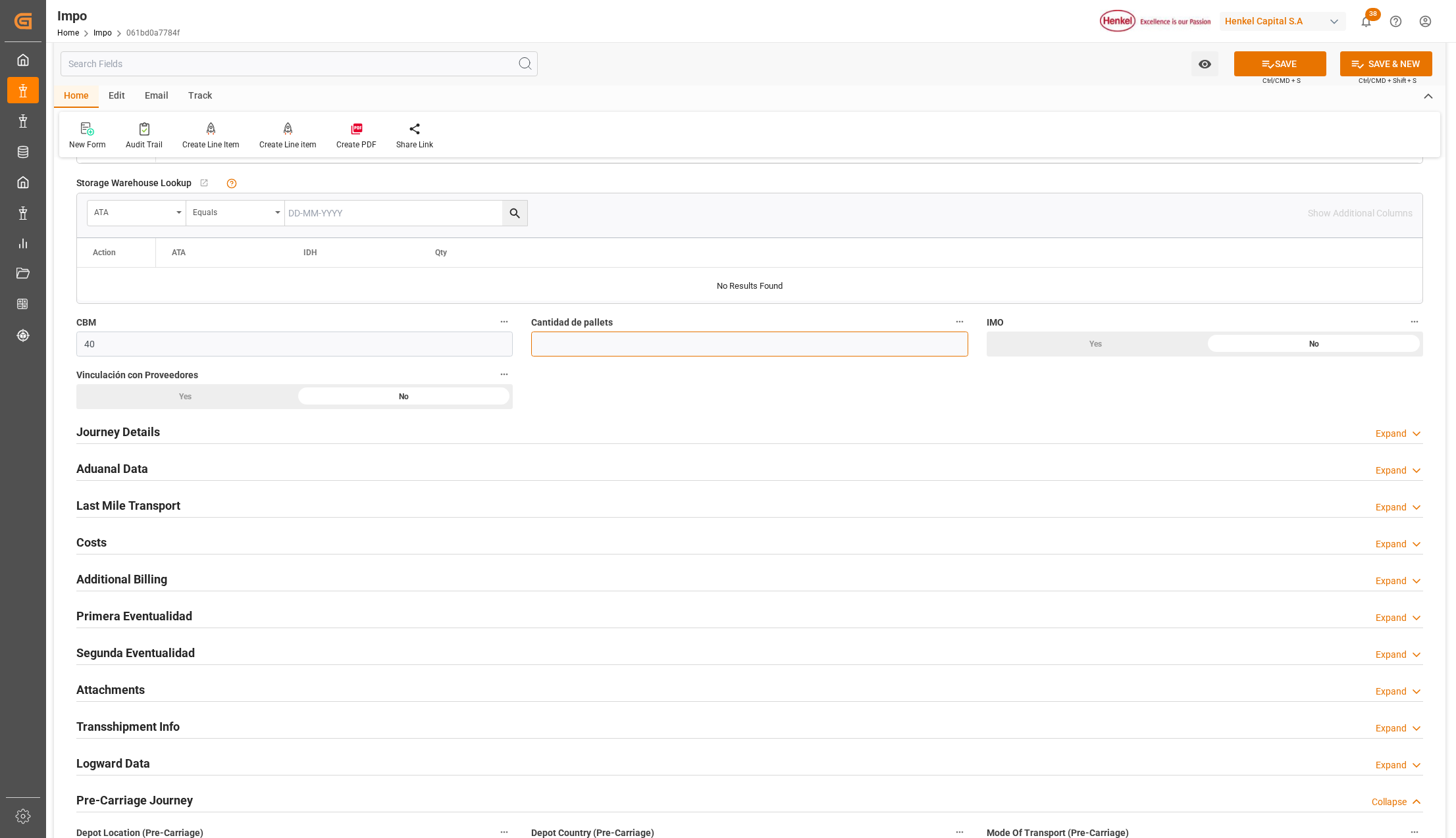
click at [544, 345] on input "text" at bounding box center [749, 344] width 436 height 25
type input "20"
click at [184, 394] on div "Yes" at bounding box center [185, 396] width 219 height 25
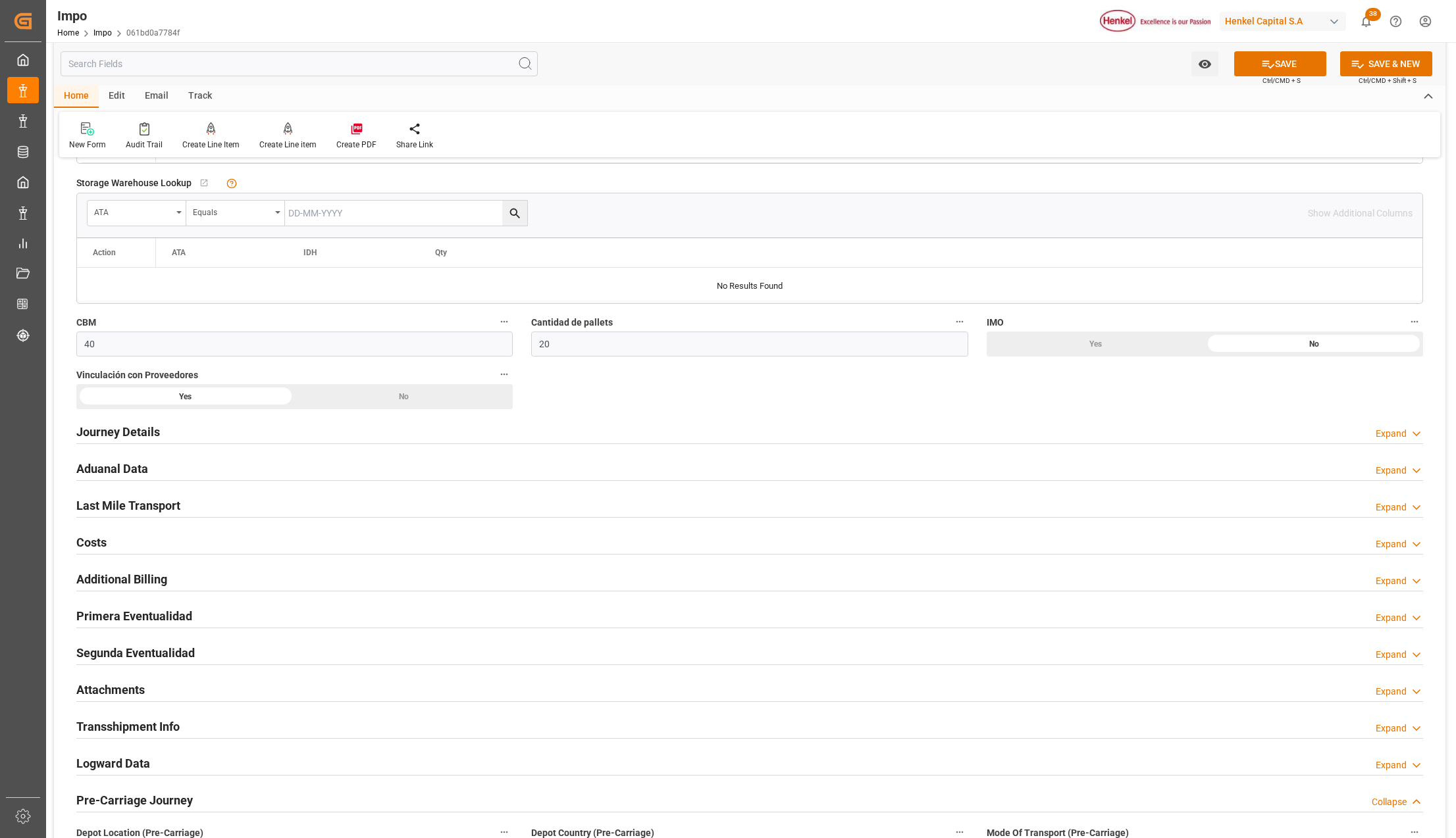
click at [133, 432] on h2 "Journey Details" at bounding box center [117, 432] width 84 height 18
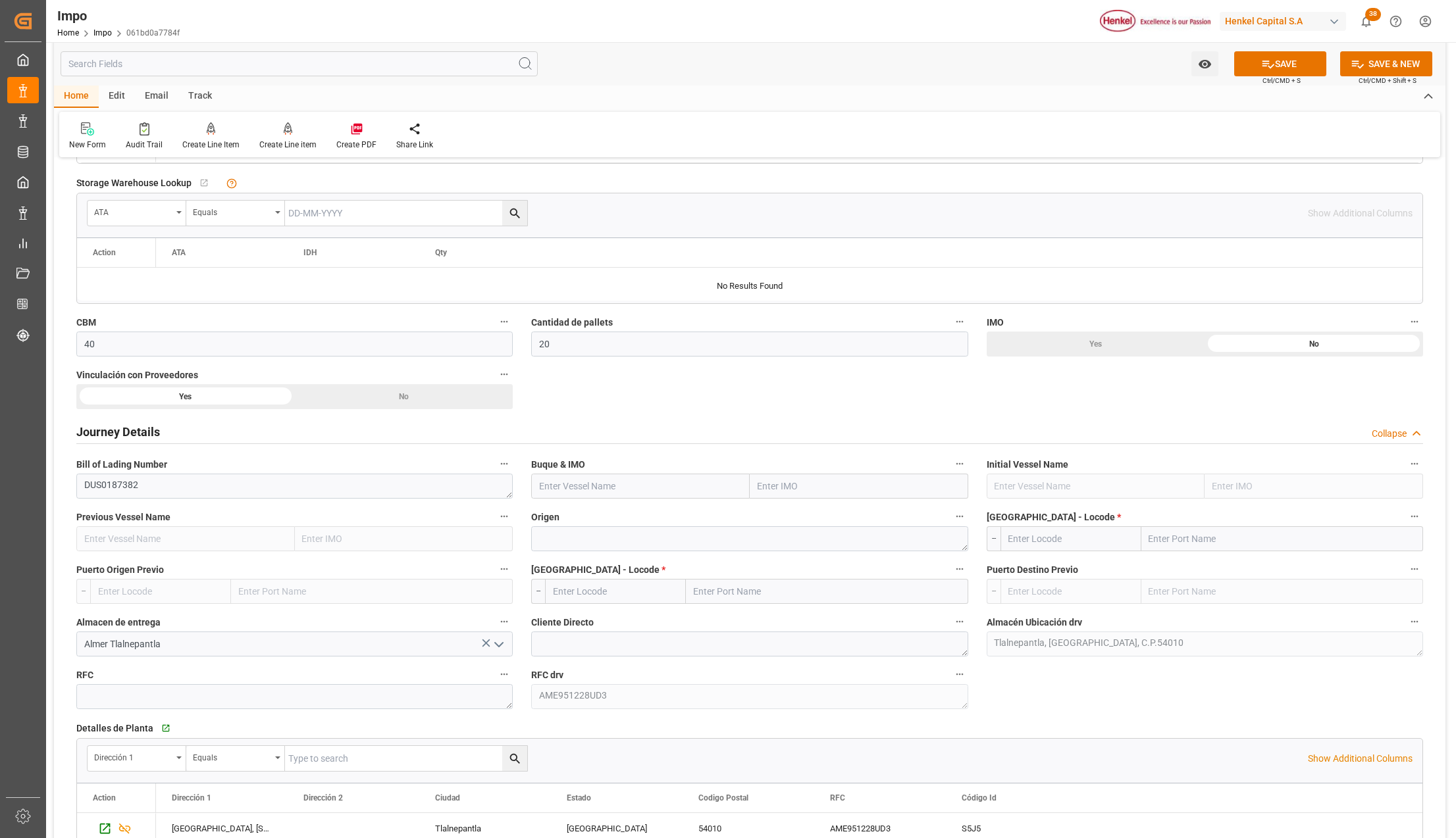
click at [764, 492] on input "text" at bounding box center [860, 486] width 219 height 25
type input "Q"
click at [778, 520] on b "9211482" at bounding box center [776, 515] width 36 height 11
type input "9211482"
type input "W KLAIPEDA"
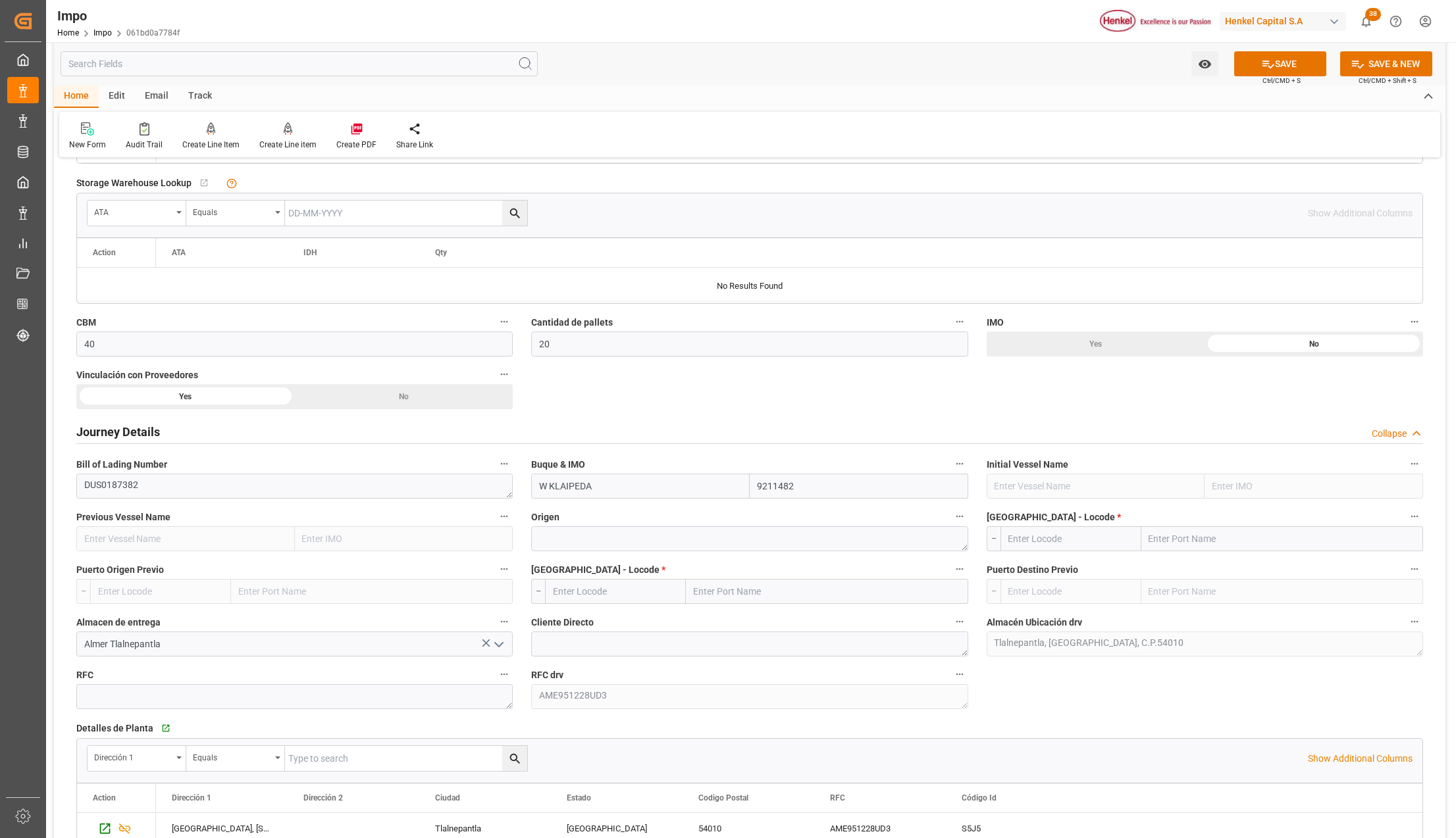
type input "9211482"
click at [749, 537] on textarea at bounding box center [749, 539] width 436 height 25
type textarea "AMSTERDAM"
click at [1168, 537] on input "text" at bounding box center [1281, 539] width 281 height 25
type input "N"
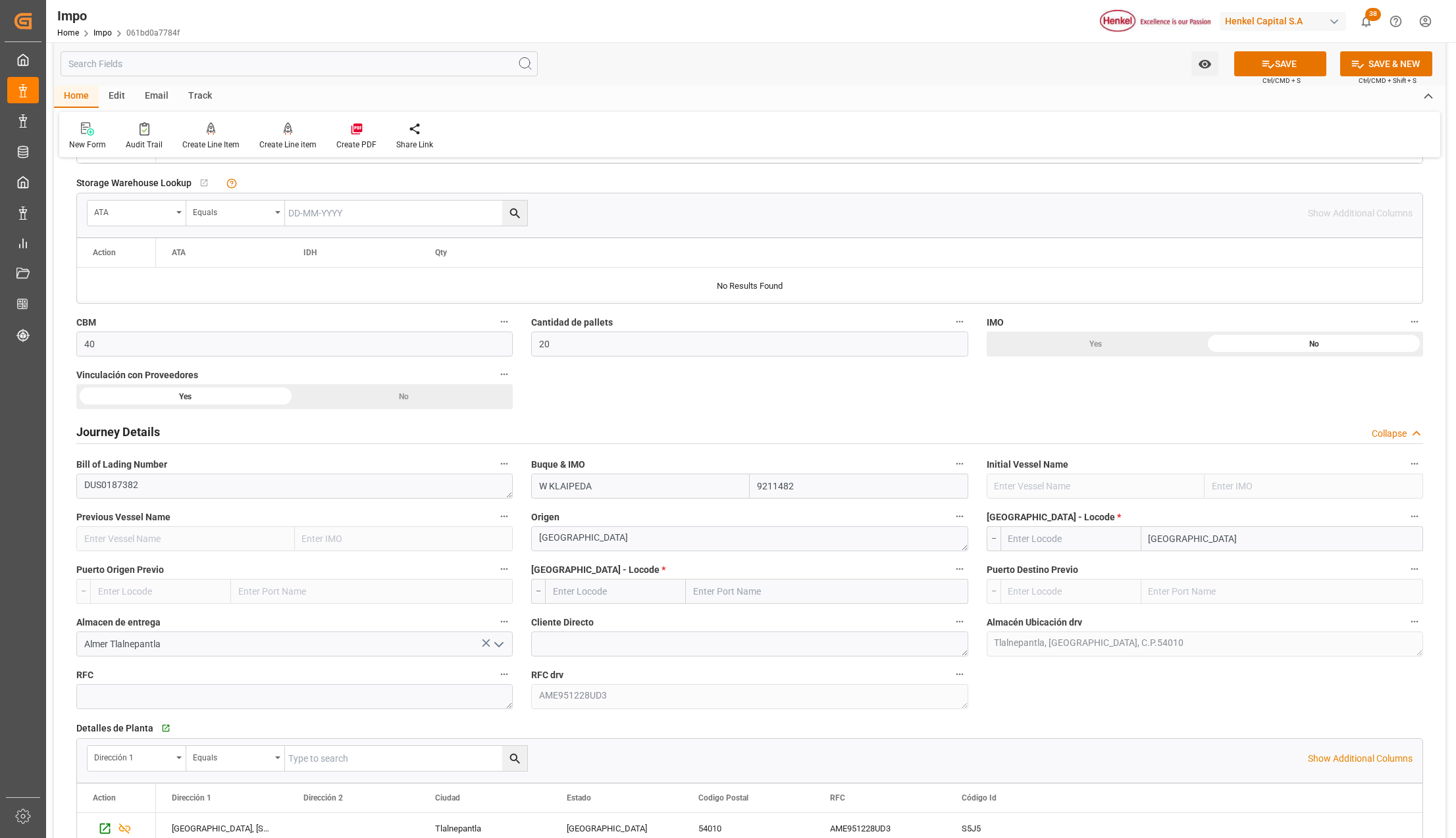
click at [1219, 549] on input "ANTWERPEN" at bounding box center [1281, 539] width 281 height 25
type input "ANTWER"
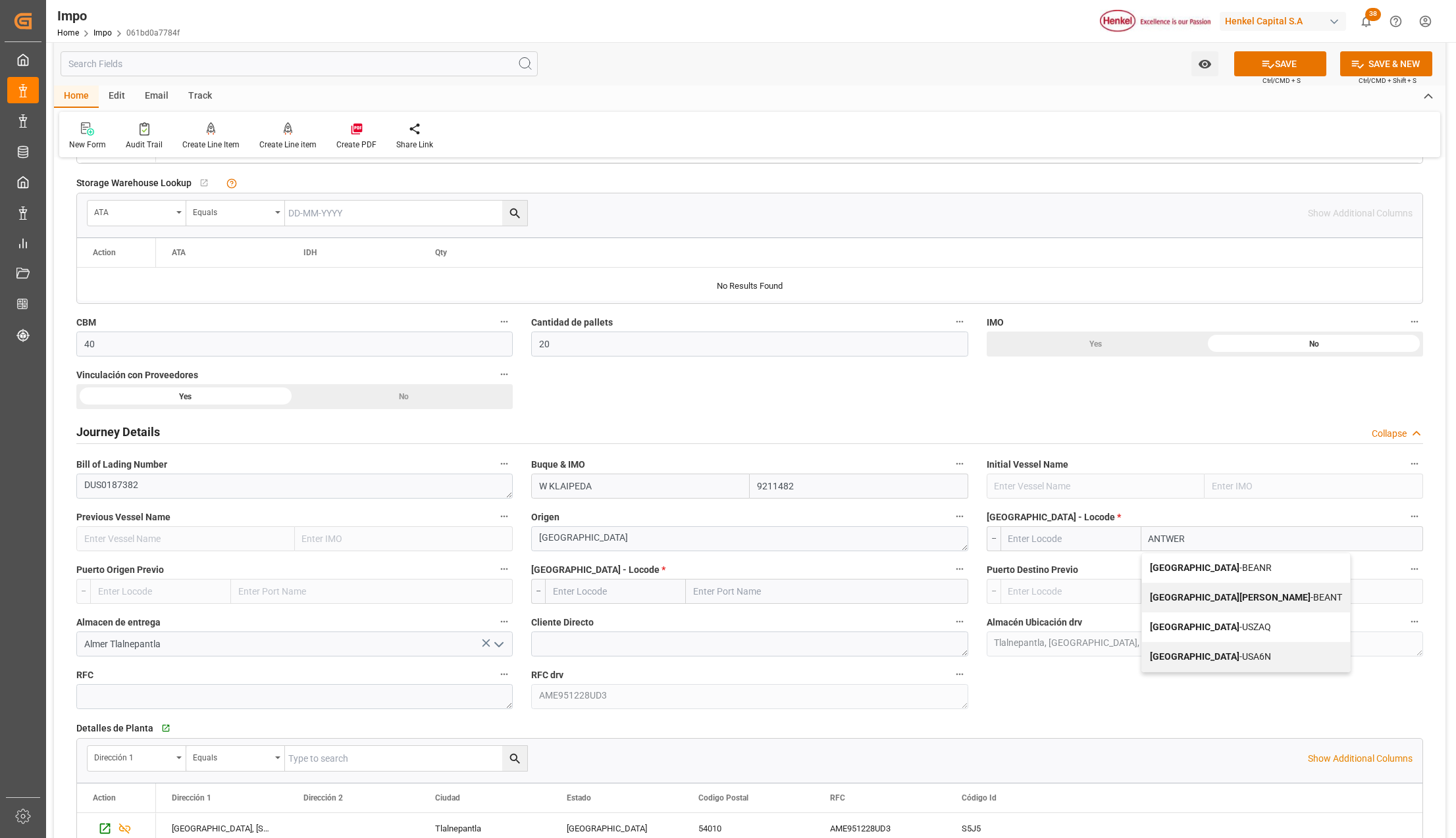
click at [1205, 571] on span "Antwerp - BEANR" at bounding box center [1210, 567] width 122 height 11
type input "BEANR"
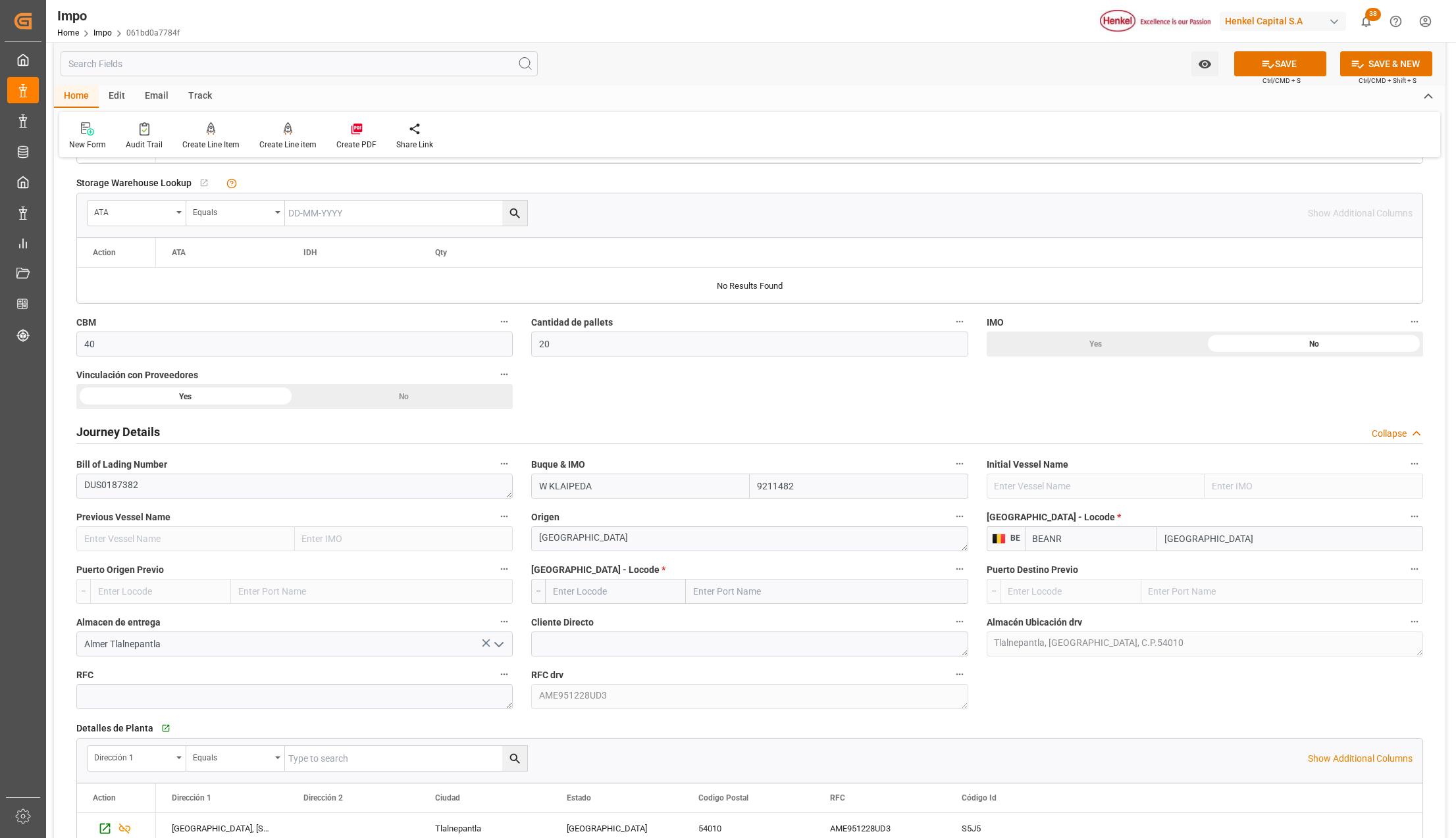
type input "Antwerp"
click at [806, 587] on input "text" at bounding box center [826, 591] width 281 height 25
type input "VERACRUZ"
click at [756, 621] on span "Veracruz - MXVER" at bounding box center [756, 620] width 123 height 11
type input "MXVER"
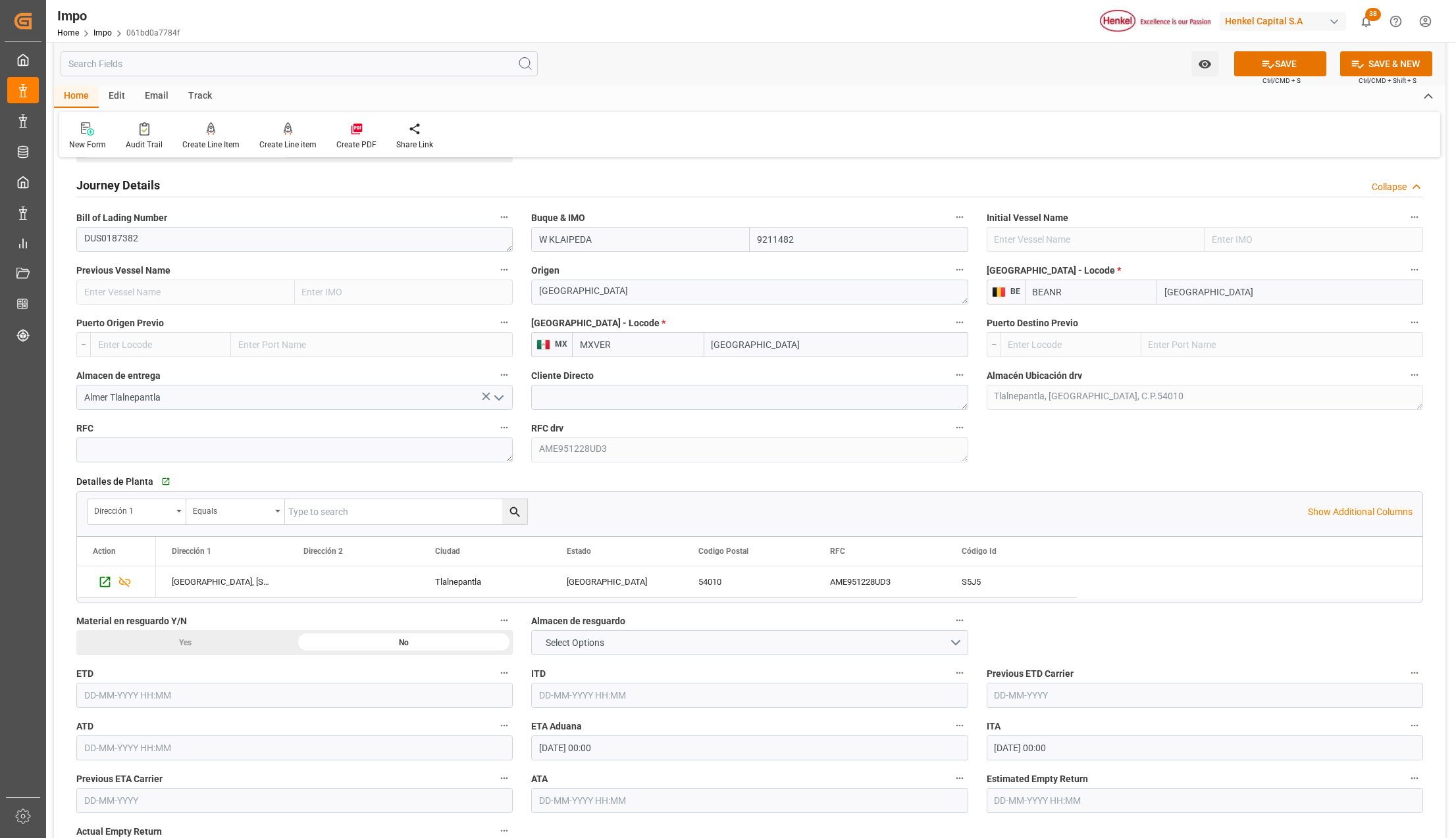
scroll to position [1140, 0]
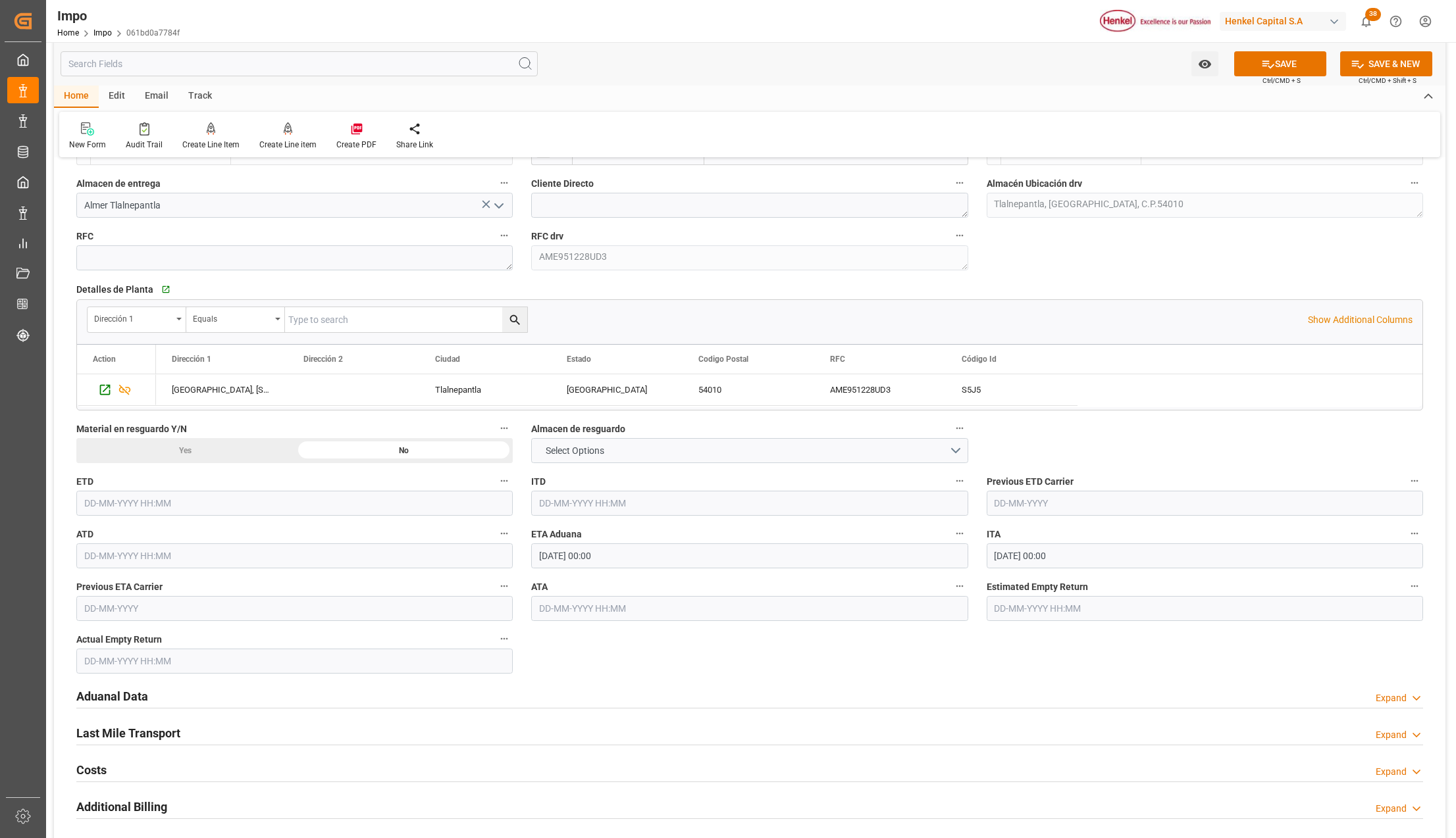
type input "[GEOGRAPHIC_DATA]"
click at [113, 696] on h2 "Aduanal Data" at bounding box center [111, 696] width 72 height 18
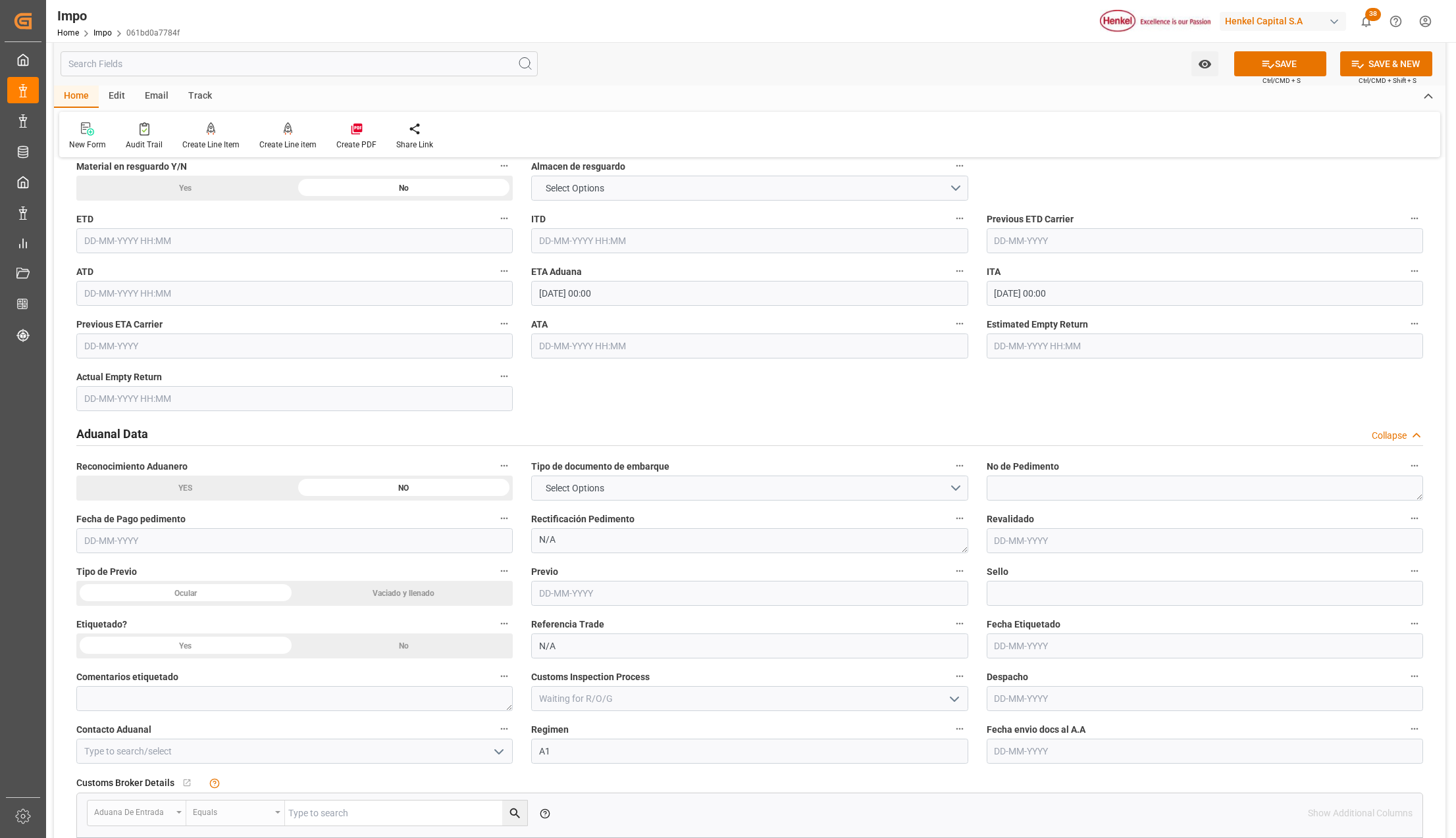
scroll to position [1403, 0]
click at [778, 491] on button "Select Options" at bounding box center [749, 488] width 436 height 25
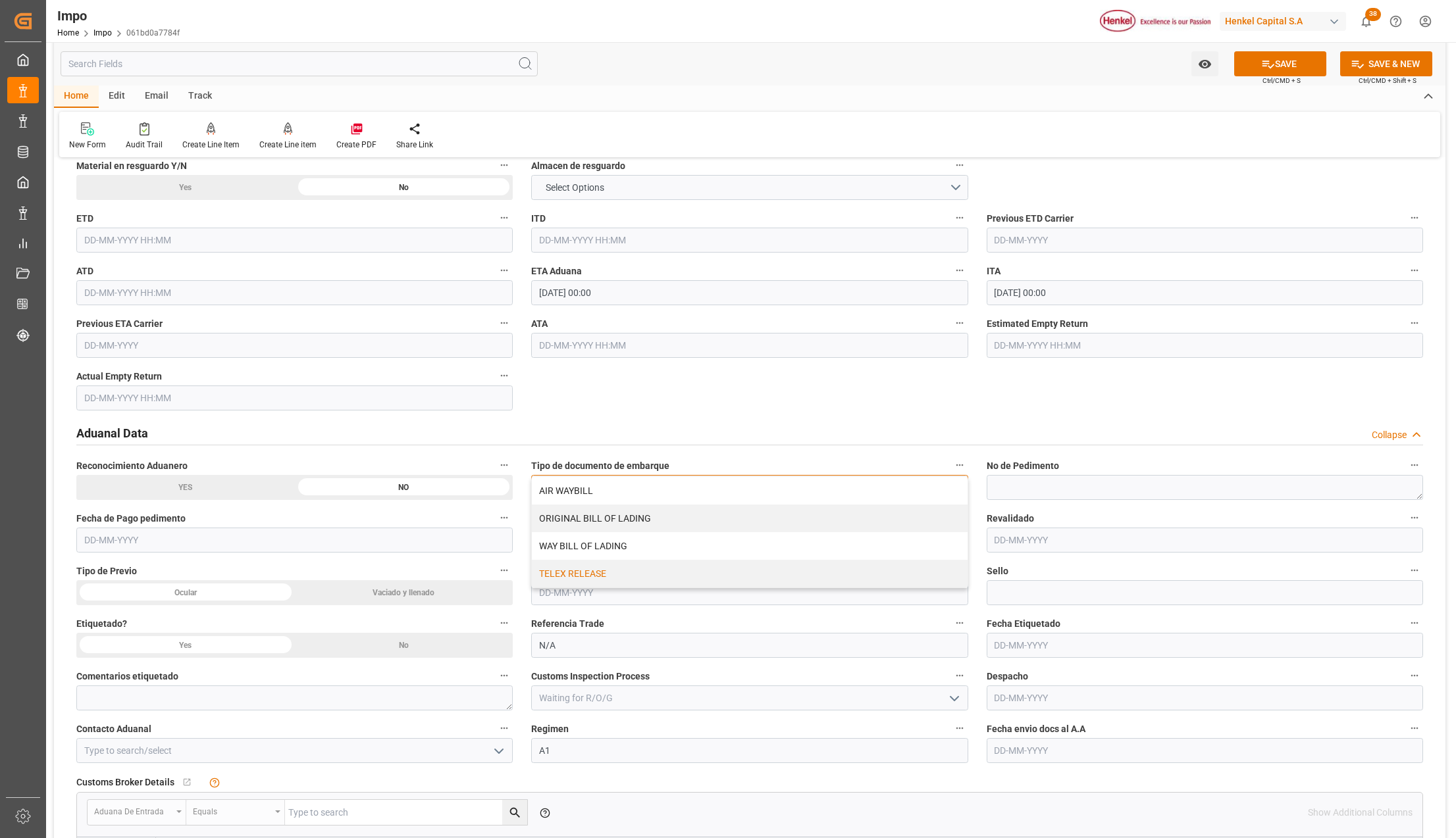
click at [568, 571] on div "TELEX RELEASE" at bounding box center [749, 573] width 435 height 28
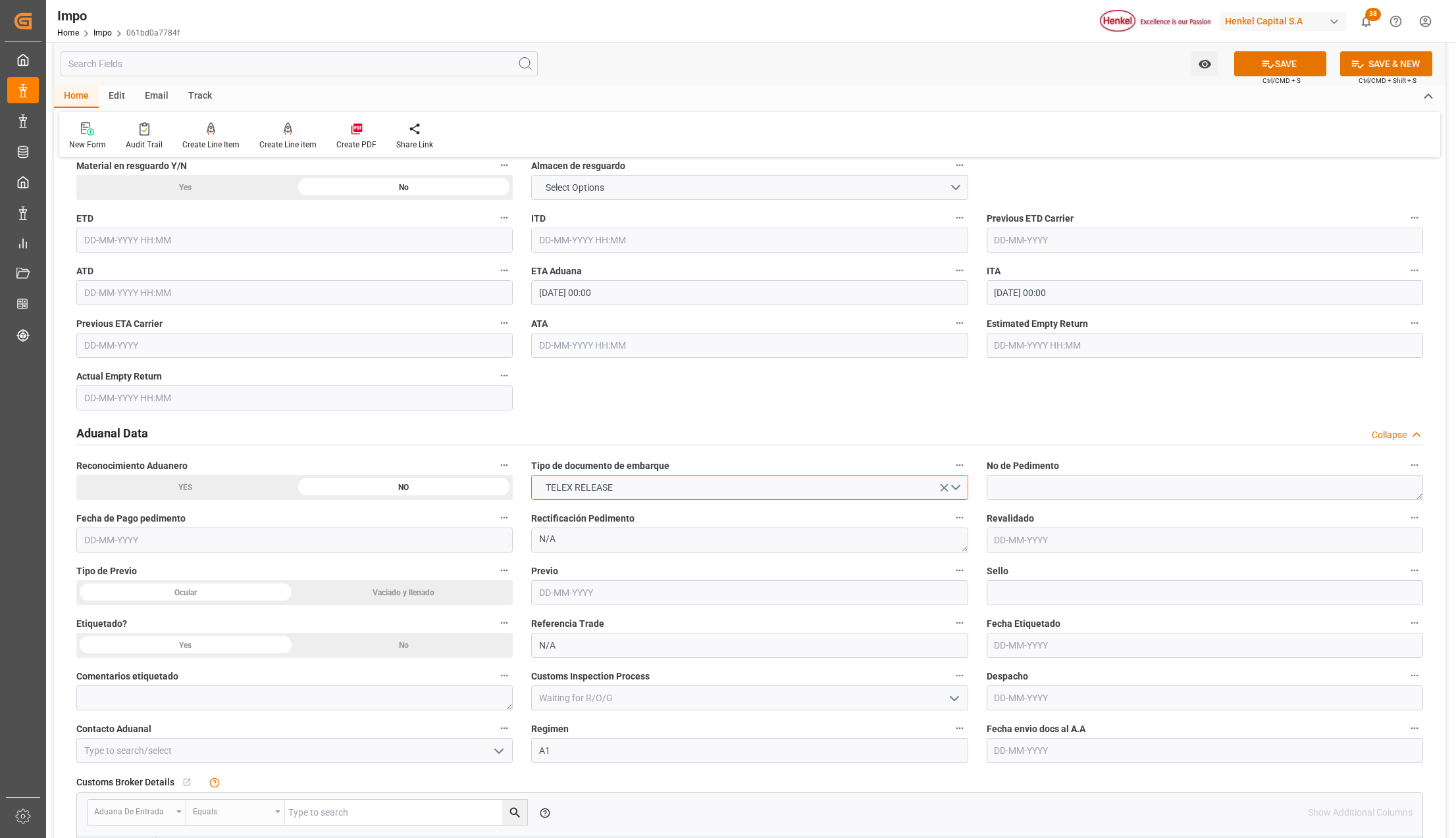
scroll to position [1491, 0]
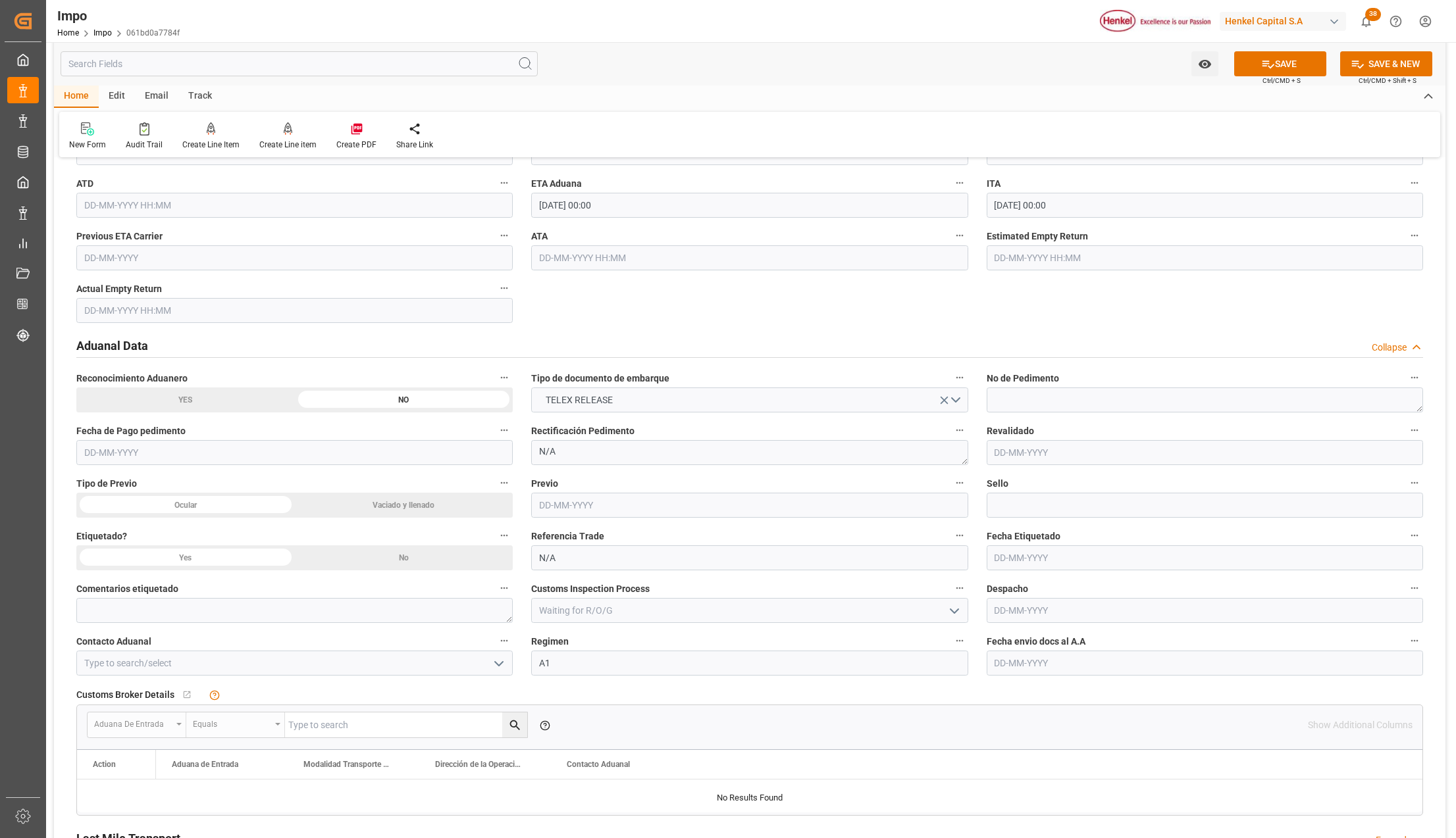
click at [1009, 656] on input "text" at bounding box center [1204, 663] width 436 height 25
type input "27-08-2025"
click at [488, 670] on button "open menu" at bounding box center [497, 662] width 20 height 20
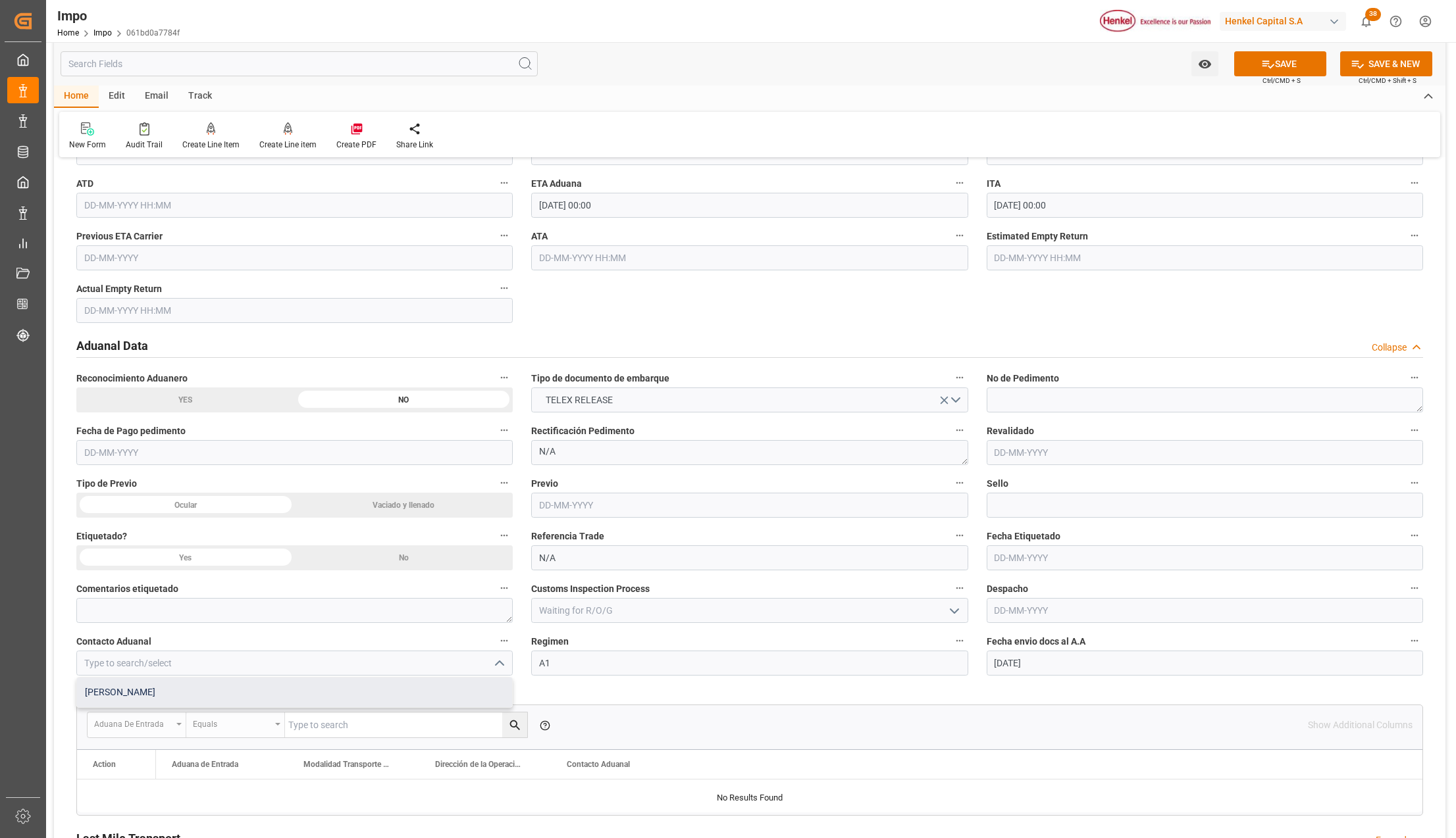
click at [198, 693] on div "ALFREDO SALINAS JACOBO" at bounding box center [294, 692] width 435 height 30
type input "ALFREDO SALINAS JACOBO"
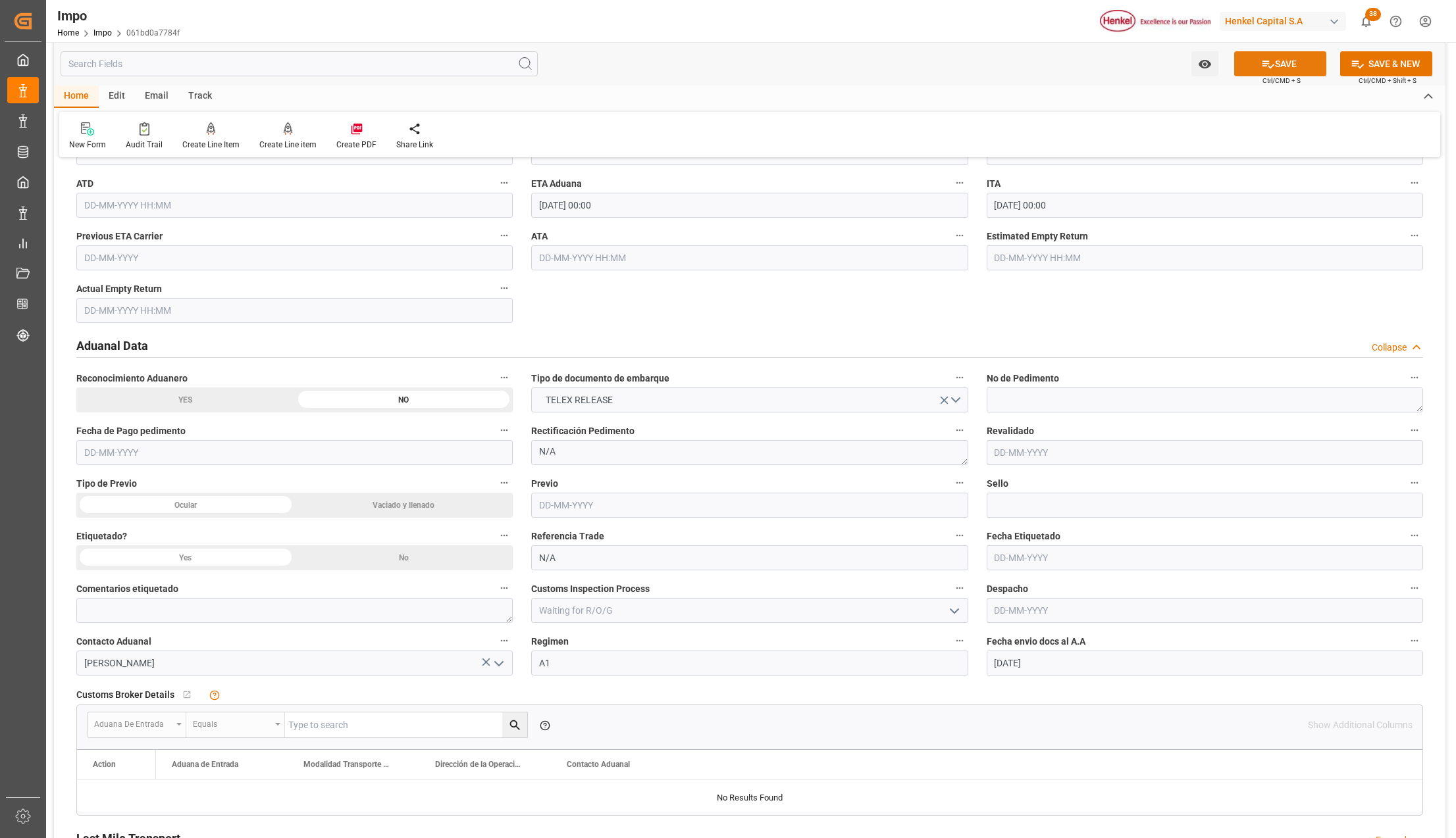
click at [1268, 61] on icon at bounding box center [1268, 64] width 13 height 13
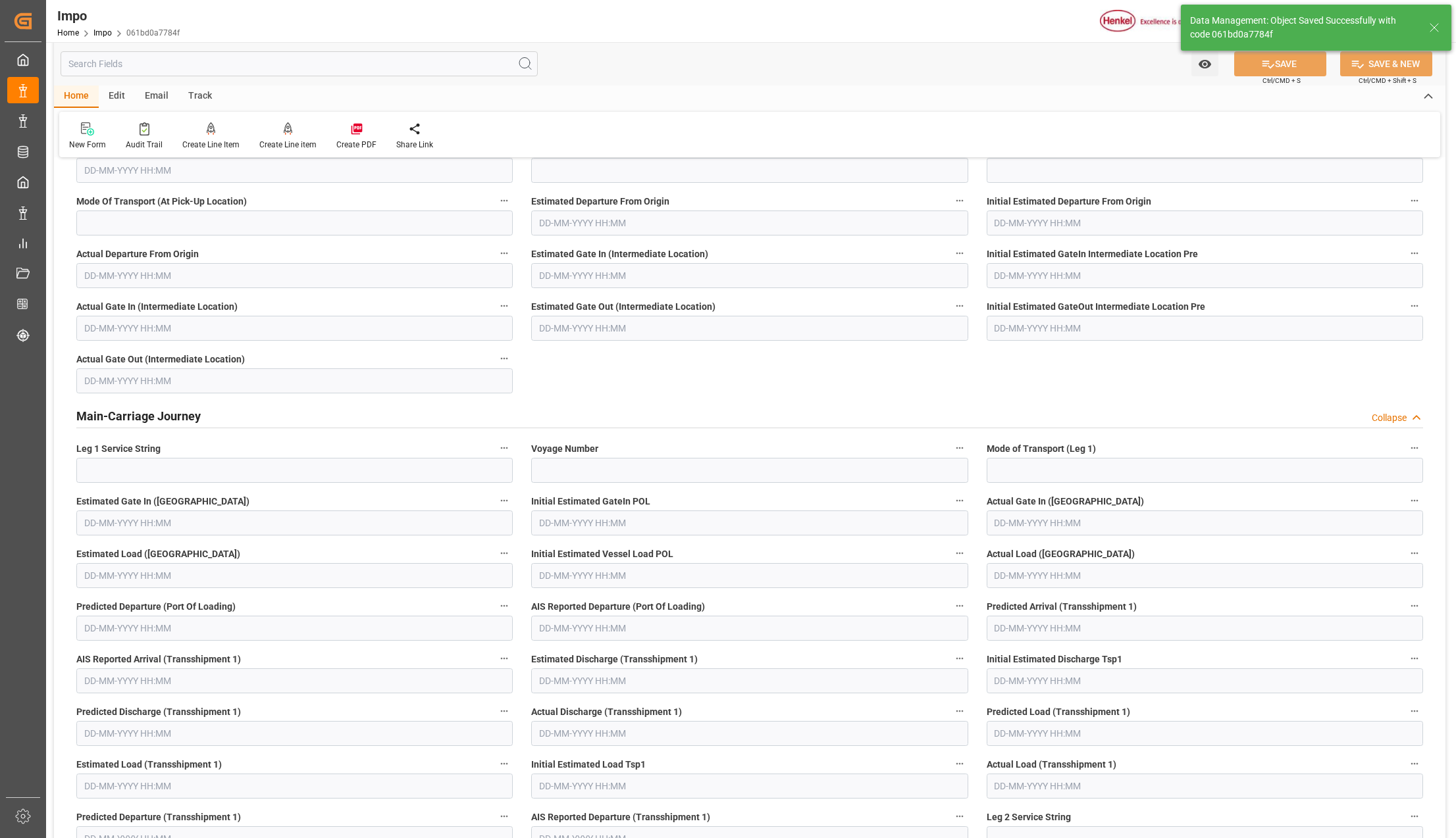
type textarea "AA"
type input "3"
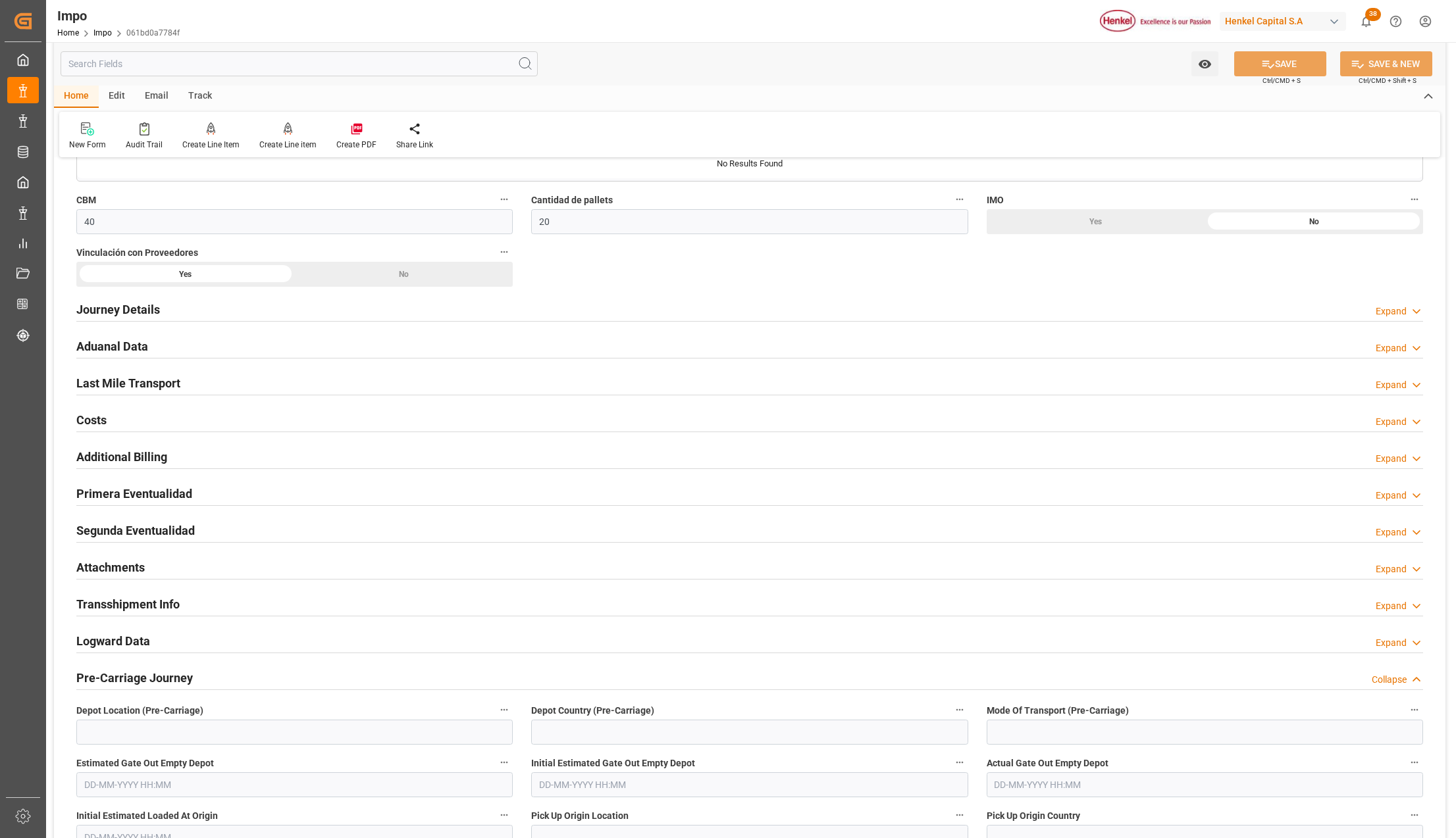
click at [88, 562] on h2 "Attachments" at bounding box center [109, 567] width 68 height 18
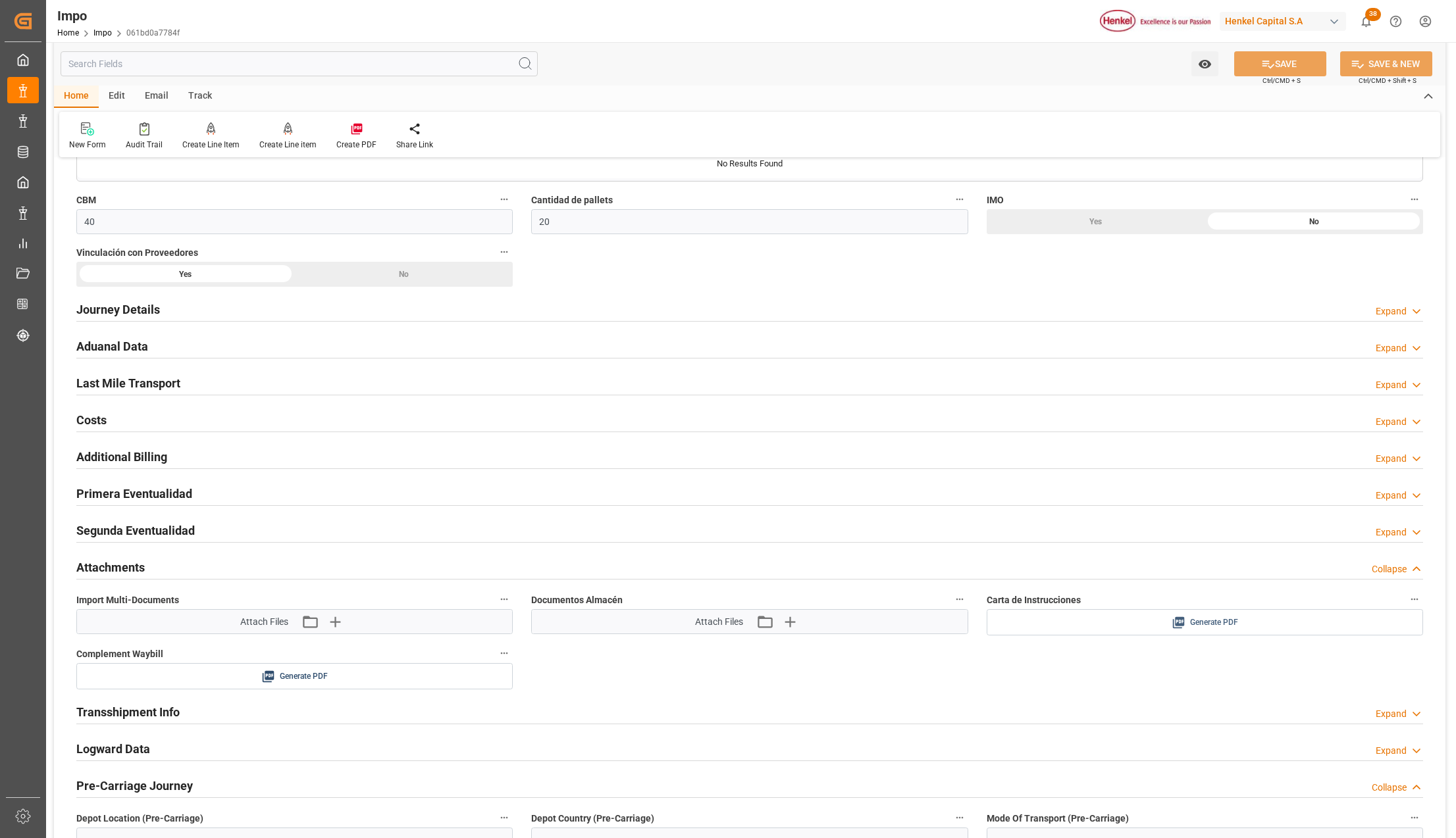
click at [1226, 631] on span "Generate PDF" at bounding box center [1214, 622] width 48 height 16
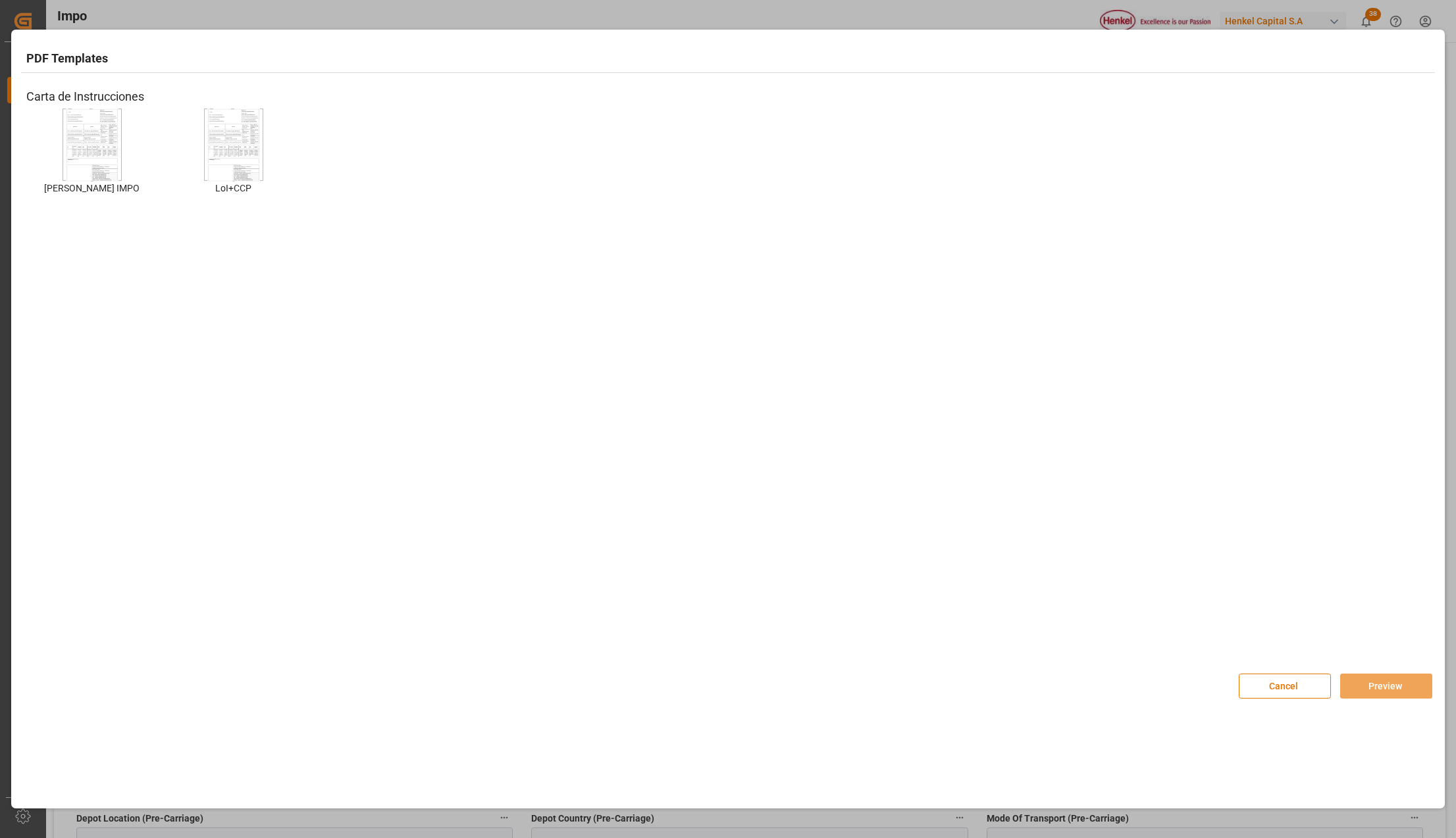
click at [114, 119] on img at bounding box center [92, 144] width 53 height 74
click at [1369, 685] on button "Preview" at bounding box center [1386, 686] width 92 height 25
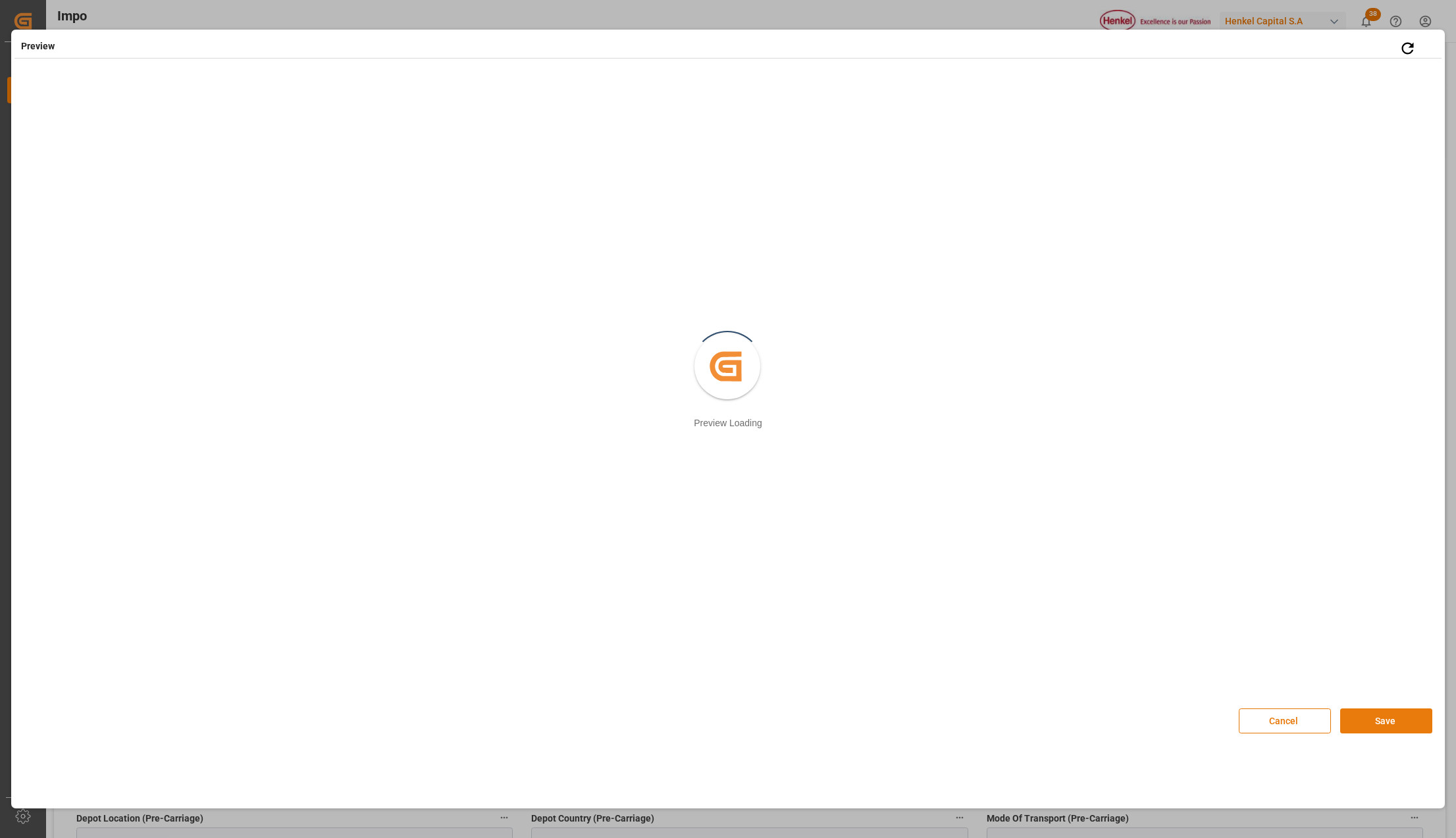
click at [1383, 720] on button "Save" at bounding box center [1386, 721] width 92 height 25
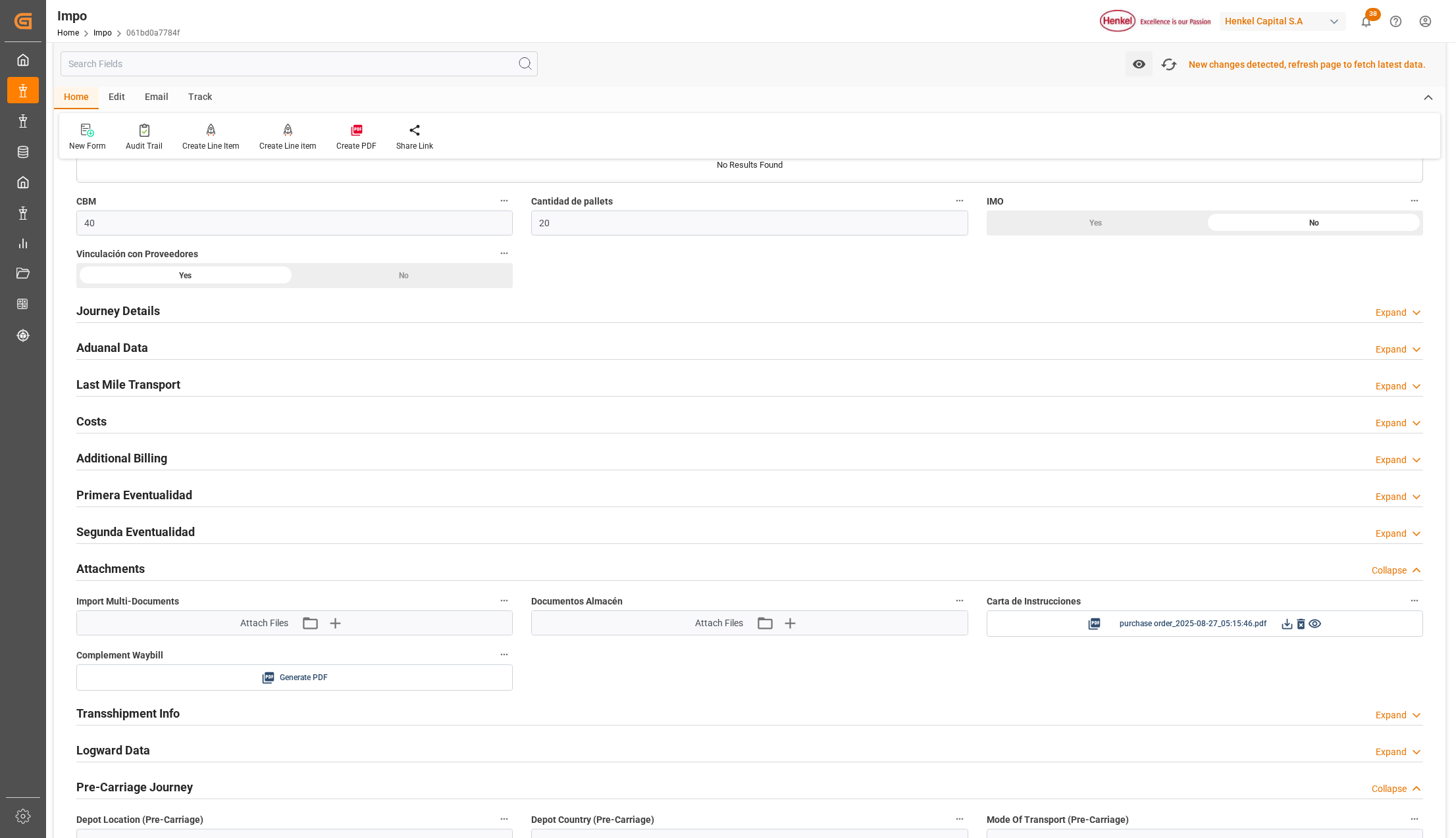
scroll to position [825, 0]
click at [1289, 624] on icon at bounding box center [1287, 623] width 13 height 13
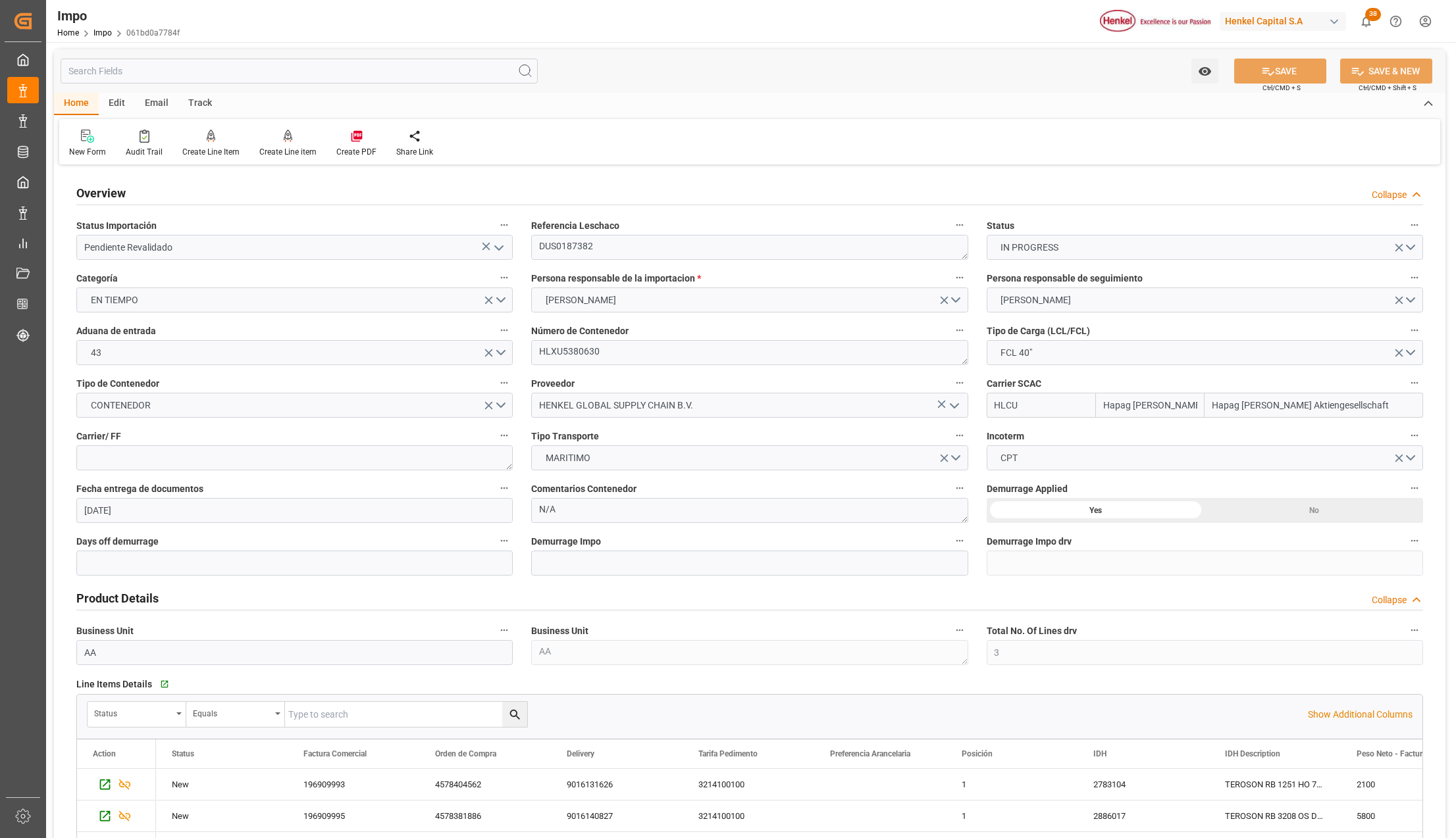
scroll to position [0, 0]
click at [561, 246] on textarea "DUS0187382" at bounding box center [749, 248] width 436 height 25
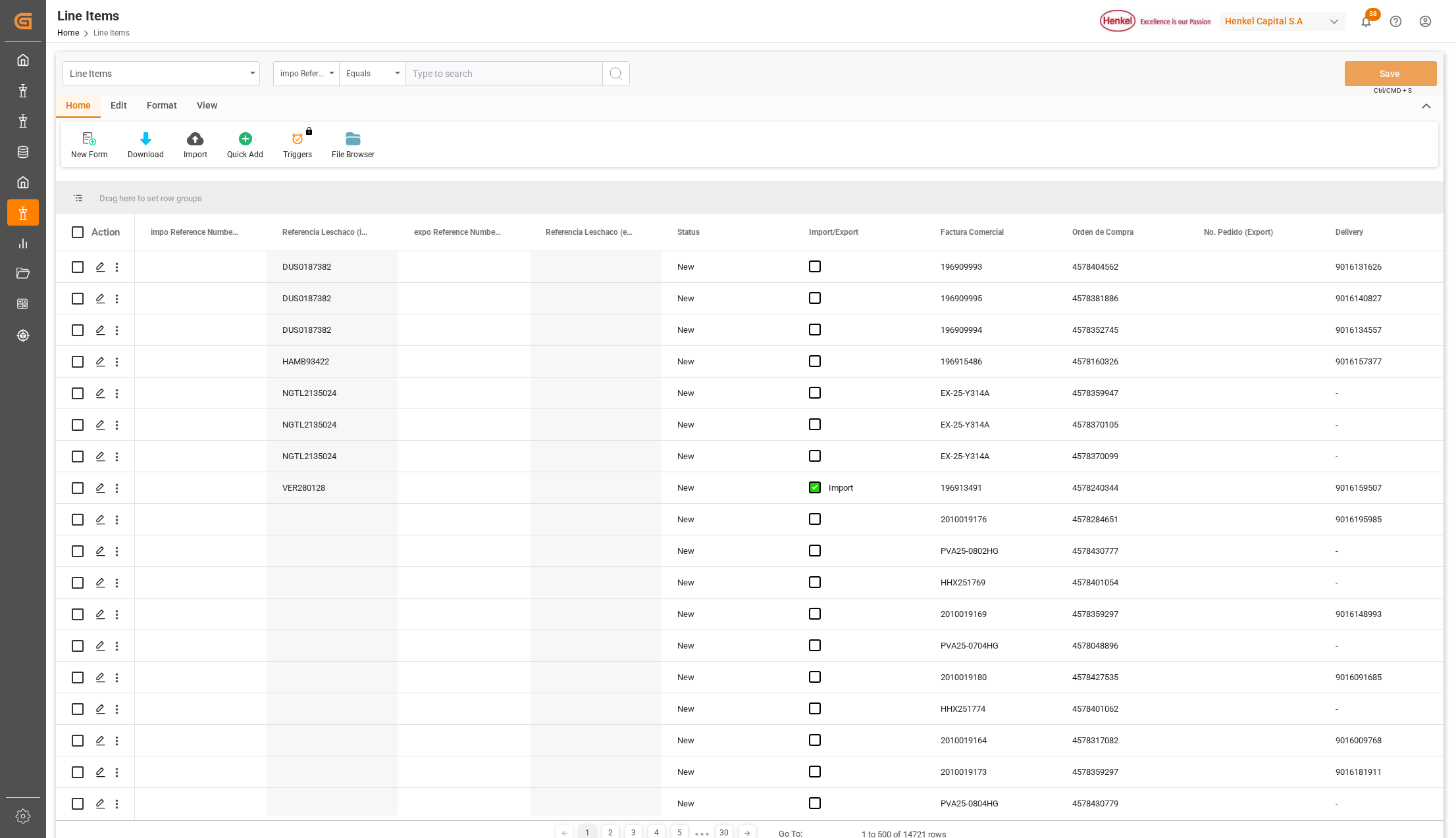
click at [255, 79] on div "Line Items" at bounding box center [161, 74] width 198 height 25
click at [106, 163] on div "Impo" at bounding box center [161, 161] width 196 height 28
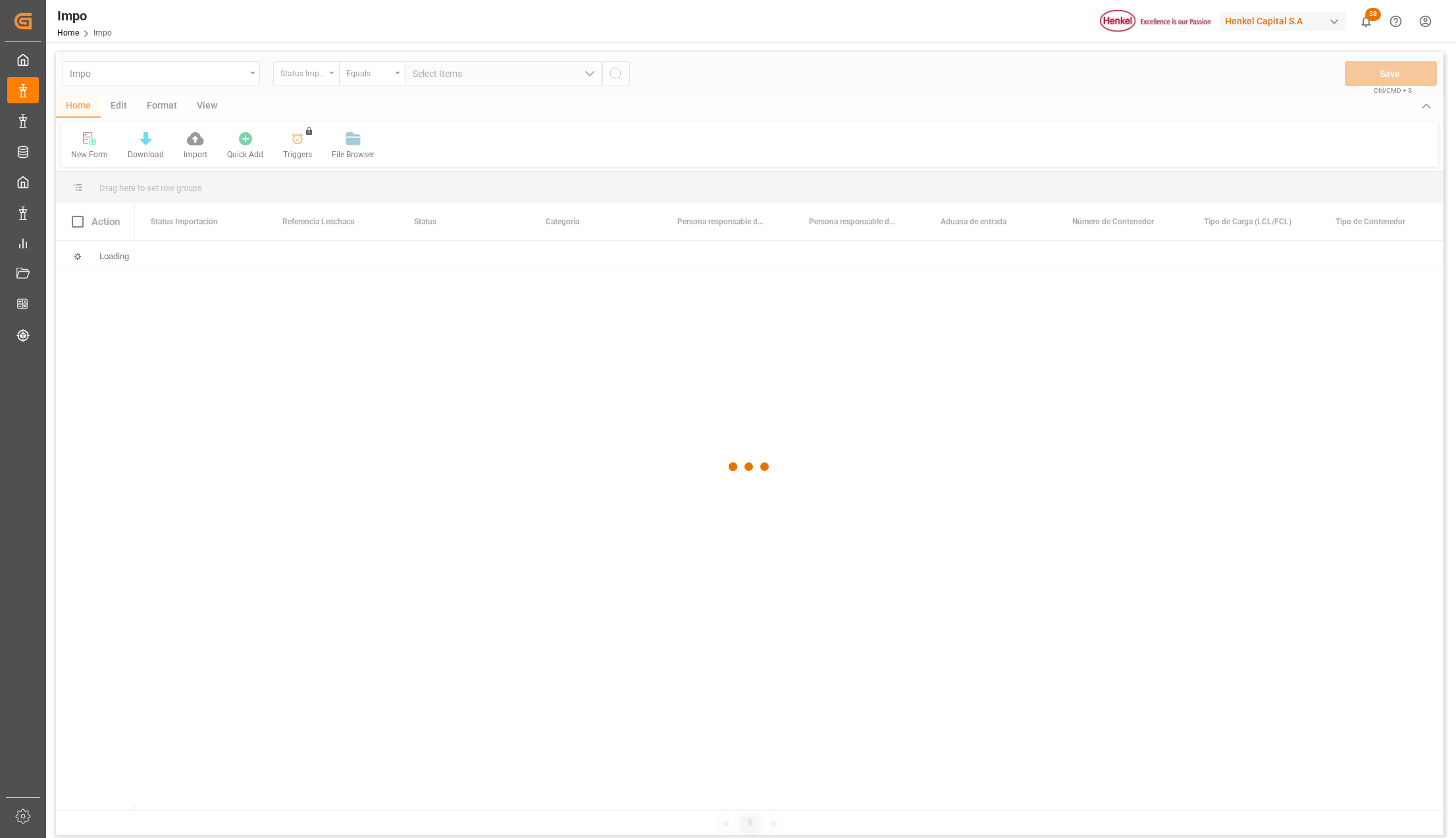
click at [321, 72] on div at bounding box center [749, 467] width 1388 height 830
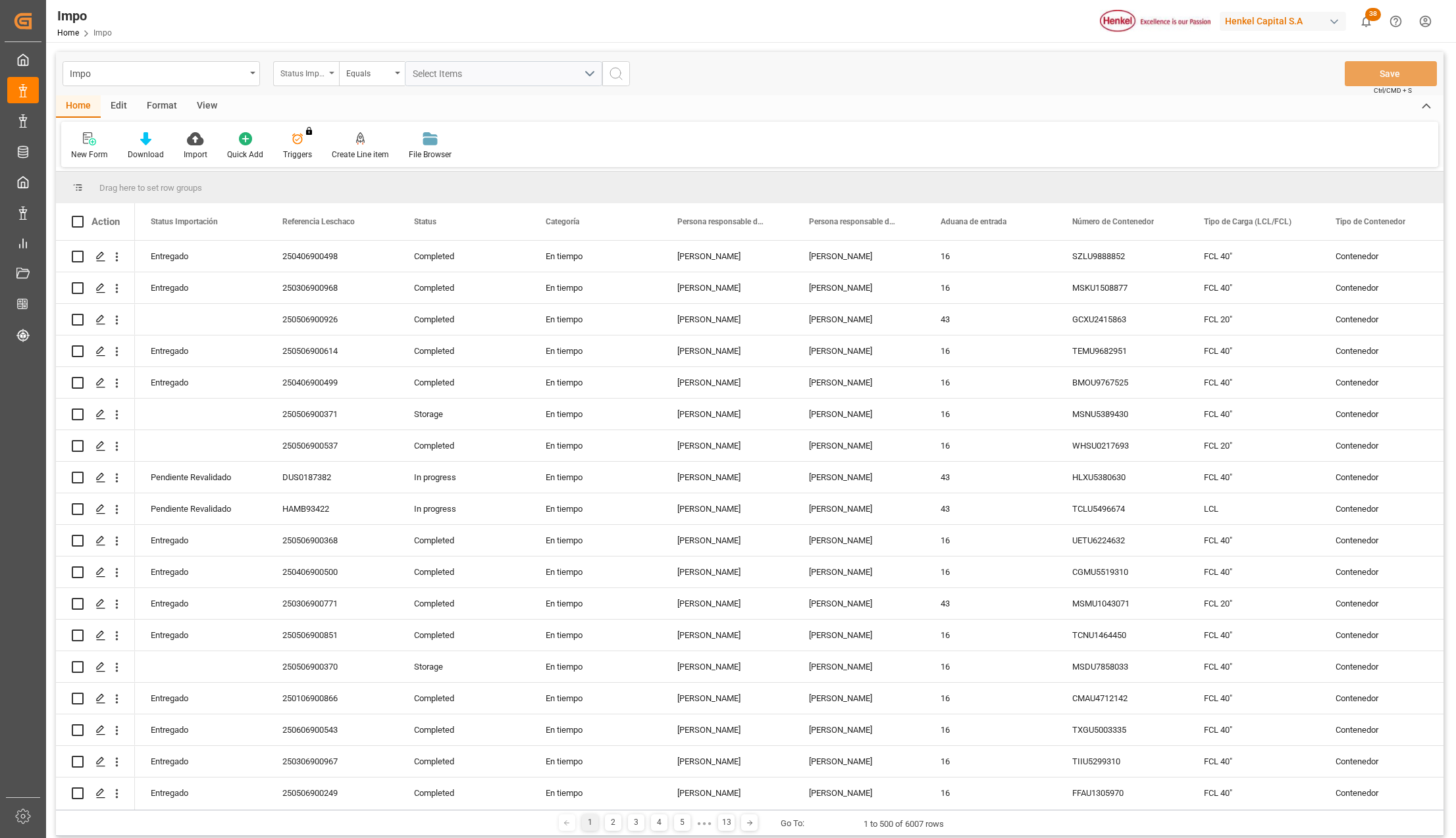
click at [329, 70] on div "Status Importación" at bounding box center [305, 74] width 66 height 25
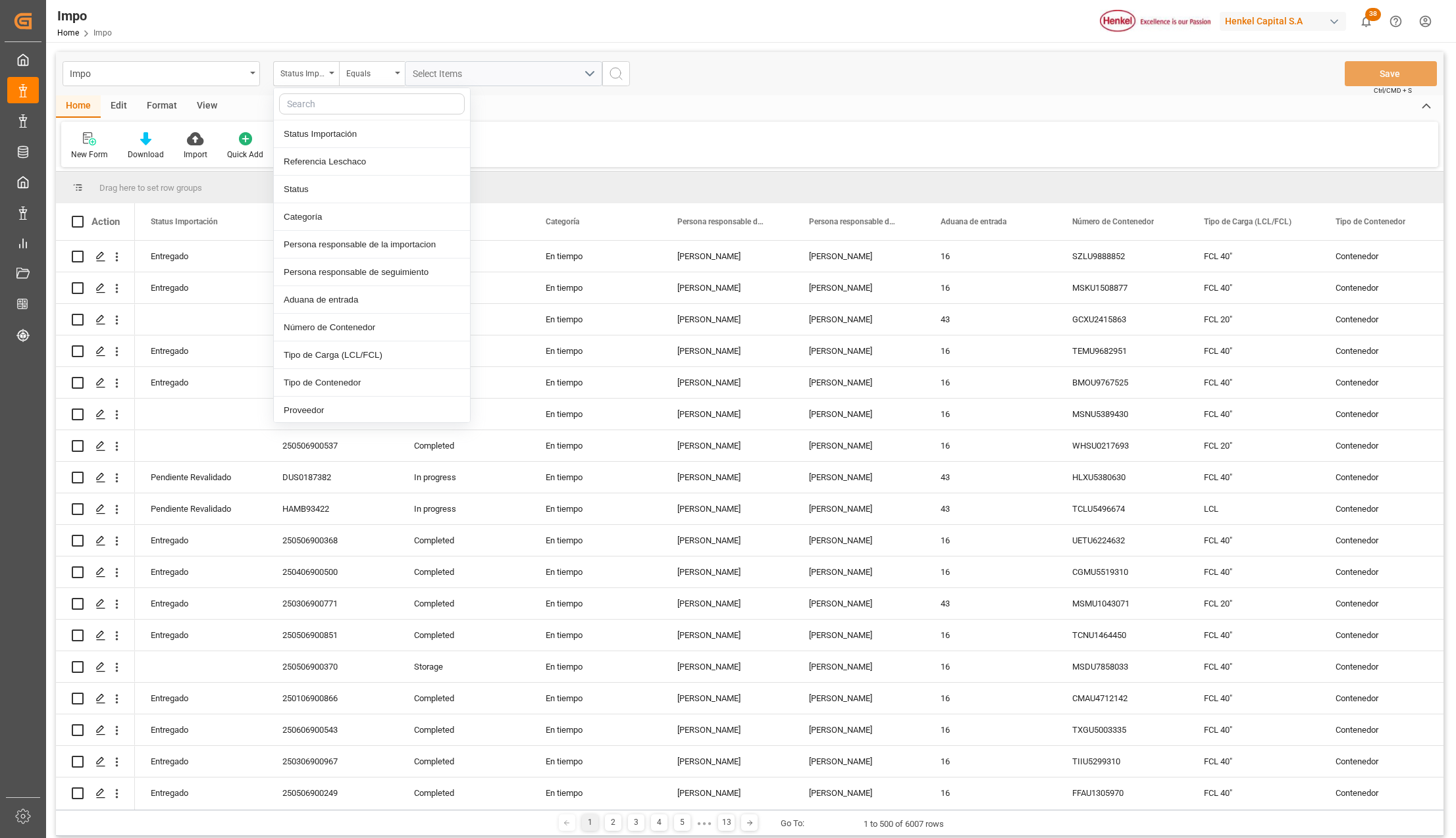
click at [320, 107] on input "text" at bounding box center [372, 104] width 185 height 21
type input "idh"
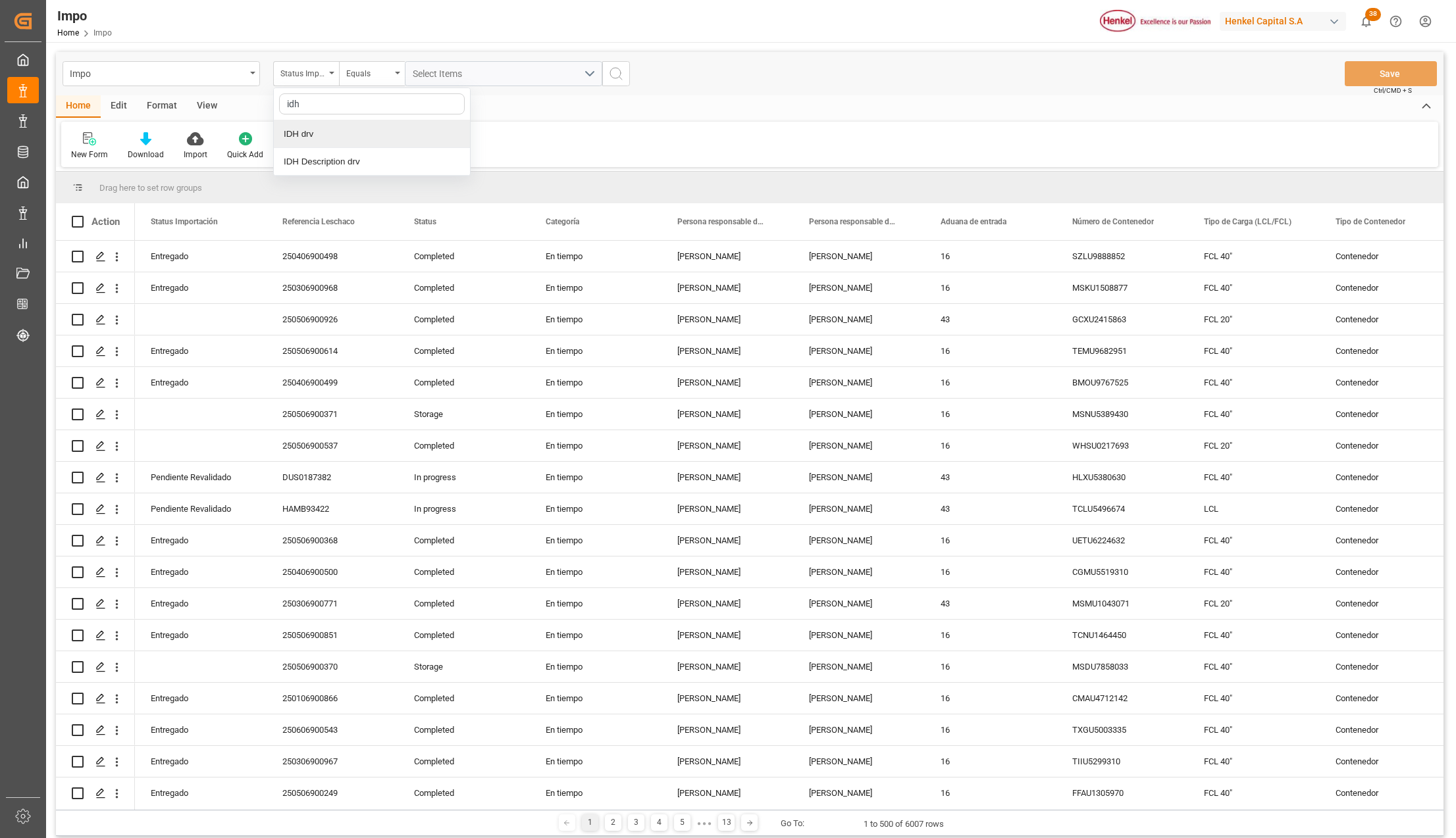
click at [306, 131] on div "IDH drv" at bounding box center [372, 133] width 196 height 28
click at [438, 77] on input "text" at bounding box center [503, 74] width 198 height 25
type input "2891694"
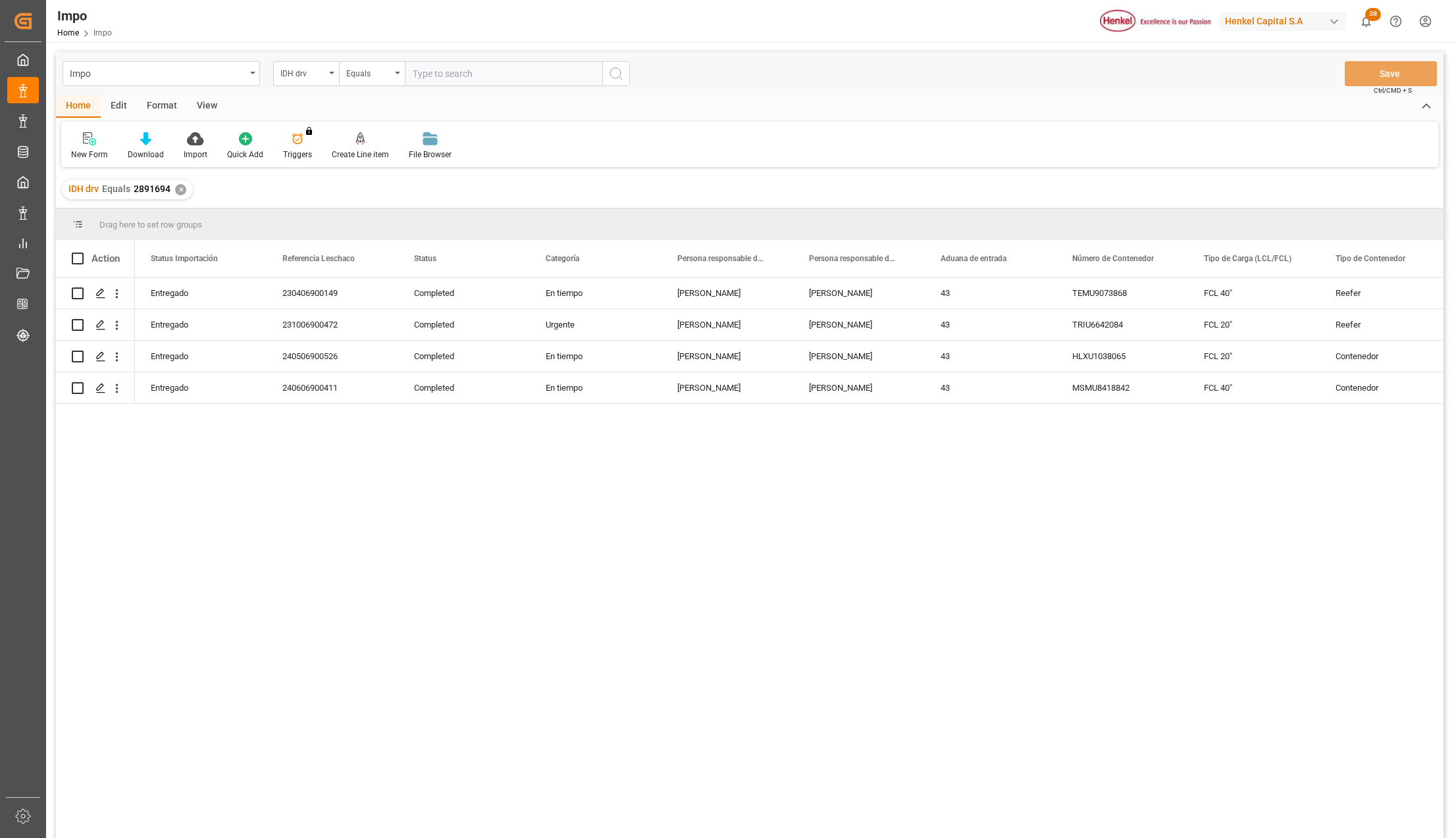
click at [200, 107] on div "View" at bounding box center [207, 106] width 40 height 22
click at [166, 138] on div at bounding box center [149, 138] width 66 height 13
click at [161, 178] on div "Seguimiento Operativo" at bounding box center [184, 186] width 129 height 27
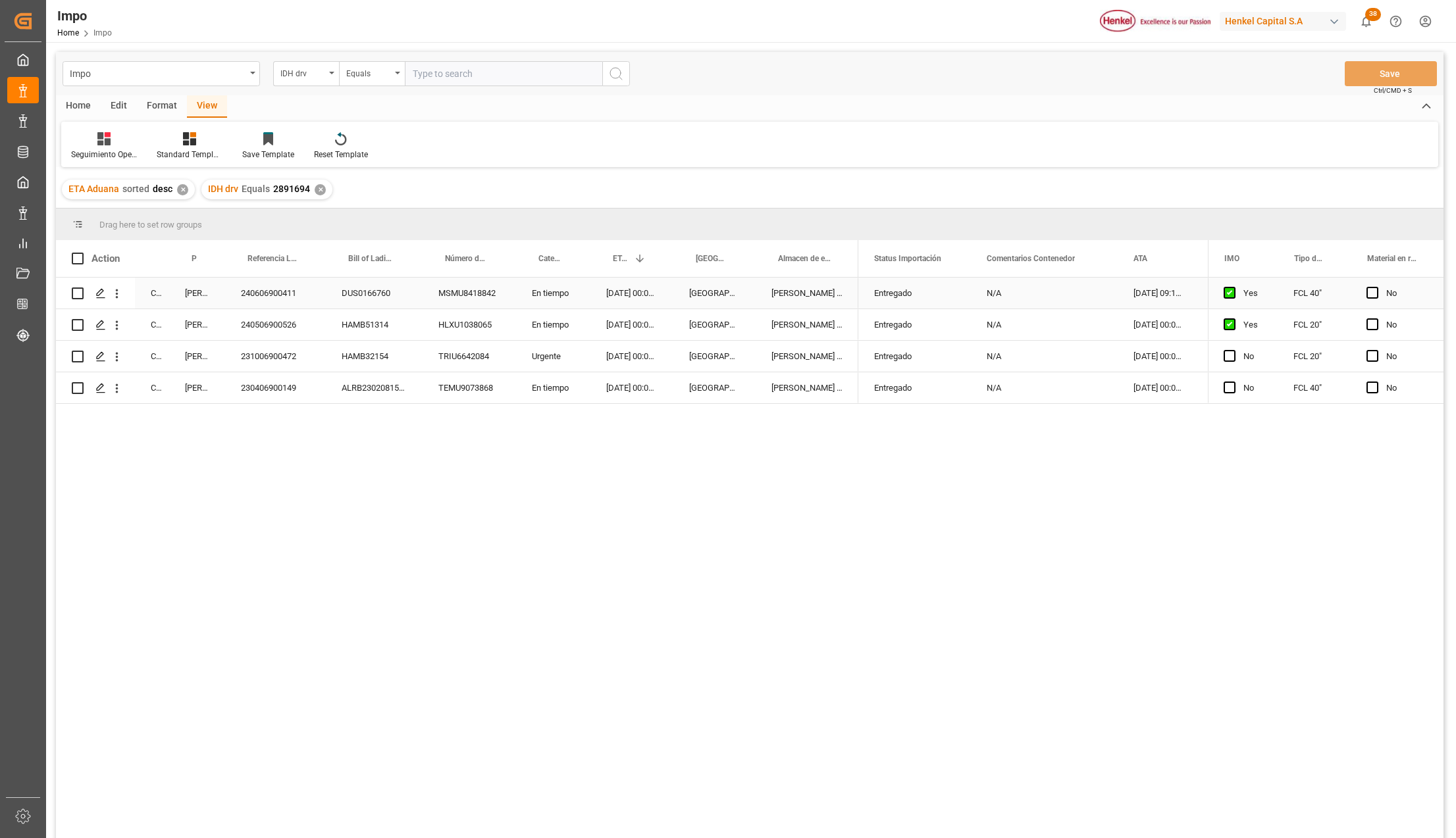
click at [274, 293] on div "240606900411" at bounding box center [275, 293] width 101 height 31
click at [281, 323] on div "240506900526" at bounding box center [275, 324] width 101 height 31
click at [278, 353] on div "231006900472" at bounding box center [275, 356] width 101 height 31
click at [258, 291] on div "240606900411" at bounding box center [275, 293] width 101 height 31
